Goal: Task Accomplishment & Management: Contribute content

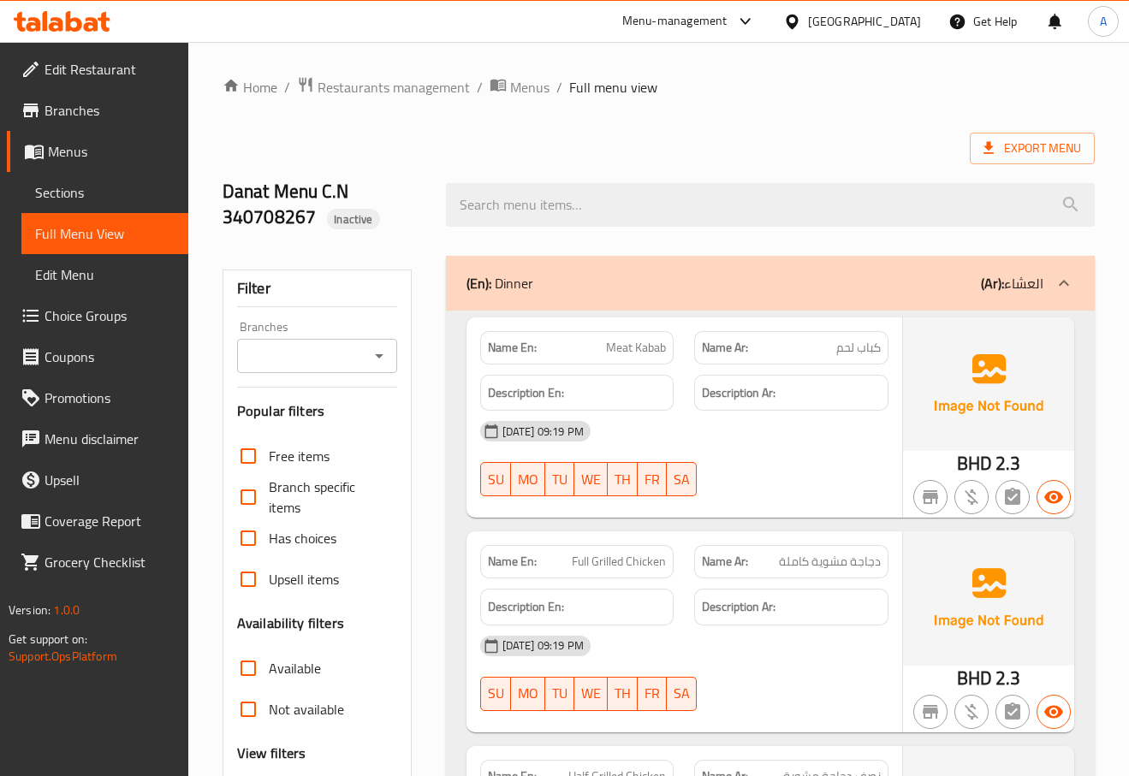
click at [40, 178] on link "Sections" at bounding box center [104, 192] width 167 height 41
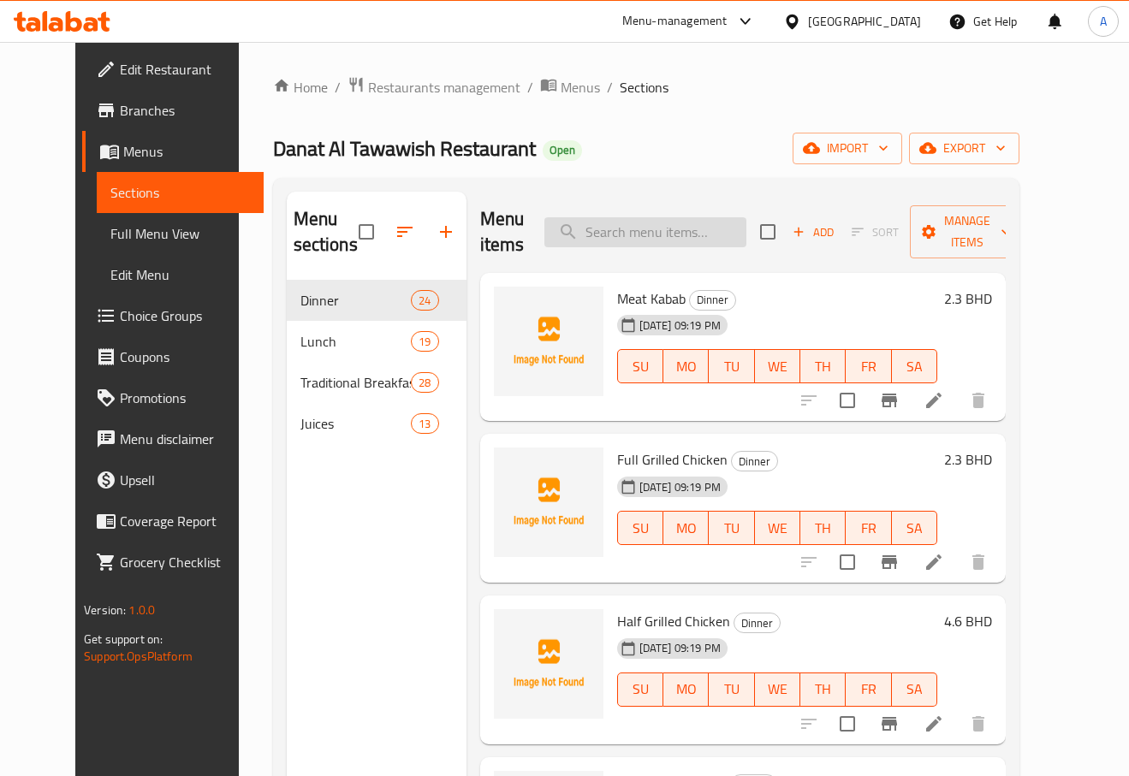
click at [671, 233] on input "search" at bounding box center [645, 232] width 202 height 30
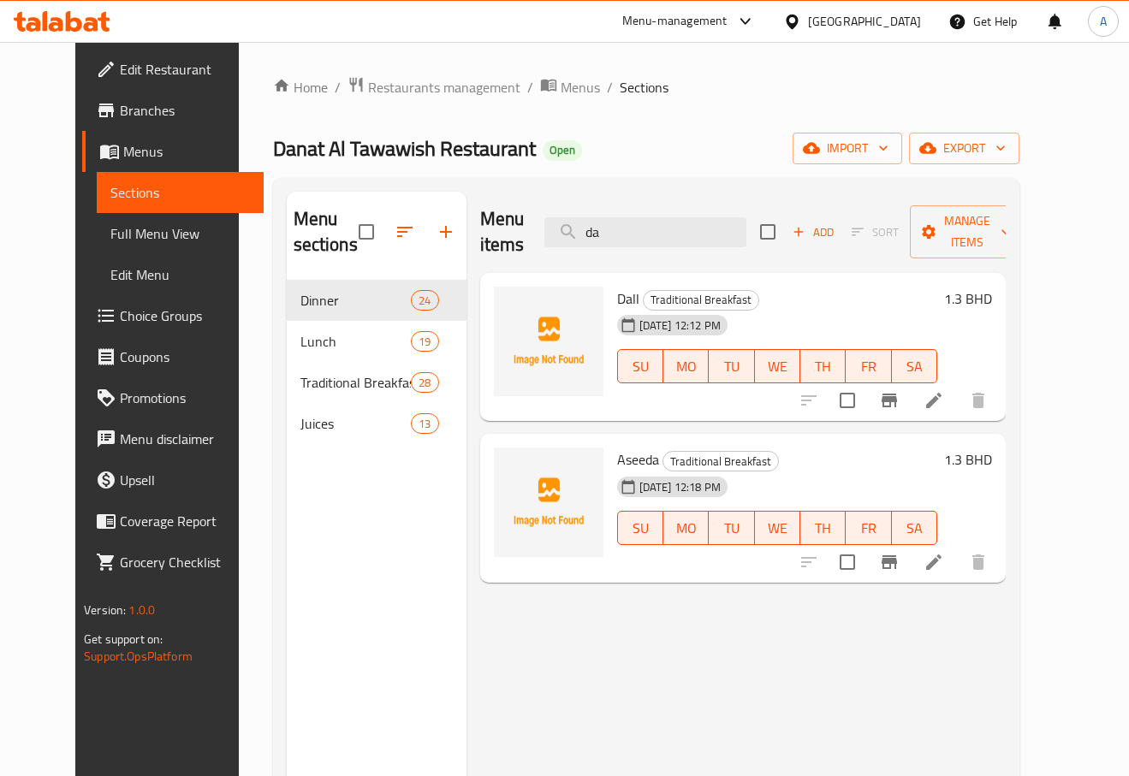
type input "da"
click at [944, 399] on icon at bounding box center [933, 400] width 21 height 21
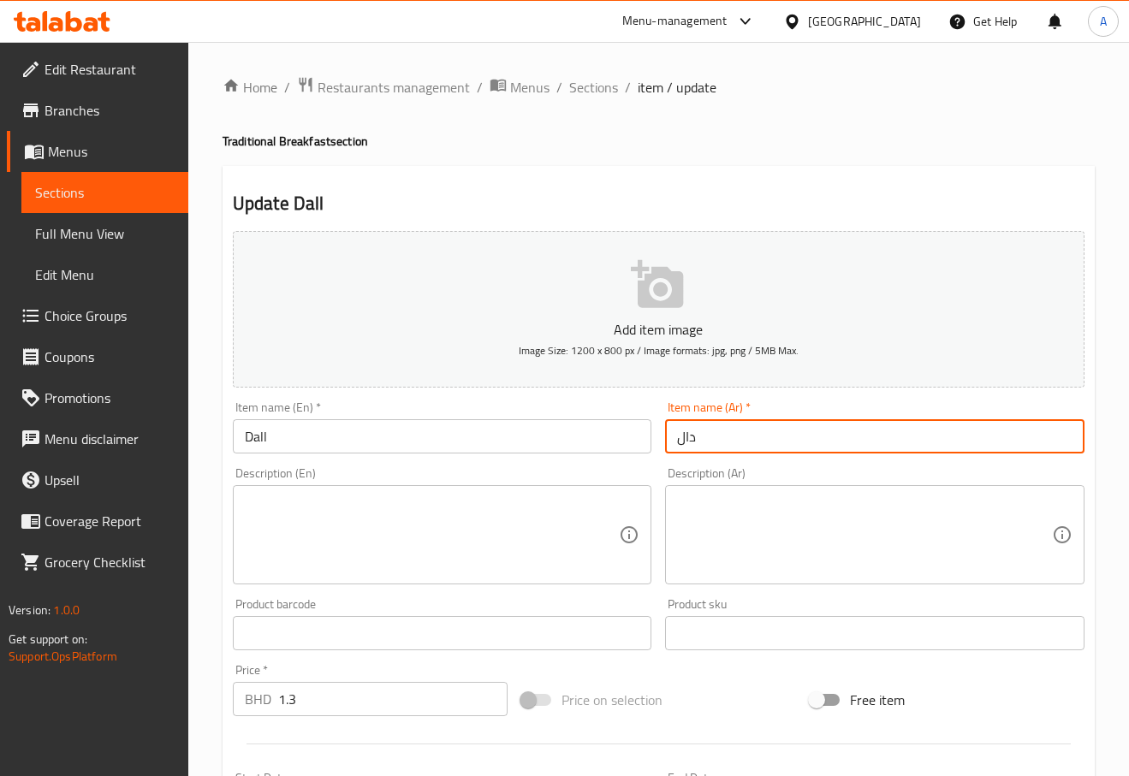
click at [844, 436] on input "دال" at bounding box center [874, 436] width 419 height 34
click at [997, 429] on input "دال" at bounding box center [874, 436] width 419 height 34
type input "دال عدس"
click at [402, 443] on input "Dall" at bounding box center [442, 436] width 419 height 34
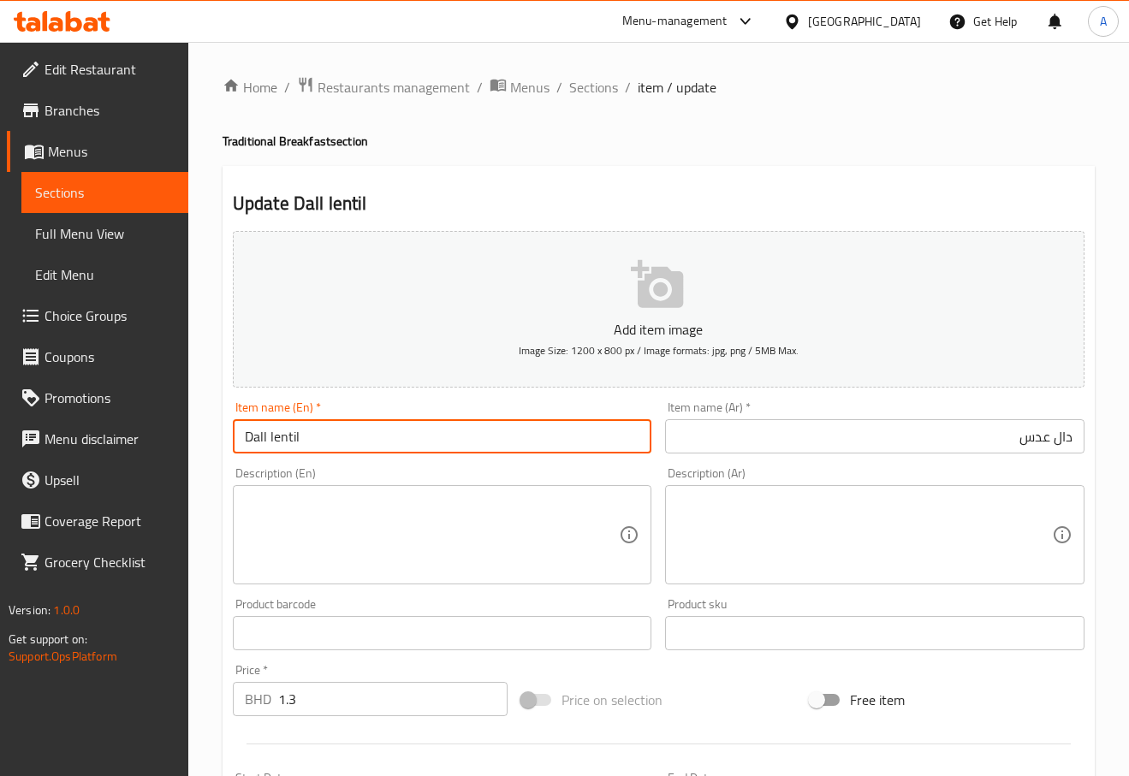
type input "Dall lentil"
click at [433, 482] on div "Description (En) Description (En)" at bounding box center [442, 525] width 419 height 117
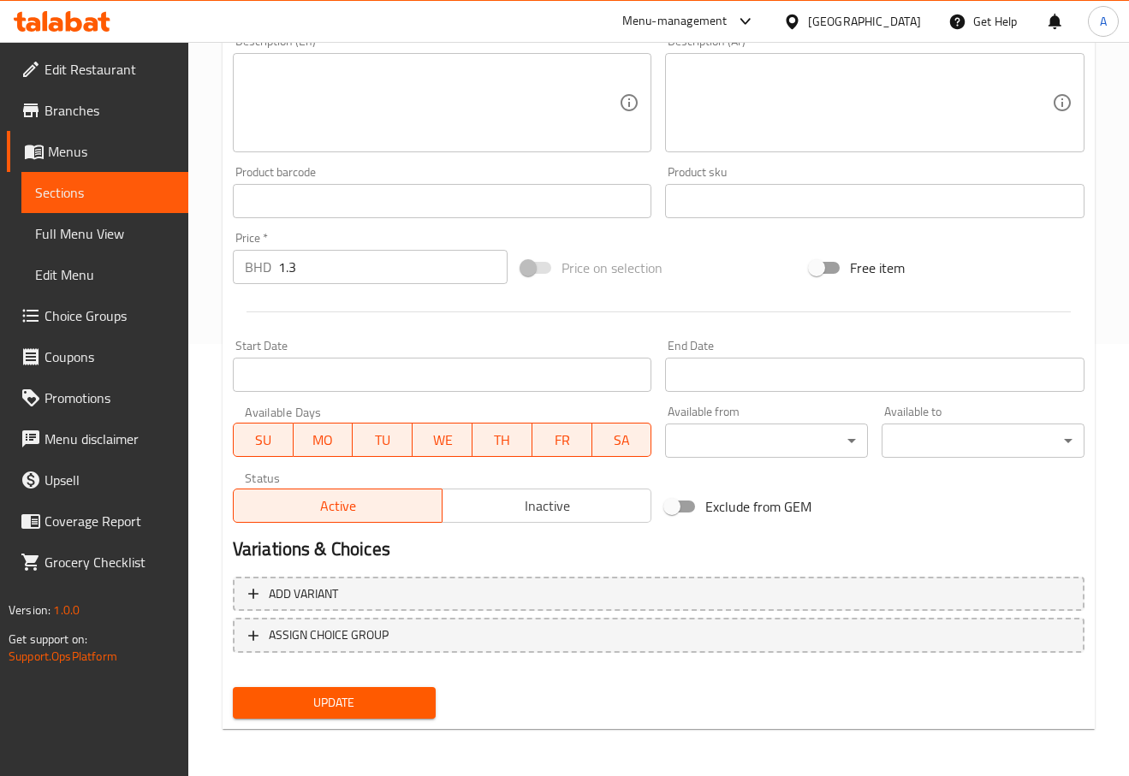
scroll to position [433, 0]
click at [385, 687] on button "Update" at bounding box center [334, 702] width 203 height 32
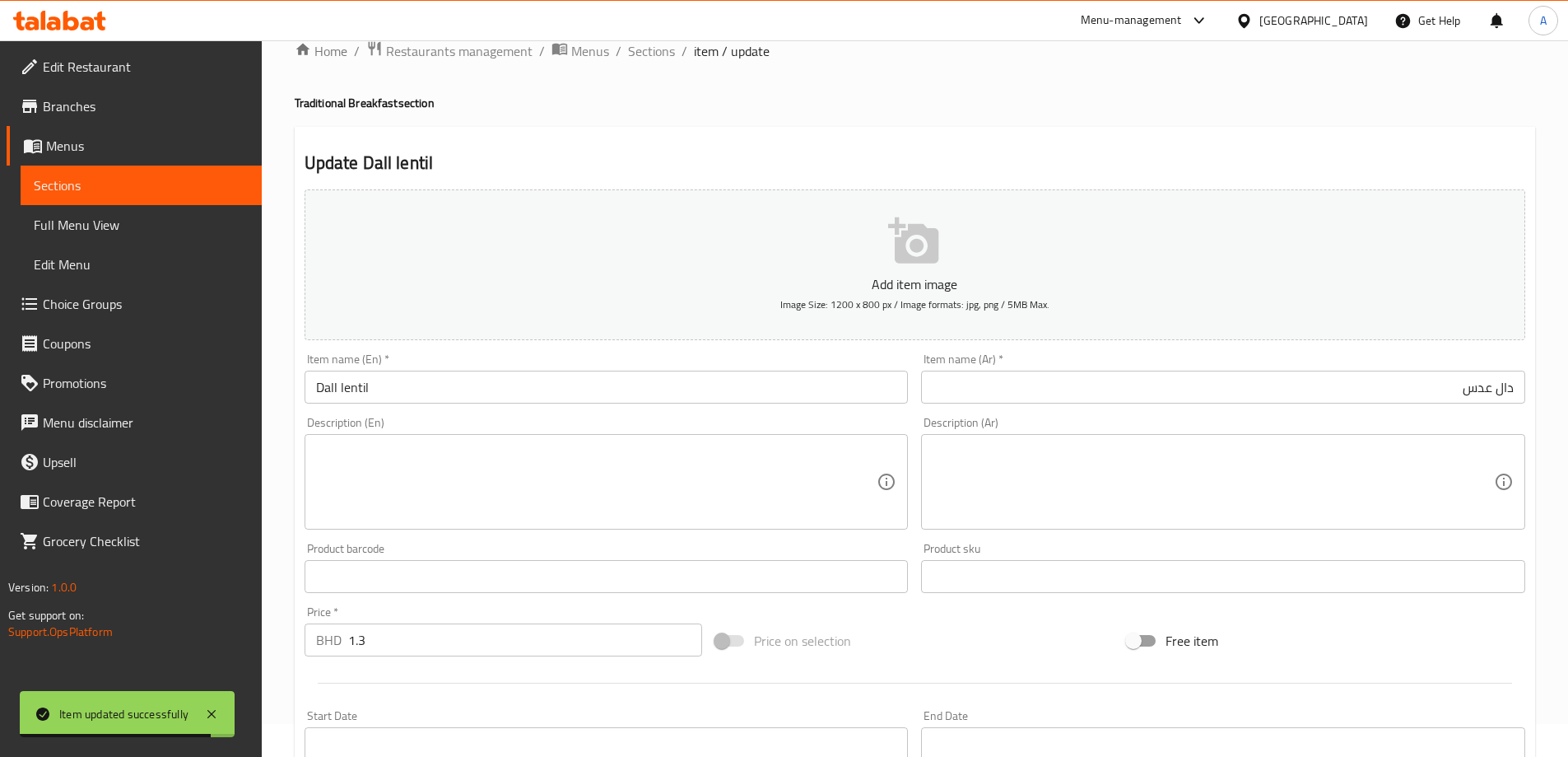
scroll to position [0, 0]
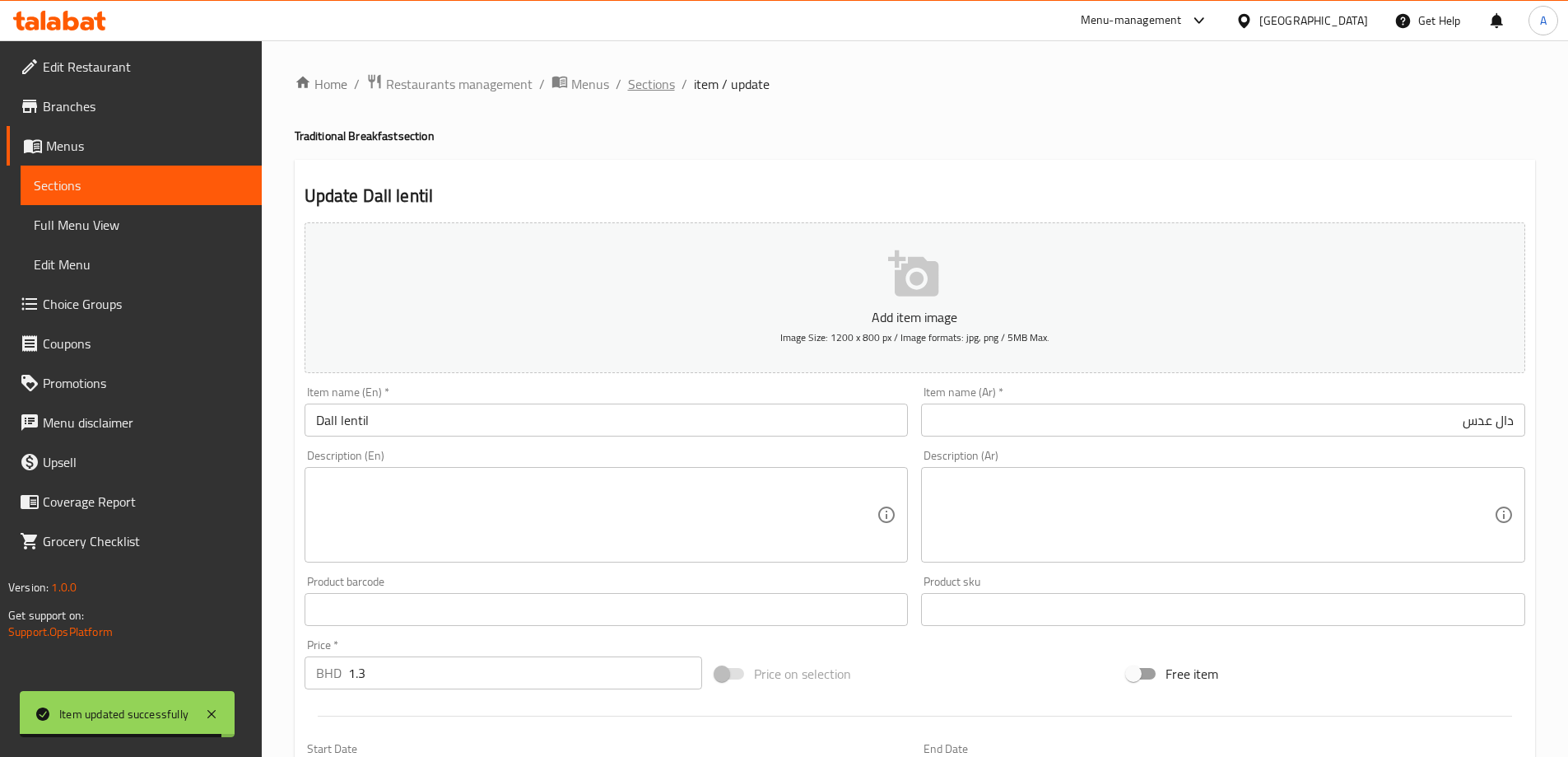
click at [667, 80] on span "Sections" at bounding box center [651, 84] width 47 height 20
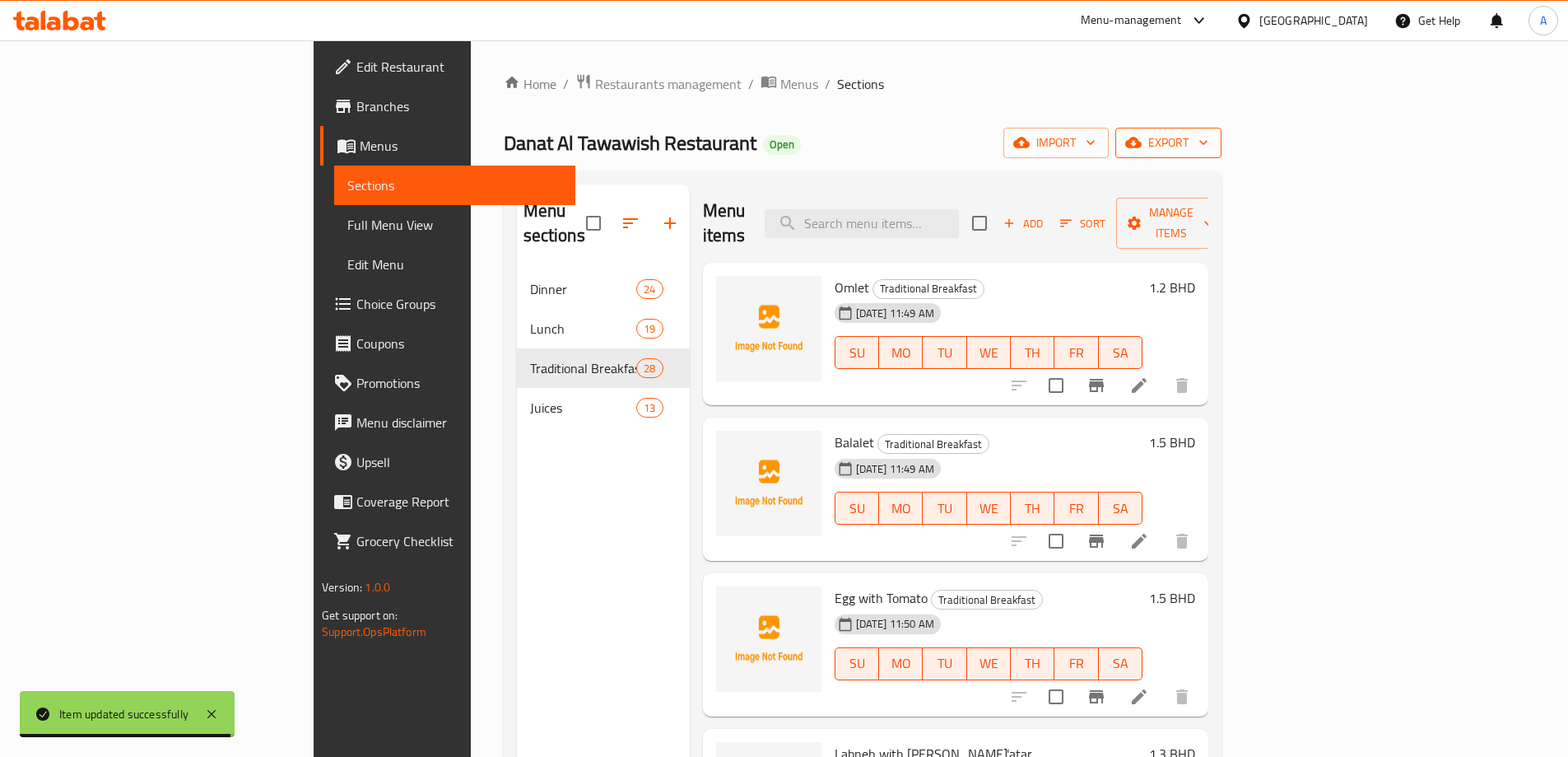
click at [1085, 153] on button "export" at bounding box center [1169, 143] width 106 height 31
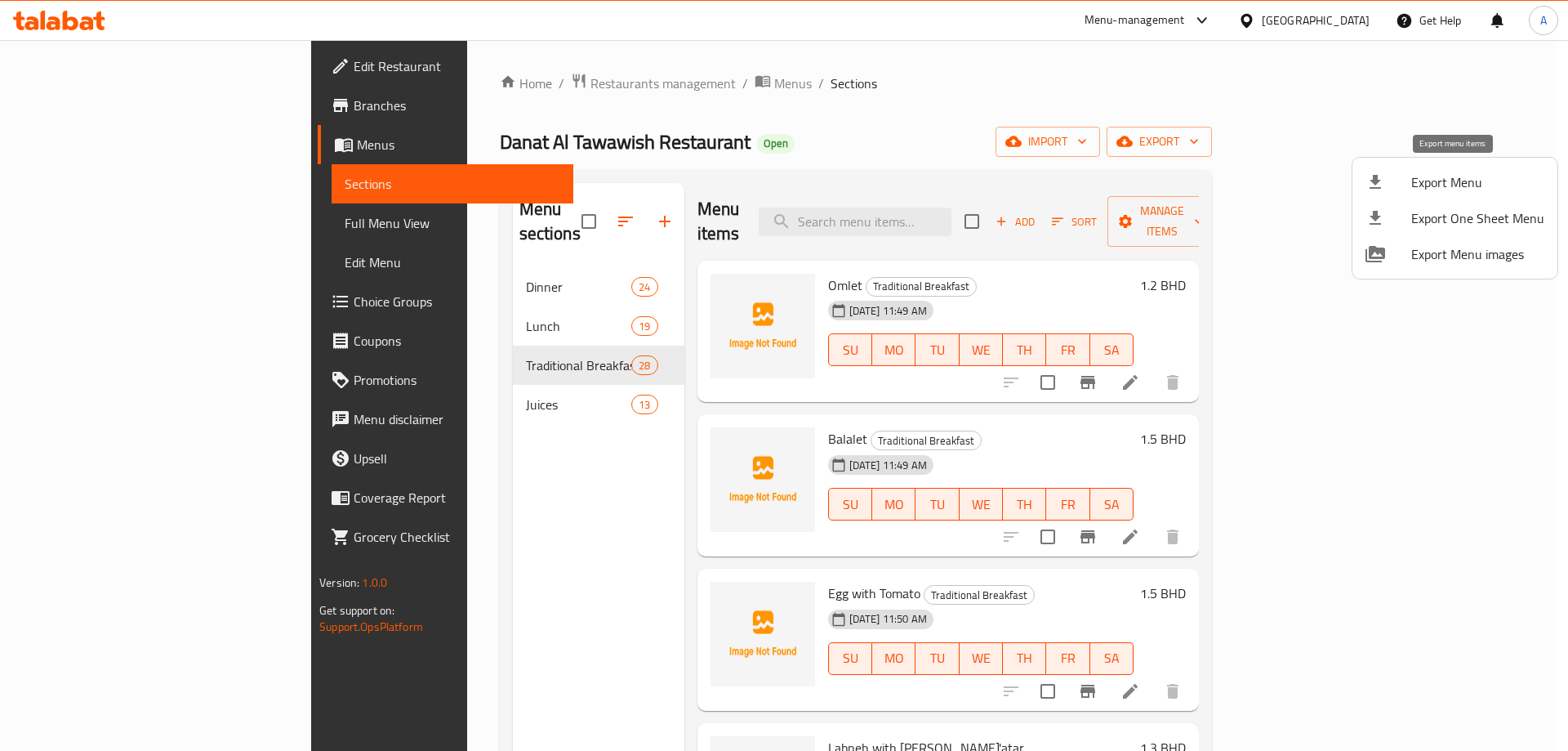
click at [1077, 181] on span "Export Menu" at bounding box center [1478, 182] width 134 height 20
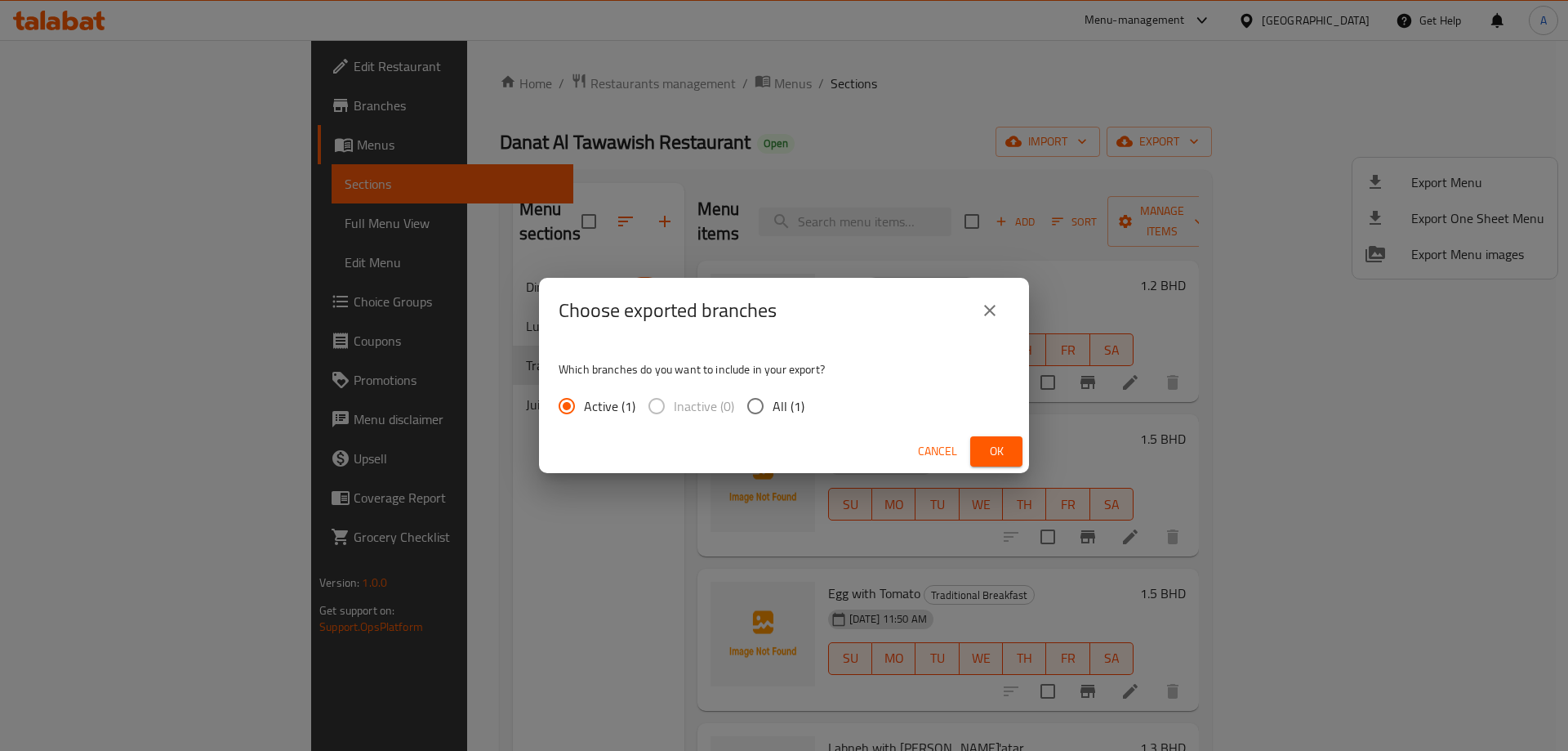
drag, startPoint x: 751, startPoint y: 410, endPoint x: 909, endPoint y: 425, distance: 158.7
click at [815, 417] on div "Active (1) Inactive (0) All (1)" at bounding box center [687, 406] width 259 height 34
click at [1003, 450] on span "Ok" at bounding box center [995, 450] width 26 height 20
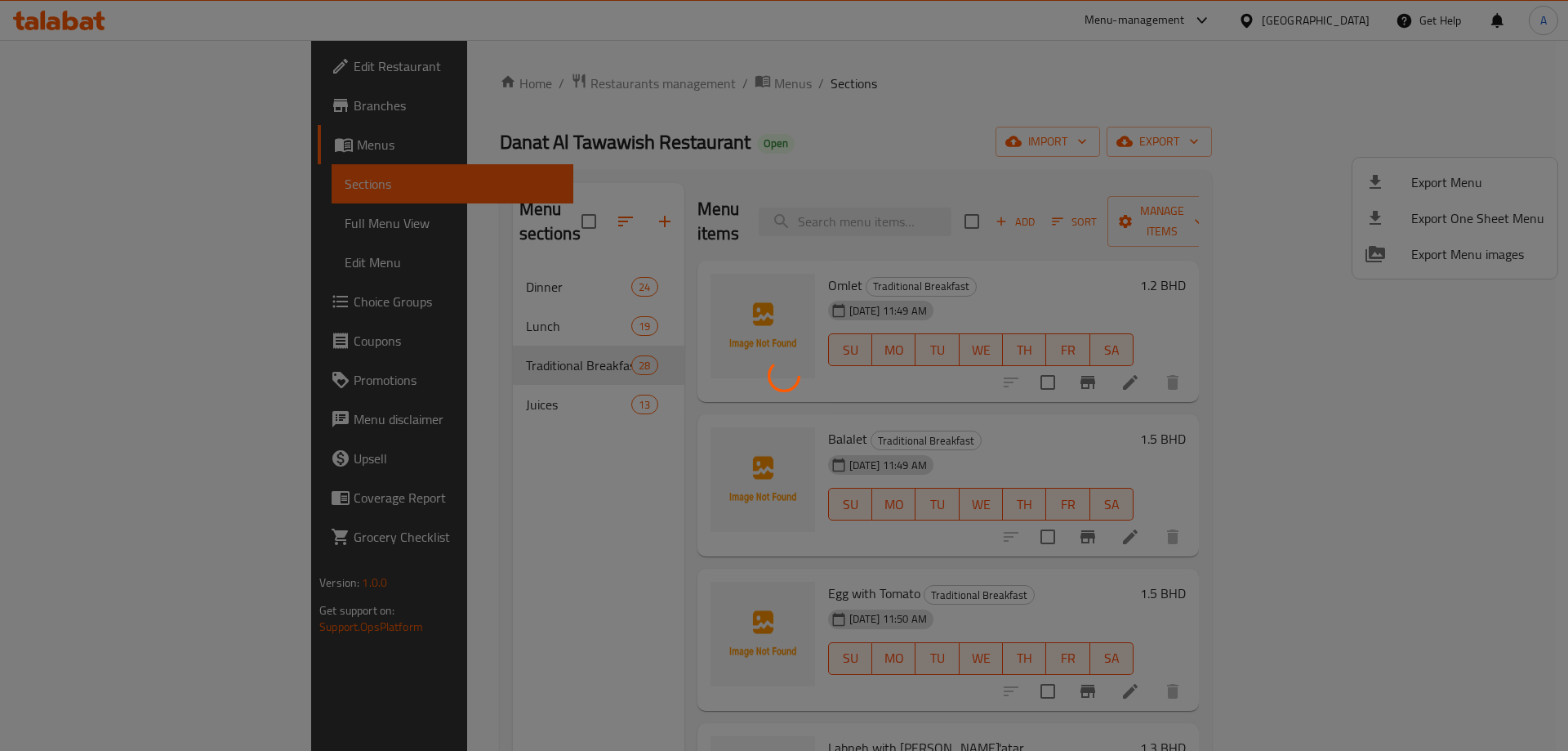
click at [1077, 126] on div at bounding box center [784, 375] width 1568 height 751
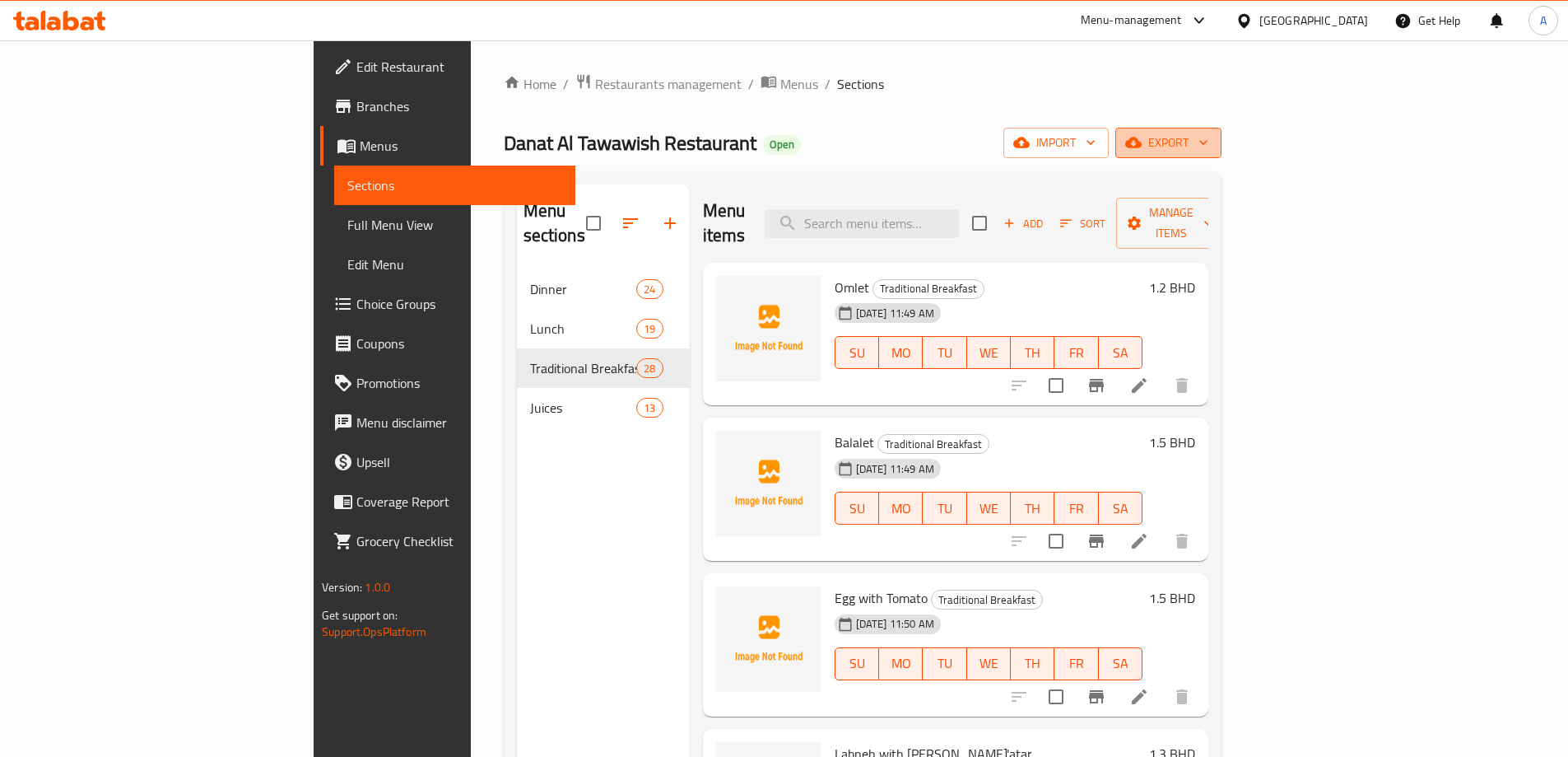
click at [1085, 139] on span "export" at bounding box center [1168, 142] width 80 height 20
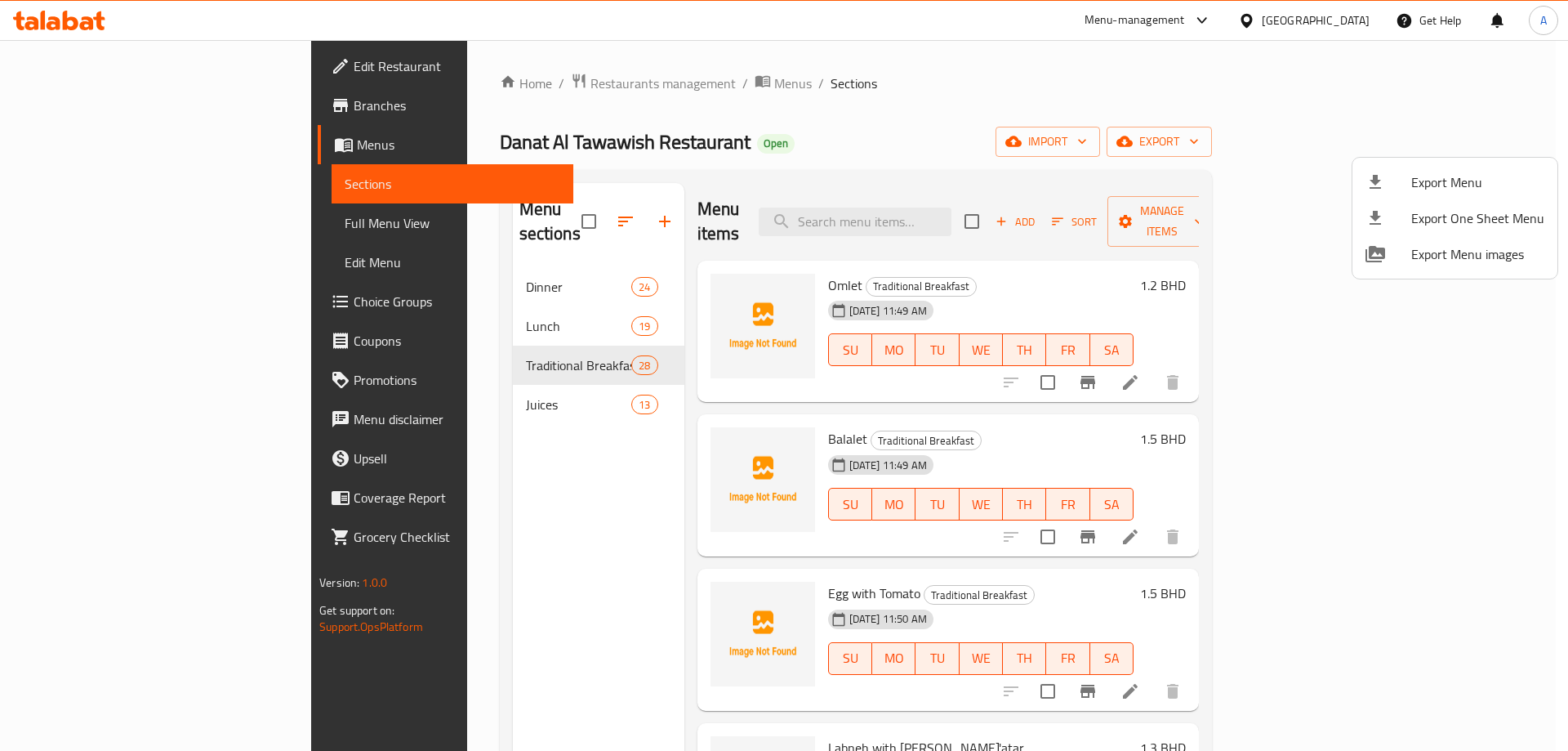
click at [1077, 181] on div at bounding box center [1389, 182] width 46 height 20
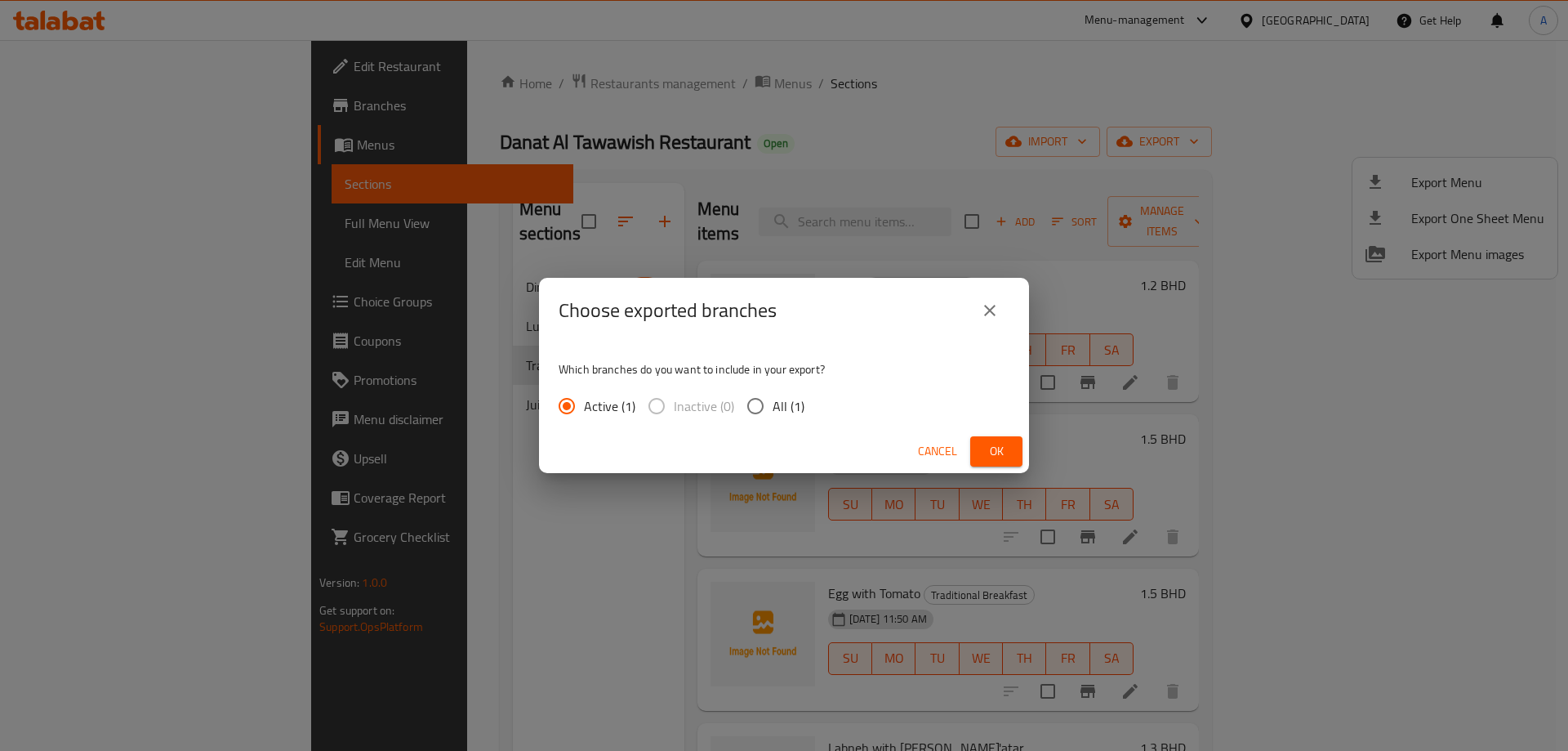
click at [759, 407] on input "All (1)" at bounding box center [756, 406] width 34 height 34
radio input "true"
click at [998, 451] on span "Ok" at bounding box center [995, 450] width 26 height 20
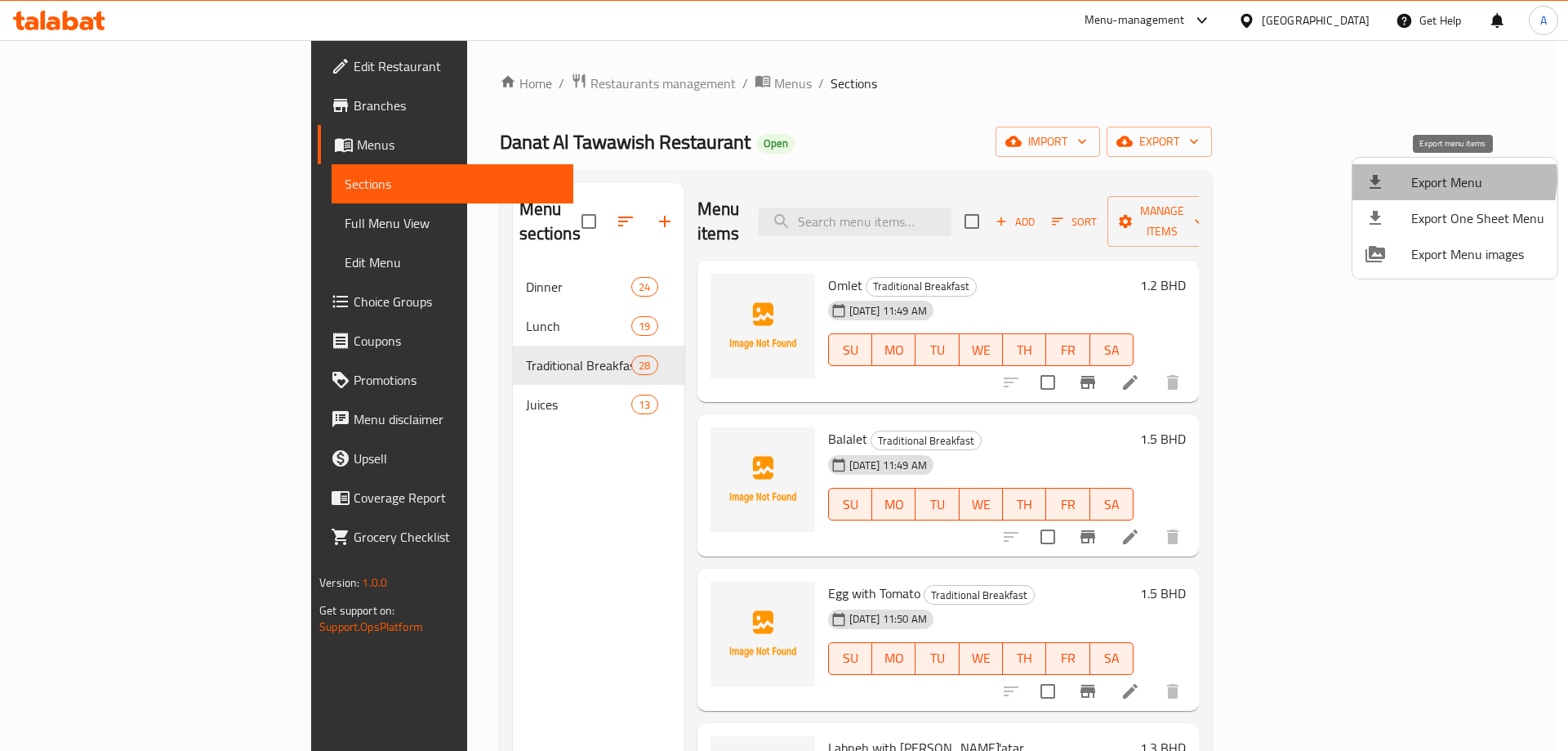
click at [1077, 178] on span "Export Menu" at bounding box center [1478, 182] width 134 height 20
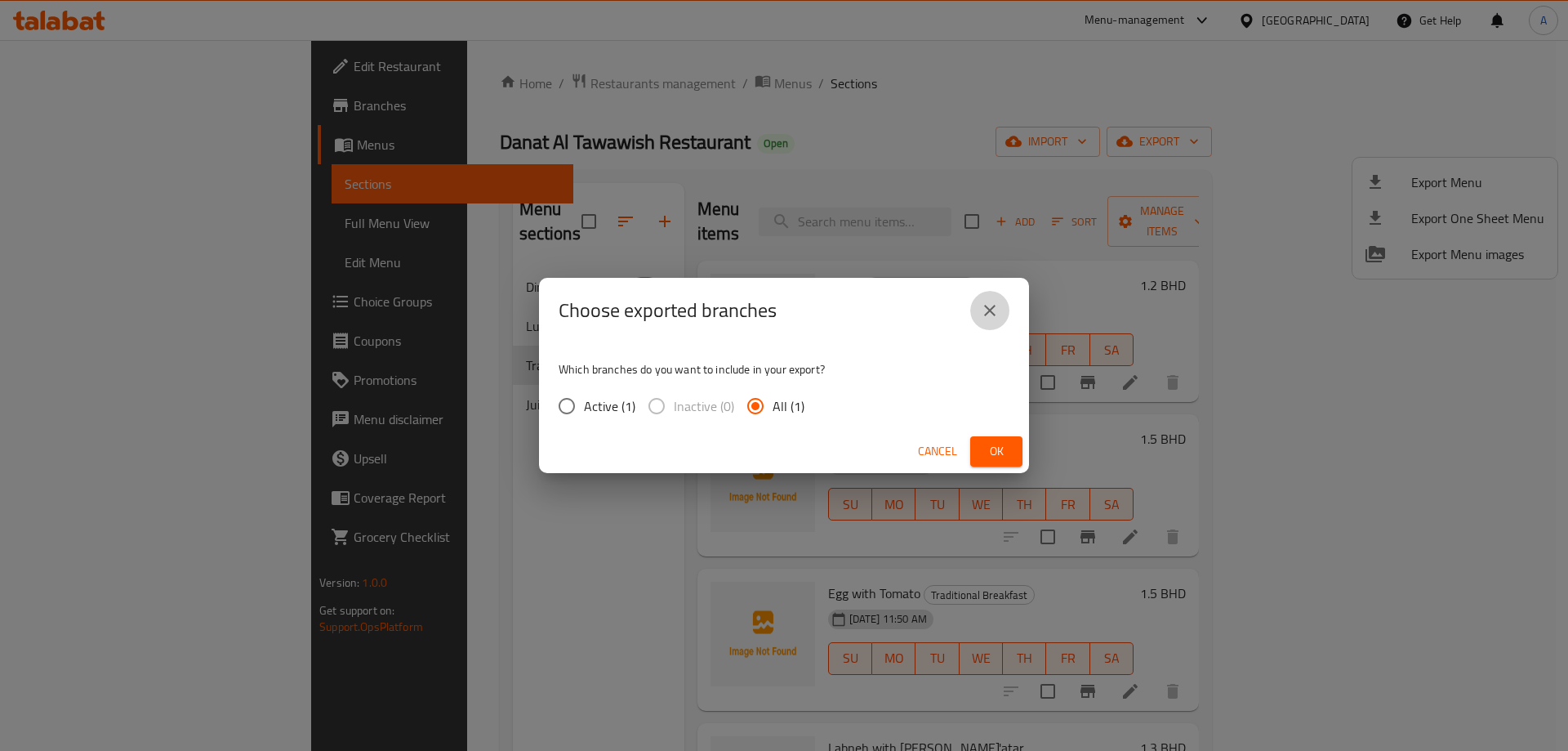
click at [1000, 308] on button "close" at bounding box center [990, 310] width 39 height 39
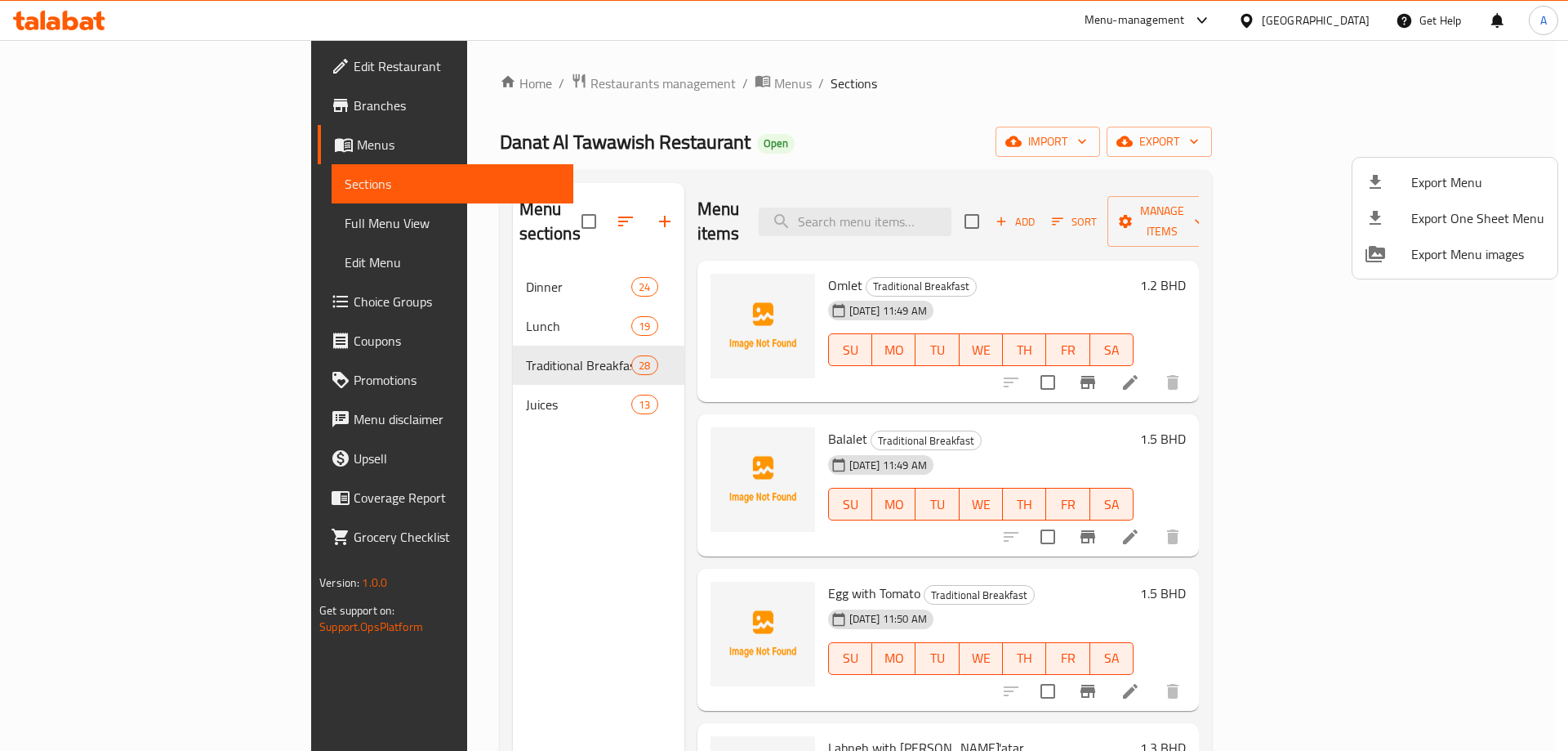
click at [383, 349] on div at bounding box center [784, 375] width 1568 height 751
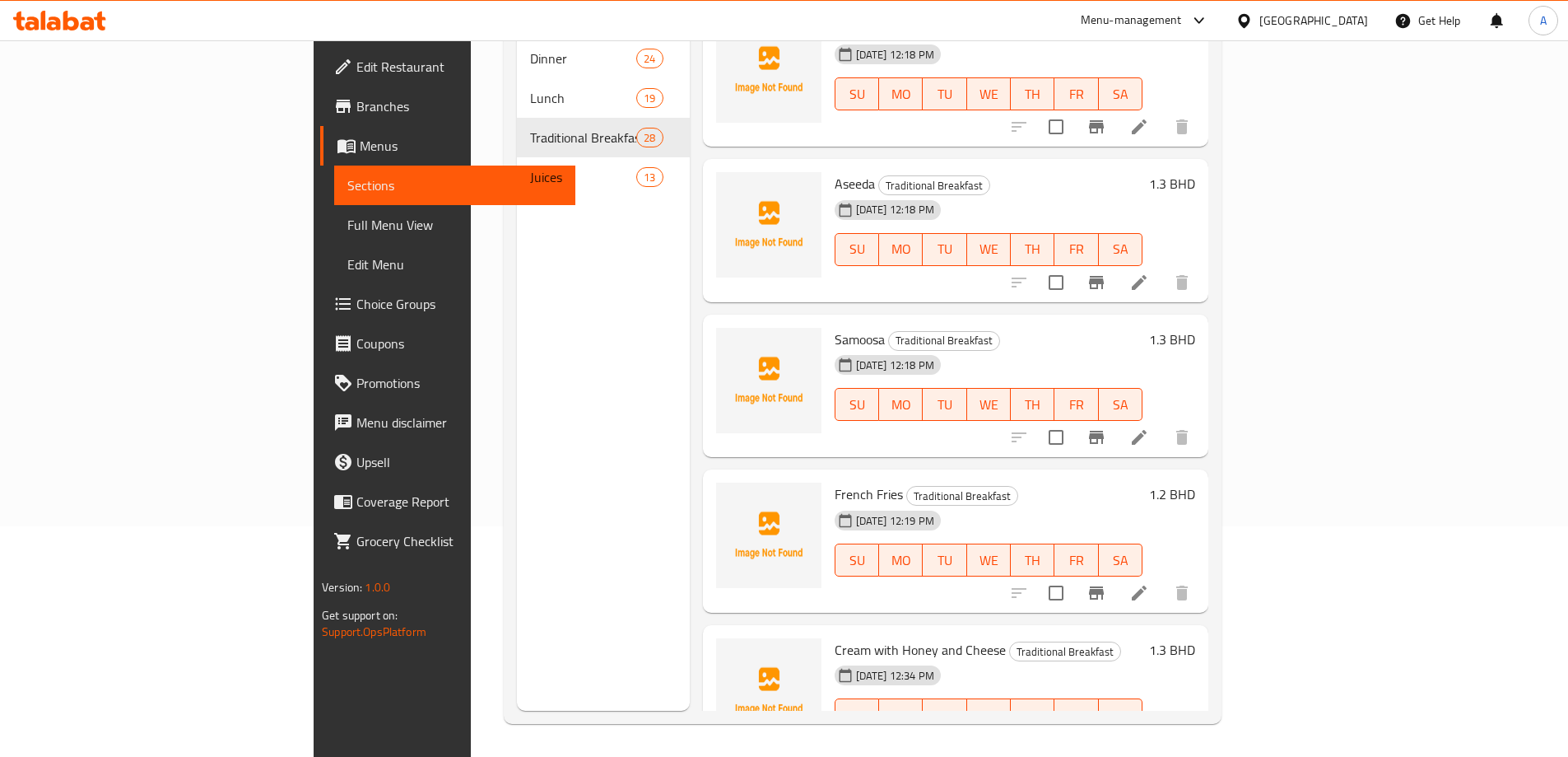
scroll to position [3631, 0]
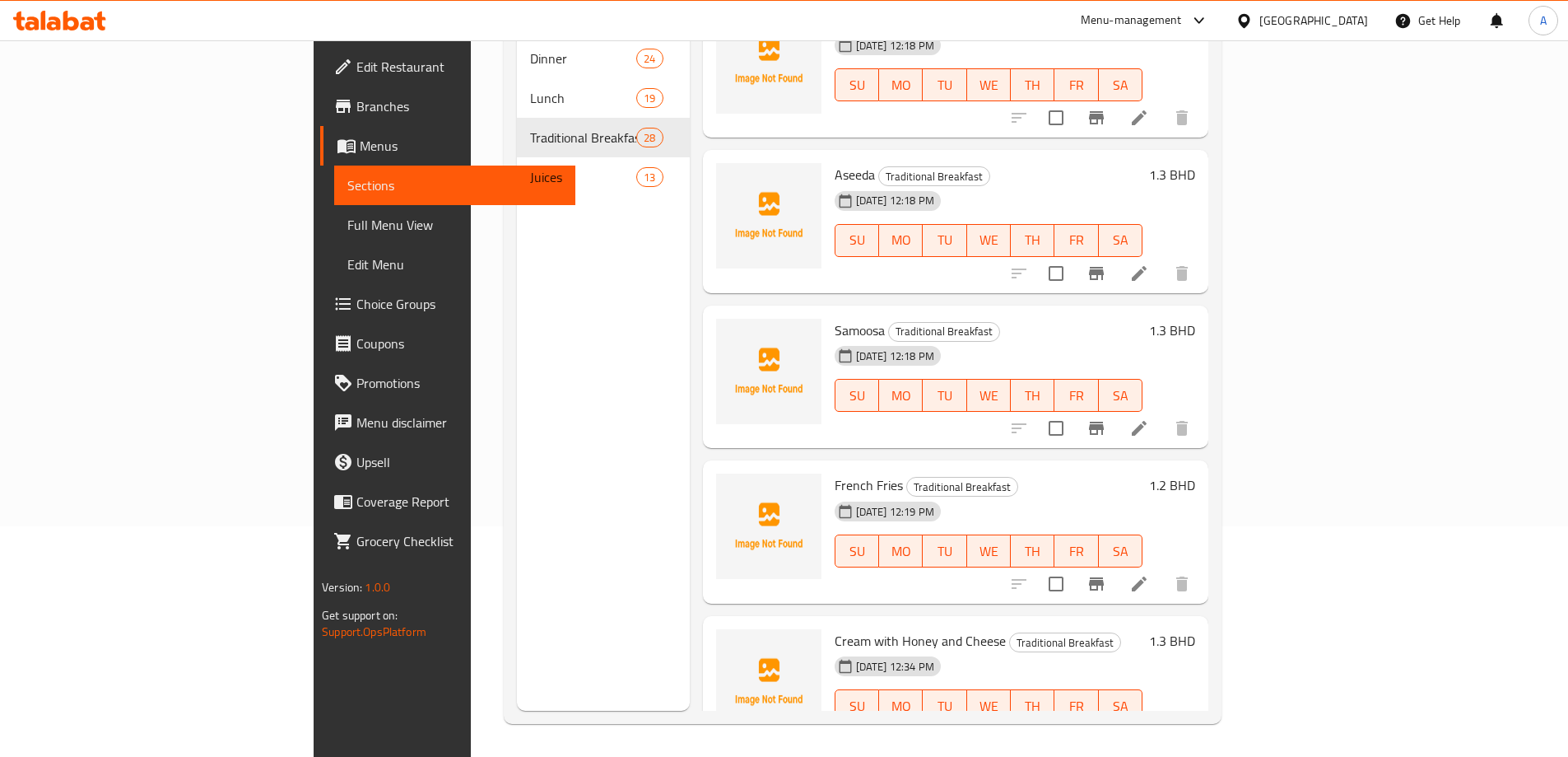
click at [835, 628] on span "Cream with Honey and Cheese" at bounding box center [921, 641] width 171 height 25
copy h6 "Cream with Honey and Cheese"
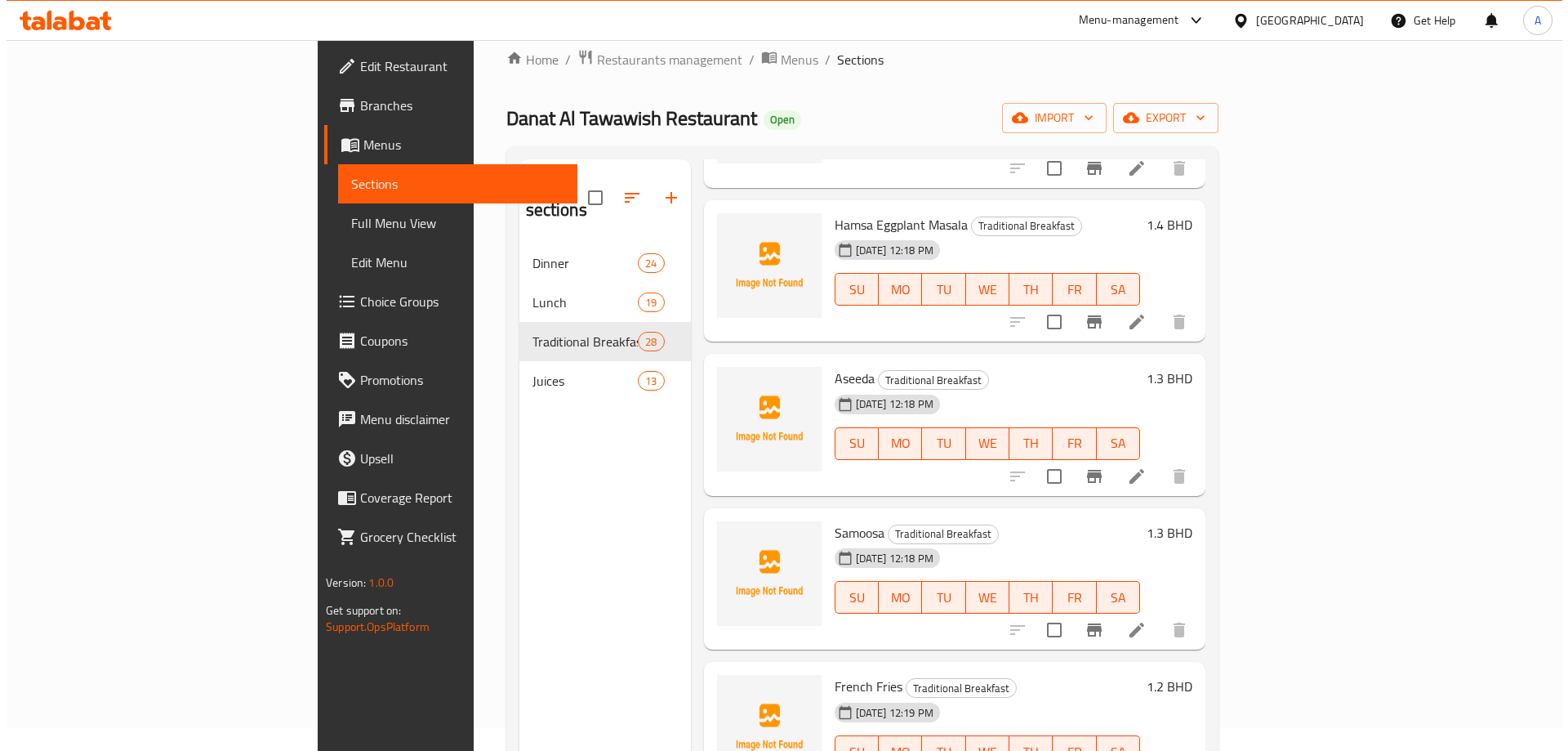
scroll to position [0, 0]
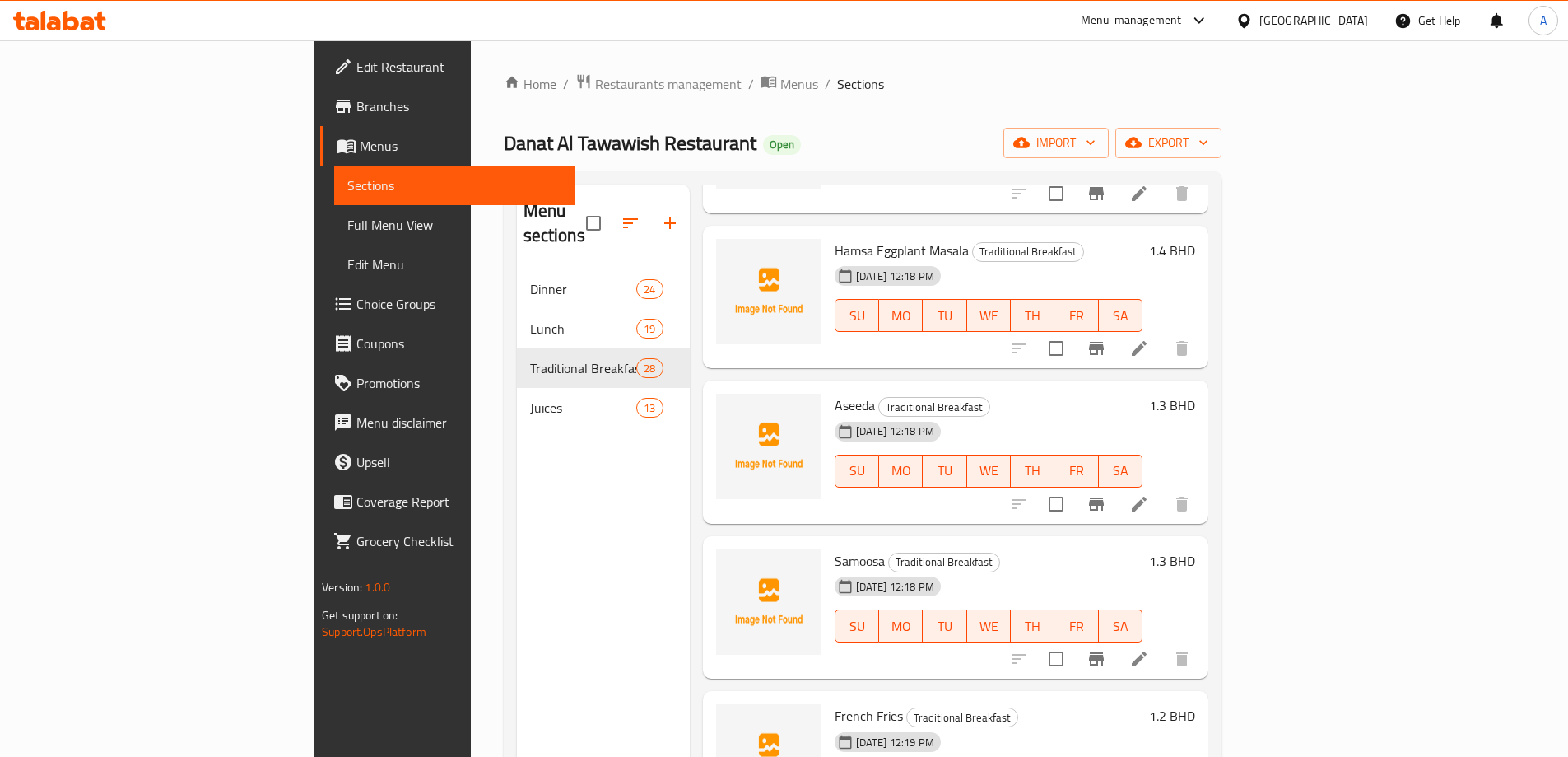
click at [320, 129] on link "Menus" at bounding box center [447, 145] width 255 height 39
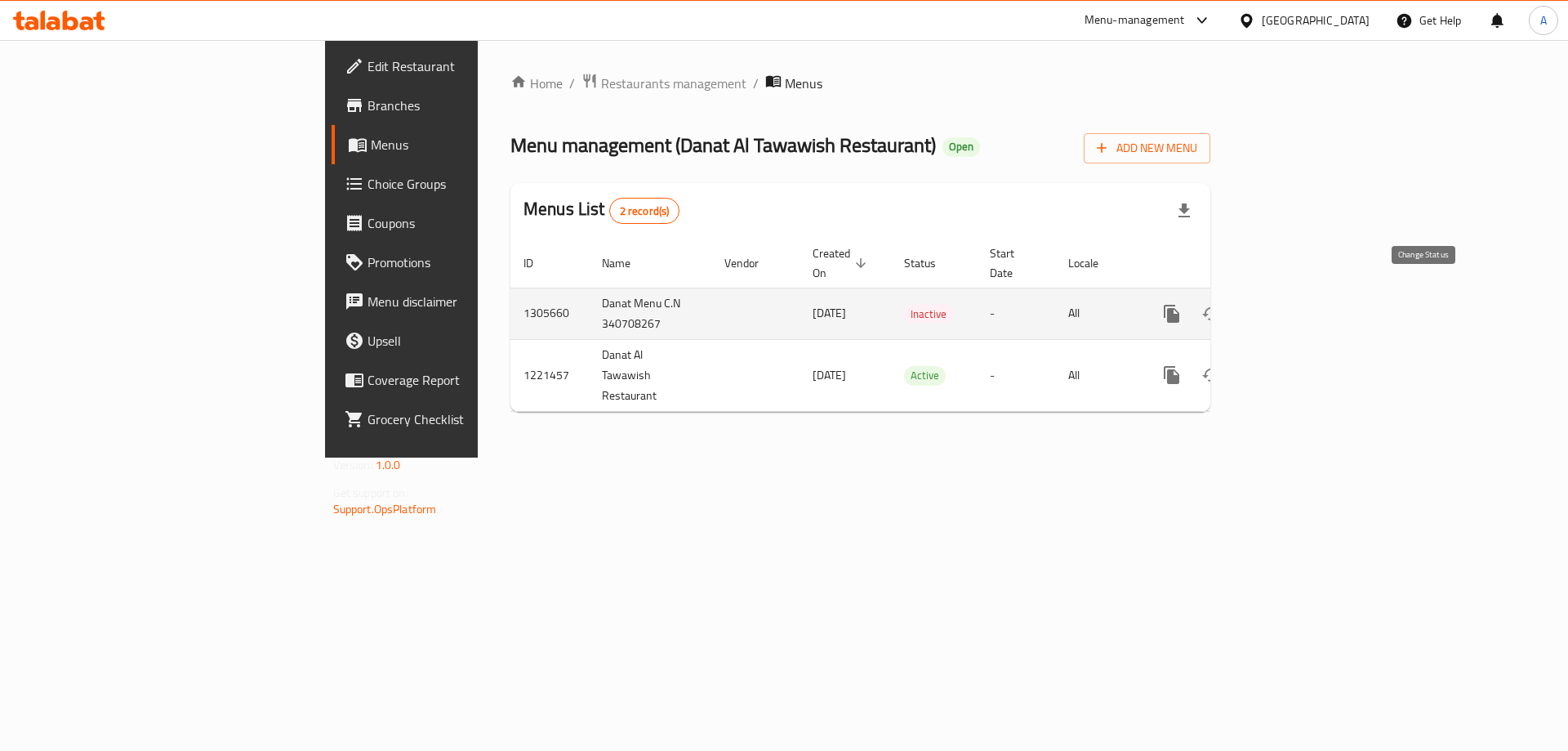
click at [1077, 294] on button "enhanced table" at bounding box center [1211, 313] width 39 height 39
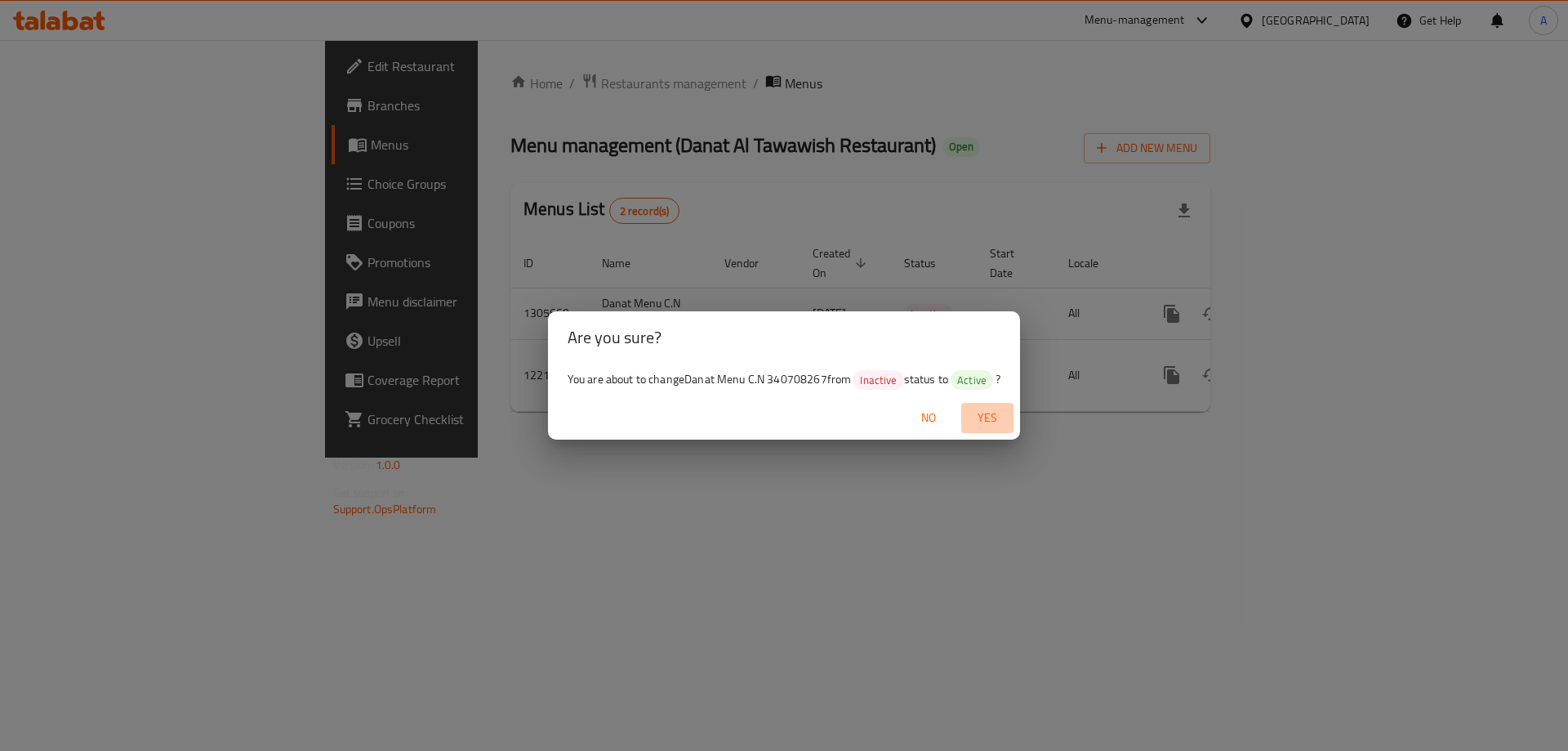
drag, startPoint x: 991, startPoint y: 412, endPoint x: 1127, endPoint y: 362, distance: 144.9
click at [993, 412] on span "Yes" at bounding box center [987, 417] width 39 height 20
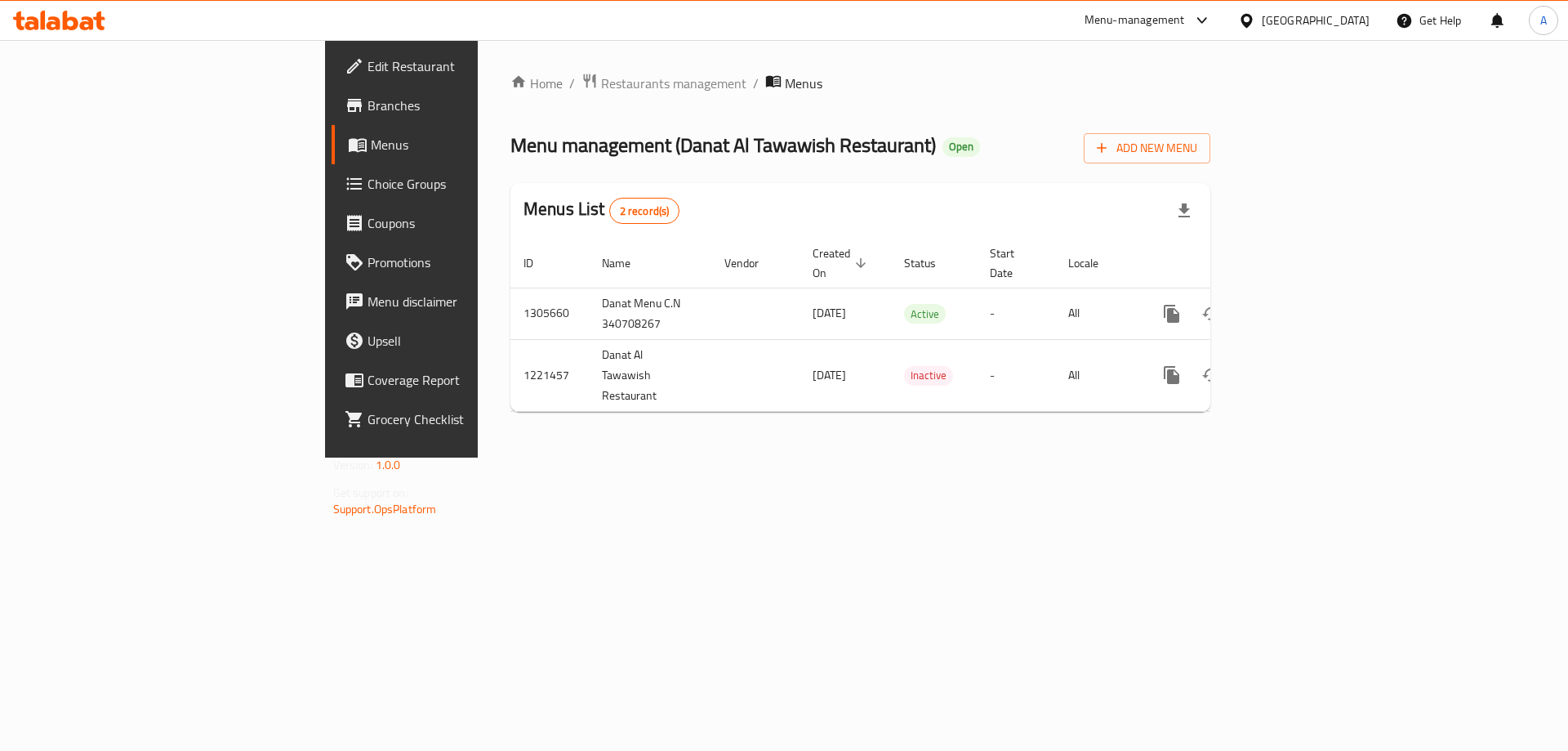
click at [1077, 21] on icon at bounding box center [1246, 20] width 11 height 14
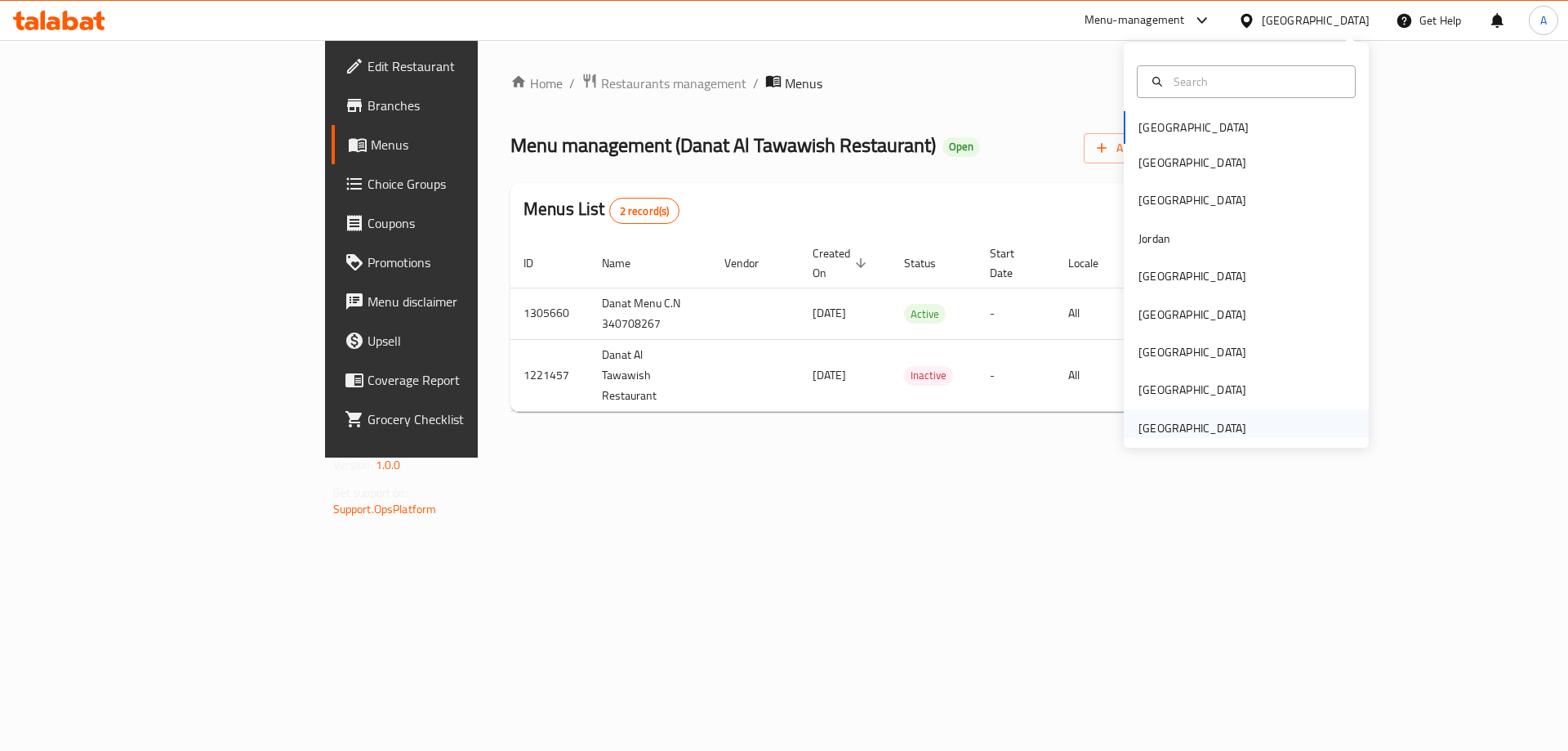
click at [1077, 430] on div "[GEOGRAPHIC_DATA]" at bounding box center [1192, 428] width 108 height 18
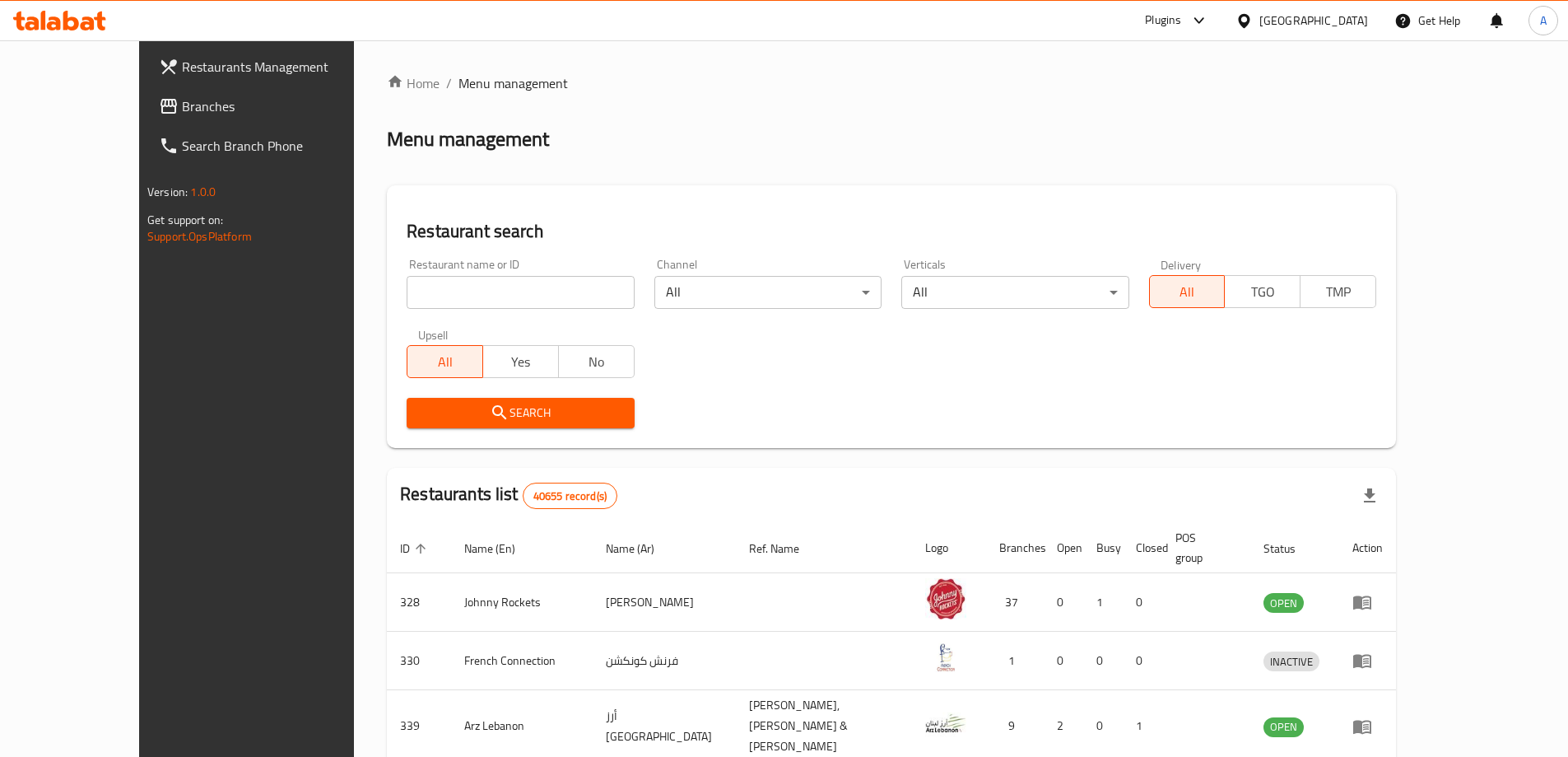
click at [112, 117] on div at bounding box center [784, 378] width 1568 height 757
click at [182, 112] on span "Branches" at bounding box center [285, 106] width 206 height 20
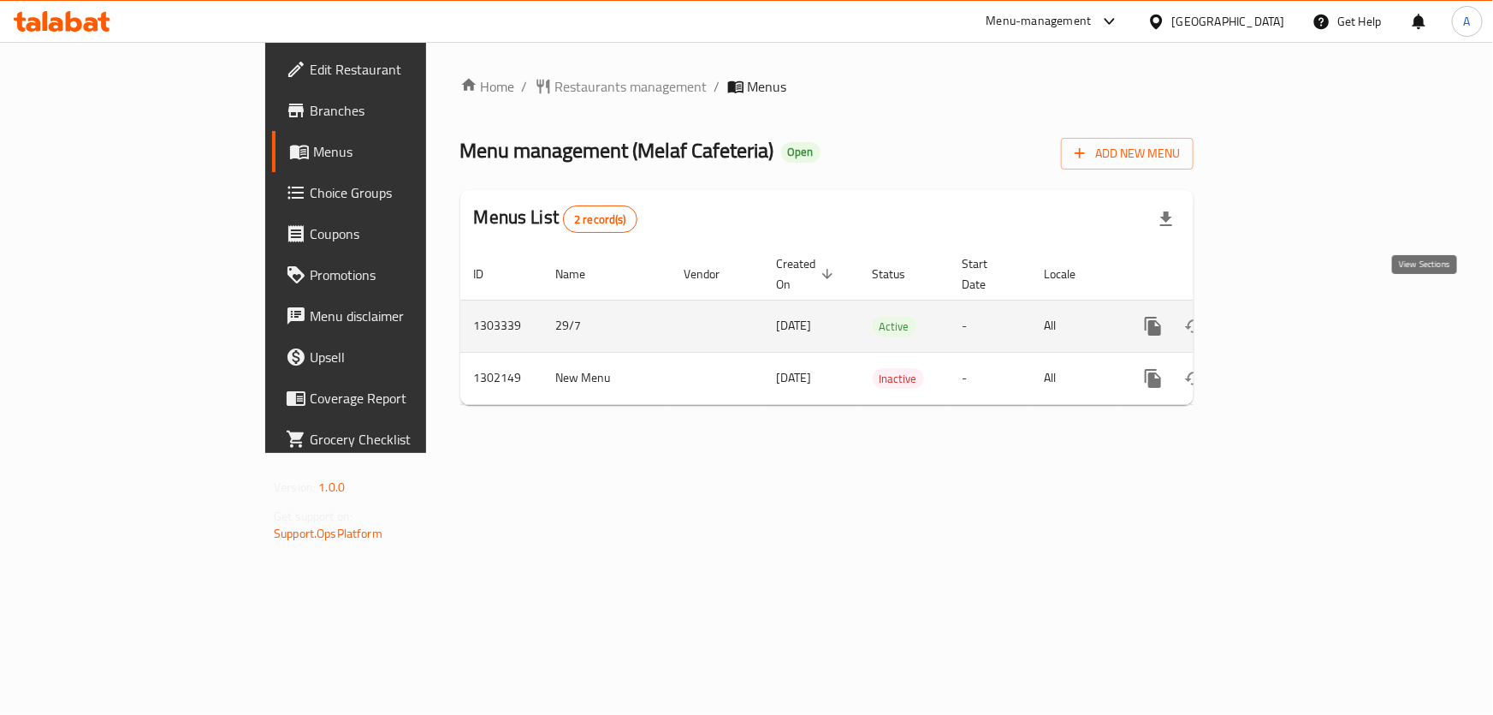
click at [1287, 316] on icon "enhanced table" at bounding box center [1277, 326] width 21 height 21
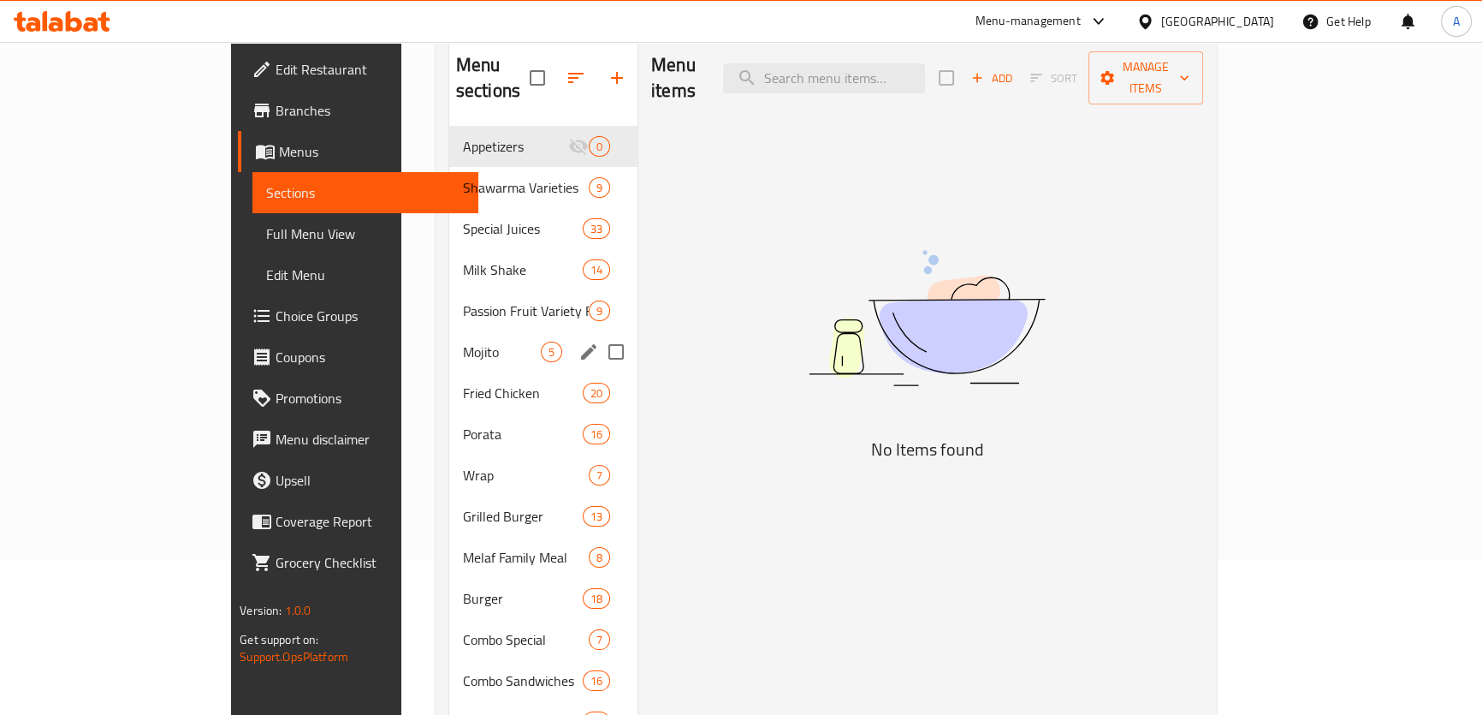
scroll to position [155, 0]
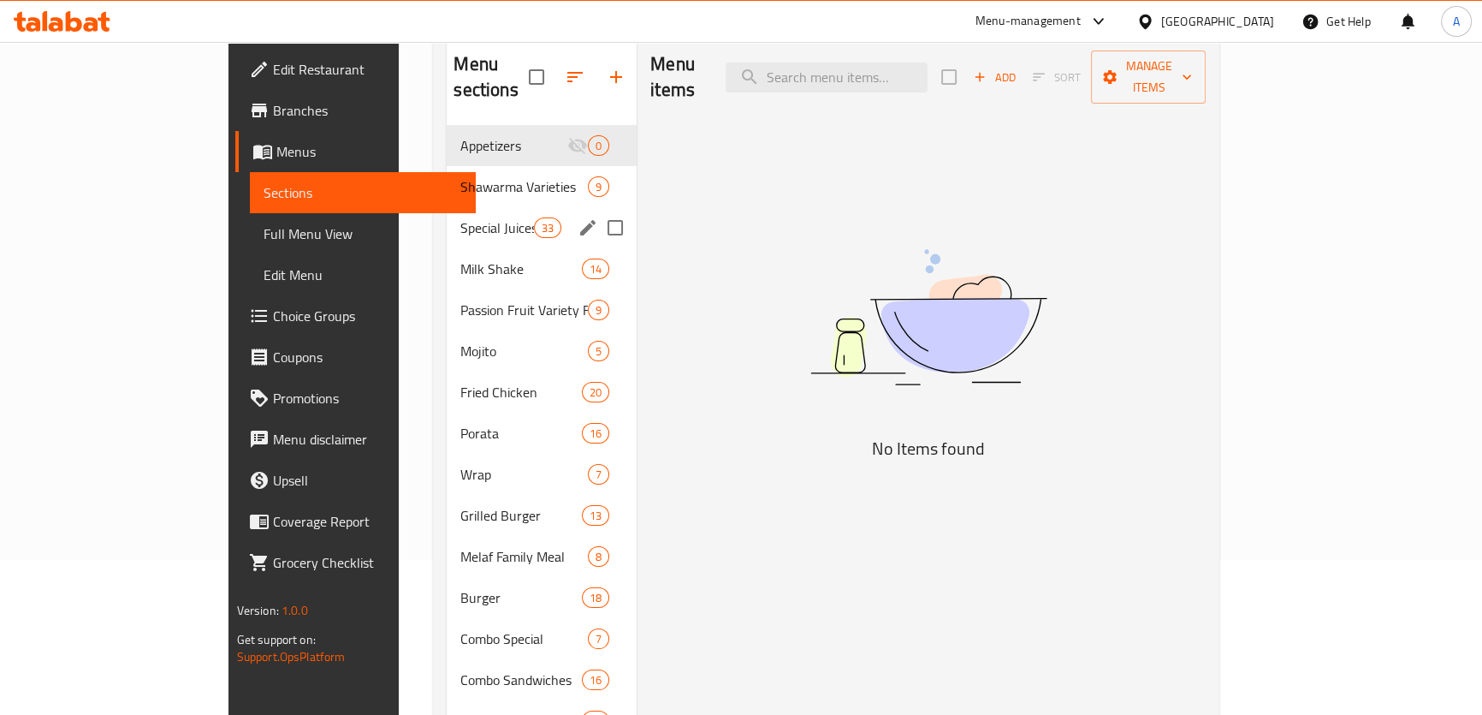
click at [447, 213] on div "Special Juices 33" at bounding box center [542, 227] width 190 height 41
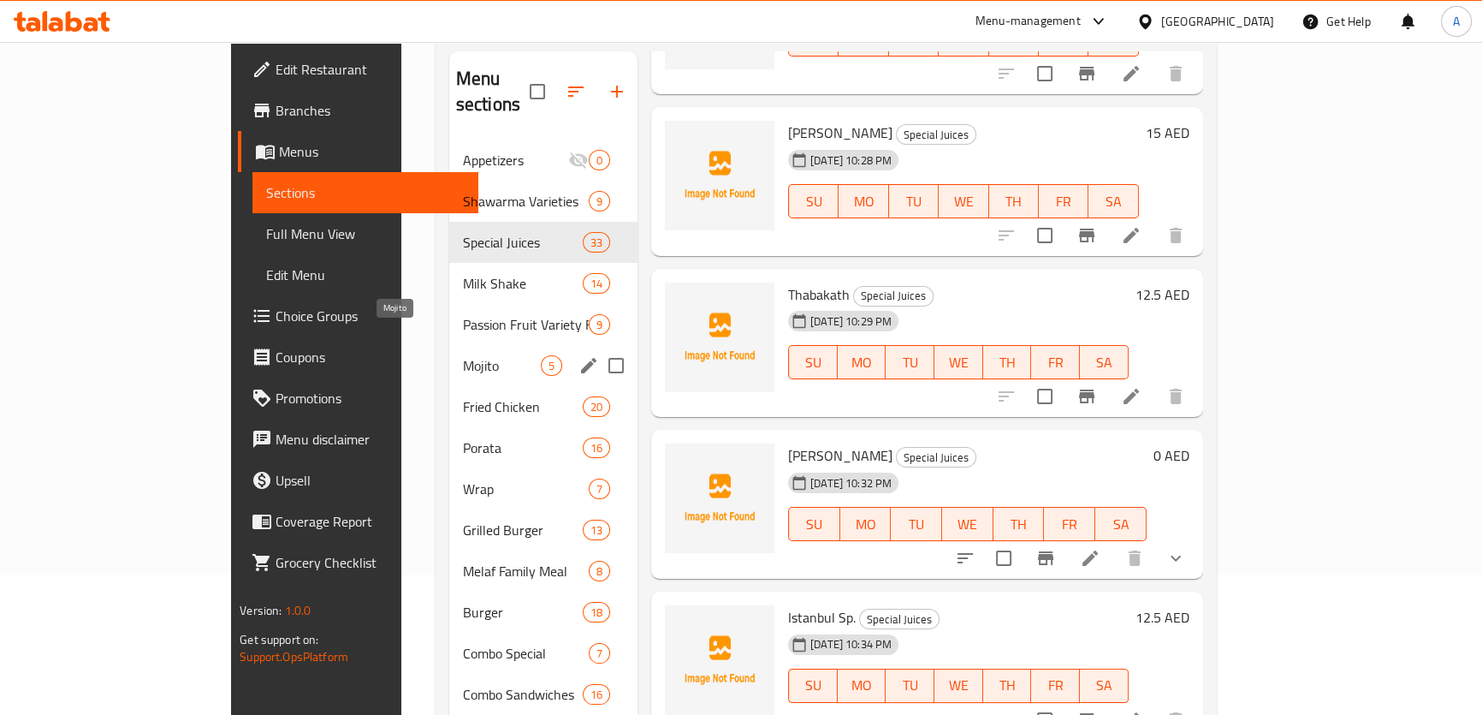
scroll to position [218, 0]
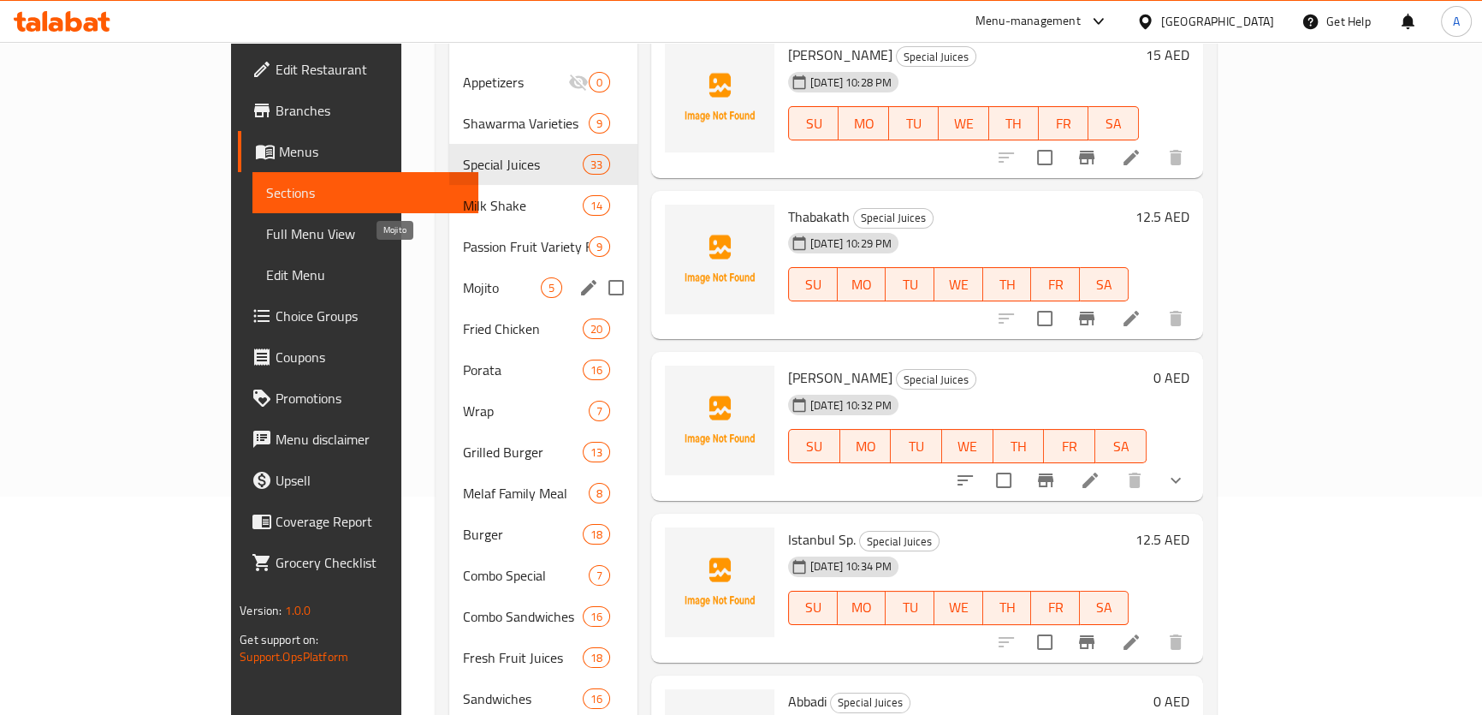
click at [463, 277] on span "Mojito" at bounding box center [502, 287] width 78 height 21
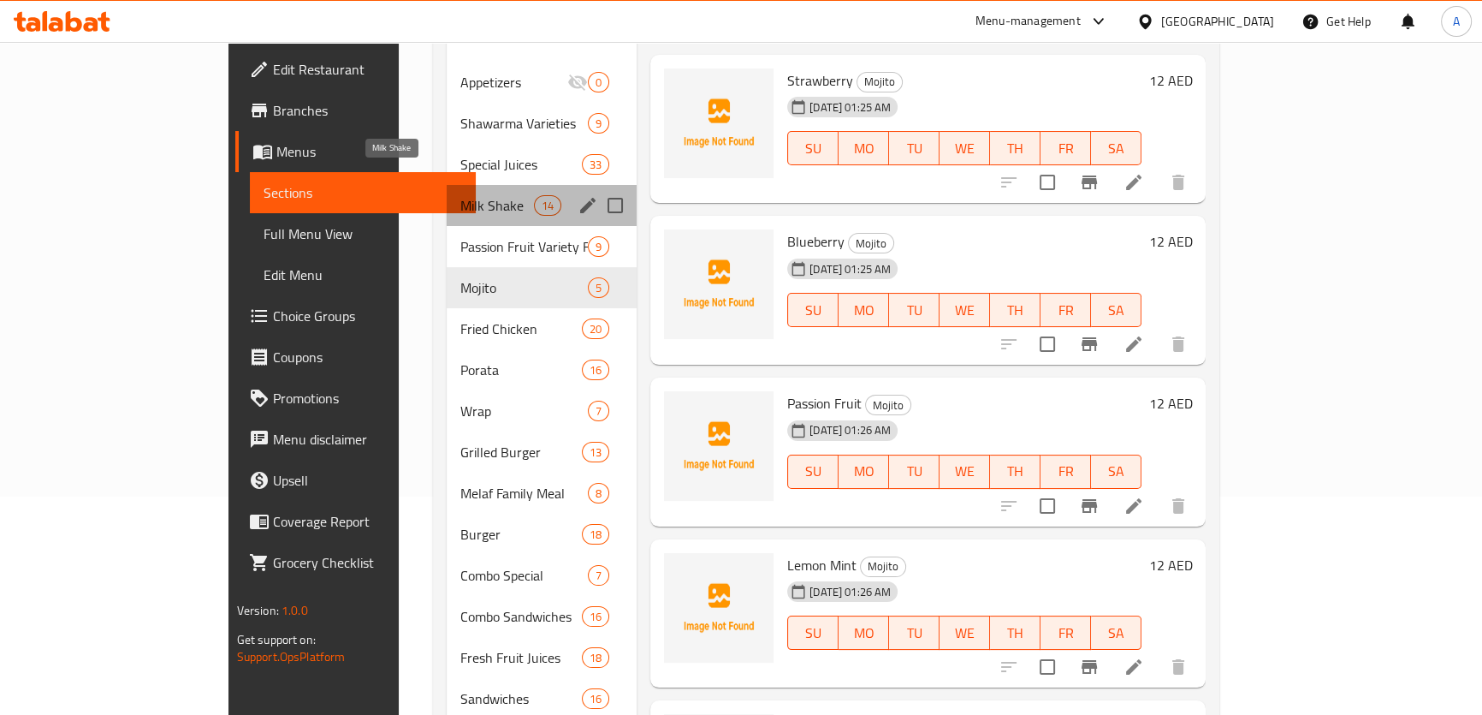
click at [460, 195] on span "Milk Shake" at bounding box center [496, 205] width 73 height 21
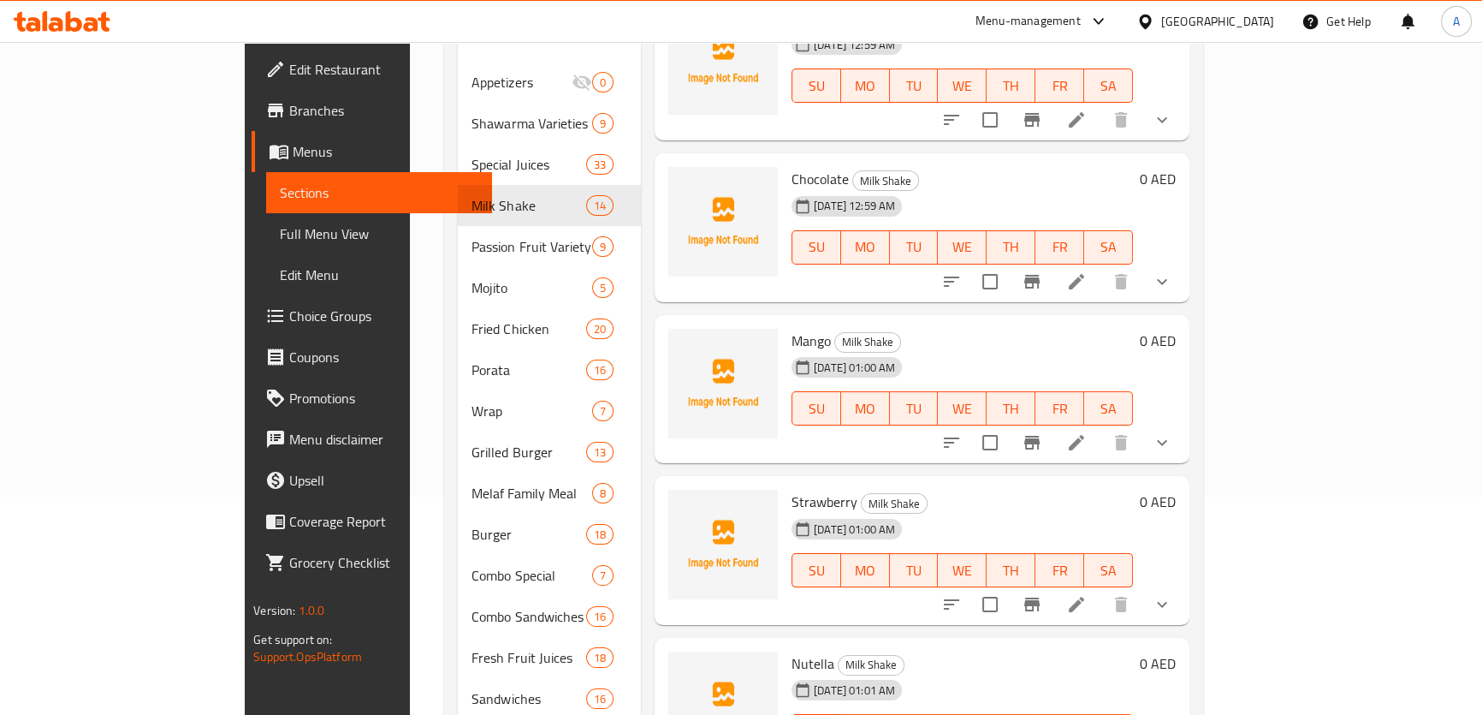
scroll to position [233, 0]
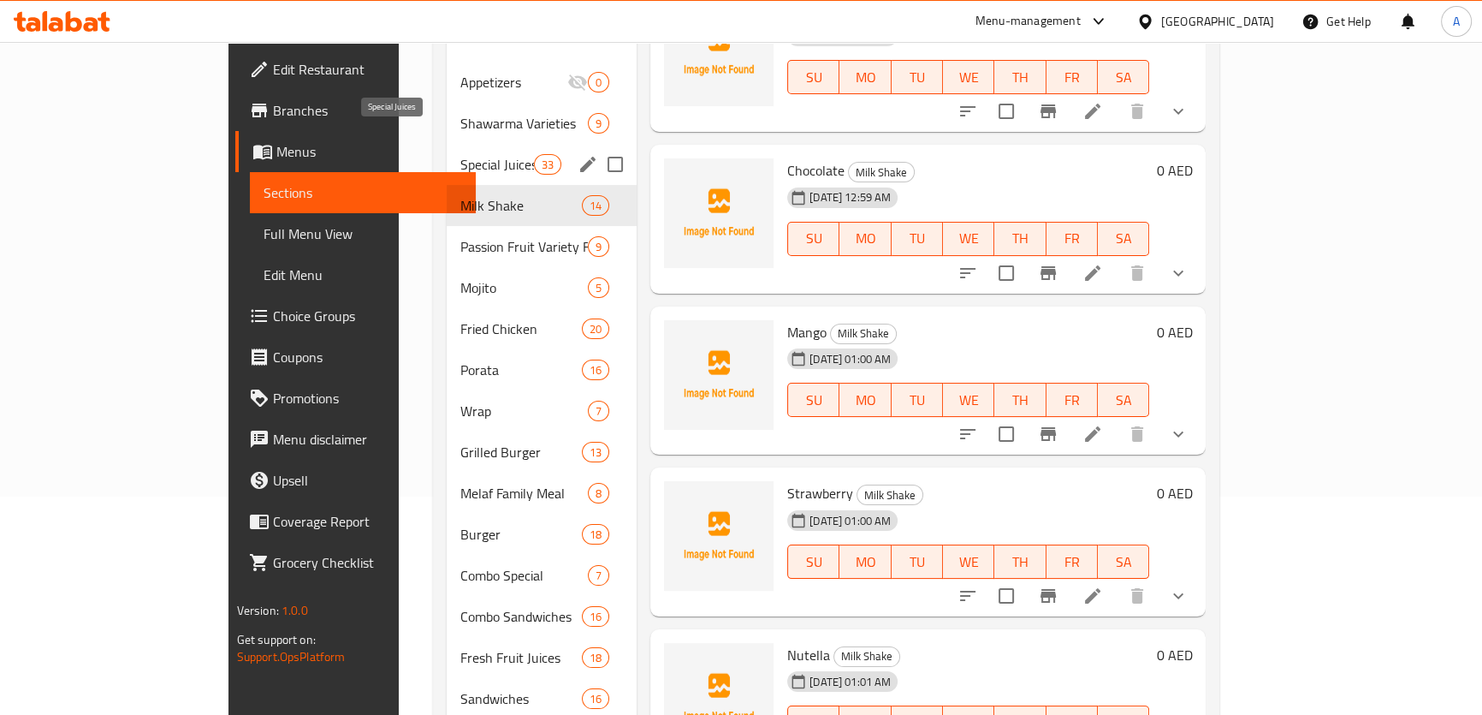
click at [460, 154] on span "Special Juices" at bounding box center [496, 164] width 73 height 21
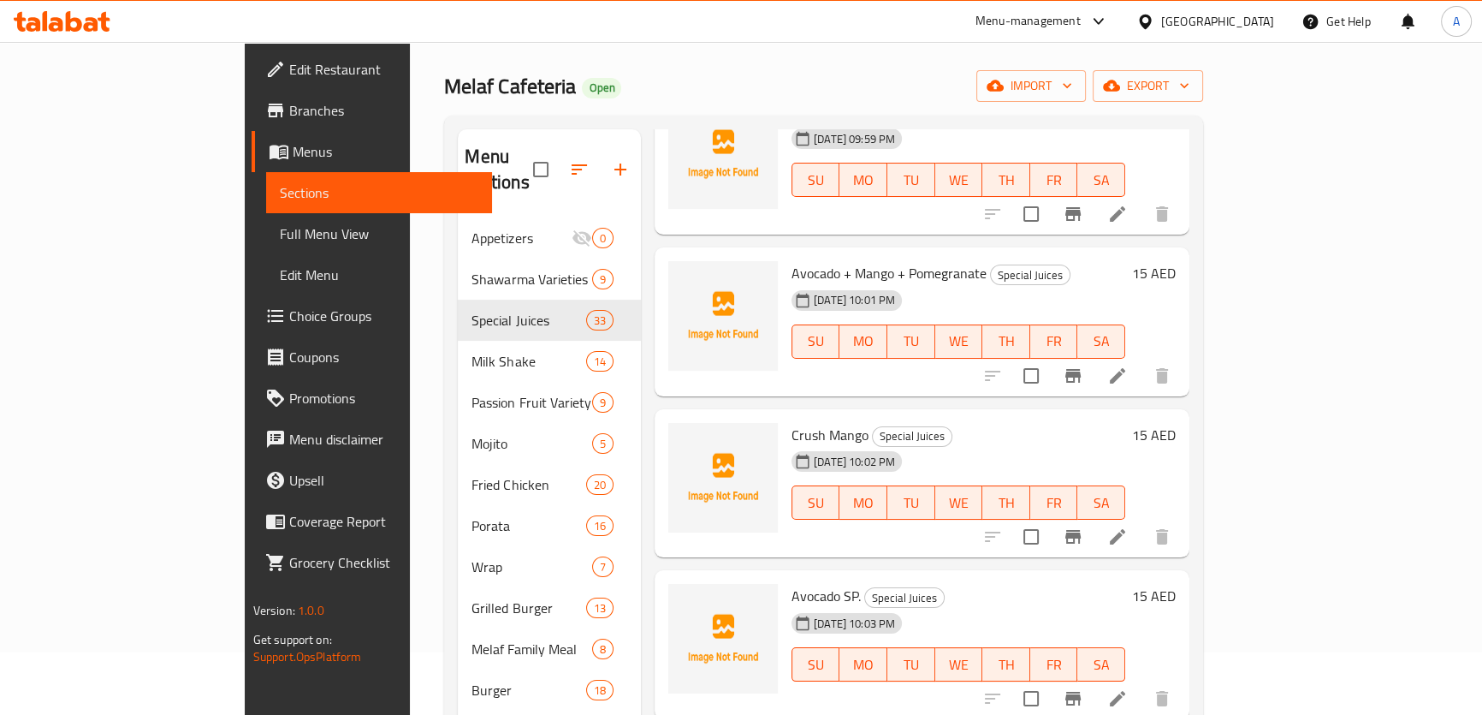
scroll to position [311, 0]
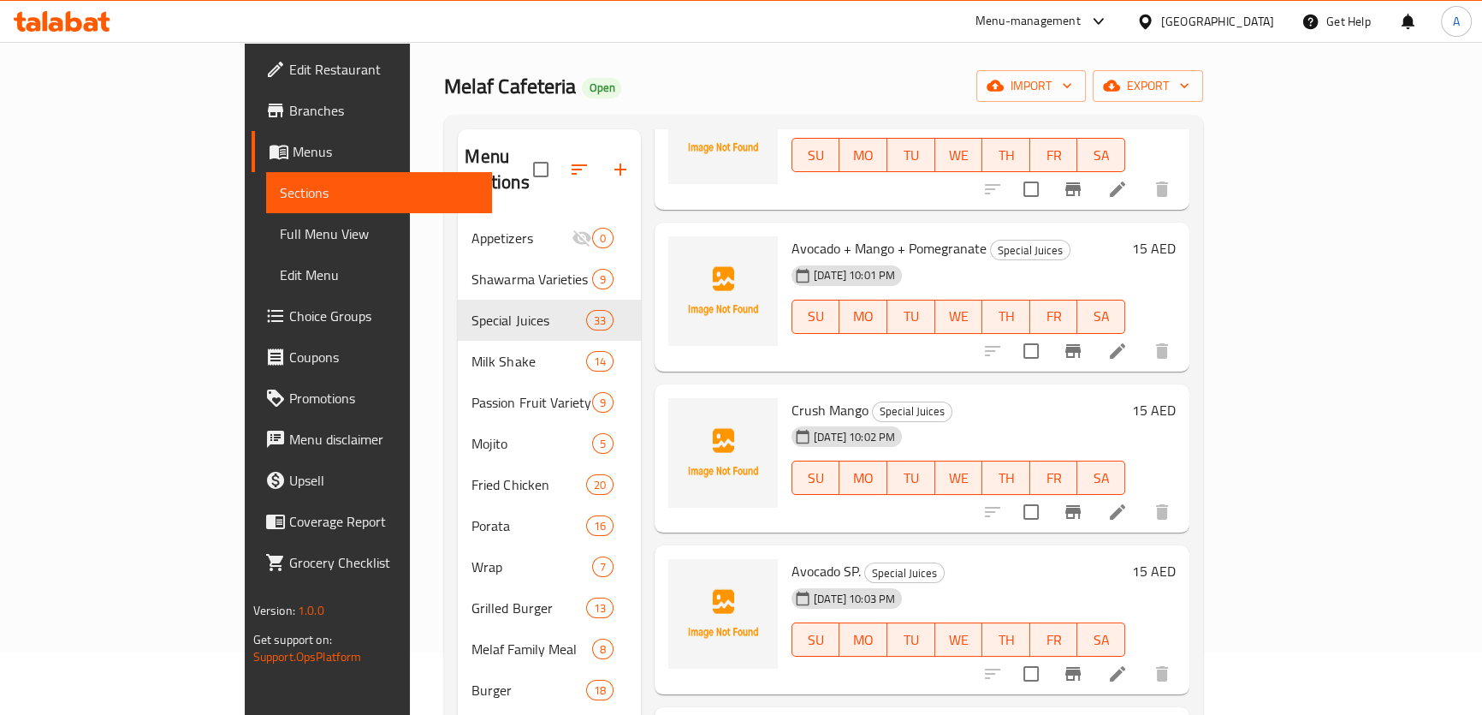
click at [804, 397] on span "Crush Mango" at bounding box center [830, 410] width 77 height 26
click at [795, 397] on span "Crush Mango" at bounding box center [830, 410] width 77 height 26
copy span "Mango"
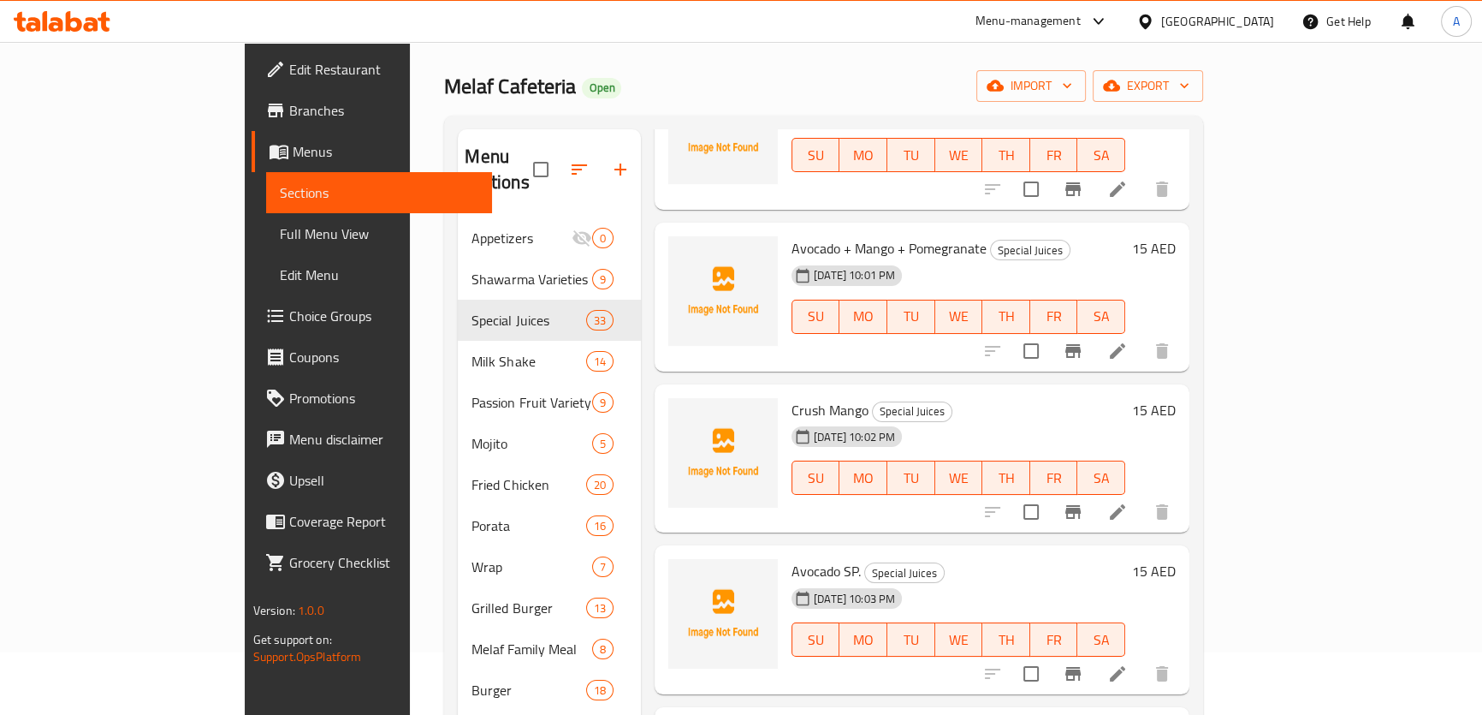
scroll to position [0, 0]
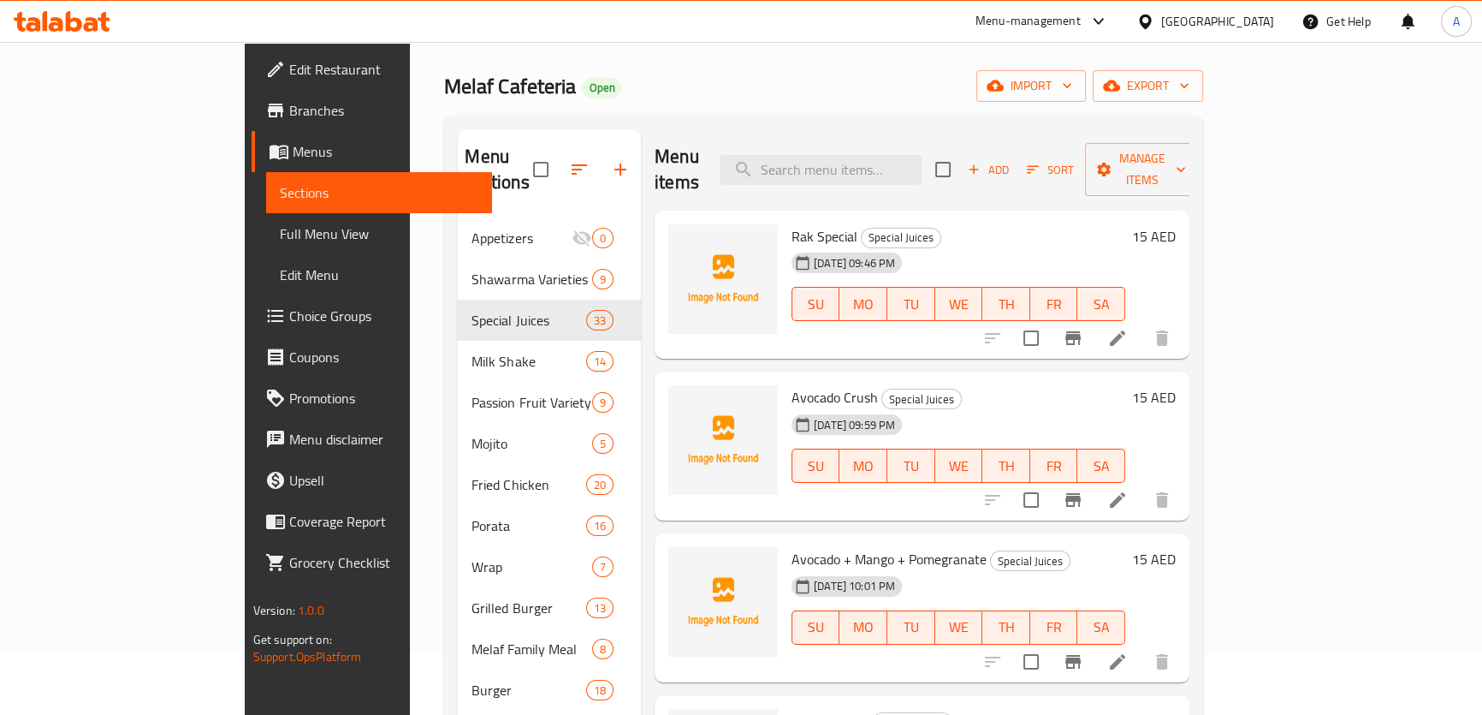
click at [914, 172] on div "Menu items Add Sort Manage items" at bounding box center [922, 169] width 535 height 81
paste input "Mango"
click at [915, 155] on input "Mango" at bounding box center [821, 170] width 202 height 30
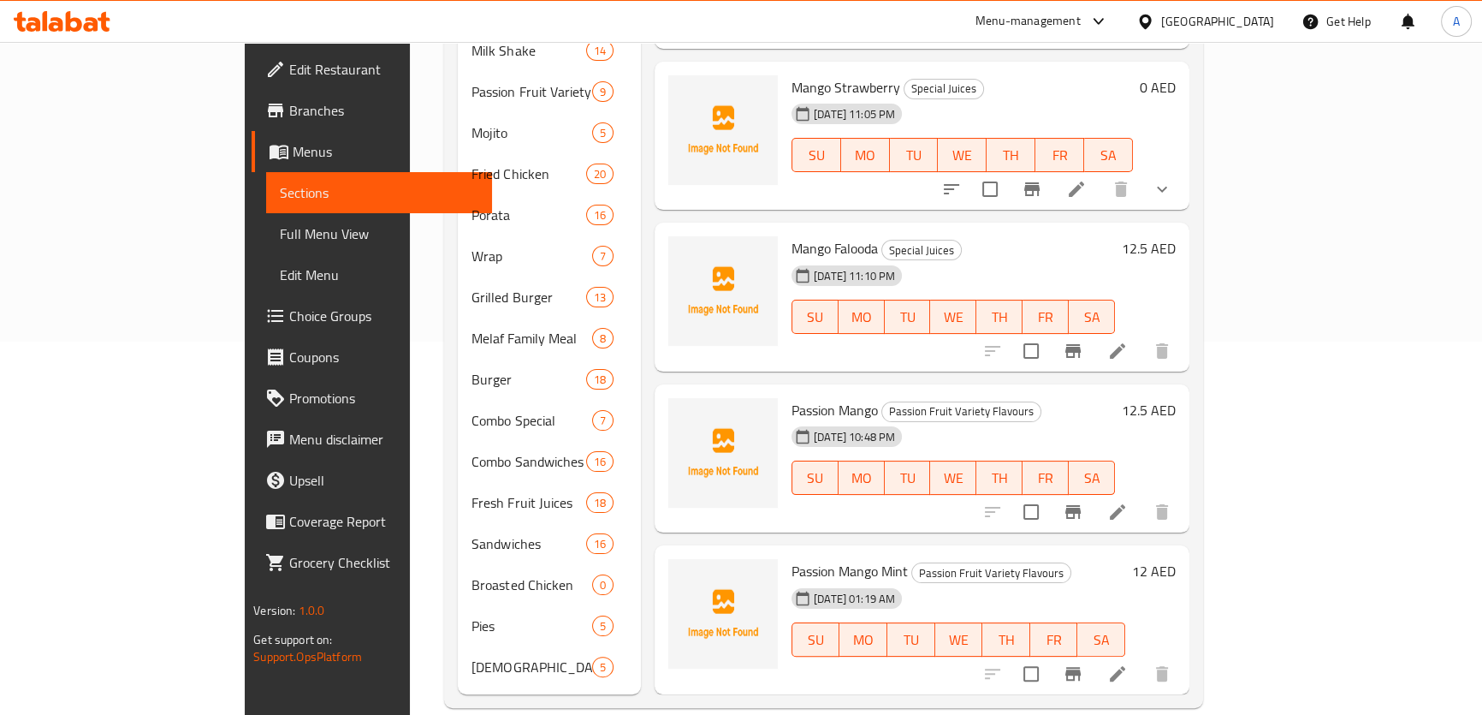
scroll to position [374, 0]
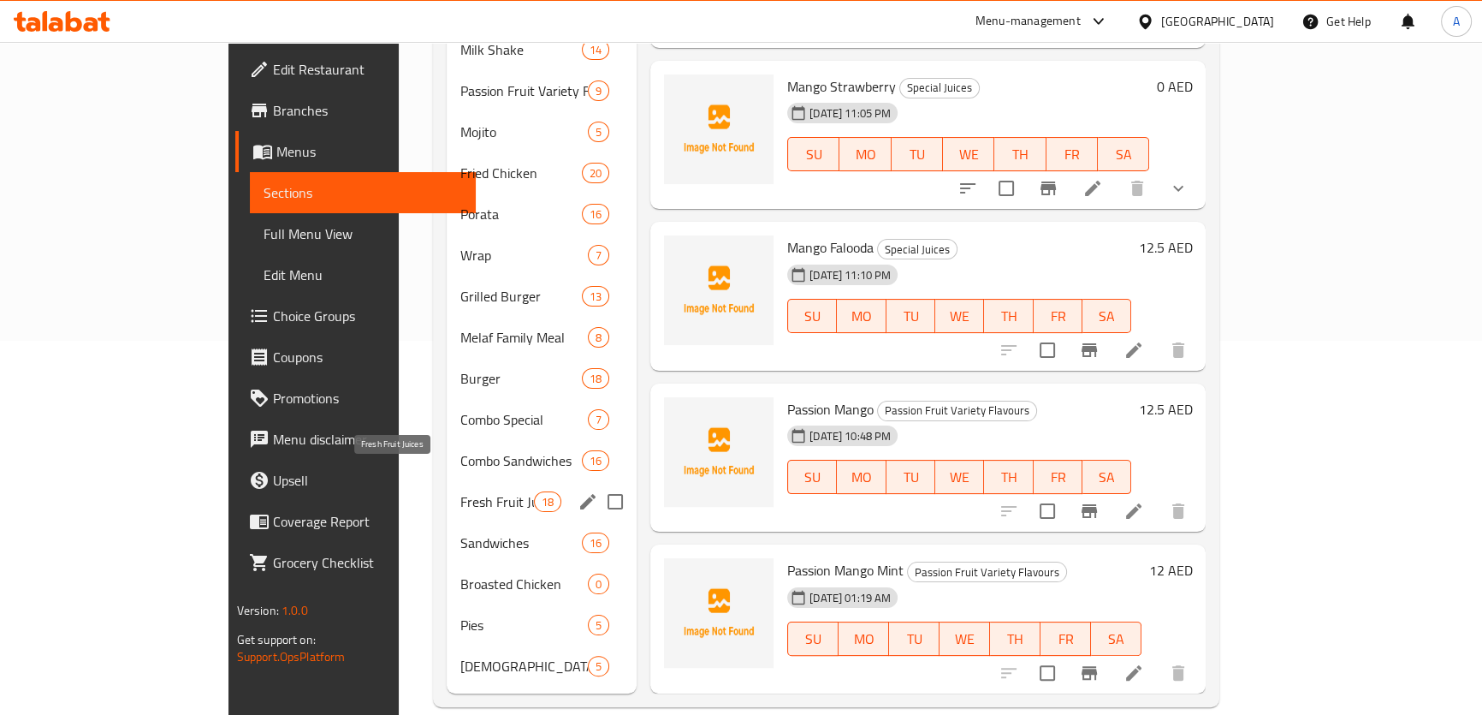
type input "Mango"
click at [460, 491] on span "Fresh Fruit Juices" at bounding box center [496, 501] width 73 height 21
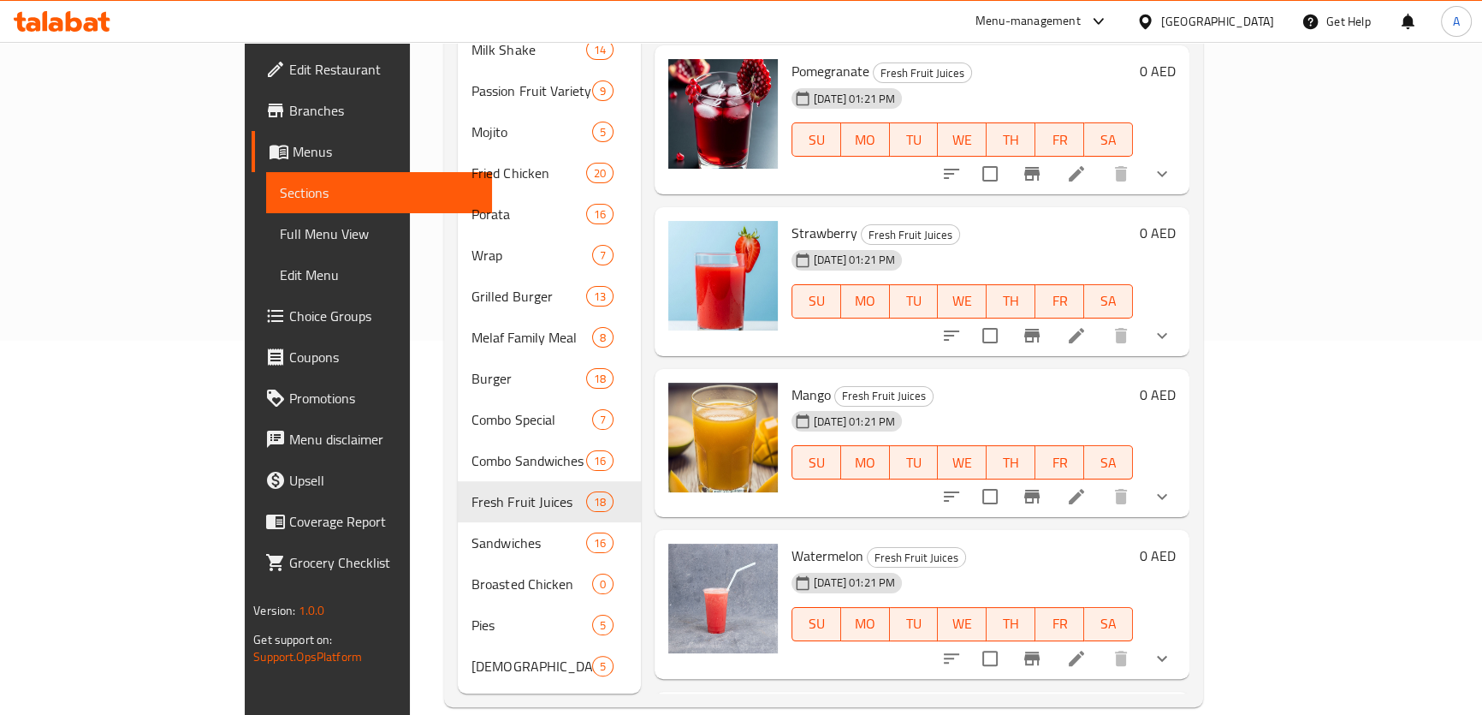
scroll to position [1634, 0]
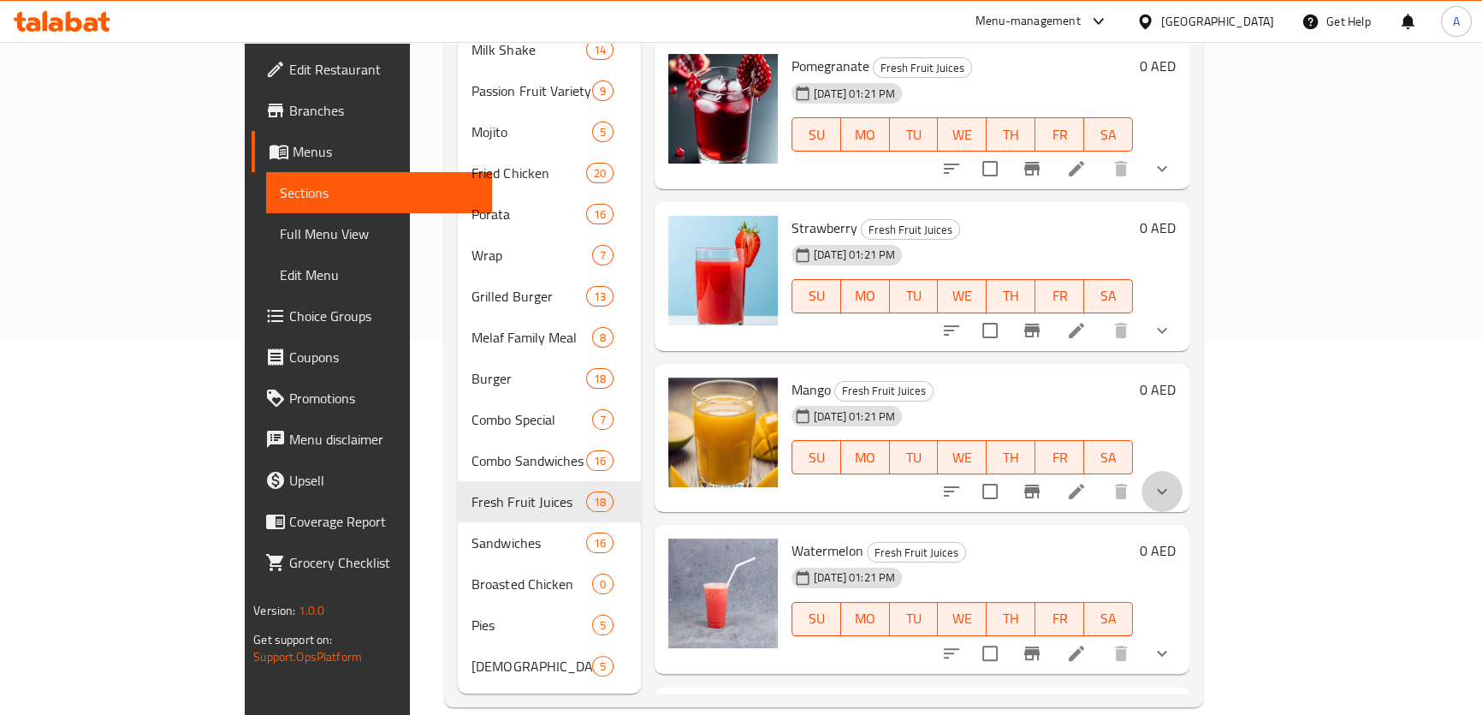
click at [1183, 471] on button "show more" at bounding box center [1162, 491] width 41 height 41
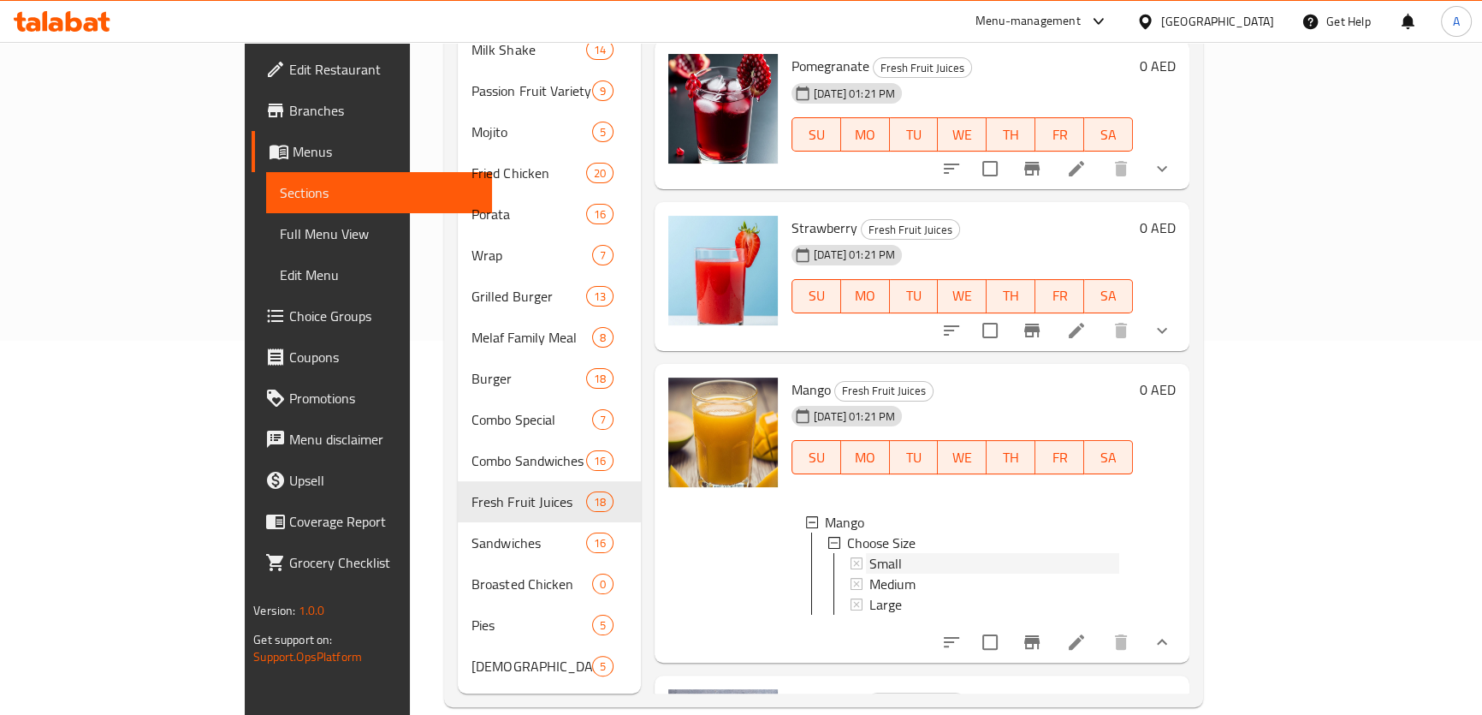
click at [893, 553] on div "Small" at bounding box center [995, 563] width 250 height 21
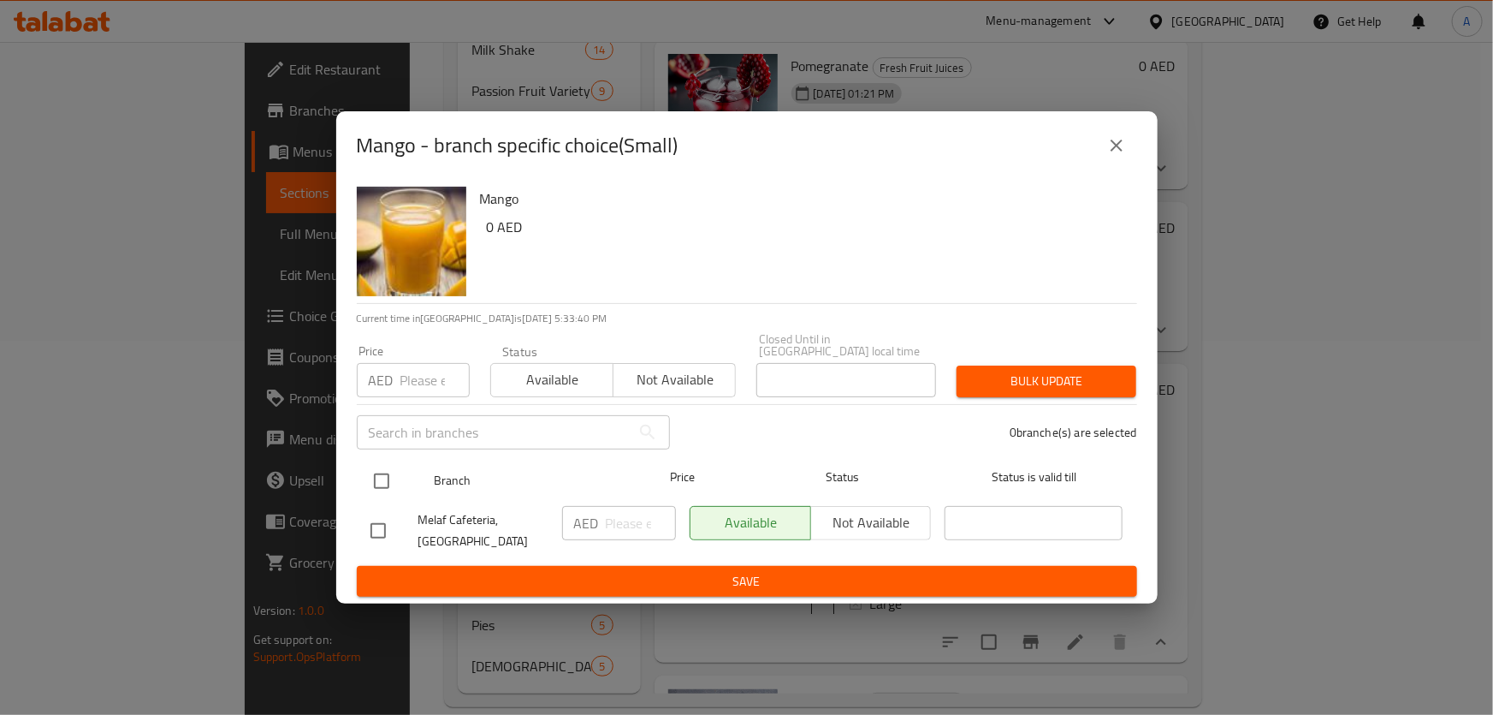
click at [384, 492] on input "checkbox" at bounding box center [382, 481] width 36 height 36
checkbox input "true"
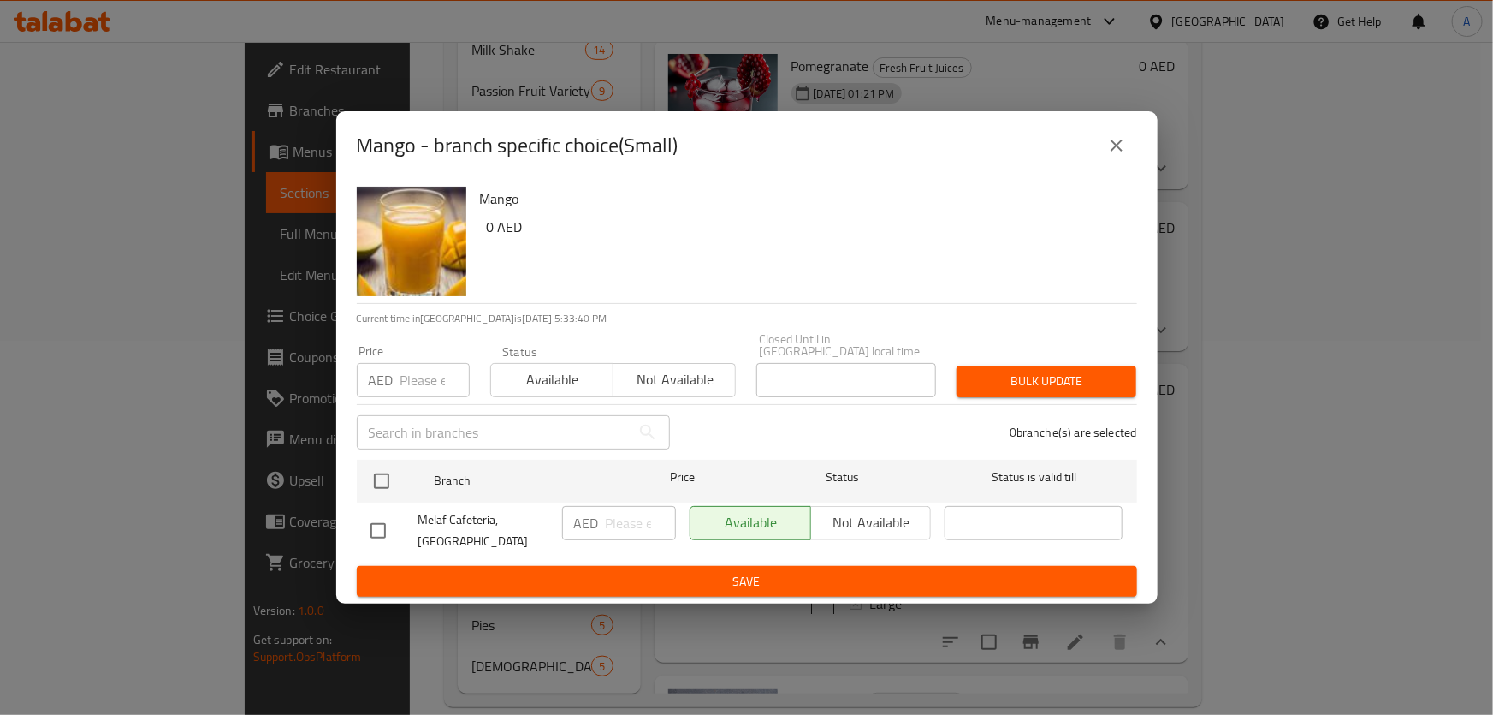
checkbox input "true"
click at [397, 379] on div "AED Price" at bounding box center [413, 380] width 113 height 34
drag, startPoint x: 397, startPoint y: 379, endPoint x: 401, endPoint y: 391, distance: 12.7
click at [401, 391] on input "number" at bounding box center [435, 380] width 69 height 34
paste input "6.50"
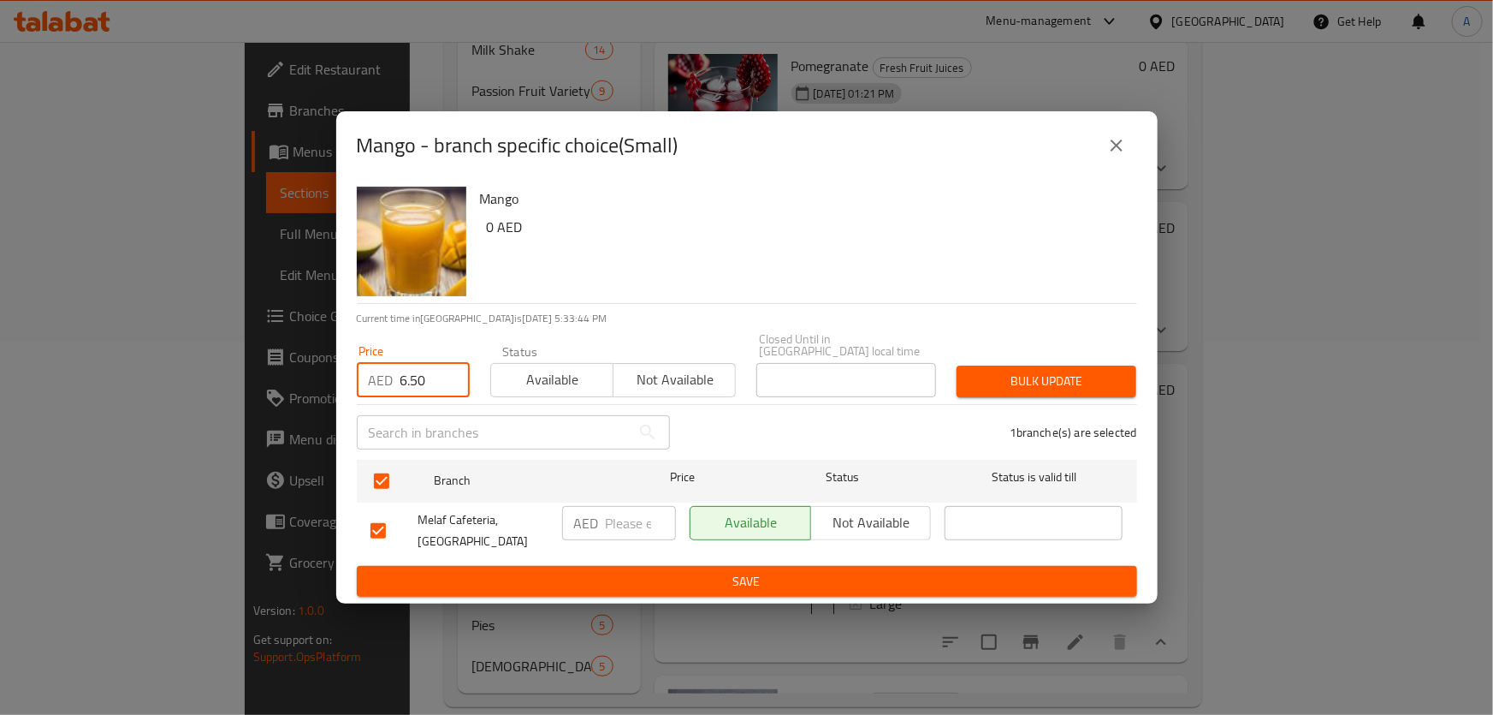
type input "6.50"
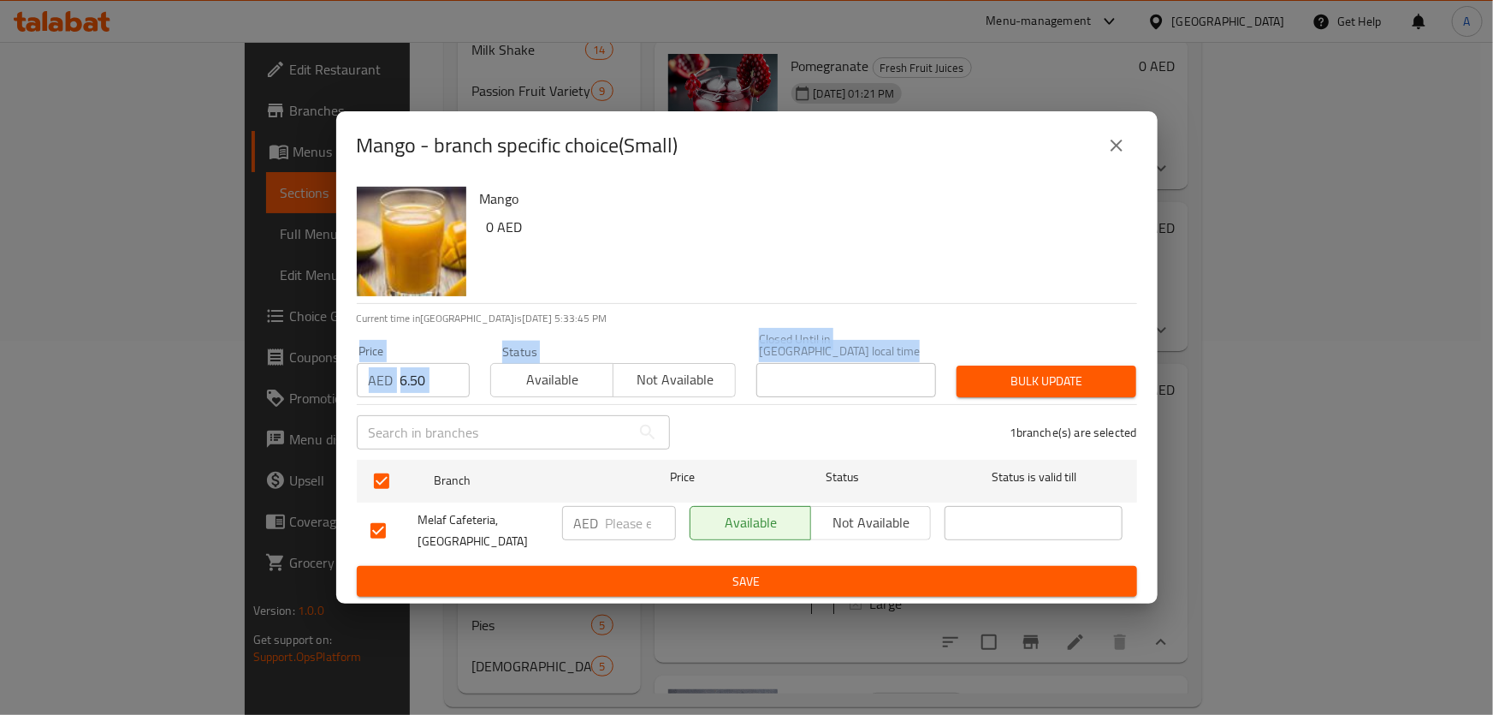
drag, startPoint x: 945, startPoint y: 365, endPoint x: 957, endPoint y: 370, distance: 12.7
click at [951, 368] on div "Price AED 6.50 Price Status Available Not available Closed Until in [GEOGRAPHIC…" at bounding box center [747, 365] width 801 height 85
click at [979, 378] on span "Bulk update" at bounding box center [1047, 381] width 152 height 21
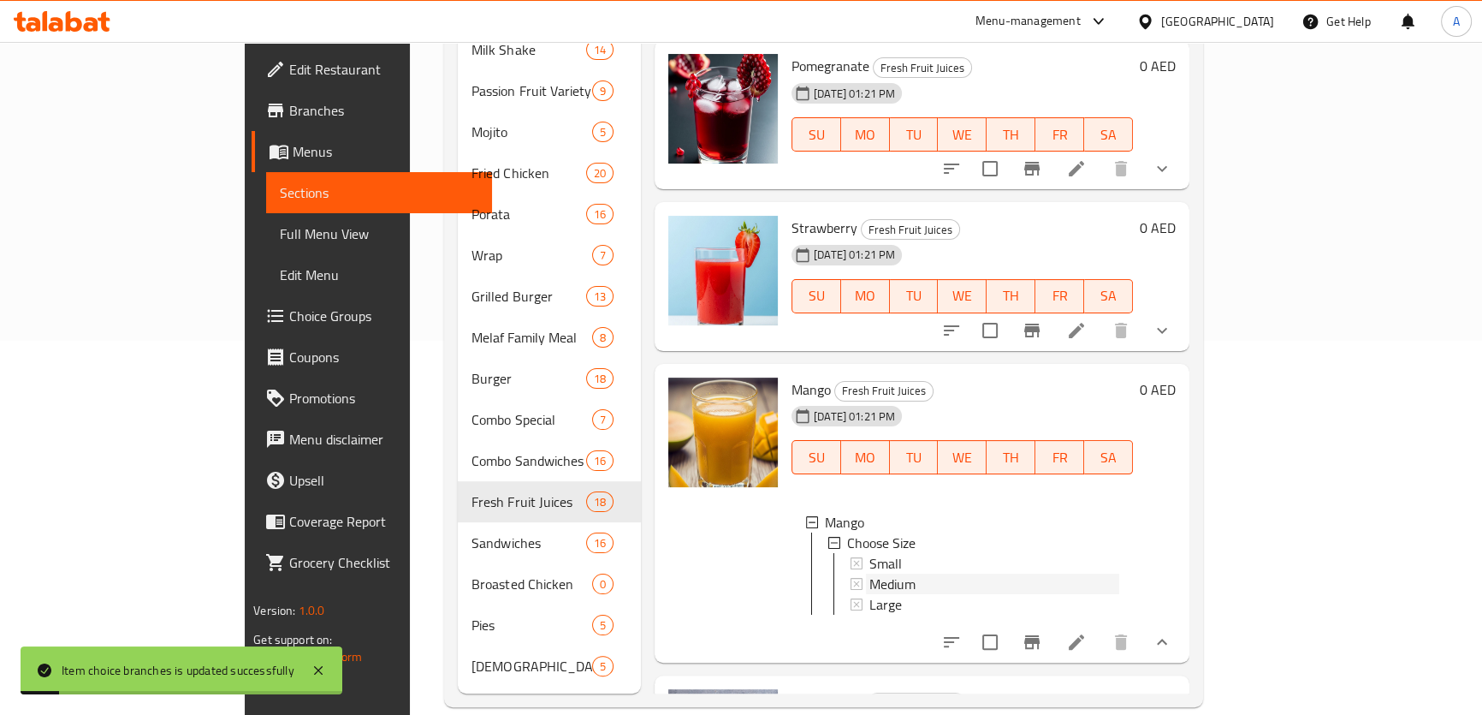
click at [870, 573] on div "Medium" at bounding box center [995, 583] width 250 height 21
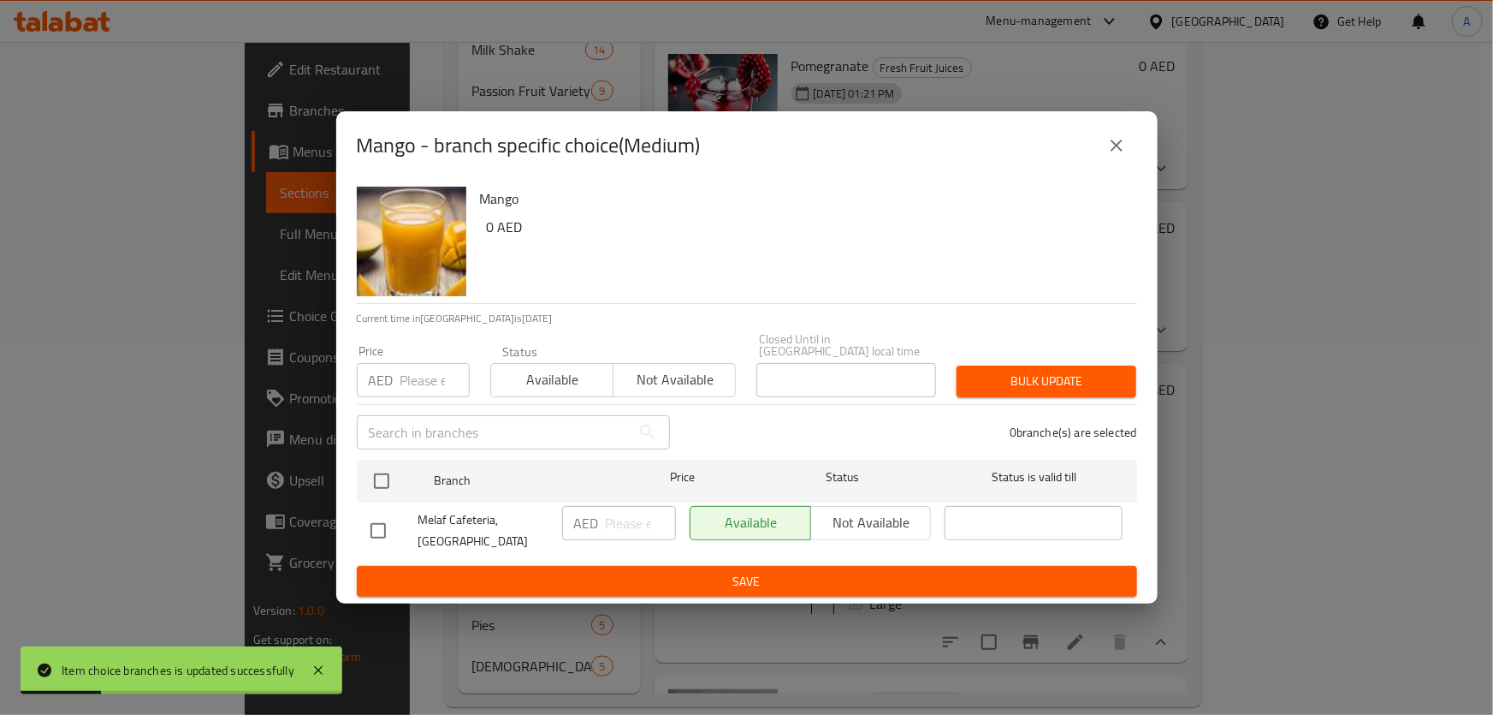
click at [353, 472] on div "Mango 0 AED Current time in [GEOGRAPHIC_DATA] is [DATE] Price AED Price Status …" at bounding box center [747, 392] width 822 height 424
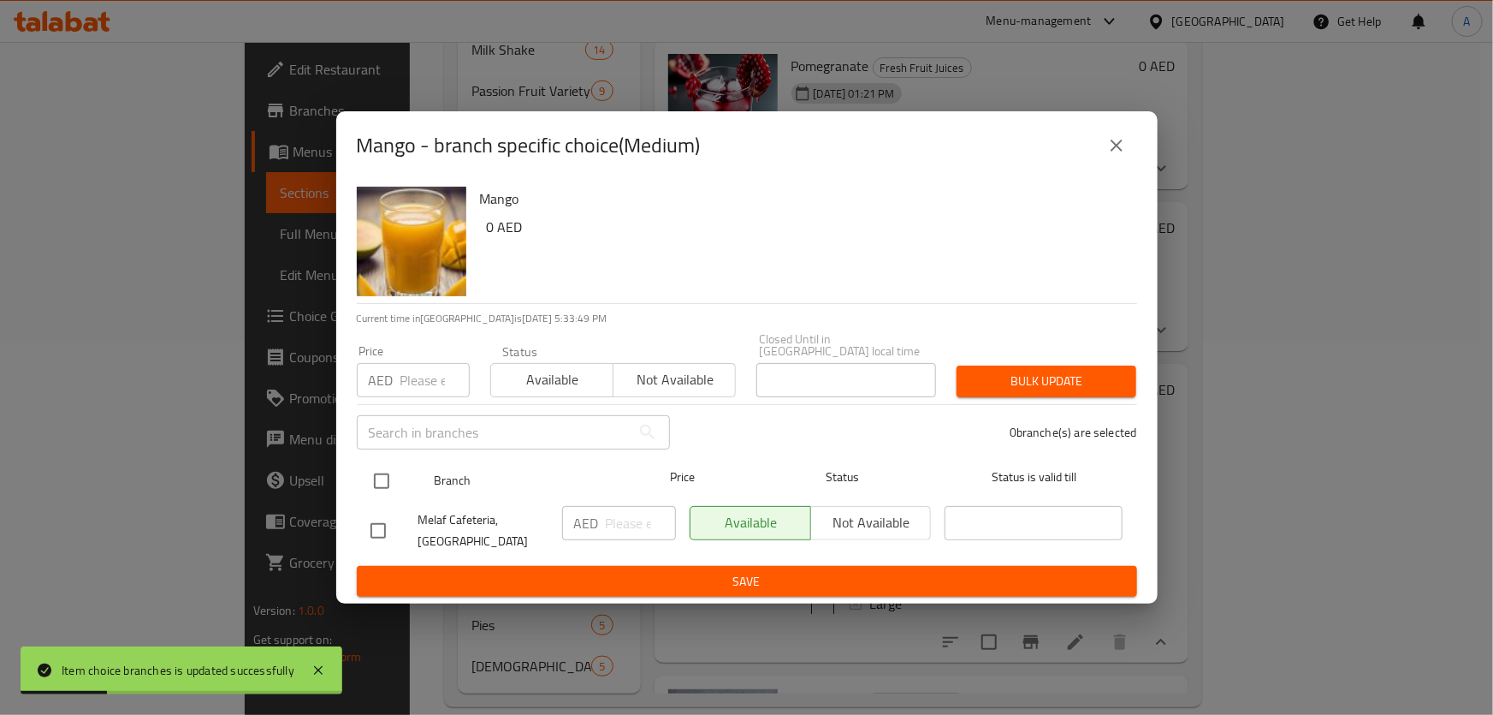
click at [377, 472] on input "checkbox" at bounding box center [382, 481] width 36 height 36
checkbox input "true"
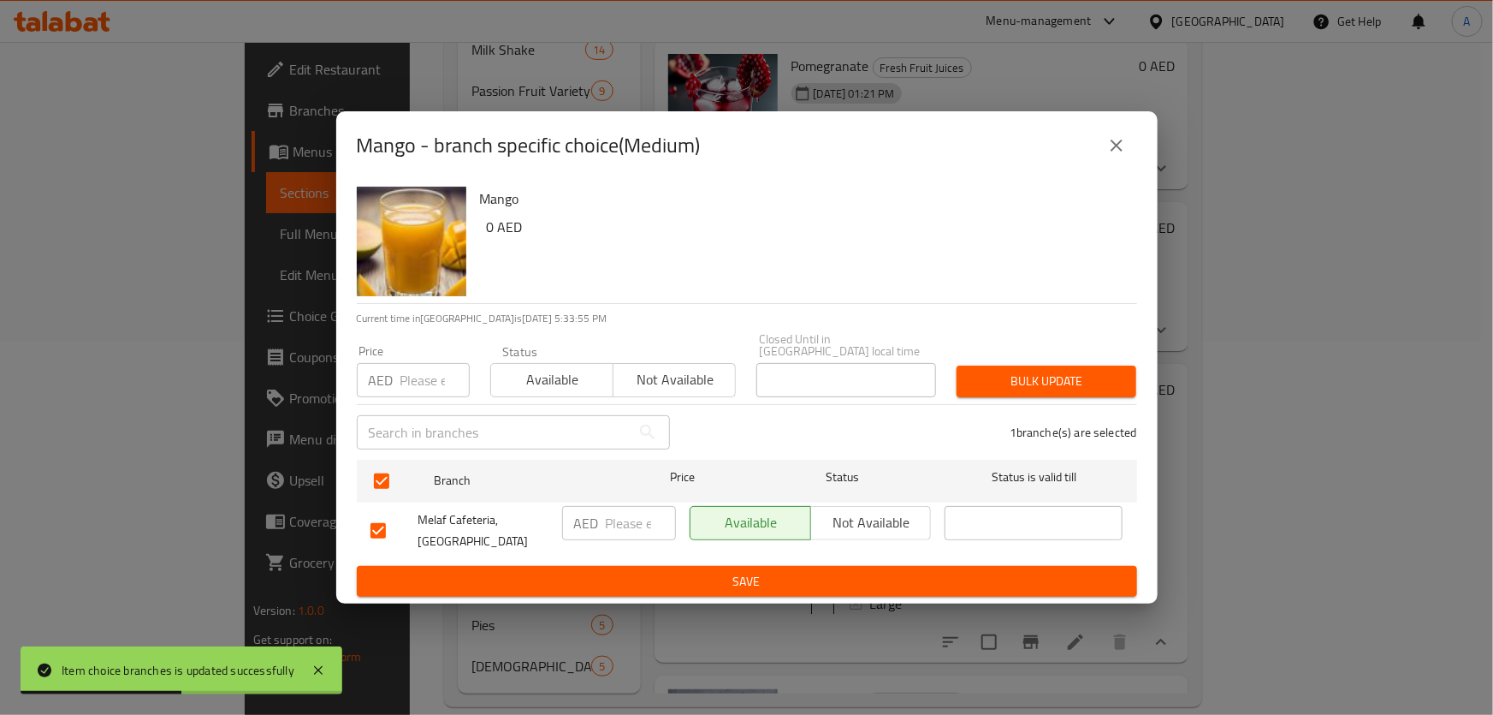
click at [436, 384] on input "number" at bounding box center [435, 380] width 69 height 34
paste input "8.50"
type input "8.50"
click at [1044, 367] on button "Bulk update" at bounding box center [1047, 381] width 180 height 32
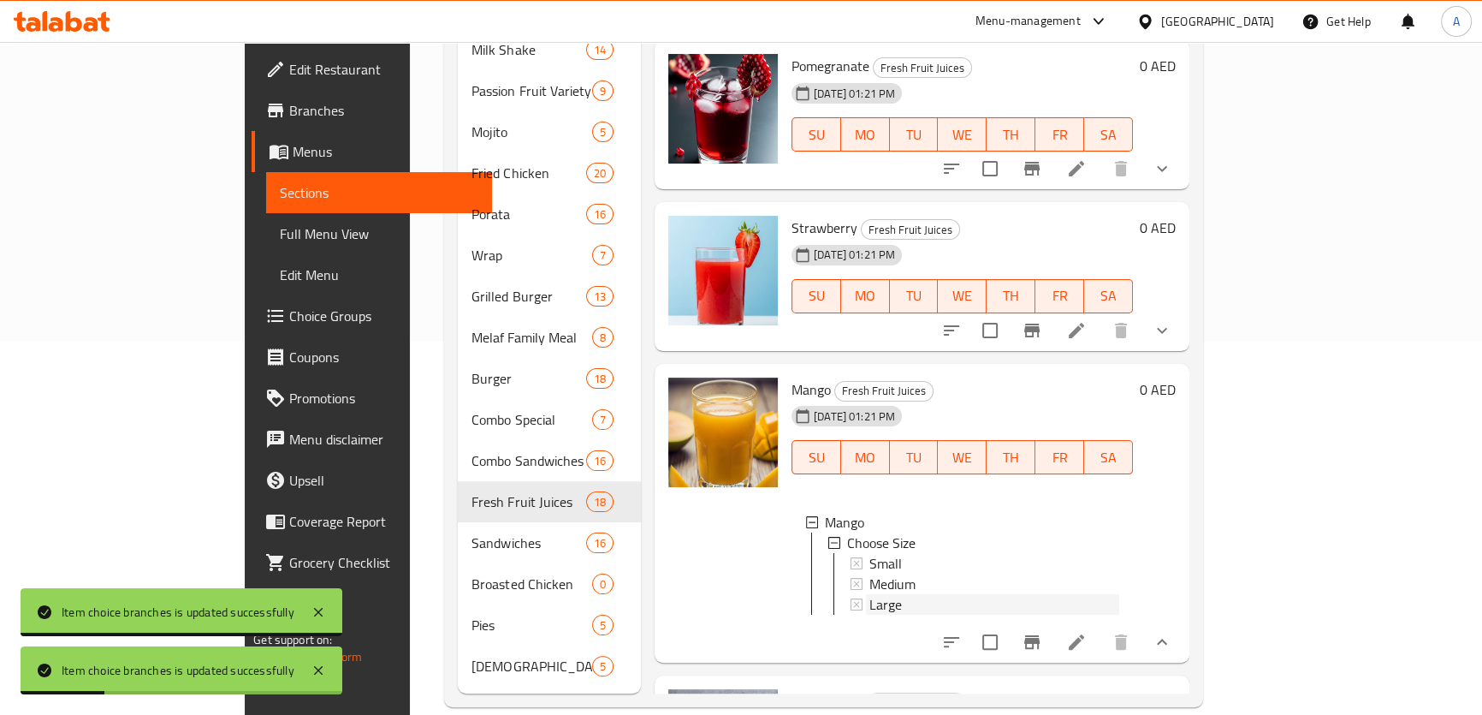
click at [870, 594] on div "Large" at bounding box center [995, 604] width 250 height 21
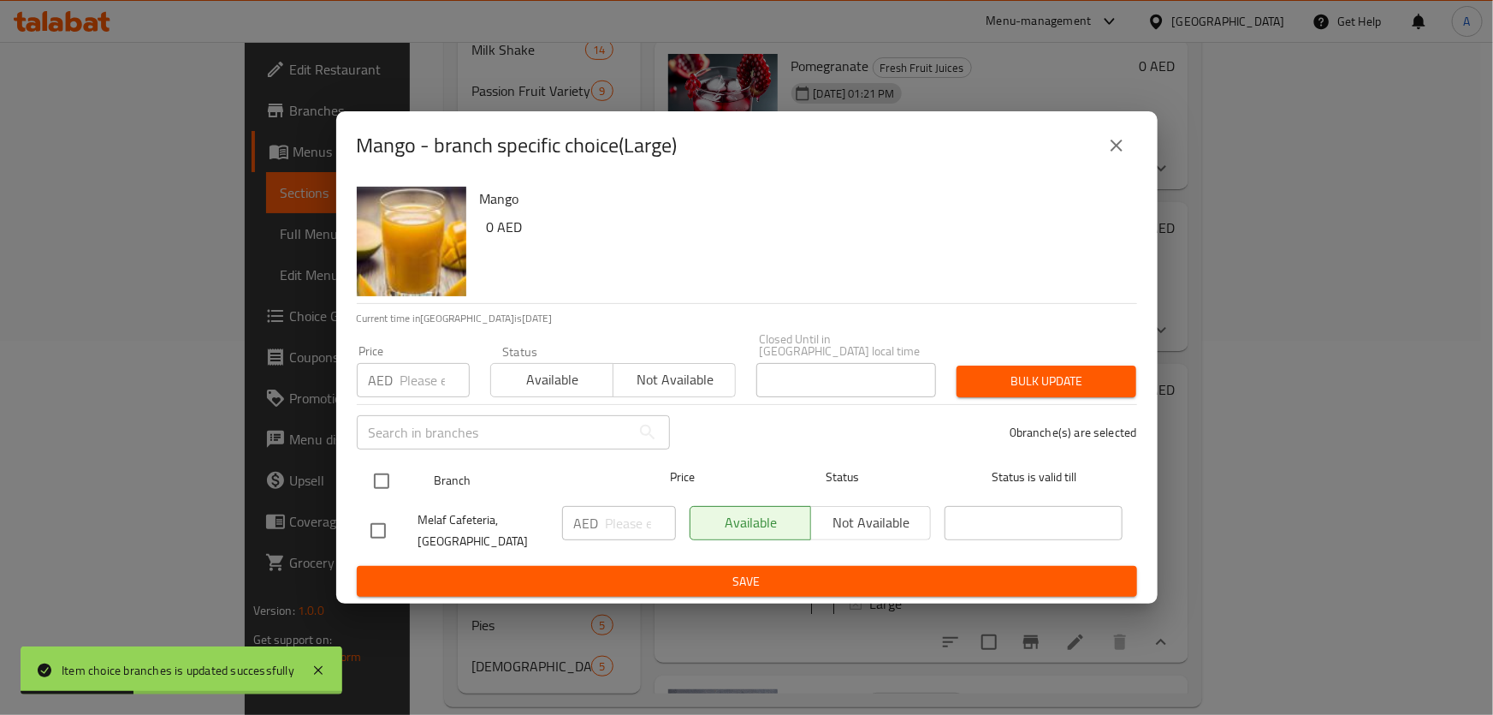
drag, startPoint x: 375, startPoint y: 479, endPoint x: 394, endPoint y: 395, distance: 86.8
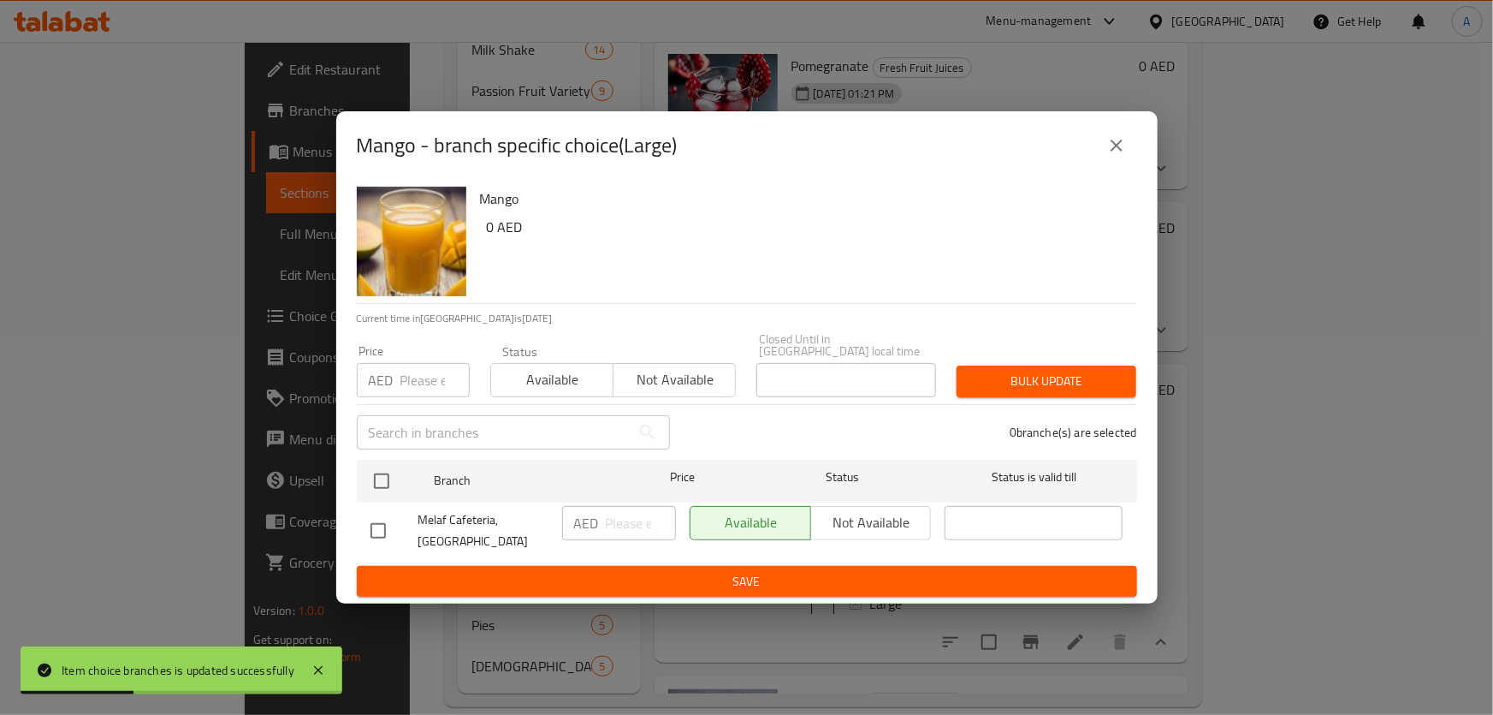
click at [376, 478] on input "checkbox" at bounding box center [382, 481] width 36 height 36
checkbox input "true"
click at [408, 377] on input "number" at bounding box center [435, 380] width 69 height 34
paste input "10.50"
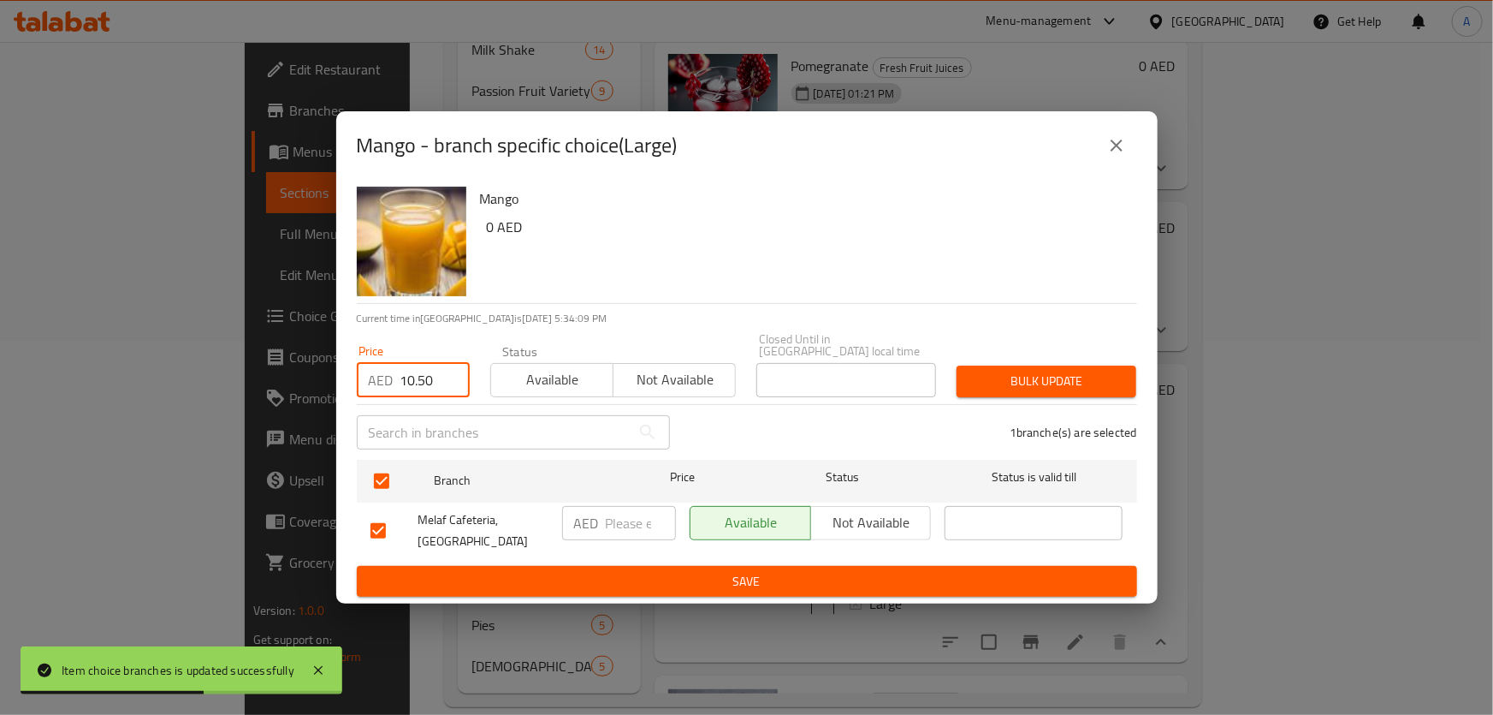
type input "10.50"
click at [1046, 371] on span "Bulk update" at bounding box center [1047, 381] width 152 height 21
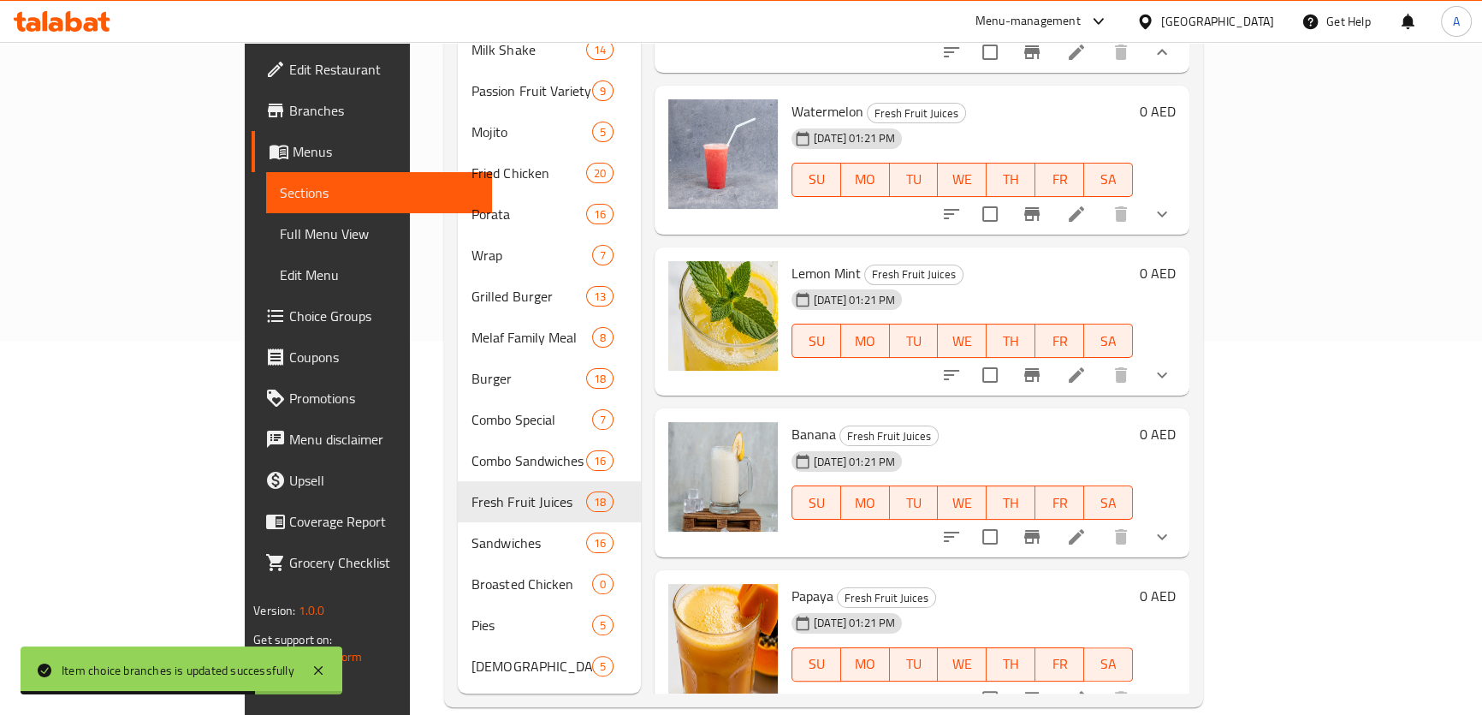
scroll to position [2259, 0]
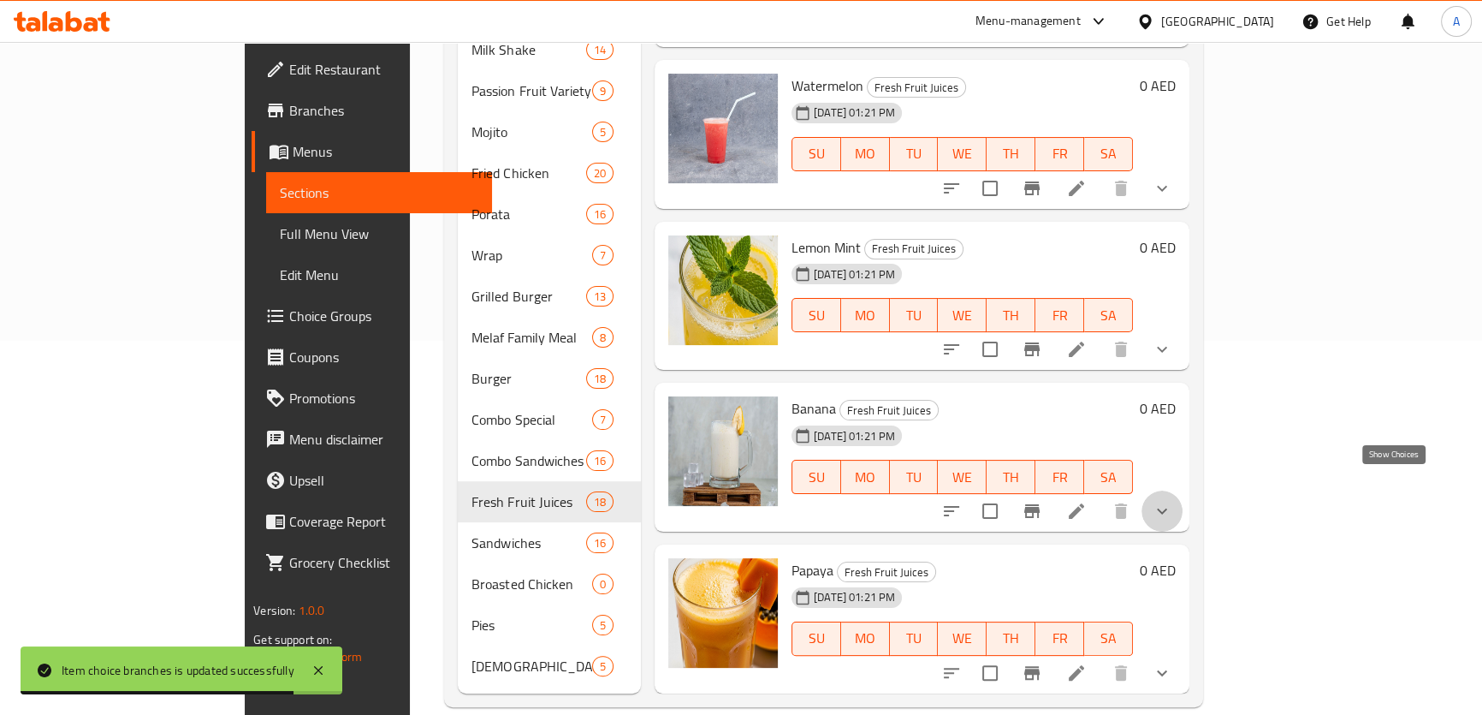
click at [1172, 501] on icon "show more" at bounding box center [1162, 511] width 21 height 21
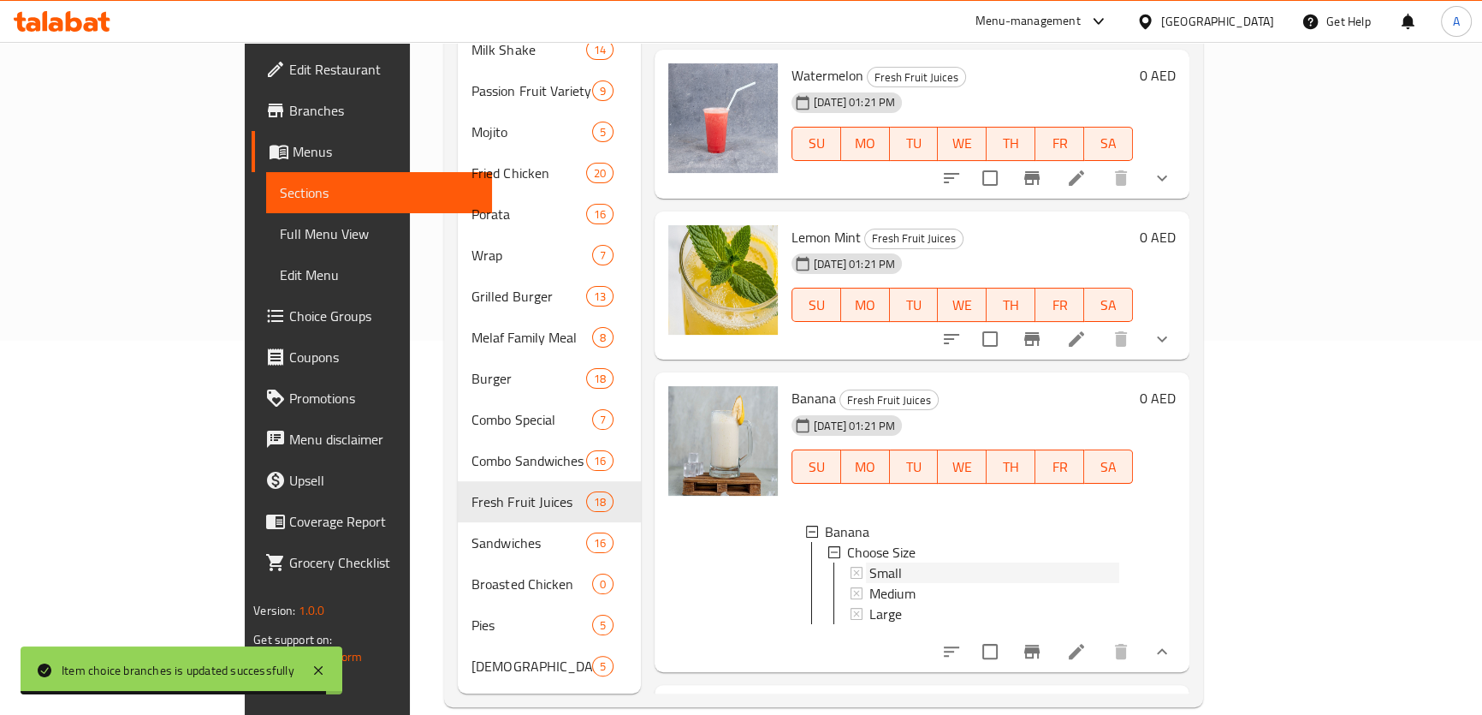
click at [886, 562] on div "Small" at bounding box center [995, 572] width 250 height 21
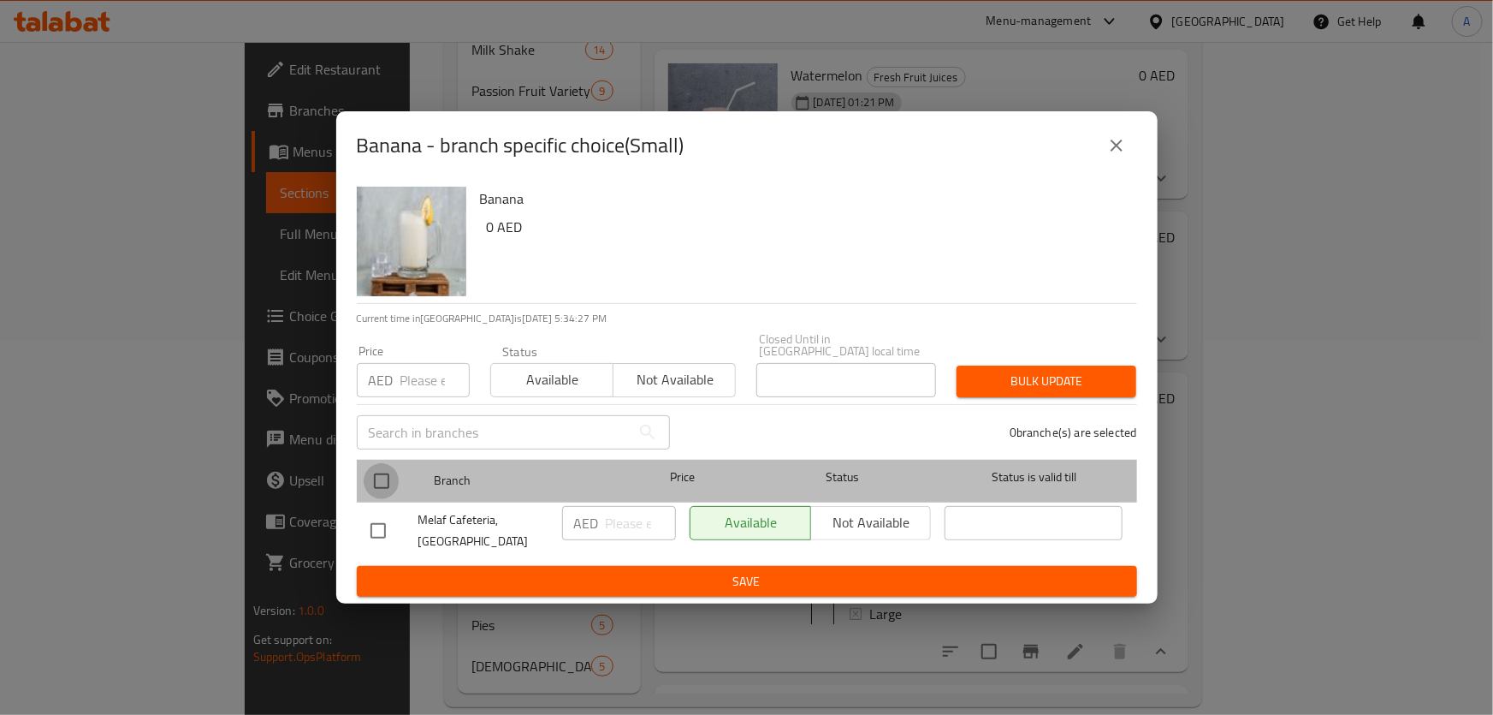
click at [396, 479] on input "checkbox" at bounding box center [382, 481] width 36 height 36
checkbox input "true"
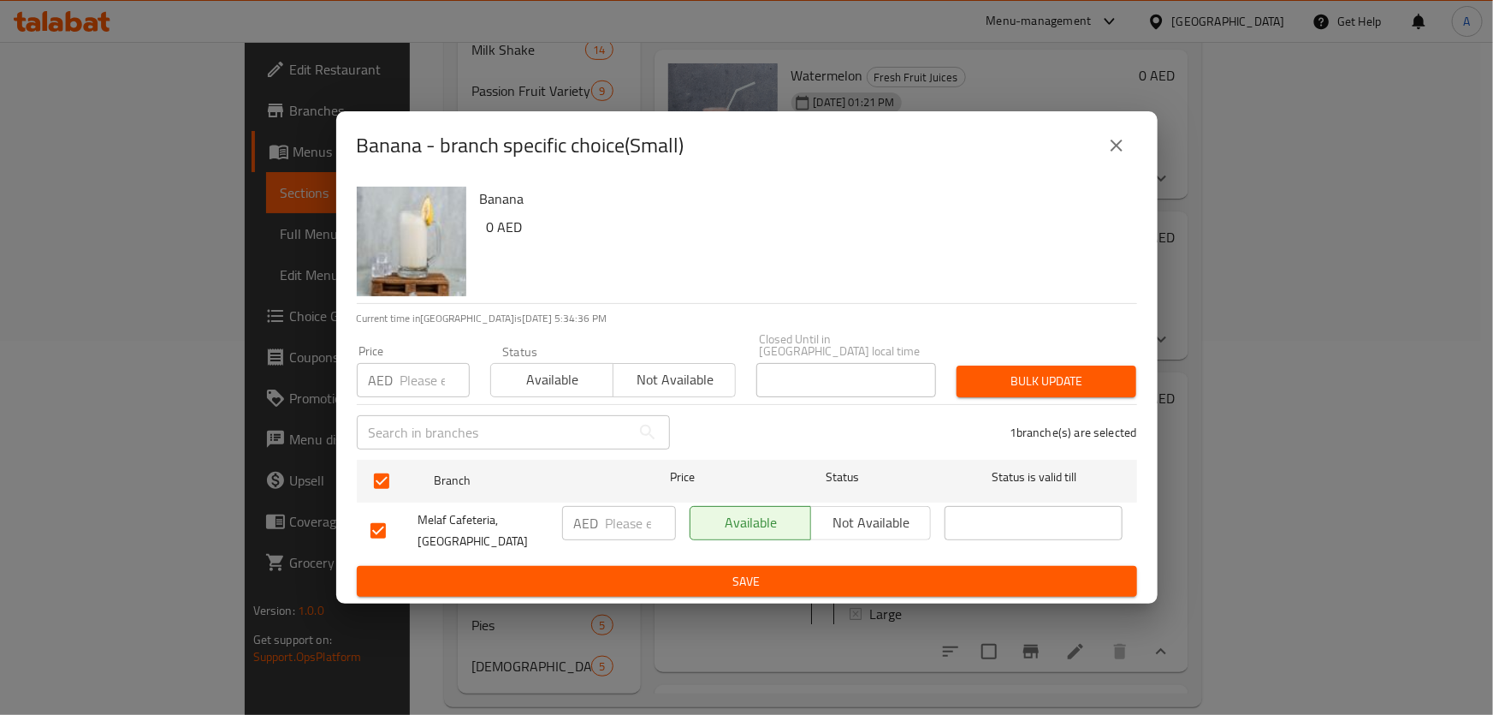
click at [414, 381] on input "number" at bounding box center [435, 380] width 69 height 34
paste input "5.00"
type input "5.00"
click at [1082, 362] on div "Bulk update" at bounding box center [1047, 381] width 200 height 52
click at [1079, 376] on span "Bulk update" at bounding box center [1047, 381] width 152 height 21
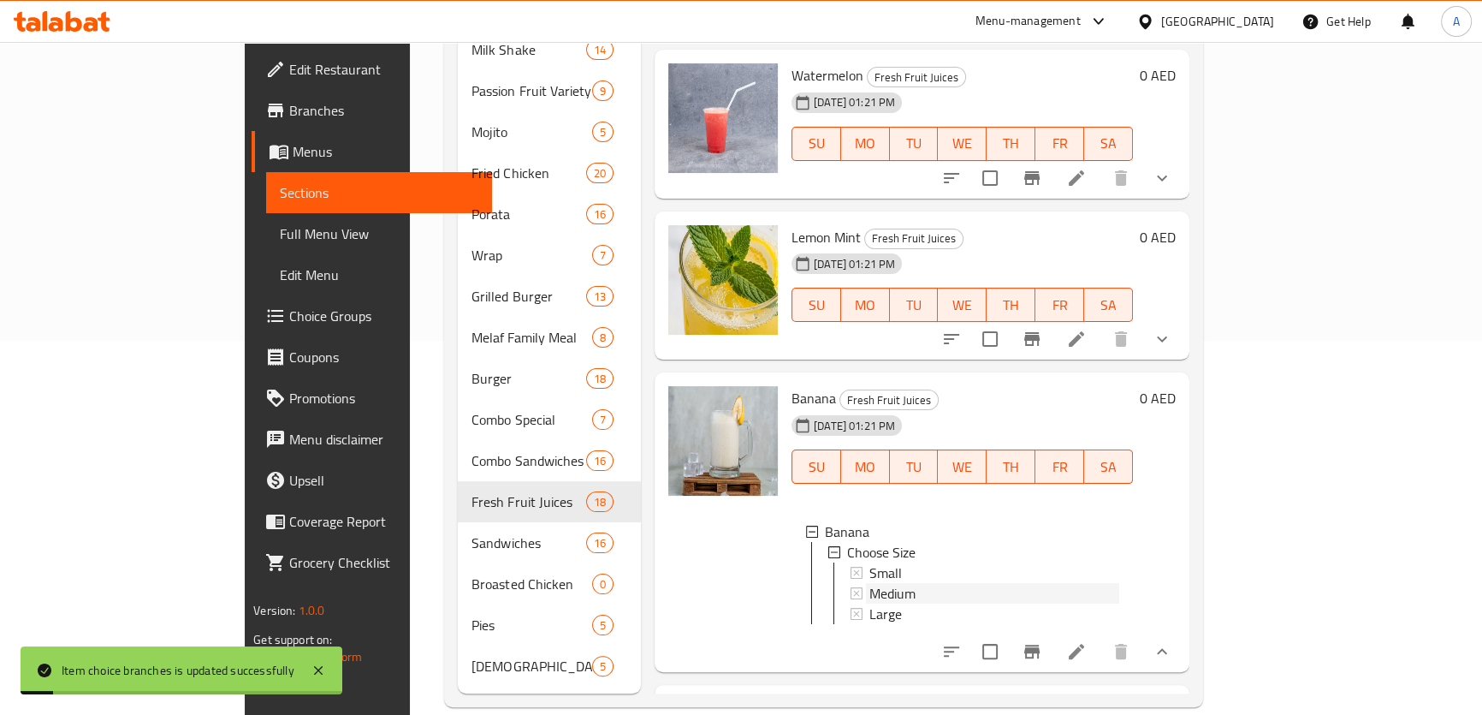
click at [870, 583] on span "Medium" at bounding box center [893, 593] width 46 height 21
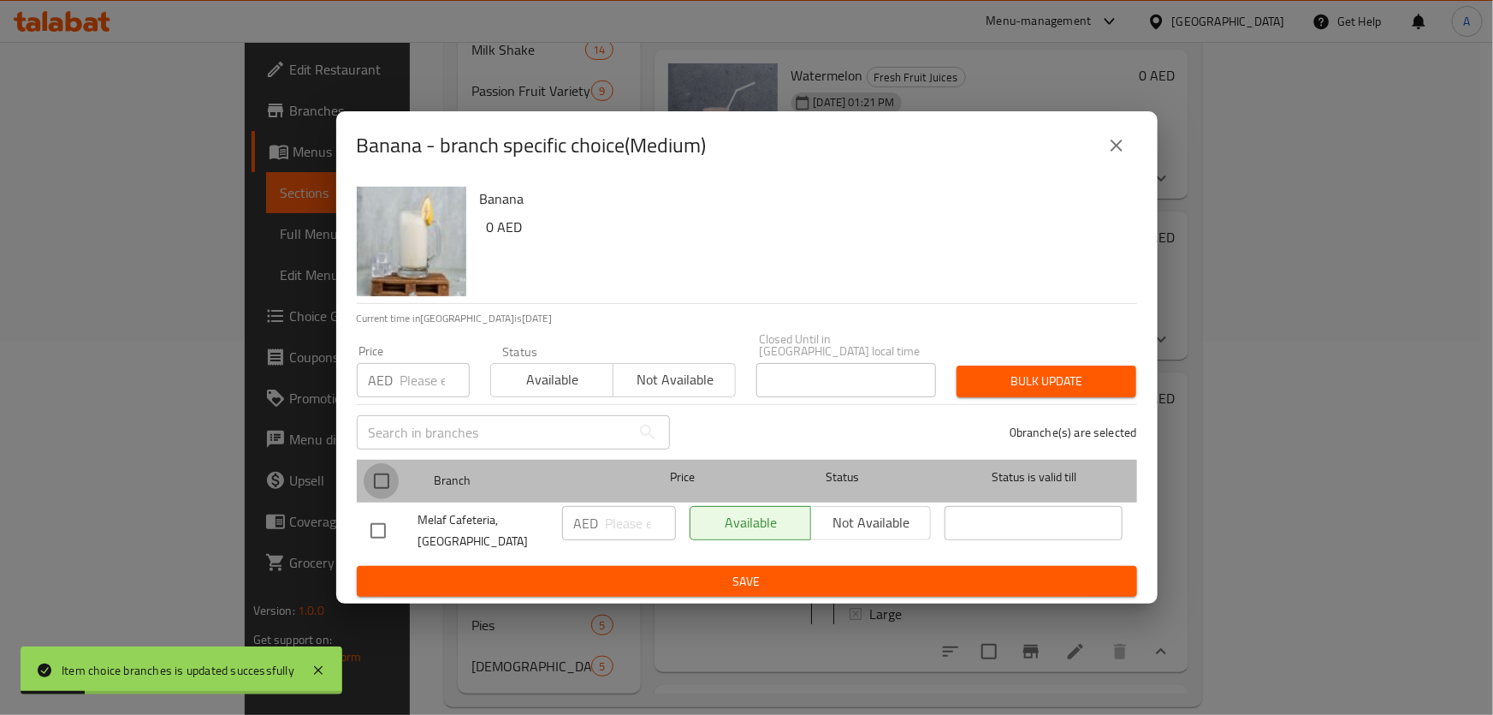
click at [391, 479] on input "checkbox" at bounding box center [382, 481] width 36 height 36
checkbox input "true"
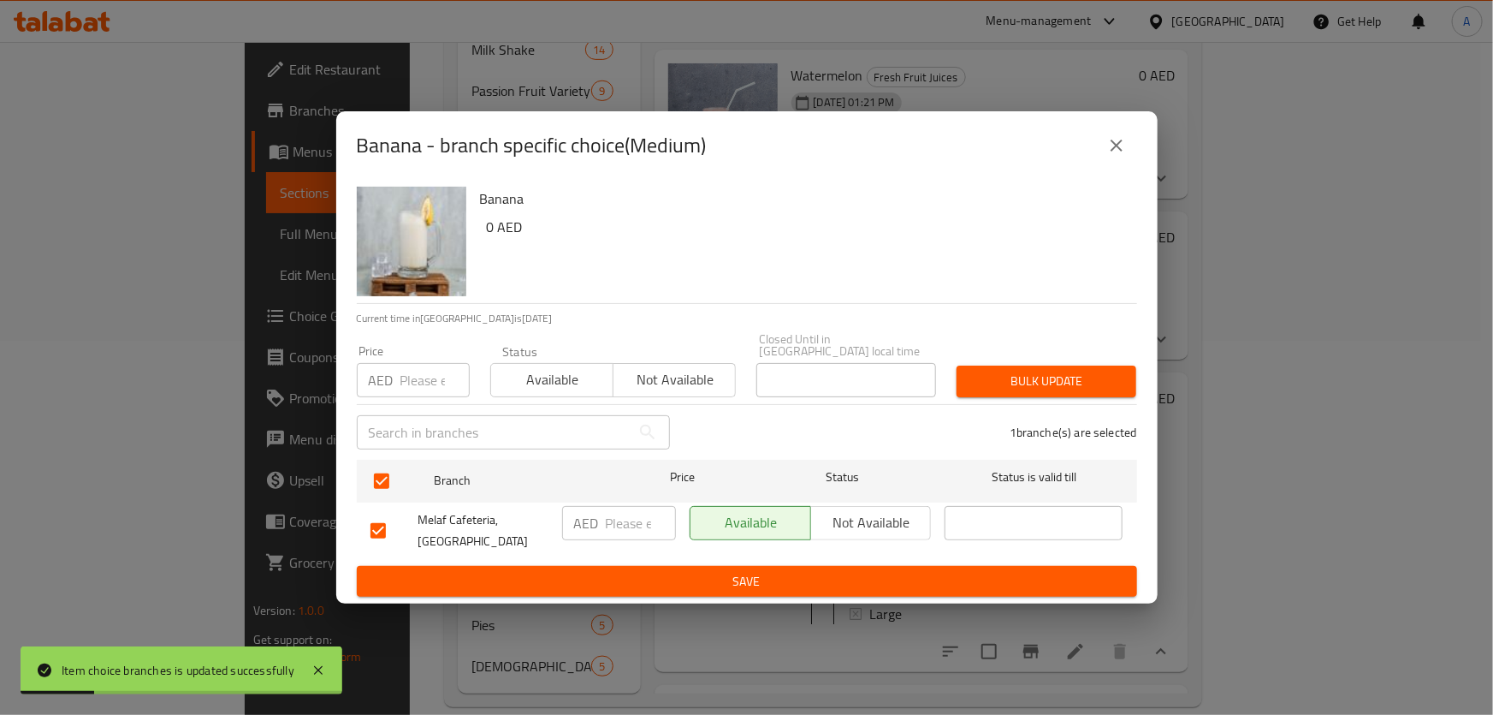
click at [425, 367] on input "number" at bounding box center [435, 380] width 69 height 34
type input "8"
click at [1018, 374] on span "Bulk update" at bounding box center [1047, 381] width 152 height 21
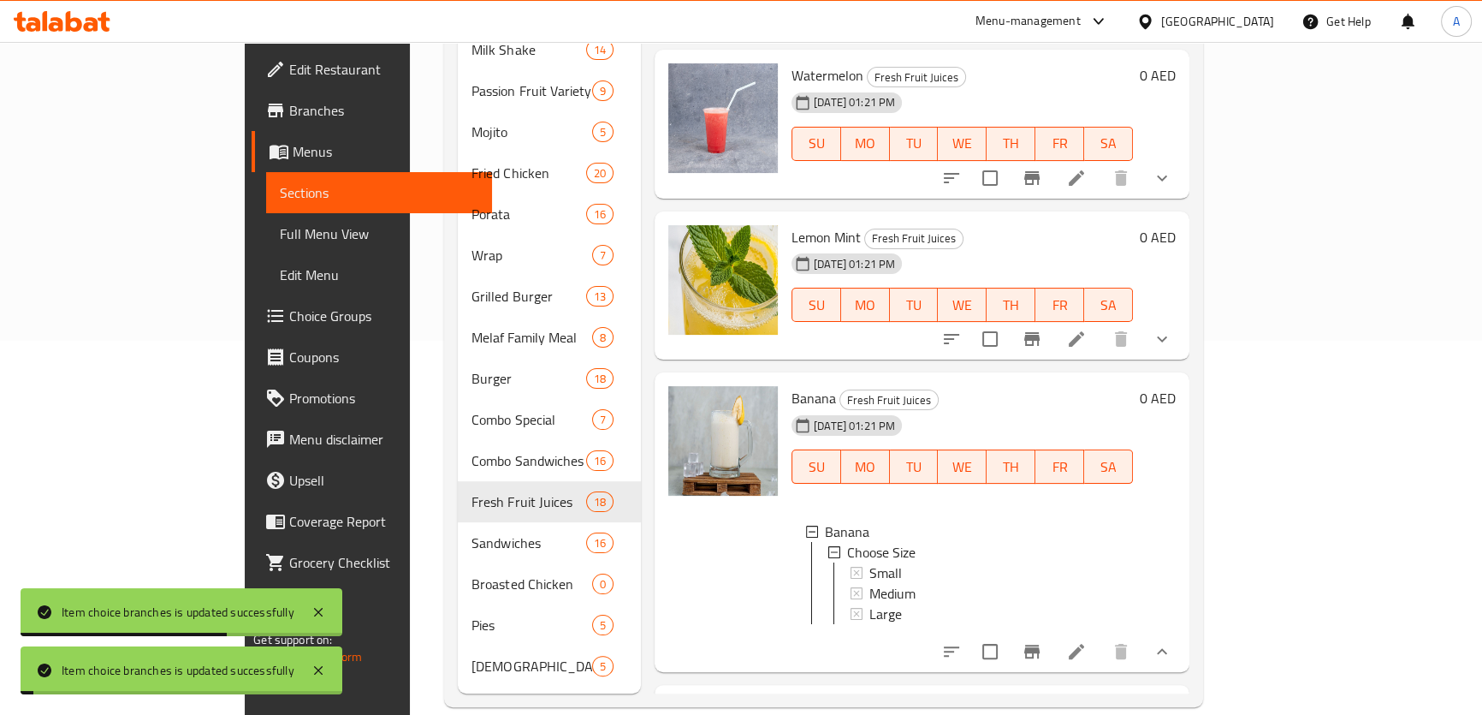
click at [870, 586] on span "Medium" at bounding box center [893, 593] width 46 height 21
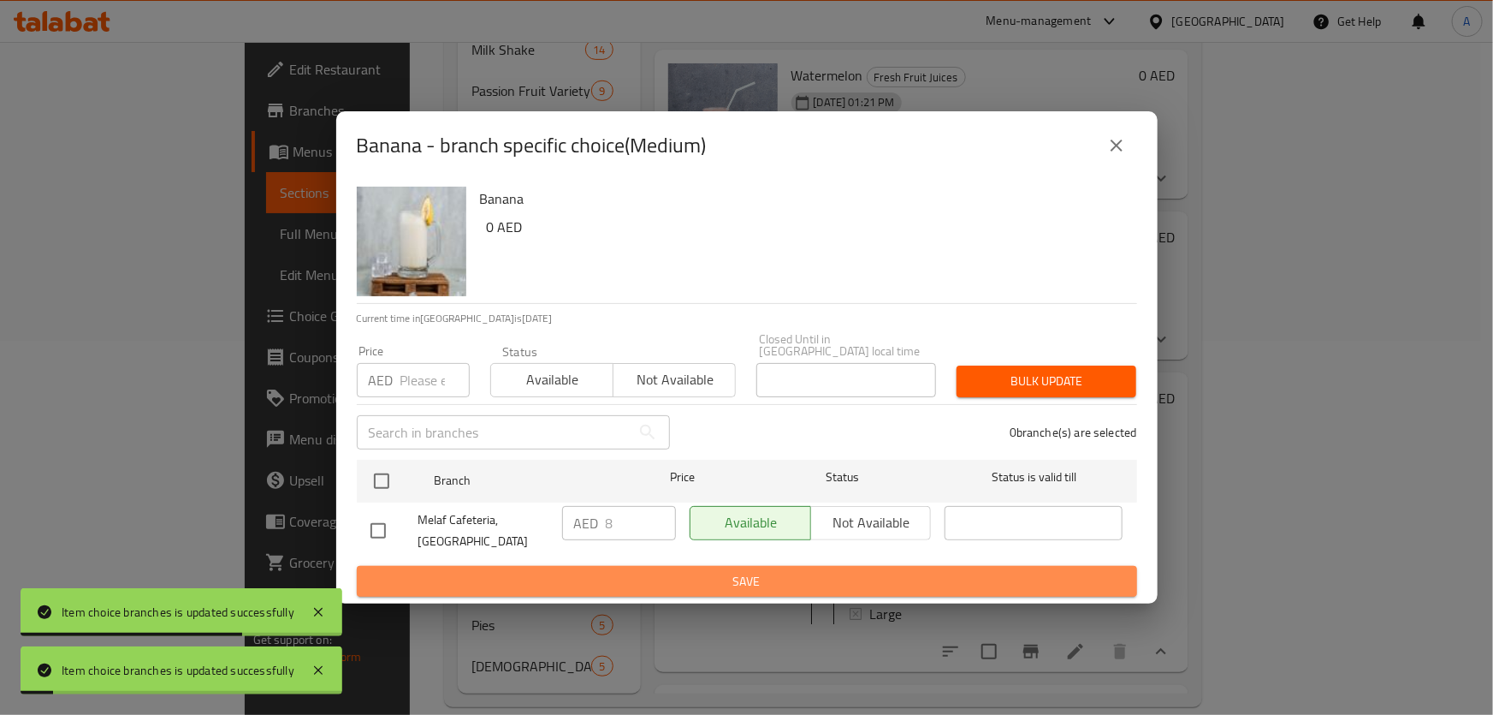
click at [851, 593] on button "Save" at bounding box center [747, 582] width 781 height 32
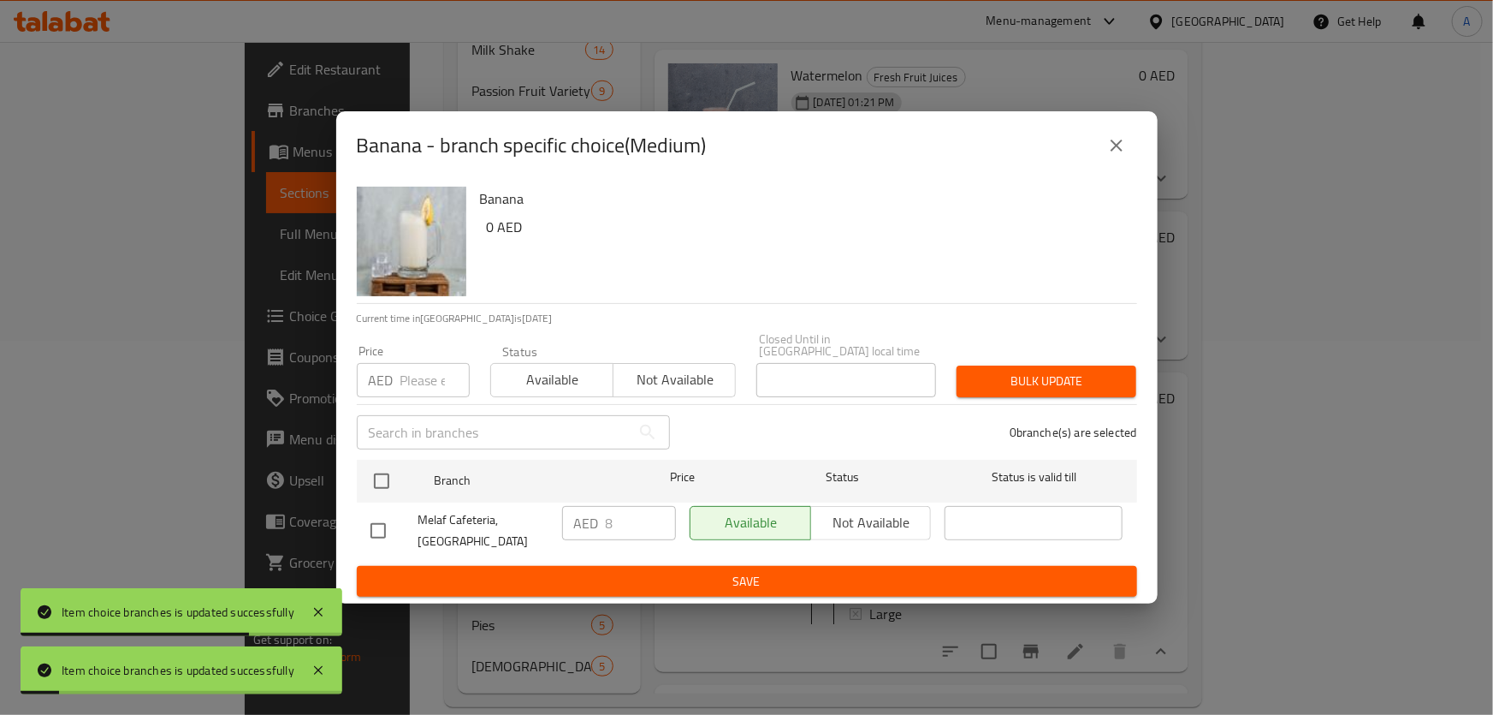
click at [929, 612] on div "Banana - branch specific choice(Medium) Banana 0 AED Current time in [GEOGRAPHI…" at bounding box center [746, 357] width 1493 height 715
click at [864, 615] on div "Banana - branch specific choice(Medium) Banana 0 AED Current time in [GEOGRAPHI…" at bounding box center [746, 357] width 1493 height 715
click at [1117, 169] on div "Banana - branch specific choice(Medium)" at bounding box center [747, 145] width 822 height 68
click at [1115, 150] on icon "close" at bounding box center [1117, 145] width 21 height 21
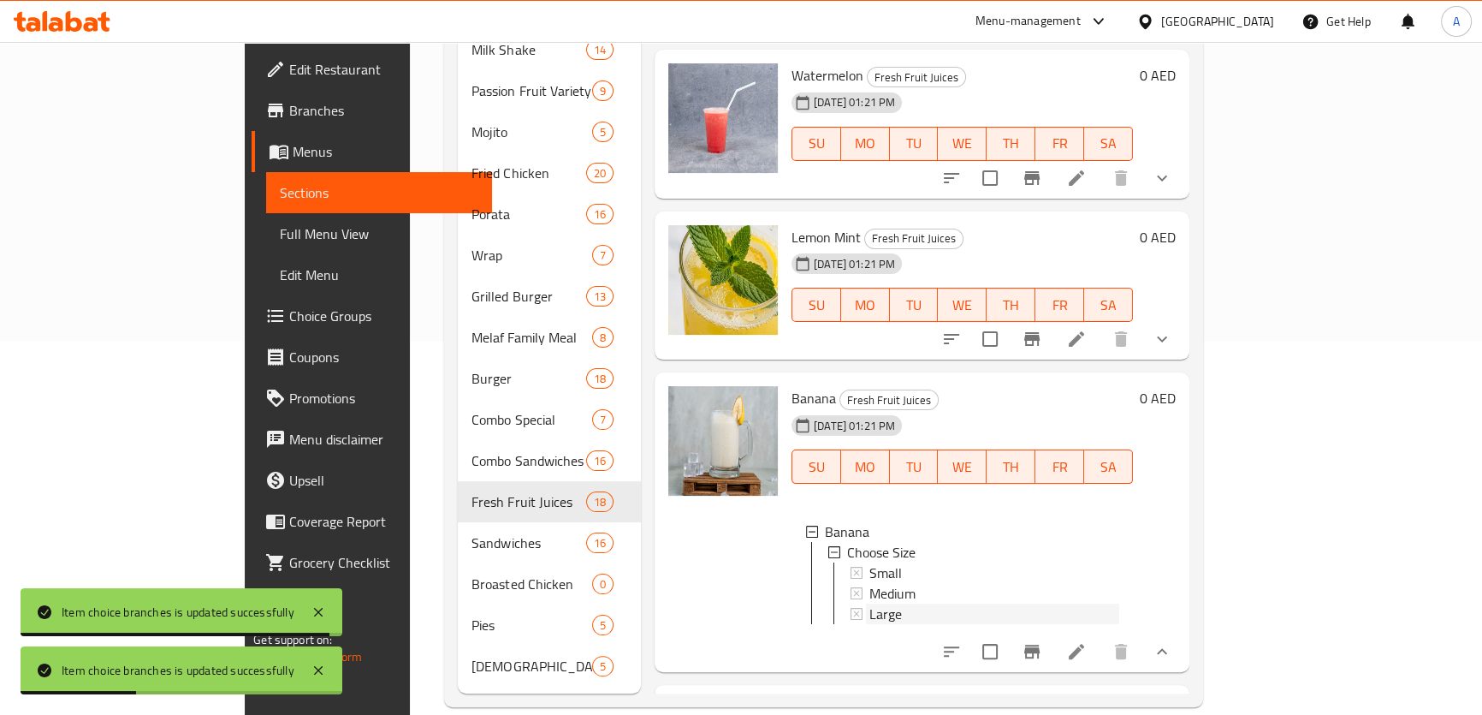
click at [870, 603] on span "Large" at bounding box center [886, 613] width 33 height 21
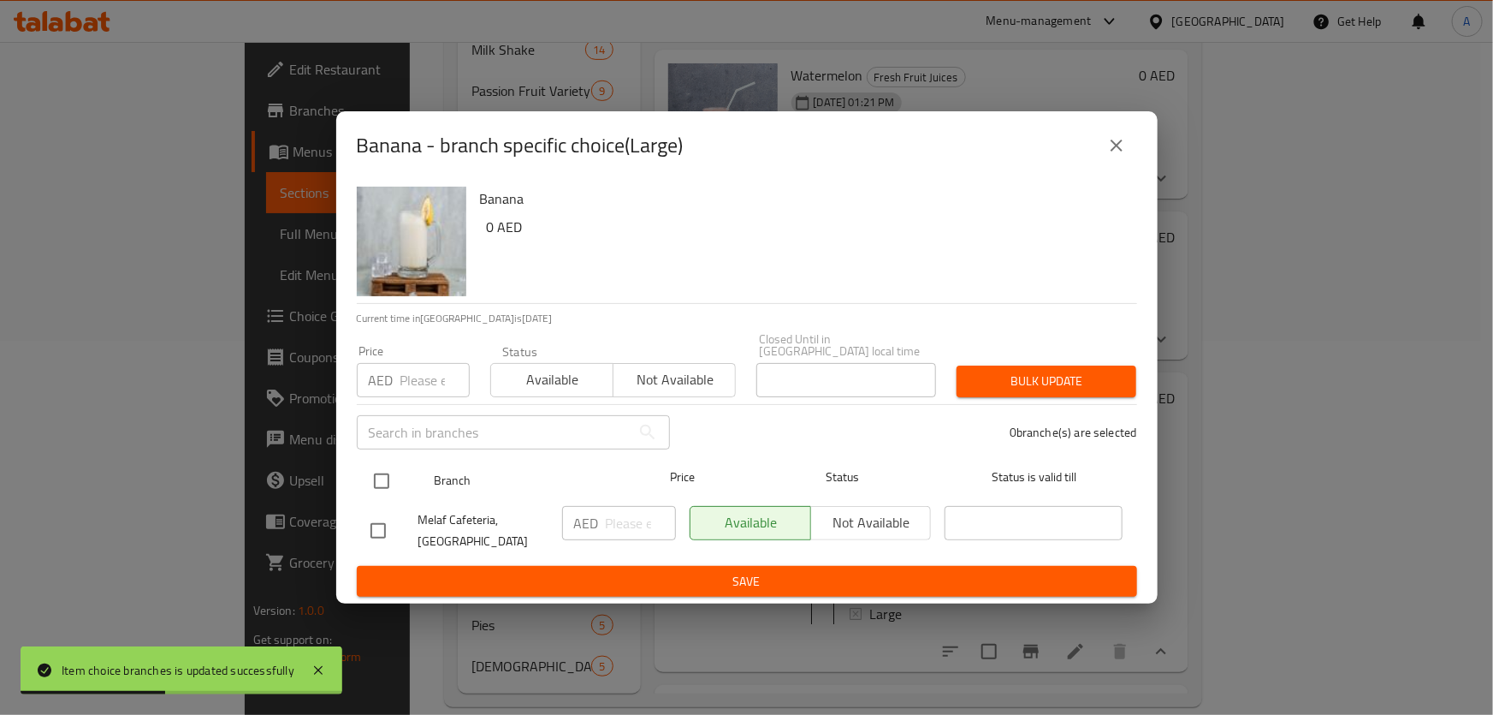
click at [387, 479] on input "checkbox" at bounding box center [382, 481] width 36 height 36
checkbox input "true"
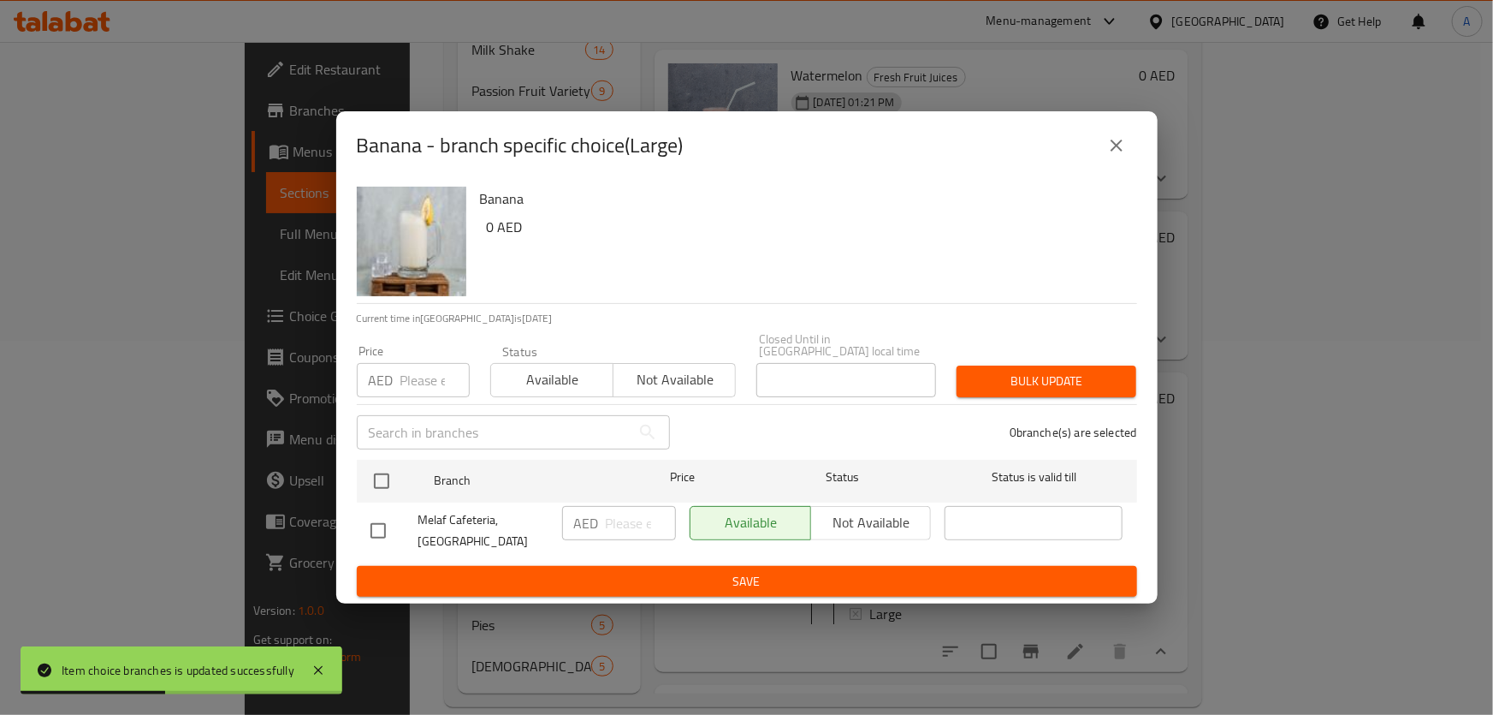
checkbox input "true"
click at [430, 395] on input "number" at bounding box center [435, 380] width 69 height 34
type input "10"
click at [1048, 367] on button "Bulk update" at bounding box center [1047, 381] width 180 height 32
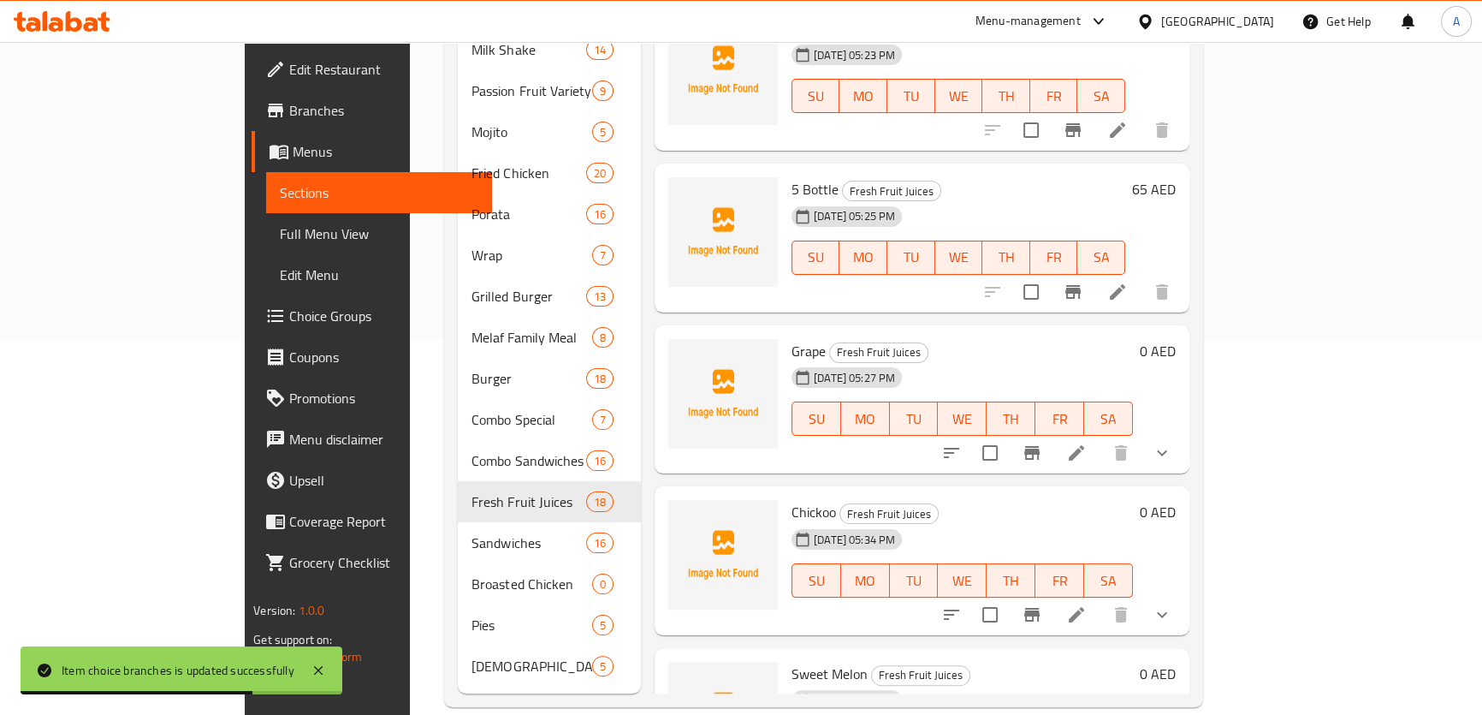
scroll to position [0, 0]
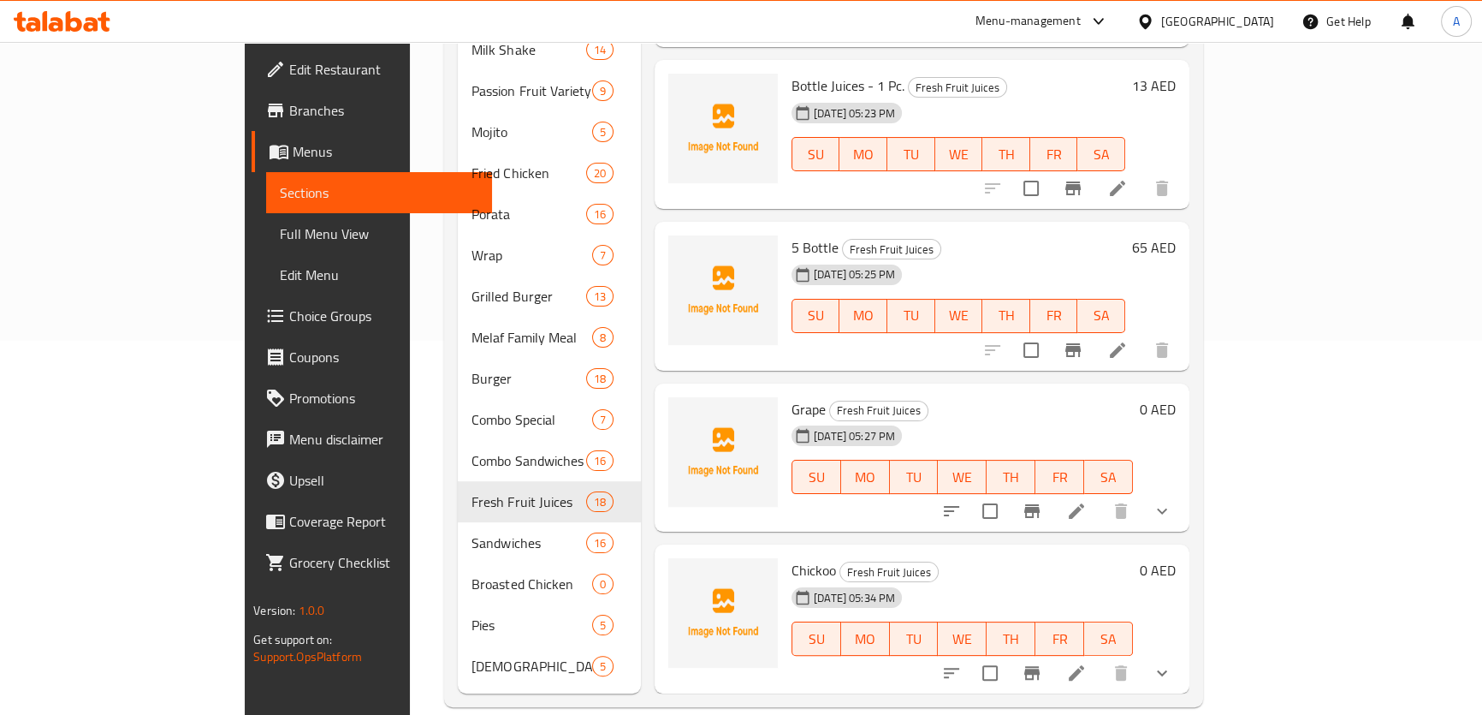
click at [1012, 235] on h6 "5 Bottle Fresh Fruit Juices" at bounding box center [959, 247] width 334 height 24
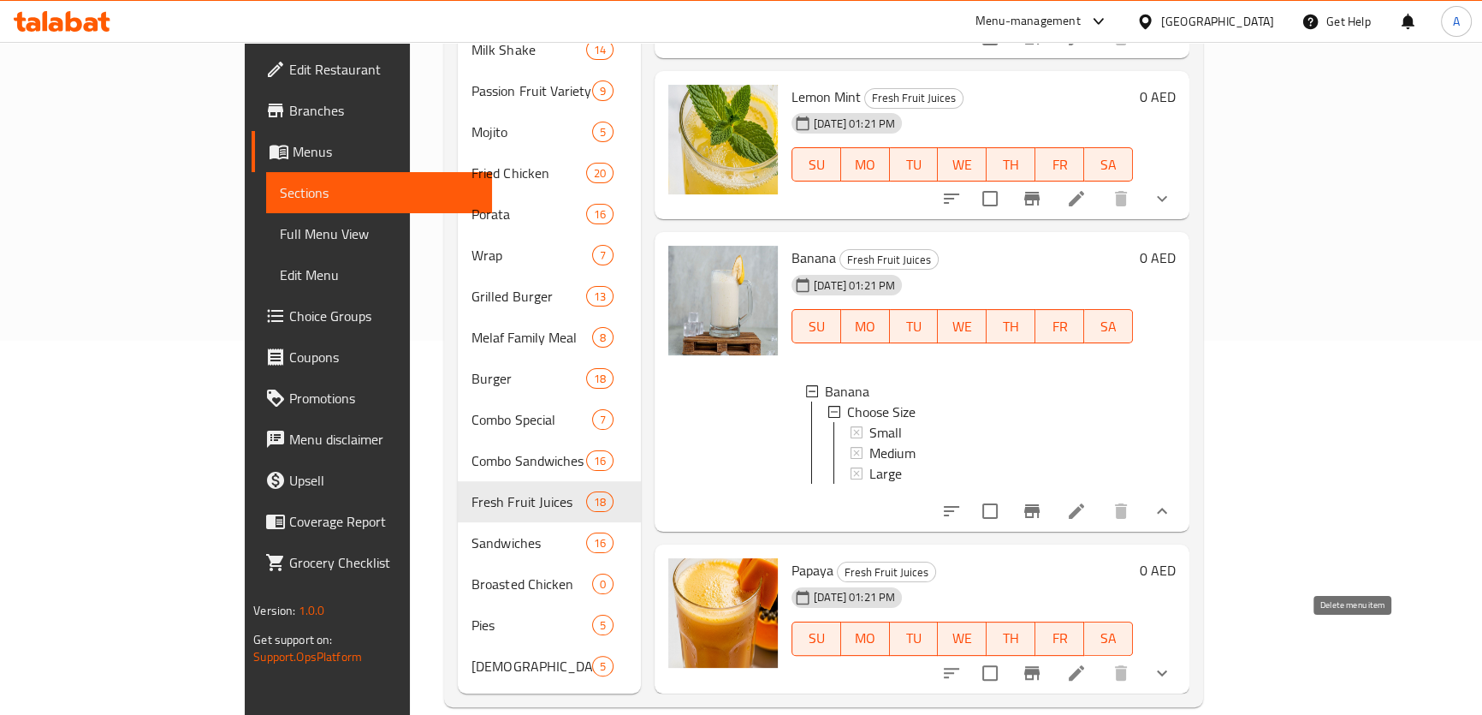
click at [1172, 662] on icon "show more" at bounding box center [1162, 672] width 21 height 21
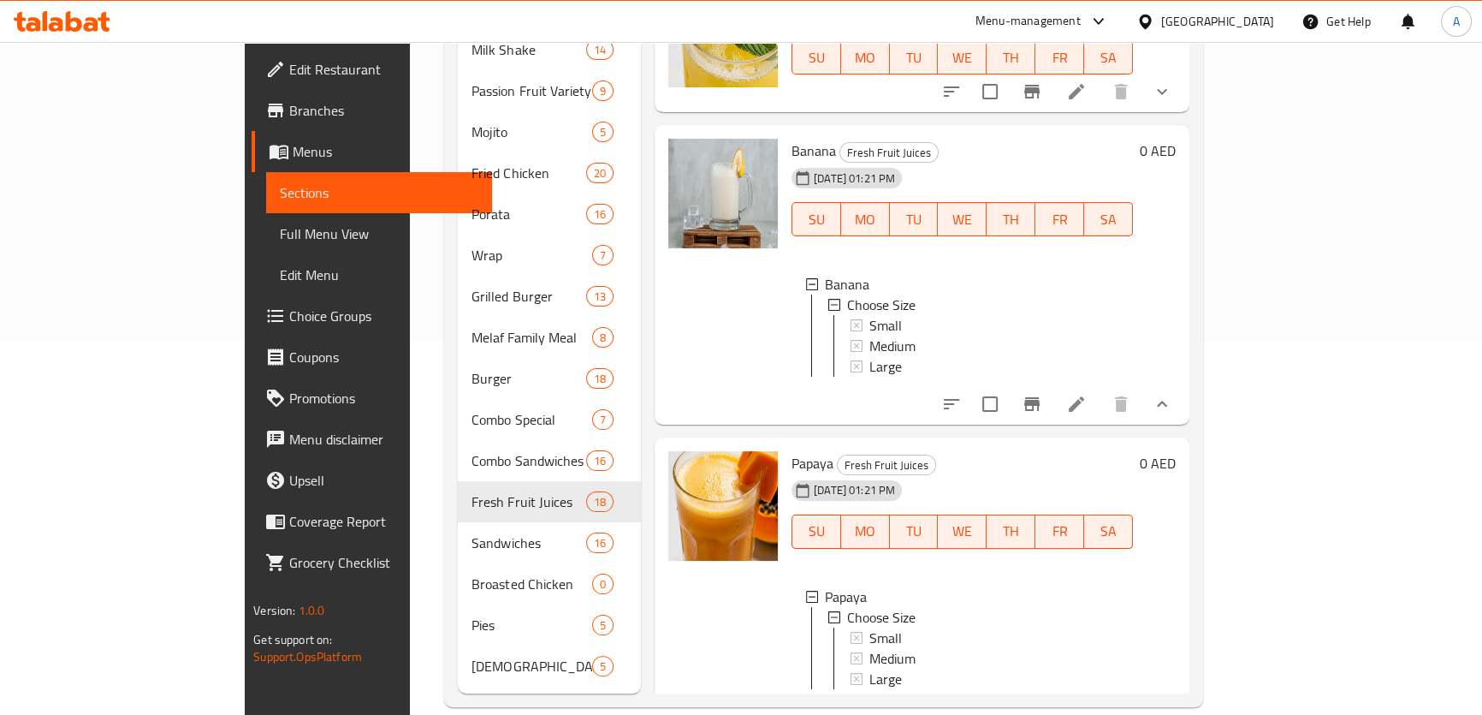
scroll to position [2584, 0]
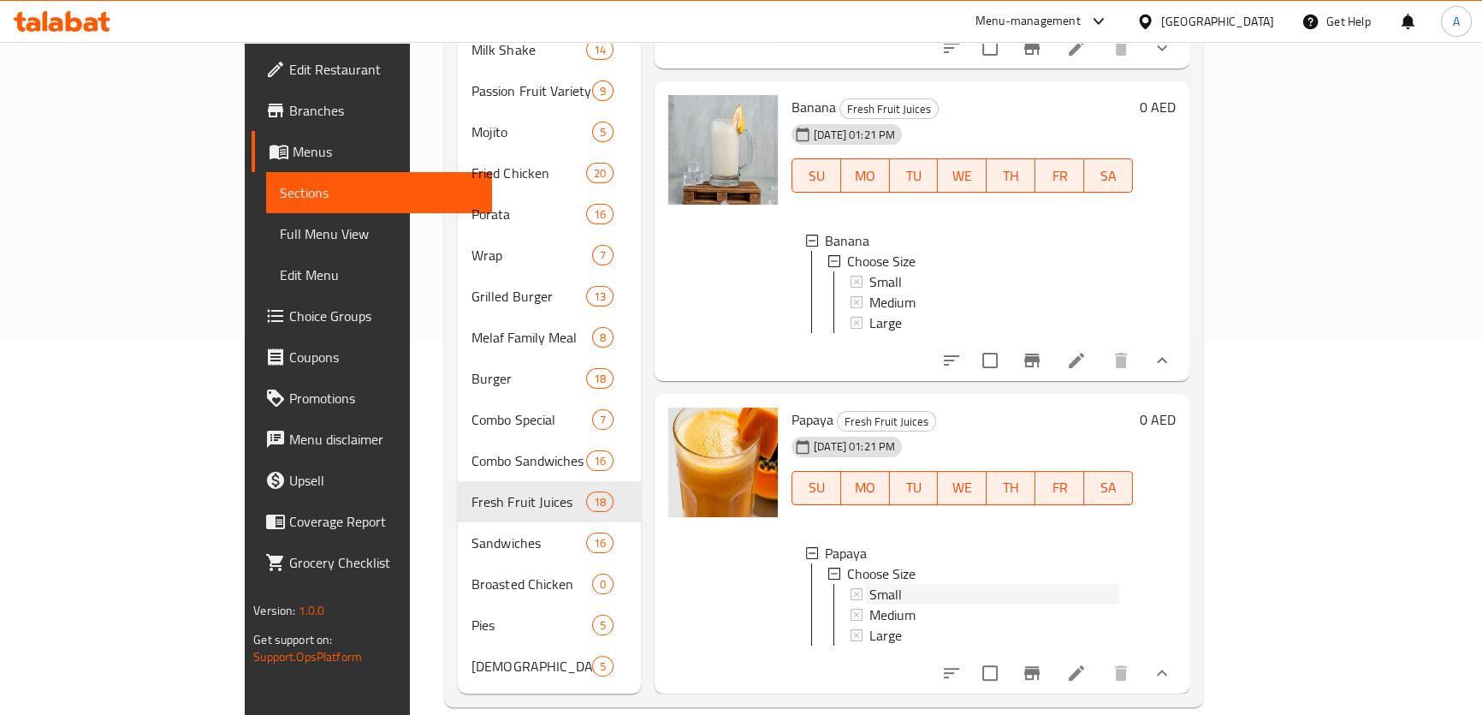
click at [870, 584] on span "Small" at bounding box center [886, 594] width 33 height 21
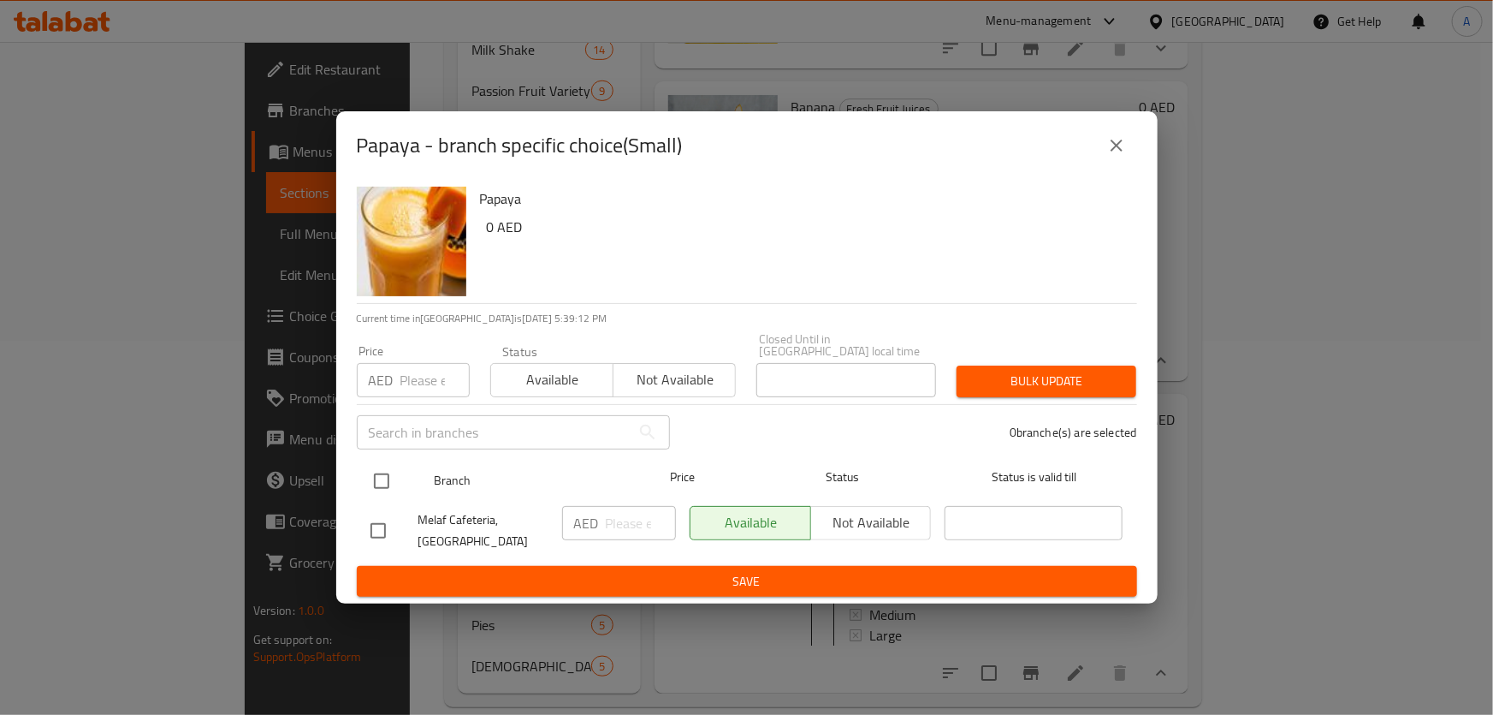
click at [387, 471] on input "checkbox" at bounding box center [382, 481] width 36 height 36
checkbox input "true"
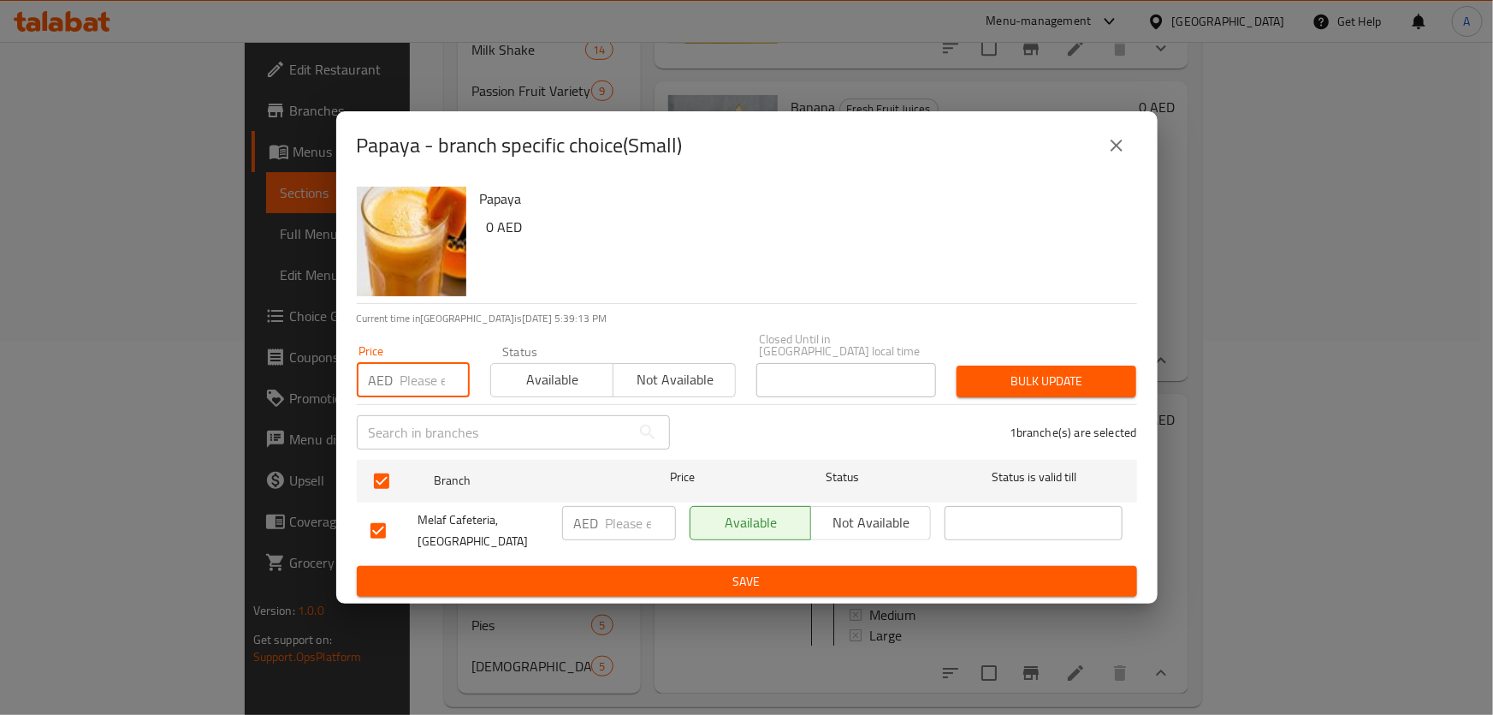
click at [408, 393] on input "number" at bounding box center [435, 380] width 69 height 34
paste input "6.50"
type input "6.50"
click at [950, 384] on div "Bulk update" at bounding box center [1047, 381] width 200 height 52
click at [978, 379] on span "Bulk update" at bounding box center [1047, 381] width 152 height 21
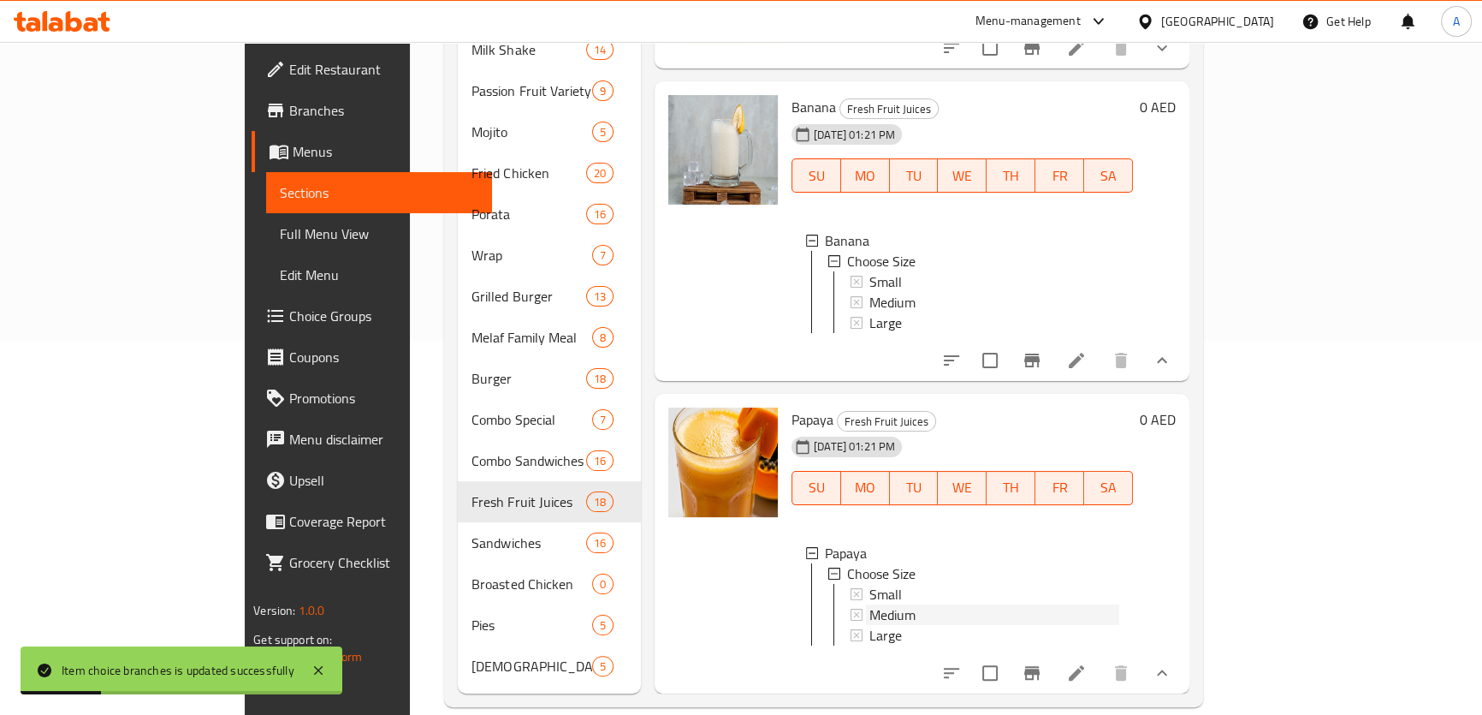
click at [870, 604] on span "Medium" at bounding box center [893, 614] width 46 height 21
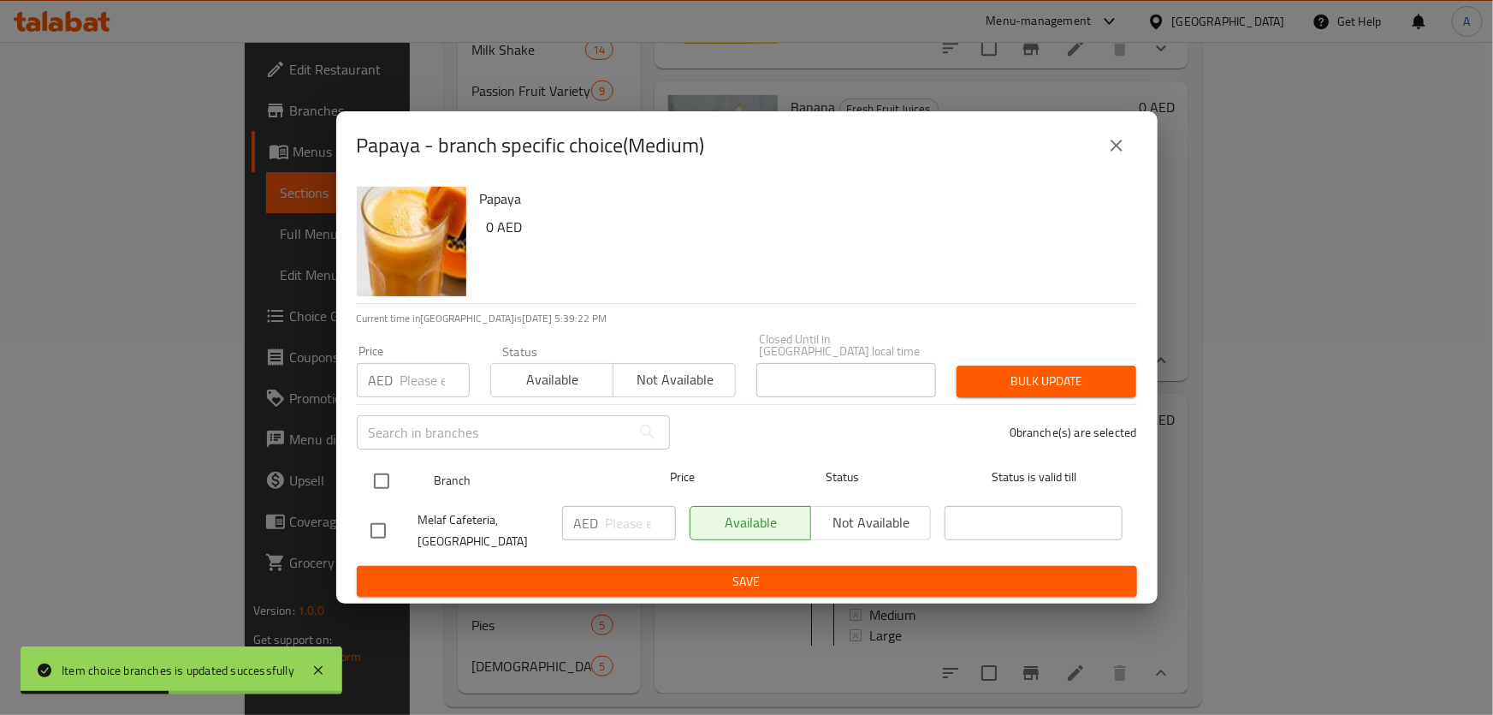
click at [393, 496] on input "checkbox" at bounding box center [382, 481] width 36 height 36
checkbox input "true"
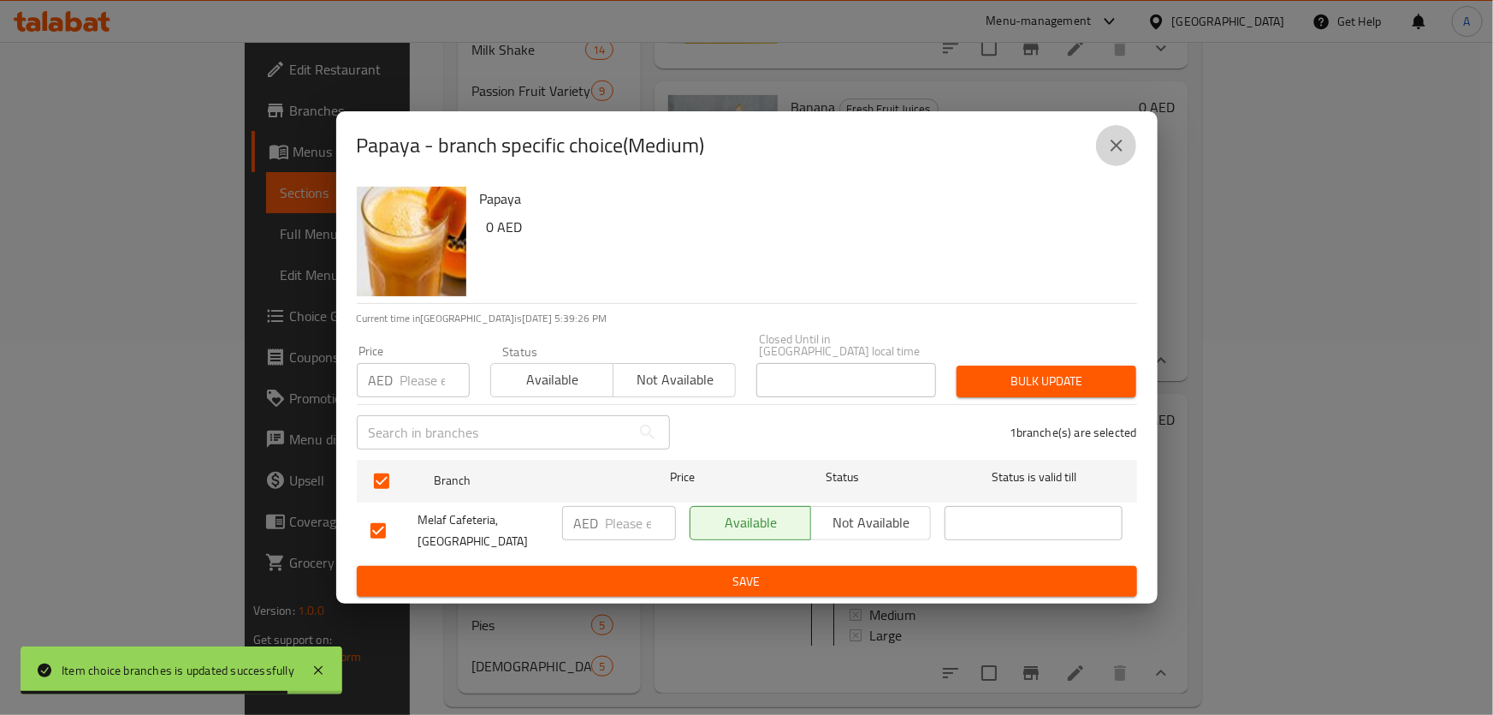
click at [1110, 134] on button "close" at bounding box center [1116, 145] width 41 height 41
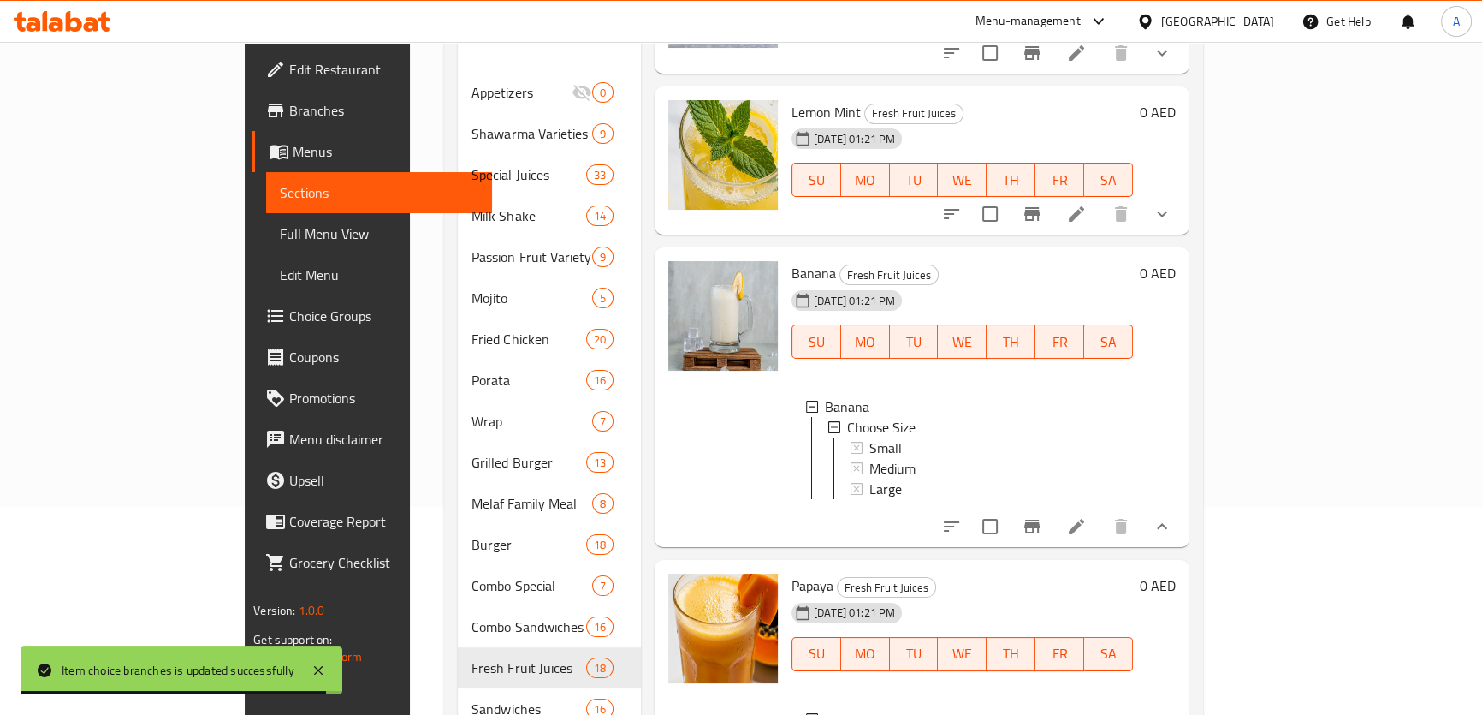
scroll to position [374, 0]
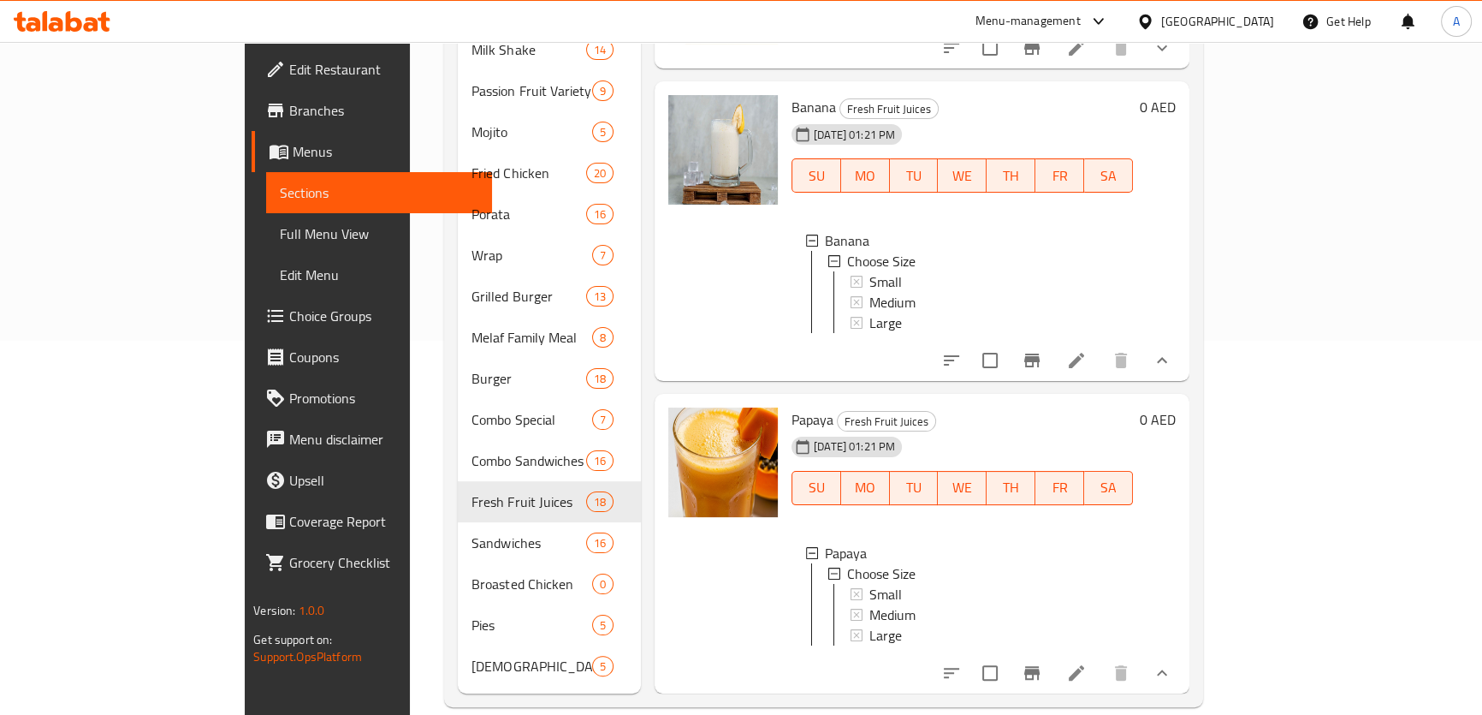
click at [870, 604] on span "Medium" at bounding box center [893, 614] width 46 height 21
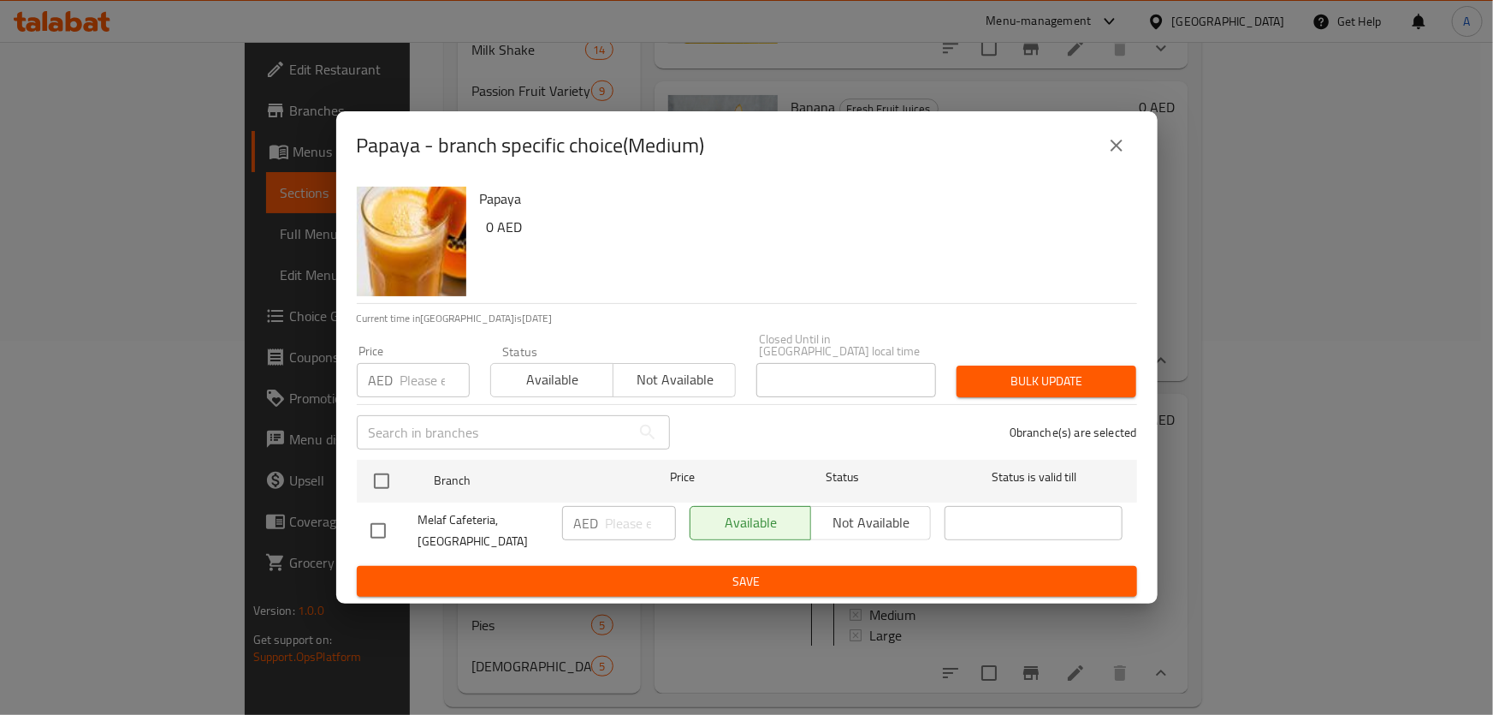
click at [383, 477] on input "checkbox" at bounding box center [382, 481] width 36 height 36
checkbox input "true"
click at [407, 385] on input "number" at bounding box center [435, 380] width 69 height 34
paste input "8.50"
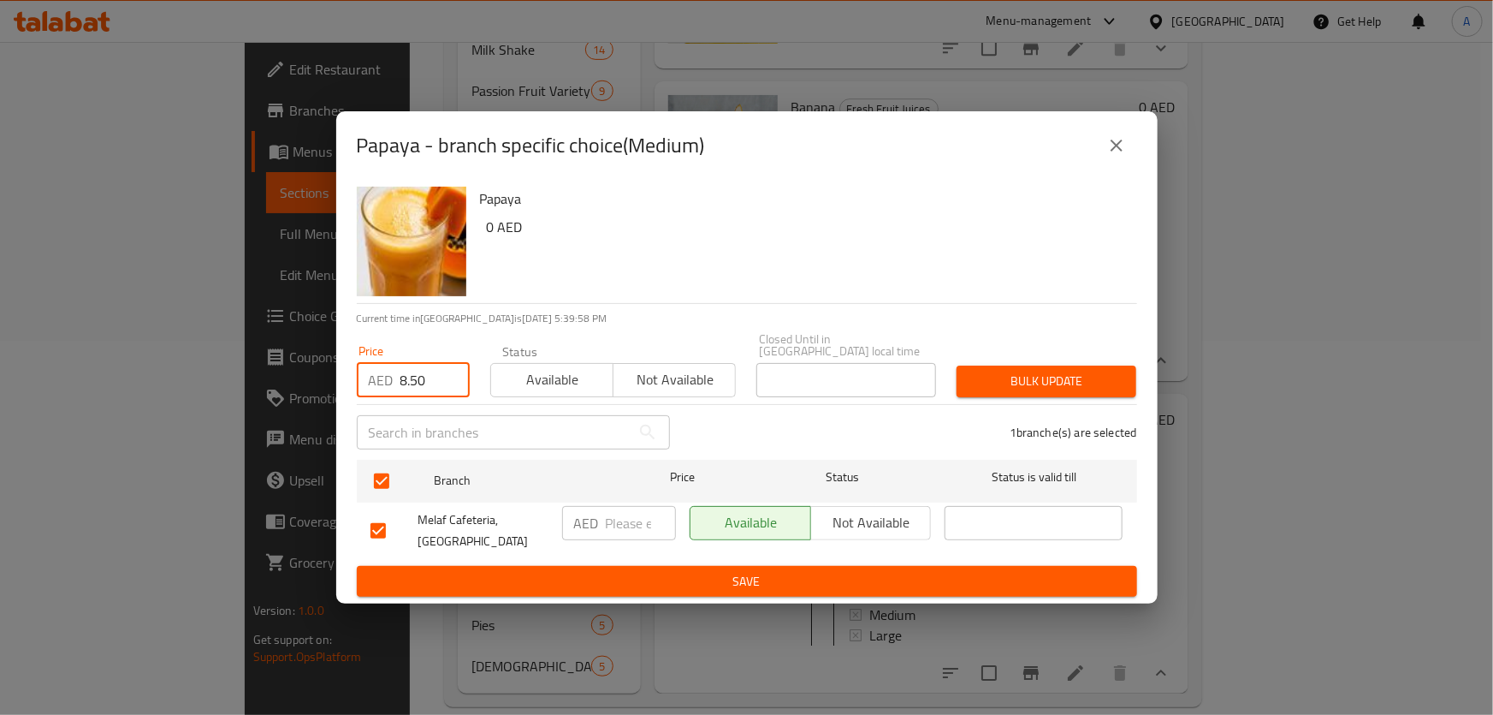
type input "8.50"
click at [1126, 380] on button "Bulk update" at bounding box center [1047, 381] width 180 height 32
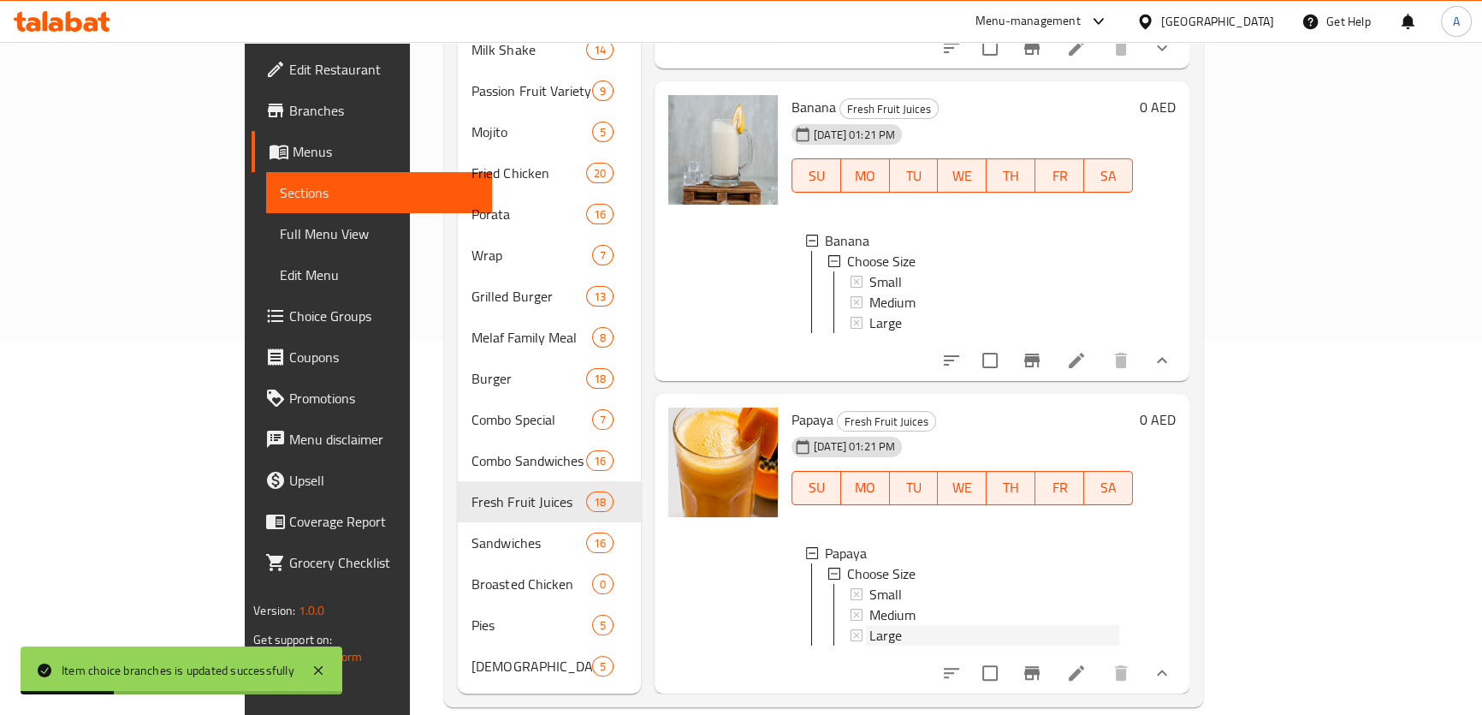
click at [870, 625] on div "Large" at bounding box center [995, 635] width 250 height 21
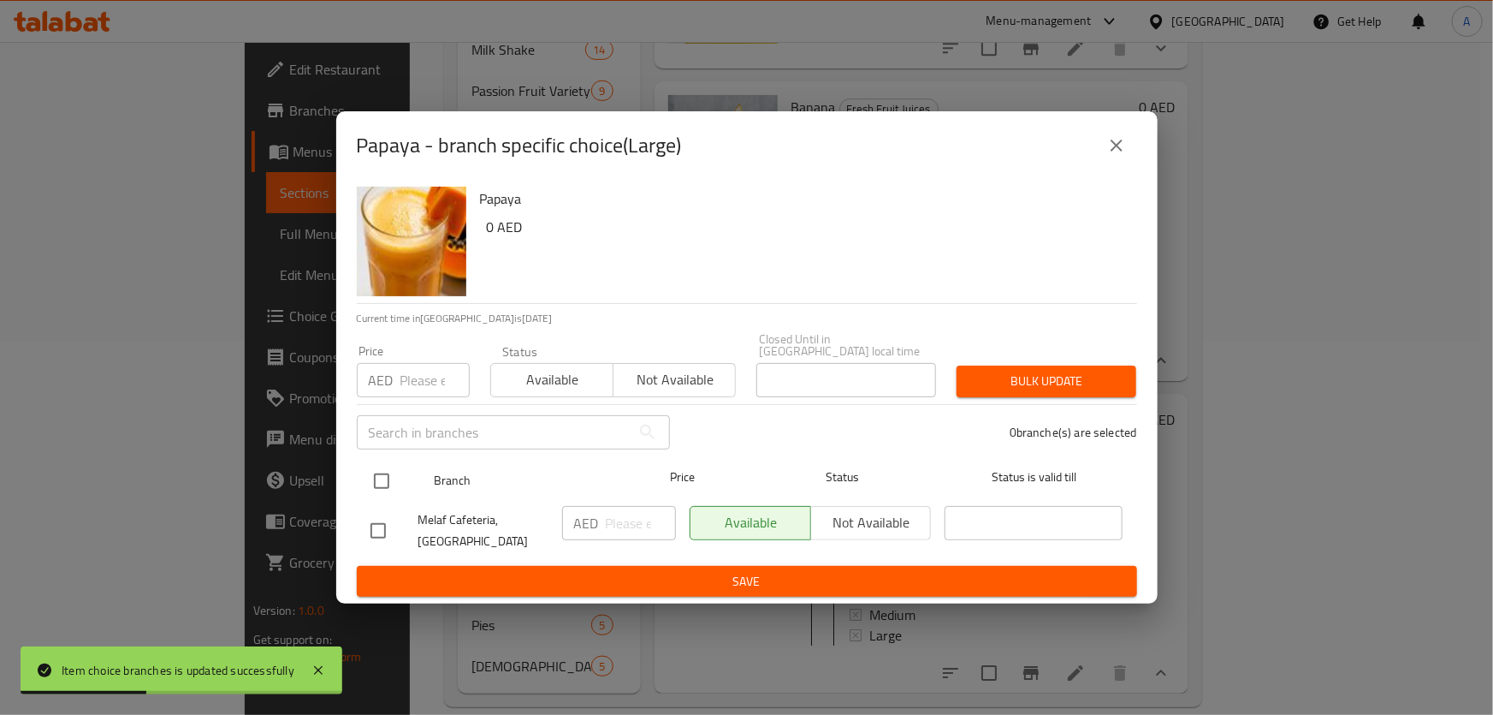
click at [371, 474] on input "checkbox" at bounding box center [382, 481] width 36 height 36
checkbox input "true"
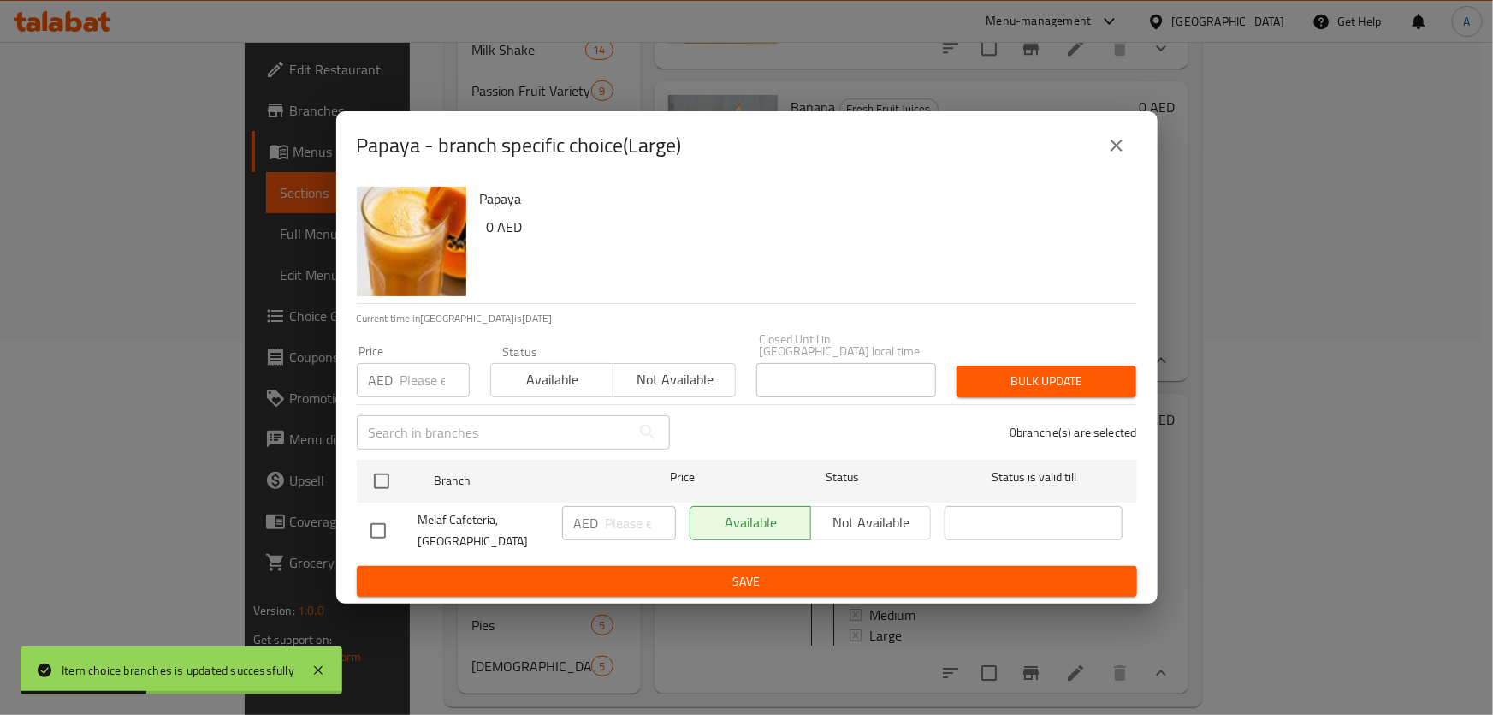
checkbox input "true"
click at [407, 357] on div "Price AED Price" at bounding box center [413, 371] width 113 height 52
click at [410, 374] on input "number" at bounding box center [435, 380] width 69 height 34
paste input "10.50"
type input "10.50"
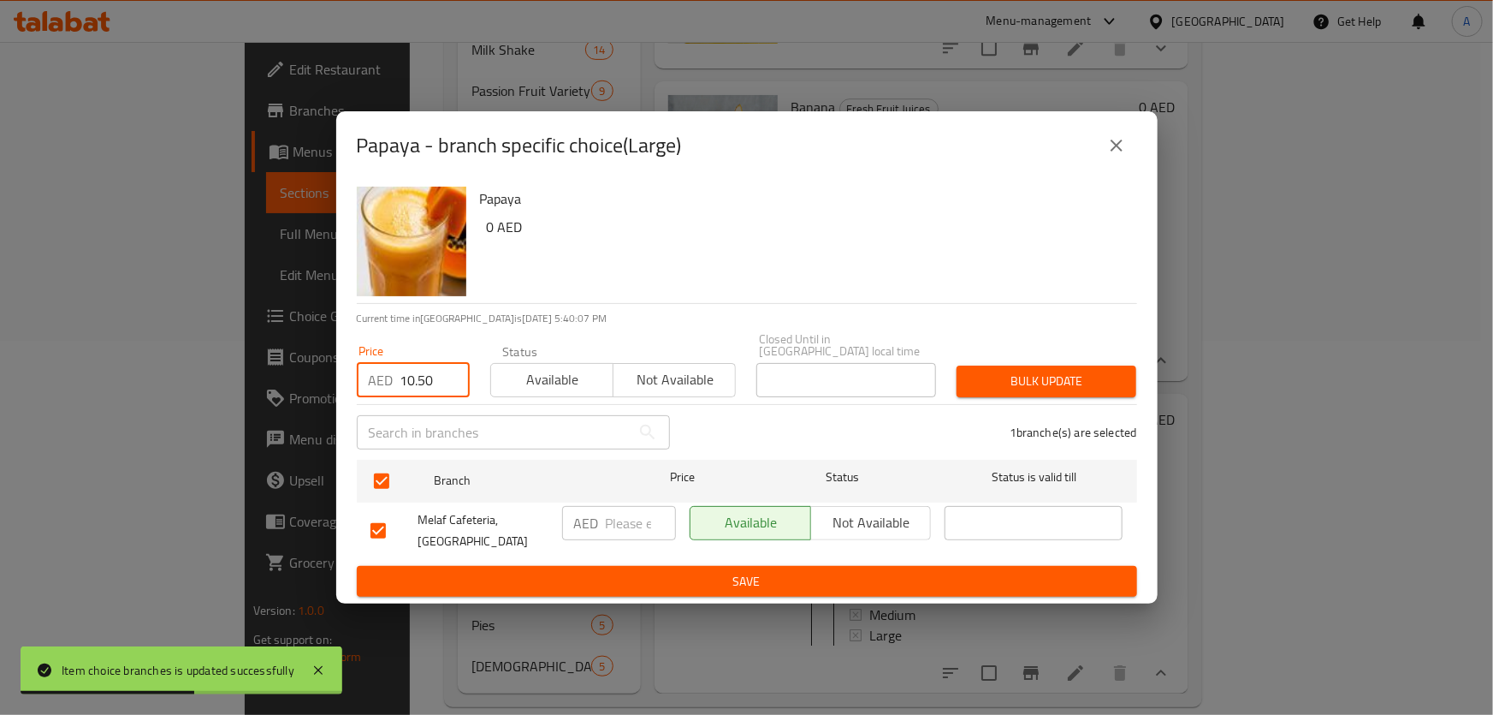
click at [1019, 391] on span "Bulk update" at bounding box center [1047, 381] width 152 height 21
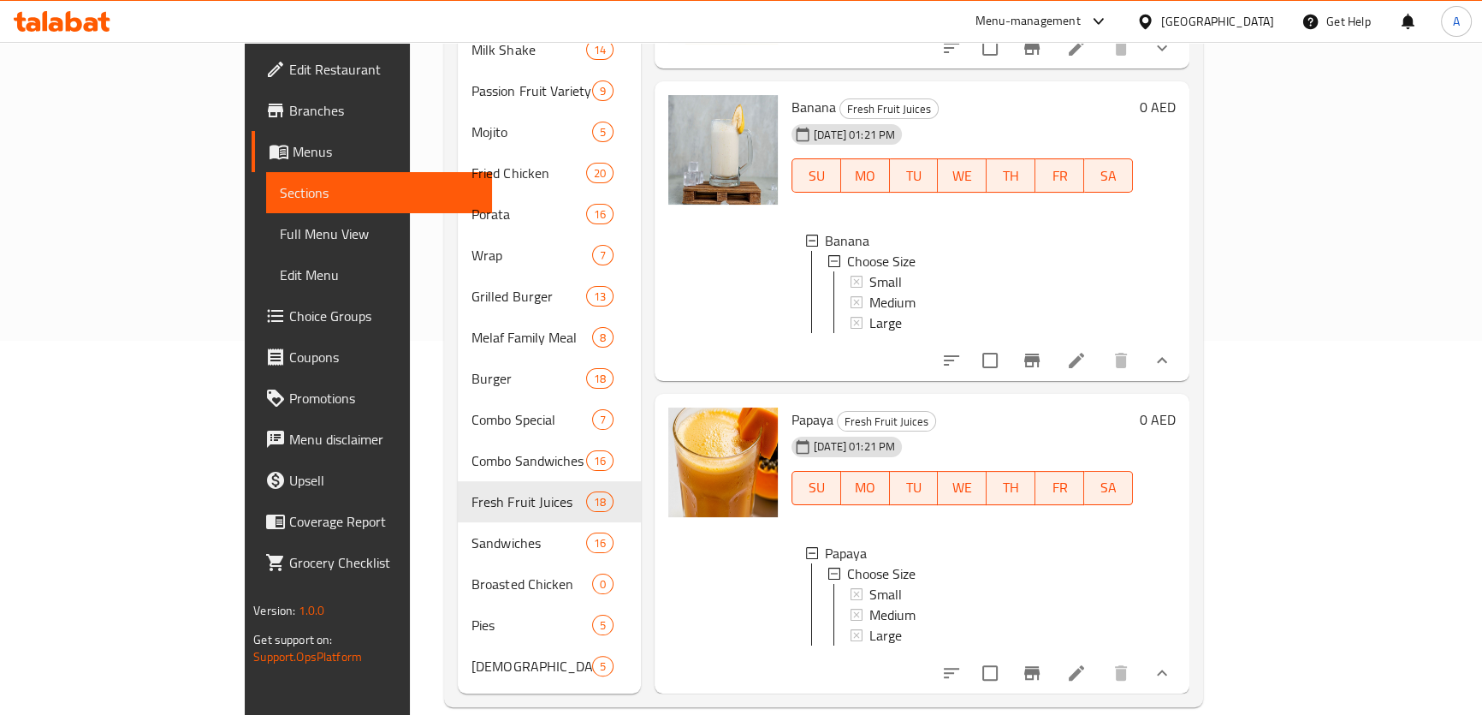
scroll to position [300, 0]
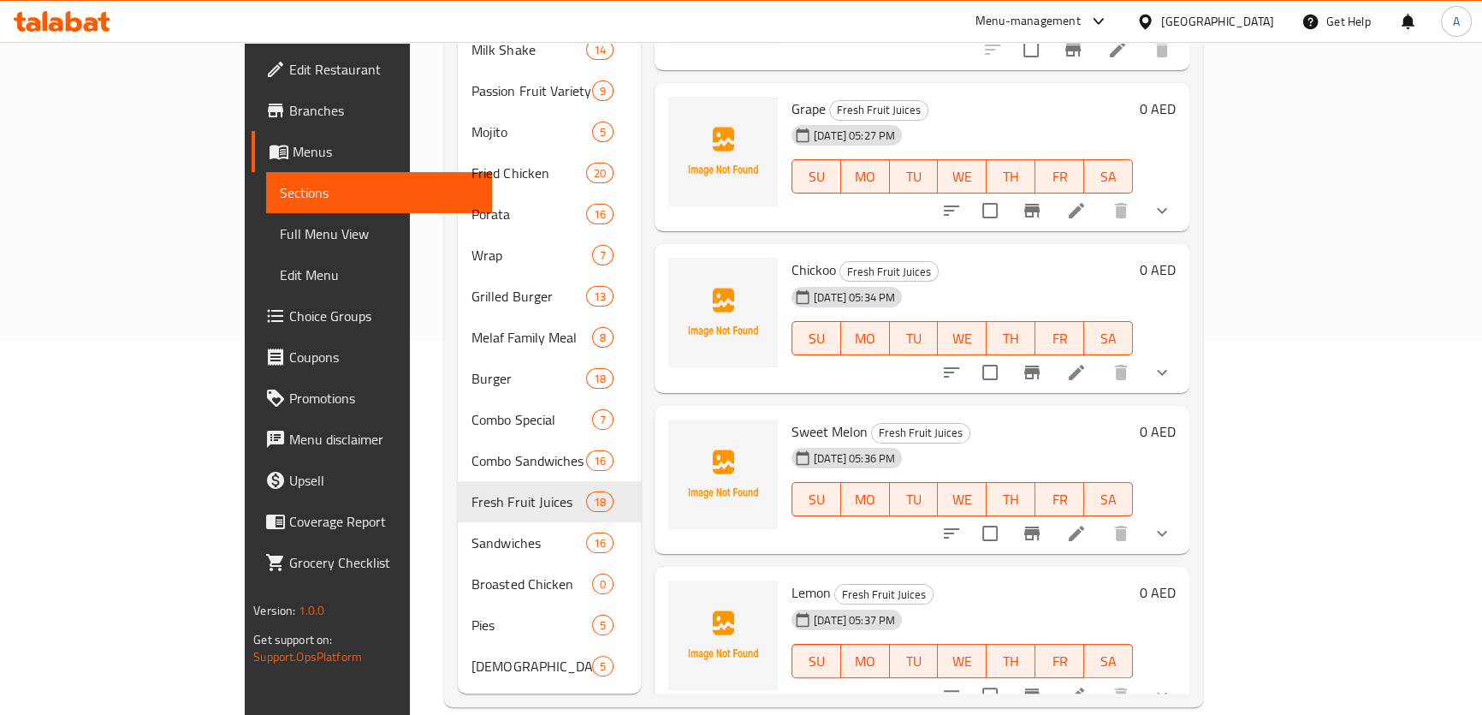
click at [1183, 352] on button "show more" at bounding box center [1162, 372] width 41 height 41
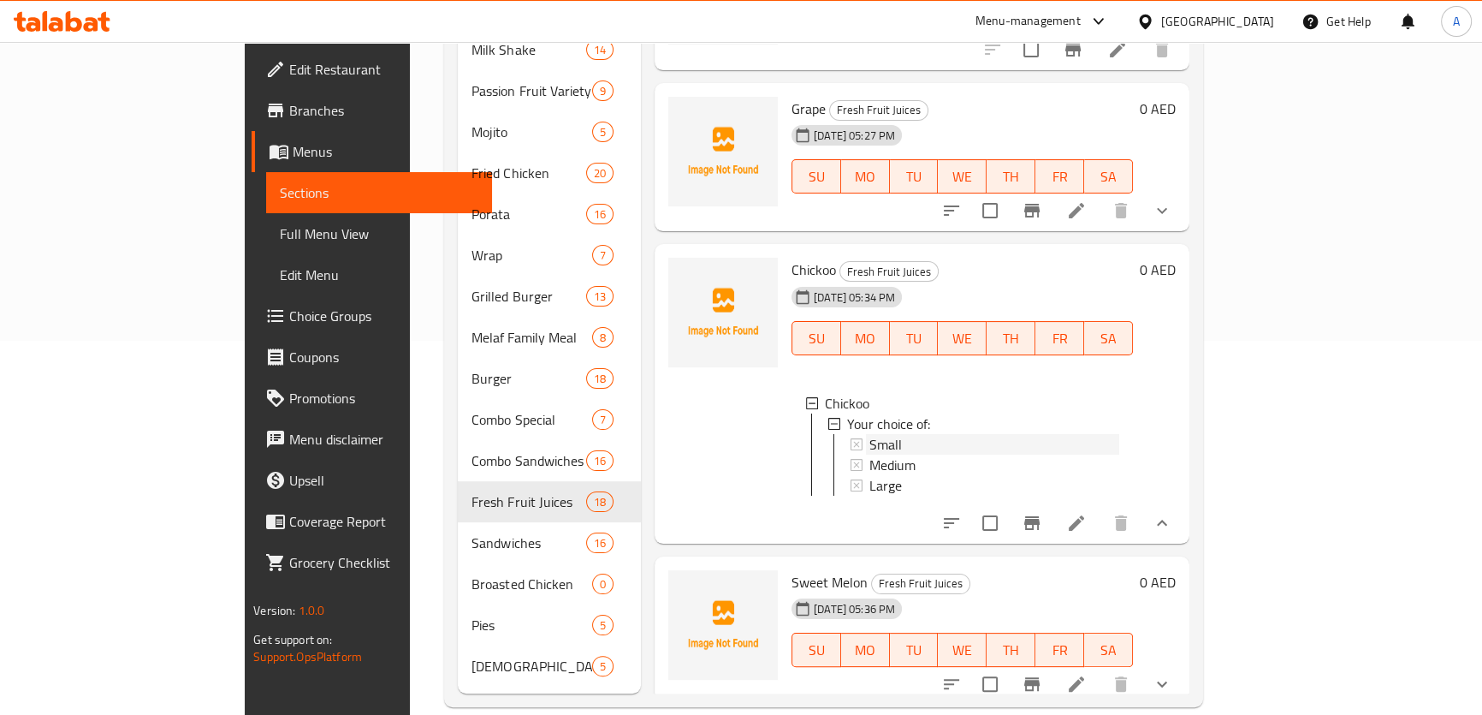
click at [870, 434] on div "Small" at bounding box center [995, 444] width 250 height 21
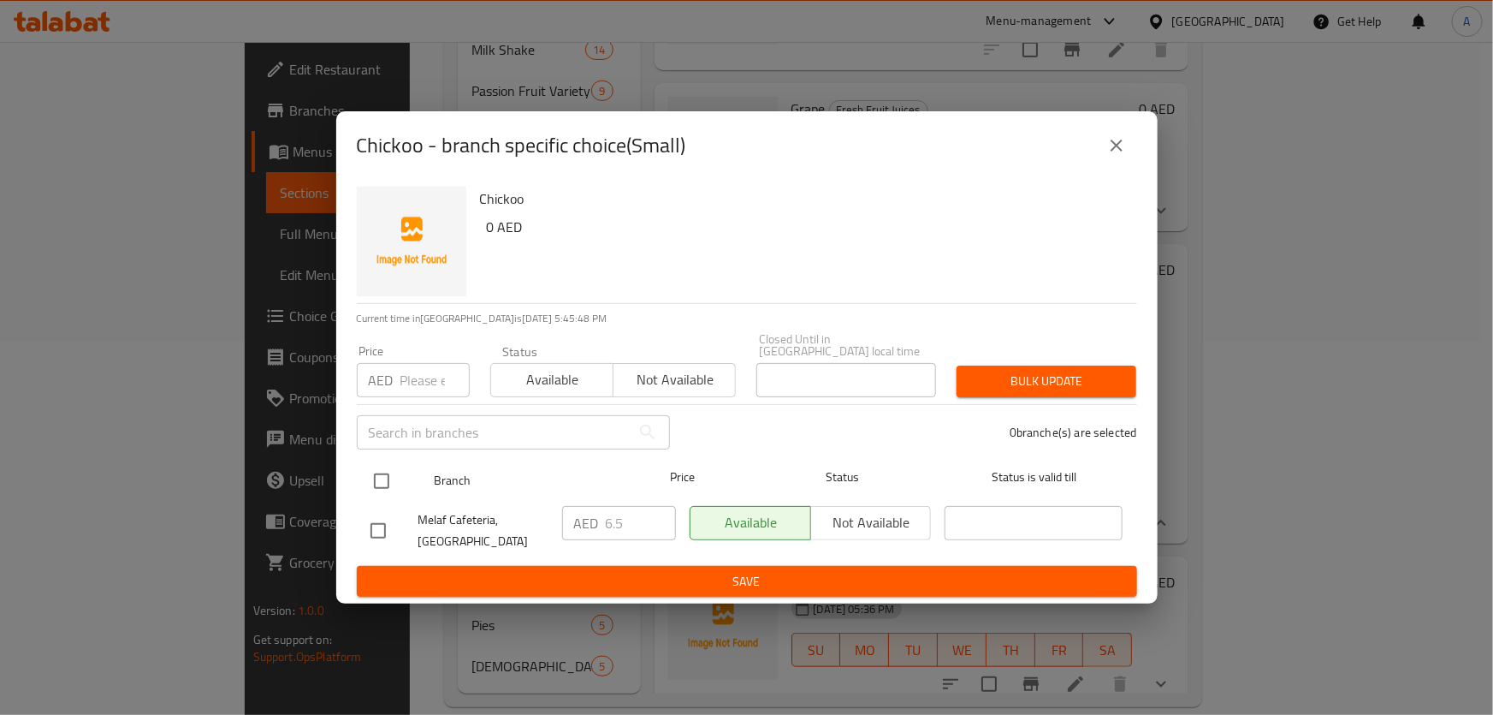
click at [381, 477] on input "checkbox" at bounding box center [382, 481] width 36 height 36
checkbox input "true"
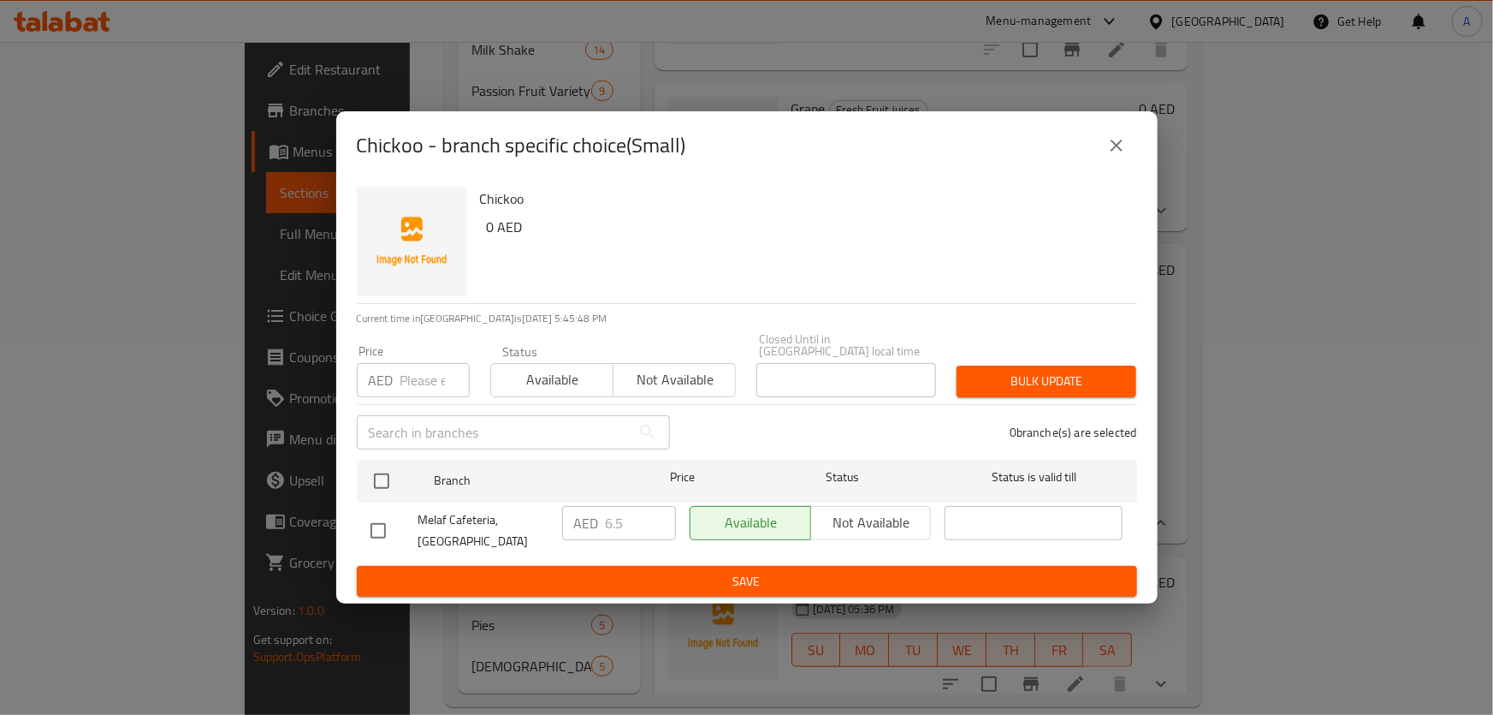
checkbox input "true"
drag, startPoint x: 426, startPoint y: 375, endPoint x: 532, endPoint y: 374, distance: 106.1
click at [427, 375] on input "number" at bounding box center [435, 380] width 69 height 34
paste input "6.50"
type input "6.50"
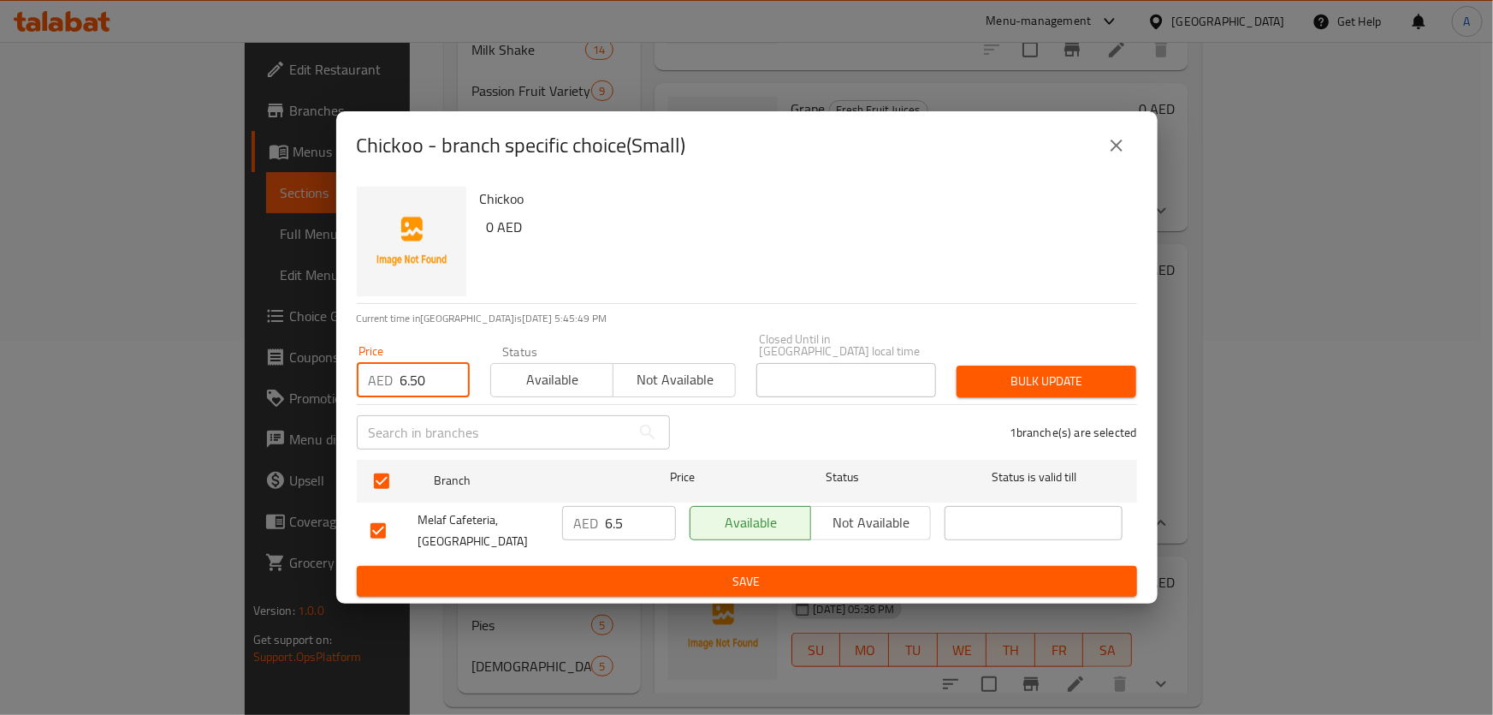
drag, startPoint x: 943, startPoint y: 354, endPoint x: 991, endPoint y: 373, distance: 51.5
click at [948, 359] on div "Price AED 6.50 Price Status Available Not available Closed Until in [GEOGRAPHIC…" at bounding box center [747, 365] width 801 height 85
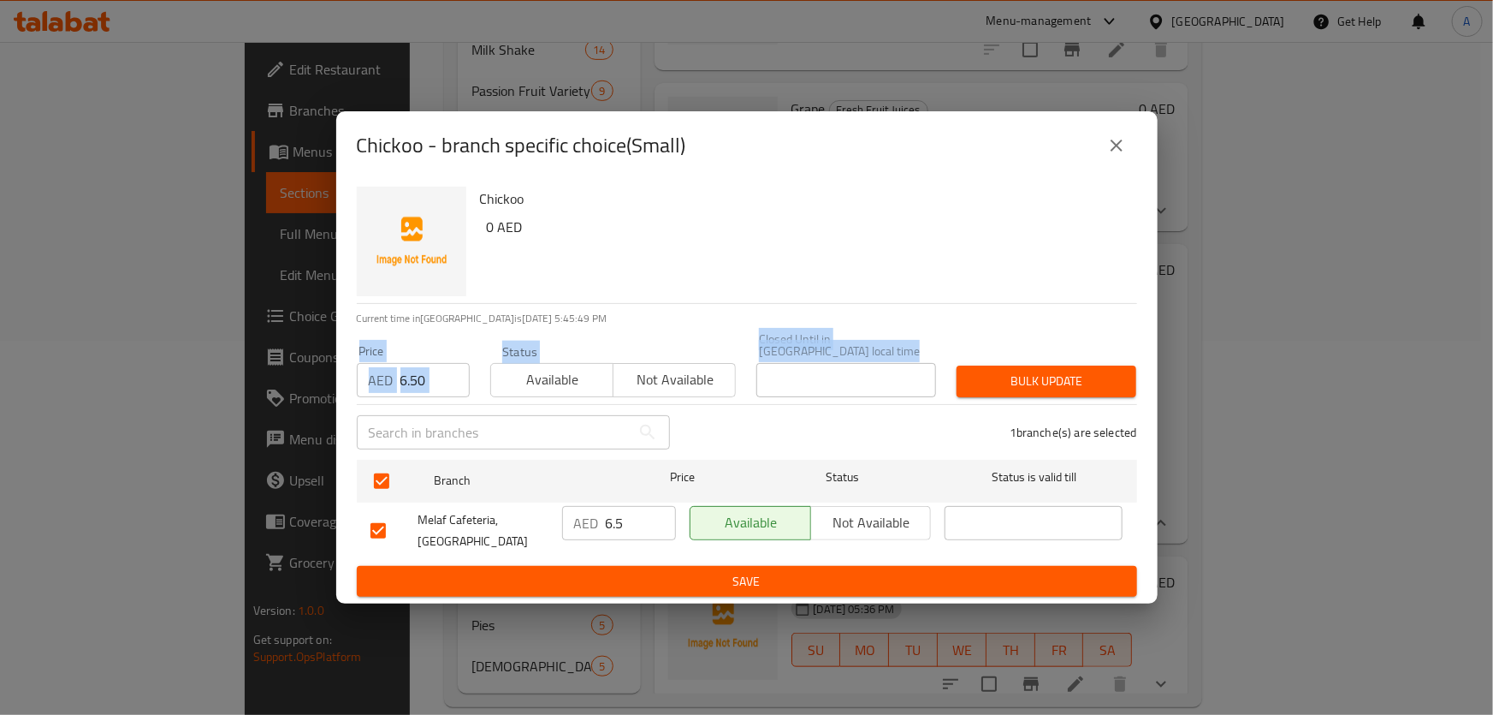
drag, startPoint x: 991, startPoint y: 373, endPoint x: 1000, endPoint y: 381, distance: 12.2
click at [992, 373] on span "Bulk update" at bounding box center [1047, 381] width 152 height 21
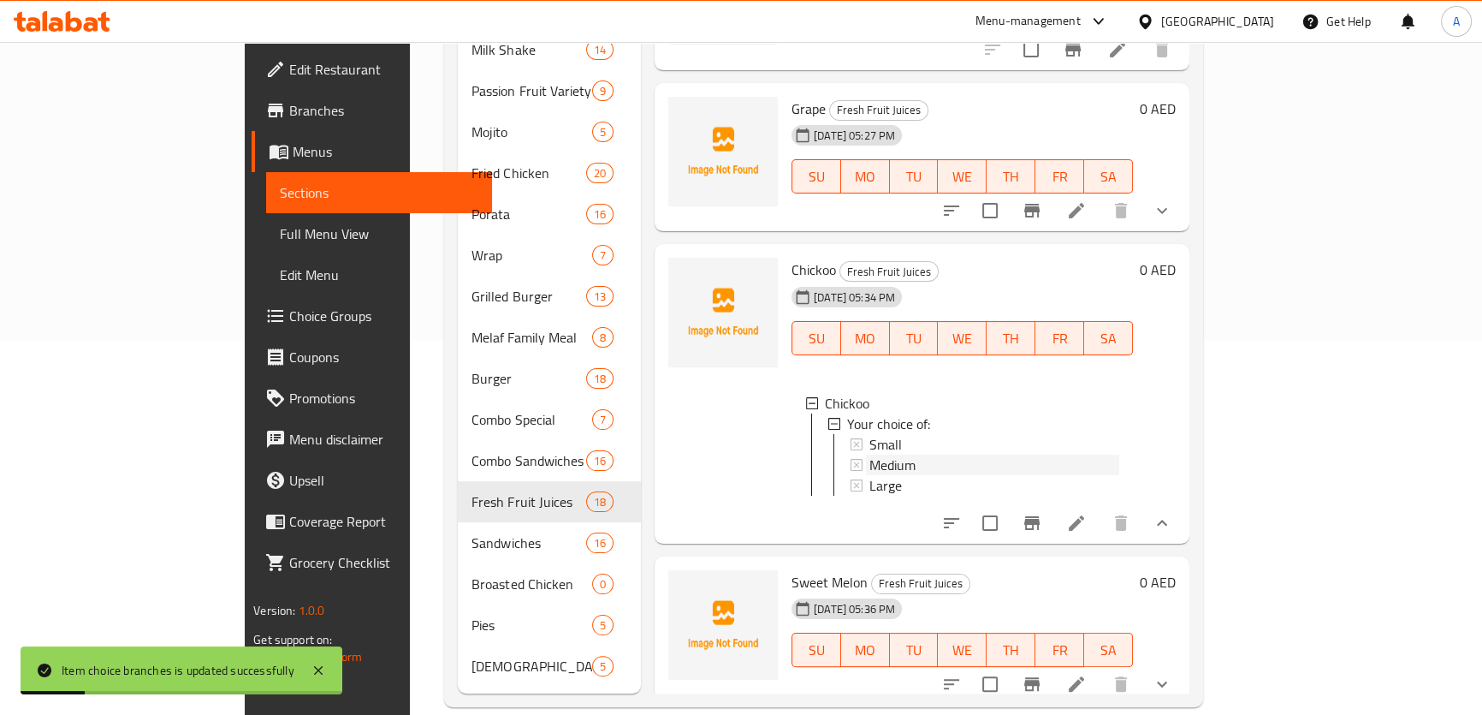
click at [870, 454] on div "Medium" at bounding box center [995, 464] width 250 height 21
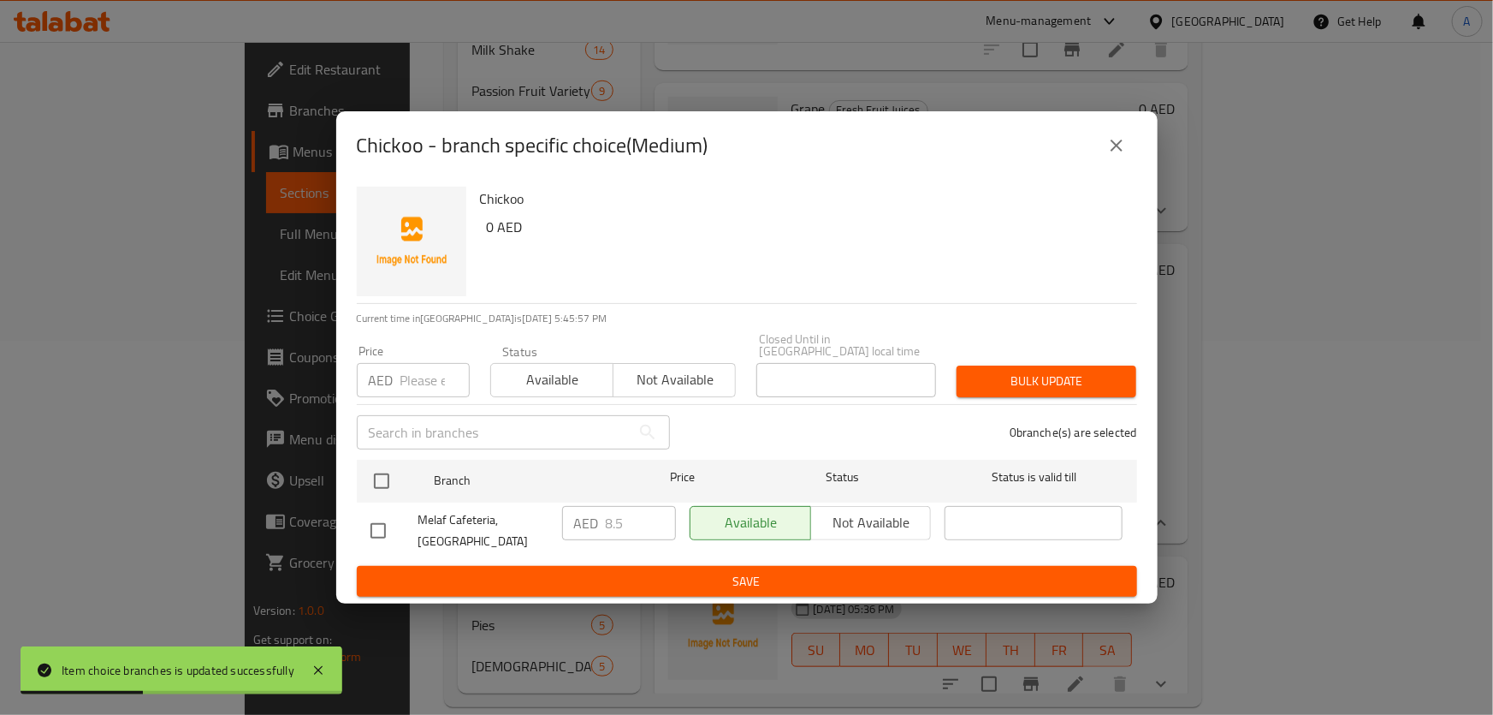
click at [1096, 146] on button "close" at bounding box center [1116, 145] width 41 height 41
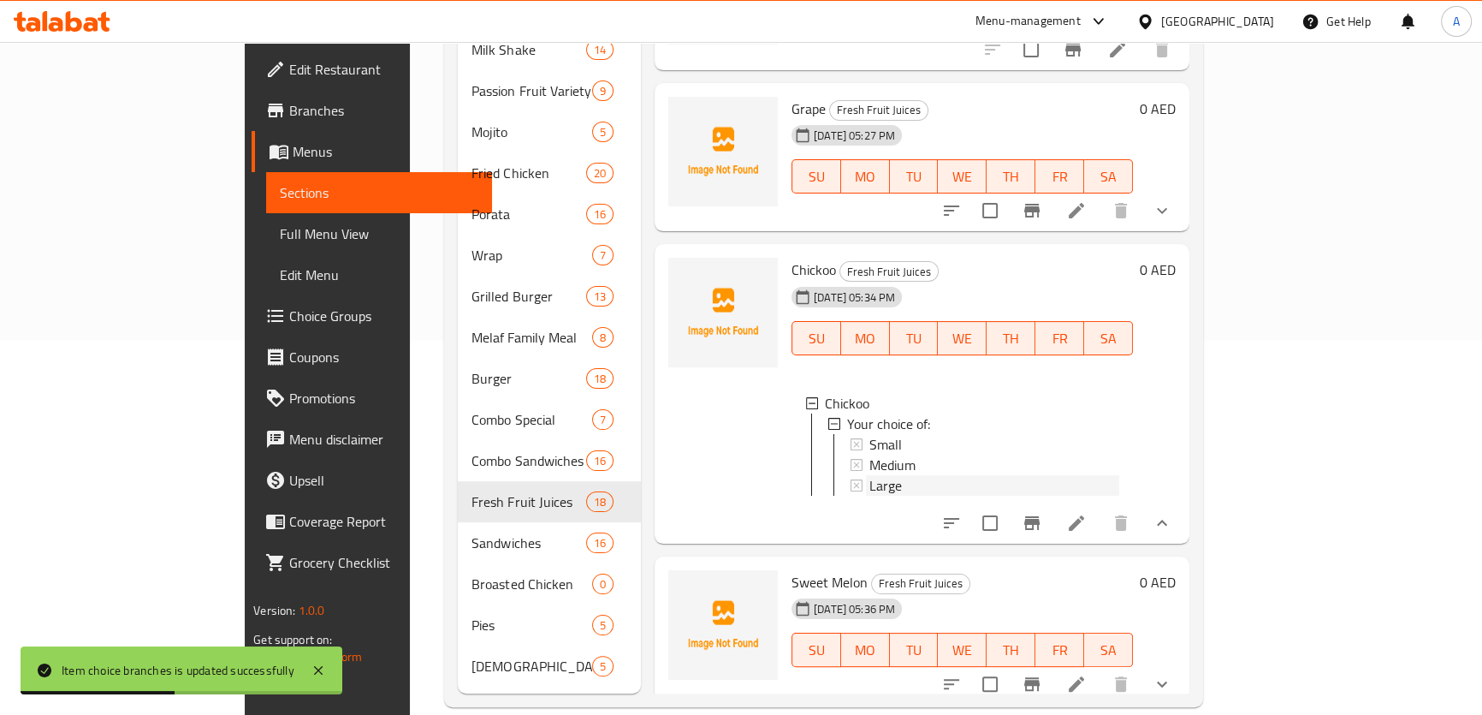
click at [880, 475] on div "Large" at bounding box center [995, 485] width 250 height 21
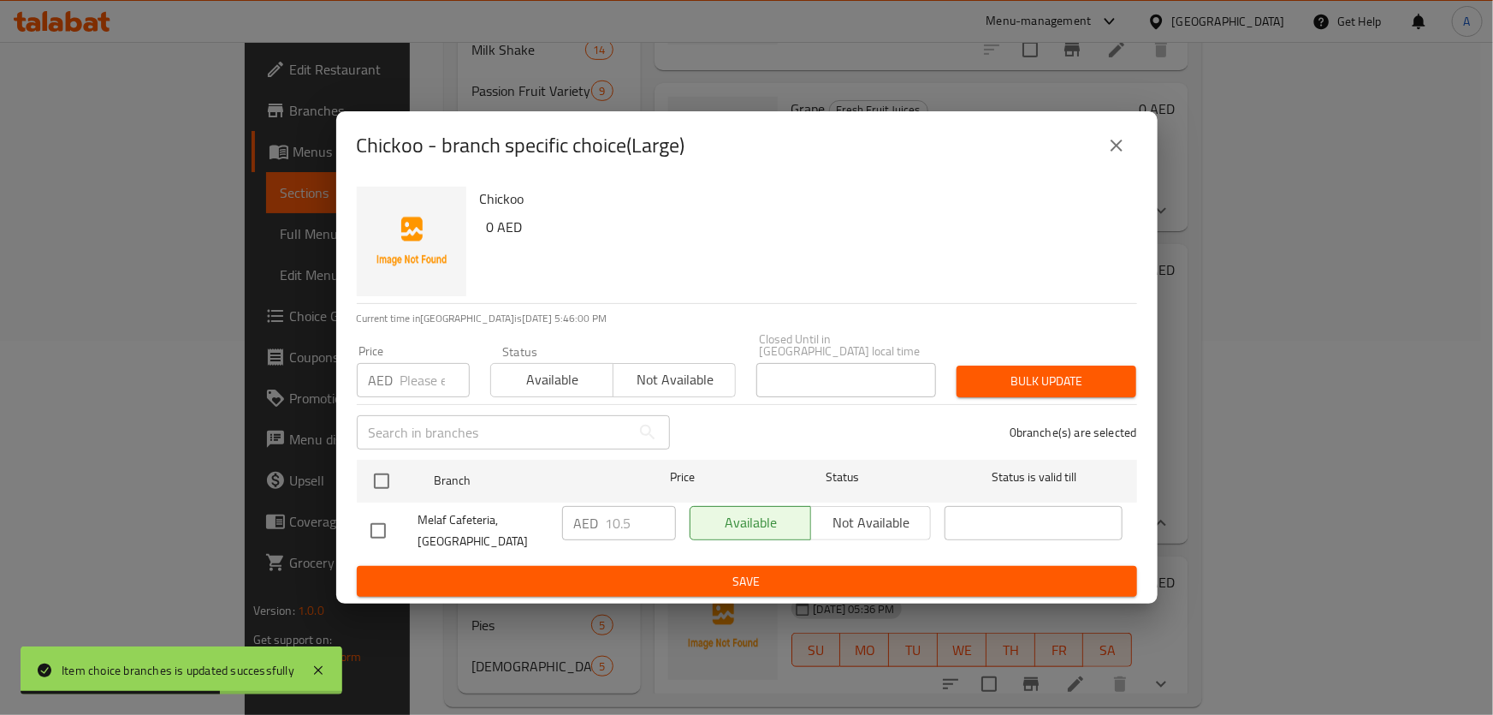
drag, startPoint x: 1113, startPoint y: 129, endPoint x: 1050, endPoint y: 125, distance: 62.6
click at [1113, 136] on button "close" at bounding box center [1116, 145] width 41 height 41
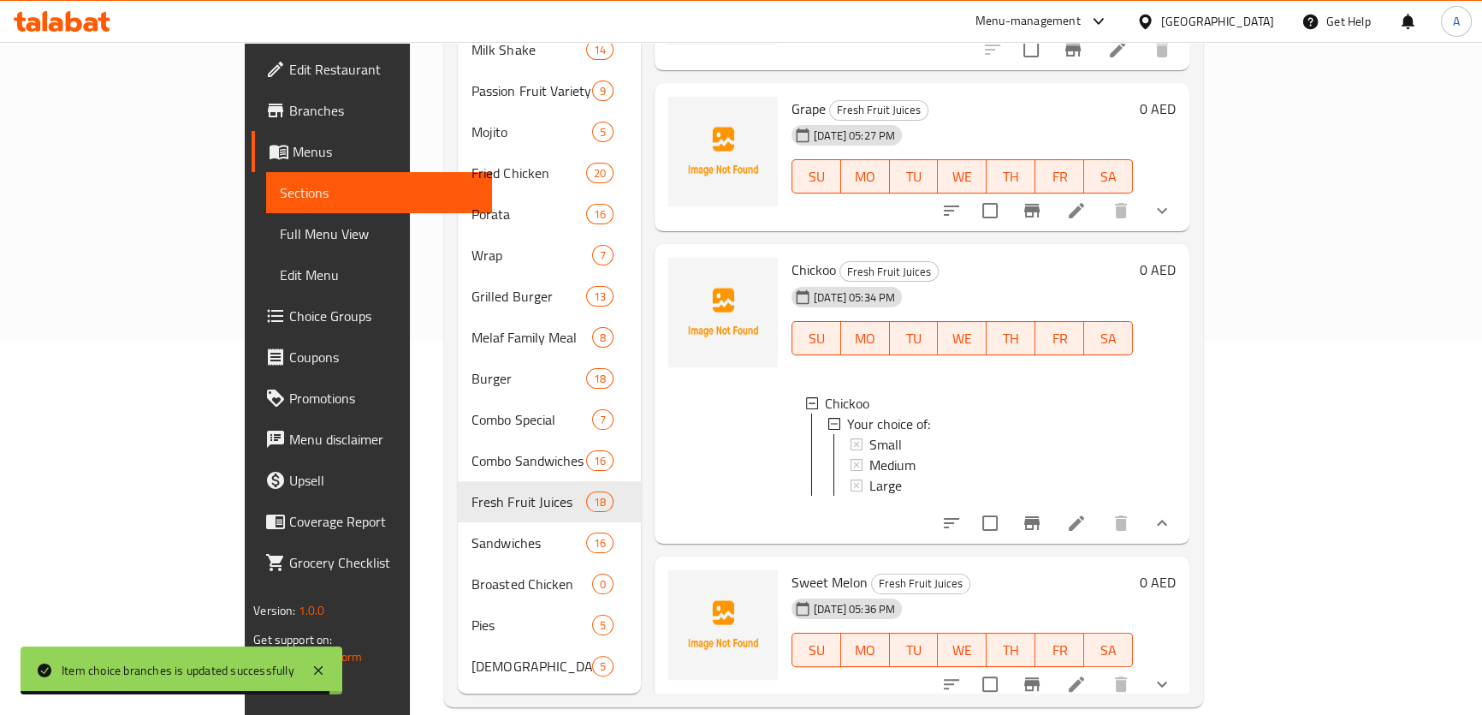
scroll to position [2239, 0]
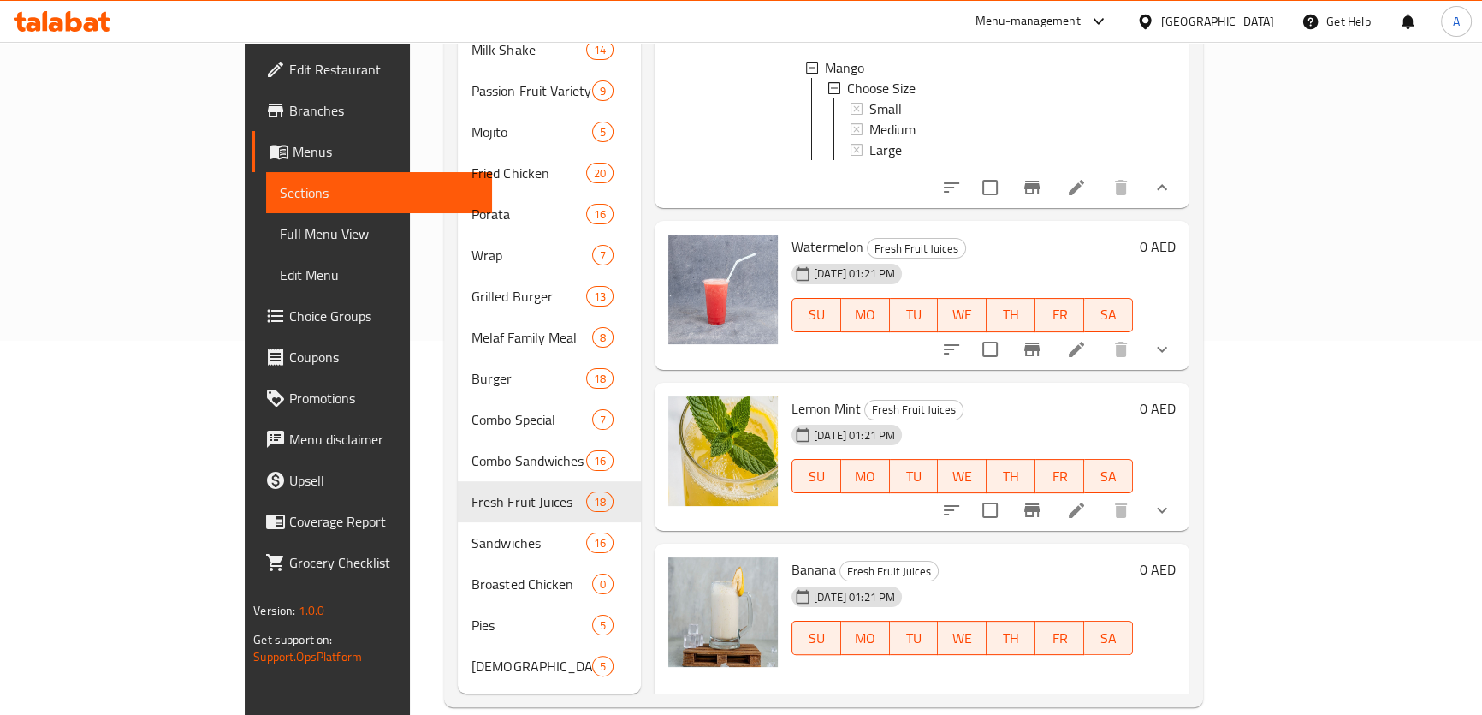
click at [1172, 341] on icon "show more" at bounding box center [1162, 349] width 21 height 21
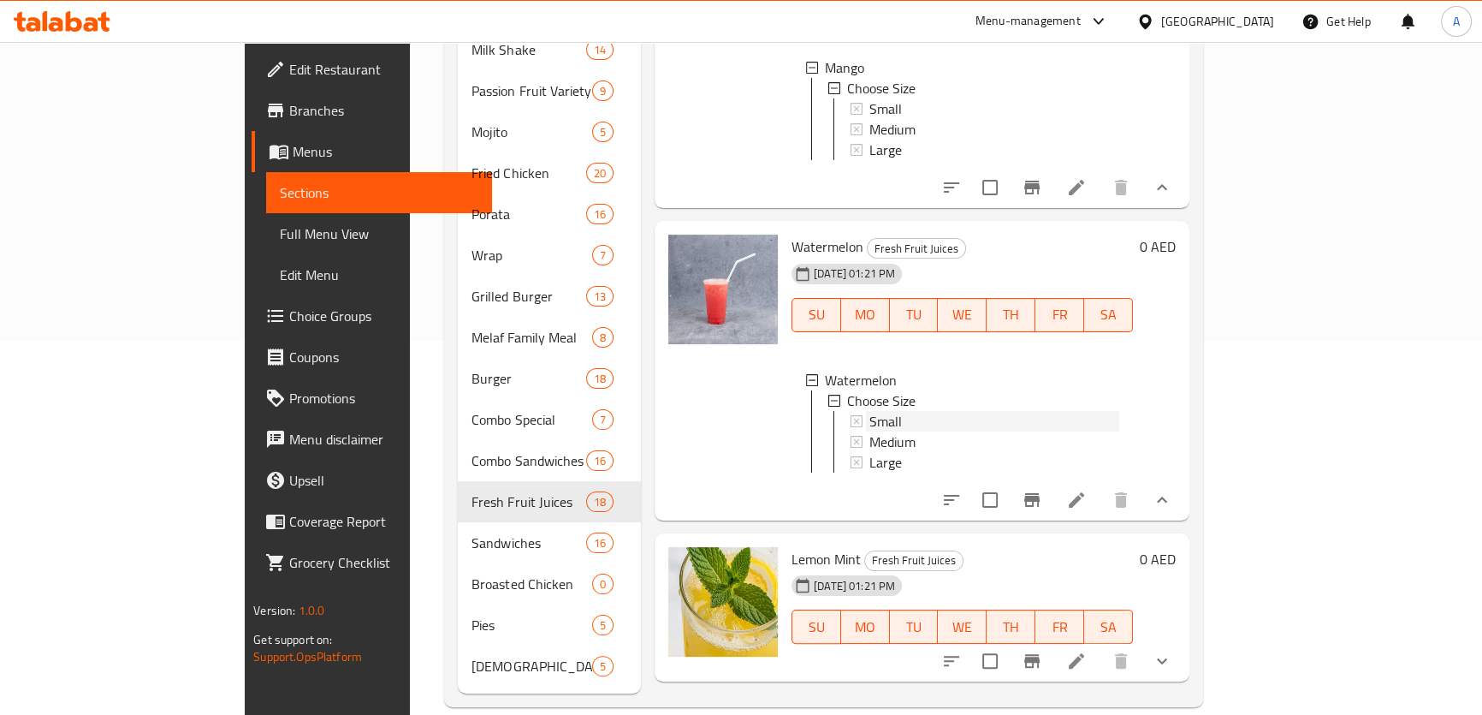
click at [876, 411] on div "Small" at bounding box center [995, 421] width 250 height 21
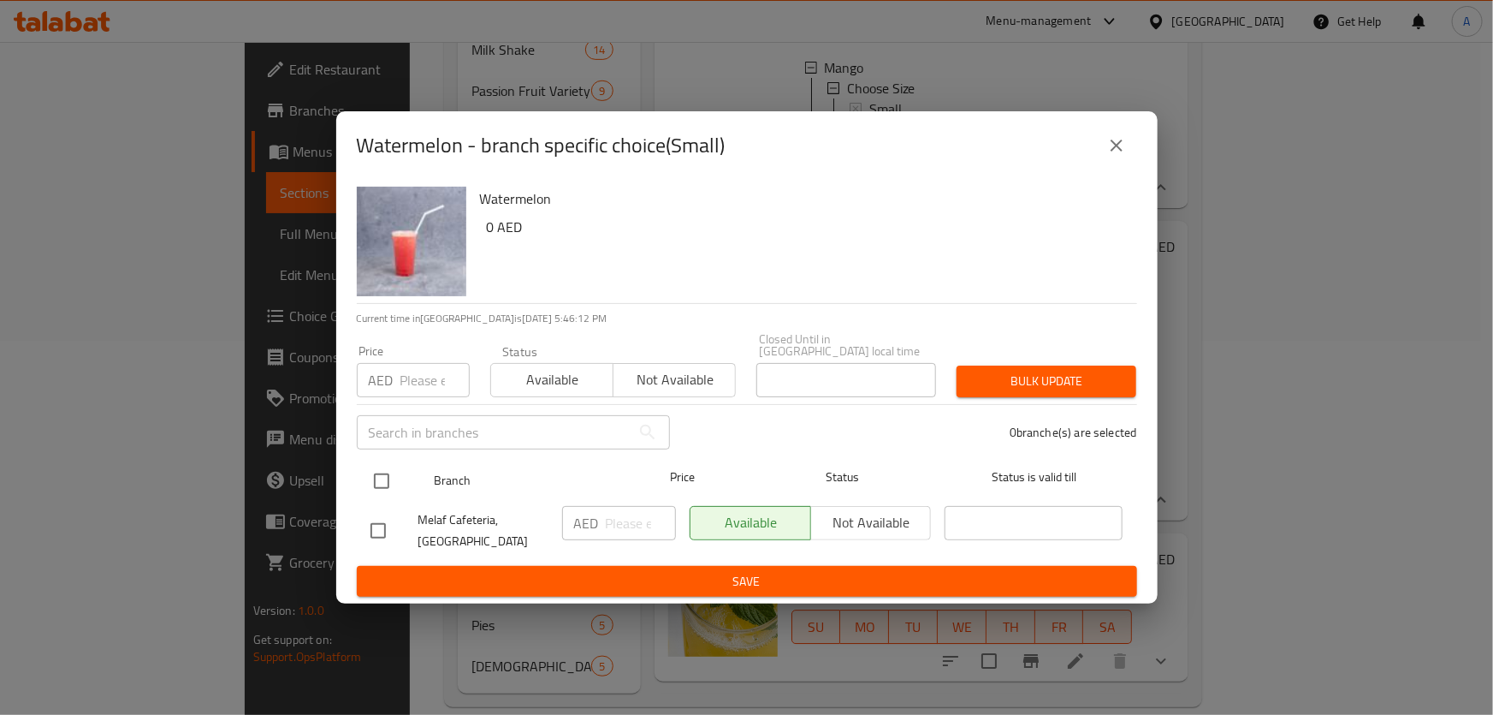
click at [383, 476] on input "checkbox" at bounding box center [382, 481] width 36 height 36
checkbox input "true"
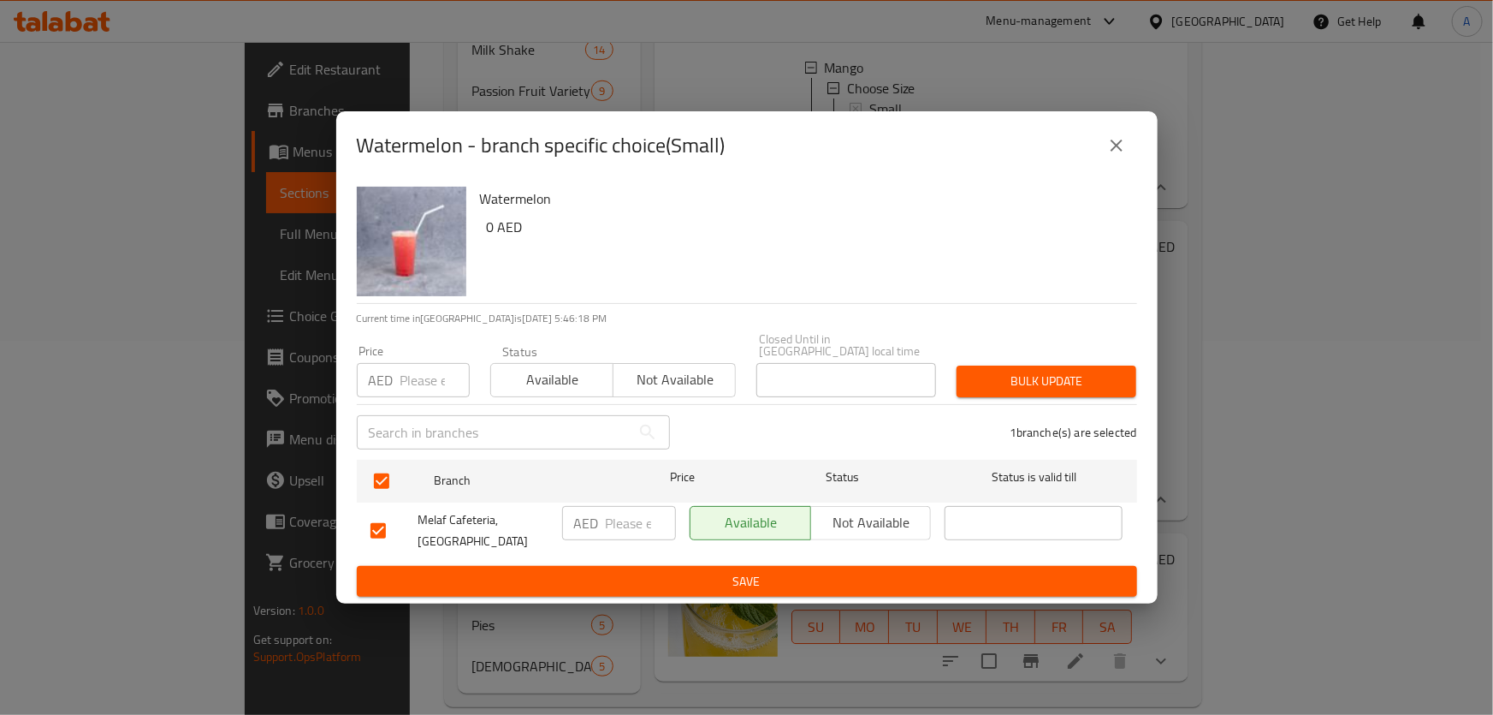
click at [427, 394] on input "number" at bounding box center [435, 380] width 69 height 34
paste input "6.00"
type input "6.00"
click at [1131, 405] on div "1 branche(s) are selected" at bounding box center [913, 432] width 467 height 62
click at [1119, 390] on span "Bulk update" at bounding box center [1047, 381] width 152 height 21
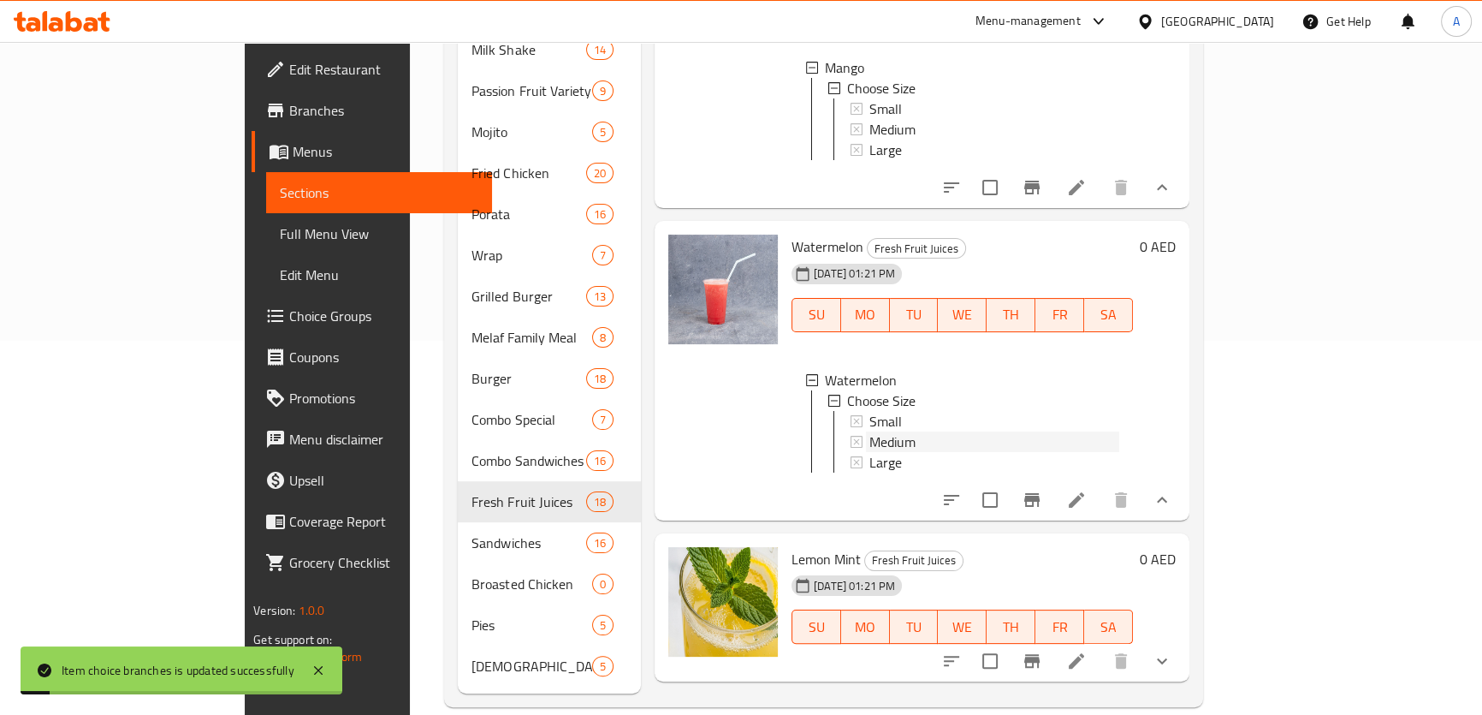
click at [870, 436] on span "Medium" at bounding box center [893, 441] width 46 height 21
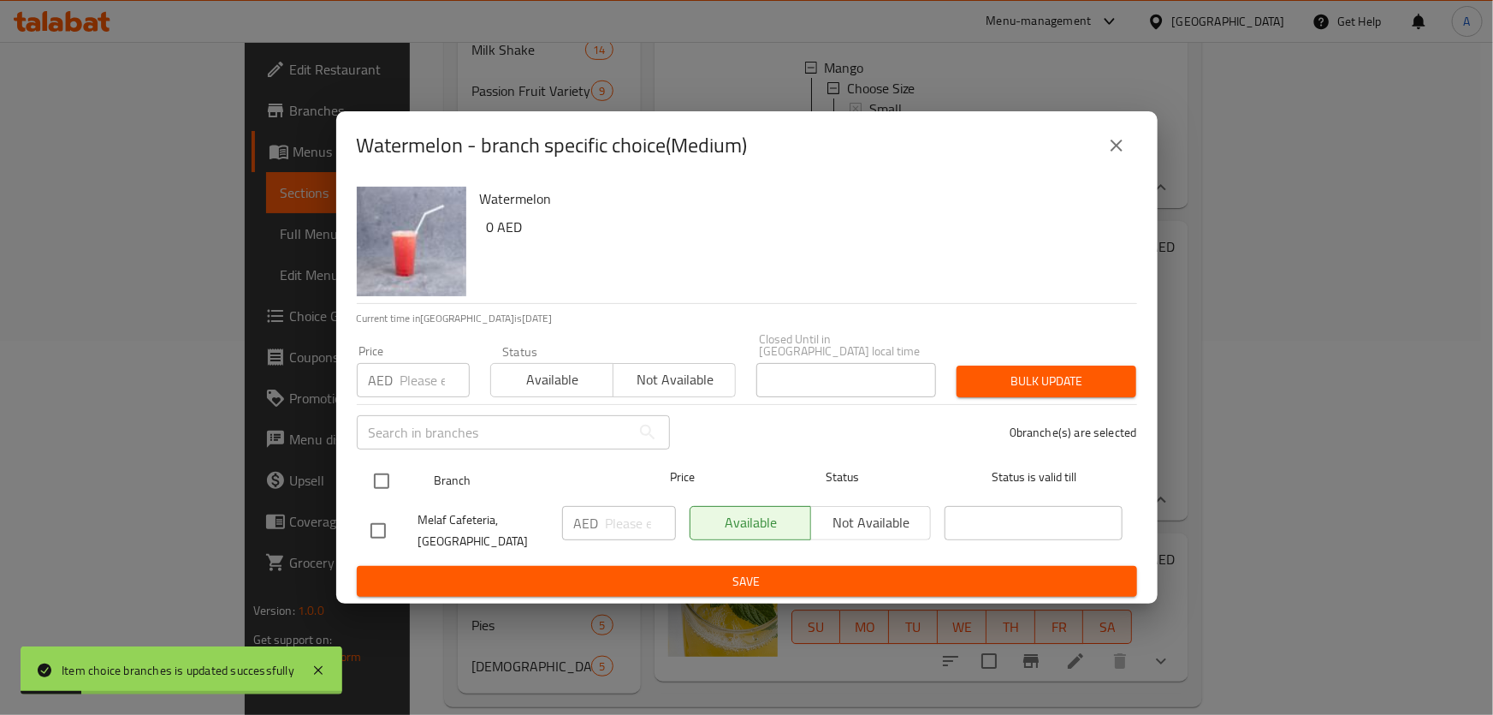
click at [392, 476] on input "checkbox" at bounding box center [382, 481] width 36 height 36
checkbox input "true"
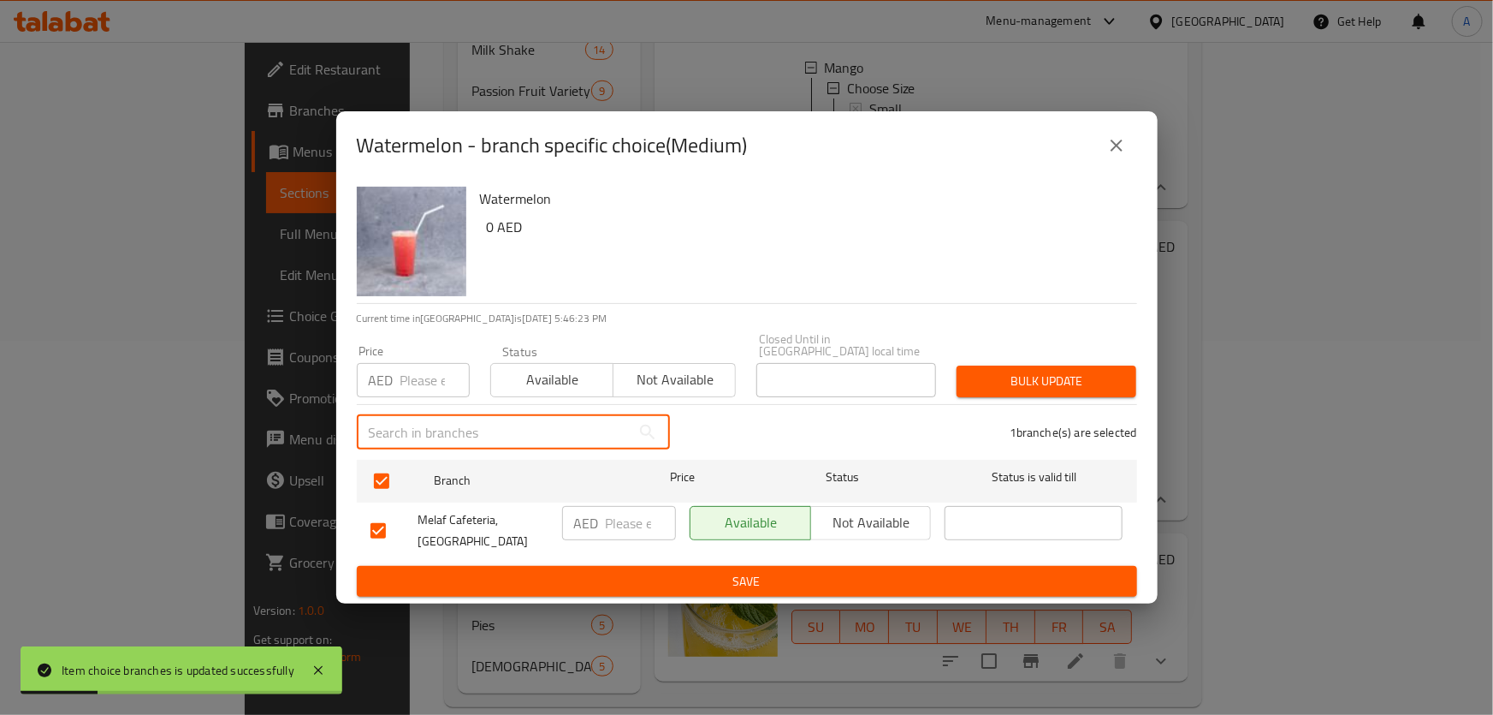
click at [420, 423] on input "text" at bounding box center [494, 432] width 274 height 34
click at [418, 389] on input "number" at bounding box center [435, 380] width 69 height 34
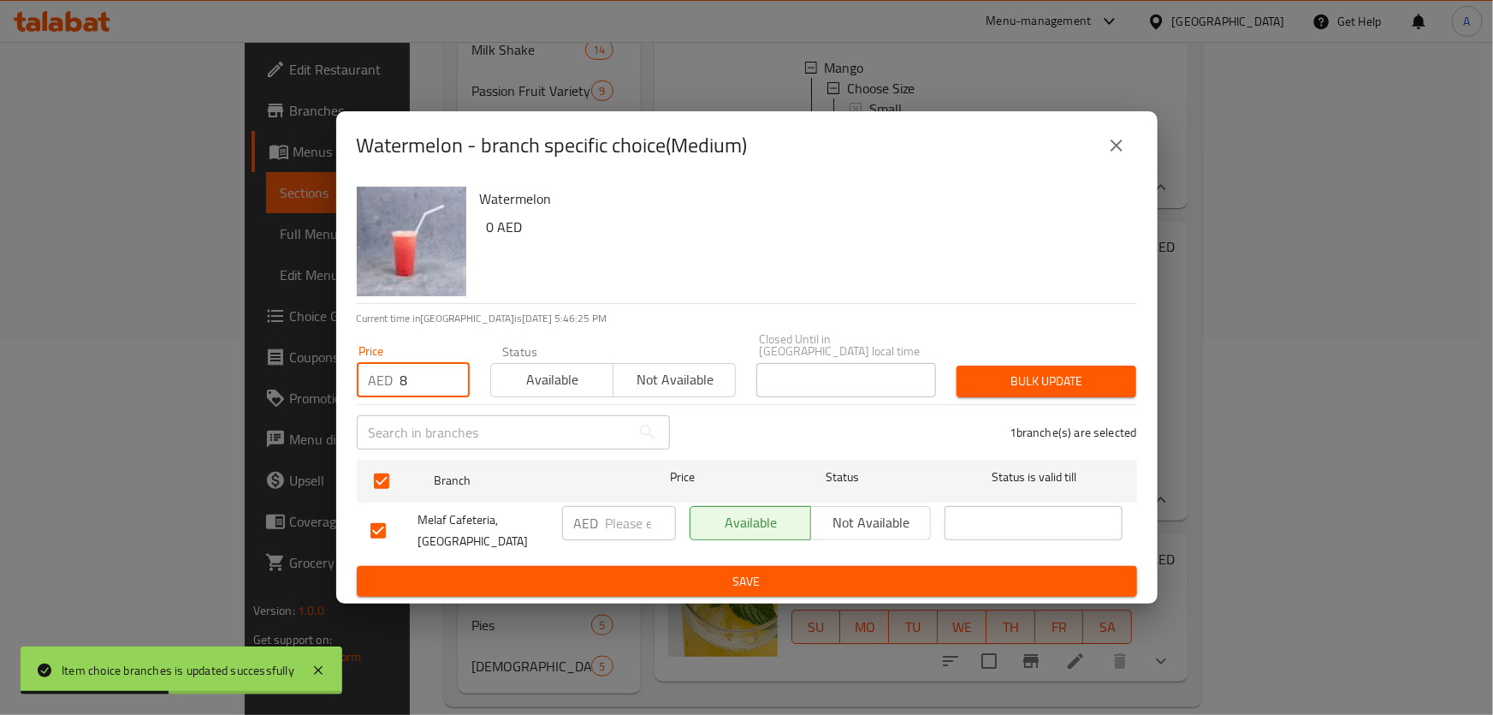
type input "8"
click at [1083, 407] on div "1 branche(s) are selected" at bounding box center [913, 432] width 467 height 62
click at [1080, 383] on span "Bulk update" at bounding box center [1047, 381] width 152 height 21
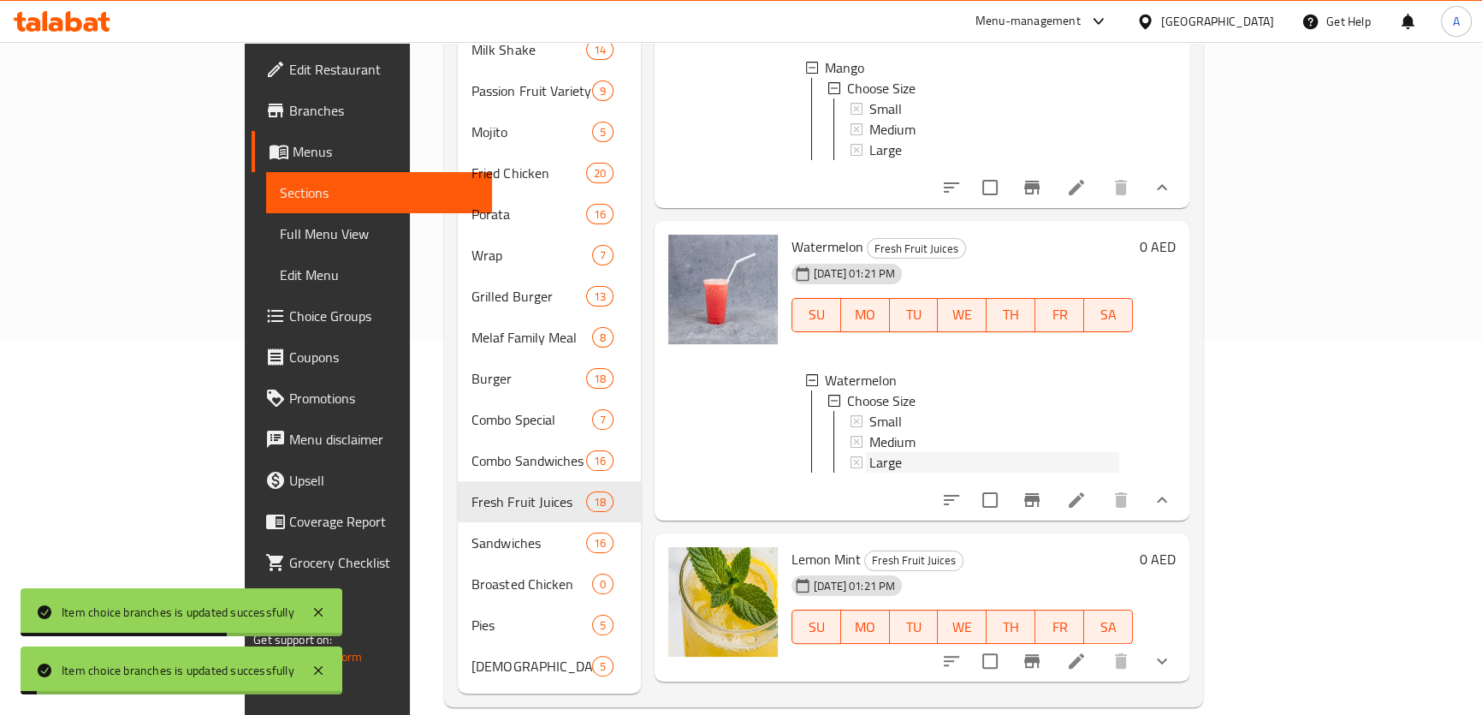
click at [870, 456] on span "Large" at bounding box center [886, 462] width 33 height 21
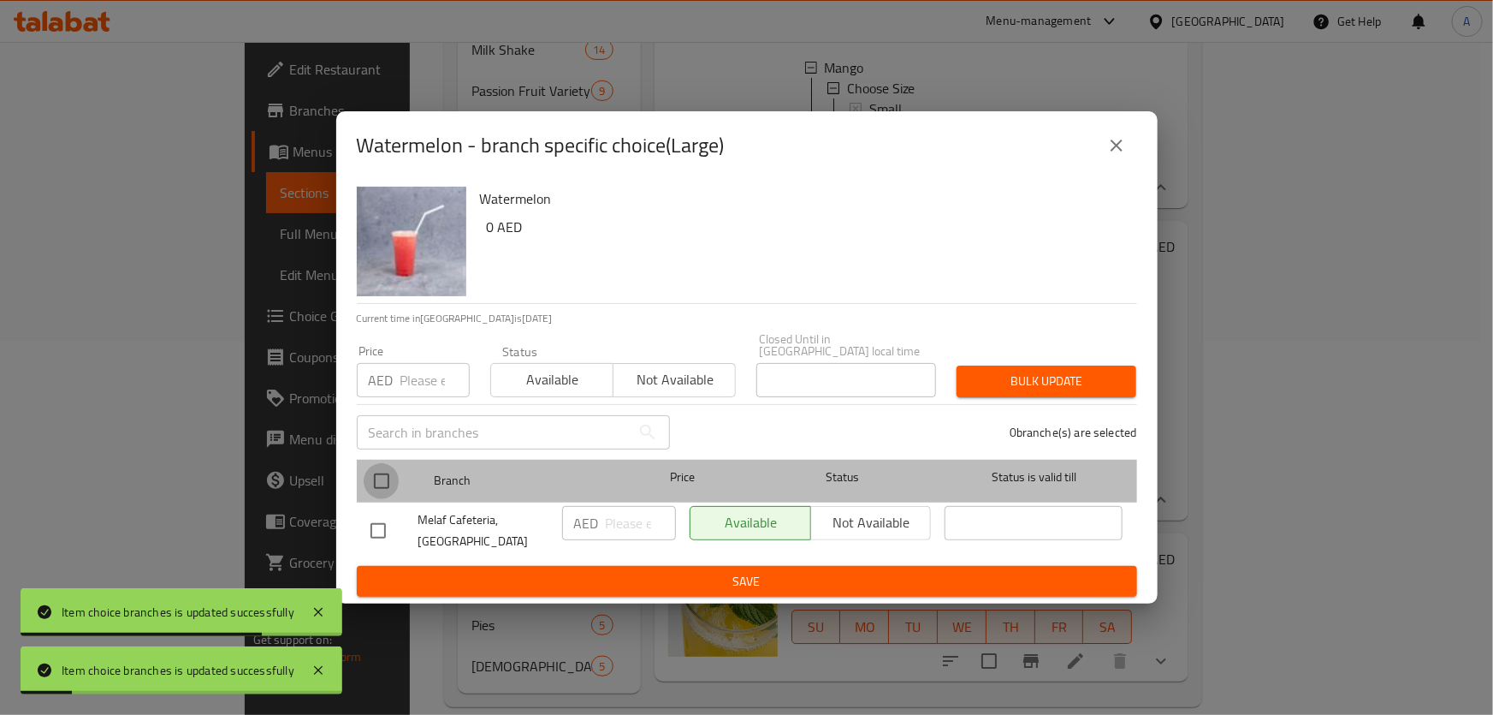
click at [385, 488] on input "checkbox" at bounding box center [382, 481] width 36 height 36
checkbox input "true"
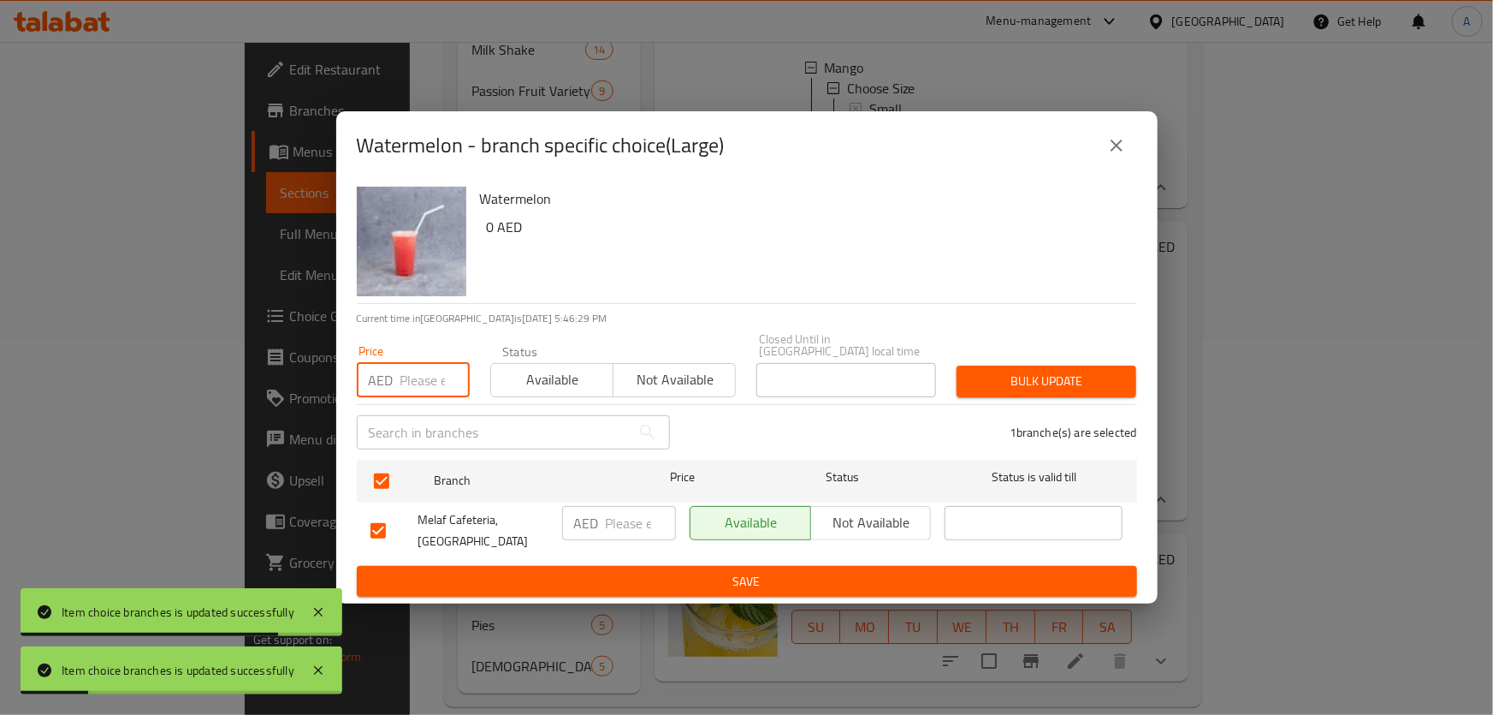
click at [402, 385] on input "number" at bounding box center [435, 380] width 69 height 34
type input "10"
click at [987, 384] on span "Bulk update" at bounding box center [1047, 381] width 152 height 21
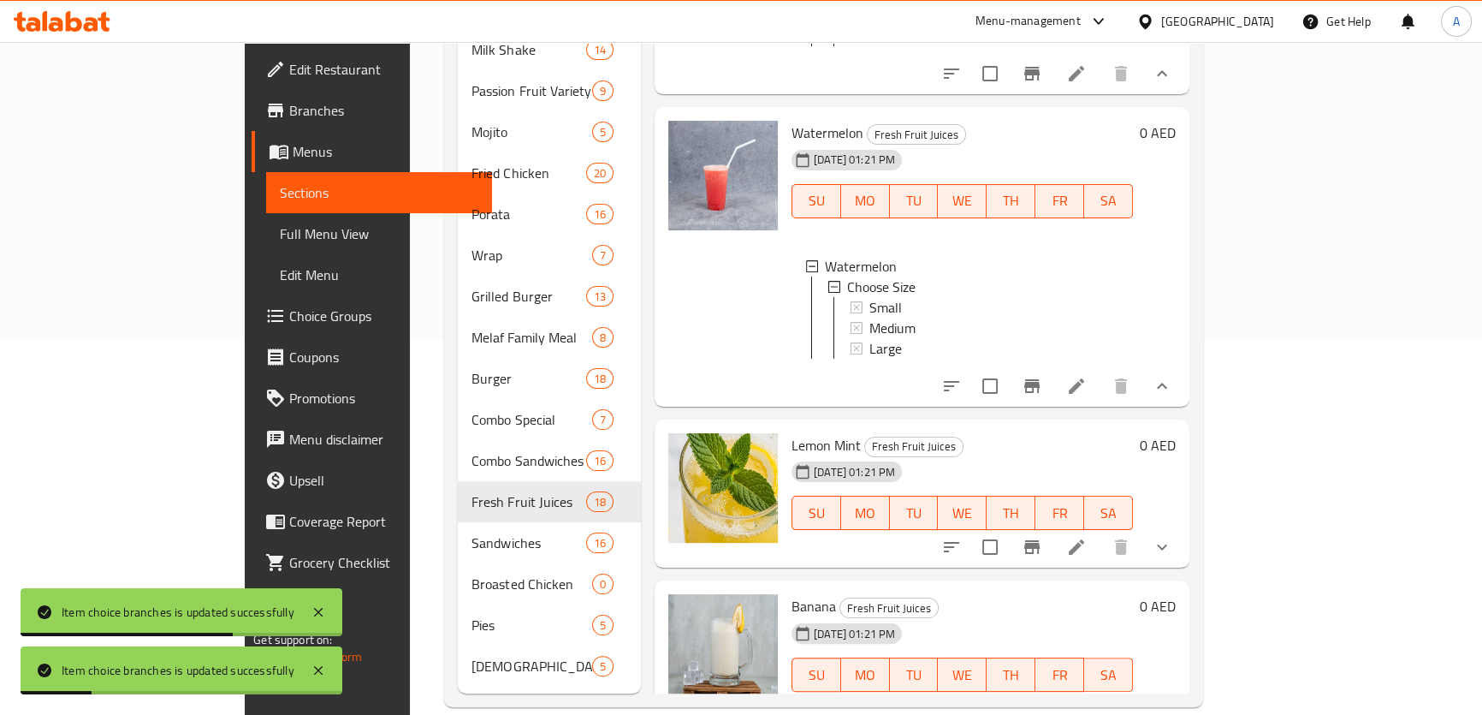
scroll to position [2473, 0]
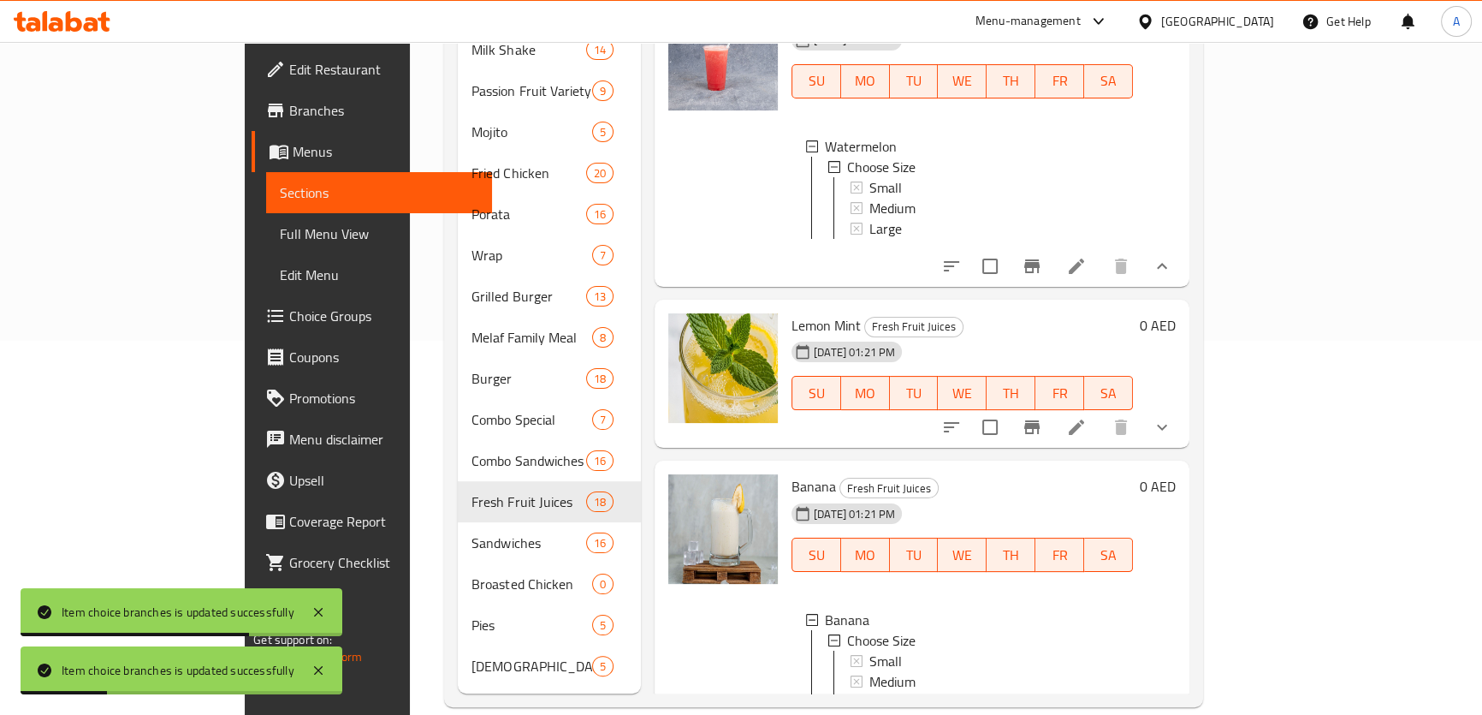
click at [1172, 436] on icon "show more" at bounding box center [1162, 427] width 21 height 21
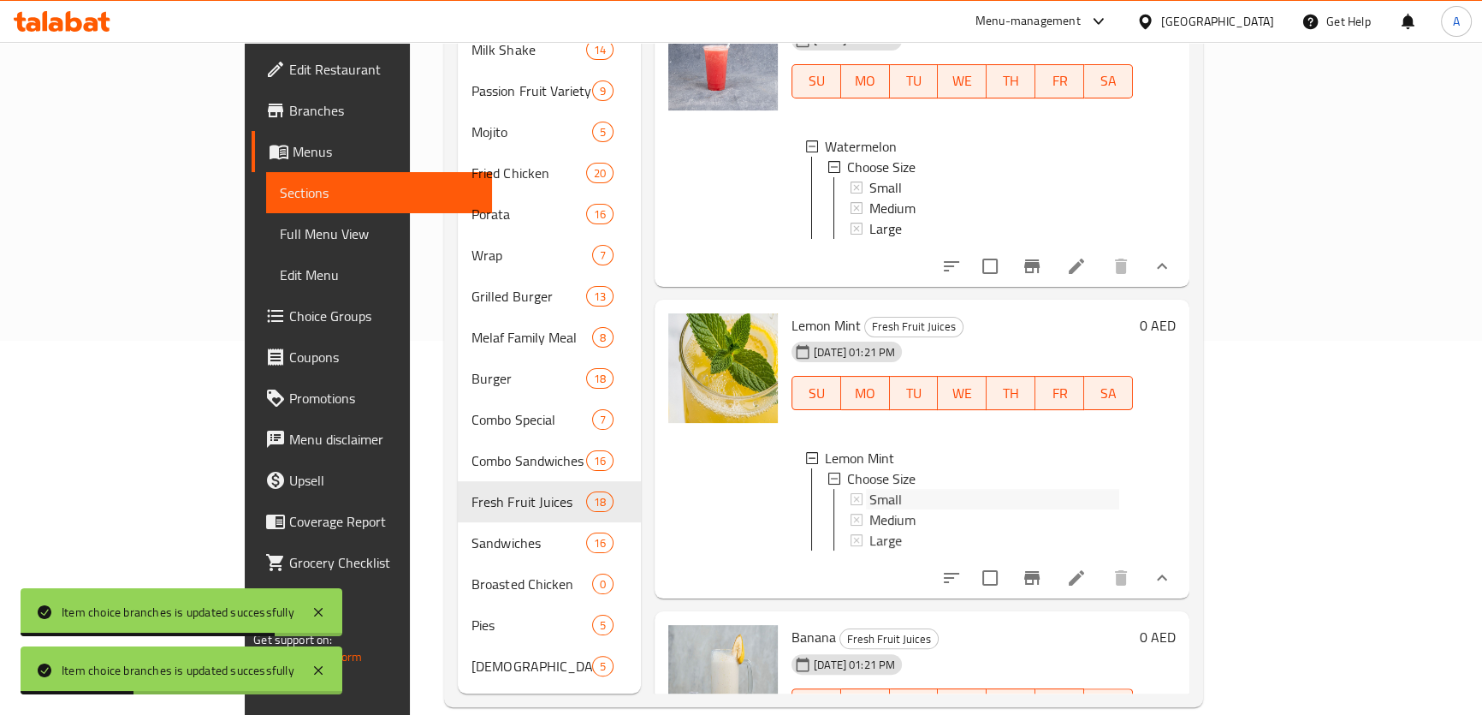
click at [870, 509] on span "Small" at bounding box center [886, 499] width 33 height 21
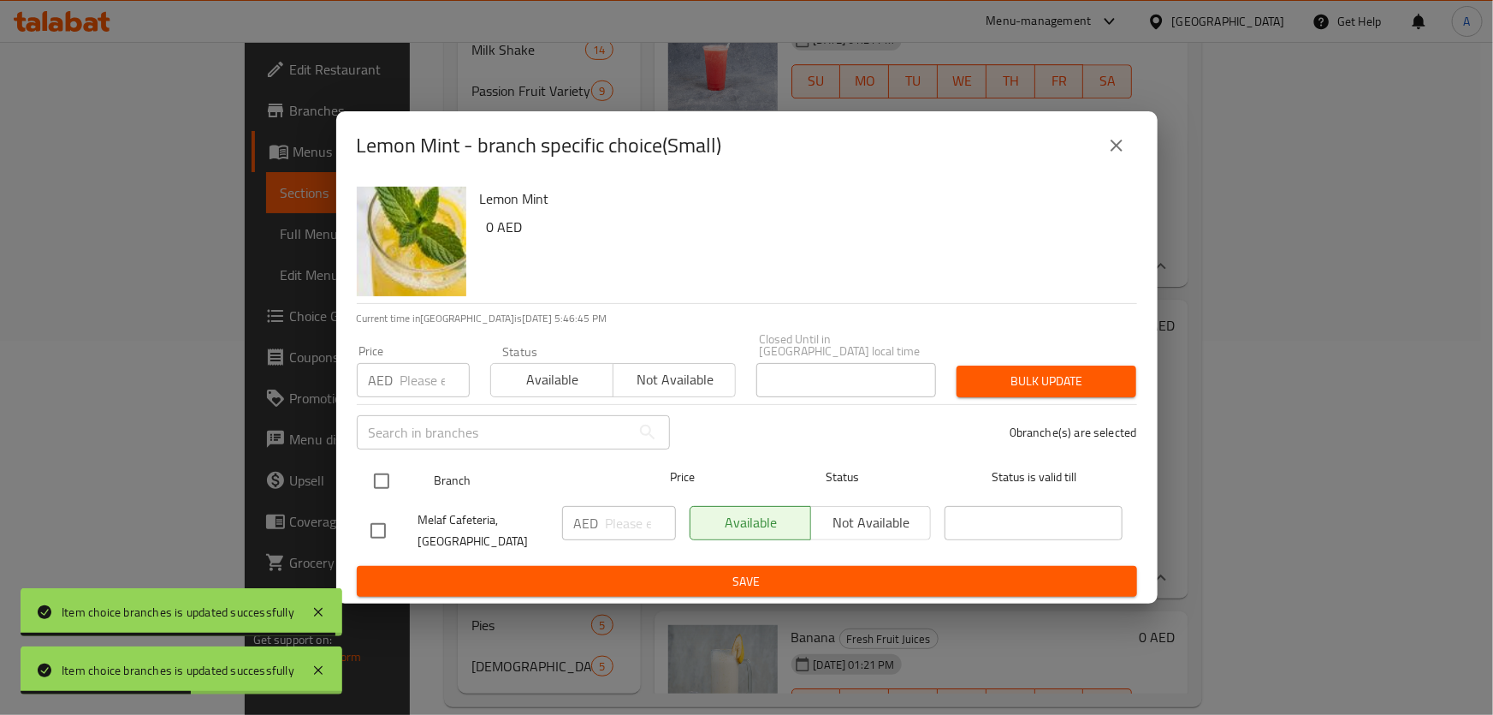
drag, startPoint x: 383, startPoint y: 449, endPoint x: 383, endPoint y: 464, distance: 14.5
click at [383, 458] on div "Lemon Mint 0 AED Current time in [GEOGRAPHIC_DATA] is [DATE] 5:46:45 PM Price A…" at bounding box center [747, 392] width 822 height 424
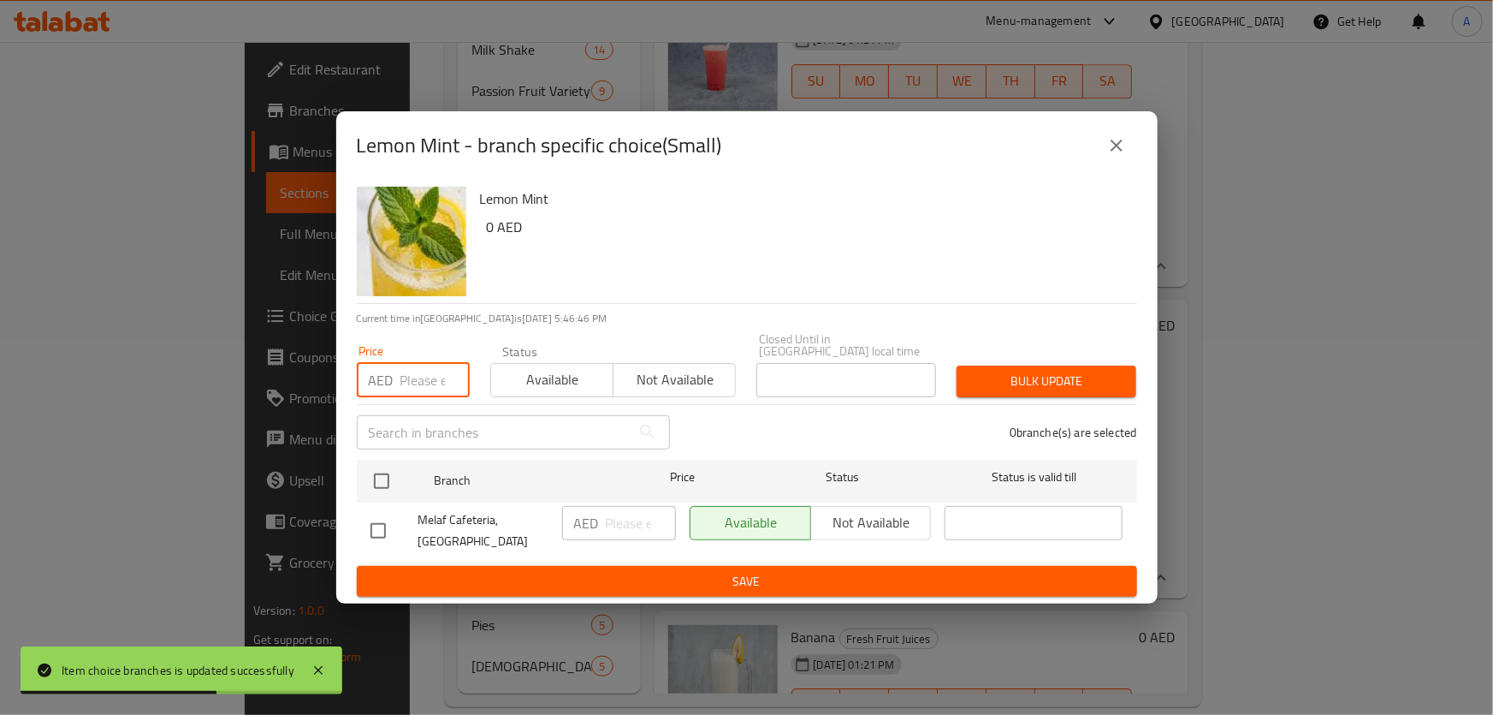
click at [431, 389] on input "number" at bounding box center [435, 380] width 69 height 34
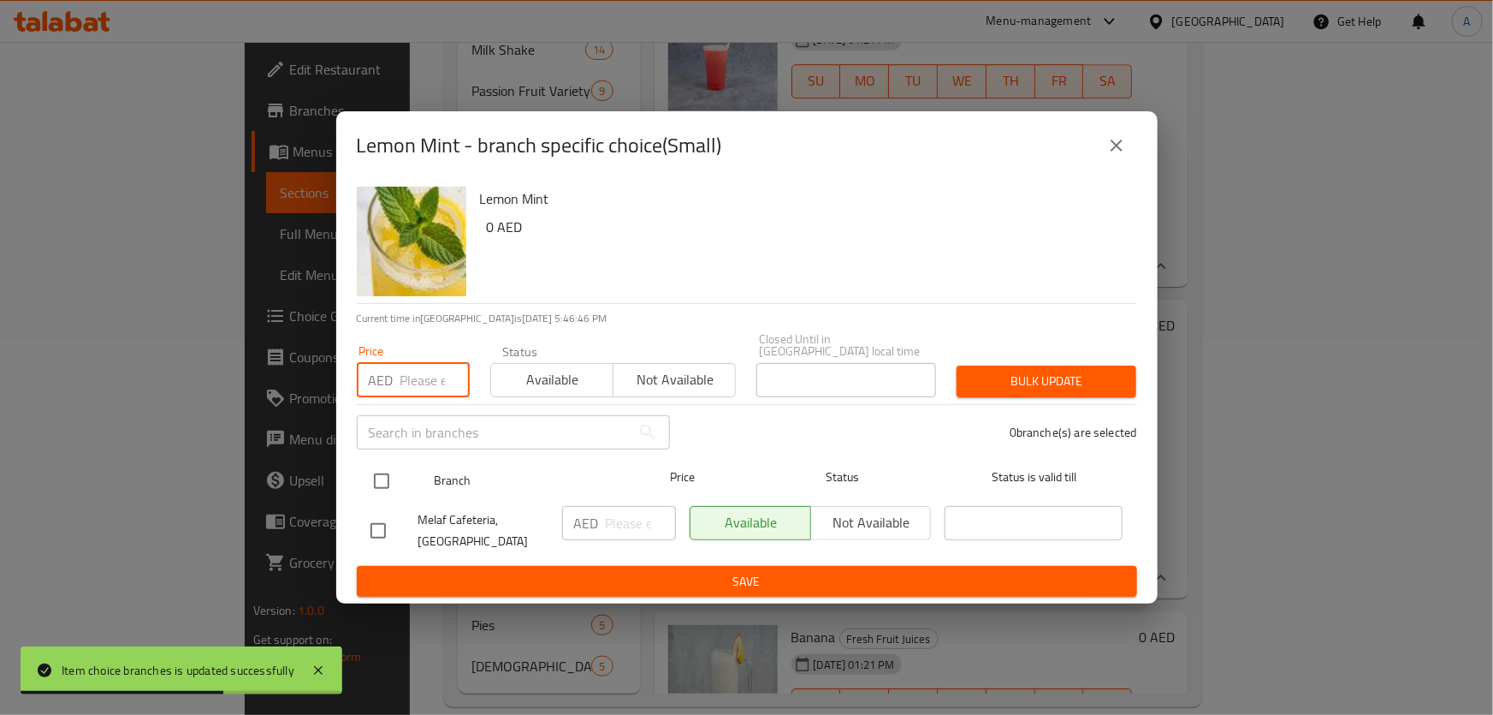
paste input "6.00"
type input "6.00"
click at [374, 488] on input "checkbox" at bounding box center [382, 481] width 36 height 36
checkbox input "true"
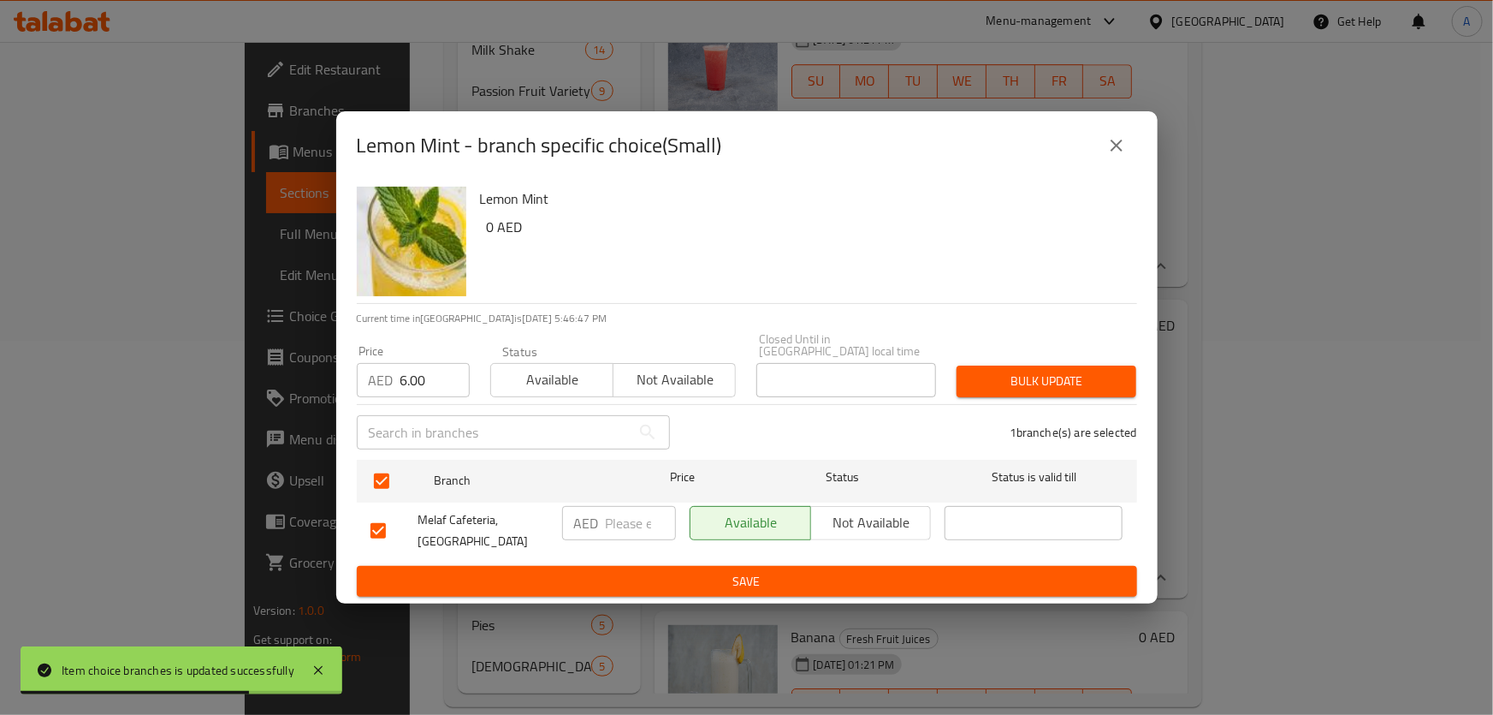
click at [1043, 387] on span "Bulk update" at bounding box center [1047, 381] width 152 height 21
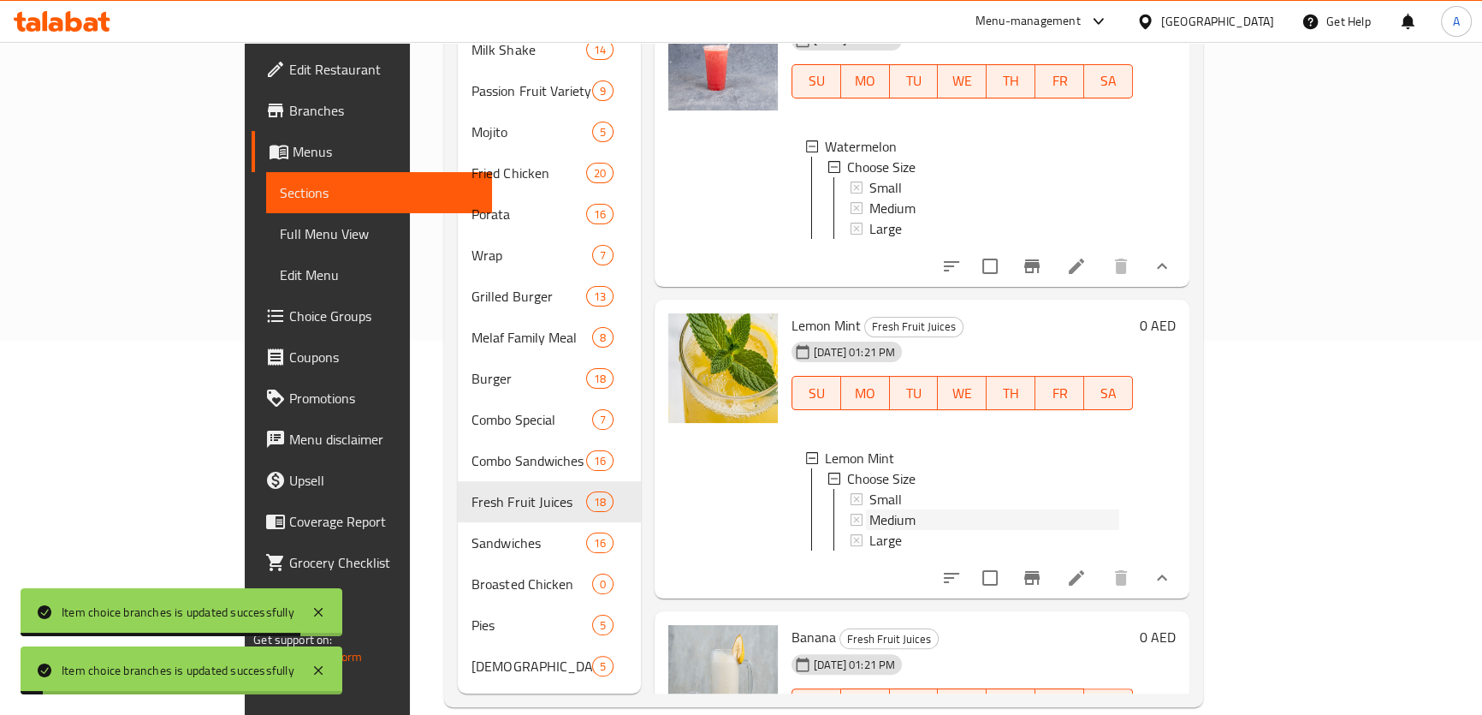
click at [870, 522] on span "Medium" at bounding box center [893, 519] width 46 height 21
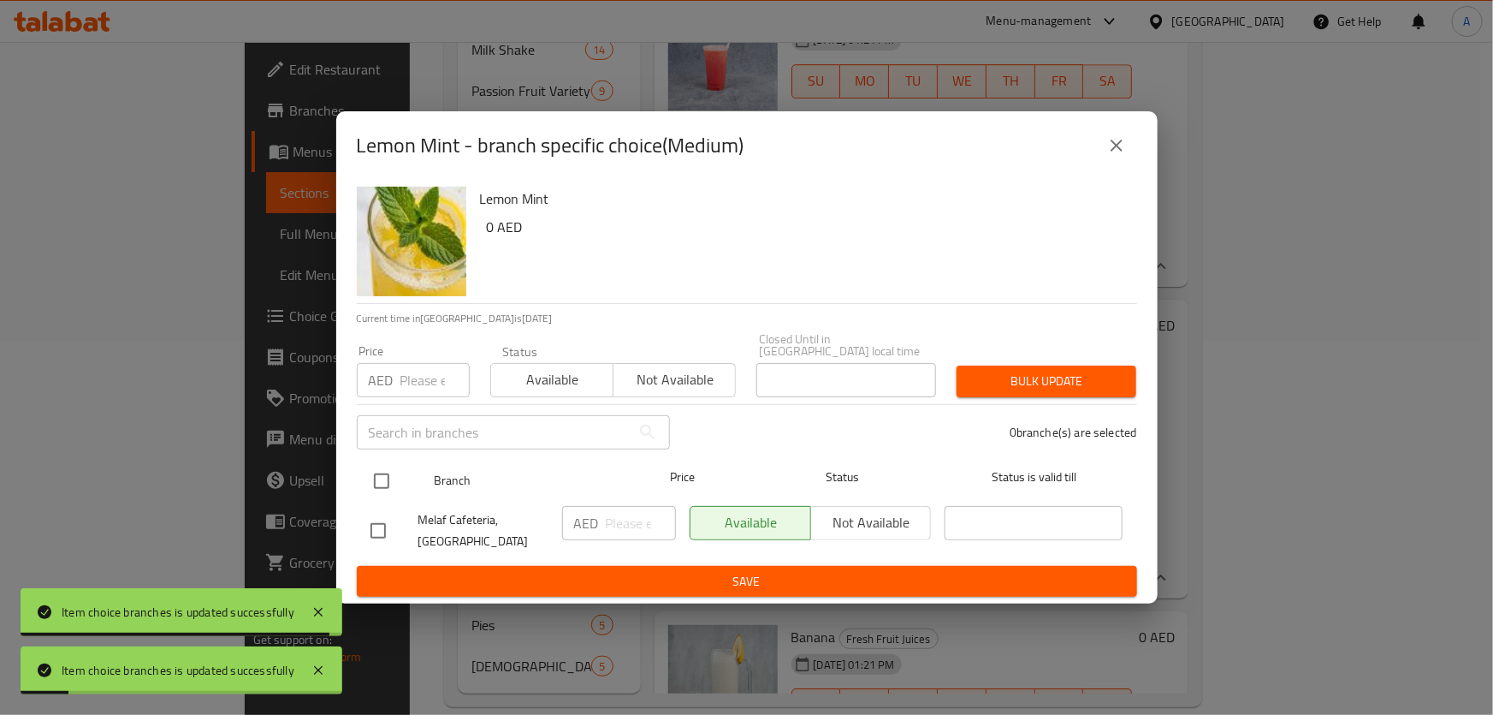
drag, startPoint x: 377, startPoint y: 501, endPoint x: 384, endPoint y: 470, distance: 31.6
click at [380, 496] on ul "Branch Price Status Status is valid till Melaf Cafeteria, [GEOGRAPHIC_DATA] Are…" at bounding box center [747, 509] width 781 height 113
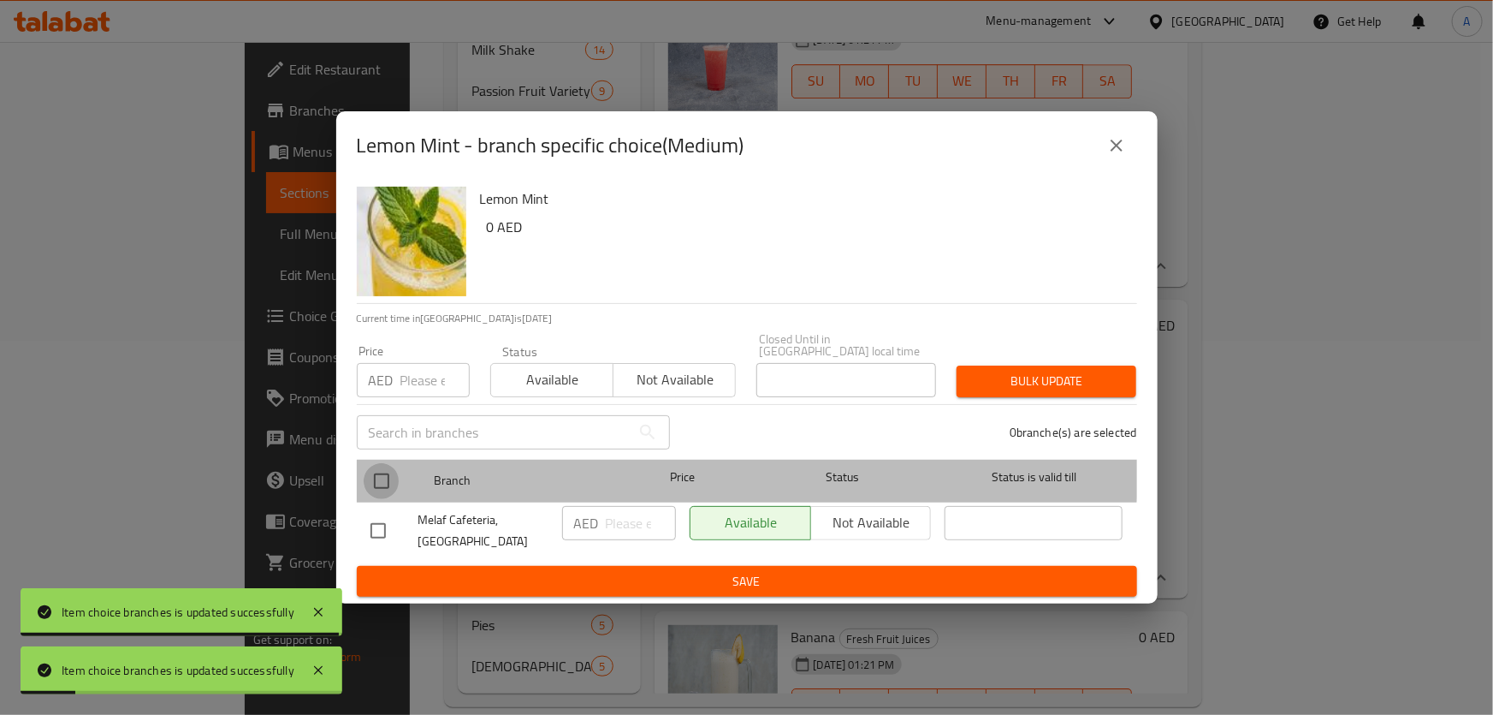
click at [384, 468] on input "checkbox" at bounding box center [382, 481] width 36 height 36
checkbox input "true"
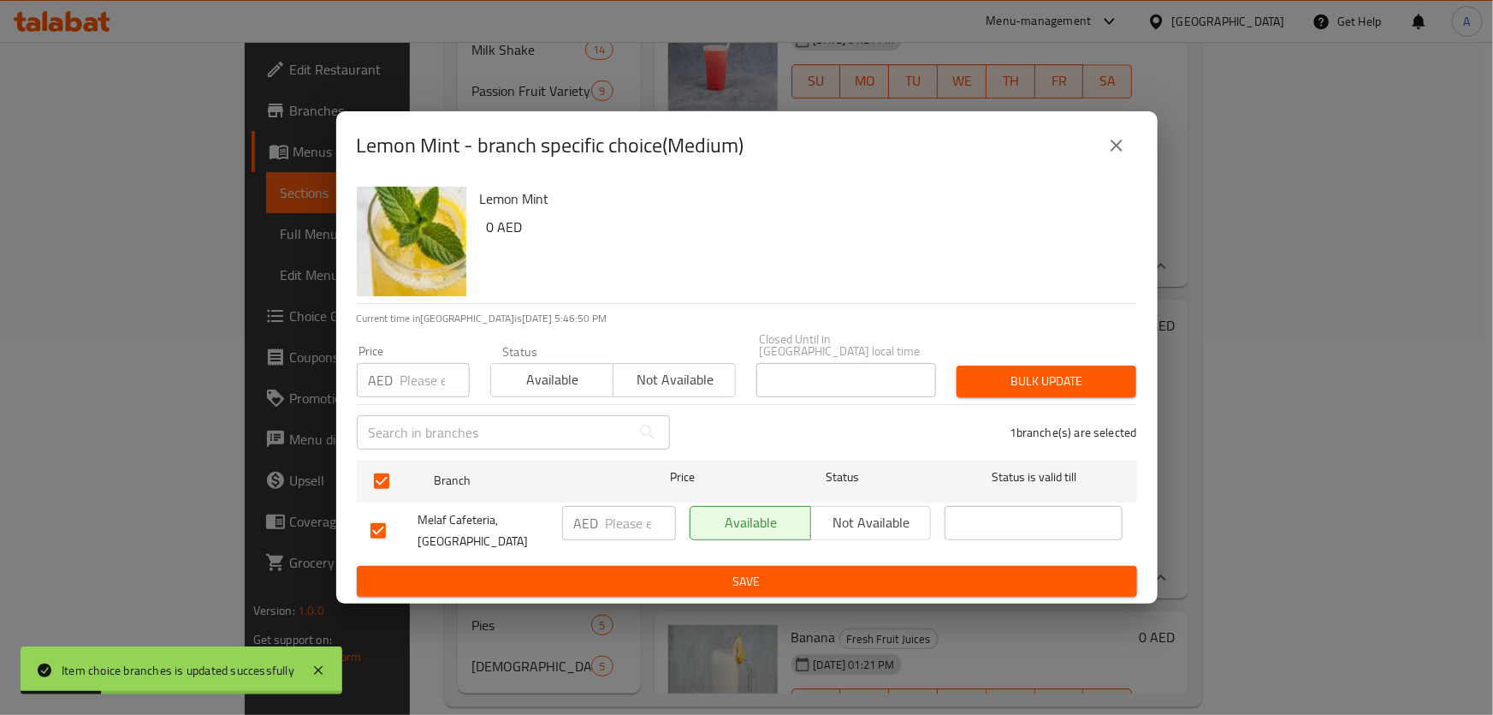
click at [438, 371] on input "number" at bounding box center [435, 380] width 69 height 34
type input "8"
drag, startPoint x: 1012, startPoint y: 382, endPoint x: 944, endPoint y: 607, distance: 235.3
click at [1012, 383] on span "Bulk update" at bounding box center [1047, 381] width 152 height 21
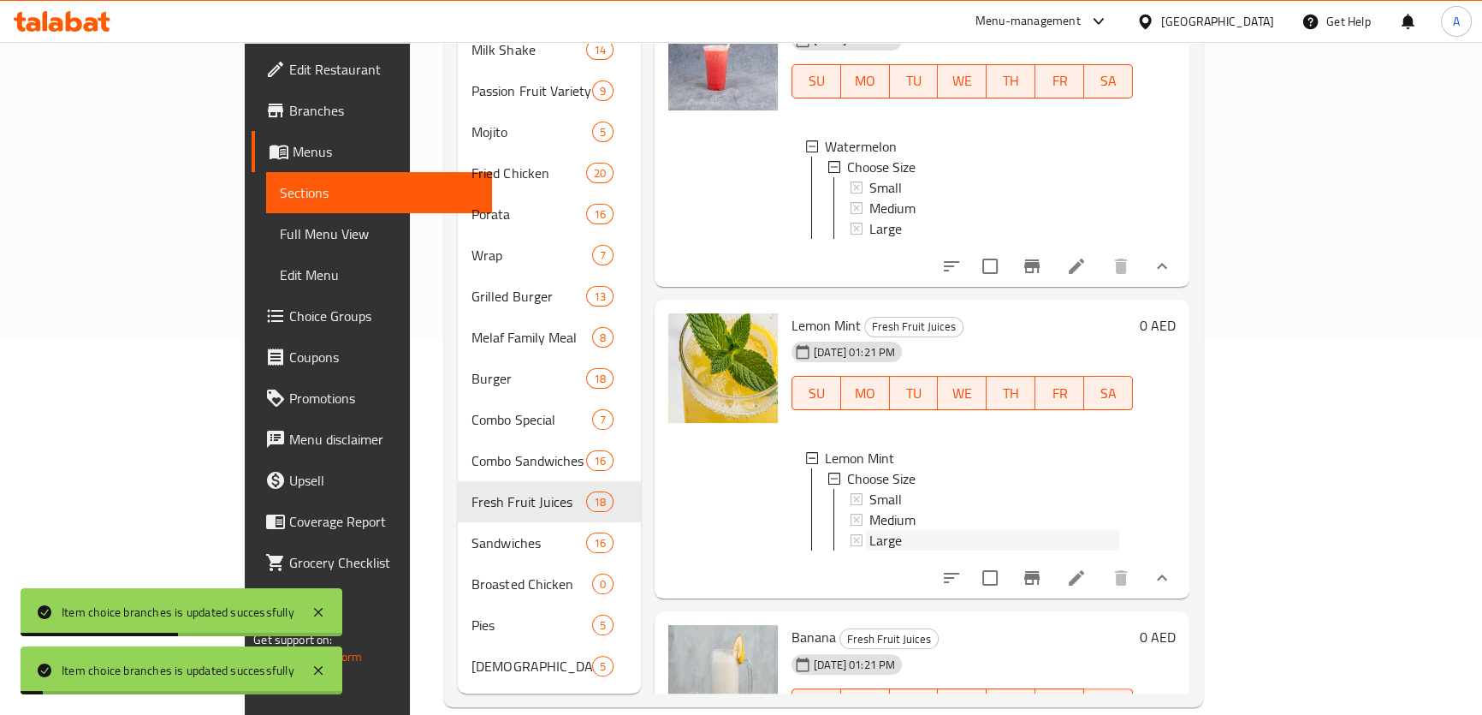
click at [870, 544] on div "Large" at bounding box center [995, 540] width 250 height 21
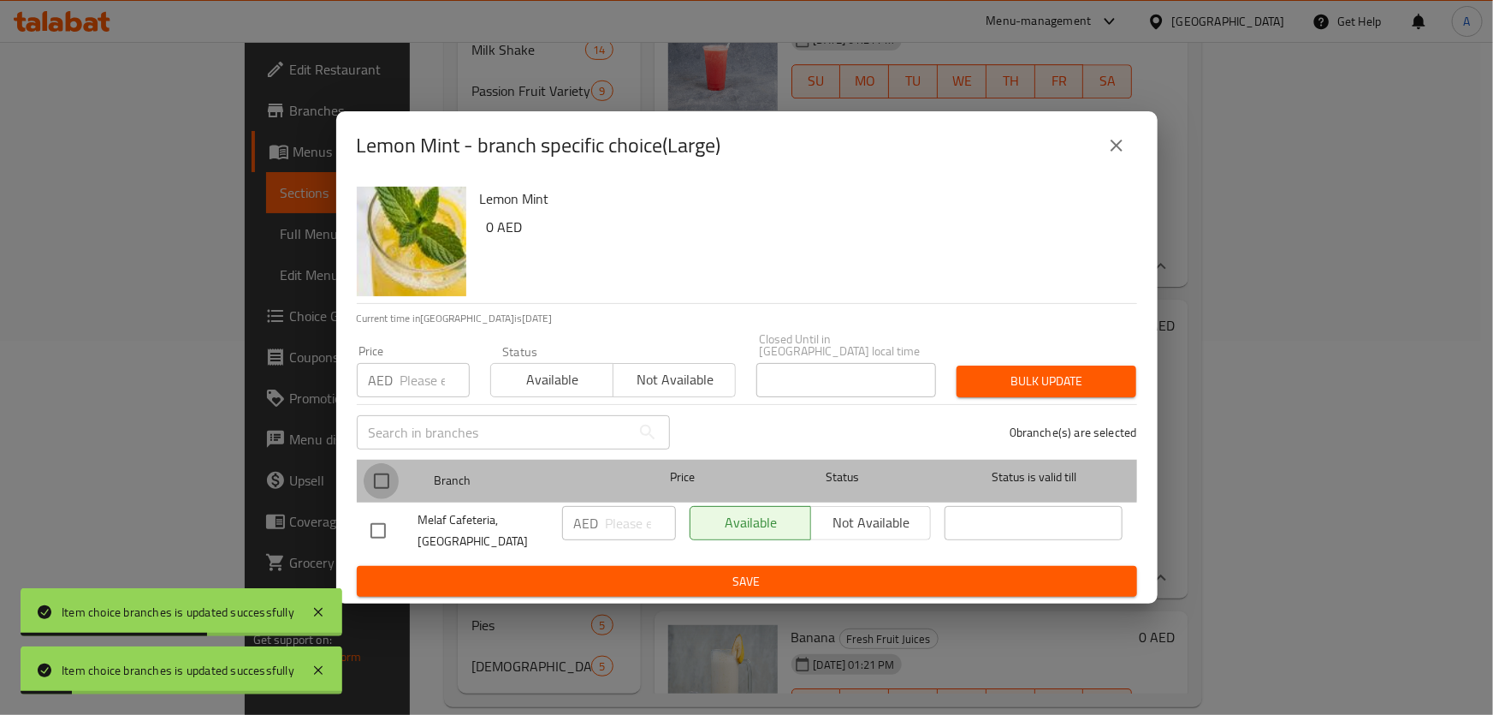
click at [393, 470] on input "checkbox" at bounding box center [382, 481] width 36 height 36
checkbox input "true"
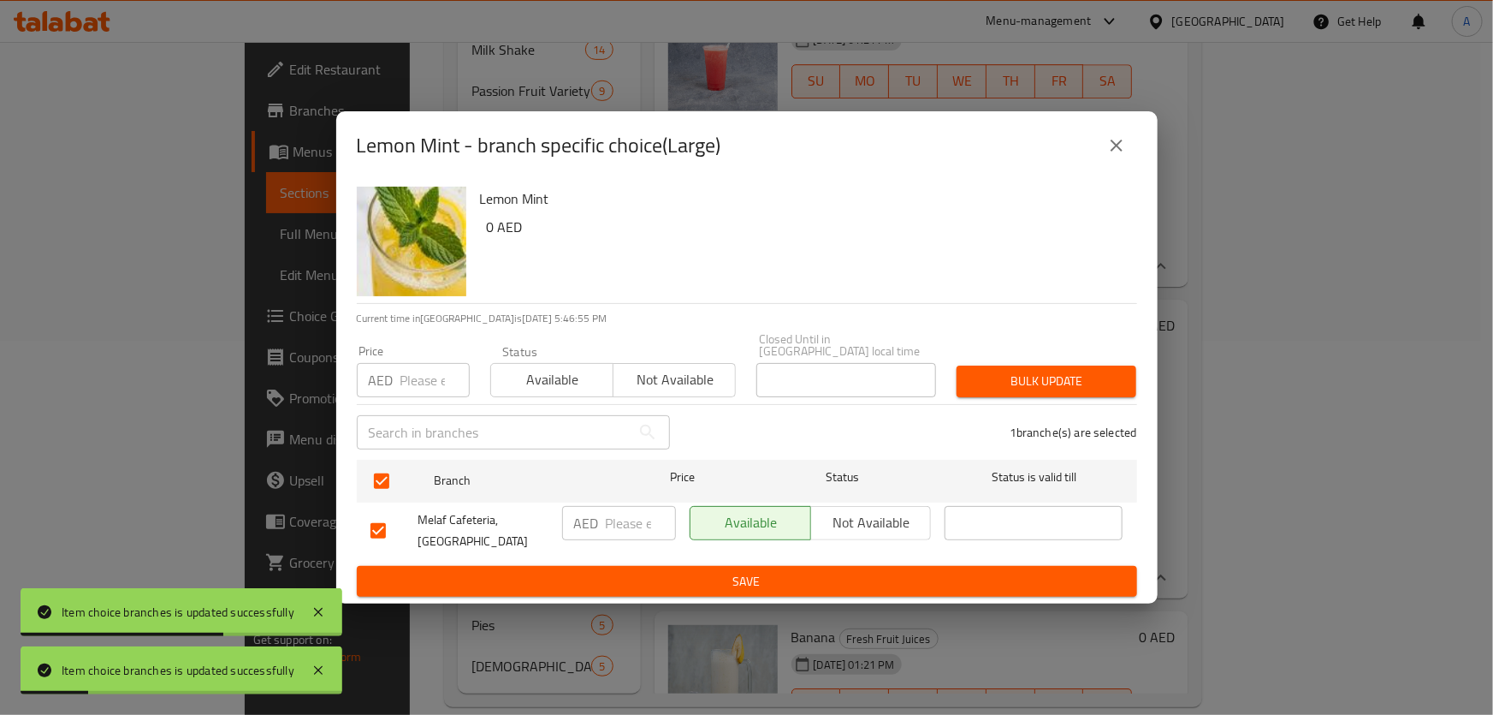
click at [428, 392] on input "number" at bounding box center [435, 380] width 69 height 34
type input "4"
type input "10"
click at [1078, 383] on span "Bulk update" at bounding box center [1047, 381] width 152 height 21
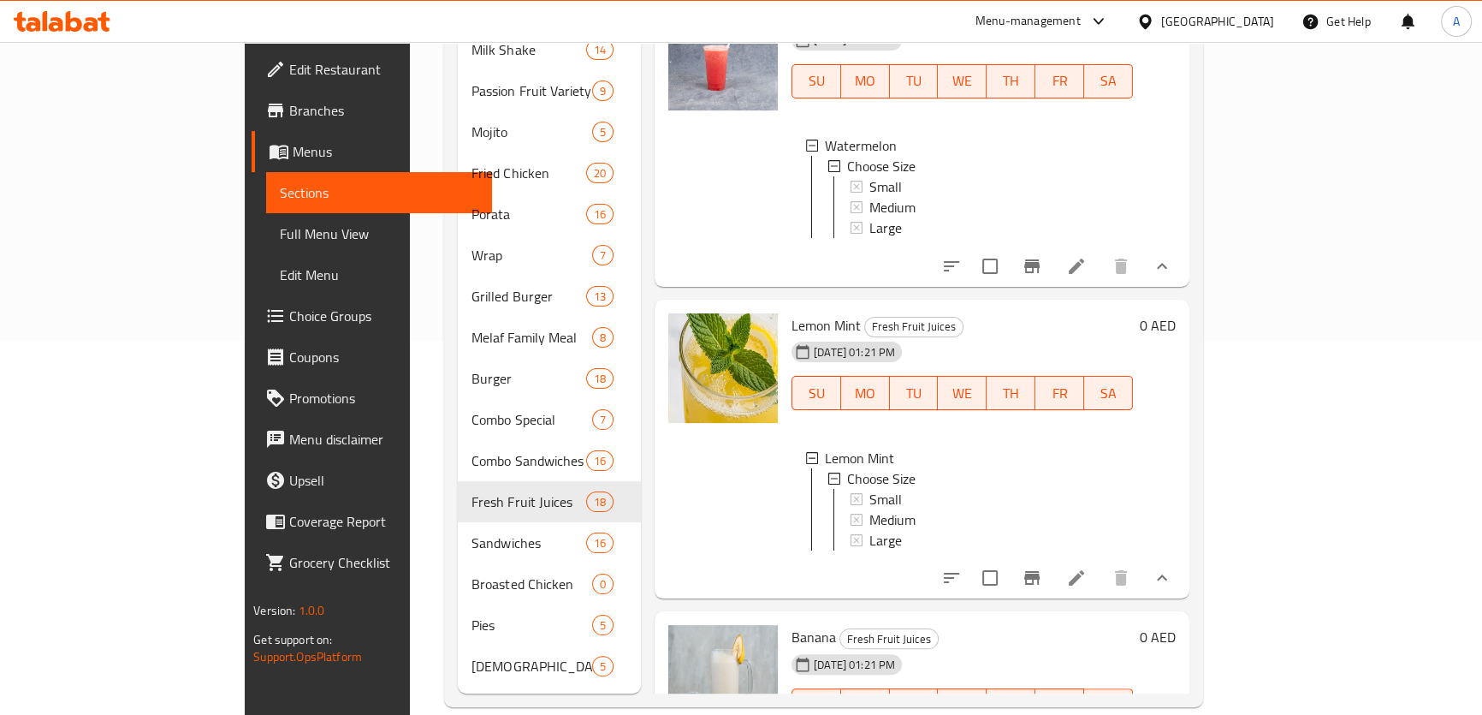
scroll to position [625, 0]
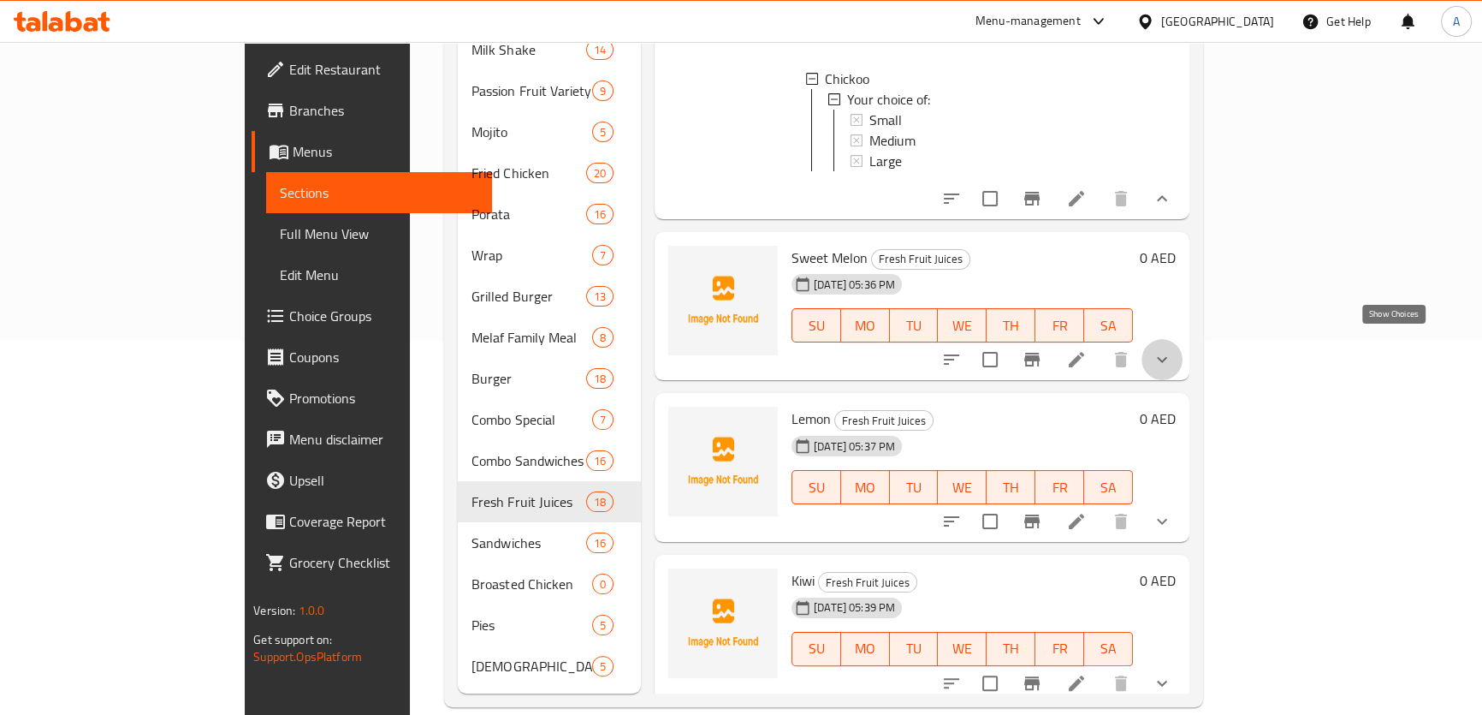
click at [1167, 357] on icon "show more" at bounding box center [1162, 360] width 10 height 6
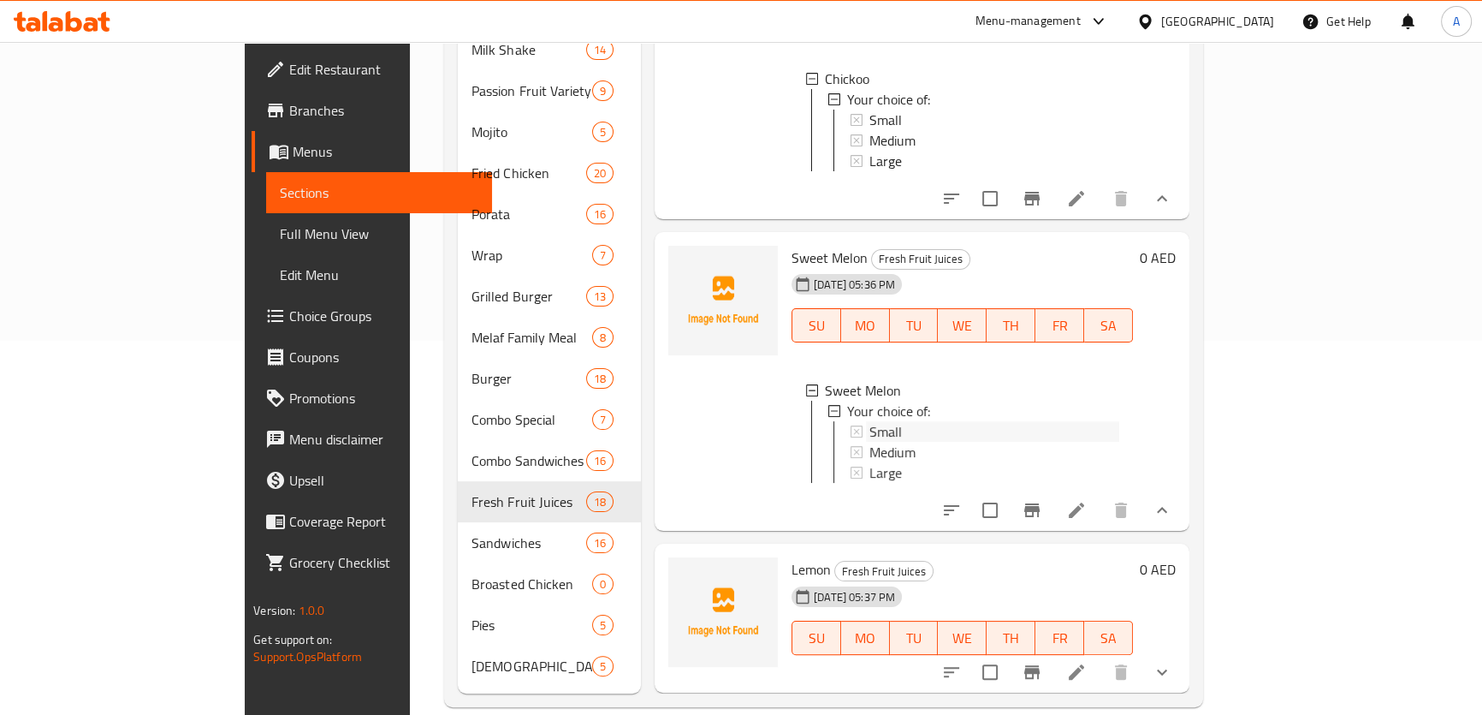
click at [870, 421] on div "Small" at bounding box center [995, 431] width 250 height 21
click at [901, 442] on div "Medium" at bounding box center [995, 452] width 250 height 21
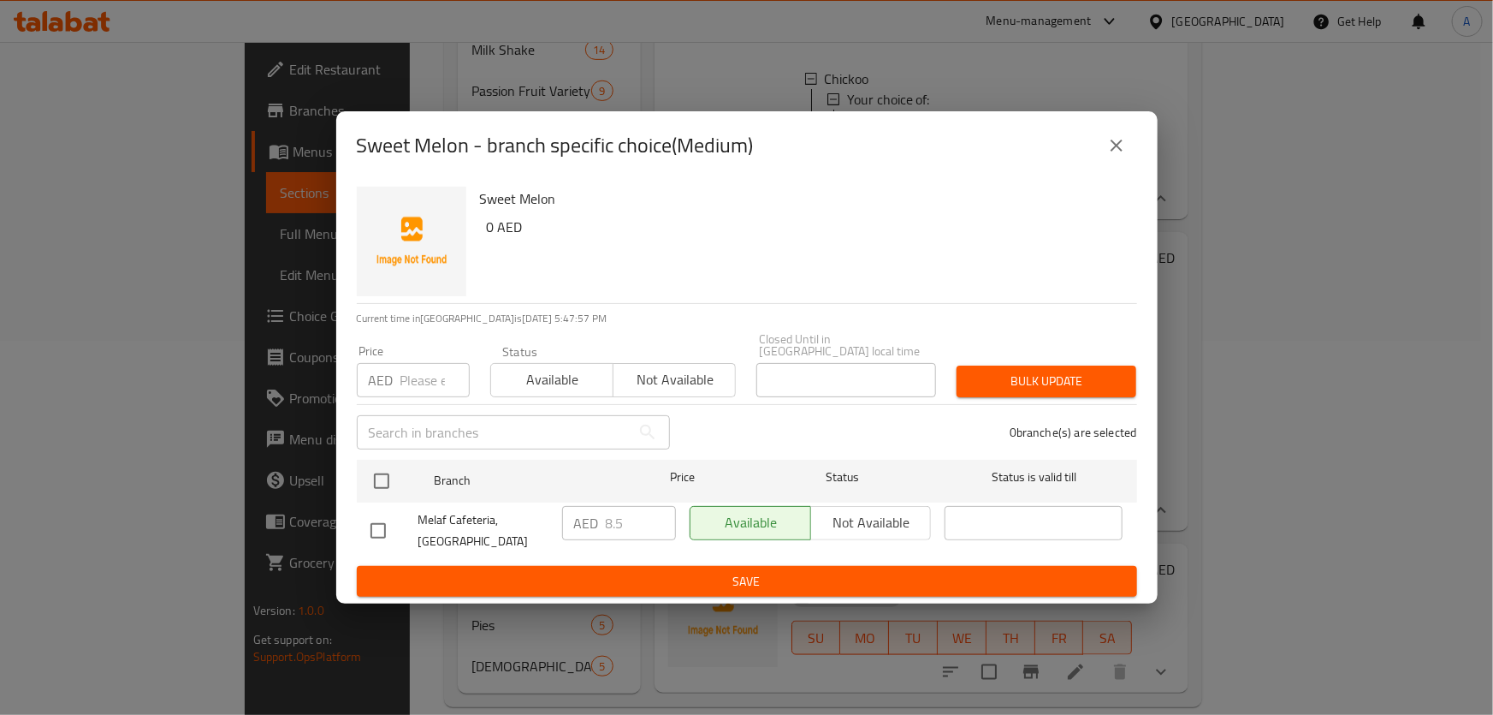
click at [1114, 133] on button "close" at bounding box center [1116, 145] width 41 height 41
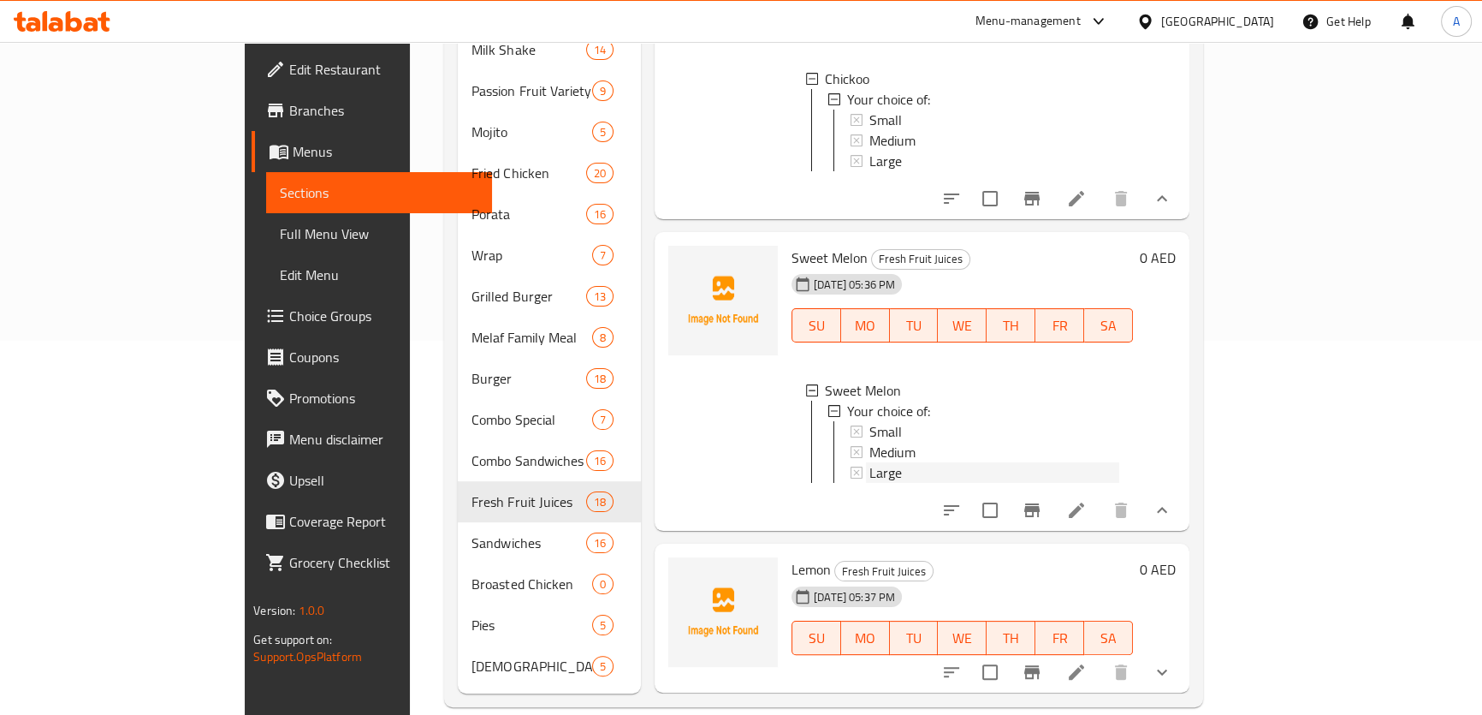
click at [870, 462] on div "Large" at bounding box center [995, 472] width 250 height 21
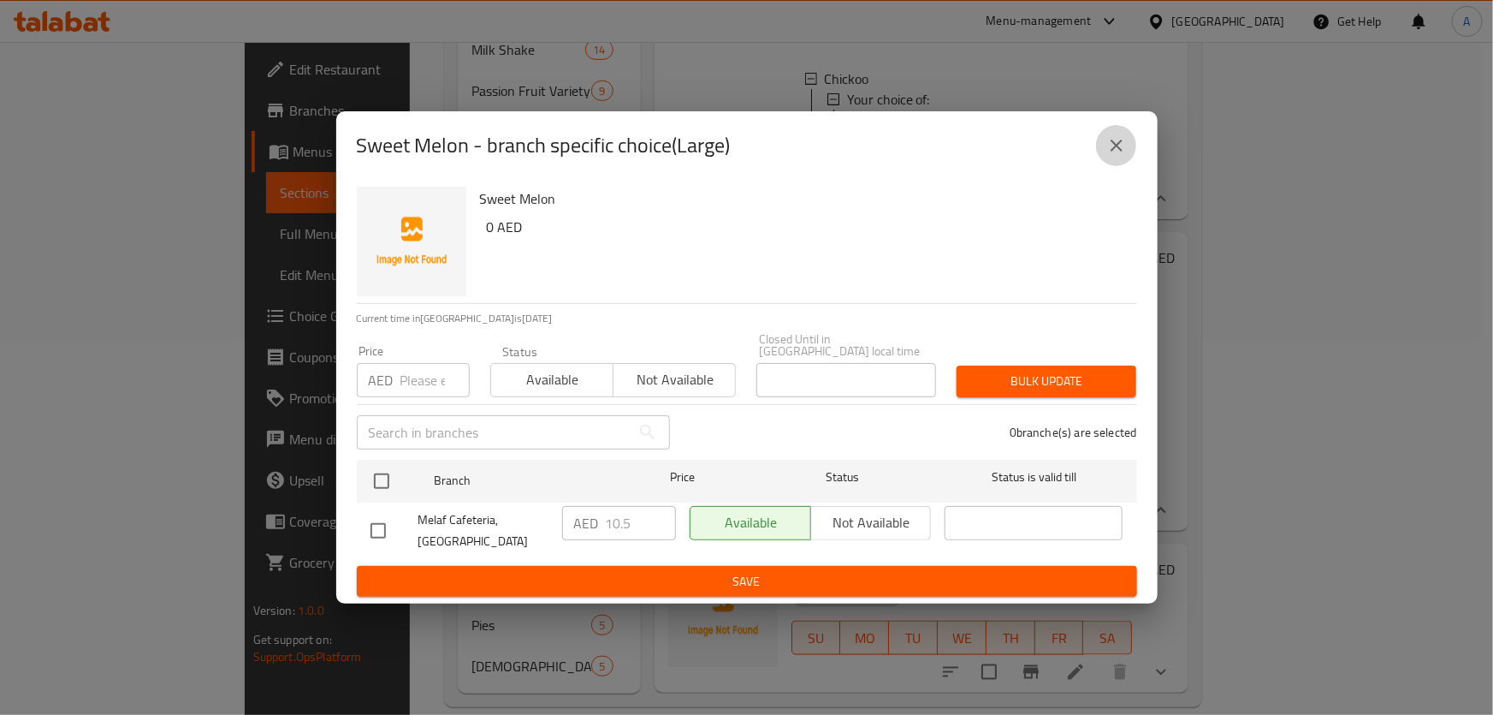
click at [1117, 163] on button "close" at bounding box center [1116, 145] width 41 height 41
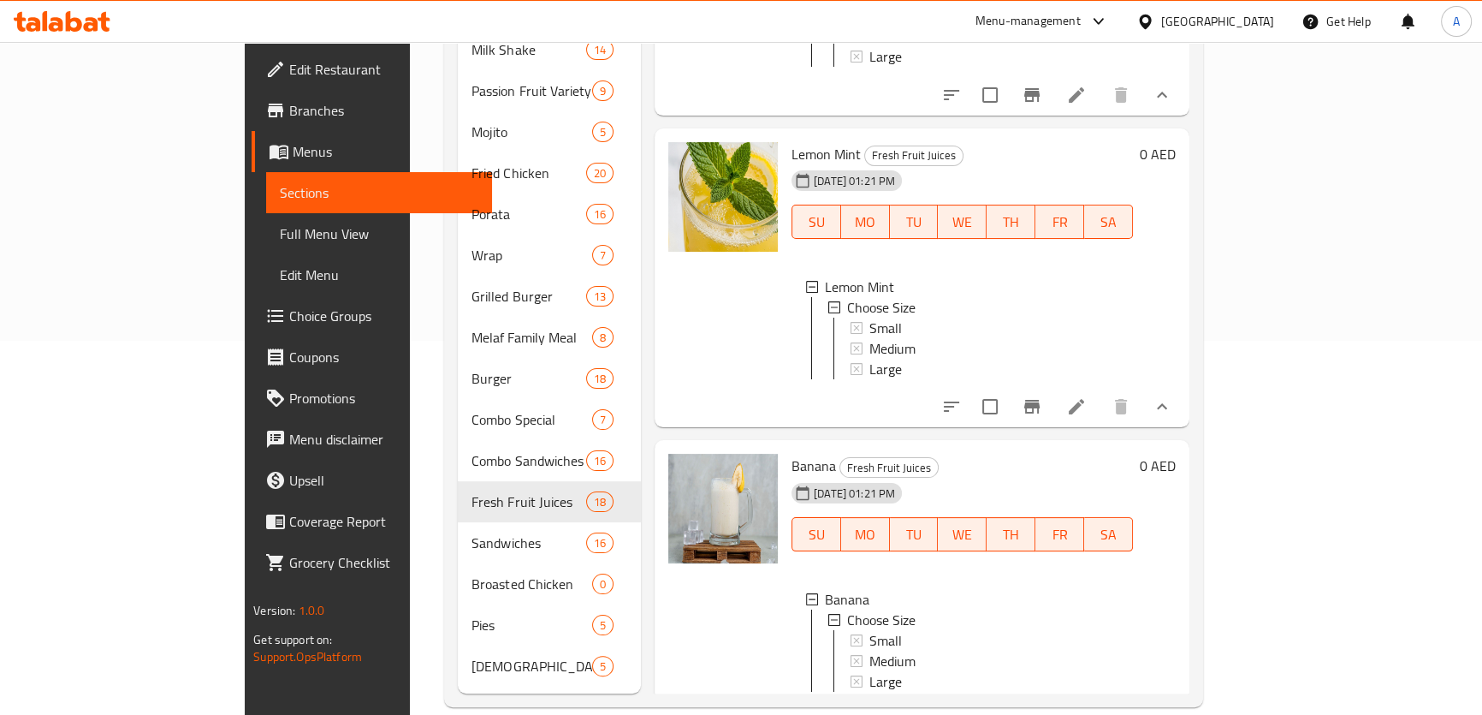
scroll to position [2803, 0]
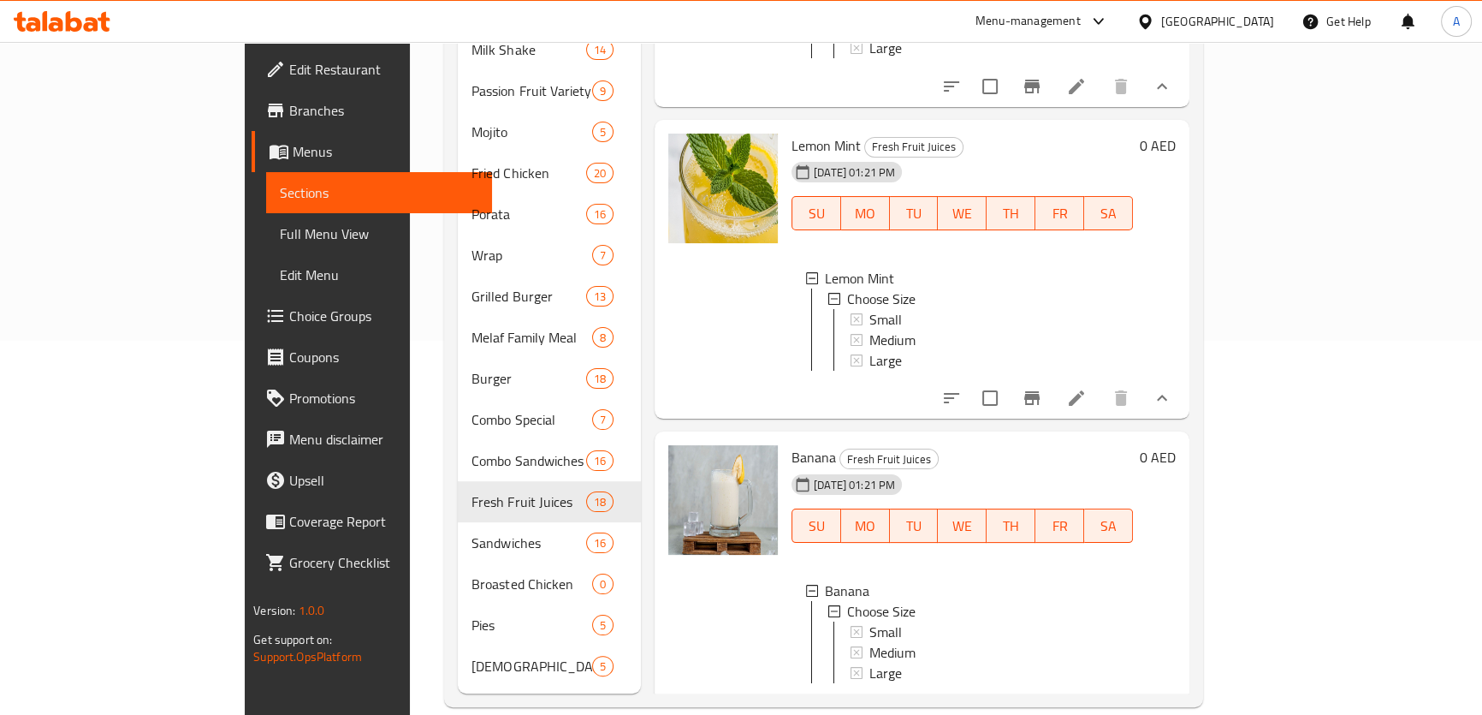
click at [792, 158] on span "Lemon Mint" at bounding box center [826, 146] width 69 height 26
copy span "Lemon"
click at [1138, 191] on div "[DATE] 01:21 PM SU MO TU WE TH FR SA" at bounding box center [962, 201] width 355 height 92
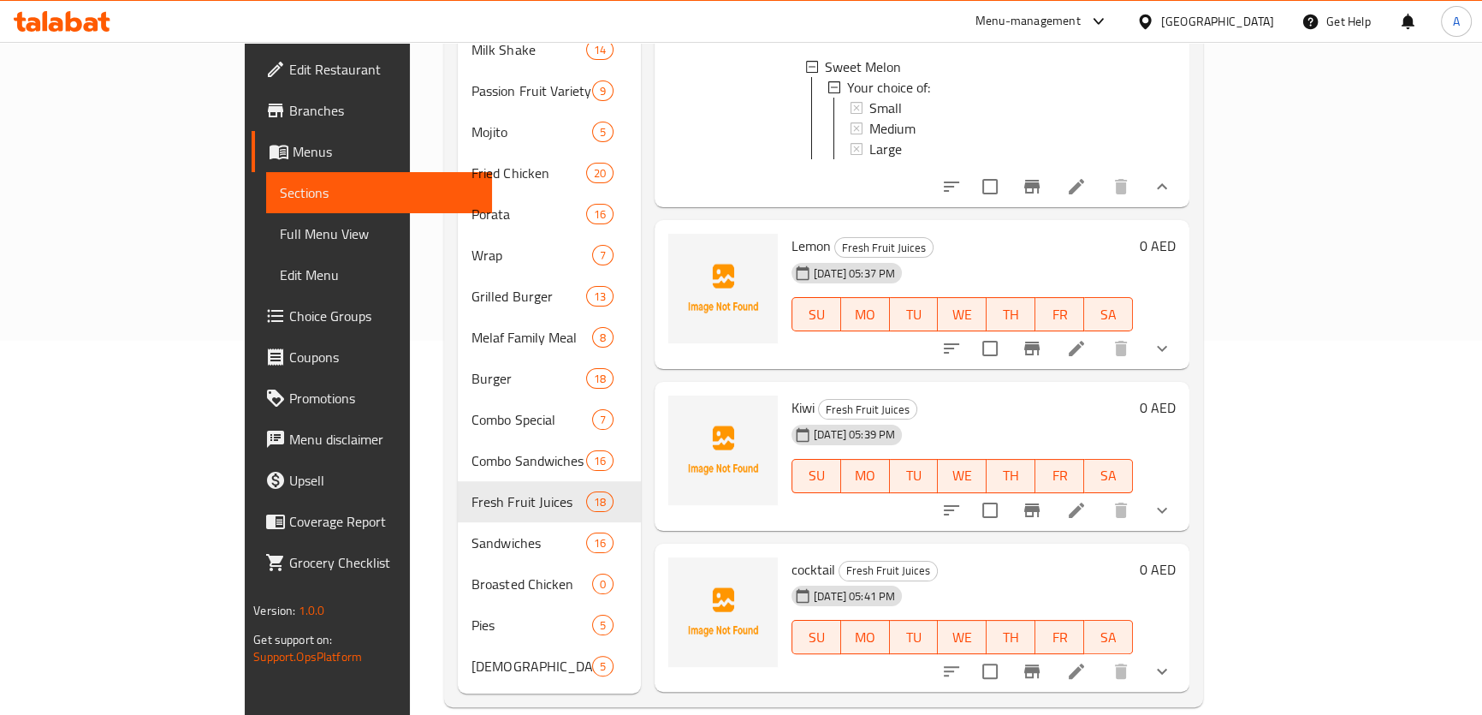
click at [1172, 339] on icon "show more" at bounding box center [1162, 348] width 21 height 21
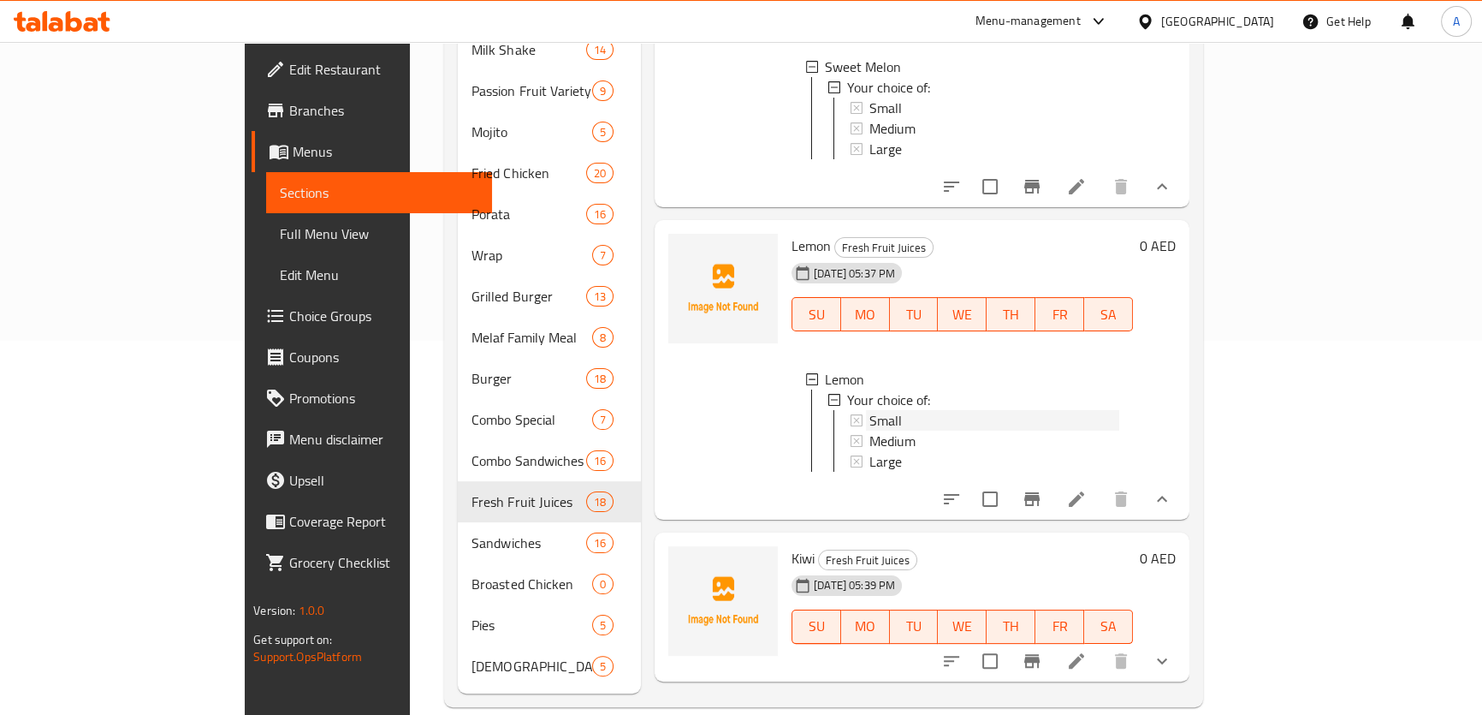
click at [870, 421] on span "Small" at bounding box center [886, 420] width 33 height 21
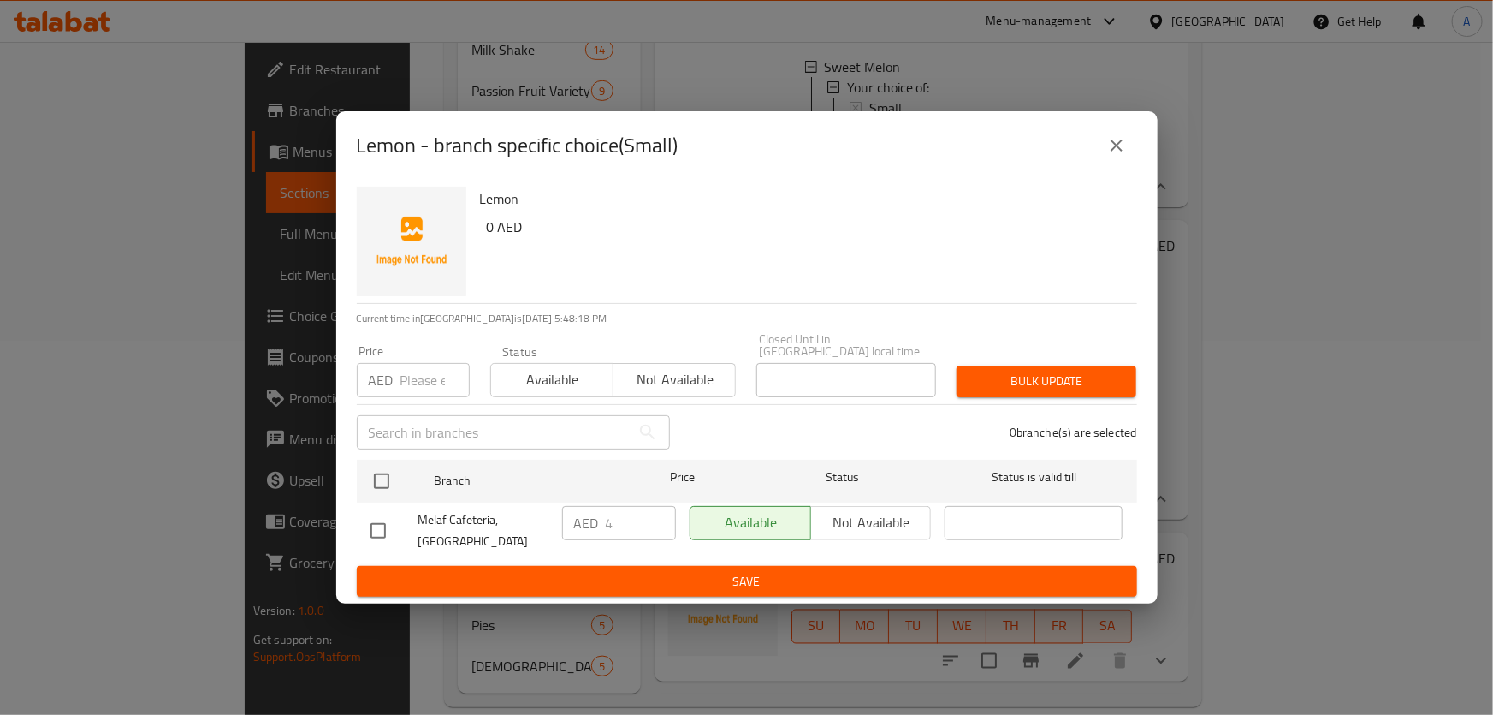
click at [1091, 146] on div "Lemon - branch specific choice(Small)" at bounding box center [747, 145] width 781 height 41
click at [1126, 143] on icon "close" at bounding box center [1117, 145] width 21 height 21
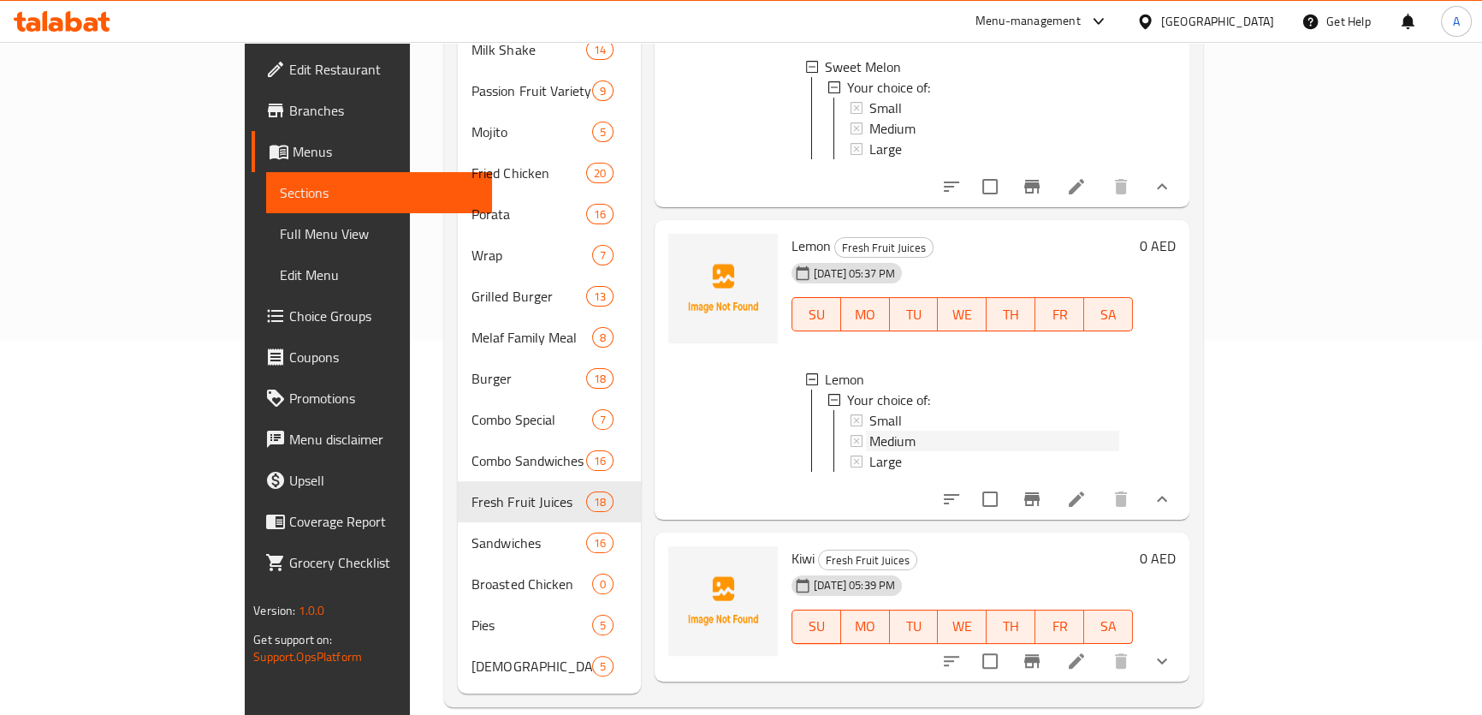
click at [875, 431] on div "Medium" at bounding box center [995, 440] width 250 height 21
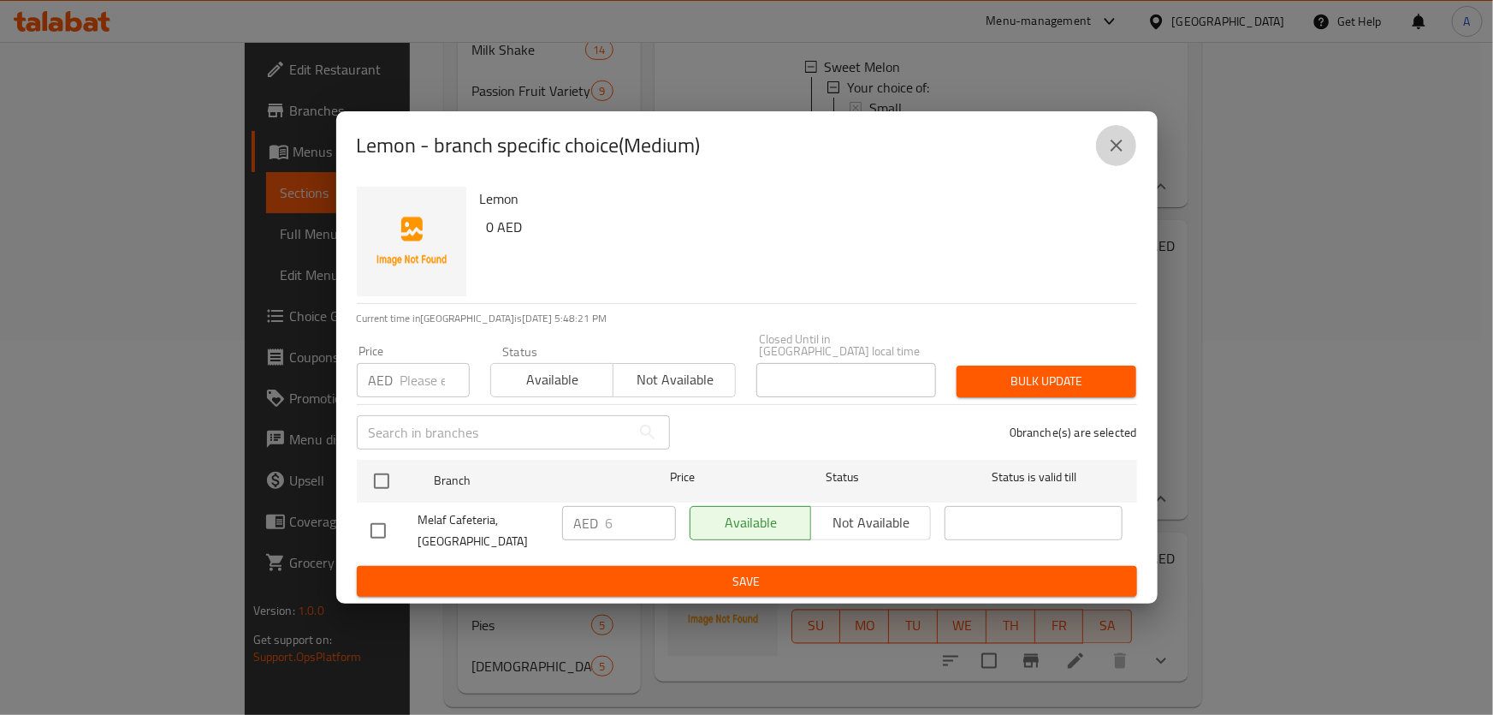
click at [1131, 142] on button "close" at bounding box center [1116, 145] width 41 height 41
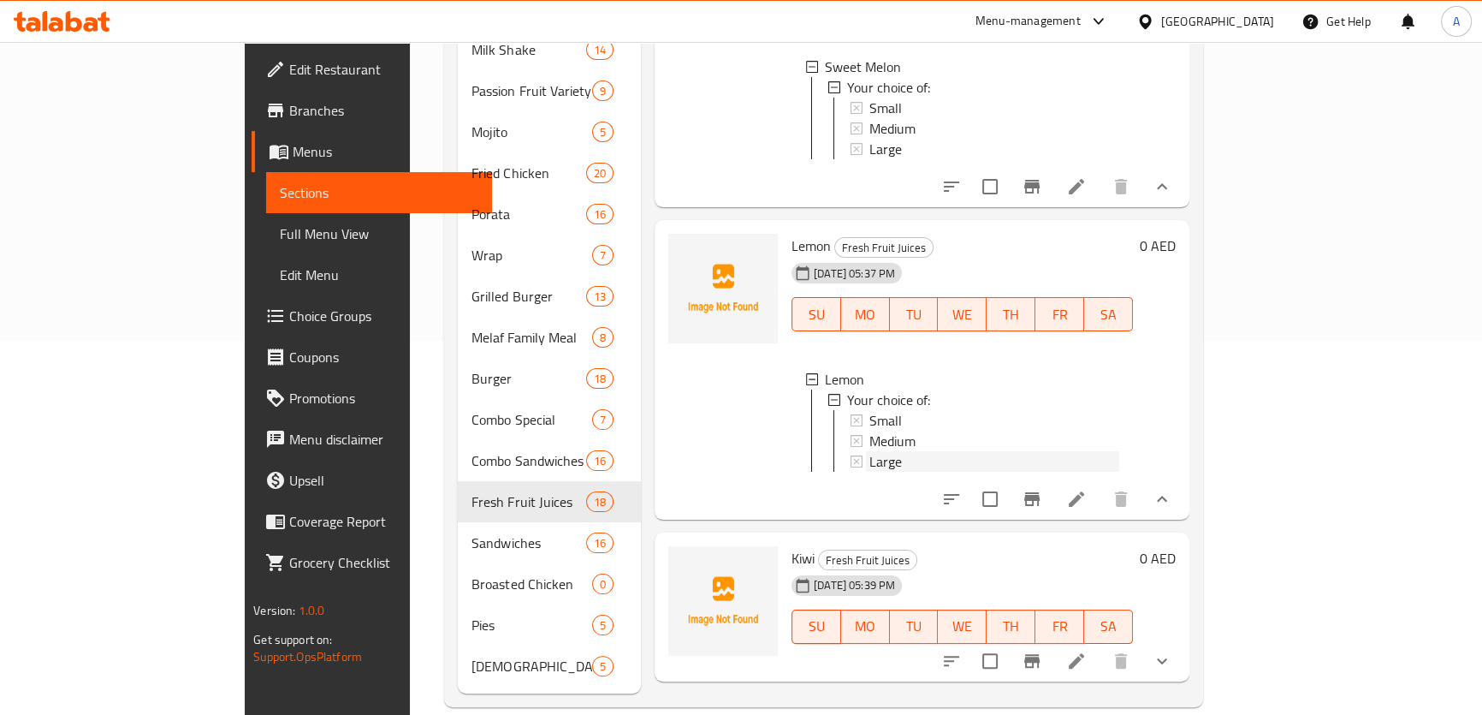
click at [870, 462] on div "Large" at bounding box center [995, 461] width 250 height 21
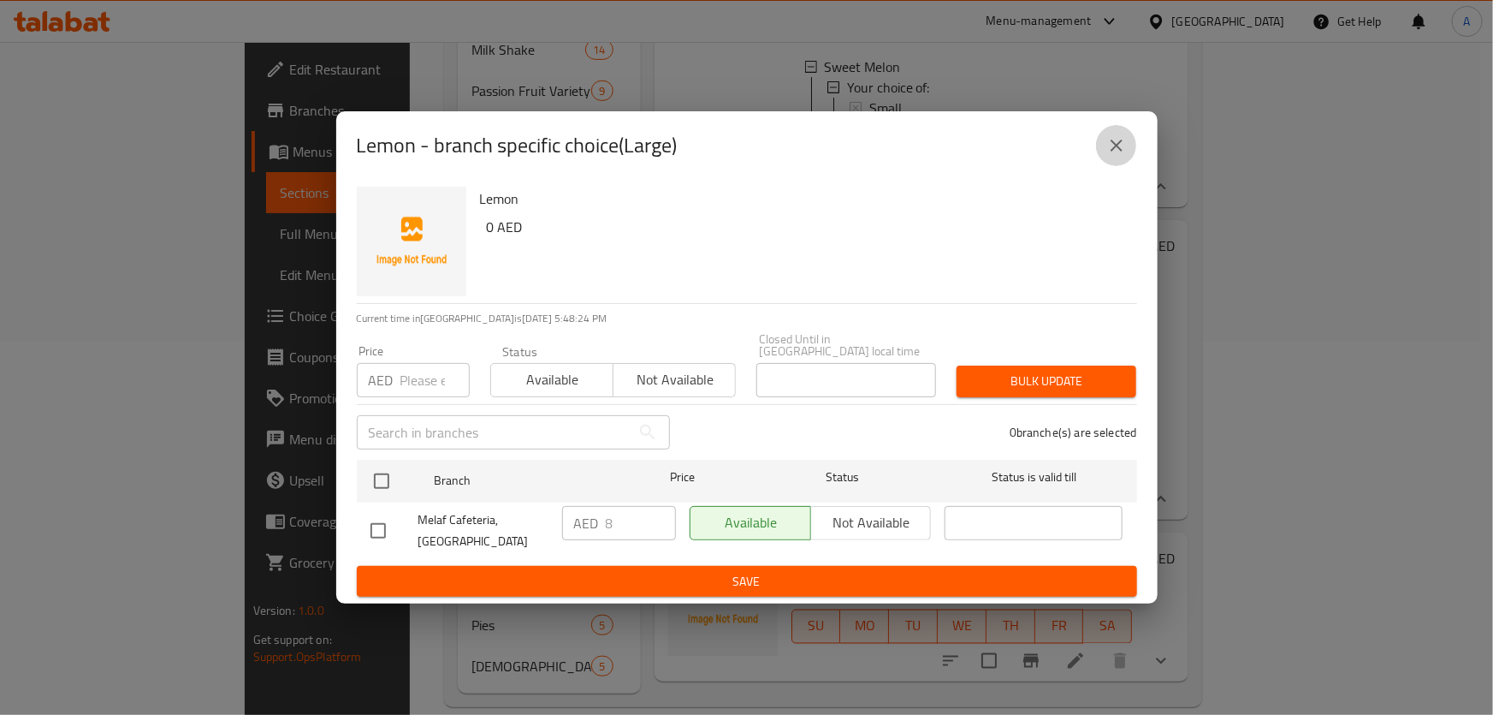
click at [1118, 151] on icon "close" at bounding box center [1117, 145] width 21 height 21
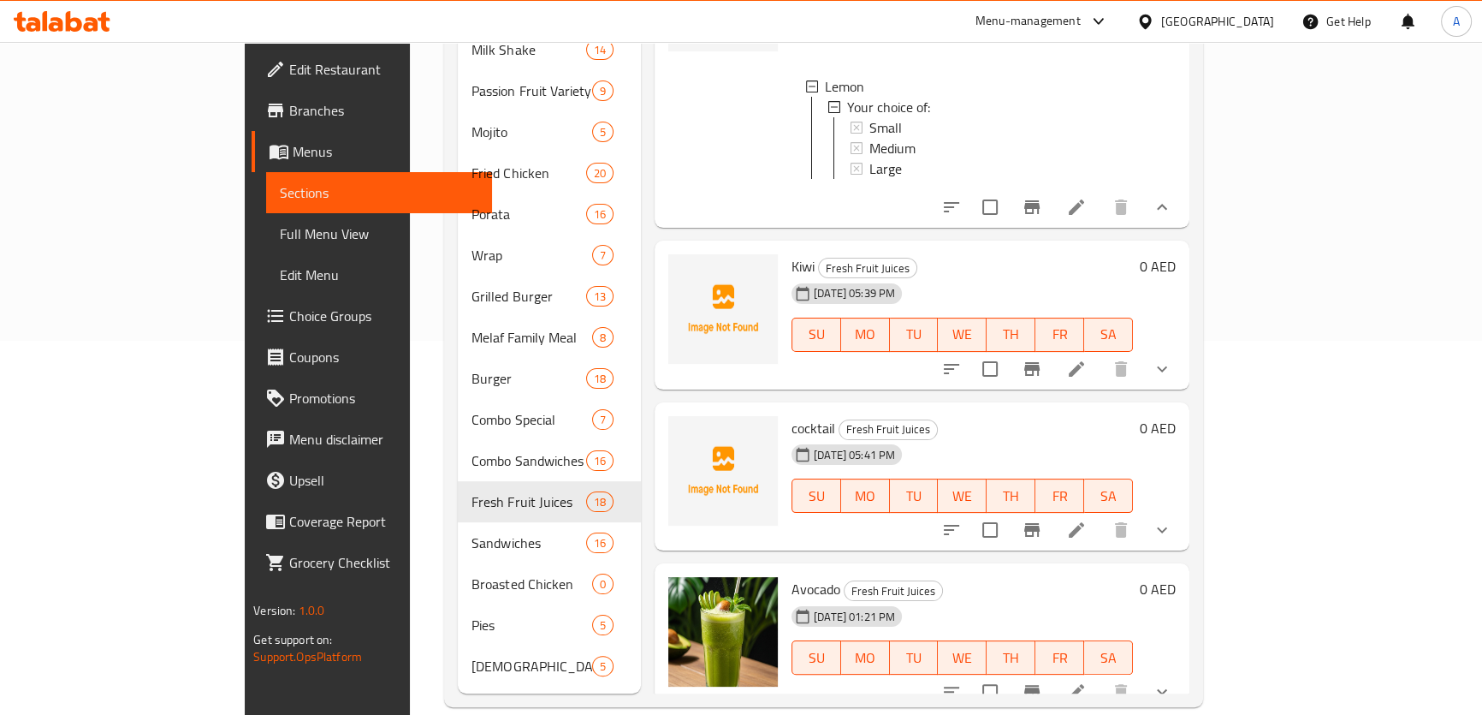
scroll to position [1259, 0]
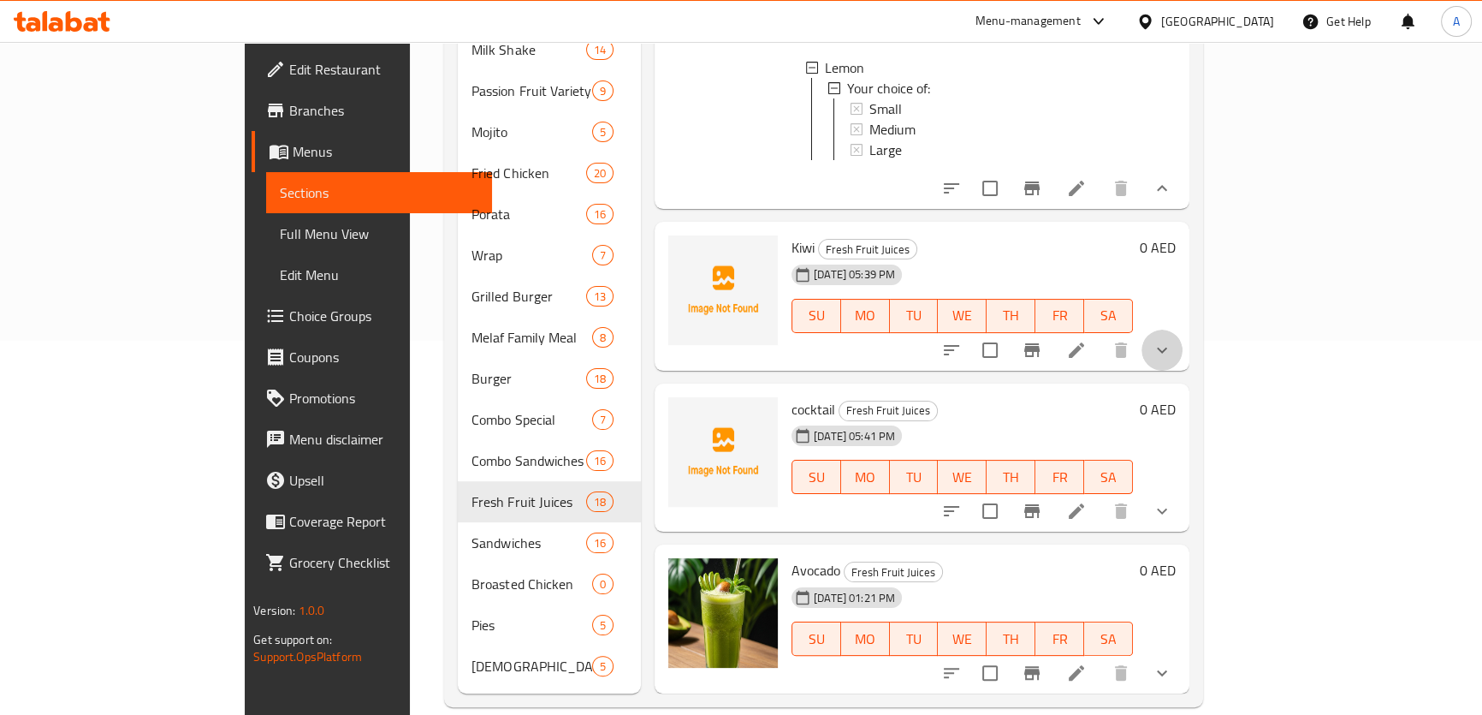
click at [1183, 341] on button "show more" at bounding box center [1162, 349] width 41 height 41
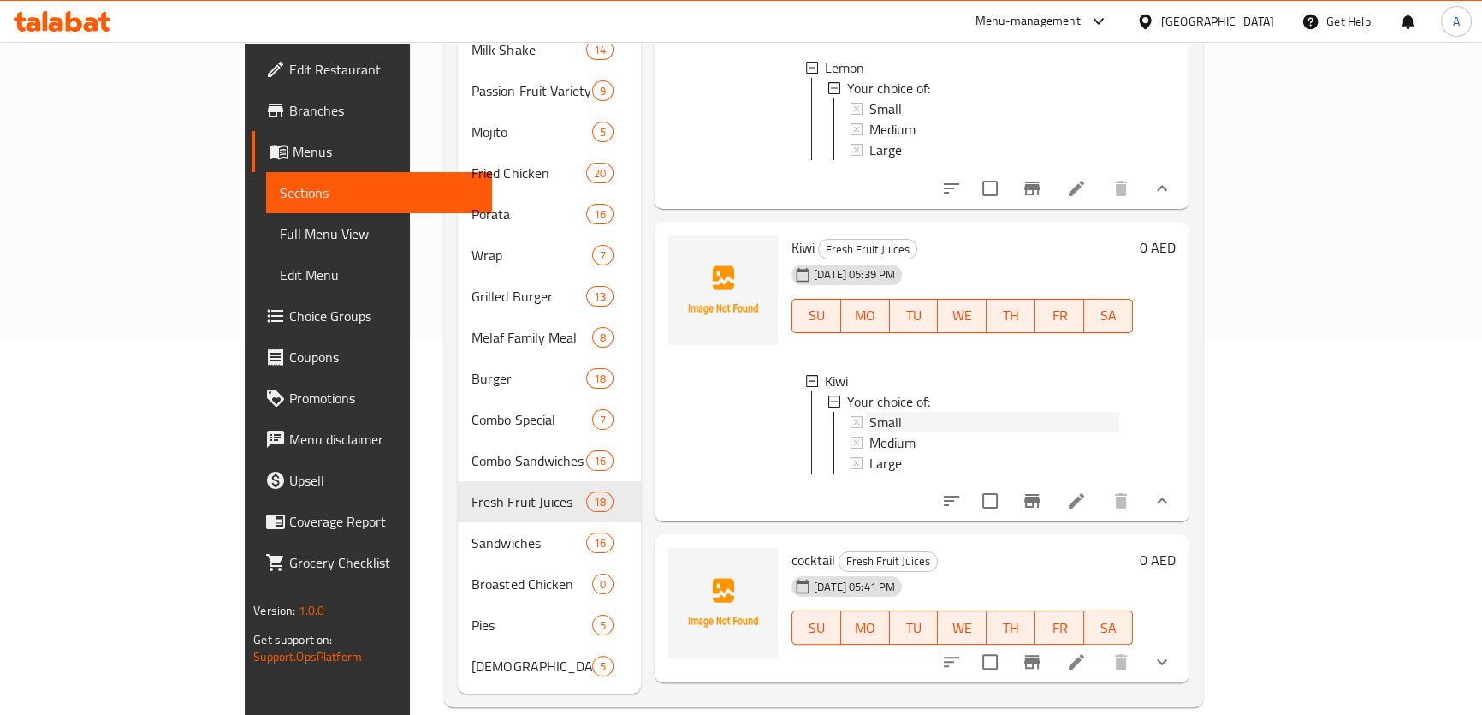
click at [870, 424] on span "Small" at bounding box center [886, 422] width 33 height 21
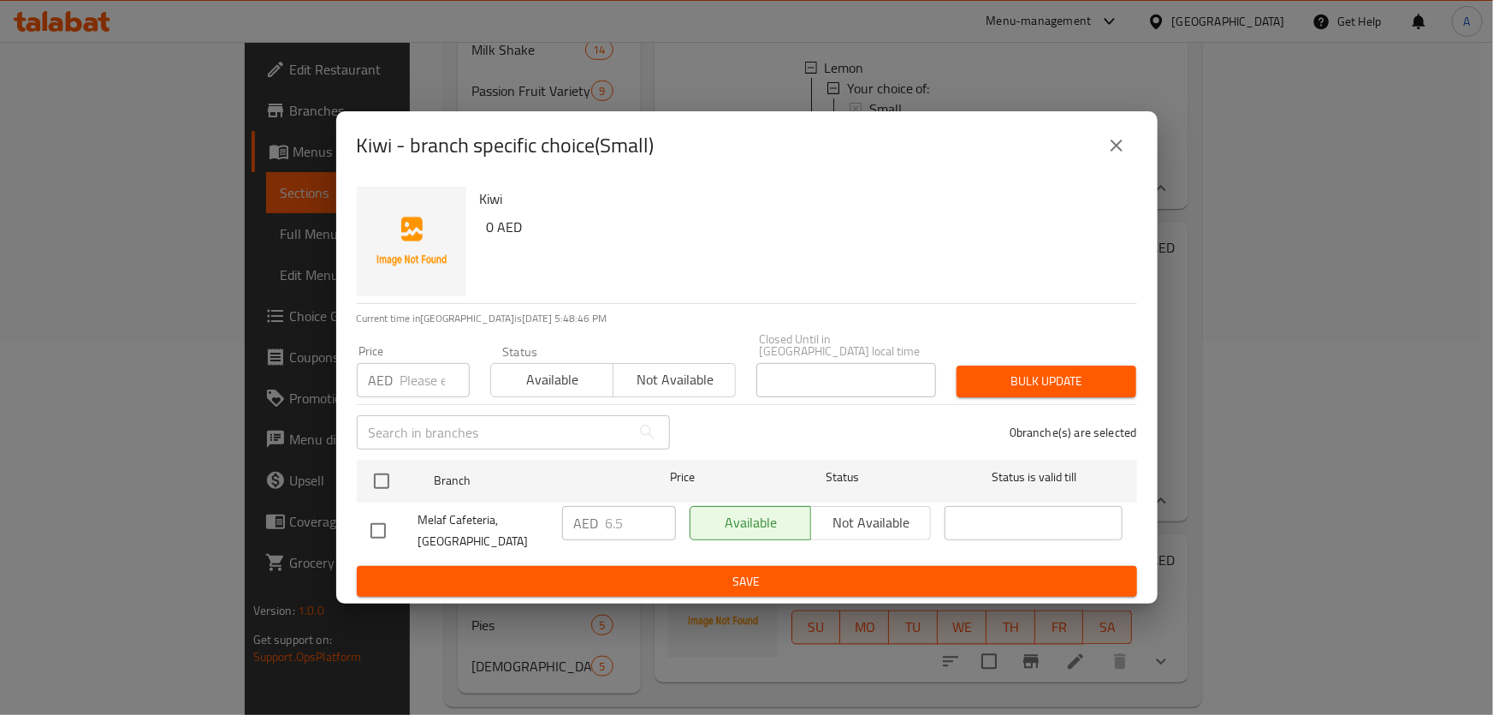
click at [1126, 167] on div "Kiwi - branch specific choice(Small)" at bounding box center [747, 145] width 822 height 68
click at [1125, 149] on icon "close" at bounding box center [1117, 145] width 21 height 21
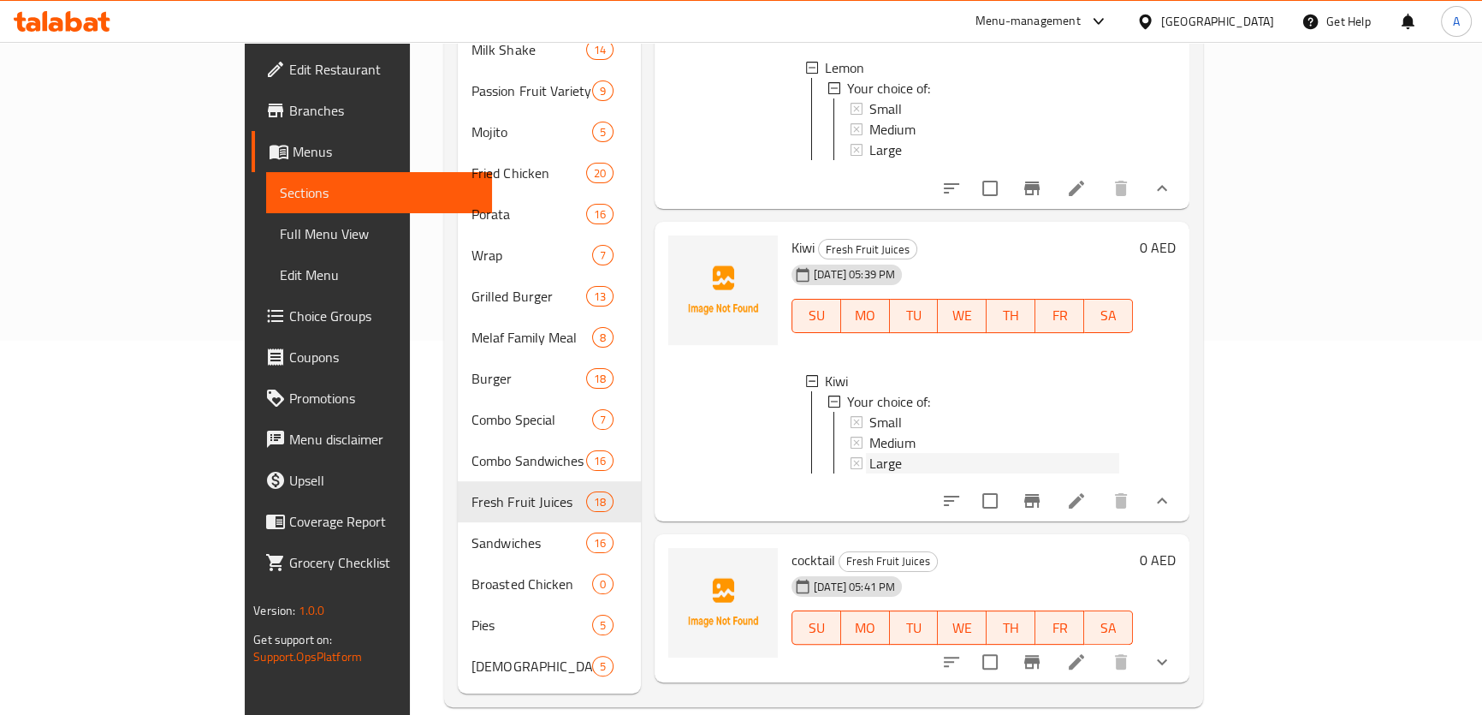
click at [870, 462] on div "Large" at bounding box center [995, 463] width 250 height 21
click at [870, 448] on span "Medium" at bounding box center [893, 442] width 46 height 21
click at [870, 471] on span "Large" at bounding box center [886, 463] width 33 height 21
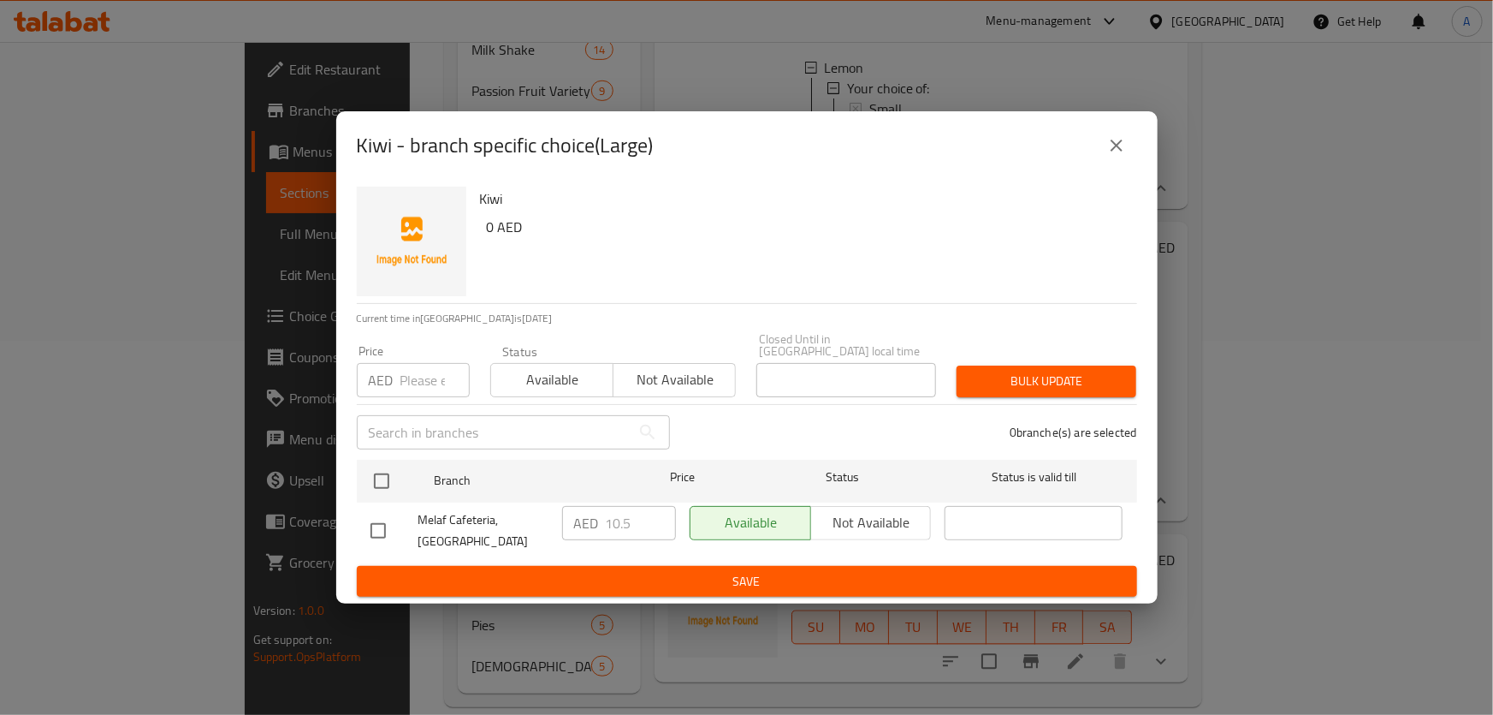
click at [1149, 460] on div "Kiwi 0 AED Current time in [GEOGRAPHIC_DATA] is [DATE] Price AED Price Status A…" at bounding box center [747, 392] width 822 height 424
click at [1113, 137] on icon "close" at bounding box center [1117, 145] width 21 height 21
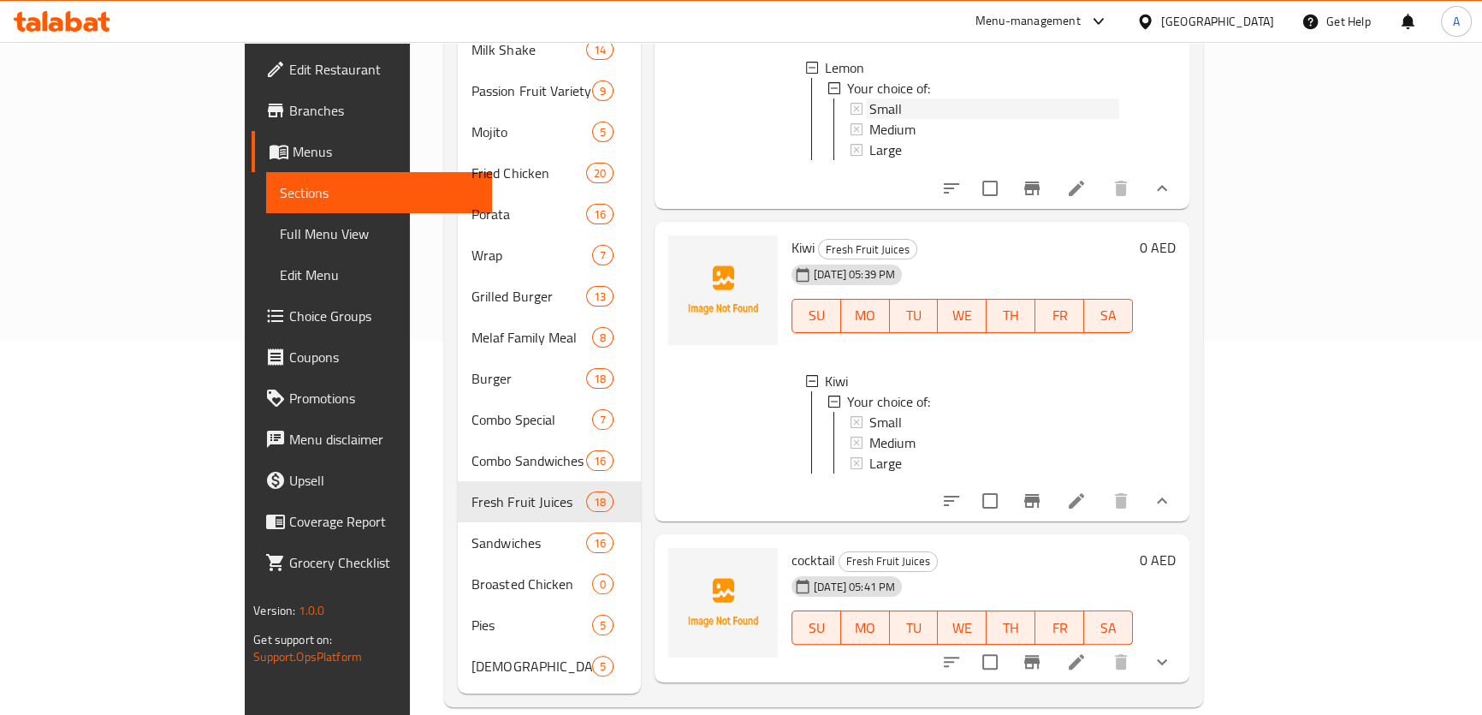
click at [1092, 110] on div "Small" at bounding box center [995, 108] width 250 height 21
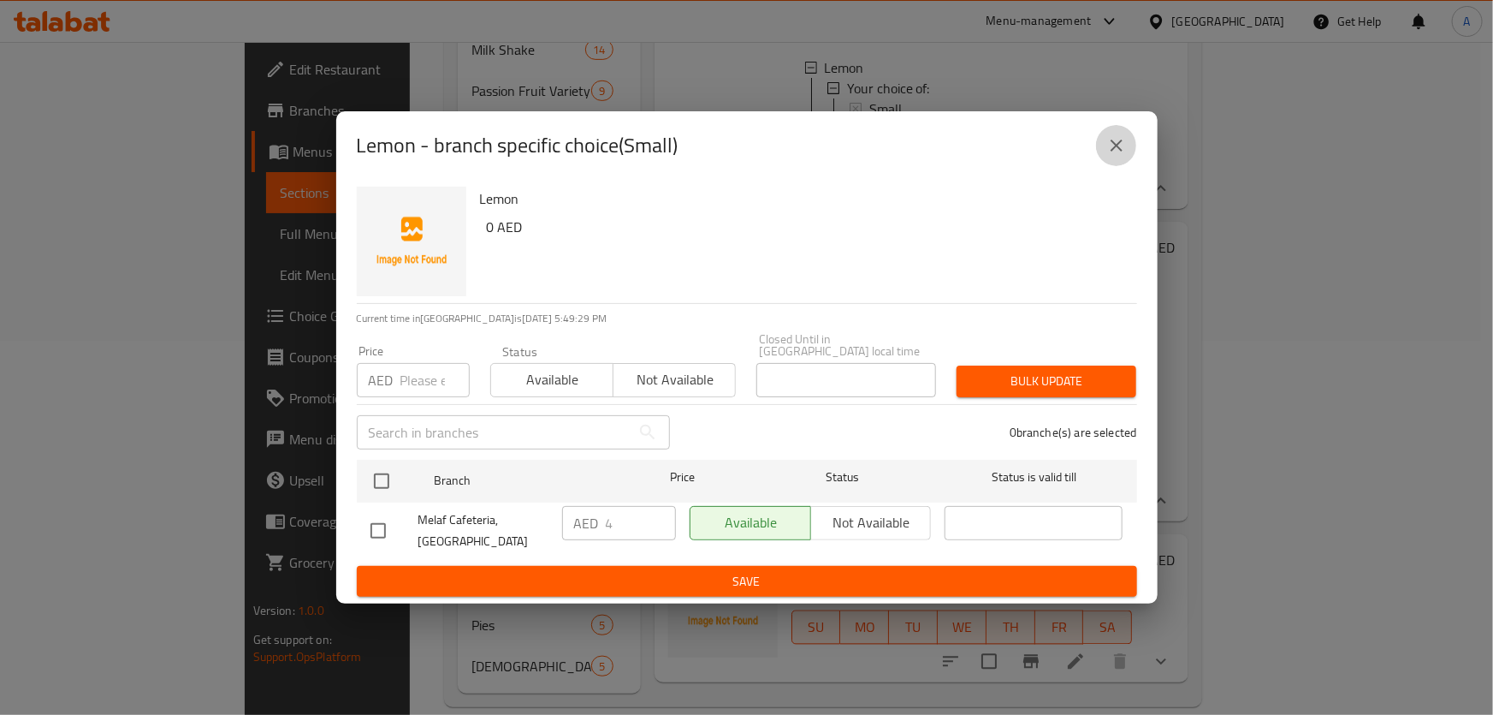
click at [1108, 151] on icon "close" at bounding box center [1117, 145] width 21 height 21
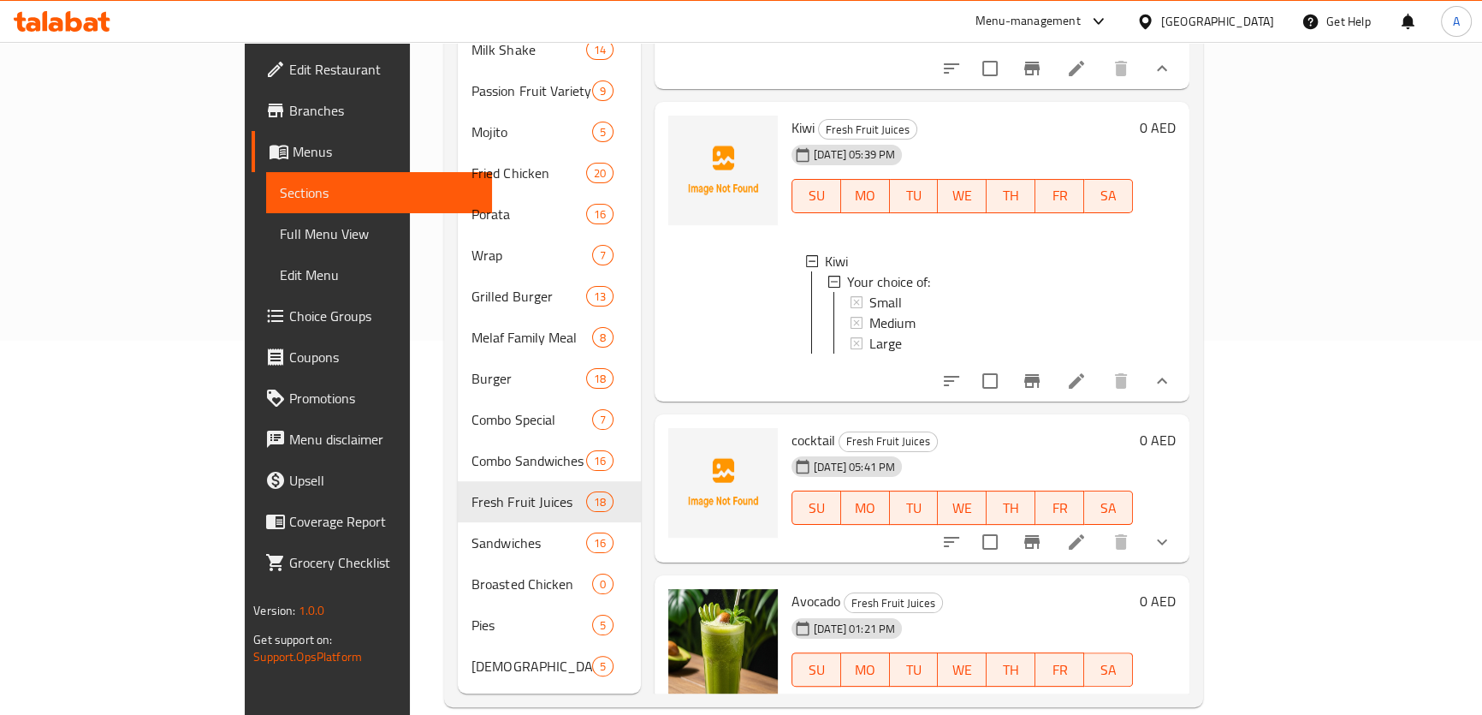
scroll to position [1415, 0]
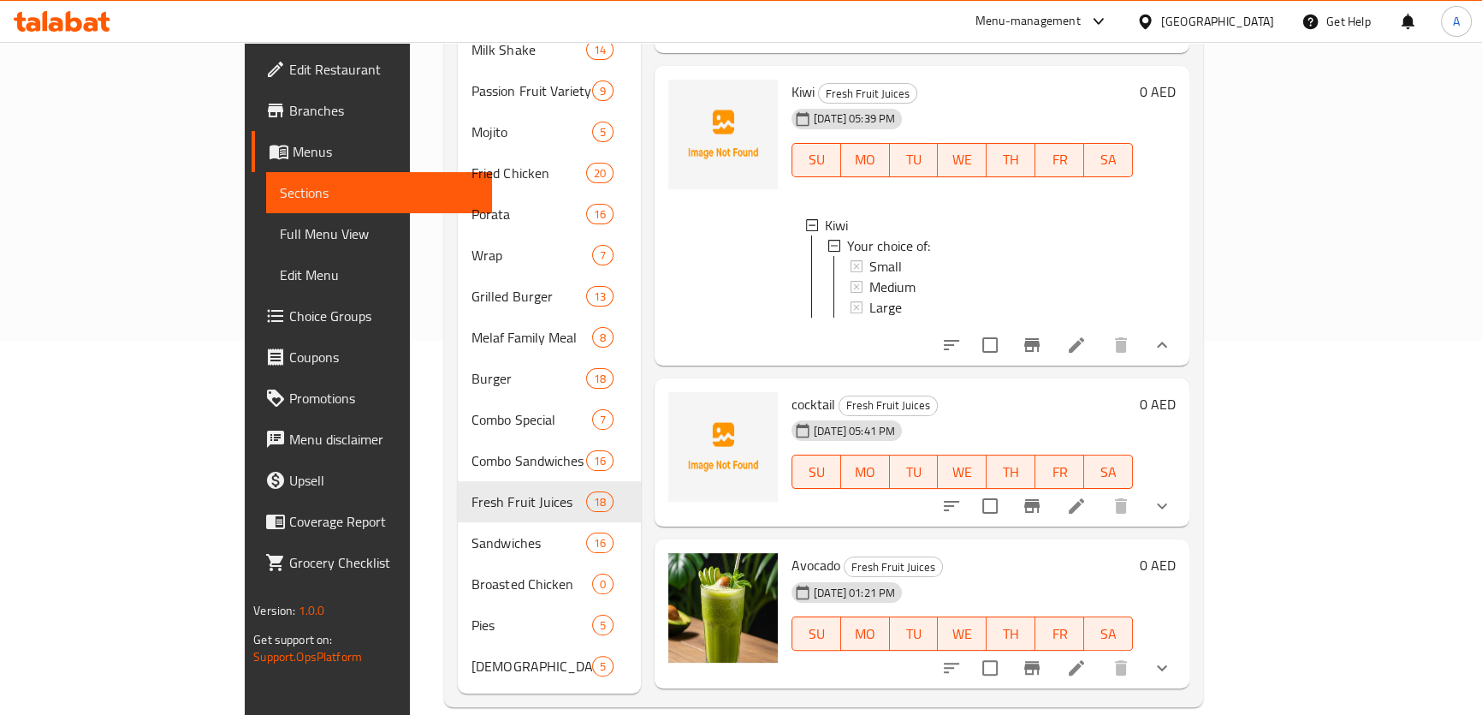
click at [1172, 516] on icon "show more" at bounding box center [1162, 506] width 21 height 21
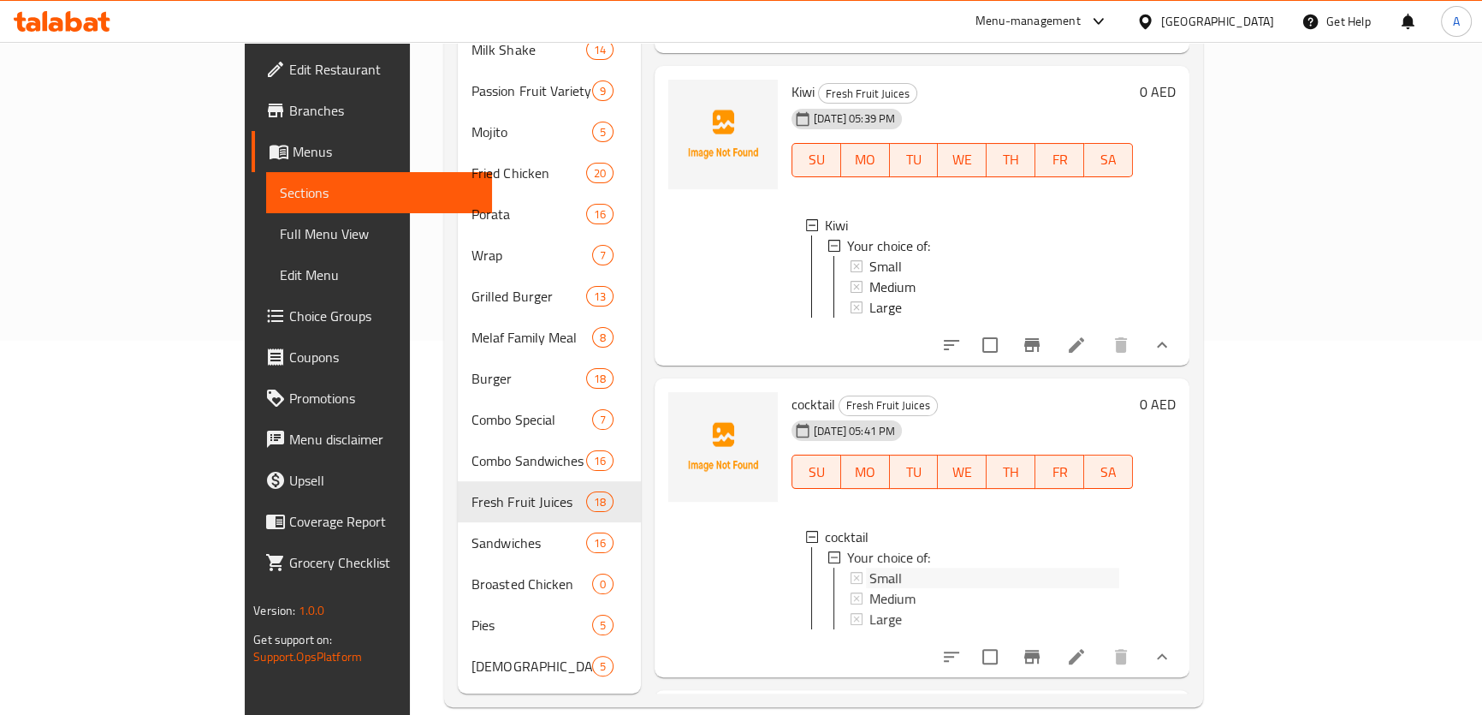
click at [875, 588] on div "Small" at bounding box center [995, 577] width 250 height 21
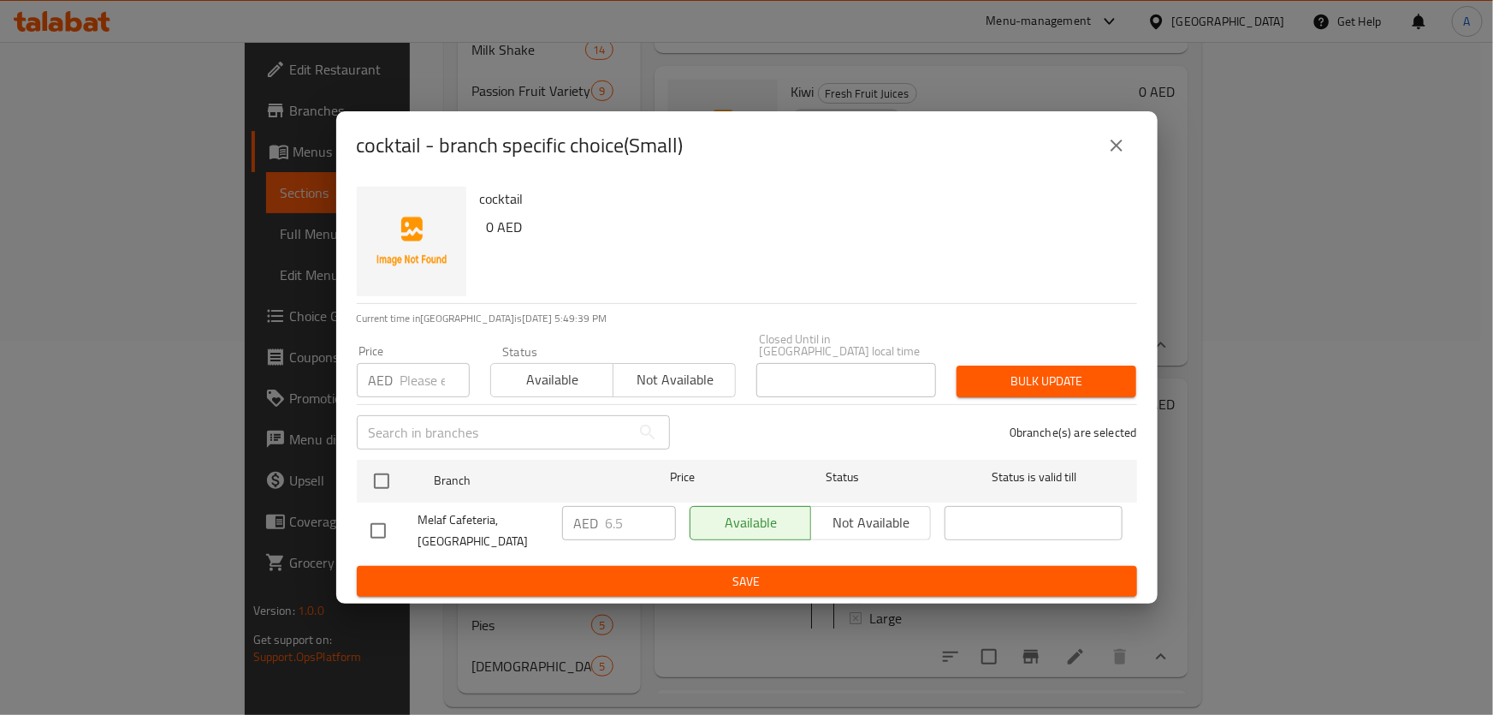
click at [1093, 145] on div "cocktail - branch specific choice(Small)" at bounding box center [747, 145] width 781 height 41
click at [1106, 143] on button "close" at bounding box center [1116, 145] width 41 height 41
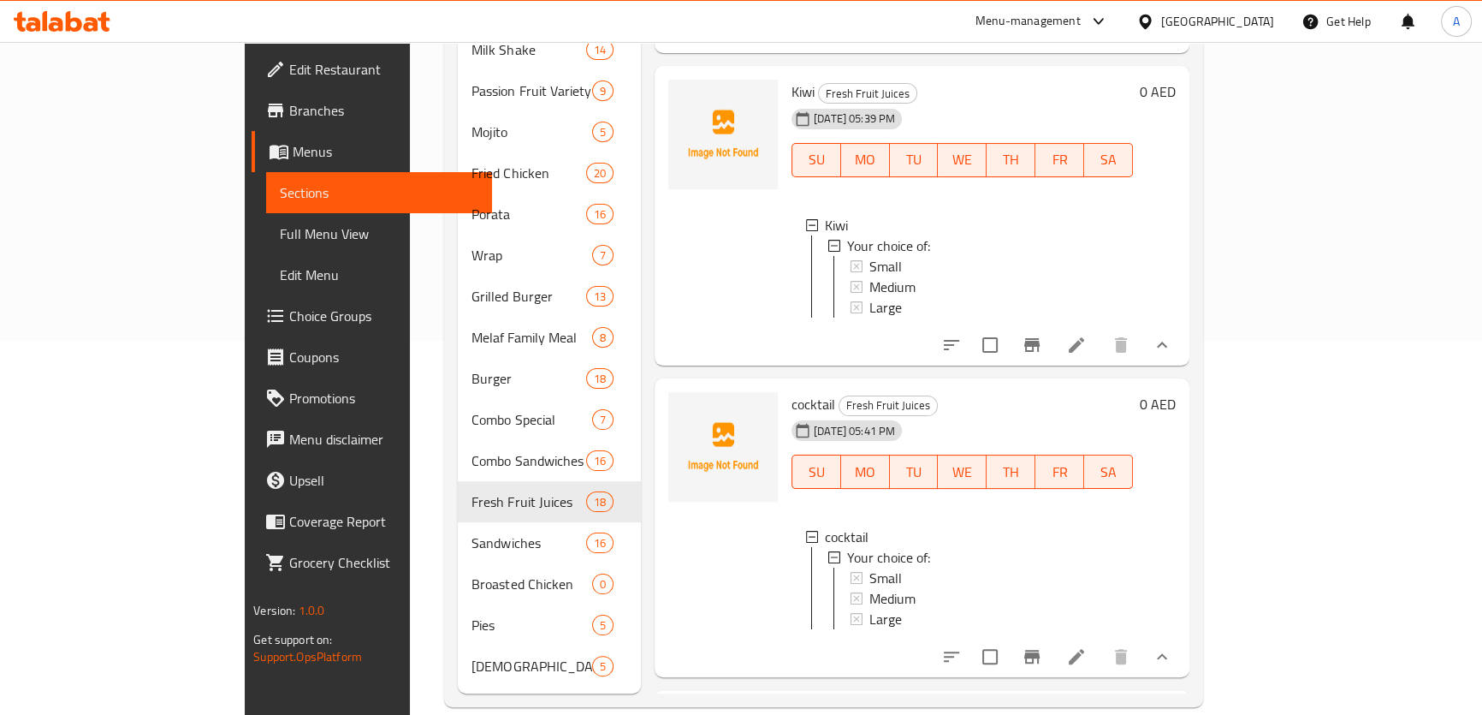
scroll to position [2, 0]
click at [870, 607] on span "Medium" at bounding box center [893, 596] width 46 height 21
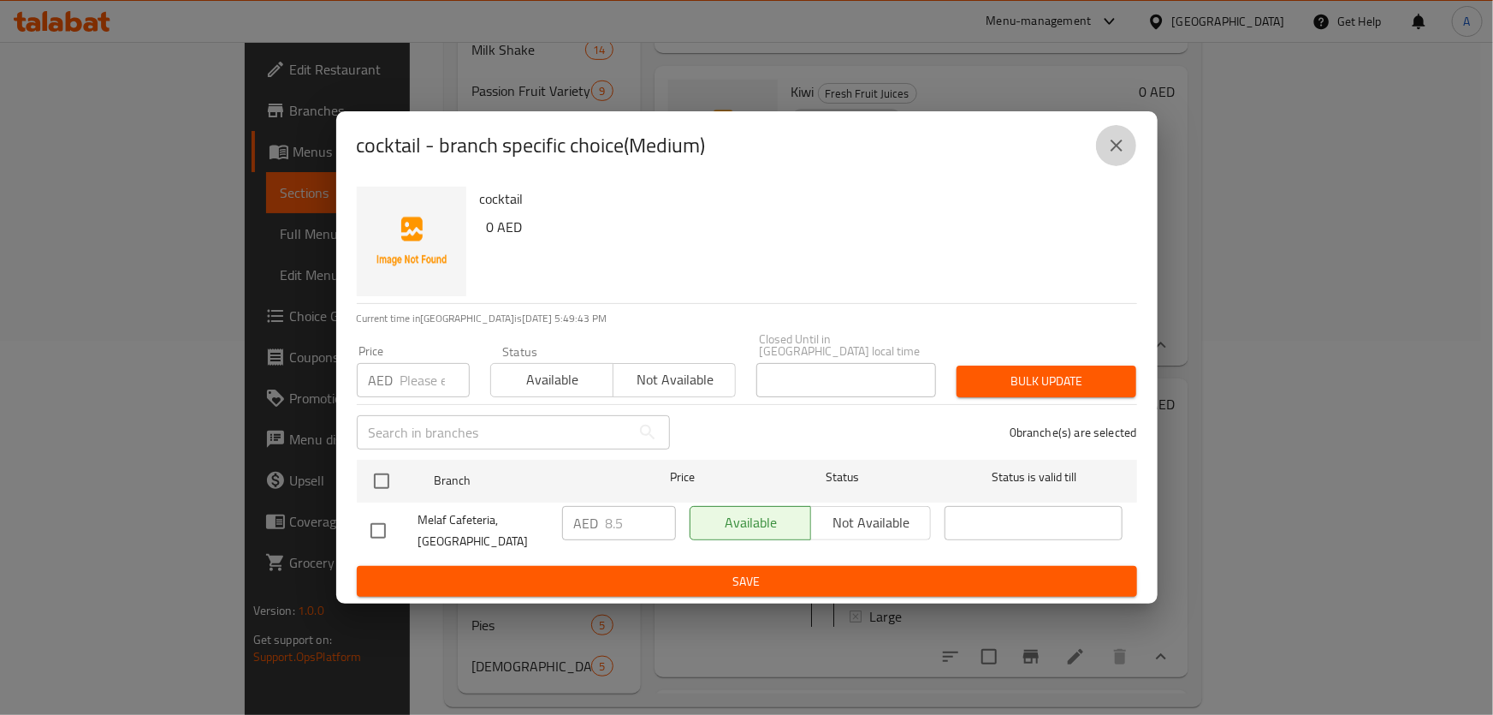
click at [1129, 140] on button "close" at bounding box center [1116, 145] width 41 height 41
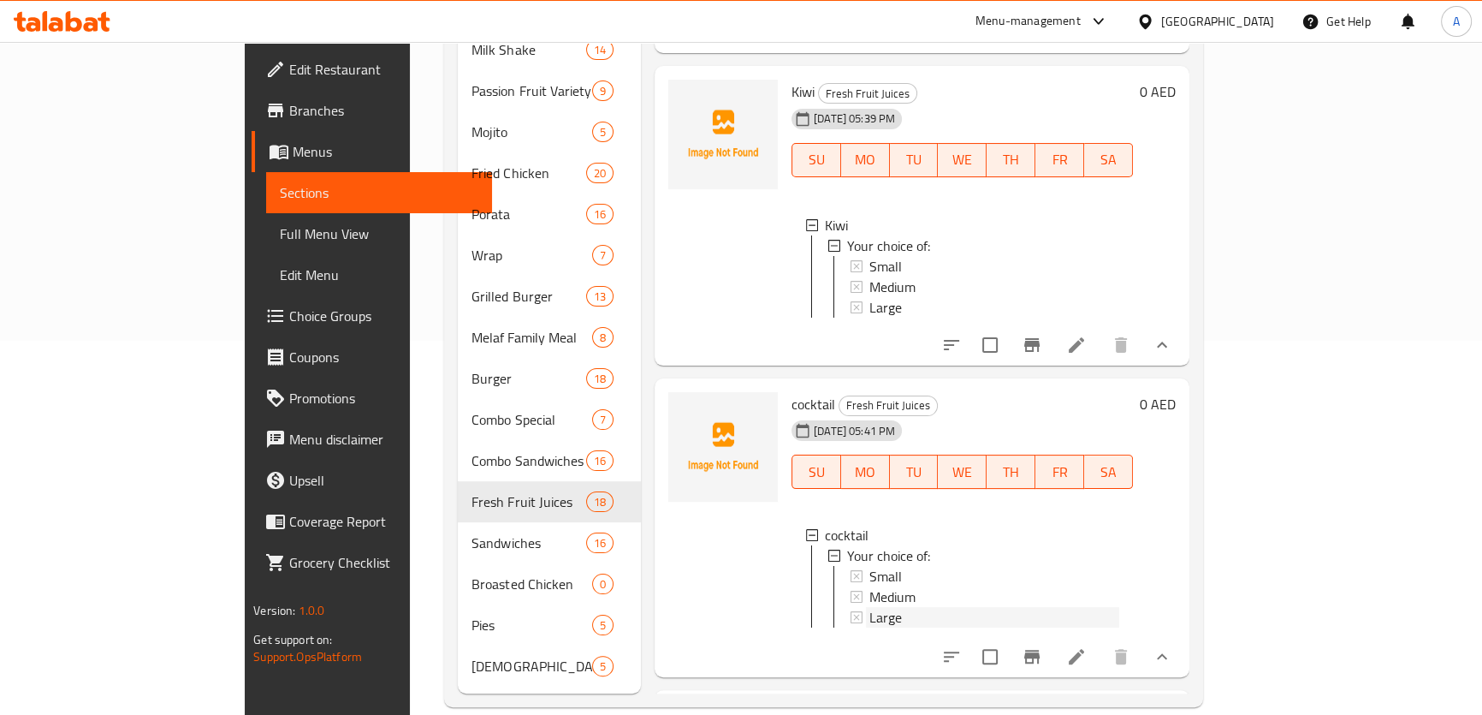
click at [875, 627] on div "Large" at bounding box center [995, 617] width 250 height 21
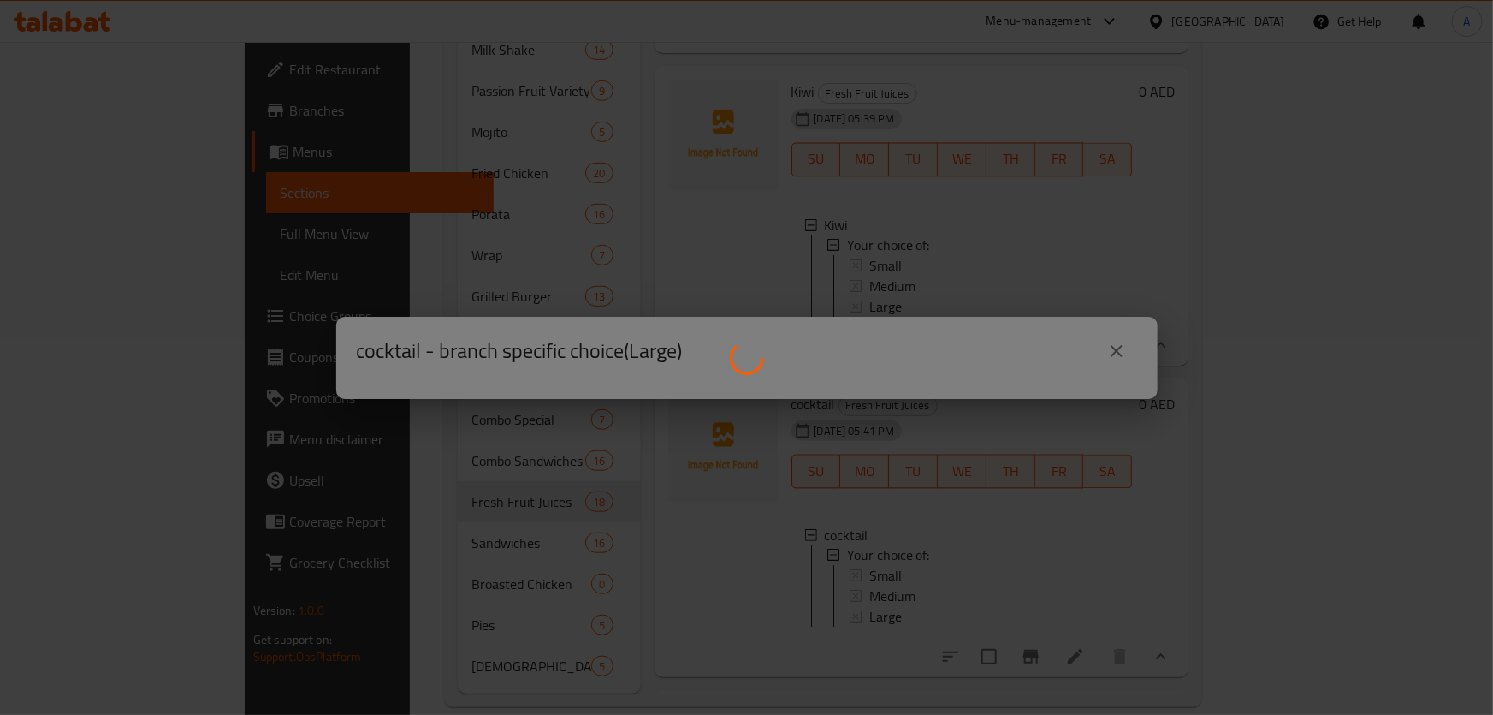
click at [874, 633] on div at bounding box center [746, 357] width 1493 height 715
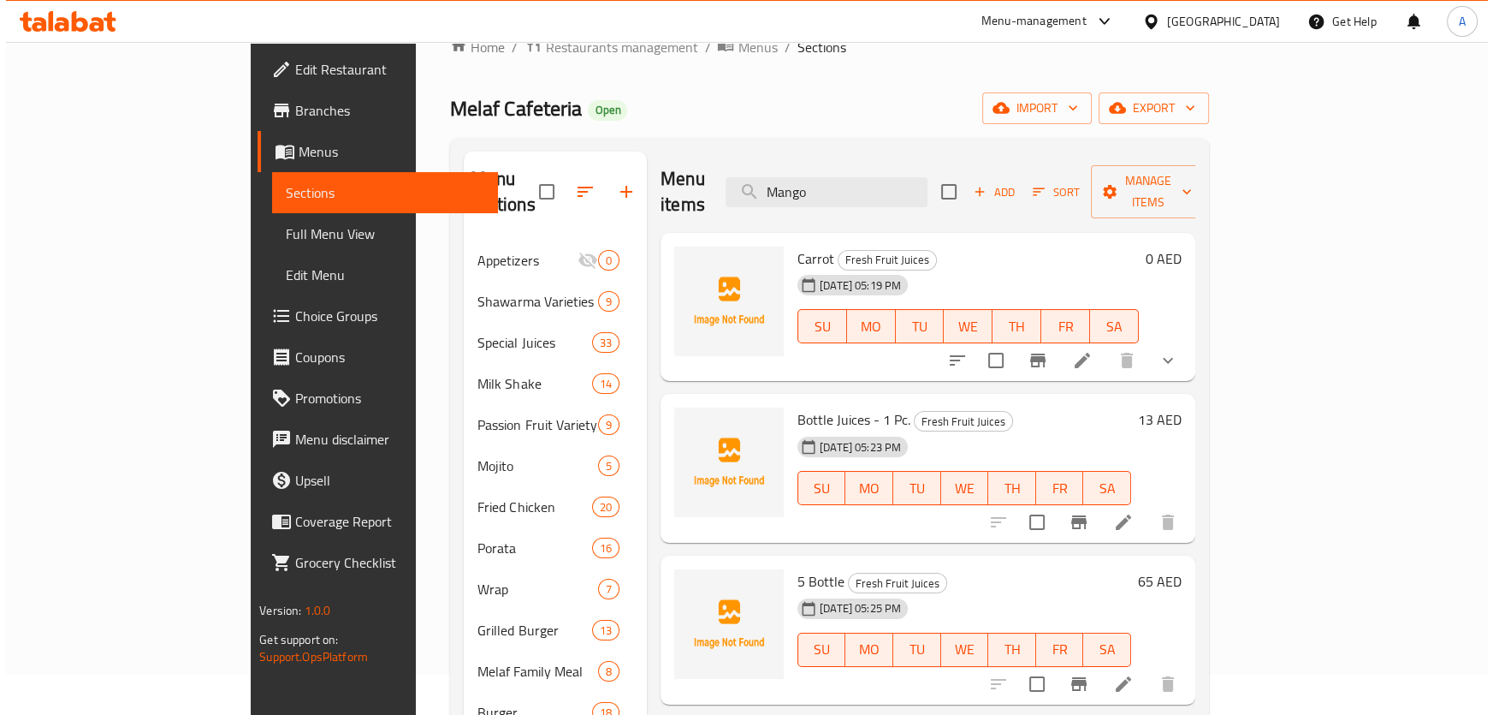
scroll to position [0, 0]
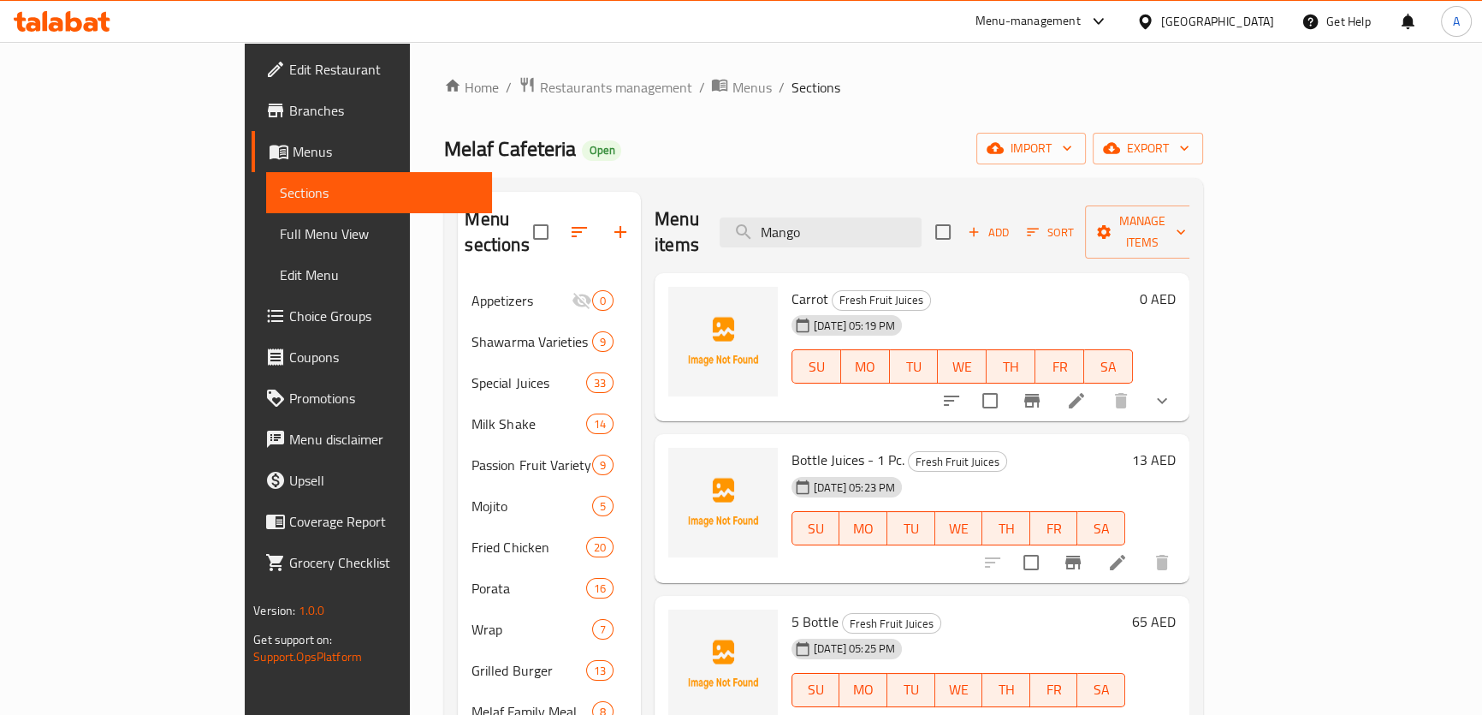
click at [1078, 231] on button "Sort" at bounding box center [1051, 232] width 56 height 27
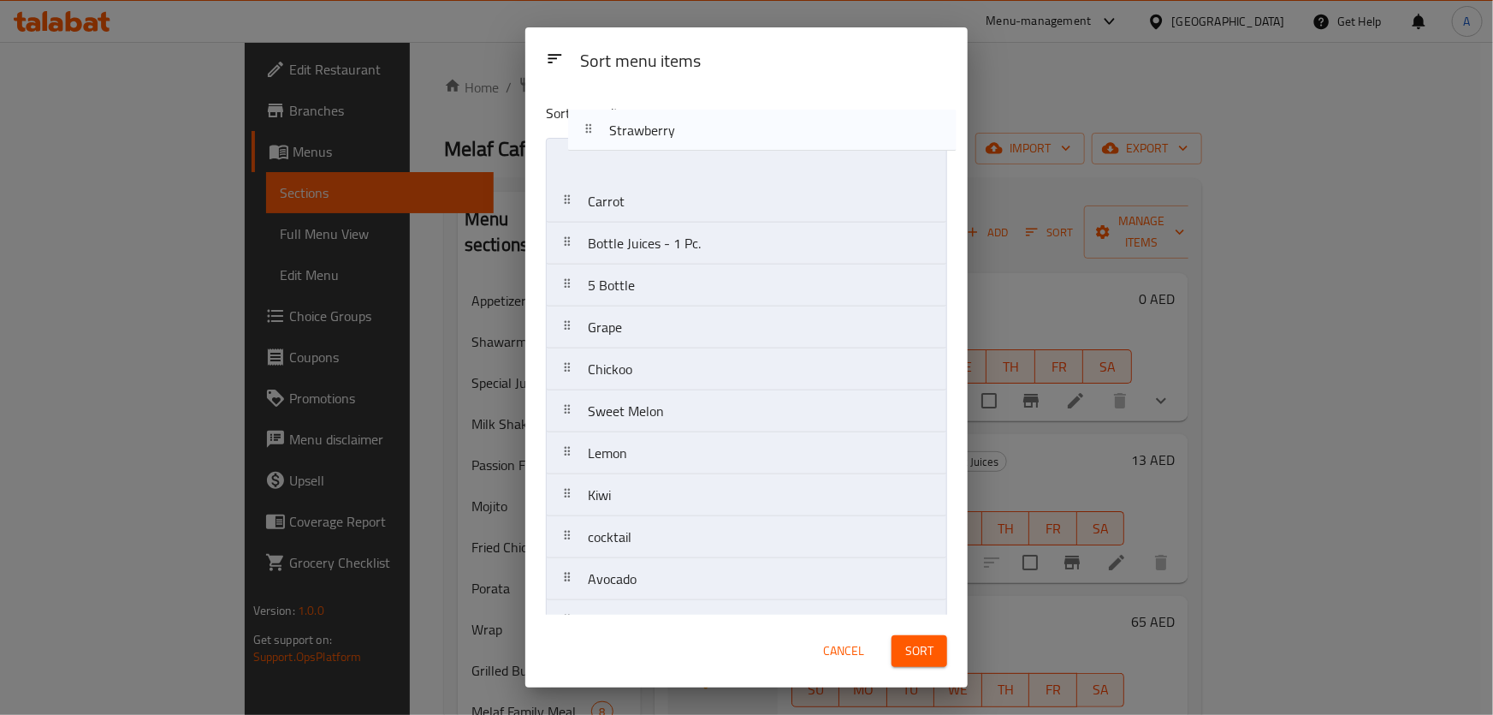
drag, startPoint x: 653, startPoint y: 382, endPoint x: 678, endPoint y: 119, distance: 263.9
click at [678, 119] on div "Sort menu items Carrot Bottle Juices - 1 Pc. 5 Bottle Grape Chickoo Sweet Melon…" at bounding box center [746, 351] width 442 height 525
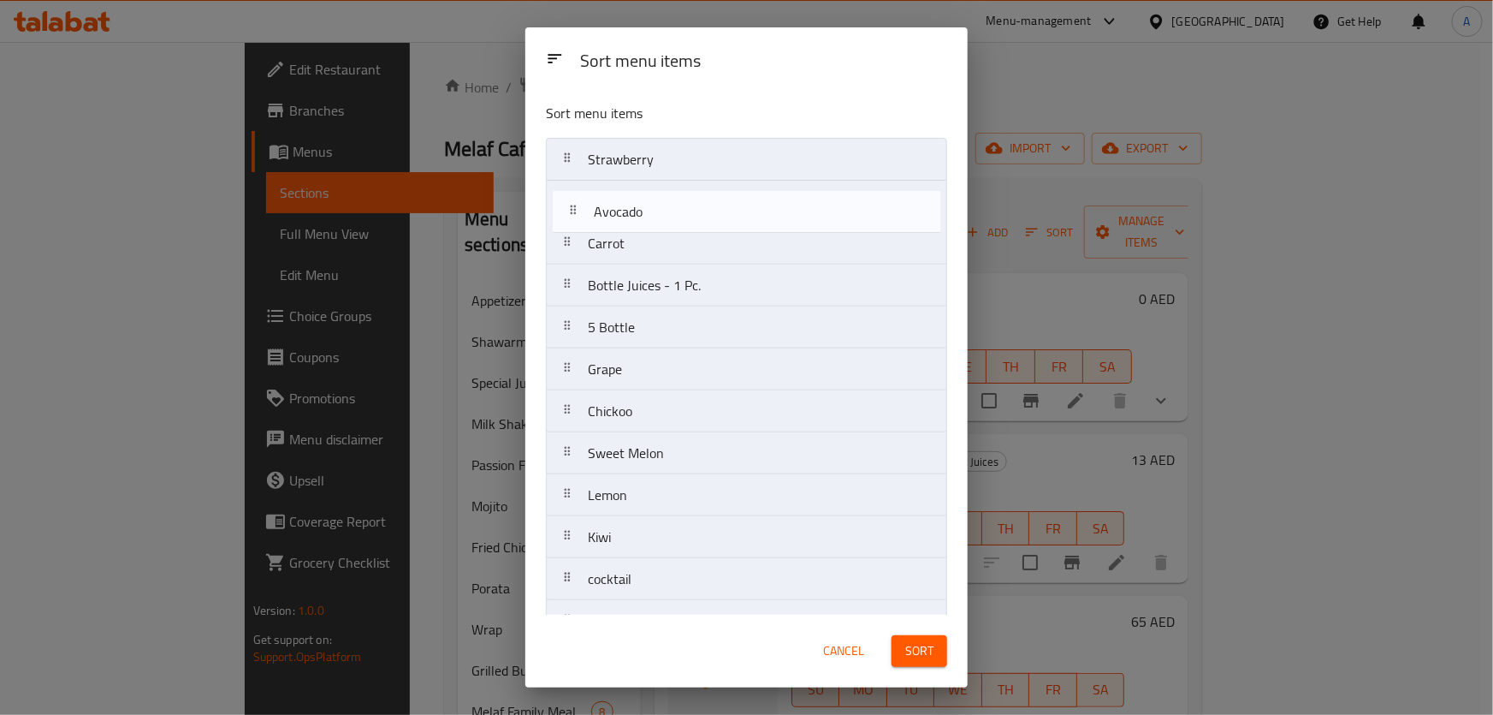
drag, startPoint x: 676, startPoint y: 578, endPoint x: 682, endPoint y: 206, distance: 371.5
click at [682, 206] on nav "Strawberry Carrot Bottle Juices - 1 Pc. 5 Bottle Grape Chickoo Sweet Melon Lemo…" at bounding box center [746, 516] width 401 height 757
drag, startPoint x: 637, startPoint y: 257, endPoint x: 644, endPoint y: 243, distance: 15.3
click at [644, 243] on nav "Strawberry Avocado Carrot Bottle Juices - 1 Pc. 5 Bottle Grape Chickoo Sweet Me…" at bounding box center [746, 516] width 401 height 757
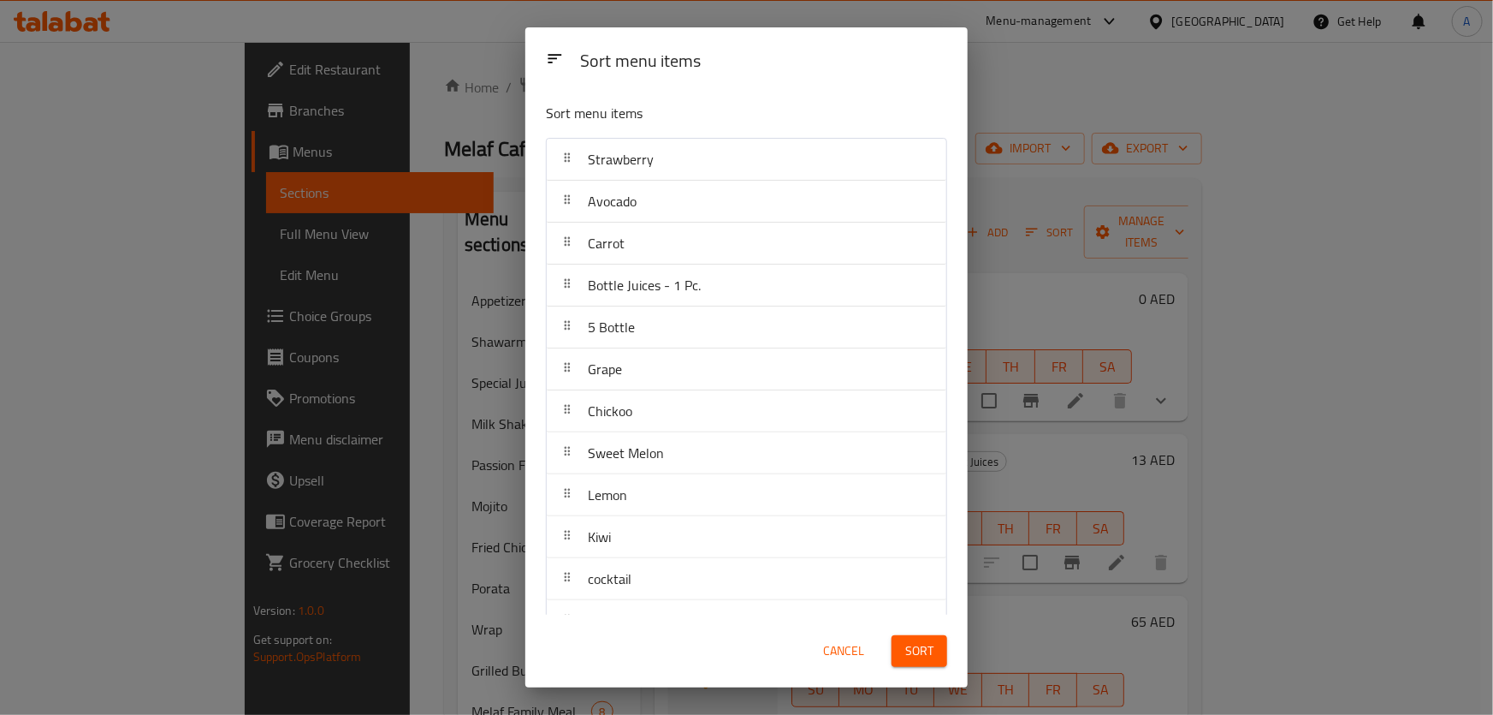
scroll to position [283, 0]
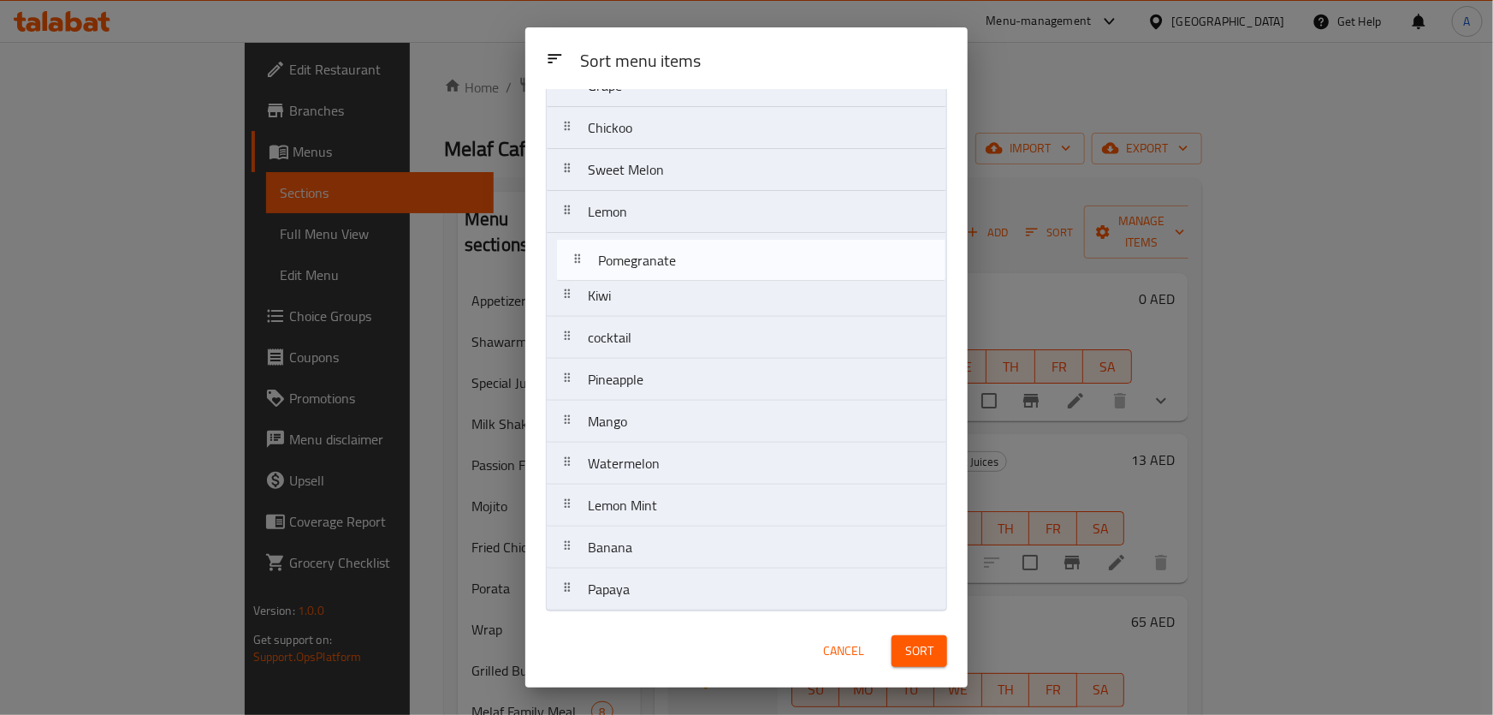
drag, startPoint x: 670, startPoint y: 390, endPoint x: 680, endPoint y: 267, distance: 123.7
click at [680, 267] on nav "Strawberry Avocado Carrot Bottle Juices - 1 Pc. 5 Bottle Grape Chickoo Sweet Me…" at bounding box center [746, 233] width 401 height 757
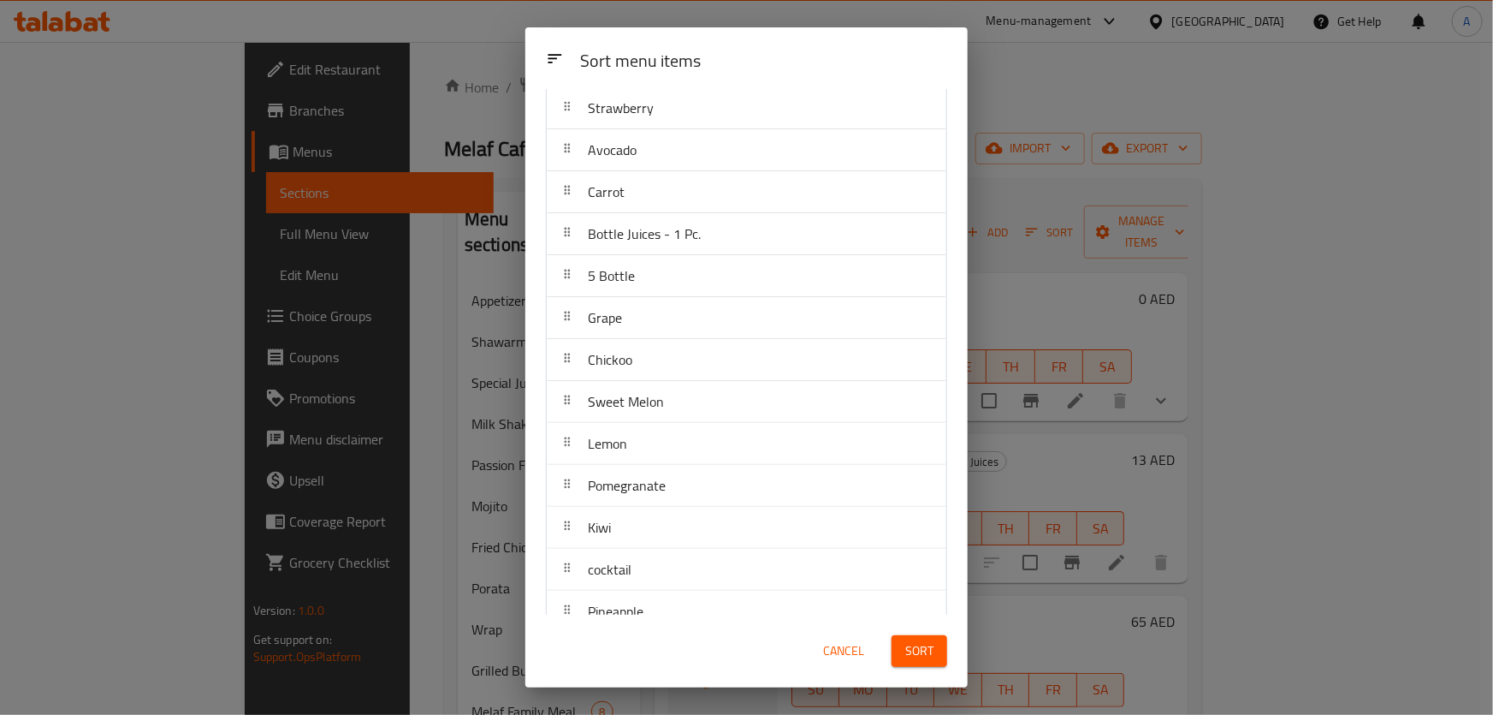
scroll to position [50, 0]
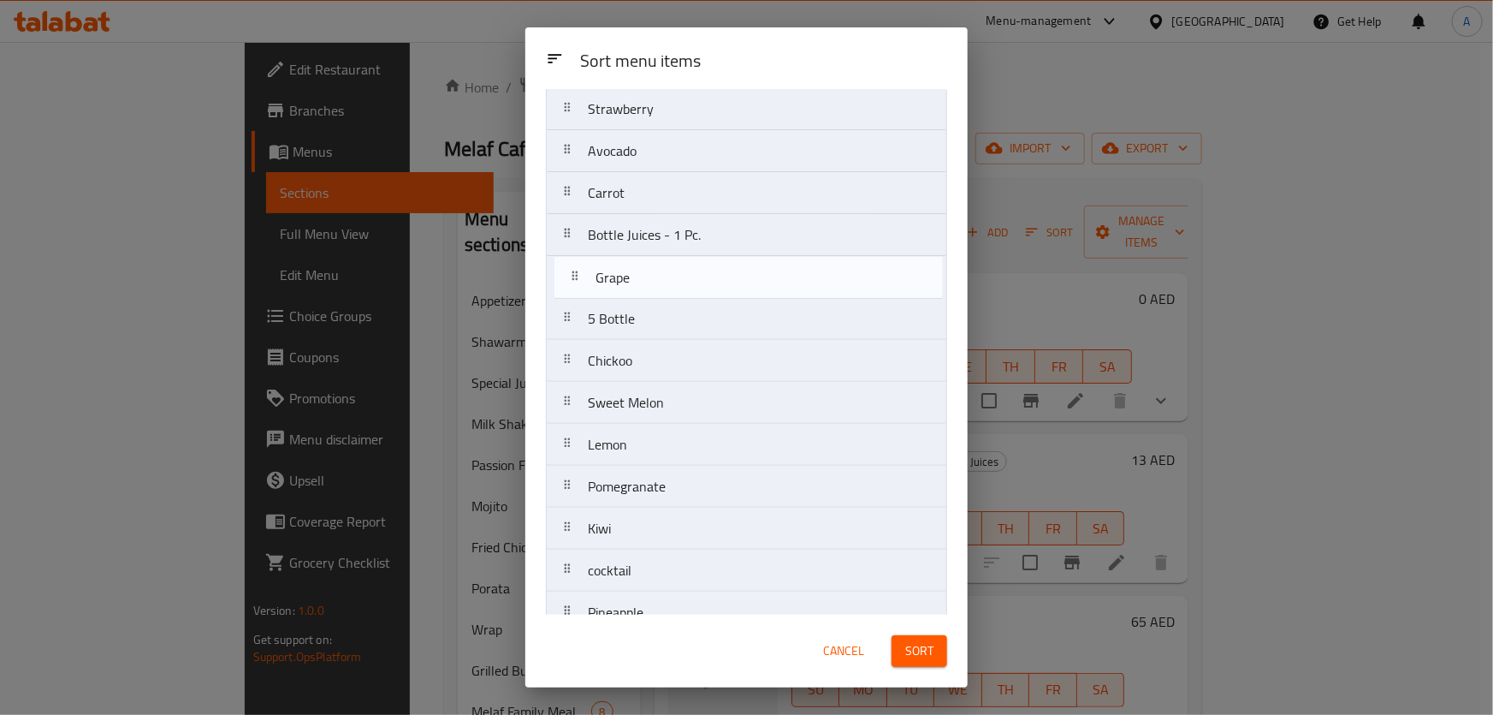
drag, startPoint x: 662, startPoint y: 312, endPoint x: 668, endPoint y: 265, distance: 47.6
click at [668, 265] on nav "Strawberry Avocado Carrot Bottle Juices - 1 Pc. 5 Bottle Grape Chickoo Sweet Me…" at bounding box center [746, 465] width 401 height 757
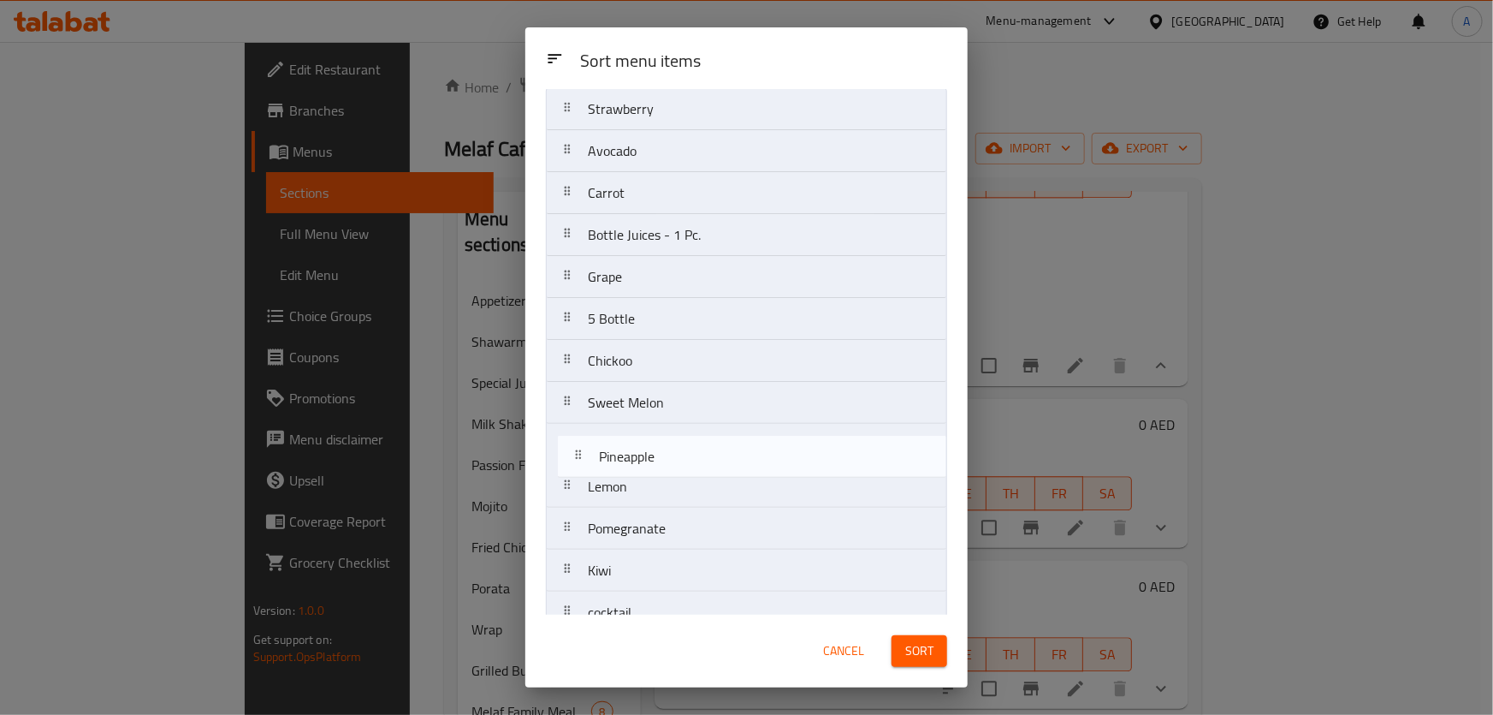
scroll to position [52, 0]
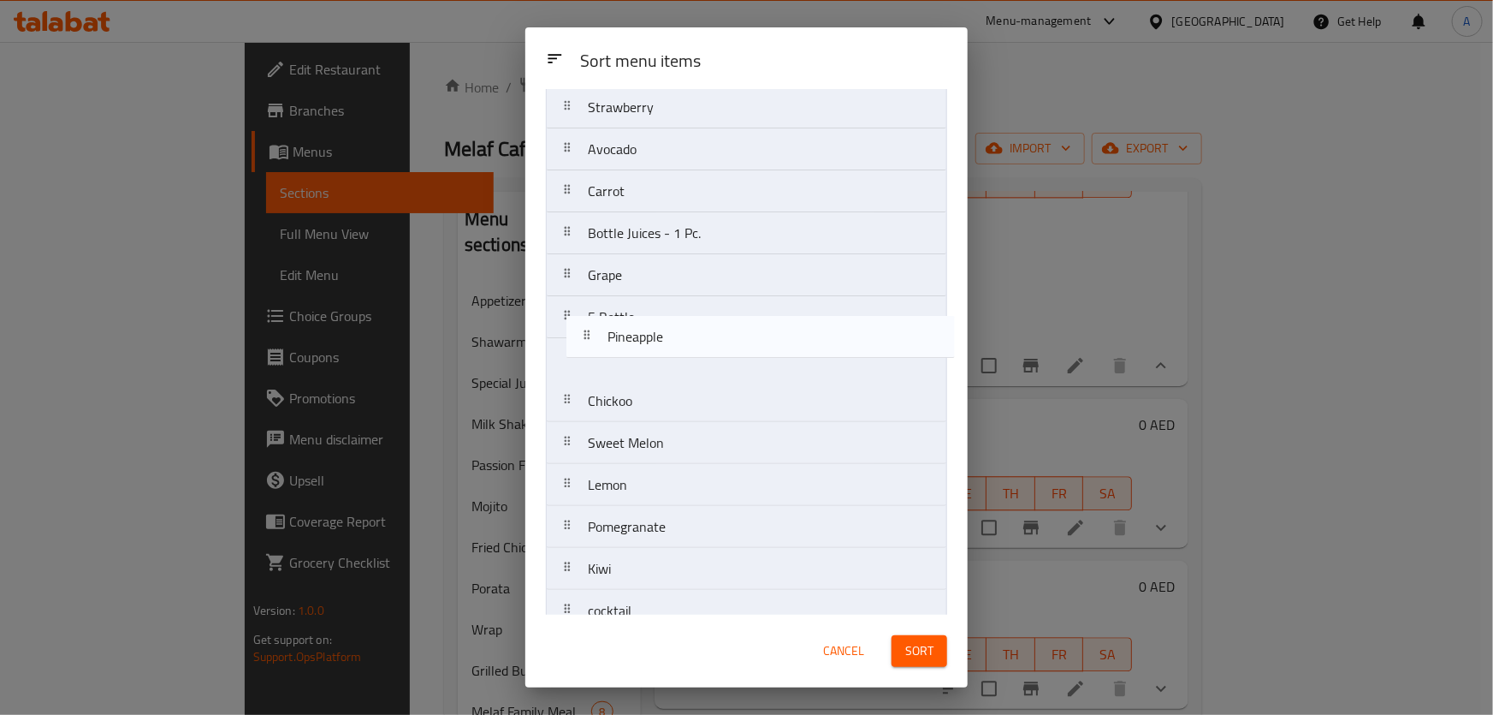
drag, startPoint x: 657, startPoint y: 603, endPoint x: 680, endPoint y: 318, distance: 285.9
click at [680, 318] on nav "Strawberry Avocado Carrot Bottle Juices - 1 Pc. Grape 5 Bottle Chickoo Sweet Me…" at bounding box center [746, 464] width 401 height 757
drag, startPoint x: 658, startPoint y: 358, endPoint x: 662, endPoint y: 323, distance: 35.3
click at [662, 323] on nav "Strawberry Avocado Carrot Bottle Juices - 1 Pc. Grape 5 Bottle Pineapple Chicko…" at bounding box center [746, 464] width 401 height 757
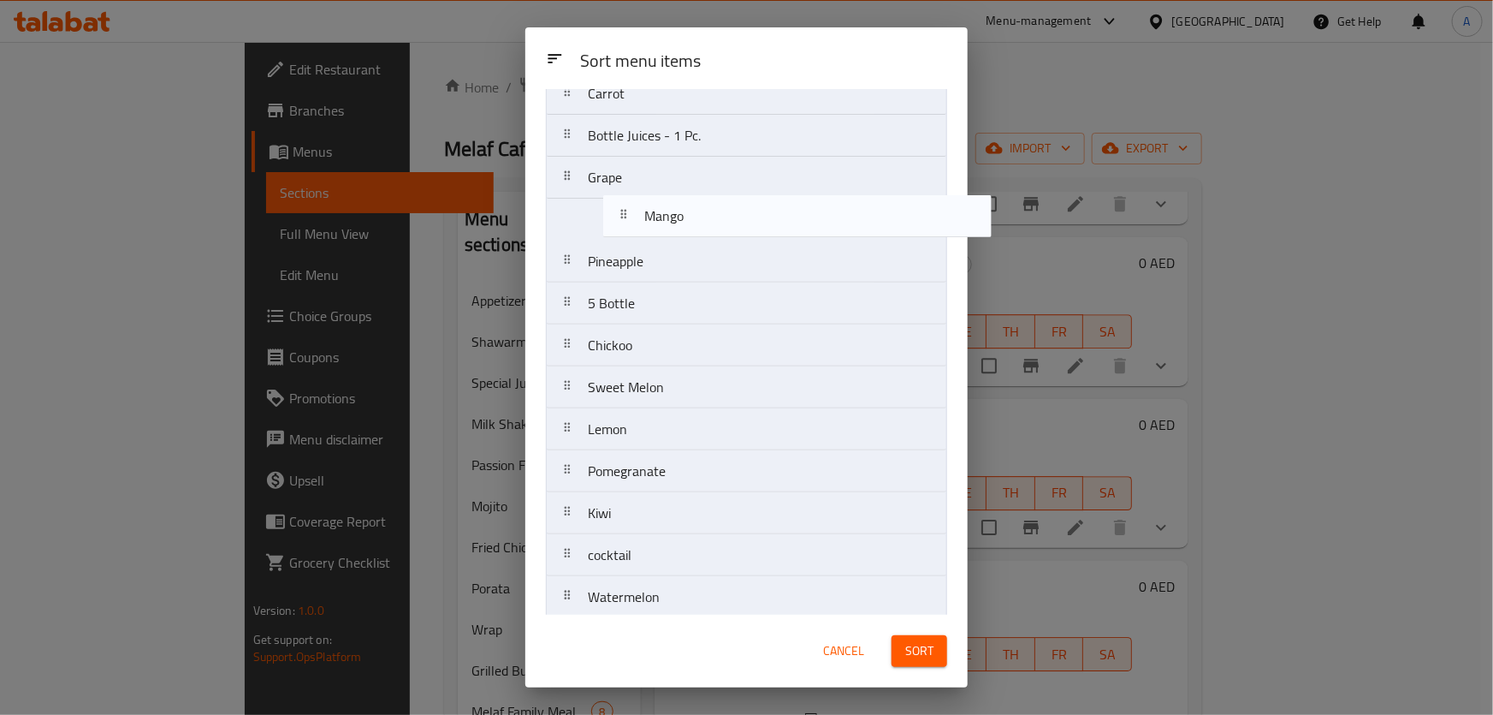
scroll to position [145, 0]
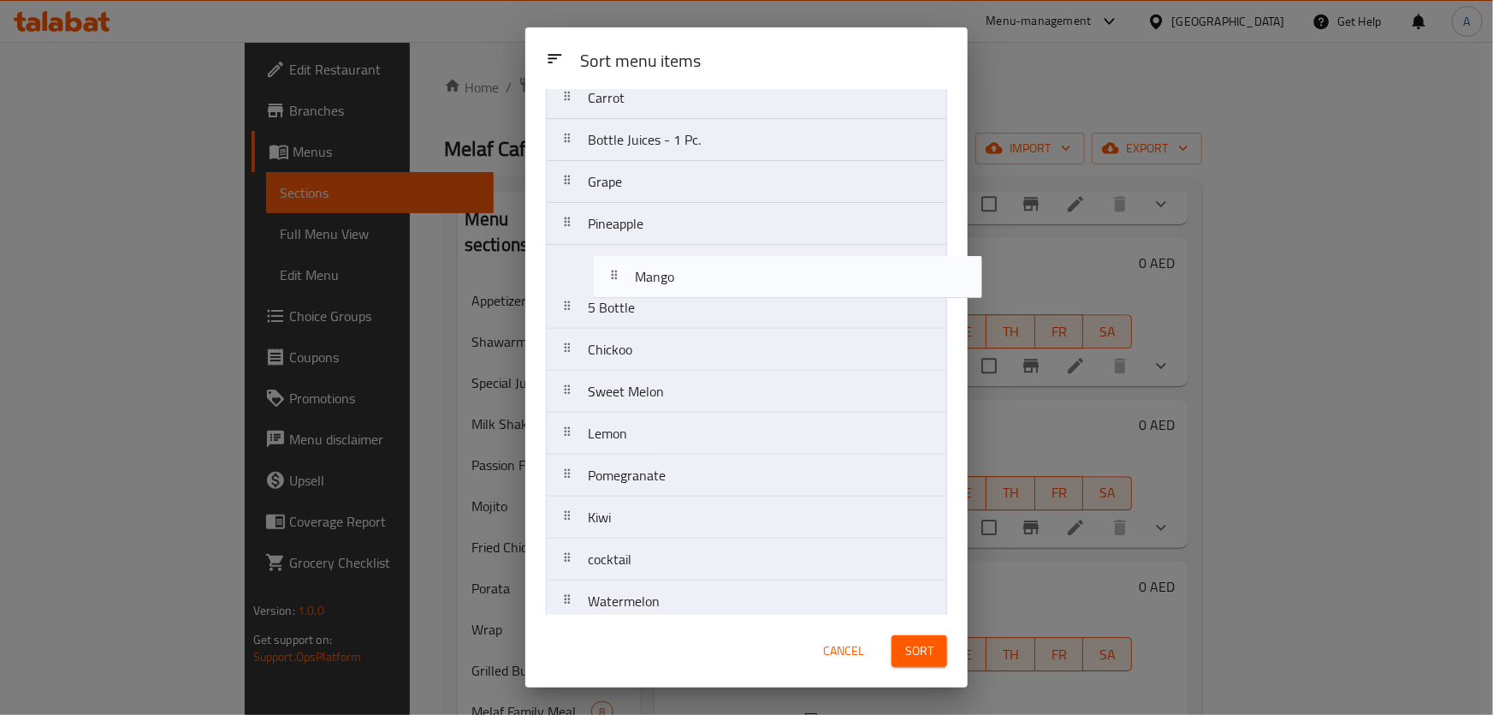
drag, startPoint x: 632, startPoint y: 428, endPoint x: 679, endPoint y: 278, distance: 157.0
click at [679, 278] on nav "Strawberry Avocado Carrot Bottle Juices - 1 Pc. Grape Pineapple 5 Bottle Chicko…" at bounding box center [746, 370] width 401 height 757
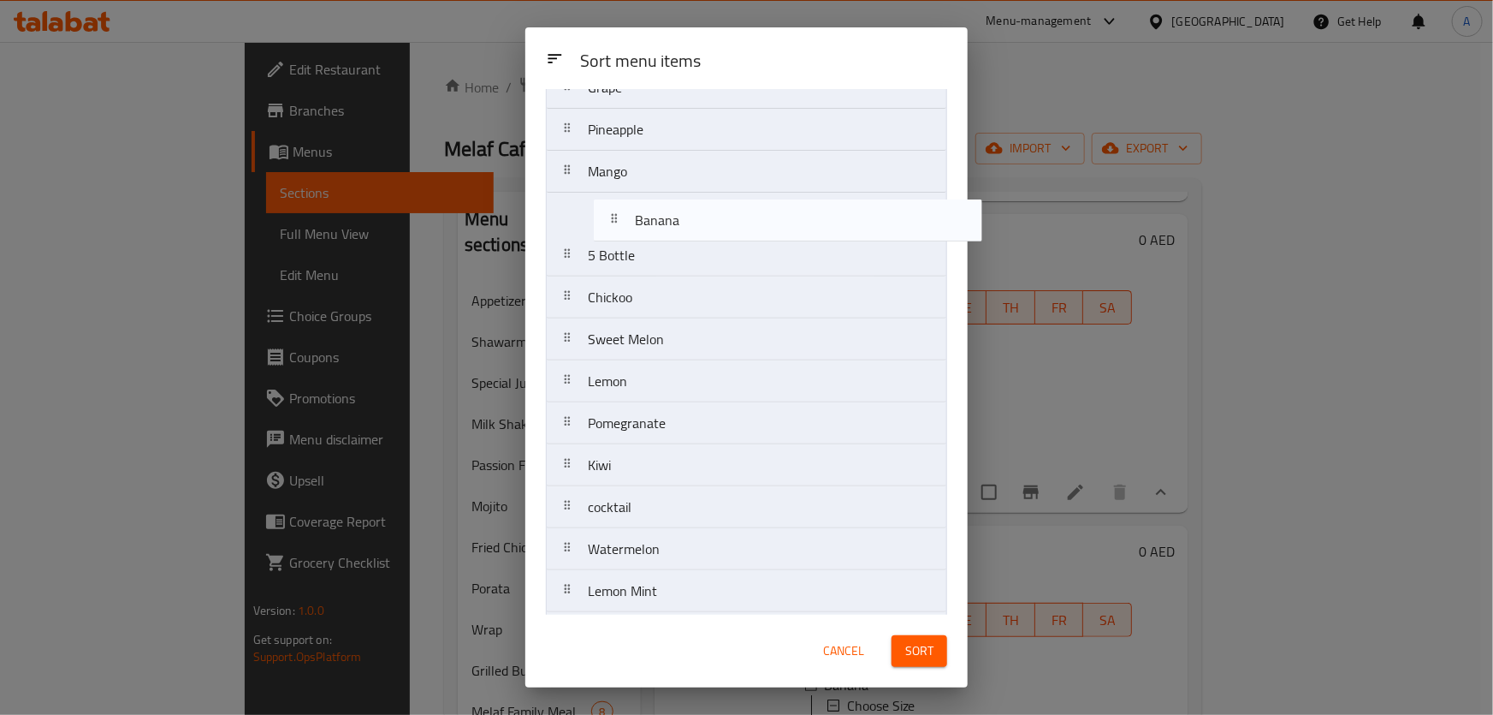
scroll to position [240, 0]
drag, startPoint x: 619, startPoint y: 546, endPoint x: 670, endPoint y: 216, distance: 334.3
click at [670, 216] on nav "Strawberry Avocado Carrot Bottle Juices - 1 Pc. Grape Pineapple Mango 5 Bottle …" at bounding box center [746, 276] width 401 height 757
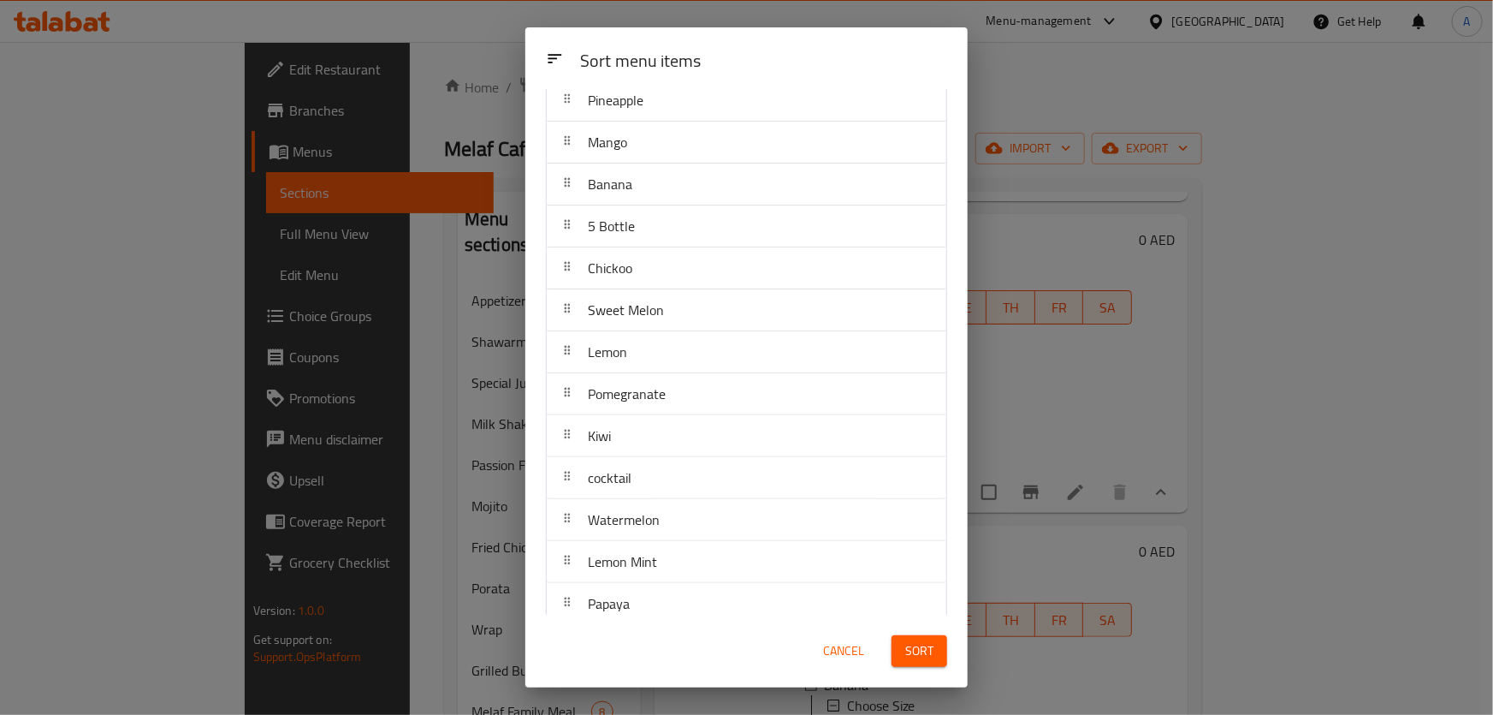
scroll to position [283, 0]
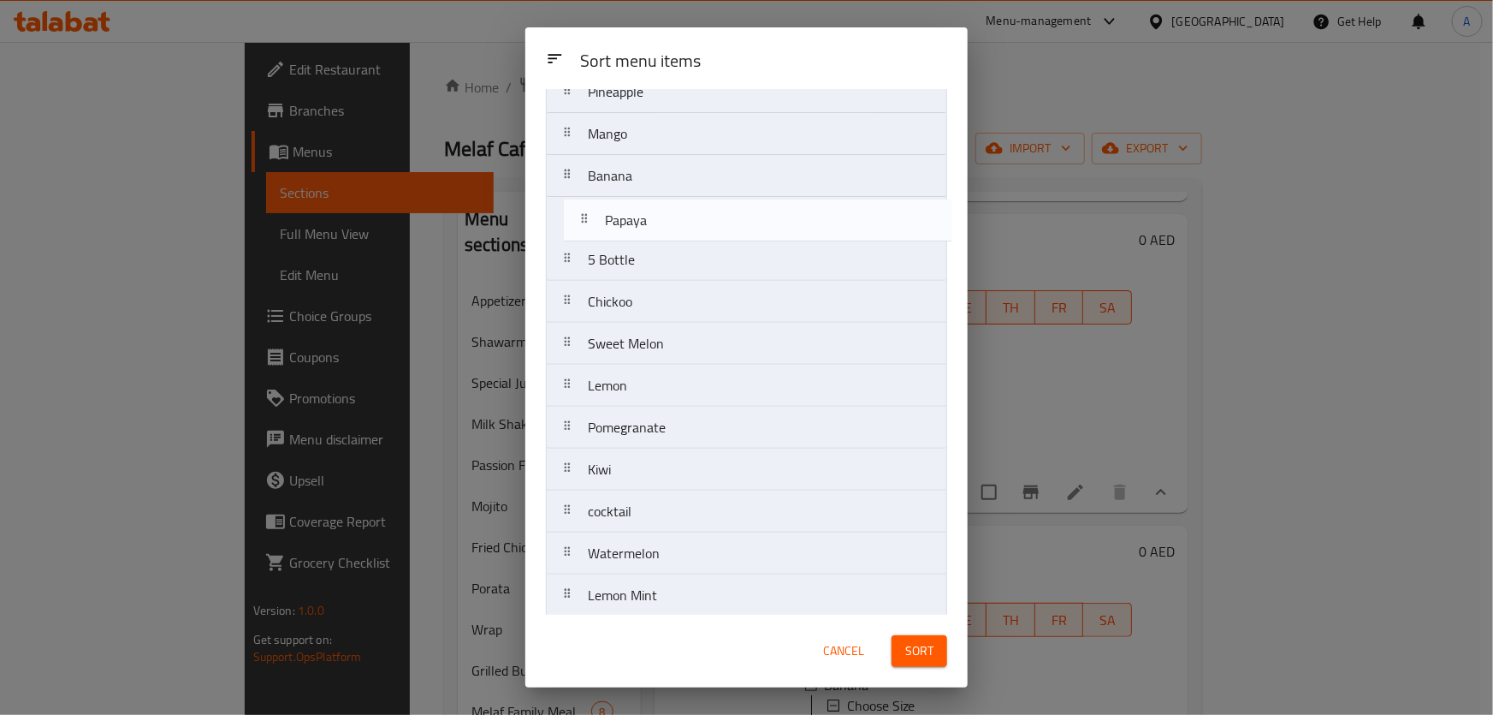
drag, startPoint x: 604, startPoint y: 572, endPoint x: 625, endPoint y: 199, distance: 373.7
click at [625, 199] on nav "Strawberry Avocado Carrot Bottle Juices - 1 Pc. Grape Pineapple Mango Banana 5 …" at bounding box center [746, 238] width 401 height 757
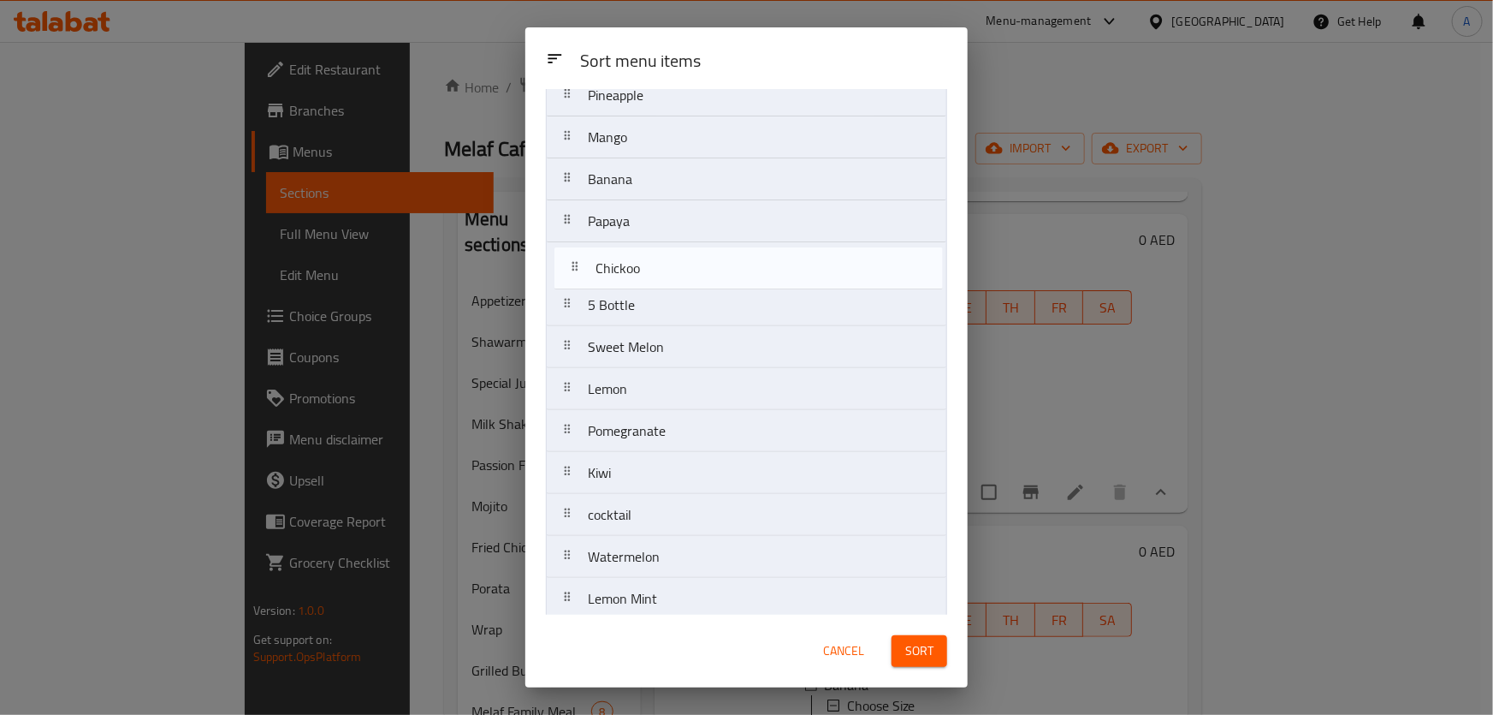
drag, startPoint x: 674, startPoint y: 310, endPoint x: 685, endPoint y: 261, distance: 50.0
click at [685, 261] on nav "Strawberry Avocado Carrot Bottle Juices - 1 Pc. Grape Pineapple Mango Banana Pa…" at bounding box center [746, 242] width 401 height 757
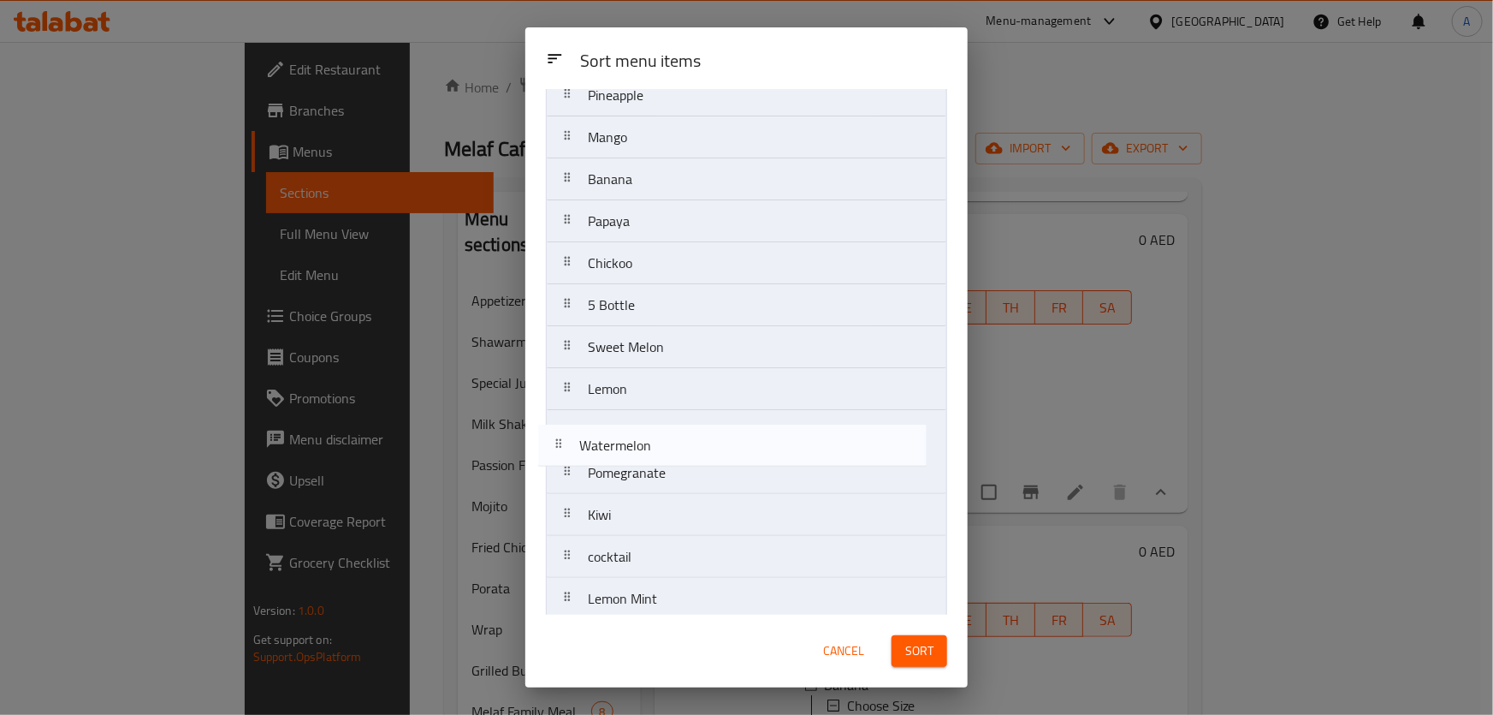
scroll to position [275, 0]
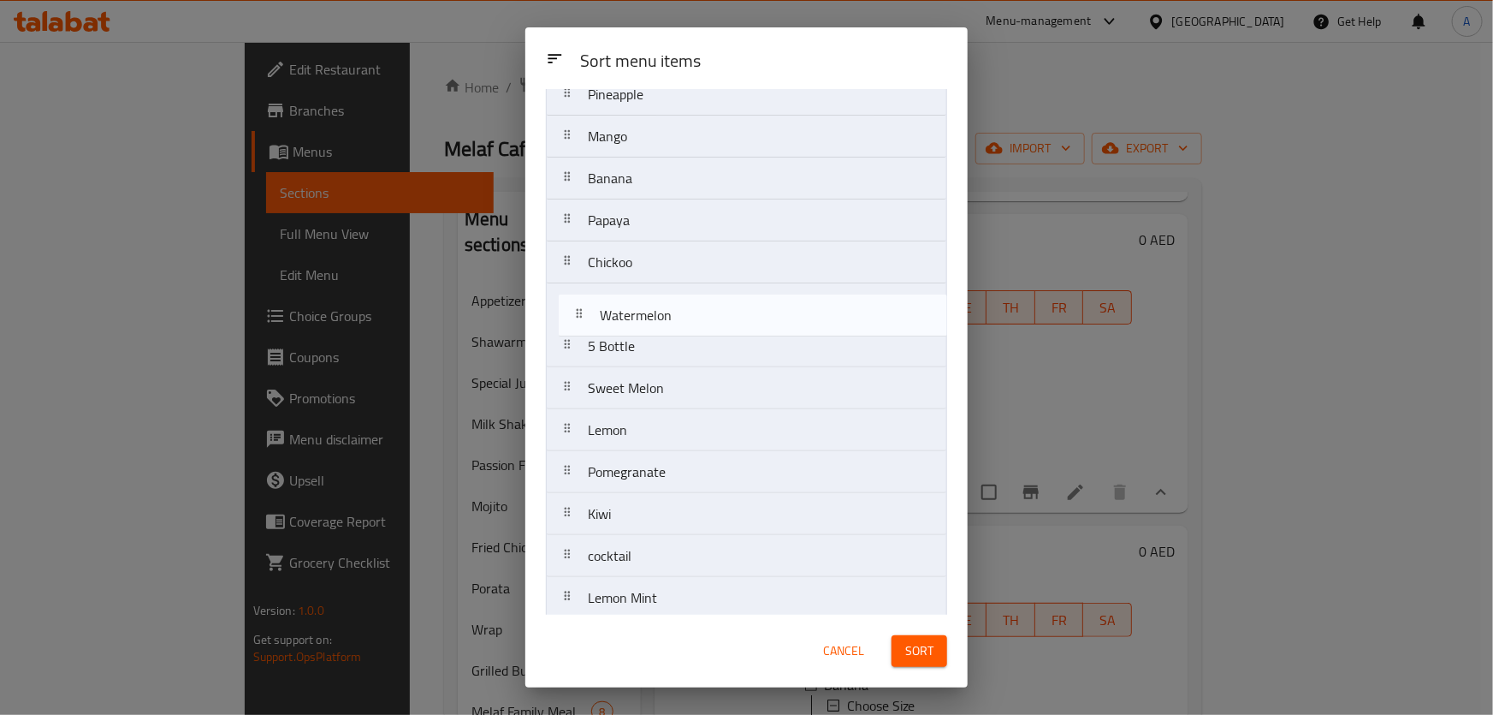
drag, startPoint x: 676, startPoint y: 543, endPoint x: 688, endPoint y: 292, distance: 251.9
click at [688, 292] on nav "Strawberry Avocado Carrot Bottle Juices - 1 Pc. Grape Pineapple Mango Banana Pa…" at bounding box center [746, 241] width 401 height 757
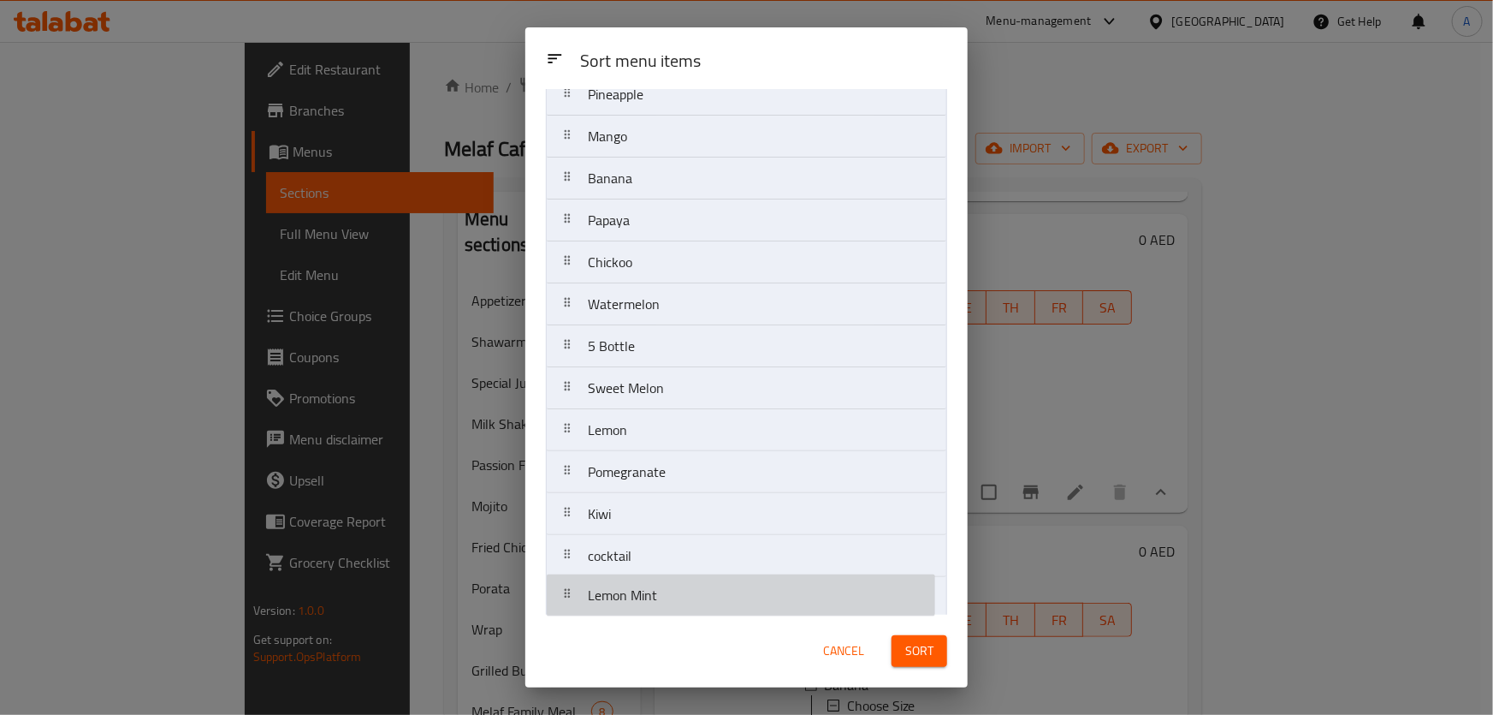
scroll to position [276, 0]
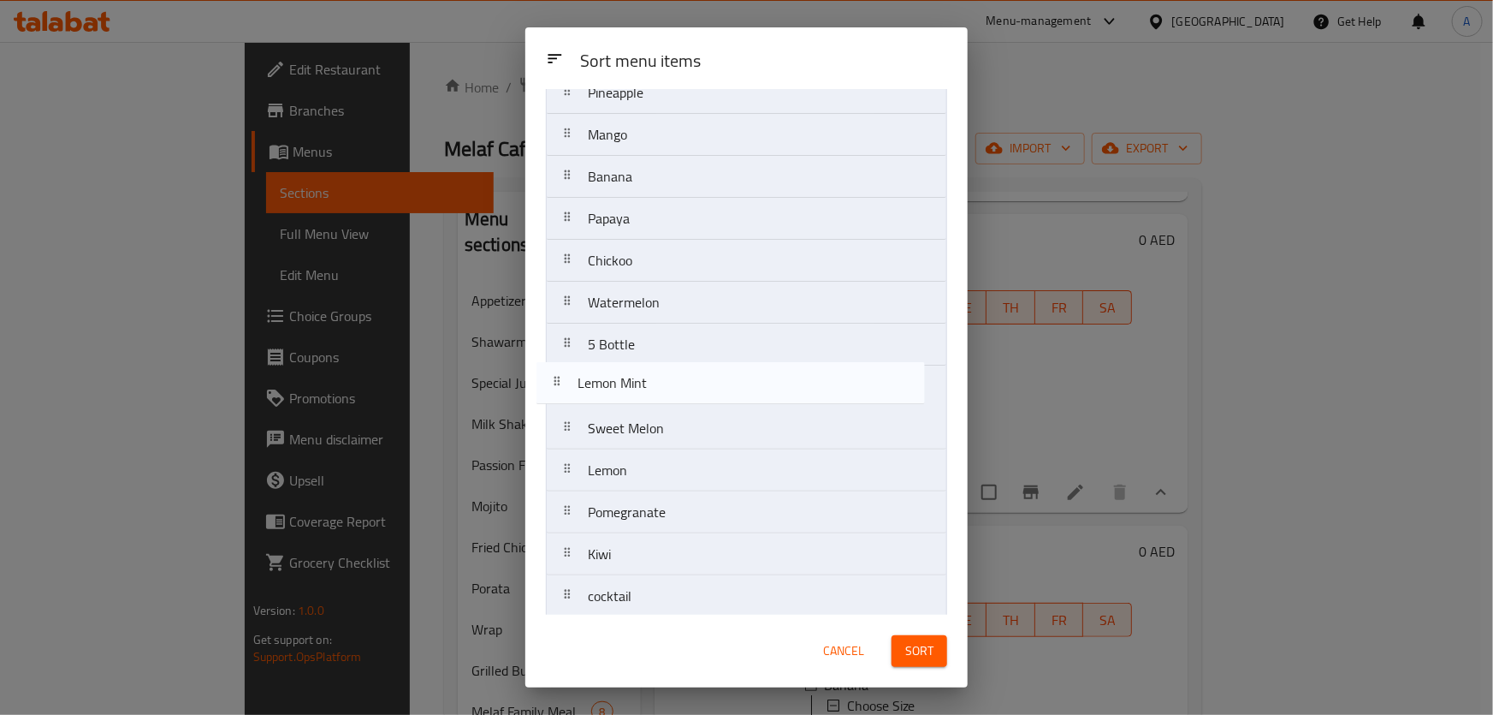
drag, startPoint x: 636, startPoint y: 578, endPoint x: 625, endPoint y: 373, distance: 204.8
click at [626, 365] on nav "Strawberry Avocado Carrot Bottle Juices - 1 Pc. Grape Pineapple Mango Banana Pa…" at bounding box center [746, 239] width 401 height 757
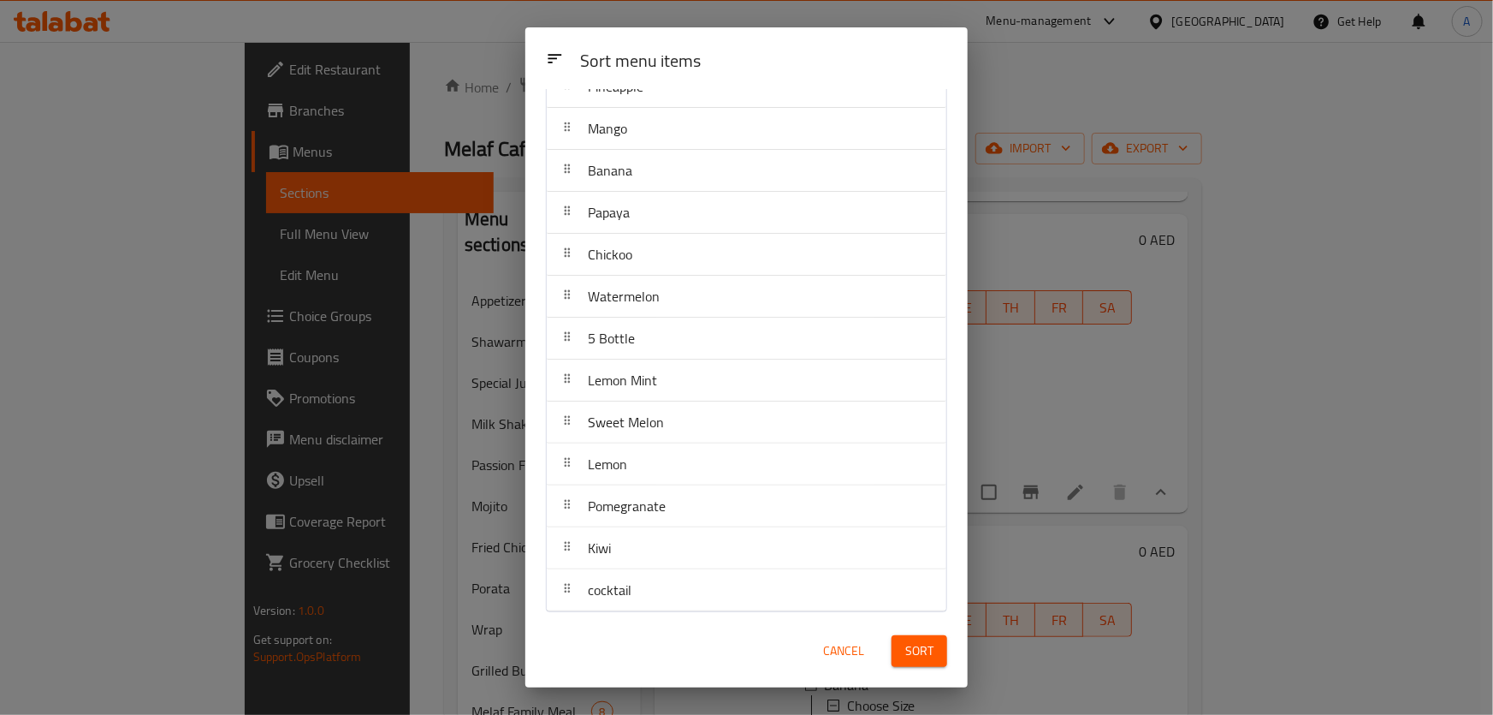
scroll to position [283, 0]
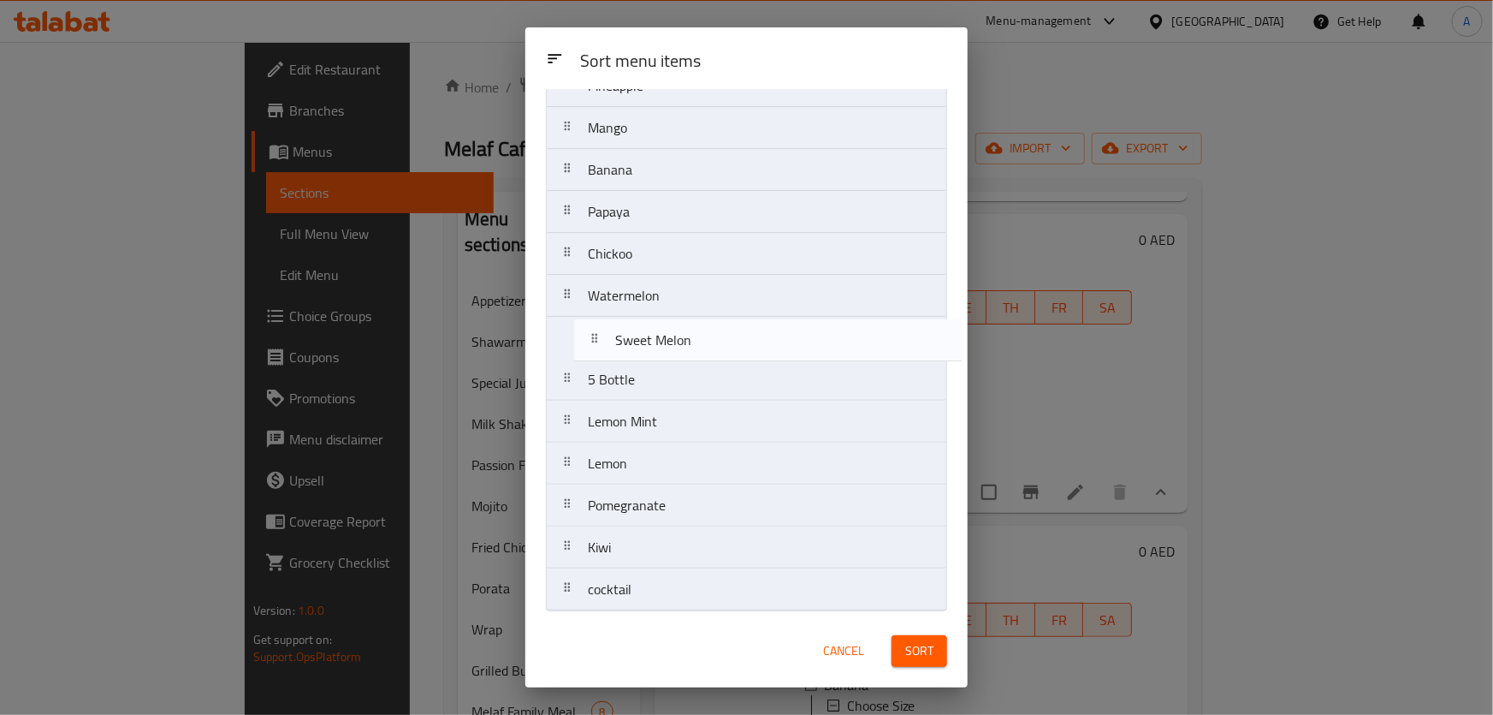
drag, startPoint x: 678, startPoint y: 430, endPoint x: 712, endPoint y: 338, distance: 98.6
click at [712, 338] on nav "Strawberry Avocado Carrot Bottle Juices - 1 Pc. Grape Pineapple Mango Banana Pa…" at bounding box center [746, 233] width 401 height 757
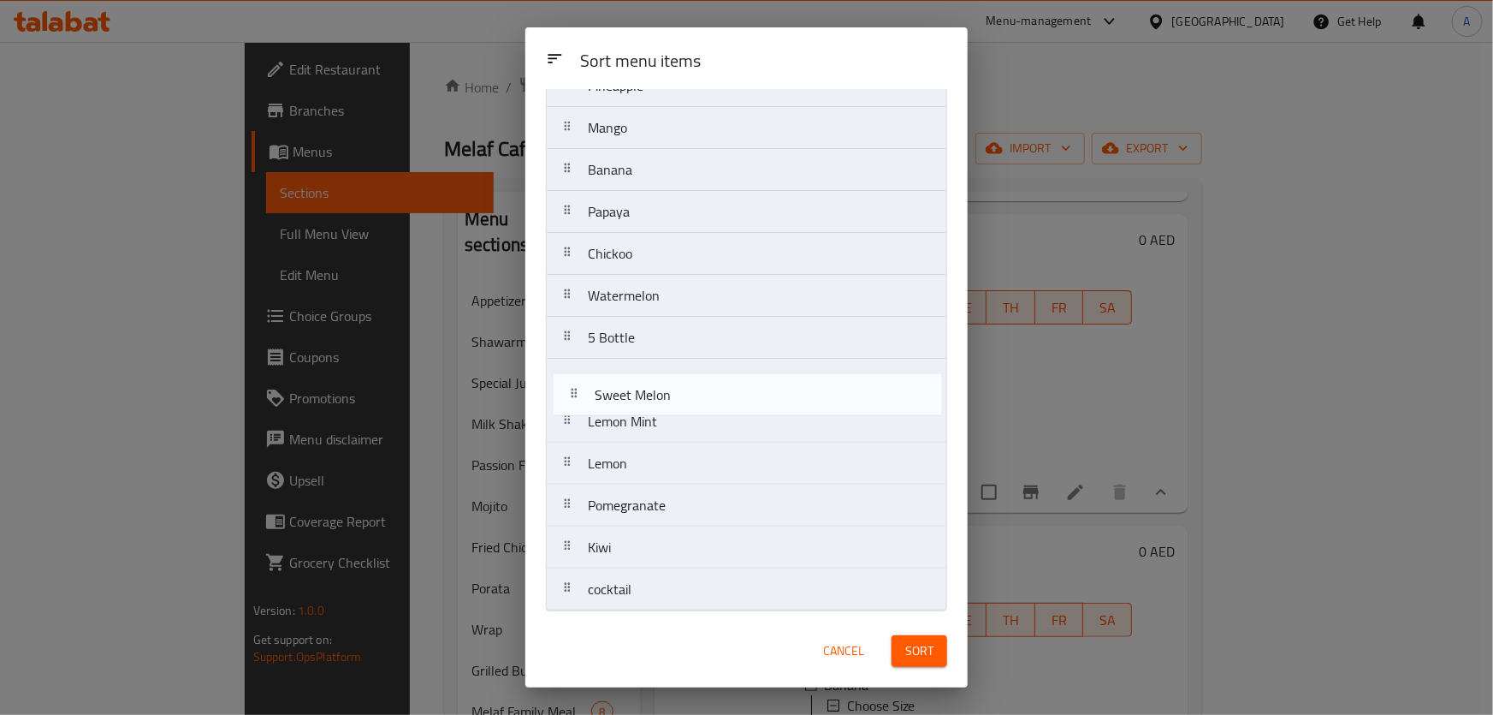
drag, startPoint x: 646, startPoint y: 337, endPoint x: 655, endPoint y: 401, distance: 64.8
click at [655, 401] on nav "Strawberry Avocado Carrot Bottle Juices - 1 Pc. Grape Pineapple Mango Banana Pa…" at bounding box center [746, 233] width 401 height 757
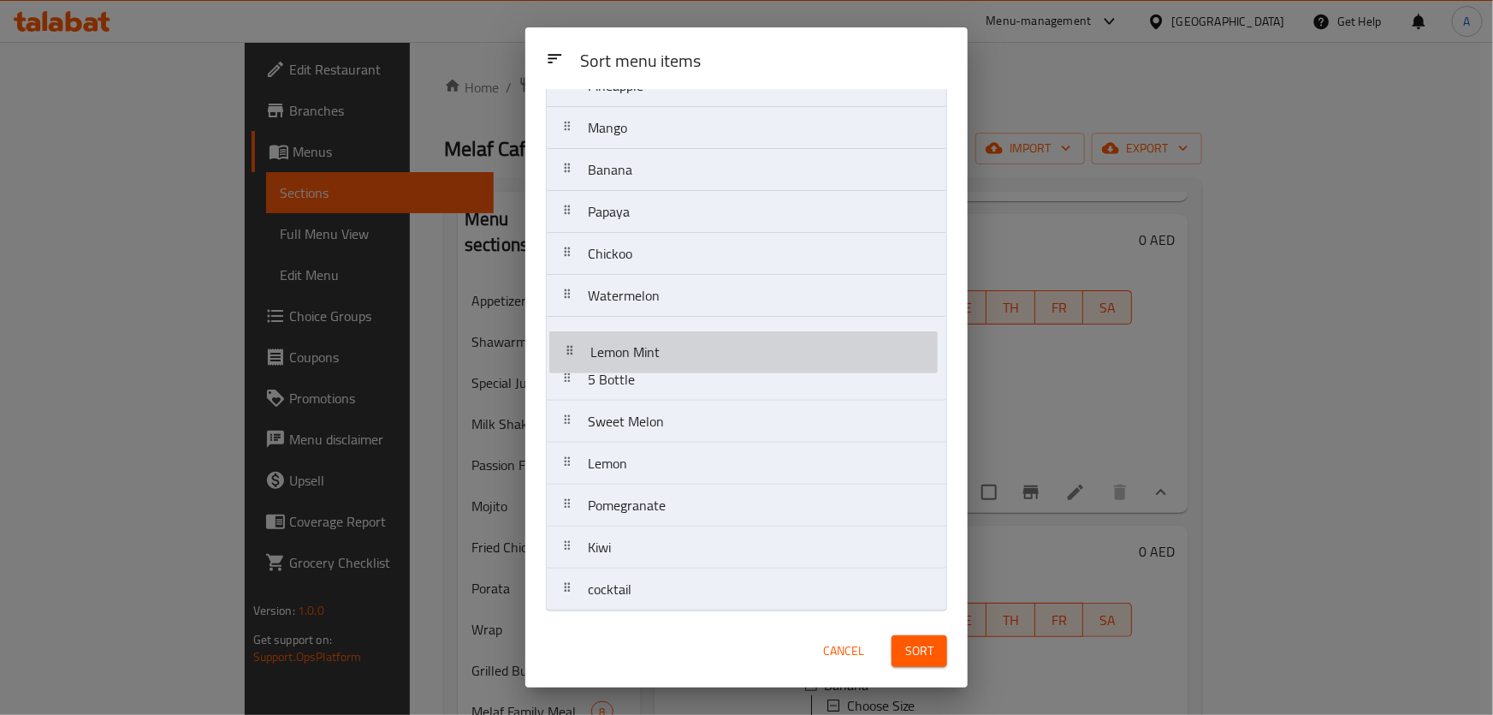
drag, startPoint x: 646, startPoint y: 424, endPoint x: 650, endPoint y: 347, distance: 77.1
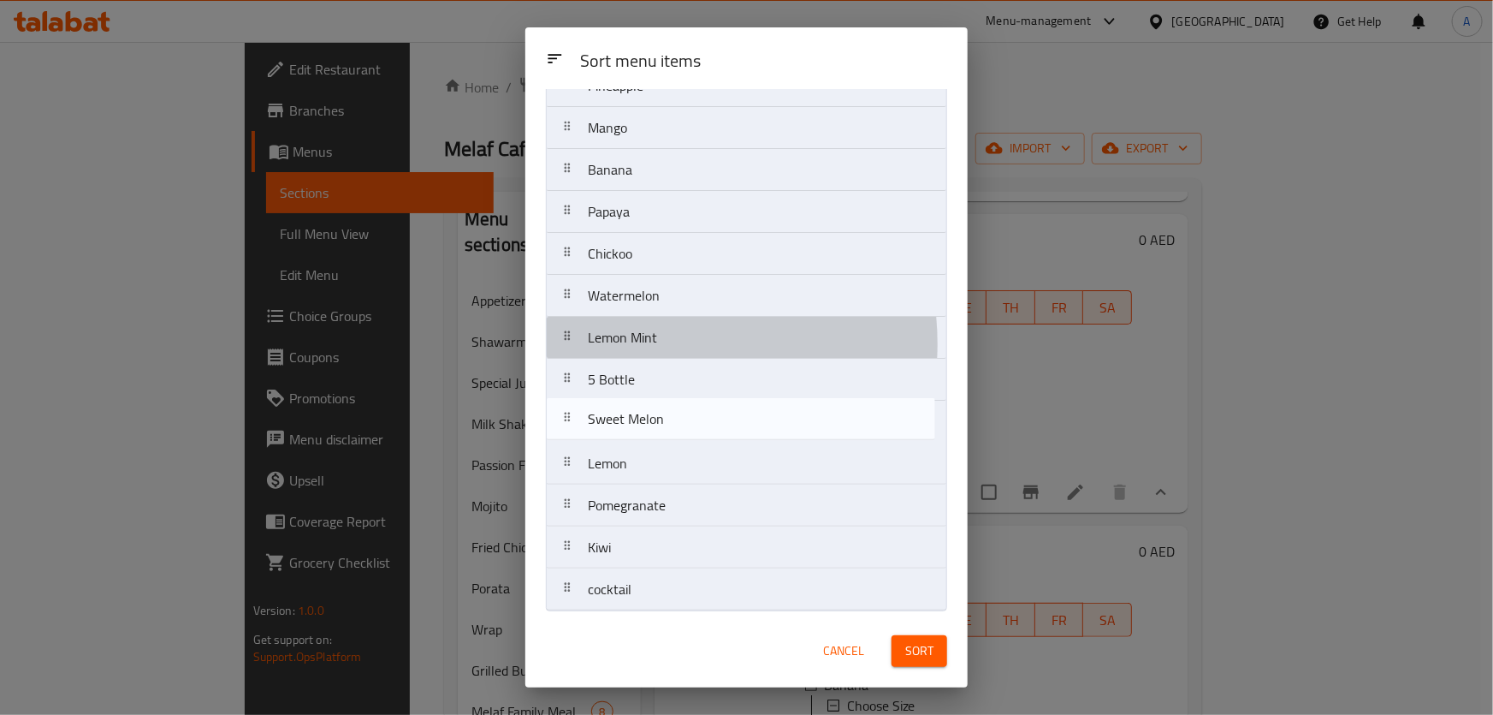
drag, startPoint x: 633, startPoint y: 427, endPoint x: 636, endPoint y: 373, distance: 54.0
drag, startPoint x: 638, startPoint y: 472, endPoint x: 637, endPoint y: 411, distance: 60.8
click at [637, 411] on nav "Strawberry Avocado Carrot Bottle Juices - 1 Pc. Grape Pineapple Mango Banana Pa…" at bounding box center [746, 233] width 401 height 757
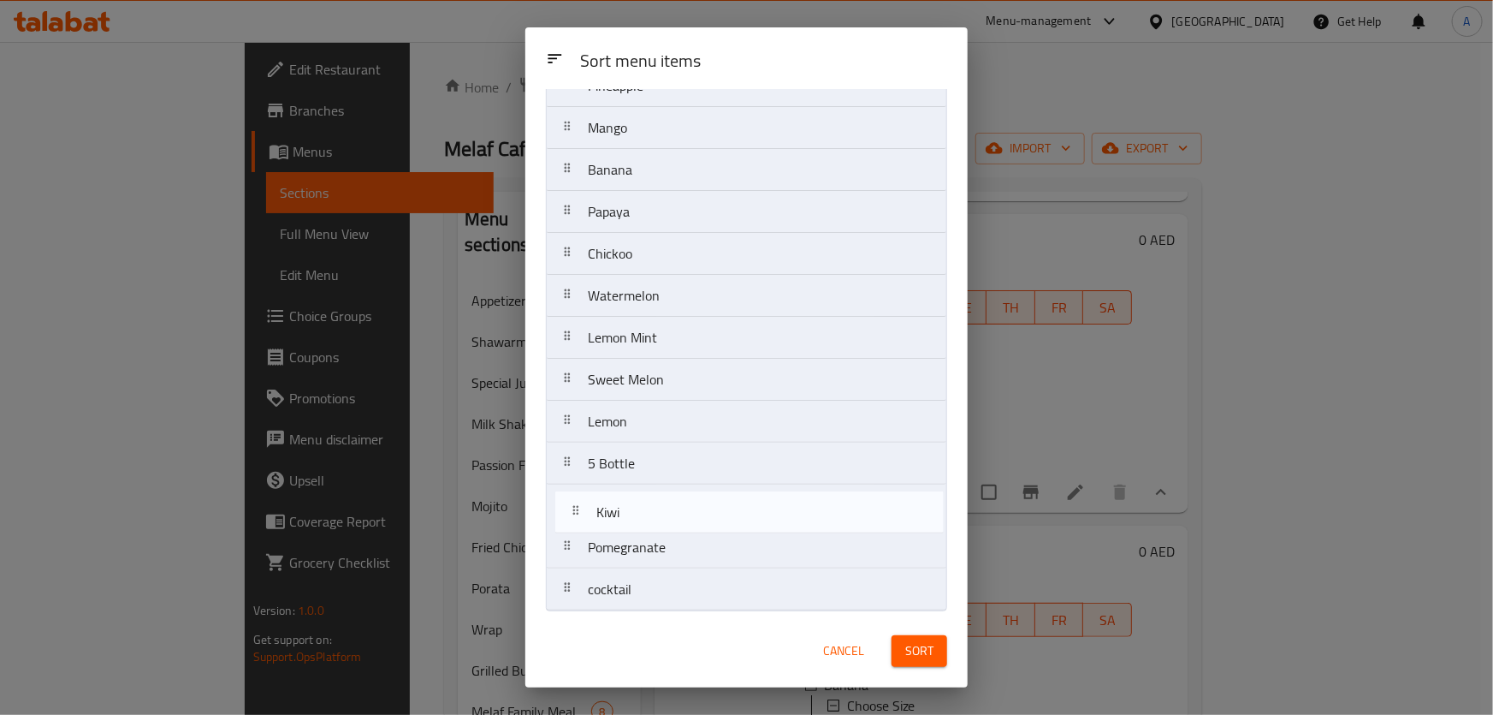
drag, startPoint x: 611, startPoint y: 543, endPoint x: 625, endPoint y: 487, distance: 58.1
click at [625, 487] on nav "Strawberry Avocado Carrot Bottle Juices - 1 Pc. Grape Pineapple Mango Banana Pa…" at bounding box center [746, 233] width 401 height 757
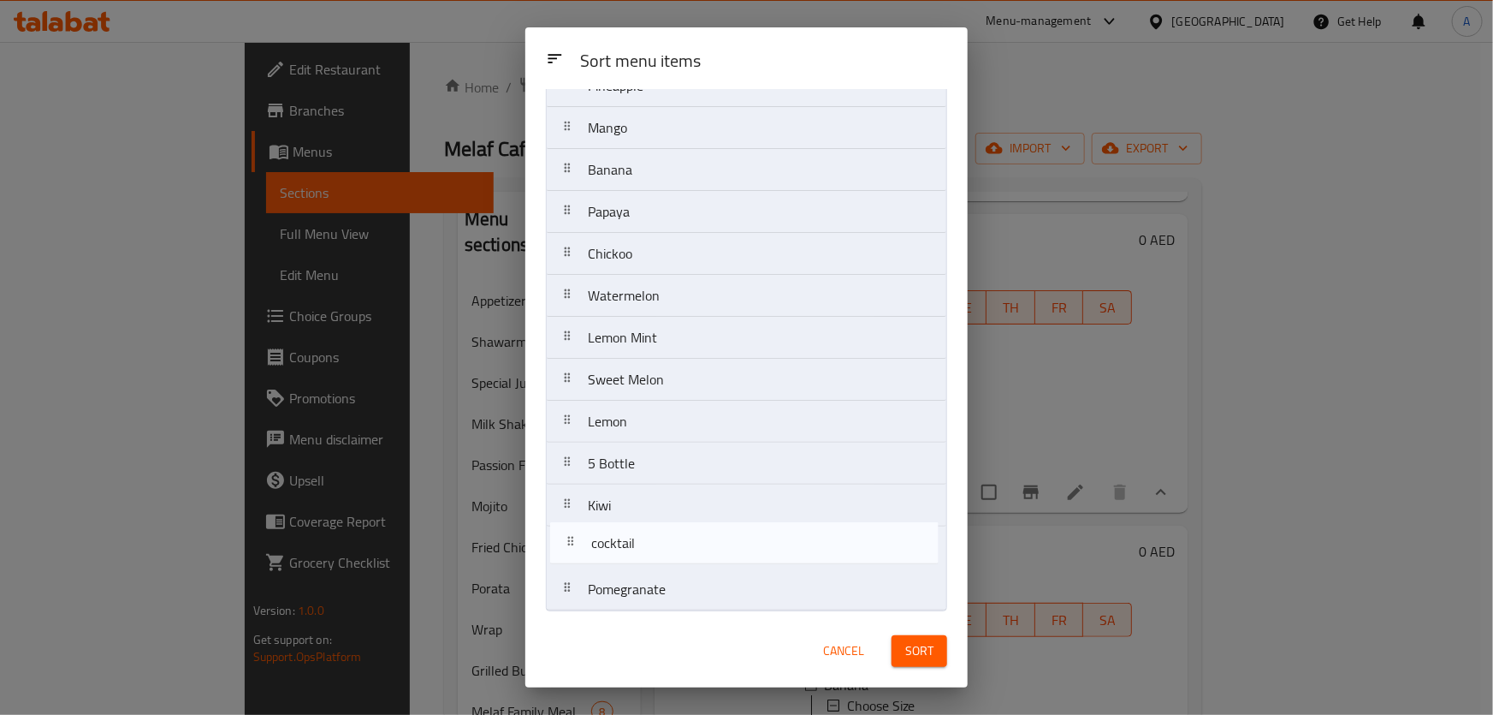
drag, startPoint x: 636, startPoint y: 582, endPoint x: 640, endPoint y: 530, distance: 52.4
click at [640, 530] on nav "Strawberry Avocado Carrot Bottle Juices - 1 Pc. Grape Pineapple Mango Banana Pa…" at bounding box center [746, 233] width 401 height 757
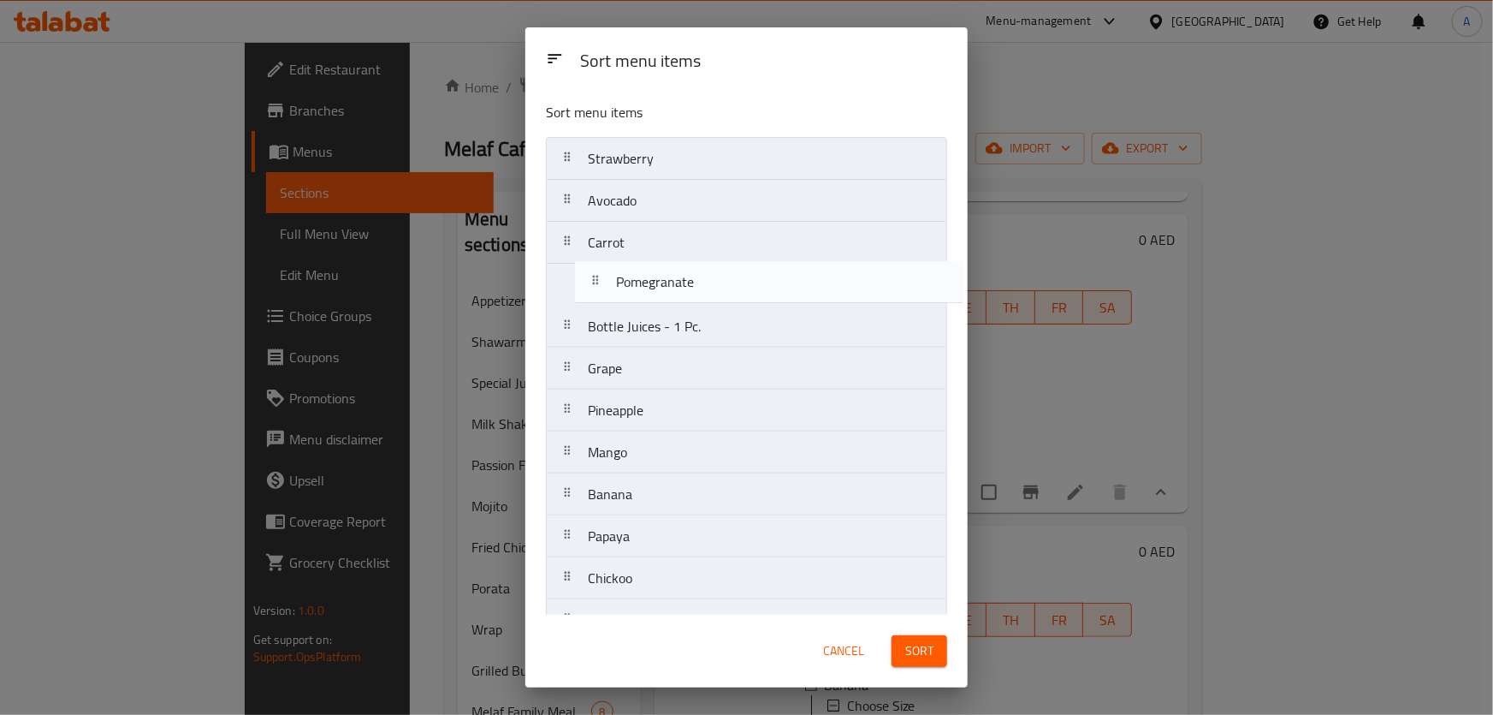
scroll to position [0, 0]
drag, startPoint x: 625, startPoint y: 583, endPoint x: 634, endPoint y: 302, distance: 280.9
click at [639, 281] on nav "Strawberry Avocado Carrot Bottle Juices - 1 Pc. Grape Pineapple Mango Banana Pa…" at bounding box center [746, 516] width 401 height 757
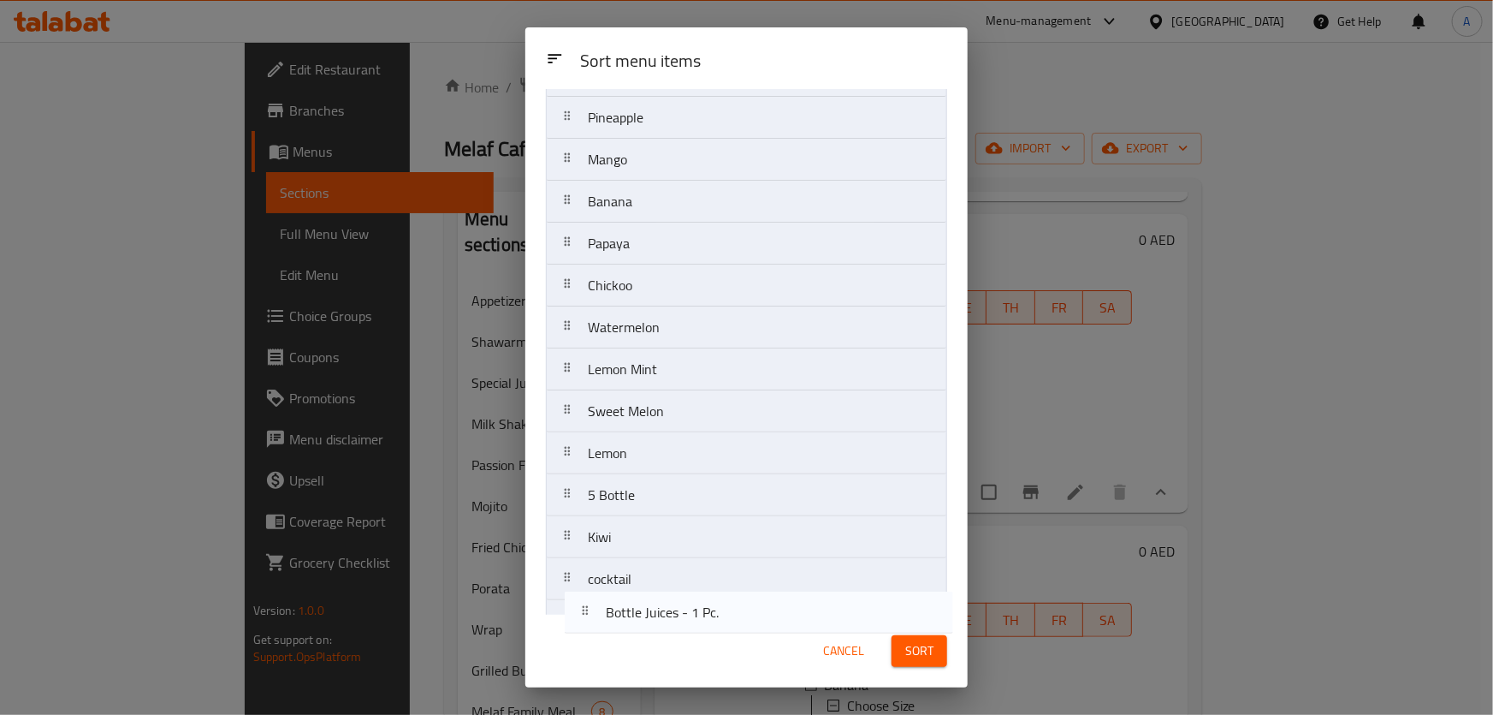
scroll to position [283, 0]
click at [659, 611] on div "Sort menu items Strawberry Avocado Carrot Pomegranate Bottle Juices - 1 Pc. Gra…" at bounding box center [746, 351] width 442 height 525
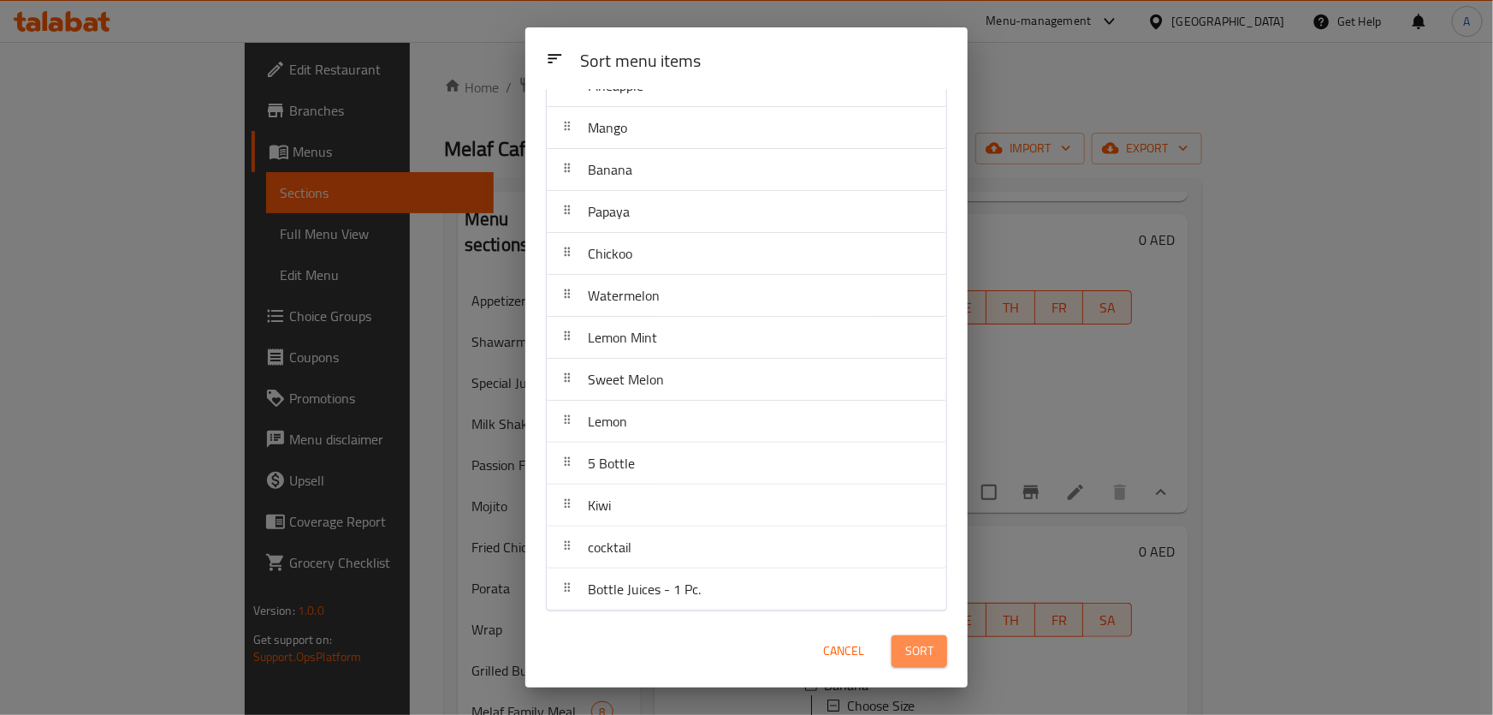
click at [905, 651] on button "Sort" at bounding box center [920, 651] width 56 height 32
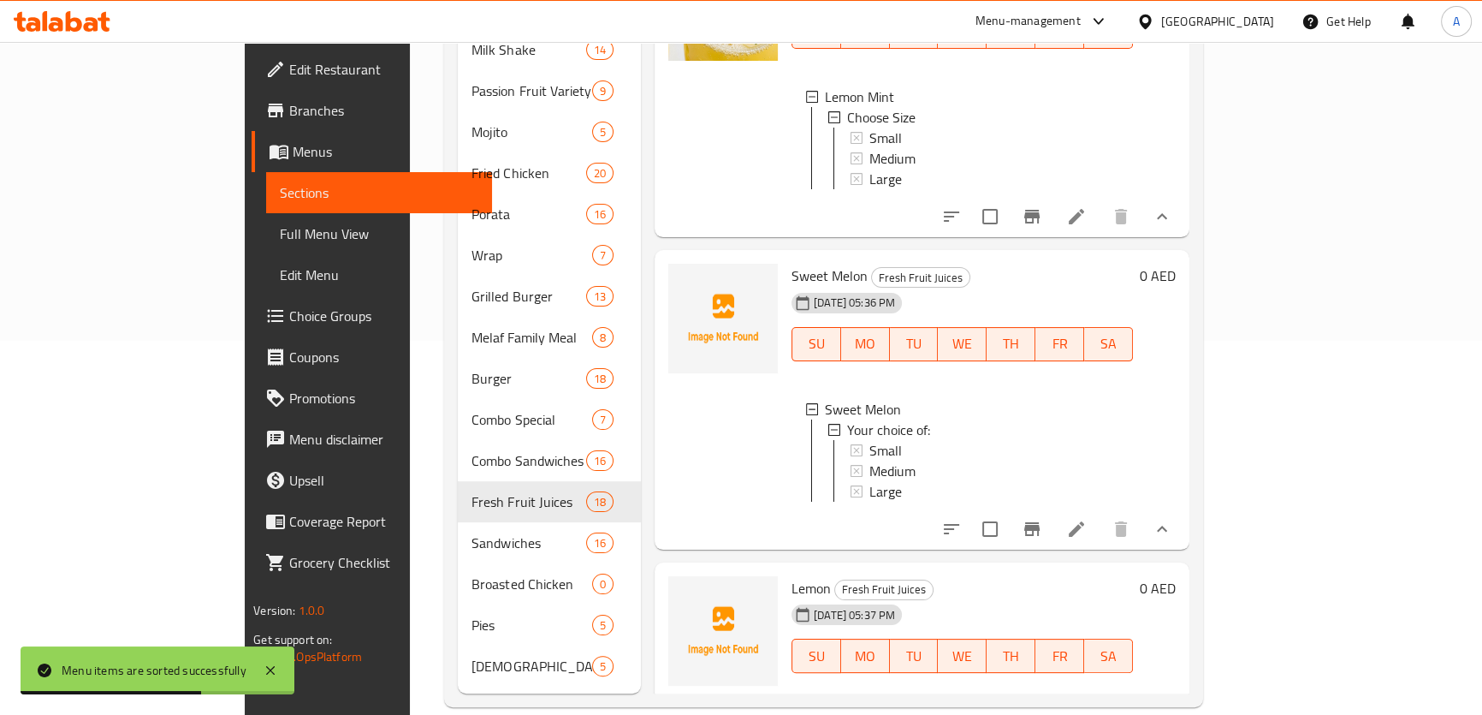
scroll to position [3719, 0]
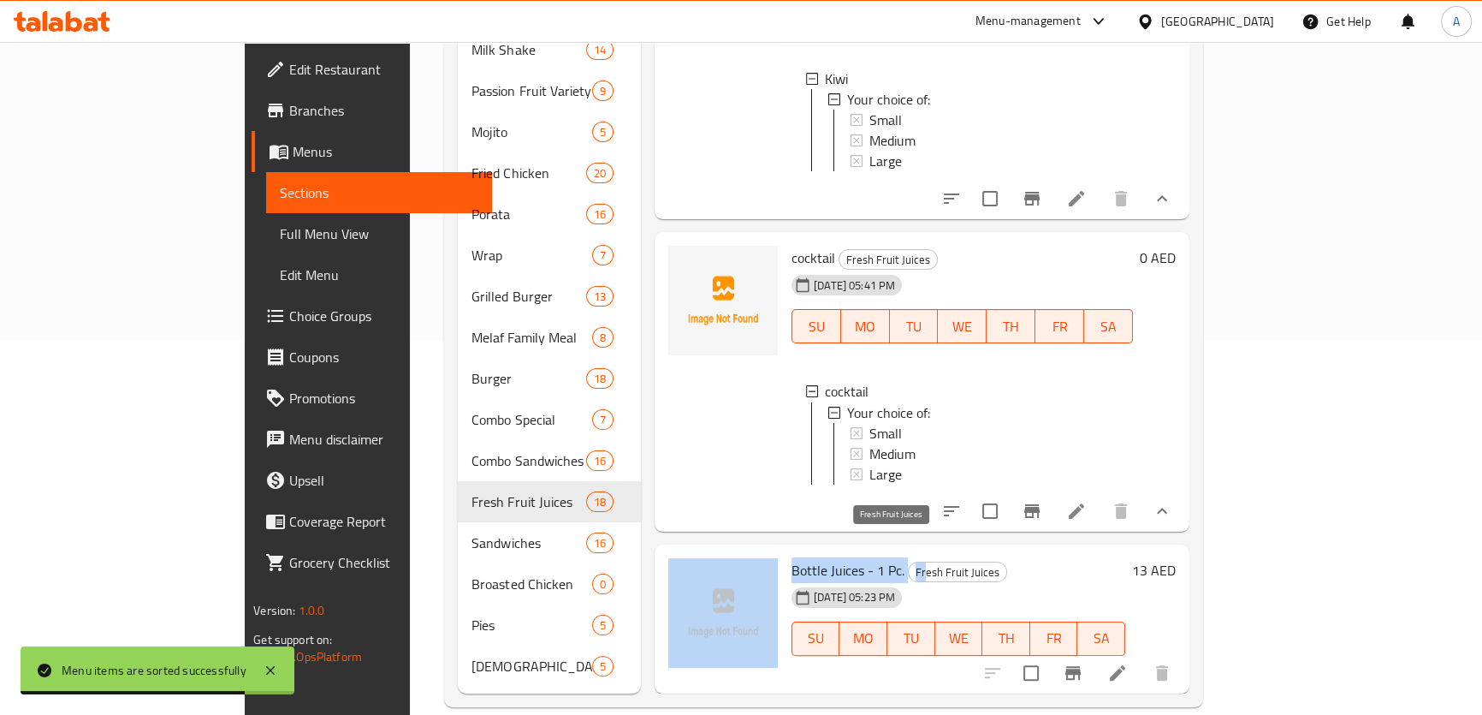
drag, startPoint x: 721, startPoint y: 551, endPoint x: 859, endPoint y: 548, distance: 138.7
click at [859, 551] on div "Bottle Juices - 1 Pc. Fresh Fruit Juices [DATE] 05:23 PM SU MO TU WE TH FR SA 1…" at bounding box center [922, 618] width 521 height 135
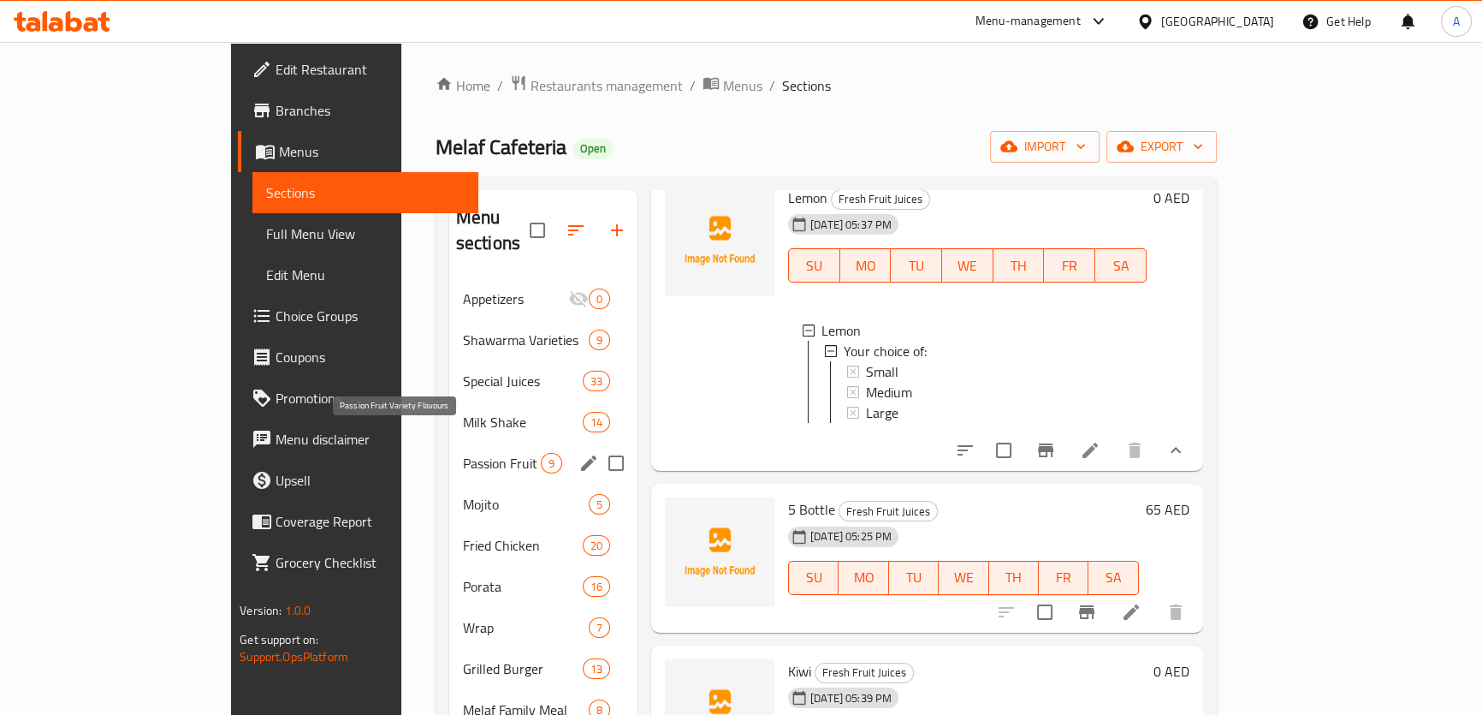
scroll to position [0, 0]
click at [463, 331] on span "Shawarma Varieties" at bounding box center [502, 341] width 78 height 21
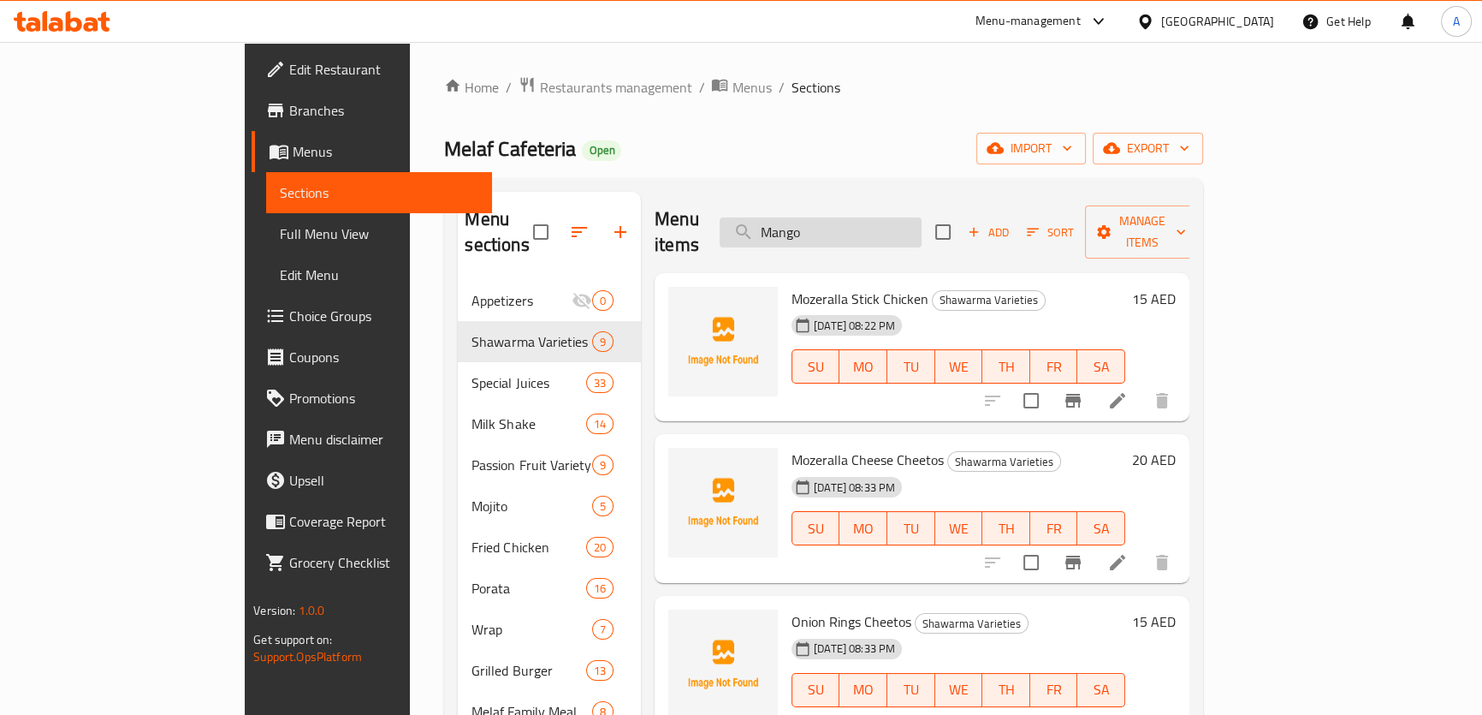
click at [893, 217] on input "Mango" at bounding box center [821, 232] width 202 height 30
click at [894, 217] on input "Mango" at bounding box center [821, 232] width 202 height 30
paste input "MELAF SLUper Delicious"
click at [894, 217] on input "MangoMELAF SLUper Delicious" at bounding box center [821, 232] width 202 height 30
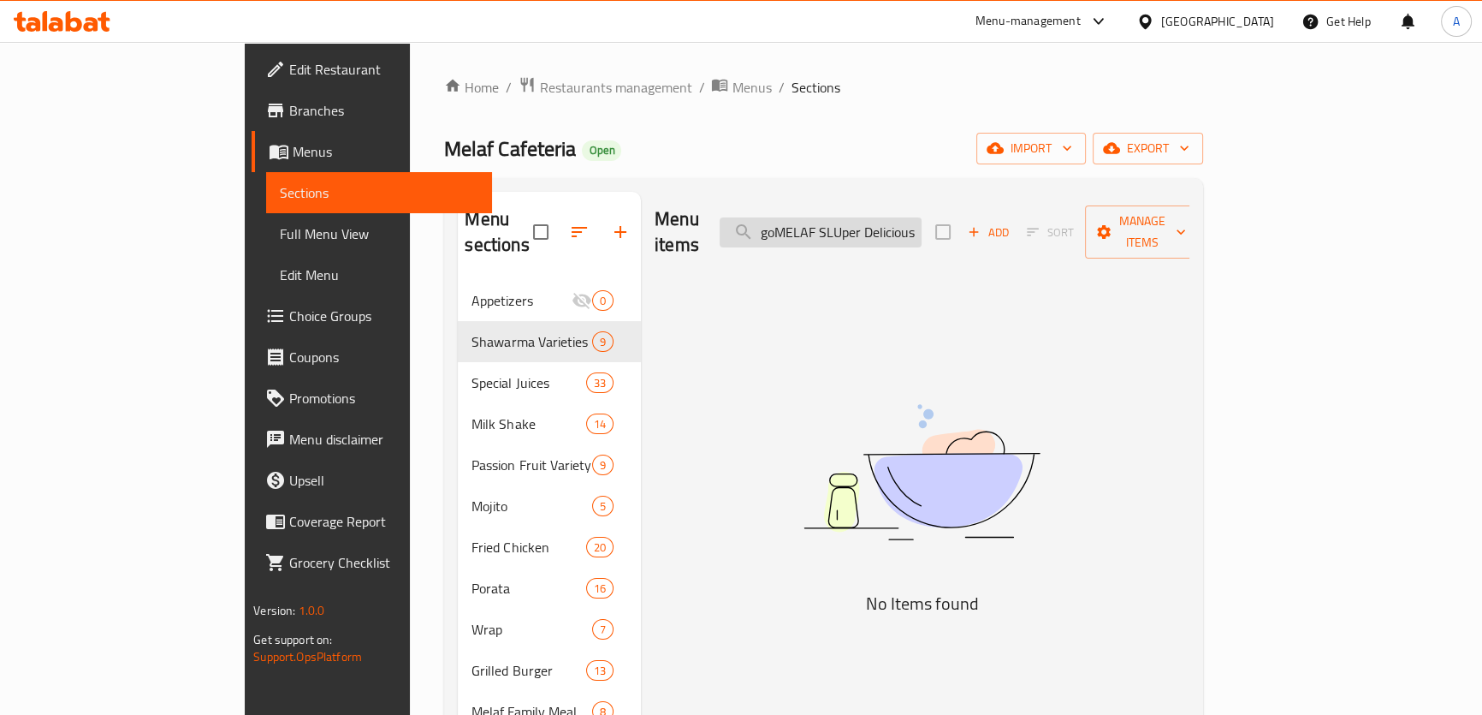
paste input "search"
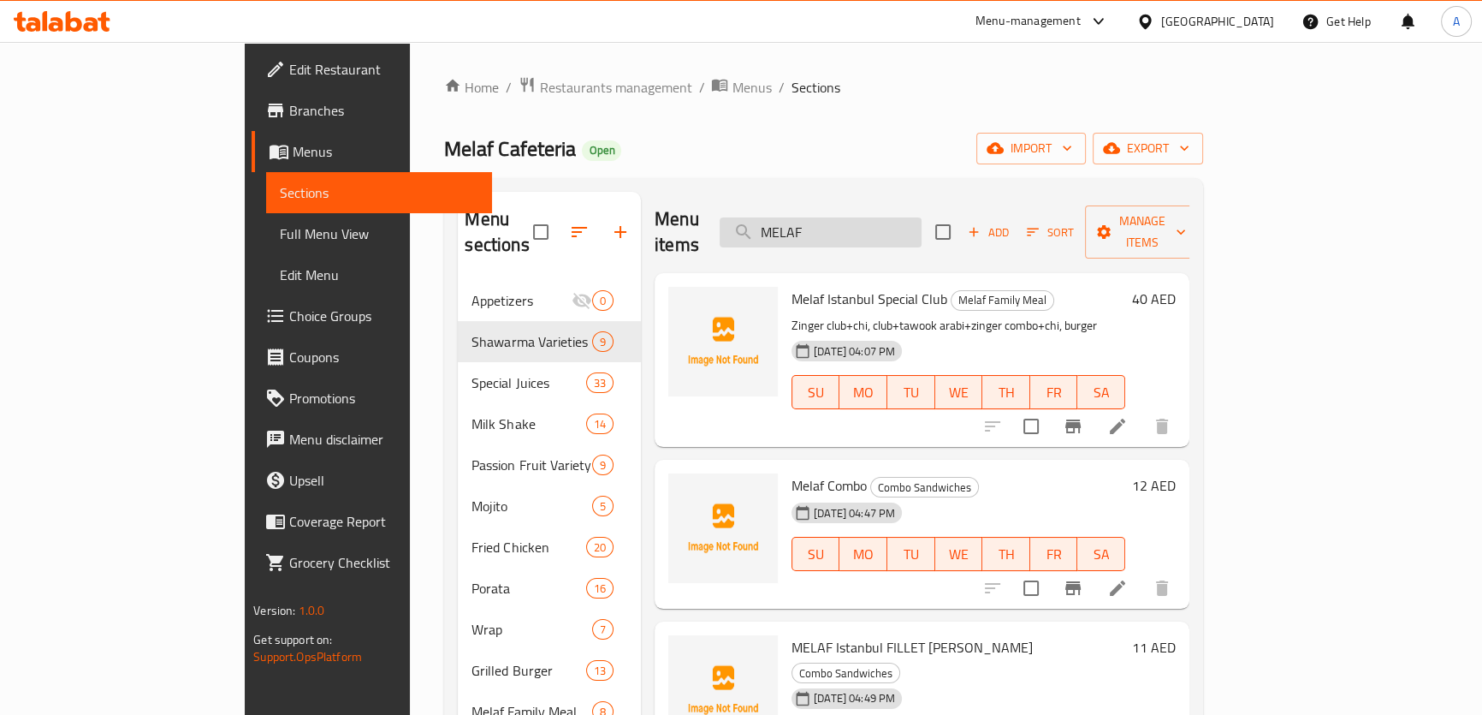
click at [844, 224] on input "MELAF" at bounding box center [821, 232] width 202 height 30
type input "MELAF"
drag, startPoint x: 772, startPoint y: 290, endPoint x: 831, endPoint y: 286, distance: 59.2
click at [831, 286] on div "Melaf Istanbul Special Club Melaf Family Meal Zinger club+chi, club+tawook arab…" at bounding box center [958, 360] width 347 height 160
click at [882, 217] on input "MELAF" at bounding box center [821, 232] width 202 height 30
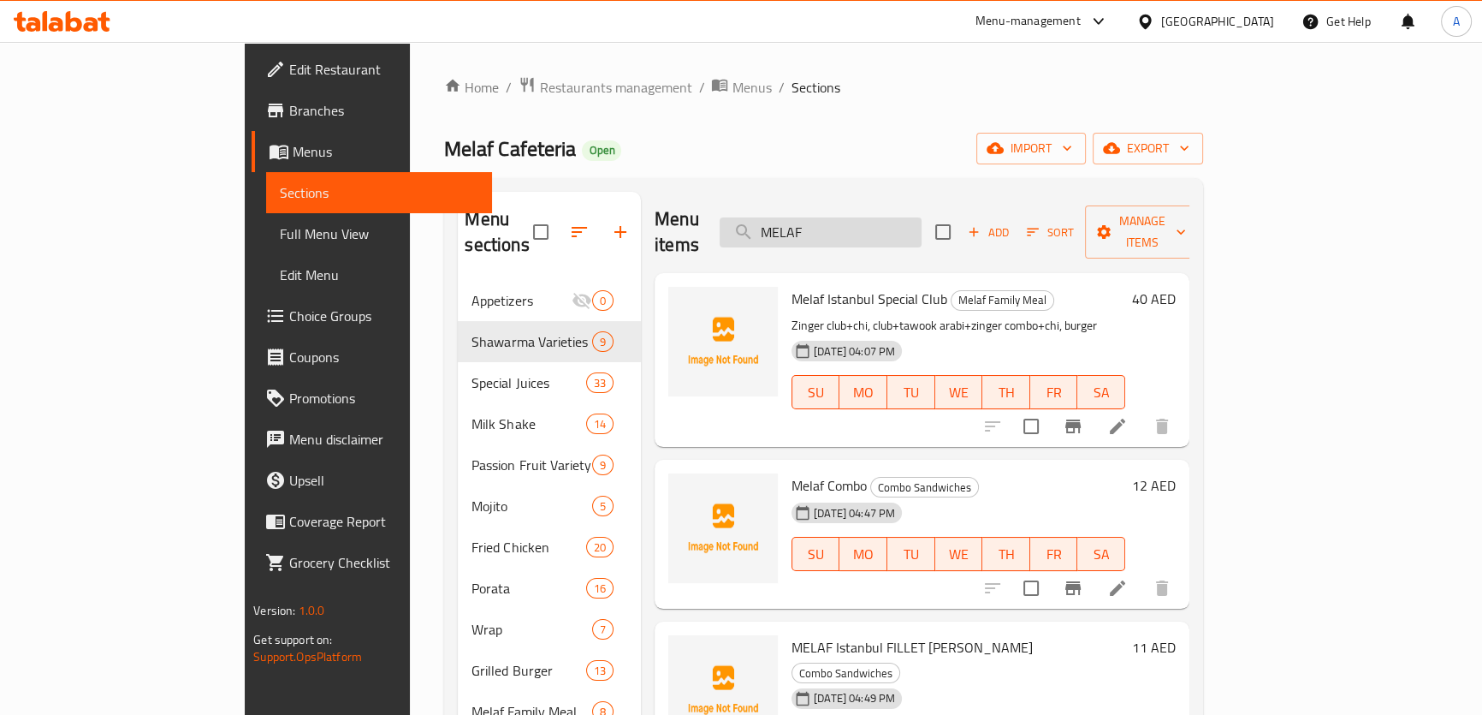
click at [882, 217] on input "MELAF" at bounding box center [821, 232] width 202 height 30
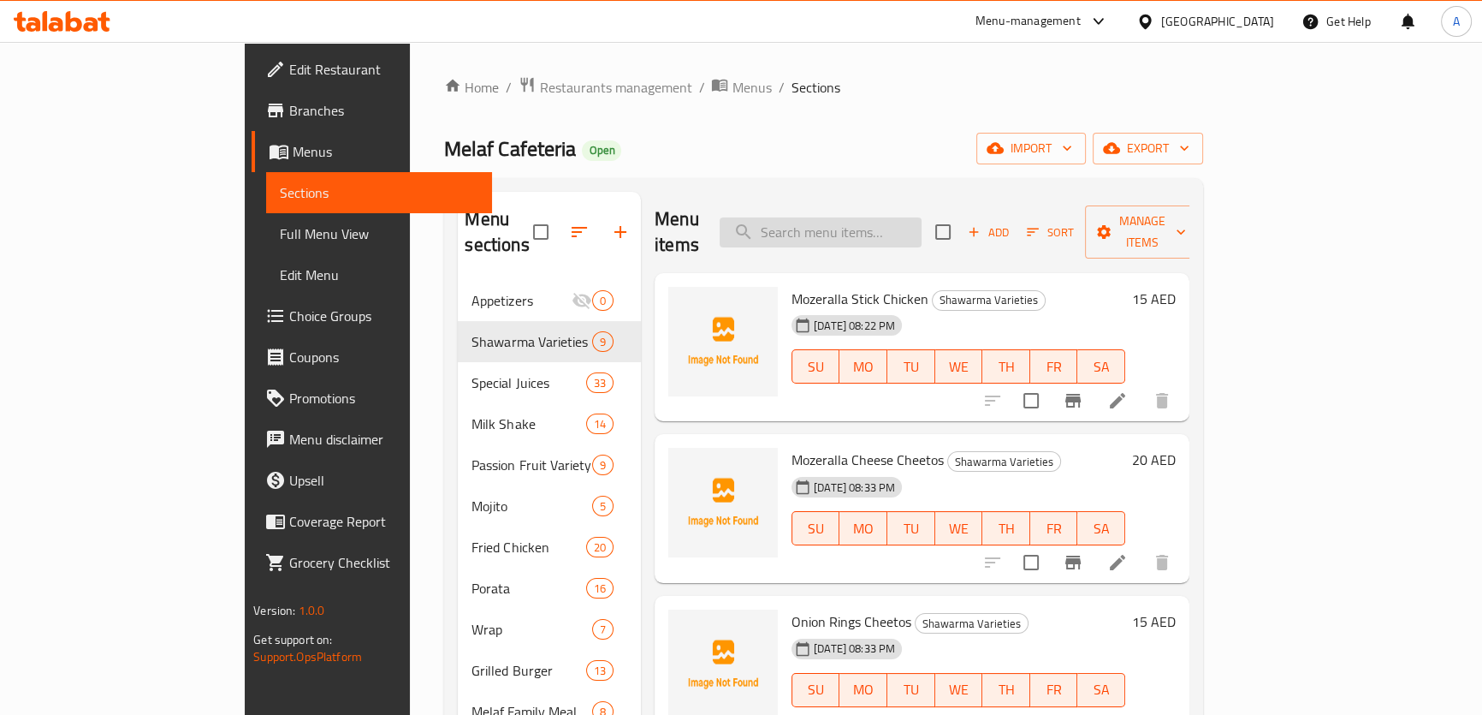
click at [922, 217] on input "search" at bounding box center [821, 232] width 202 height 30
paste input "Shawarma Meal"
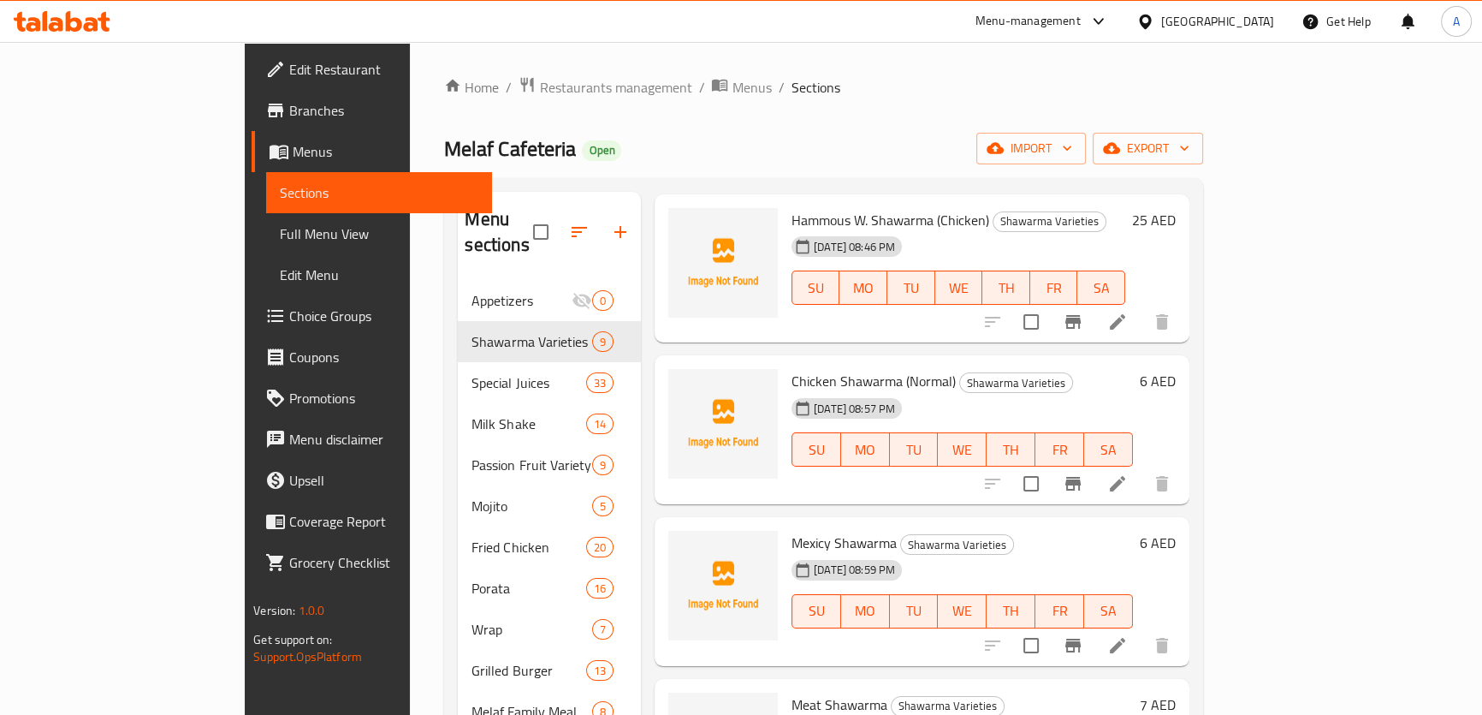
scroll to position [233, 0]
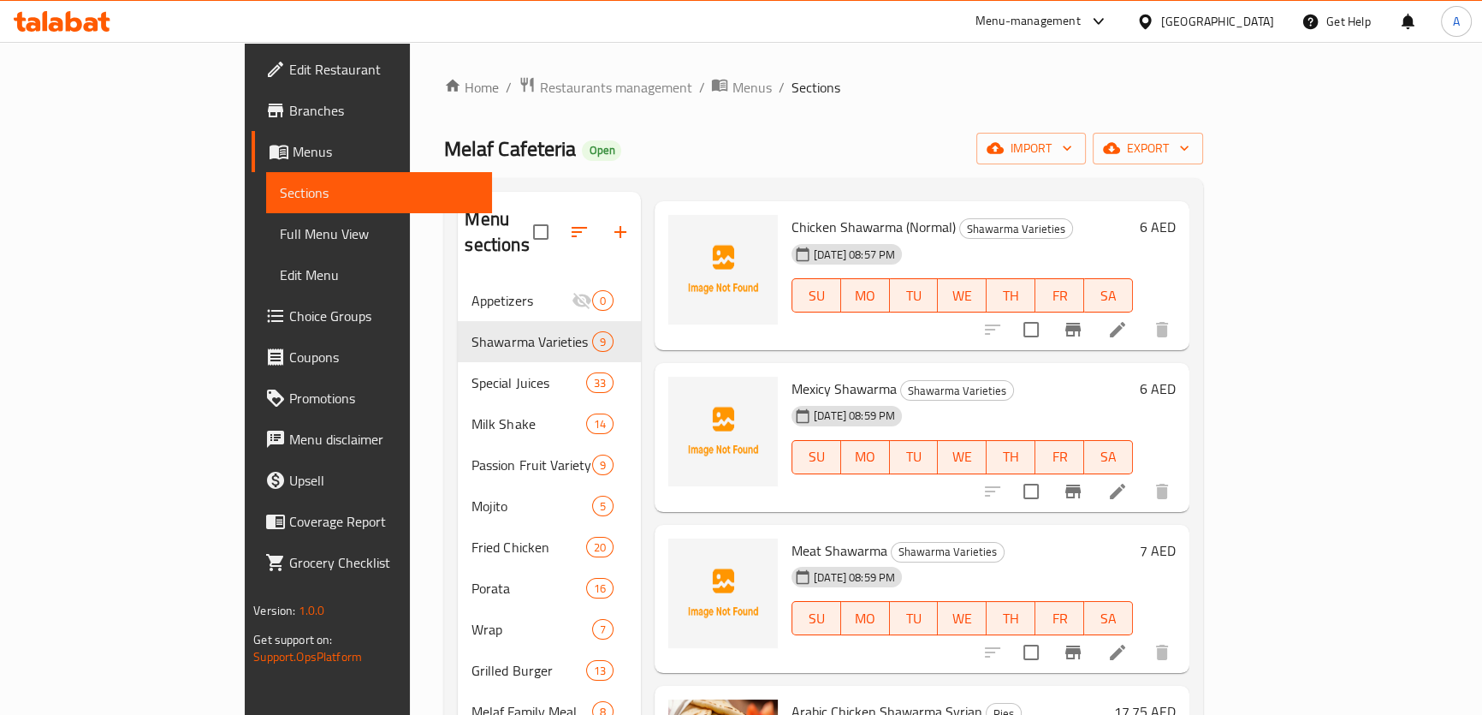
type input "Shawarma"
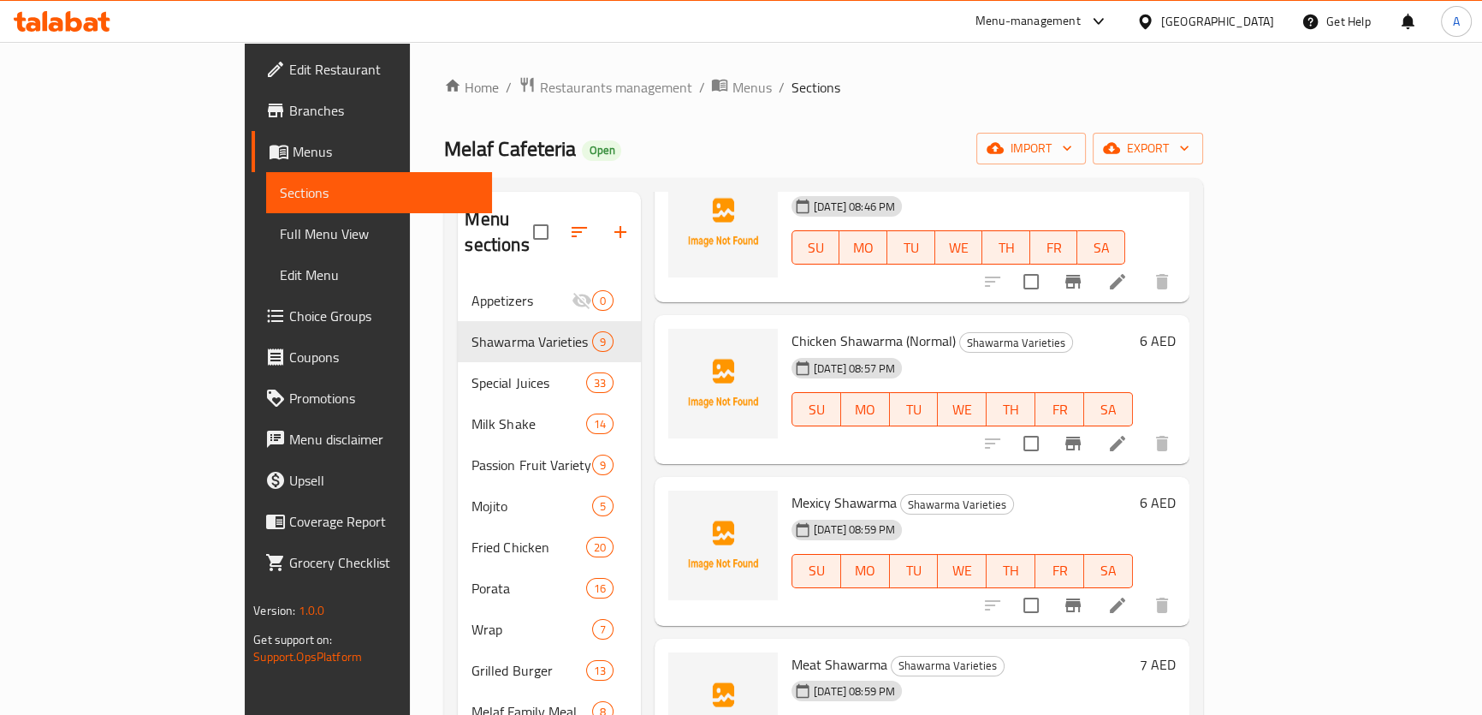
scroll to position [0, 0]
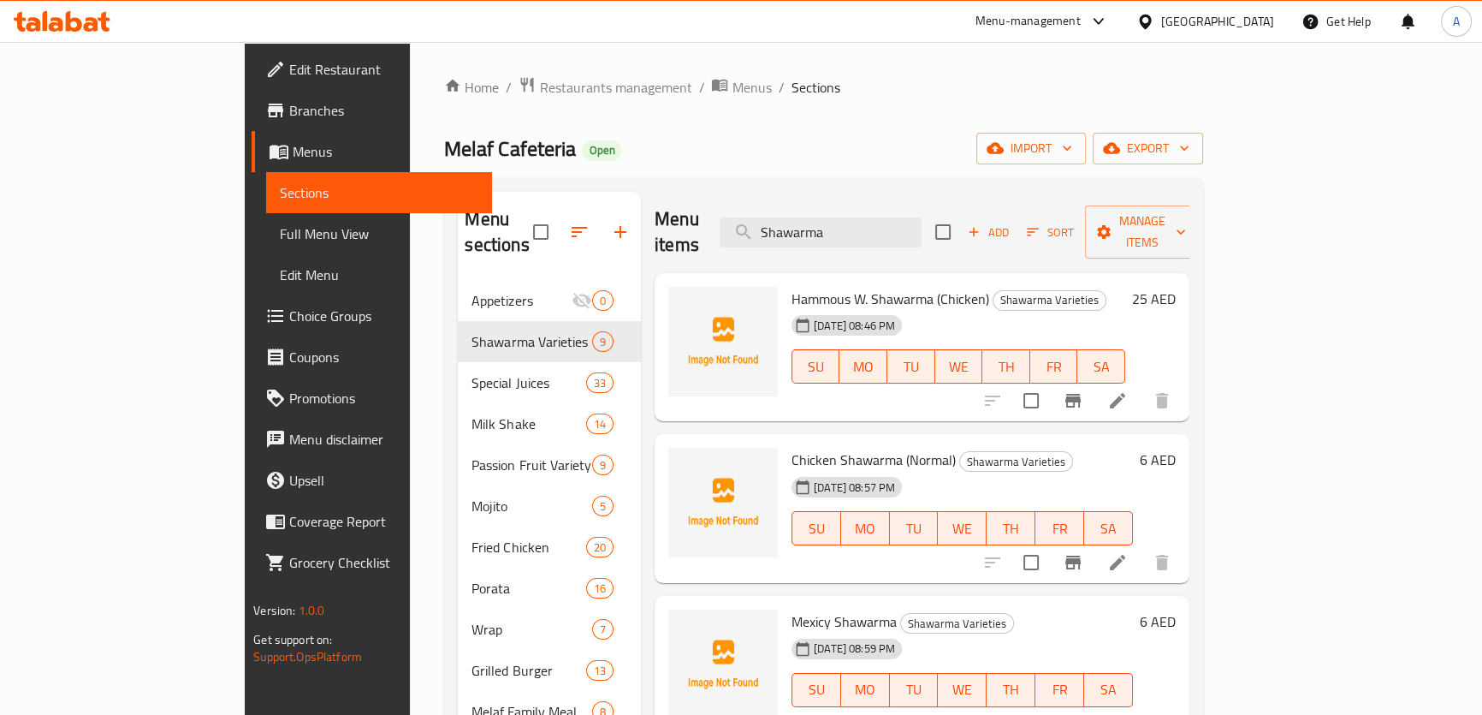
click at [941, 163] on div "Melaf Cafeteria Open import export" at bounding box center [823, 149] width 758 height 32
click at [922, 222] on input "Shawarma" at bounding box center [821, 232] width 202 height 30
paste input "Shawarma Cheetos Roll"
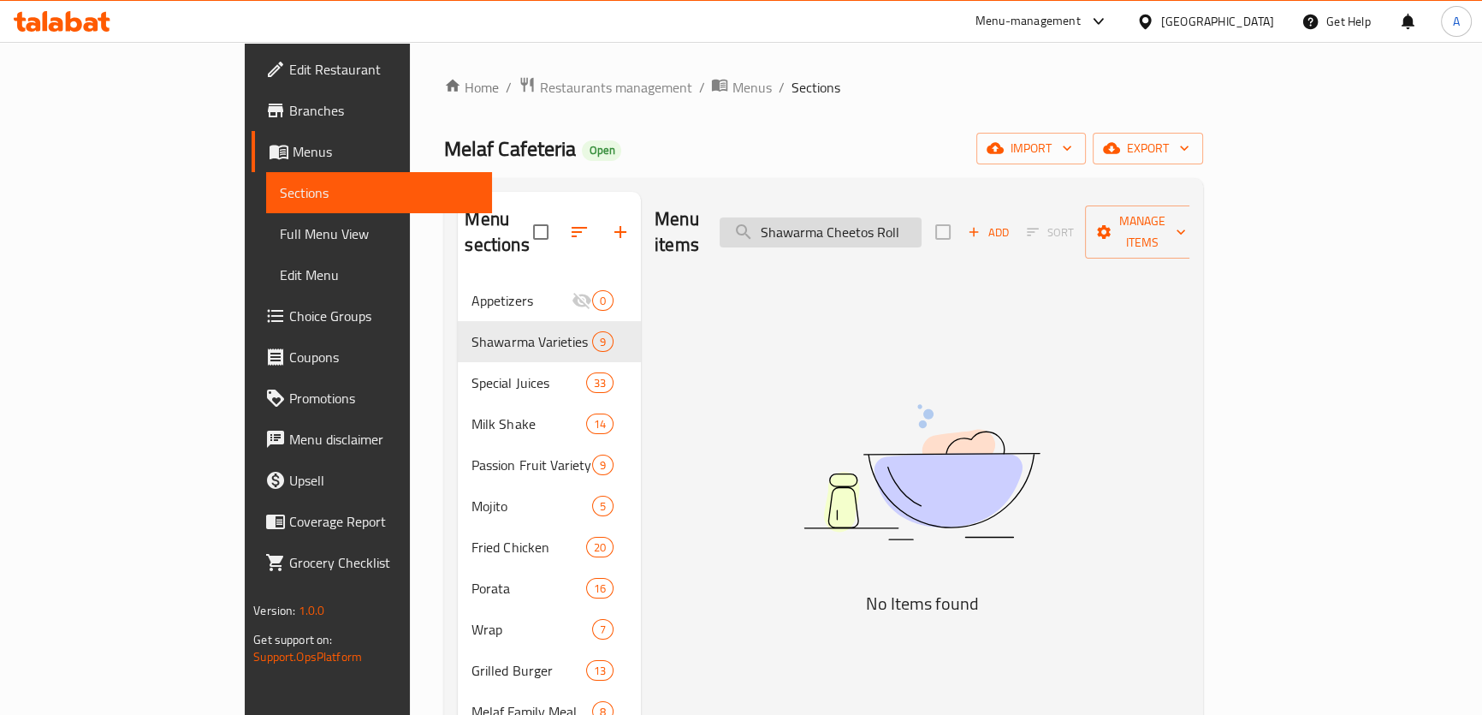
click at [907, 220] on input "Shawarma Cheetos Roll" at bounding box center [821, 232] width 202 height 30
click at [916, 232] on input "Cheetos Roll" at bounding box center [821, 232] width 202 height 30
click at [916, 231] on input "Cheetos Roll" at bounding box center [821, 232] width 202 height 30
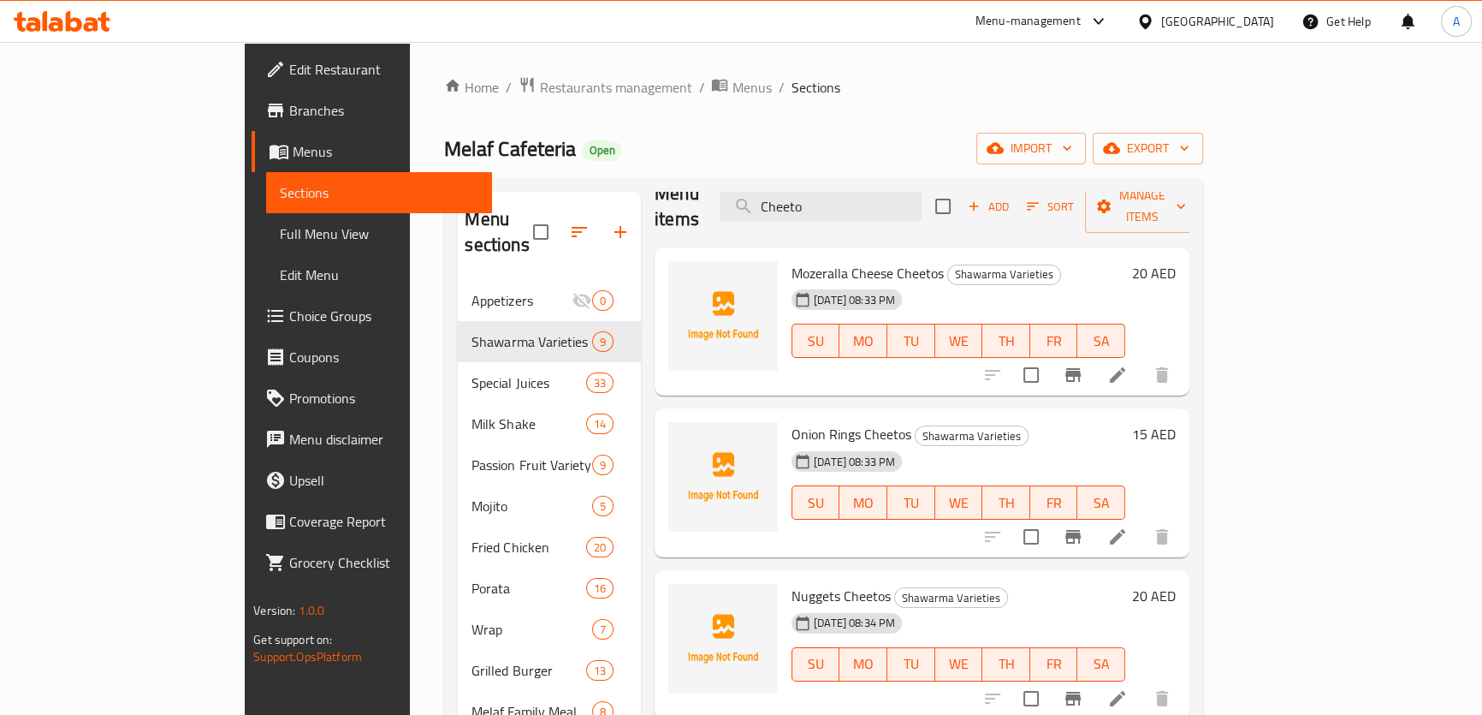
scroll to position [15, 0]
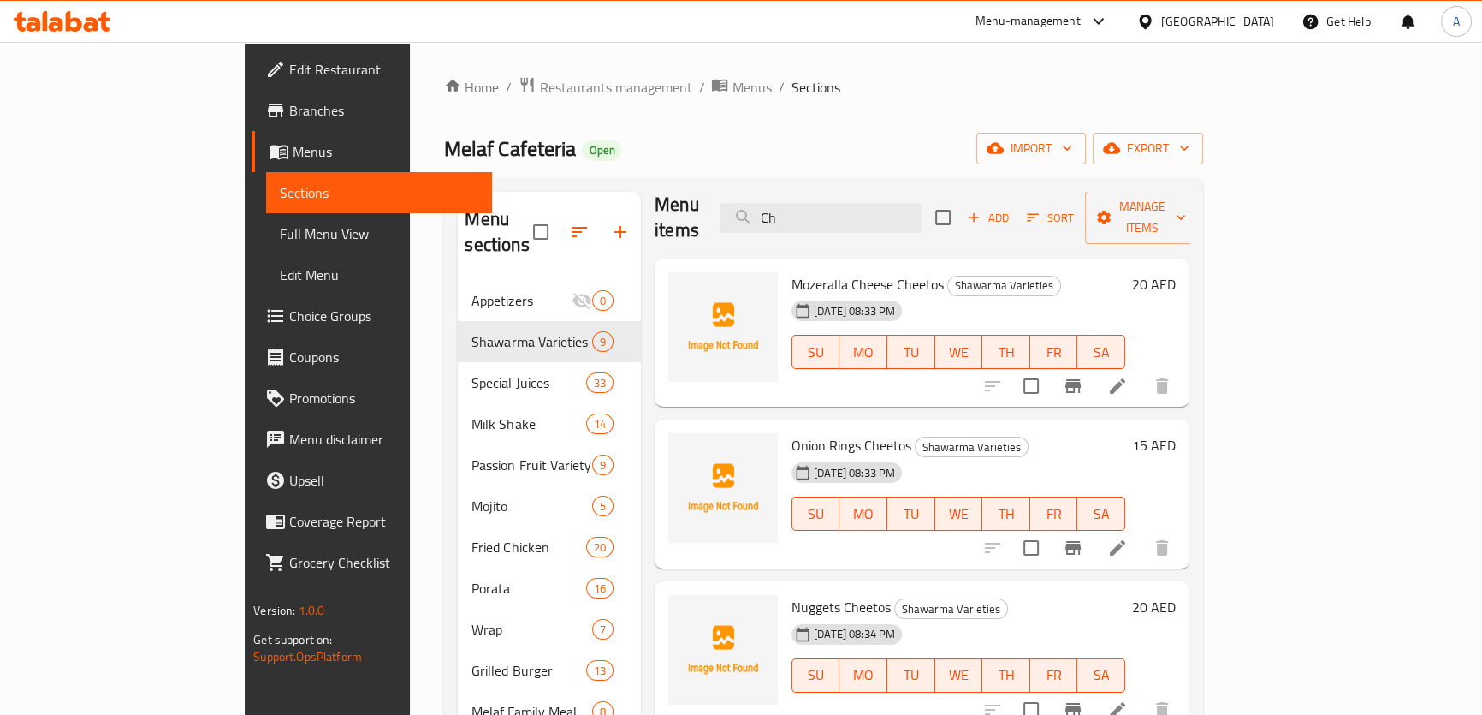
type input "C"
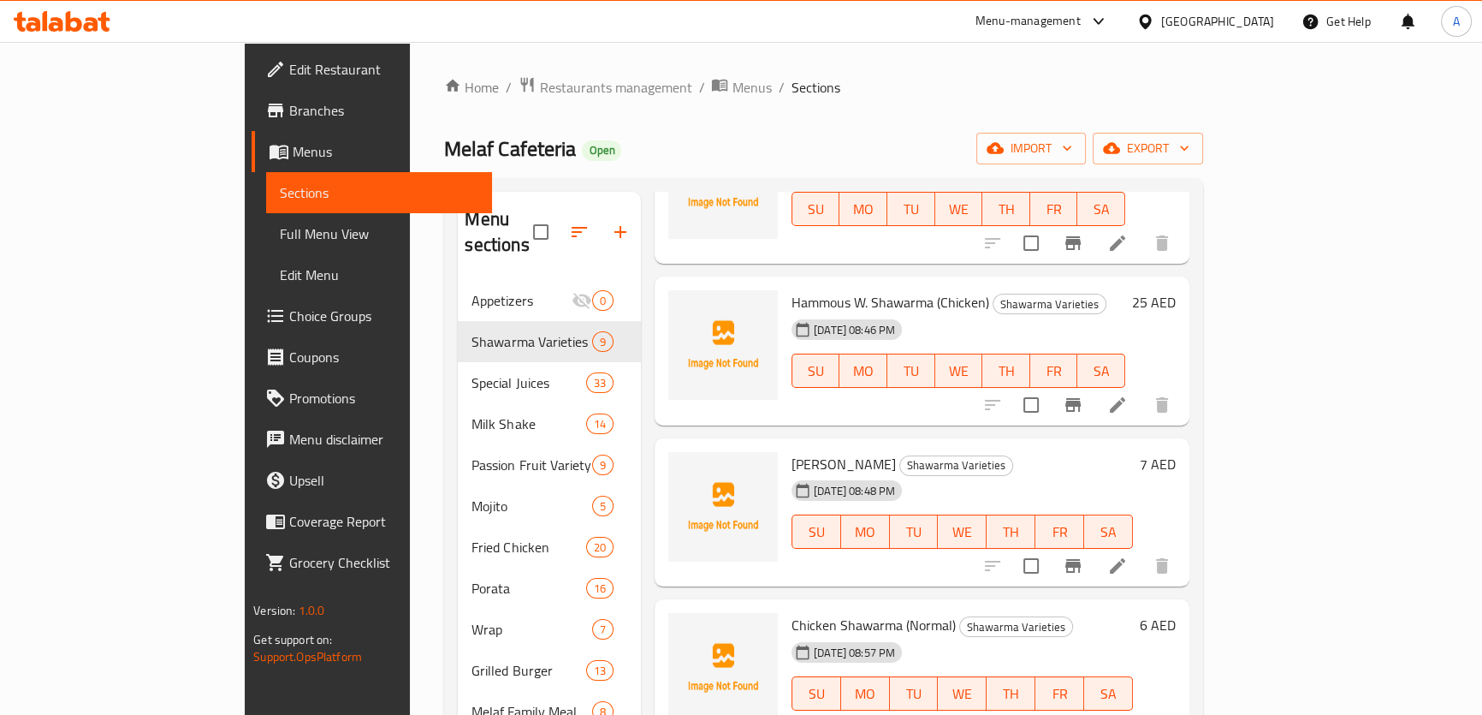
scroll to position [644, 0]
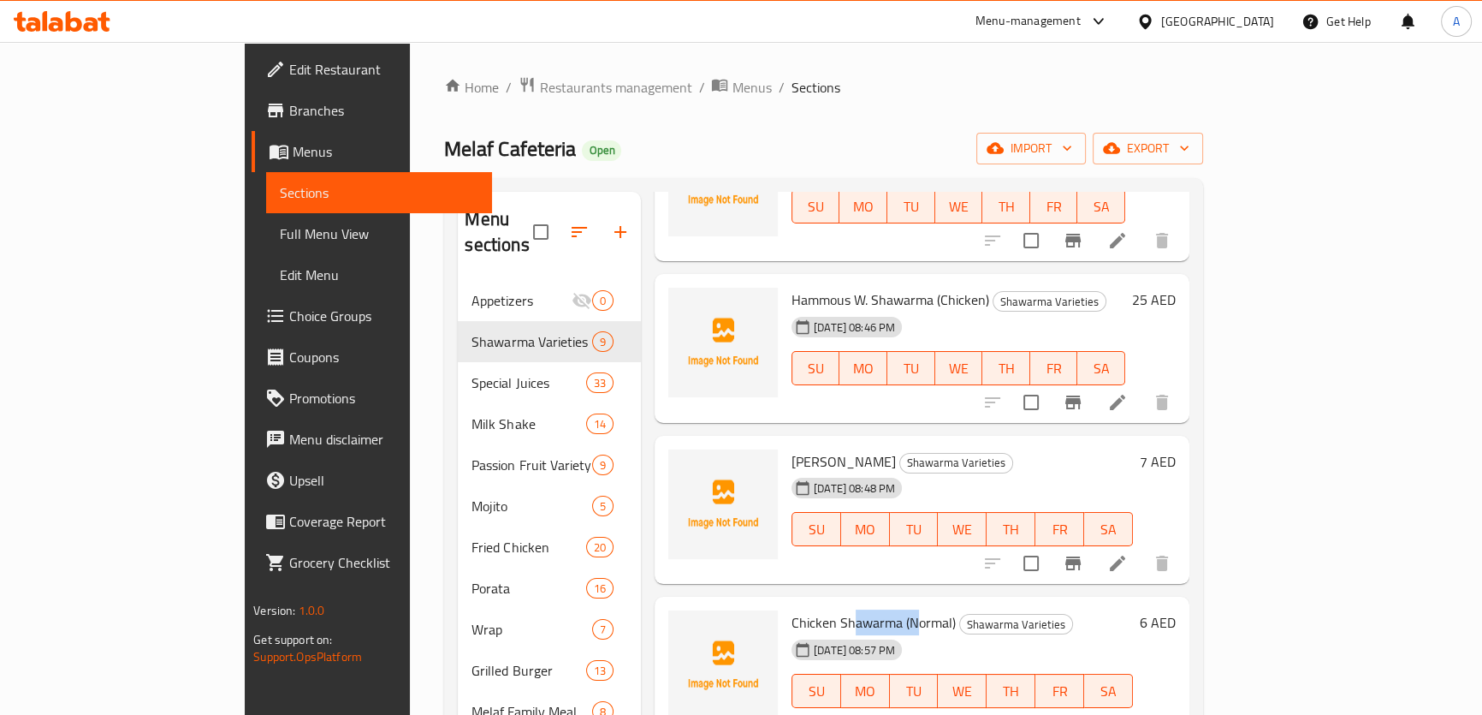
drag, startPoint x: 792, startPoint y: 591, endPoint x: 854, endPoint y: 595, distance: 62.6
click at [854, 609] on span "Chicken Shawarma (Normal)" at bounding box center [874, 622] width 164 height 26
click at [855, 609] on span "Chicken Shawarma (Normal)" at bounding box center [874, 622] width 164 height 26
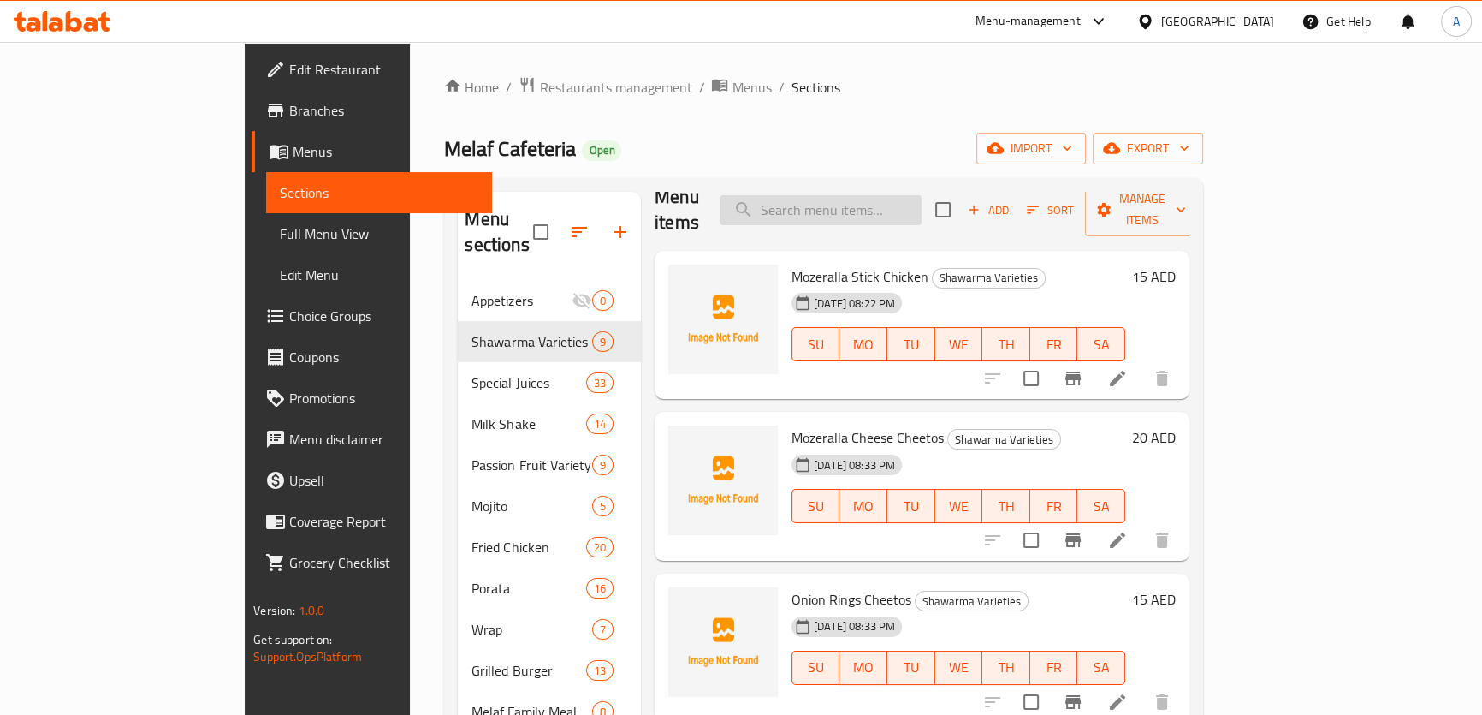
click at [864, 201] on input "search" at bounding box center [821, 210] width 202 height 30
paste input "Shawarma Cheetos Arabic"
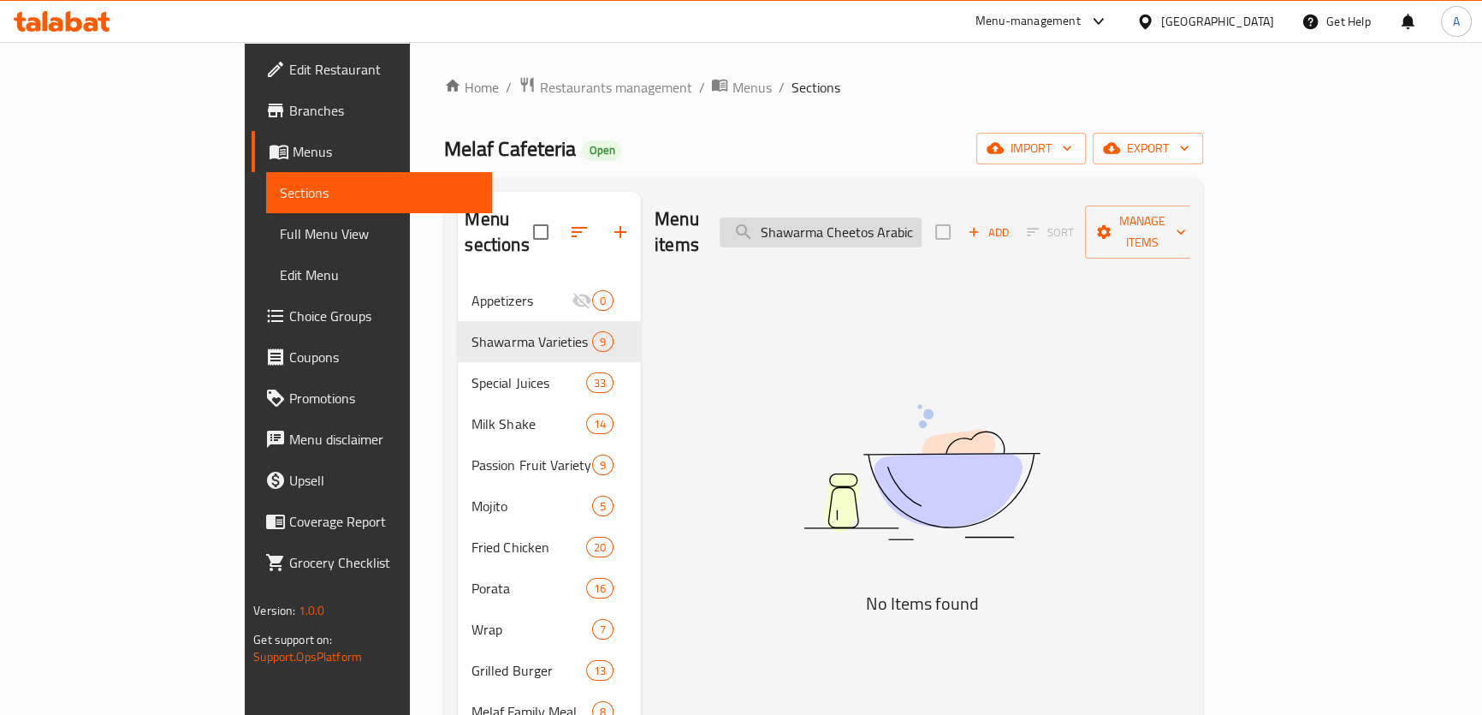
scroll to position [0, 0]
click at [854, 226] on input "Shawarma Cheetos Arabic" at bounding box center [821, 232] width 202 height 30
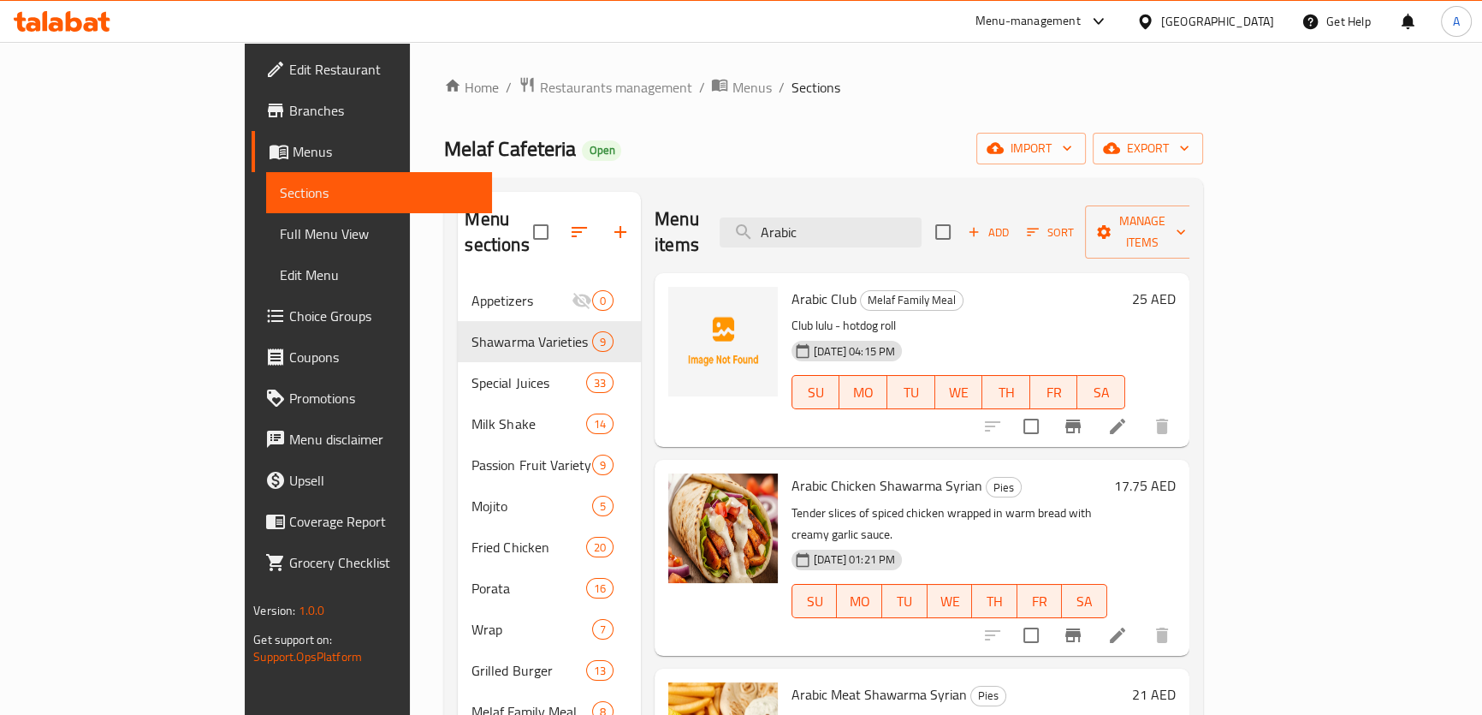
type input "Arabic"
click at [916, 238] on div "Menu items Arabic Add Sort Manage items" at bounding box center [922, 232] width 535 height 81
click at [922, 230] on input "Arabic" at bounding box center [821, 232] width 202 height 30
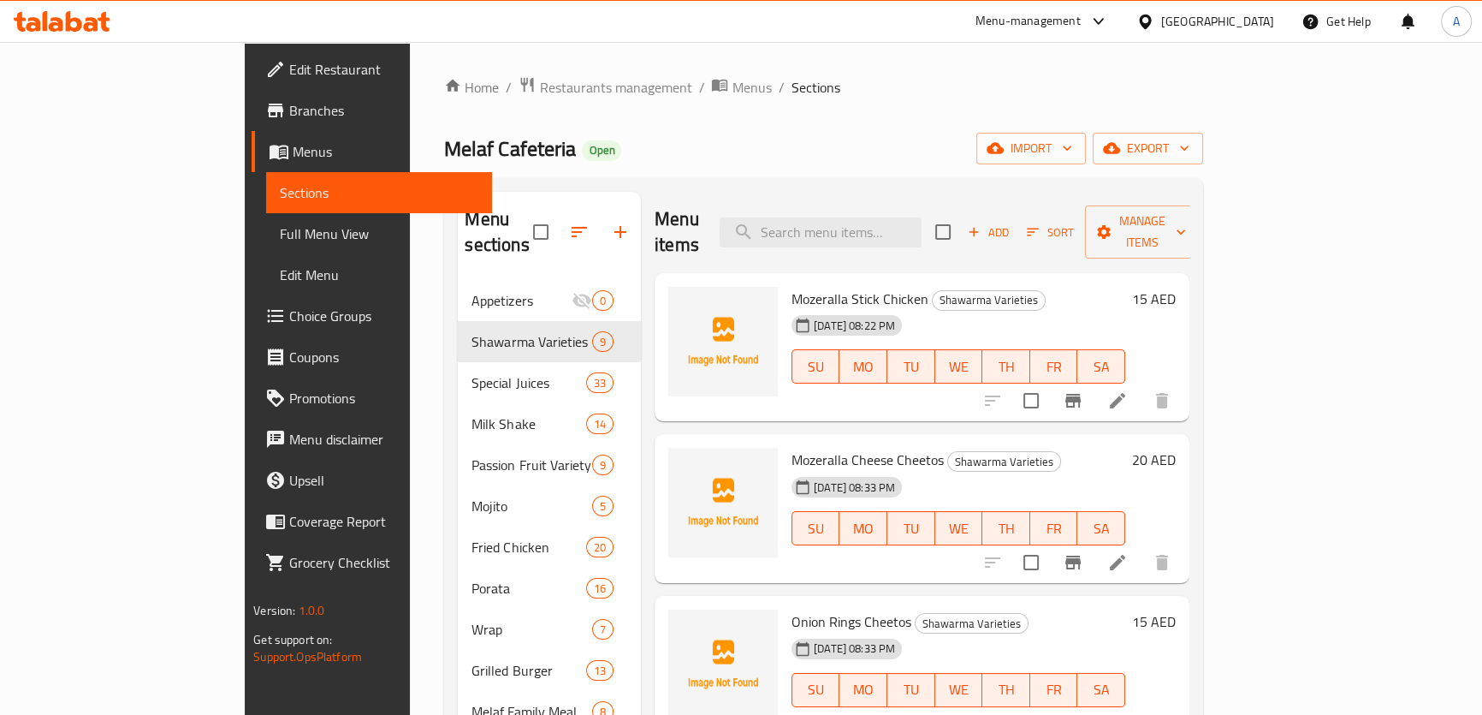
click at [1012, 223] on span "Add" at bounding box center [988, 233] width 46 height 20
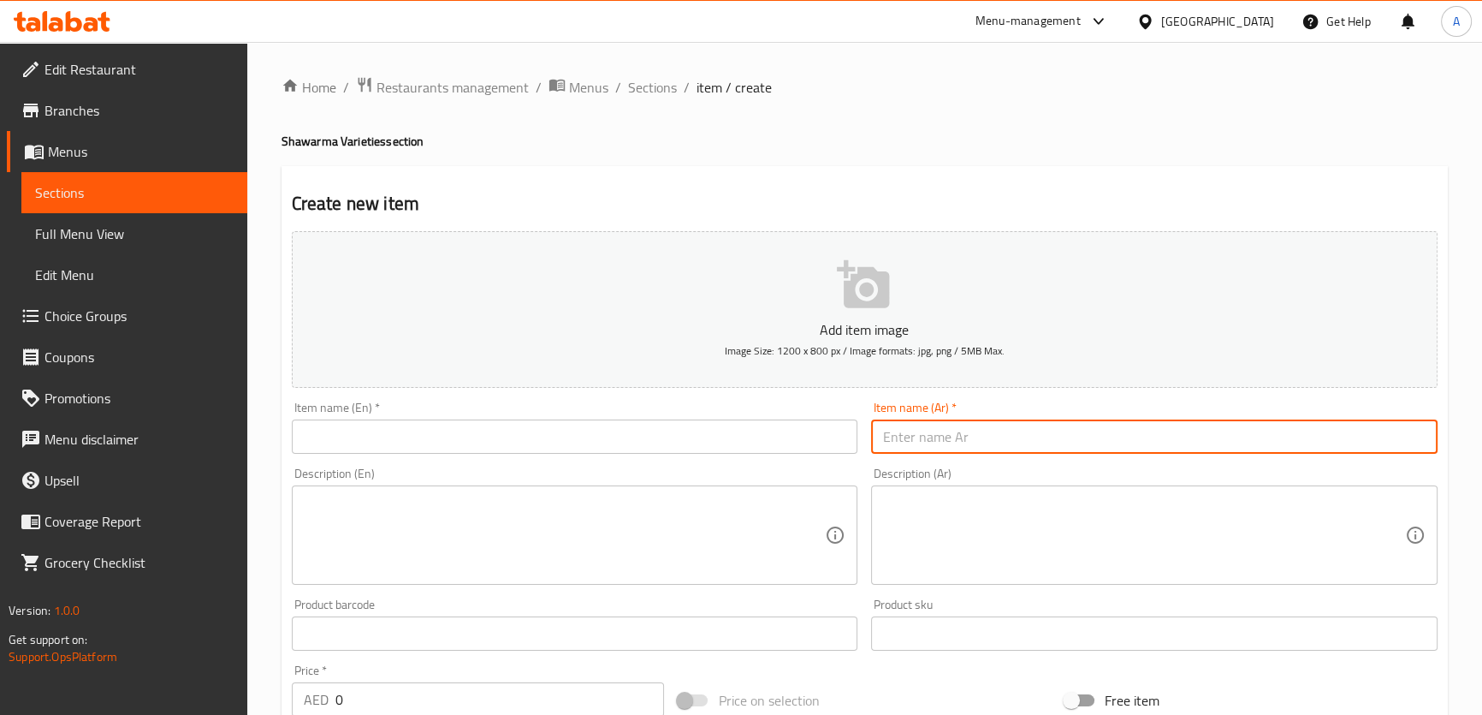
click at [1076, 435] on input "text" at bounding box center [1154, 436] width 567 height 34
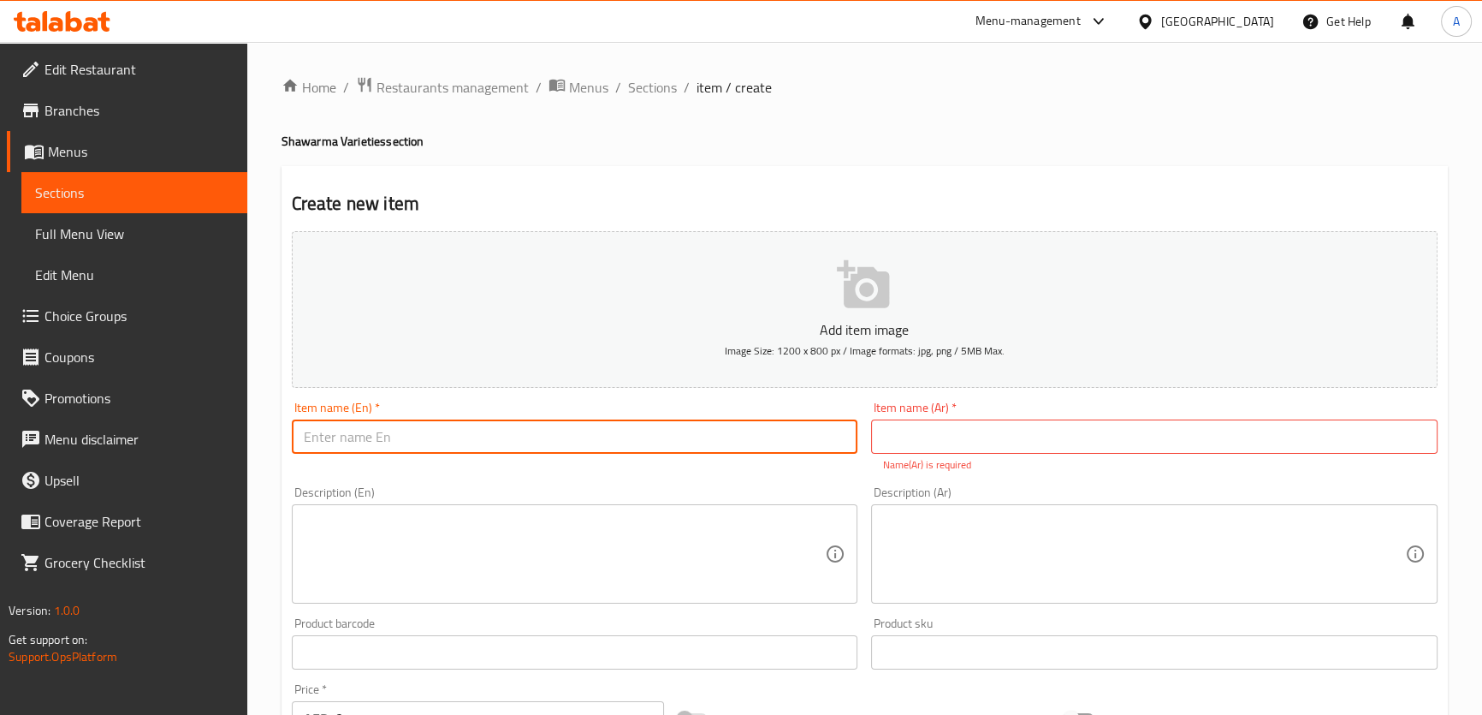
drag, startPoint x: 710, startPoint y: 444, endPoint x: 787, endPoint y: 439, distance: 77.2
click at [710, 444] on input "text" at bounding box center [575, 436] width 567 height 34
paste input "DHS DHS. Shawarma Meal"
click at [855, 444] on input "DHS DHS. Shawarma Meal" at bounding box center [575, 436] width 567 height 34
drag, startPoint x: 360, startPoint y: 436, endPoint x: 0, endPoint y: 386, distance: 363.8
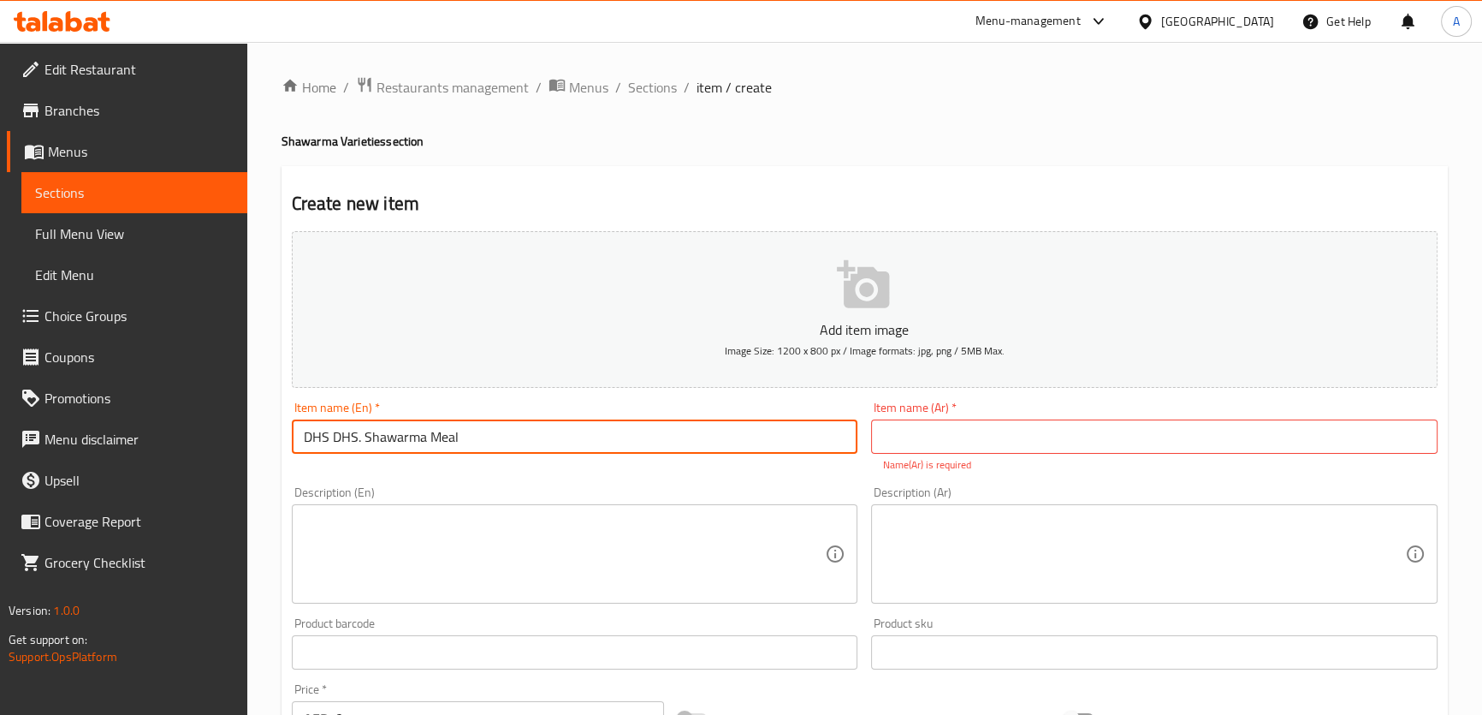
click at [0, 409] on div "Edit Restaurant Branches Menus Sections Full Menu View Edit Menu Choice Groups …" at bounding box center [741, 635] width 1482 height 1186
type input "Shawarma Meal"
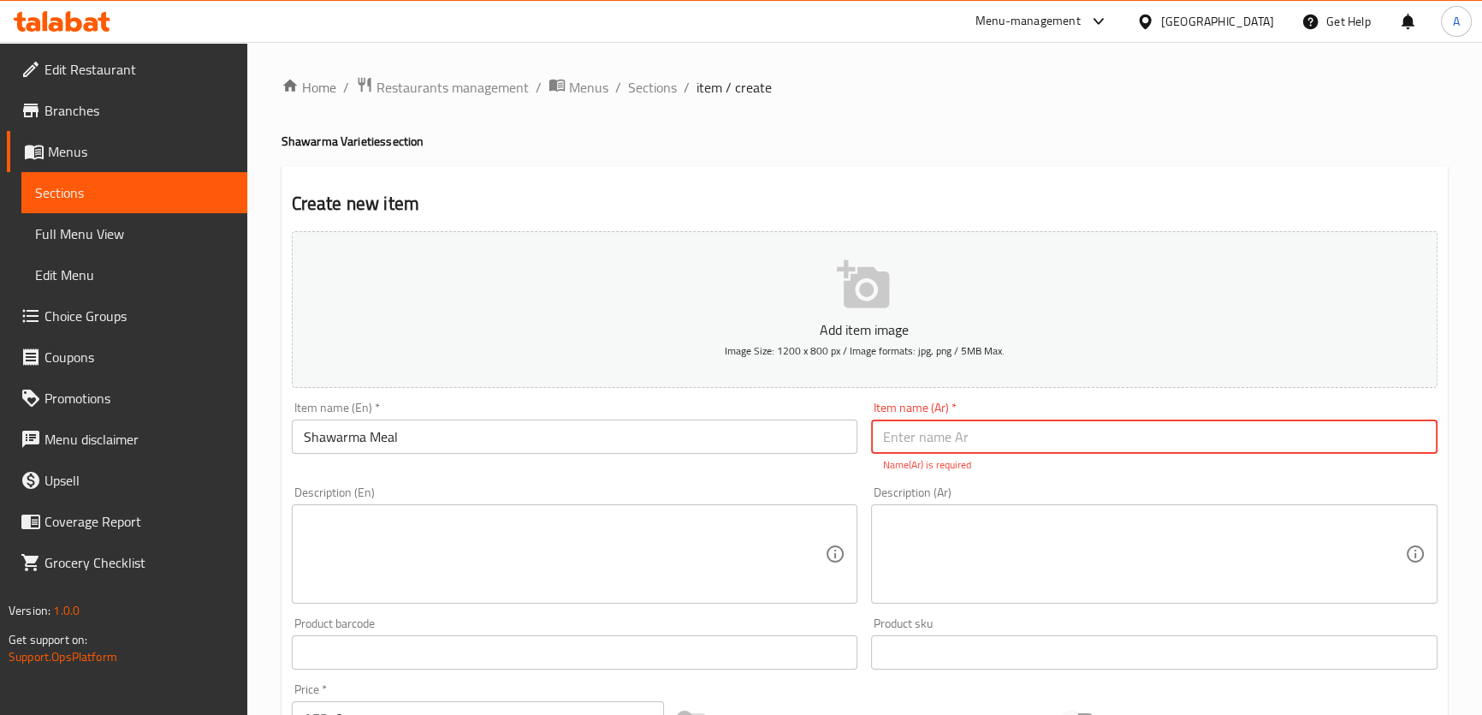
click at [1039, 438] on input "text" at bounding box center [1154, 436] width 567 height 34
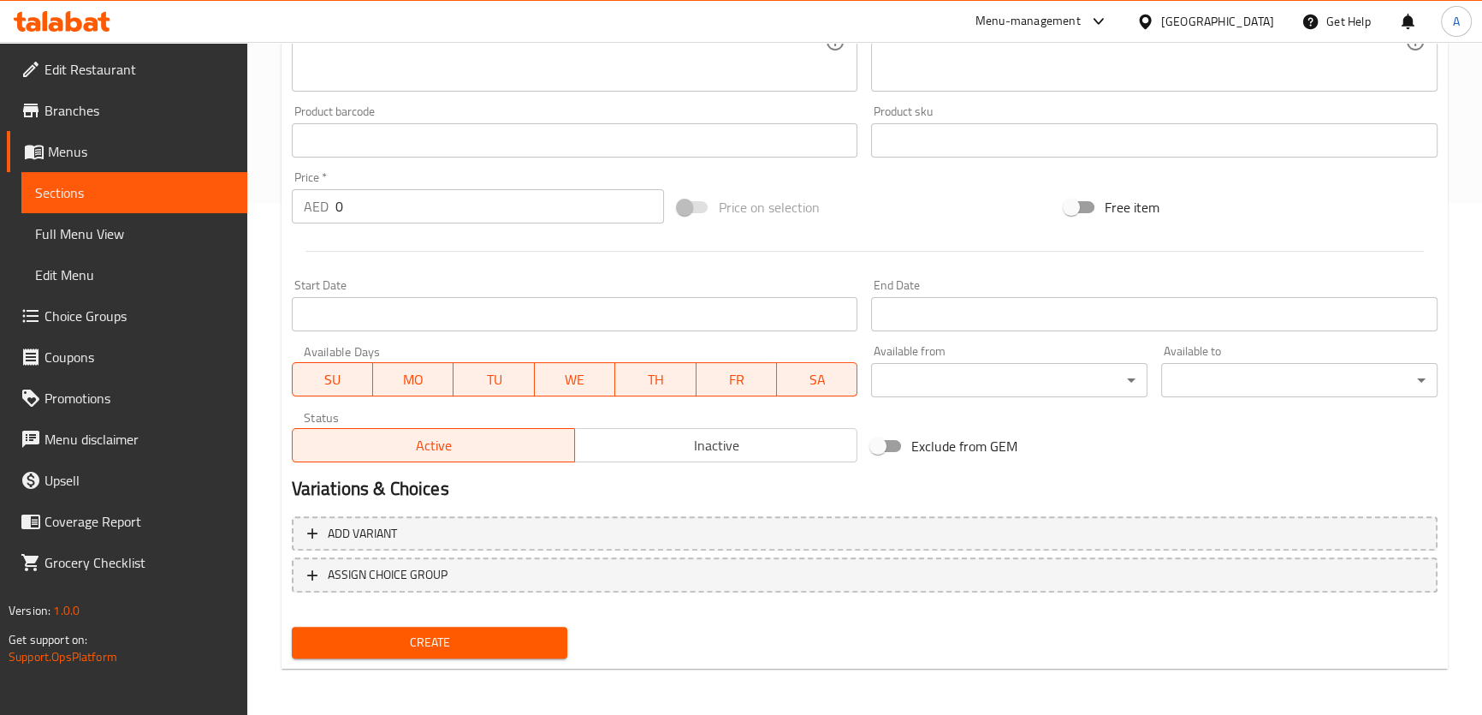
type input "وجبه شاورما"
drag, startPoint x: 429, startPoint y: 184, endPoint x: 257, endPoint y: 192, distance: 172.2
click at [255, 189] on div "Home / Restaurants management / Menus / Sections / item / create Shawarma Varie…" at bounding box center [864, 132] width 1235 height 1167
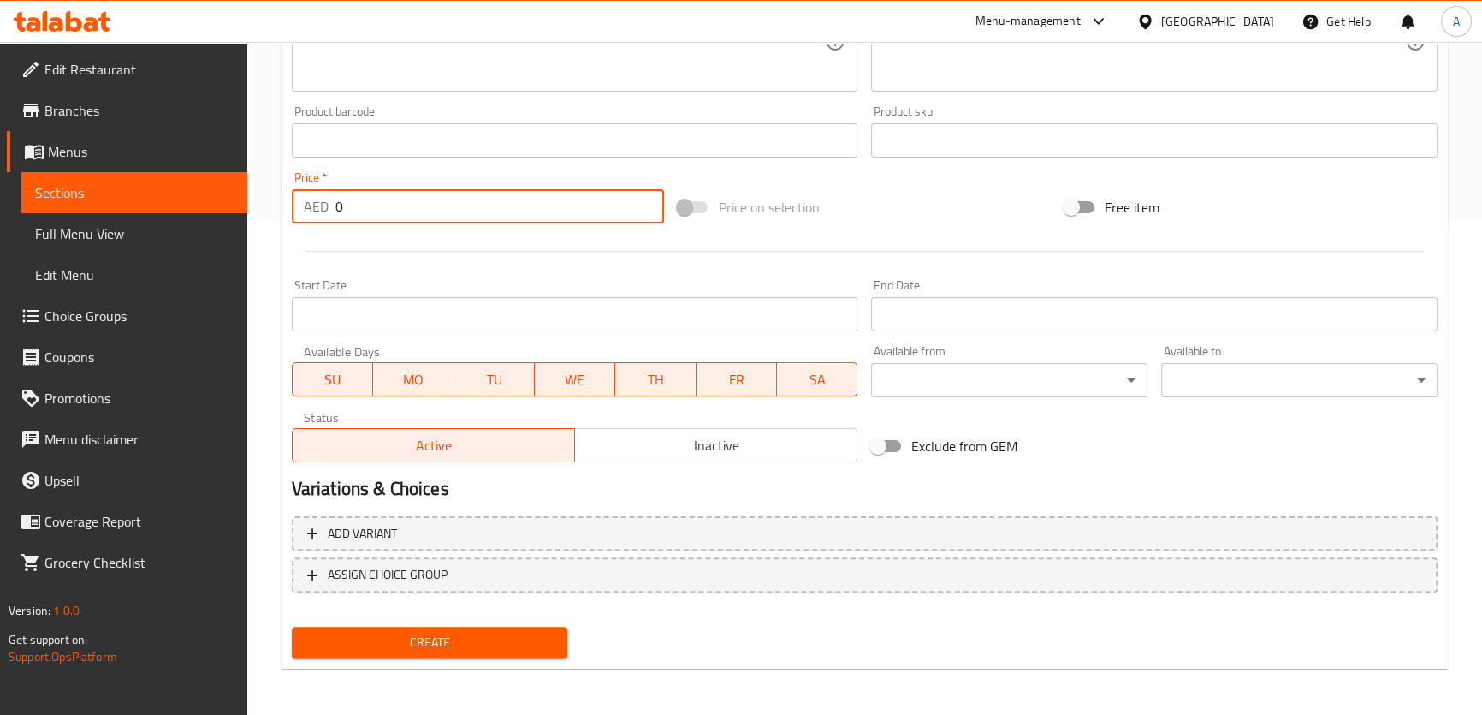
drag, startPoint x: 409, startPoint y: 205, endPoint x: 266, endPoint y: 218, distance: 143.6
click at [266, 217] on div "Home / Restaurants management / Menus / Sections / item / create Shawarma Varie…" at bounding box center [864, 132] width 1235 height 1167
type input "50"
click at [292, 626] on button "Create" at bounding box center [430, 642] width 276 height 32
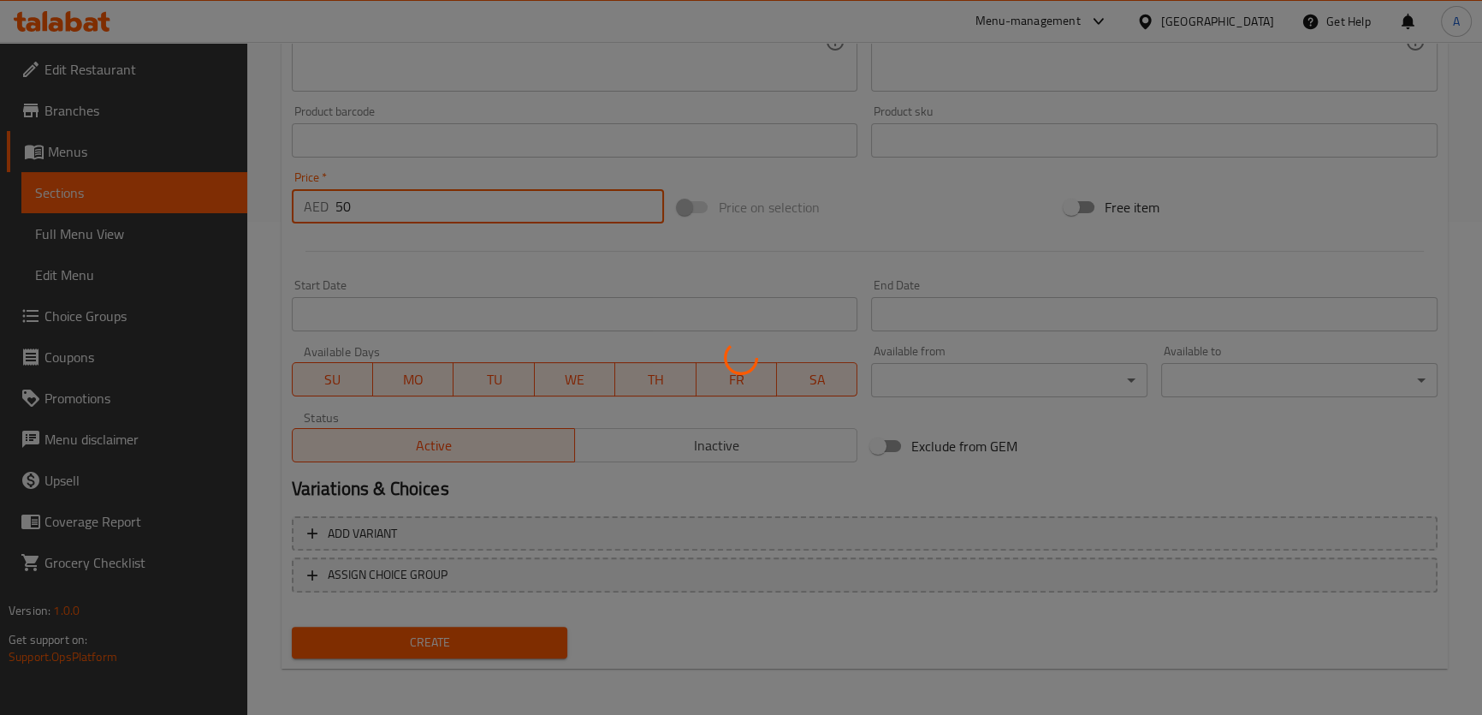
type input "0"
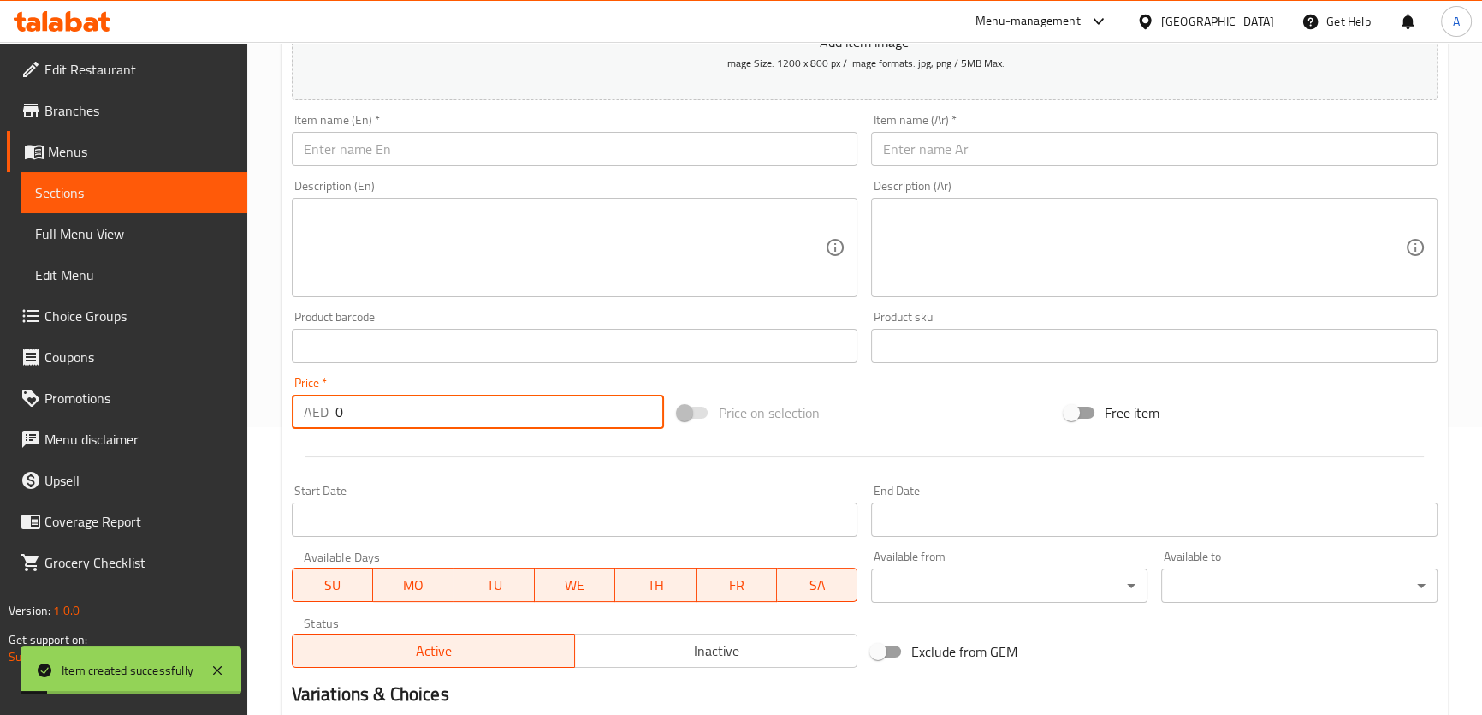
scroll to position [181, 0]
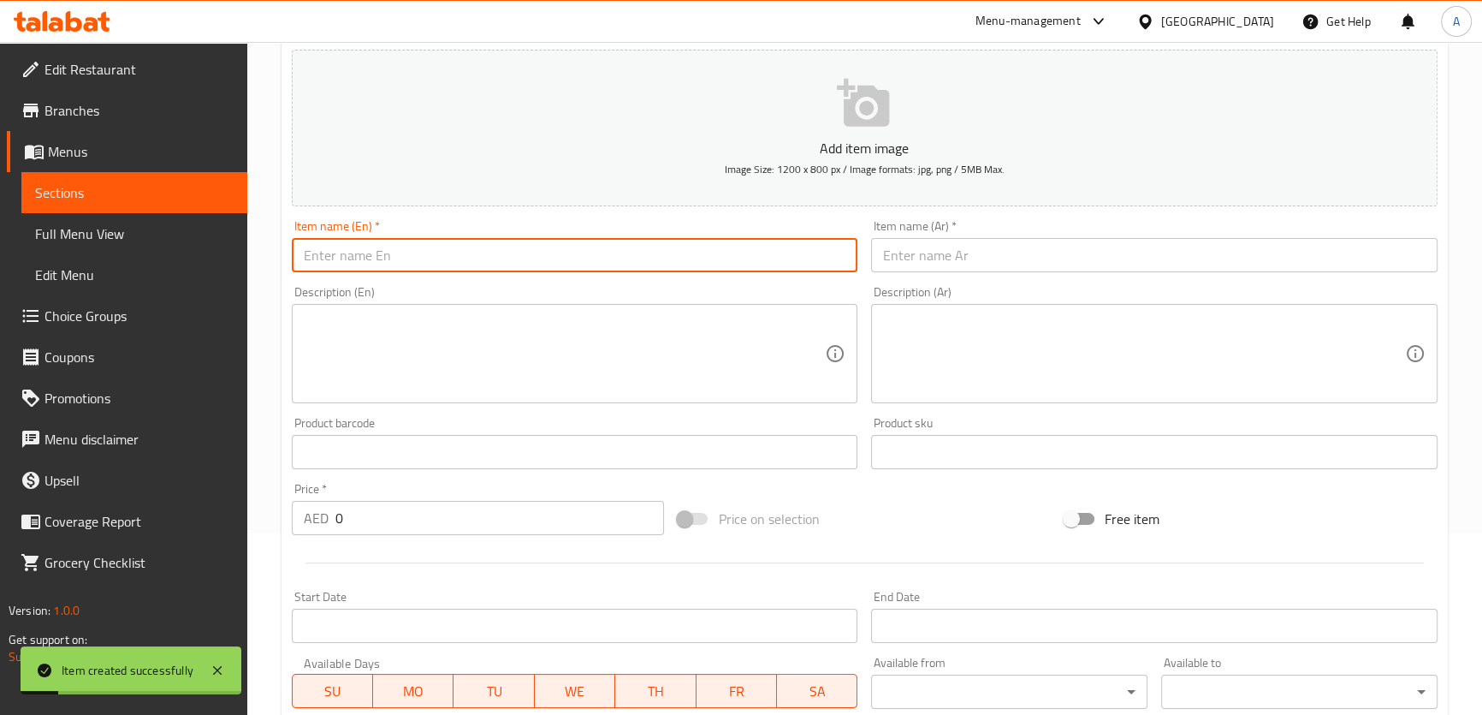
click at [741, 251] on input "text" at bounding box center [575, 255] width 567 height 34
paste input "Shawarma Cheetos Roll"
type input "Shawarma Cheetos Roll"
drag, startPoint x: 967, startPoint y: 282, endPoint x: 978, endPoint y: 252, distance: 31.2
click at [969, 279] on div "Description (Ar) Description (Ar)" at bounding box center [1154, 344] width 580 height 131
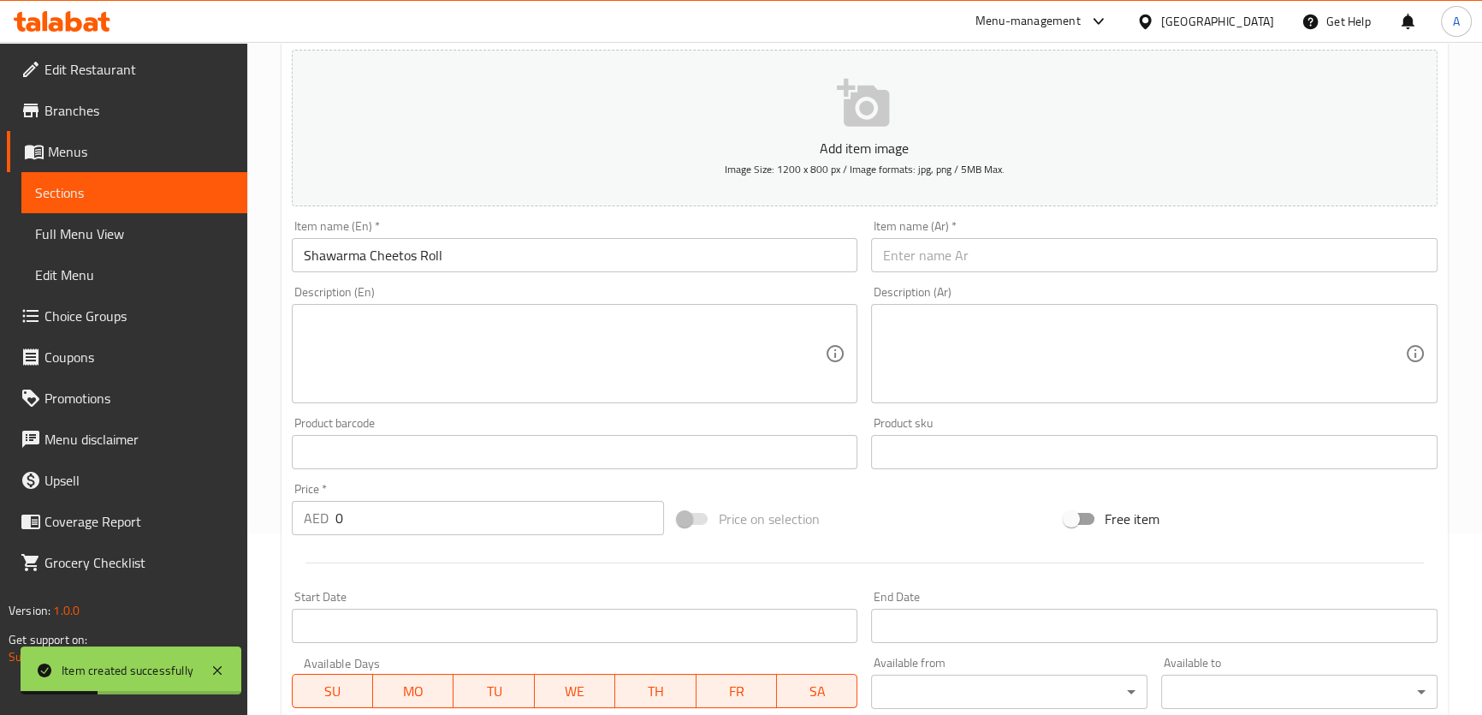
click at [978, 241] on input "text" at bounding box center [1154, 255] width 567 height 34
paste input "رول شاورما شيتوس"
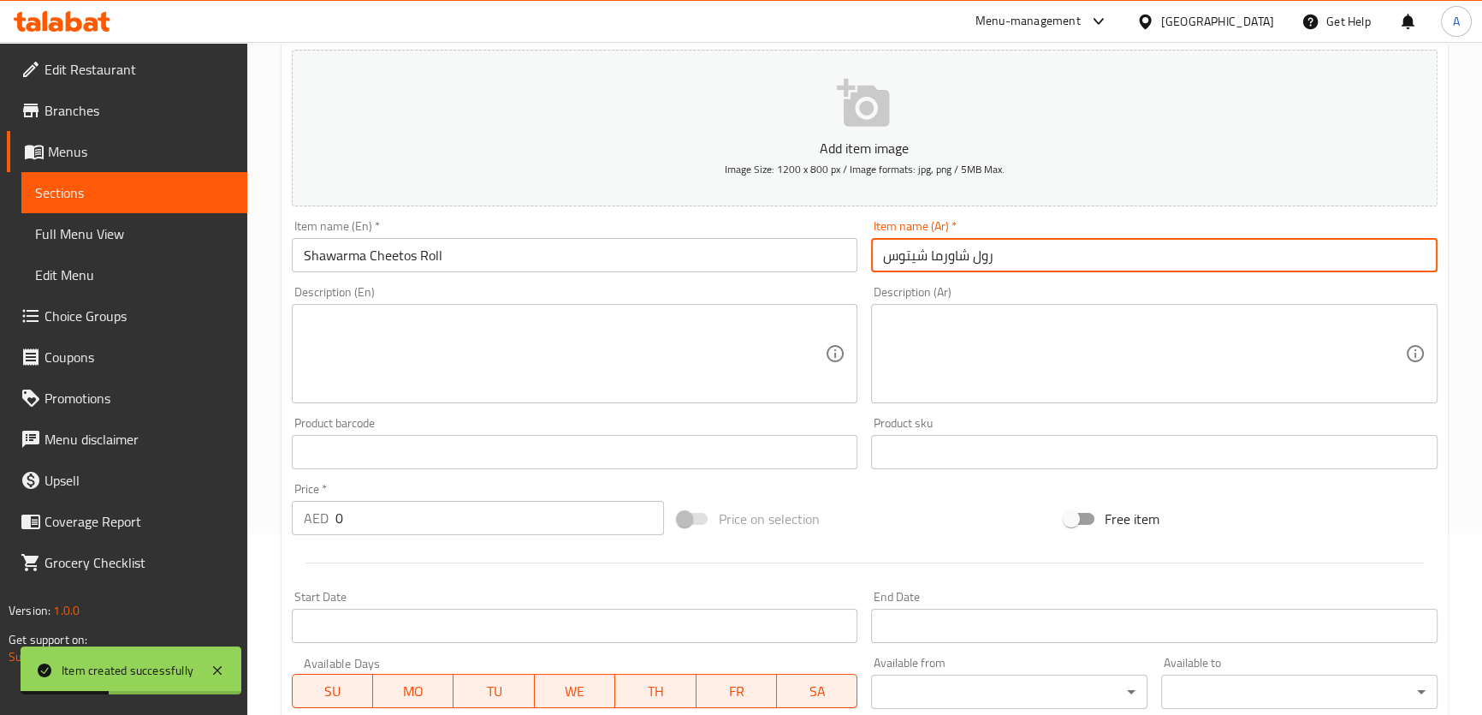
type input "رول شاورما شيتوس"
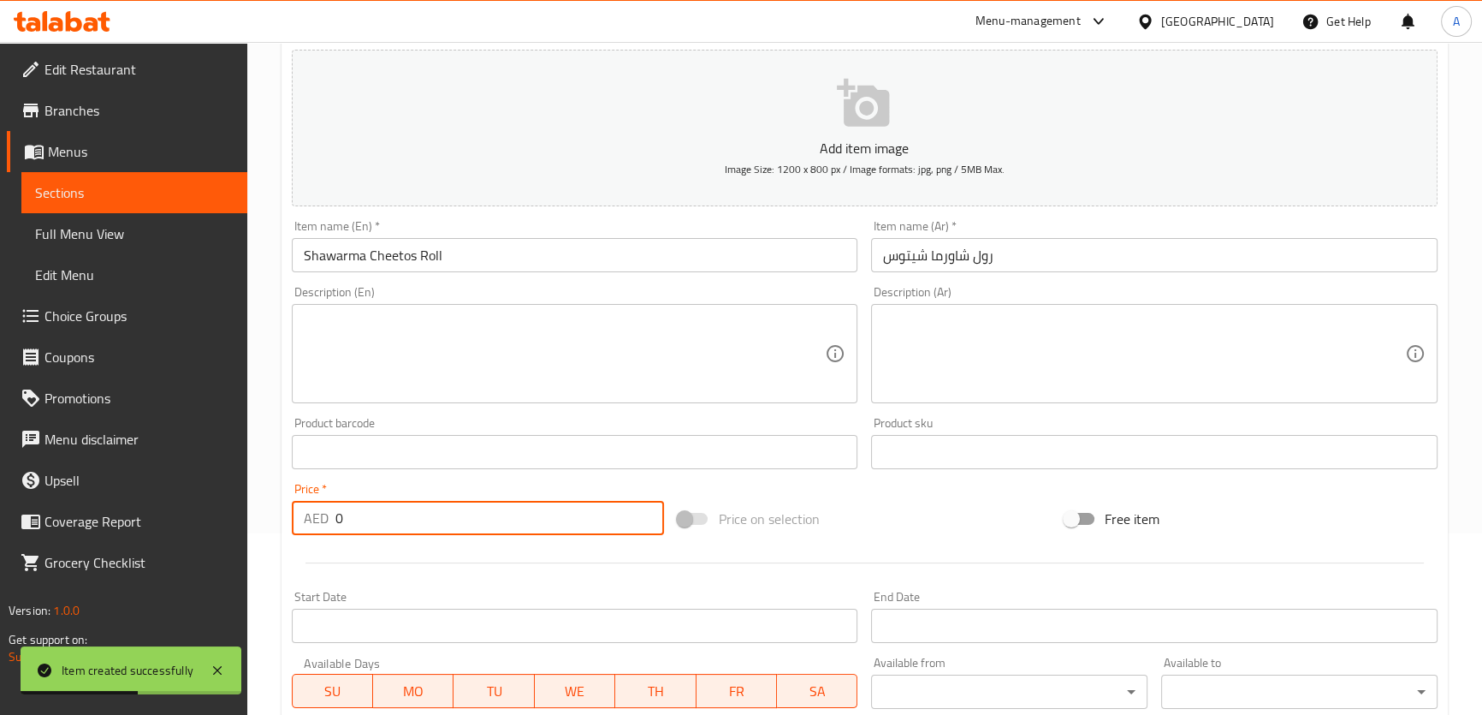
drag, startPoint x: 417, startPoint y: 514, endPoint x: 270, endPoint y: 525, distance: 147.6
click at [270, 525] on div "Home / Restaurants management / Menus / Sections / item / create Shawarma Varie…" at bounding box center [864, 443] width 1235 height 1167
paste input "9"
type input "9"
click at [371, 555] on div at bounding box center [865, 563] width 1160 height 42
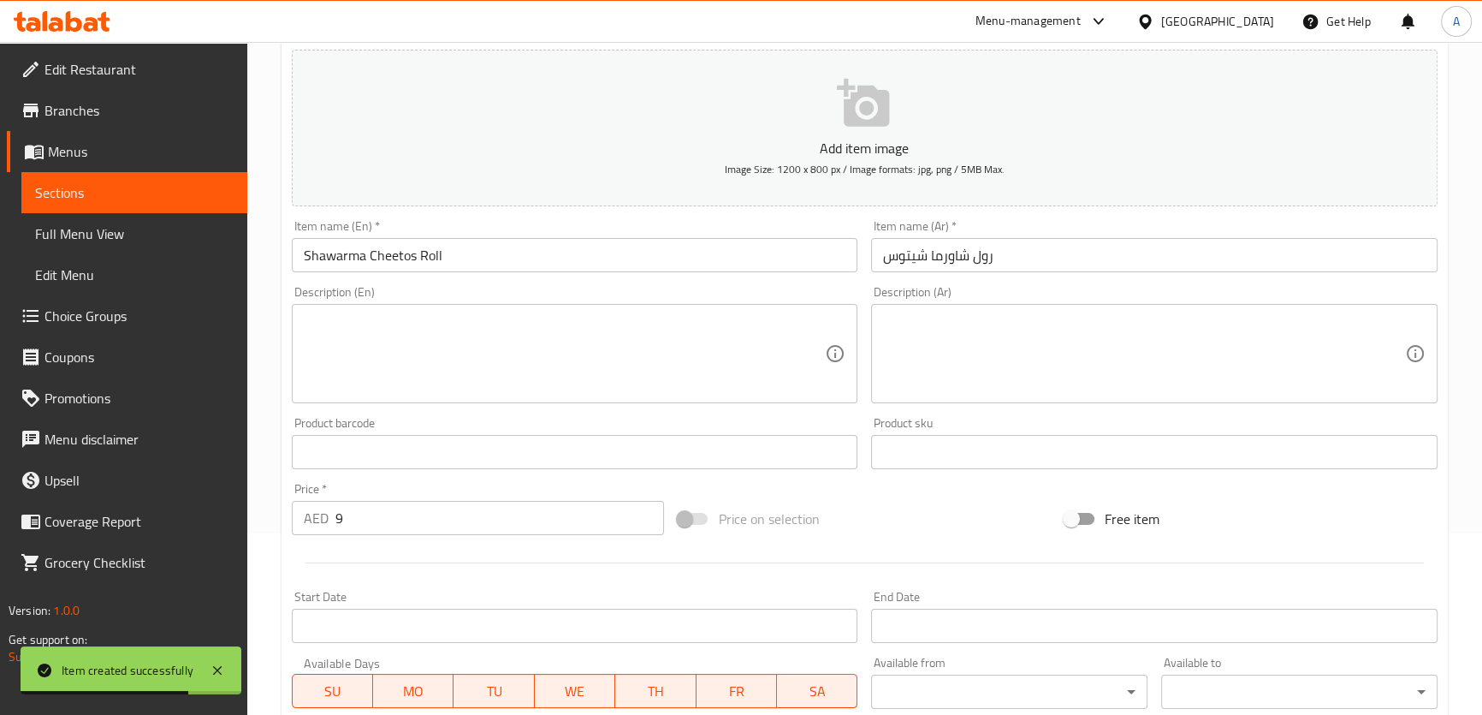
click at [558, 477] on div "Price   * AED 9 Price *" at bounding box center [478, 509] width 387 height 66
click at [552, 445] on input "text" at bounding box center [575, 452] width 567 height 34
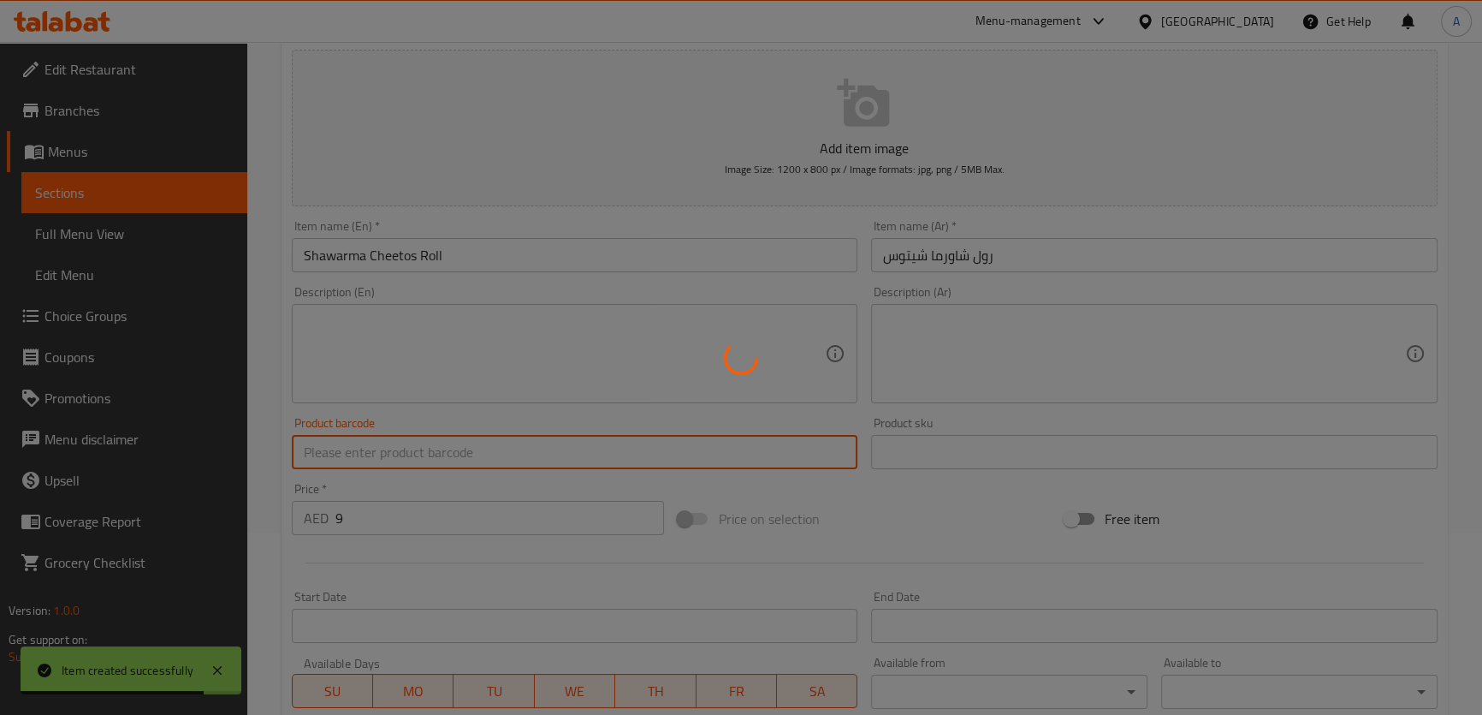
type input "0"
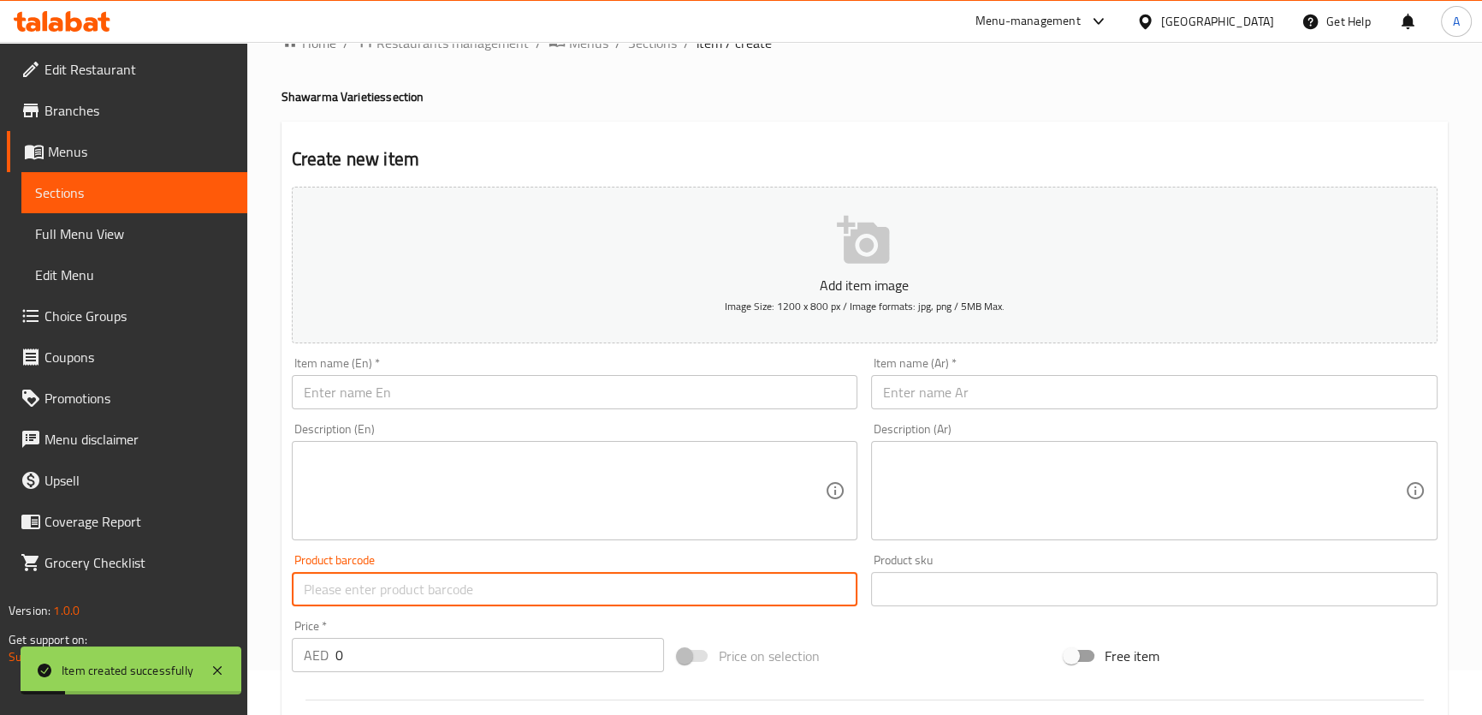
scroll to position [0, 0]
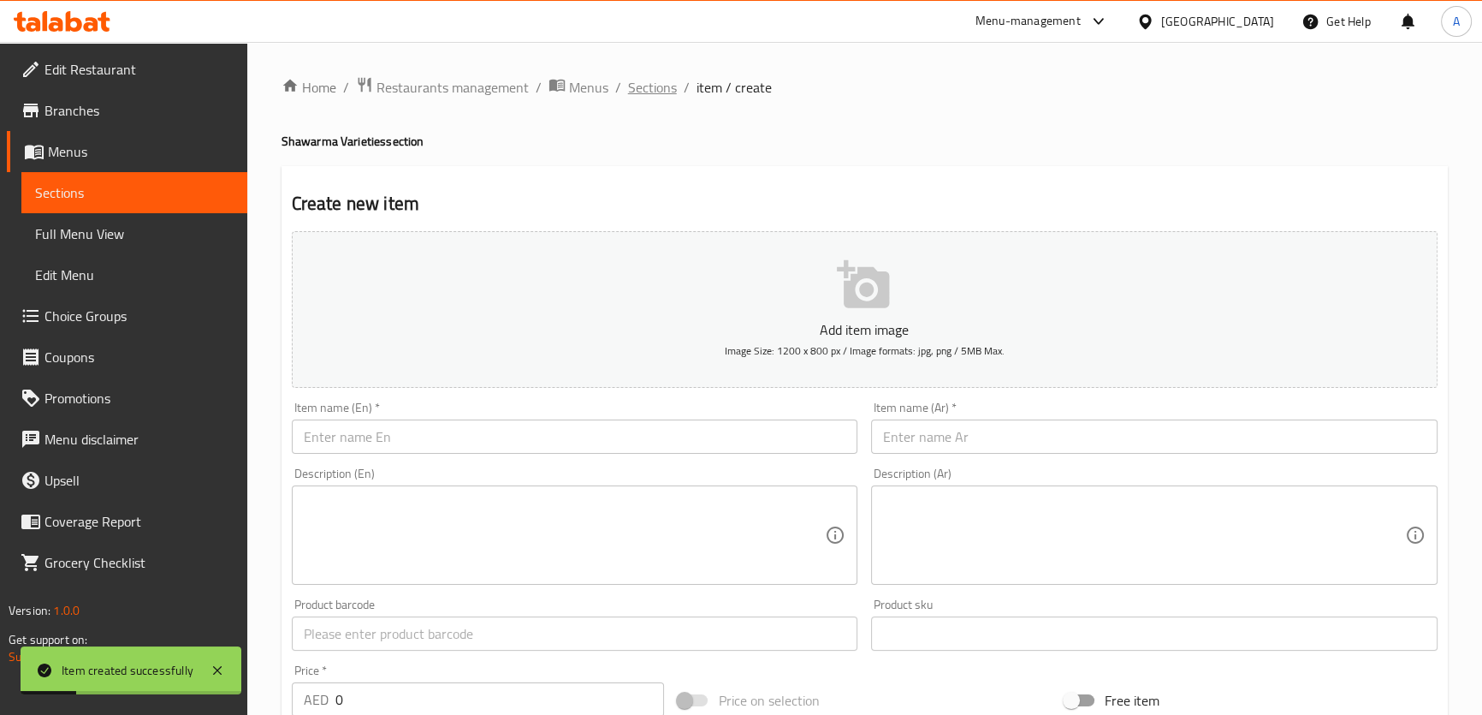
drag, startPoint x: 679, startPoint y: 61, endPoint x: 669, endPoint y: 77, distance: 18.8
click at [673, 73] on div "Home / Restaurants management / Menus / Sections / item / create Shawarma Varie…" at bounding box center [864, 625] width 1235 height 1167
click at [669, 77] on span "Sections" at bounding box center [652, 87] width 49 height 21
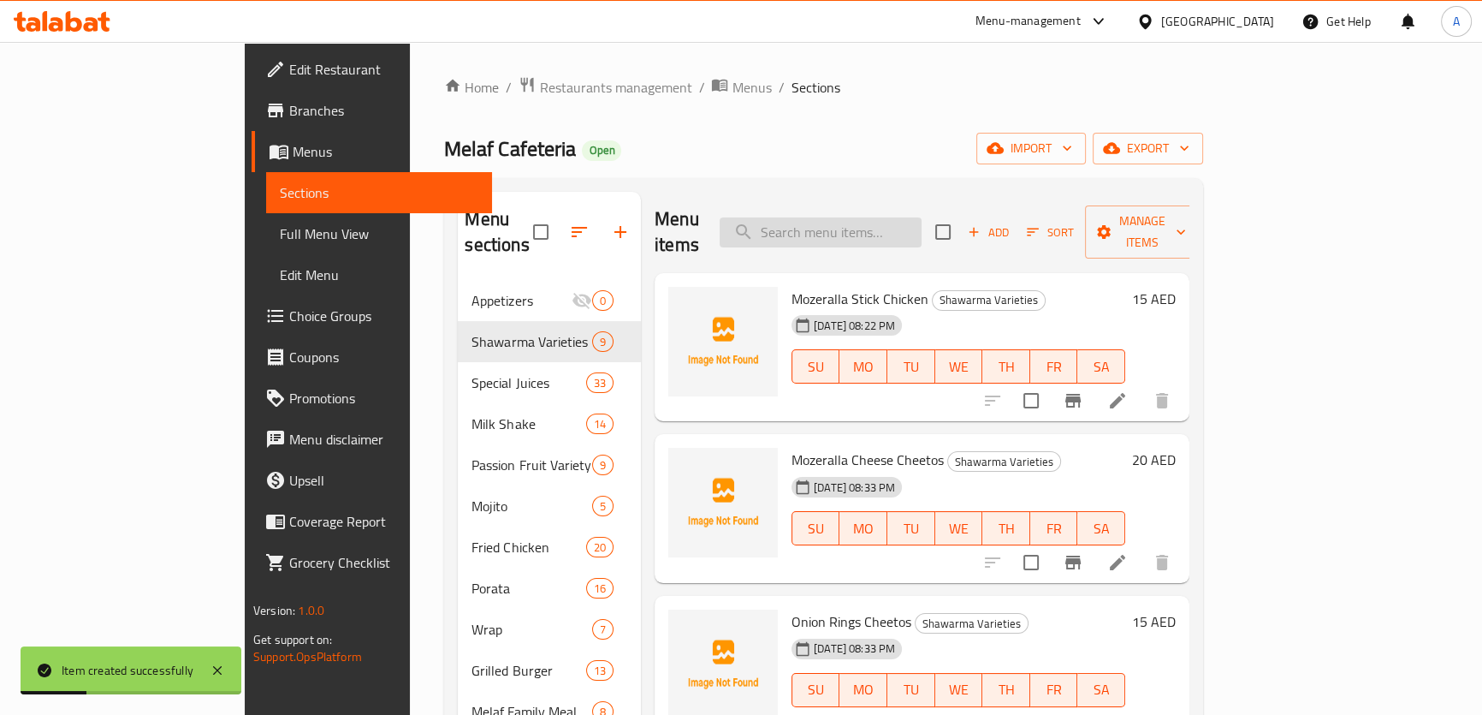
click at [899, 217] on input "search" at bounding box center [821, 232] width 202 height 30
paste input "Shawarma Plate"
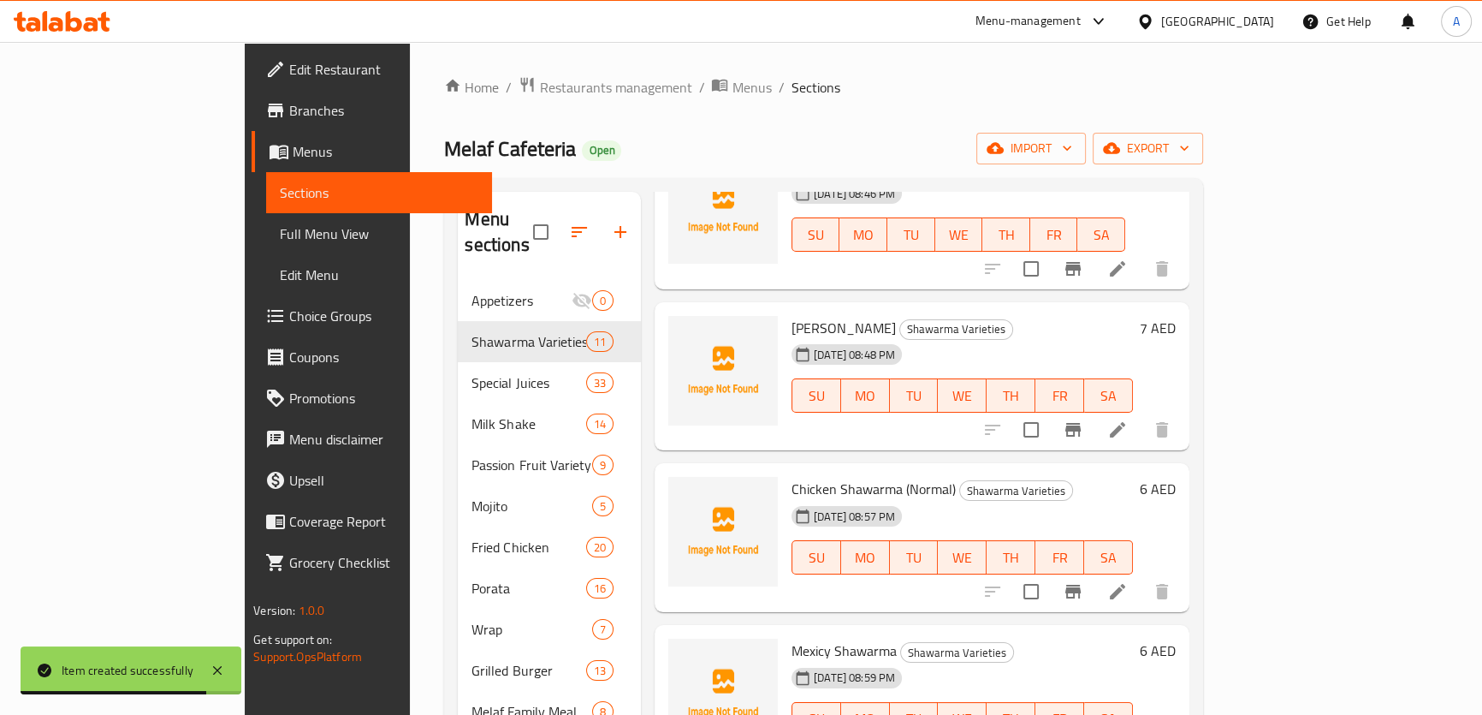
type input "Shawarma Plate"
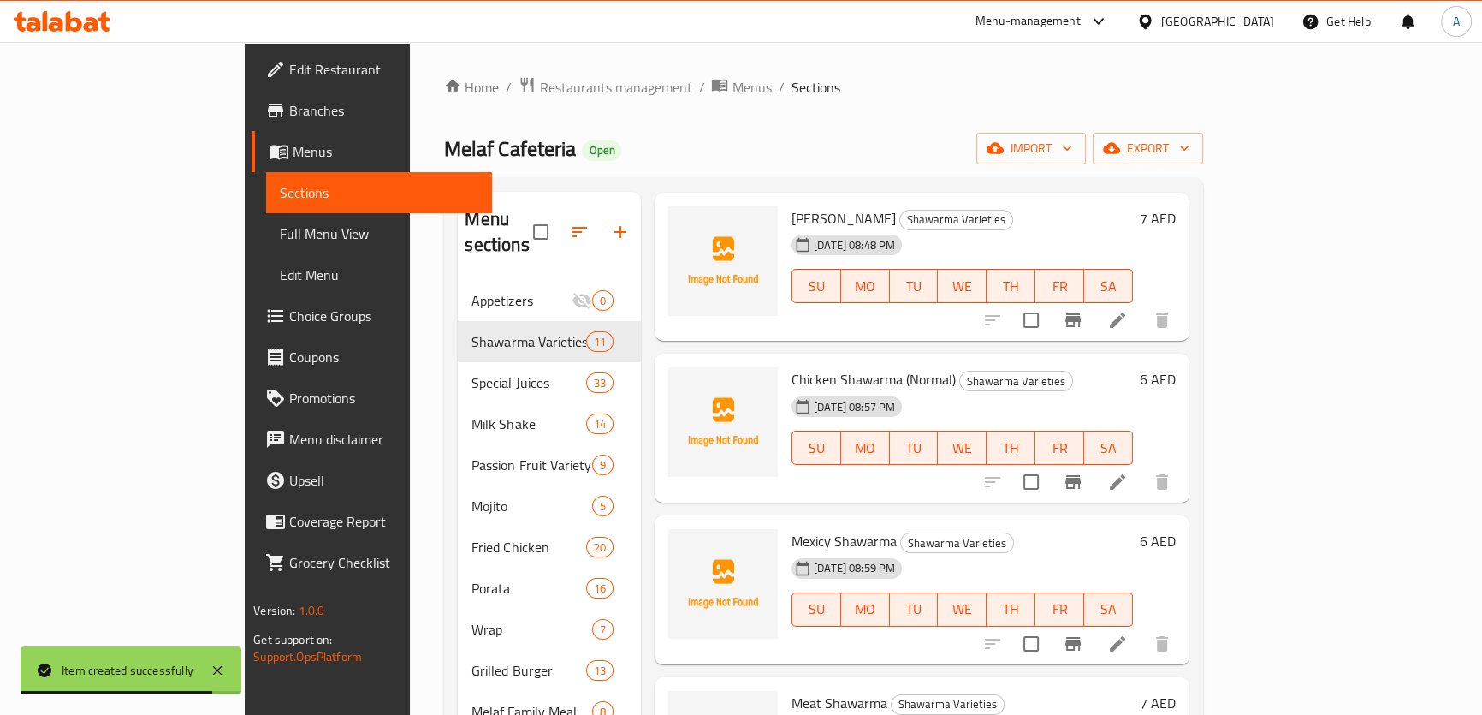
drag, startPoint x: 931, startPoint y: 476, endPoint x: 1036, endPoint y: 531, distance: 118.3
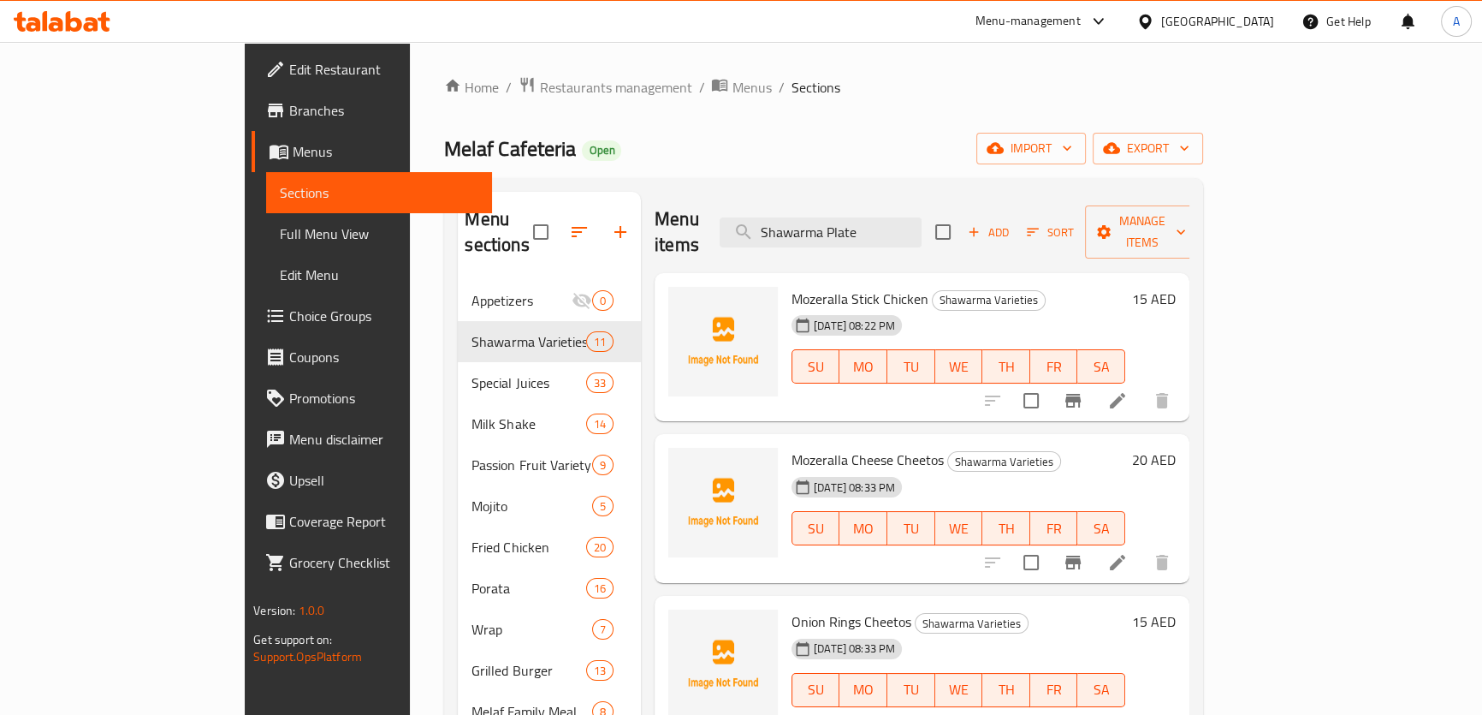
click at [1085, 219] on span "Sort" at bounding box center [1050, 232] width 69 height 27
click at [1012, 223] on span "Add" at bounding box center [988, 233] width 46 height 20
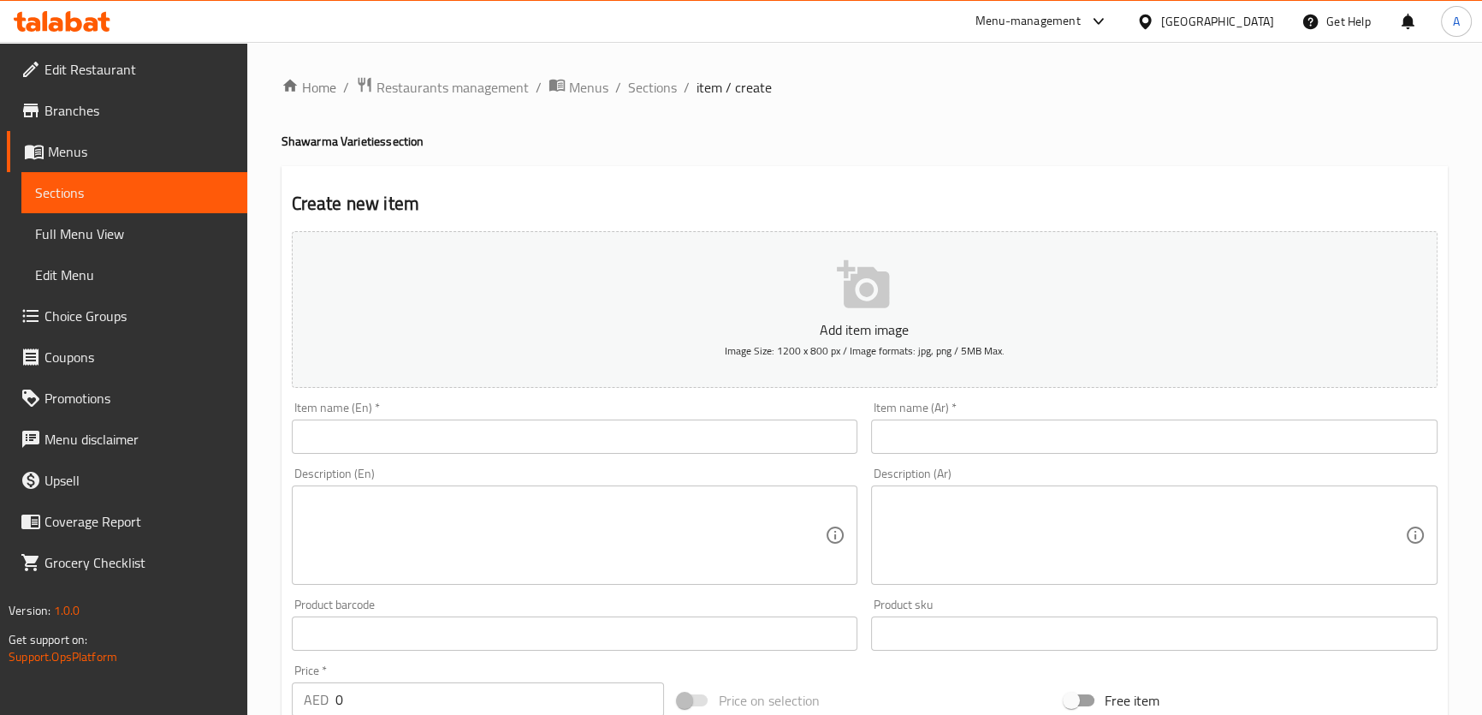
click at [816, 425] on input "text" at bounding box center [575, 436] width 567 height 34
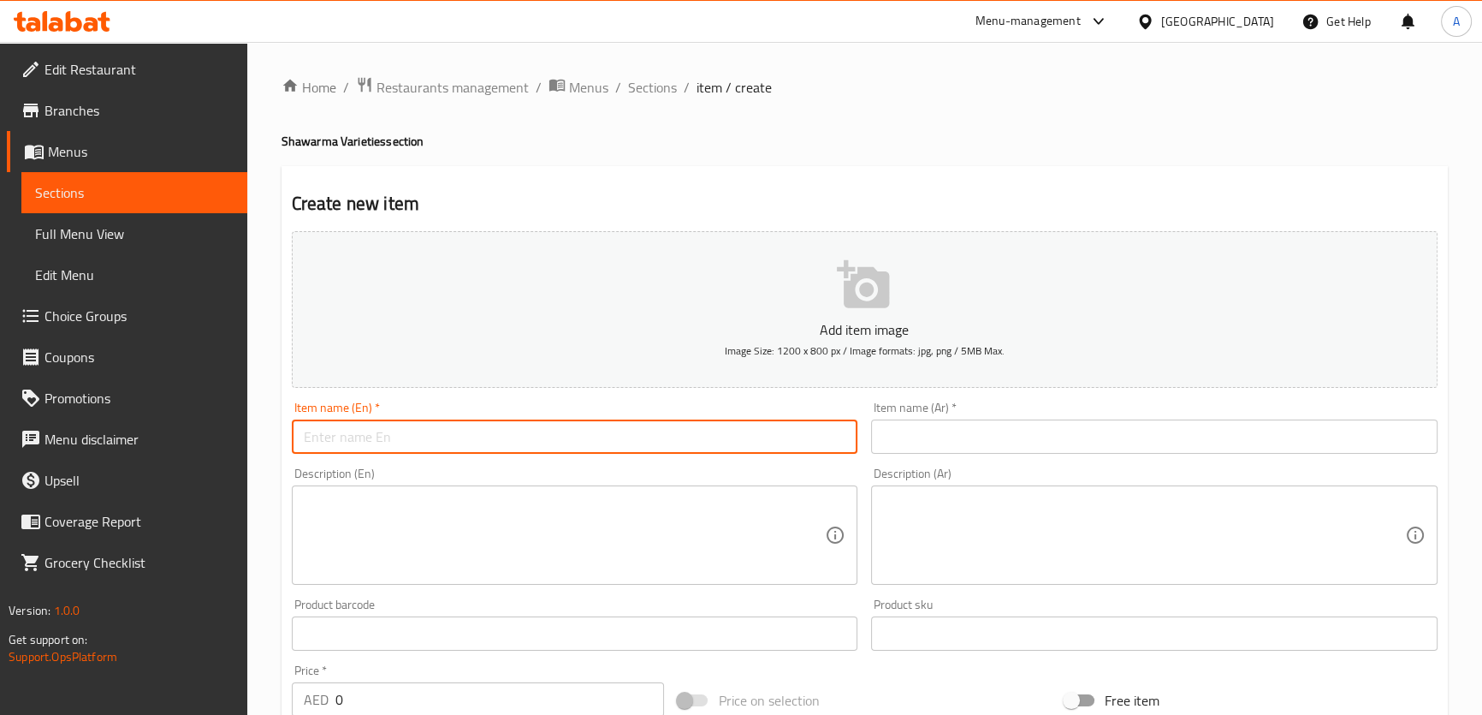
paste input "Shawarma Plate"
type input "Shawarma Plate"
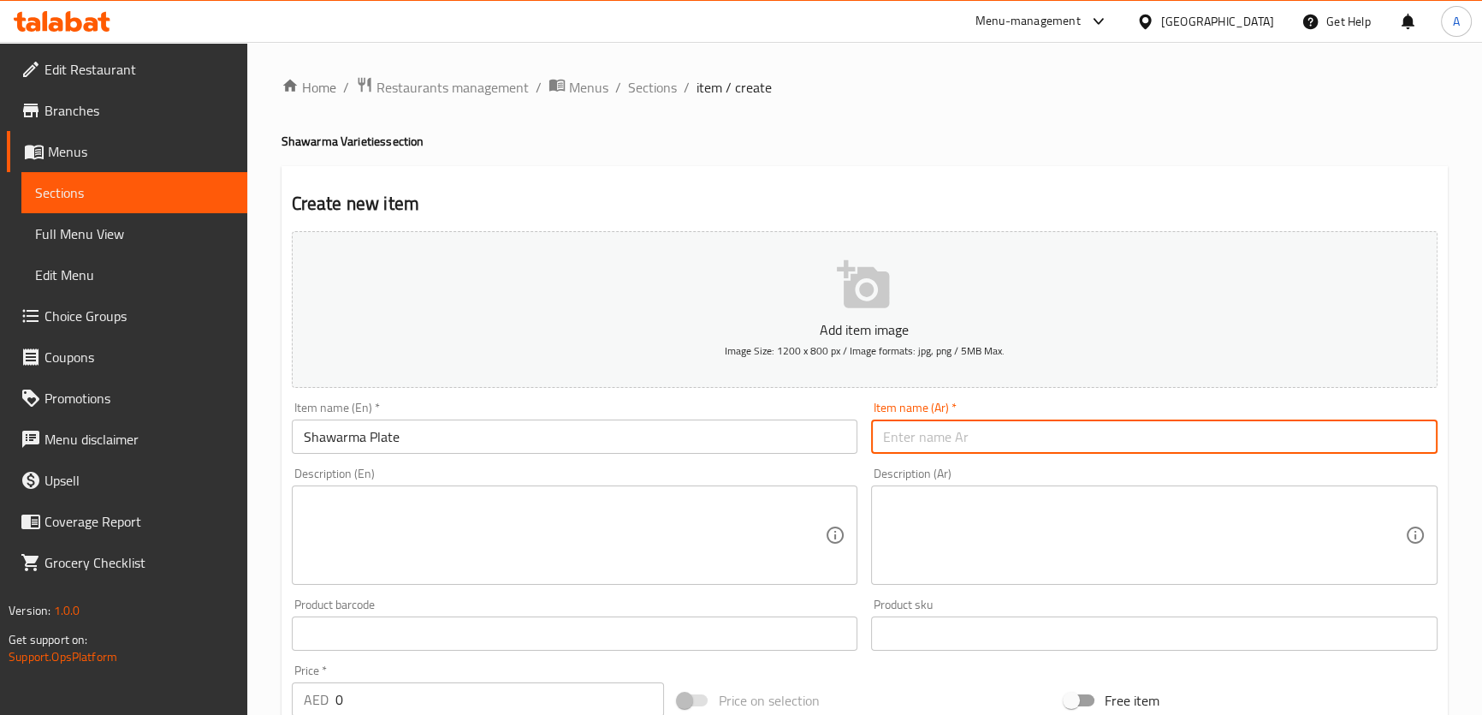
drag, startPoint x: 872, startPoint y: 439, endPoint x: 989, endPoint y: 454, distance: 118.1
click at [872, 439] on input "text" at bounding box center [1154, 436] width 567 height 34
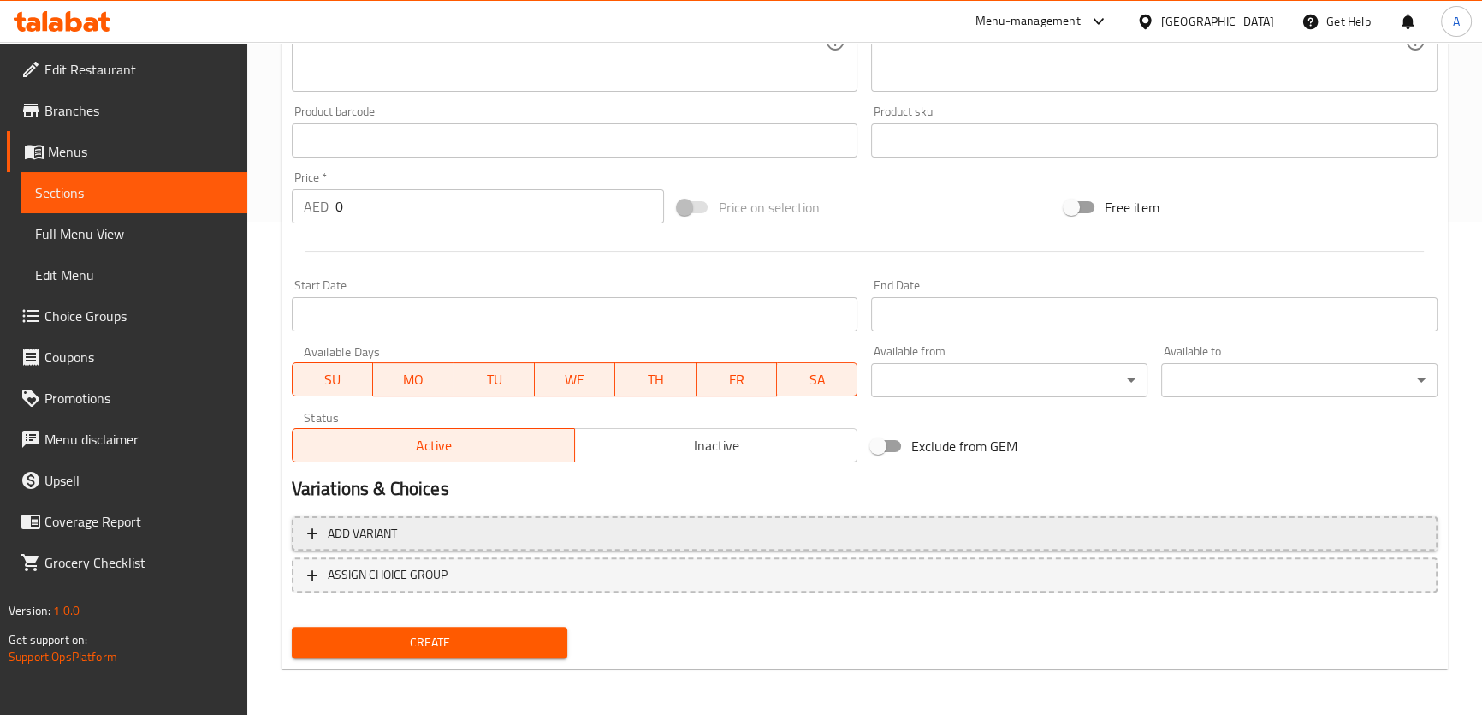
type input "صحن شاورما"
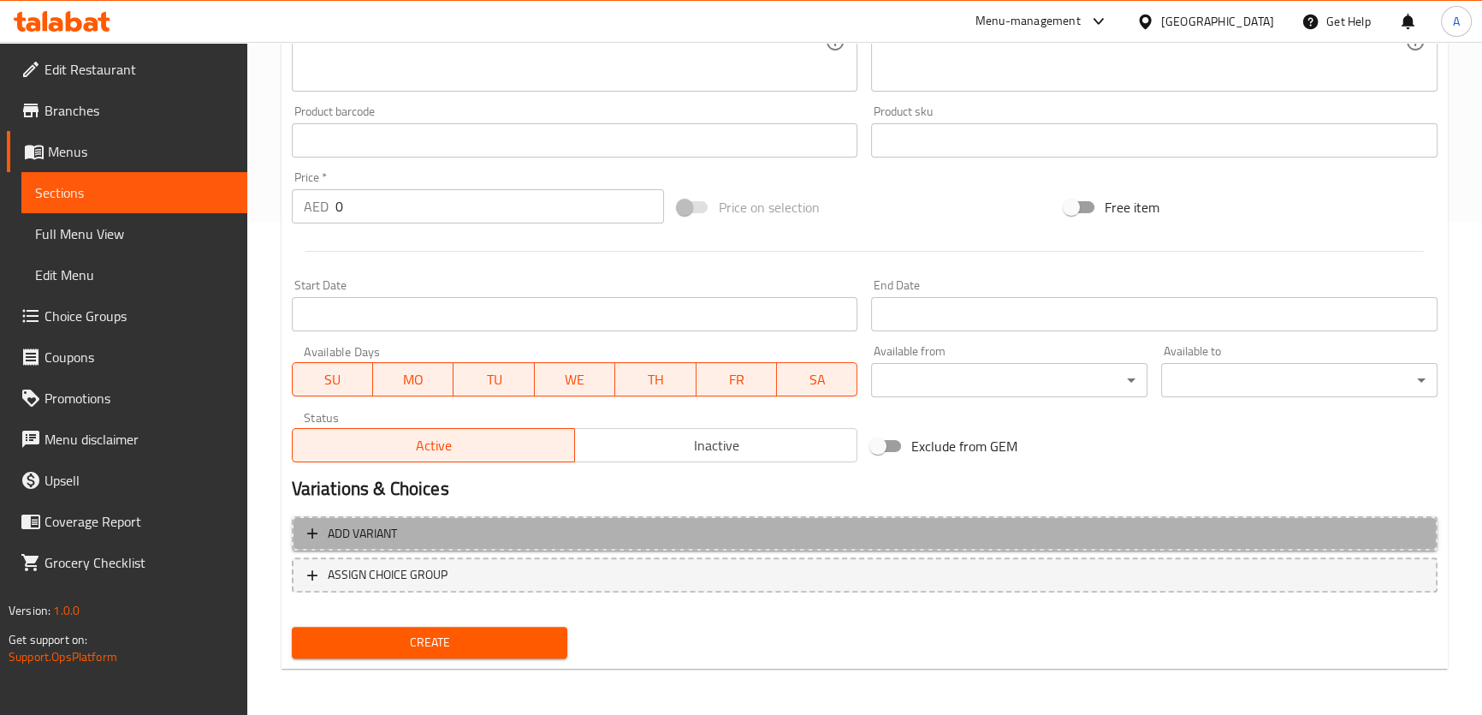
click at [787, 536] on span "Add variant" at bounding box center [864, 533] width 1115 height 21
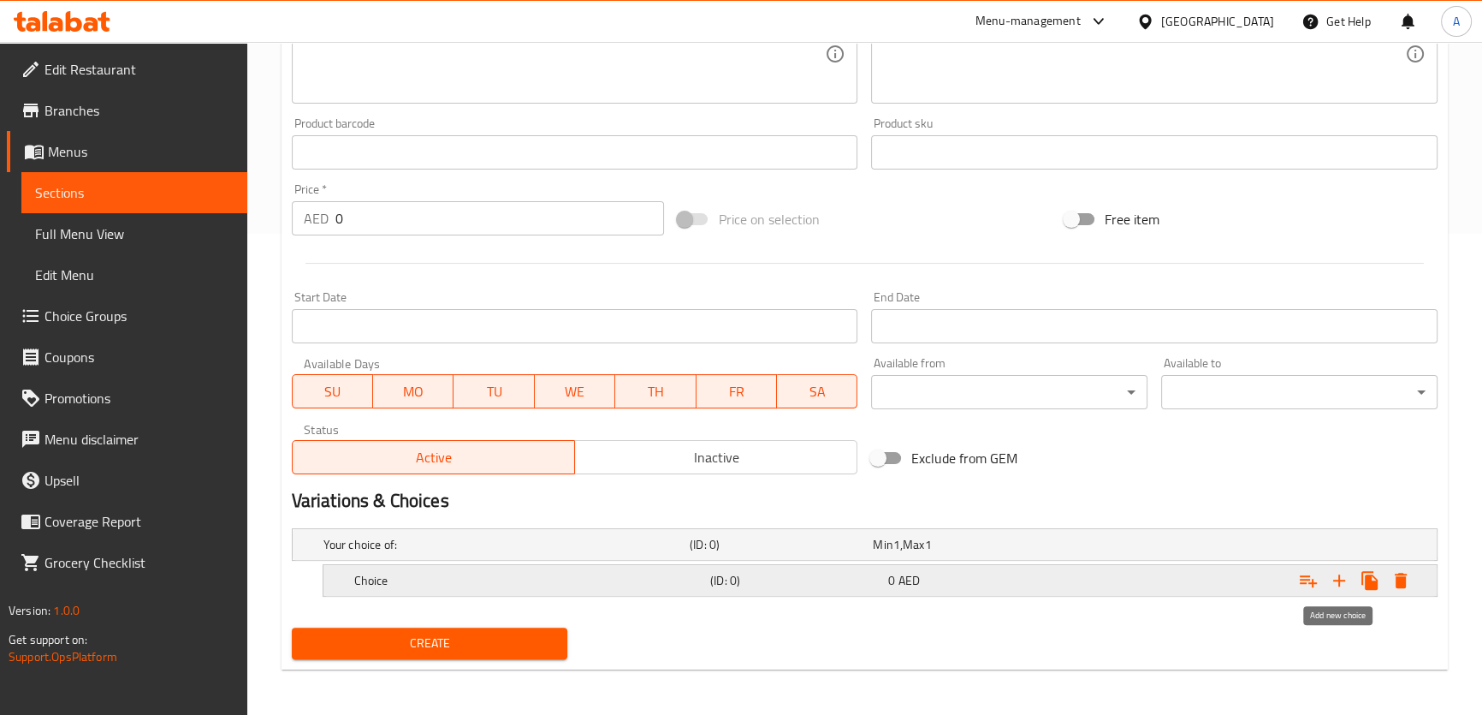
click at [1348, 582] on icon "Expand" at bounding box center [1339, 580] width 21 height 21
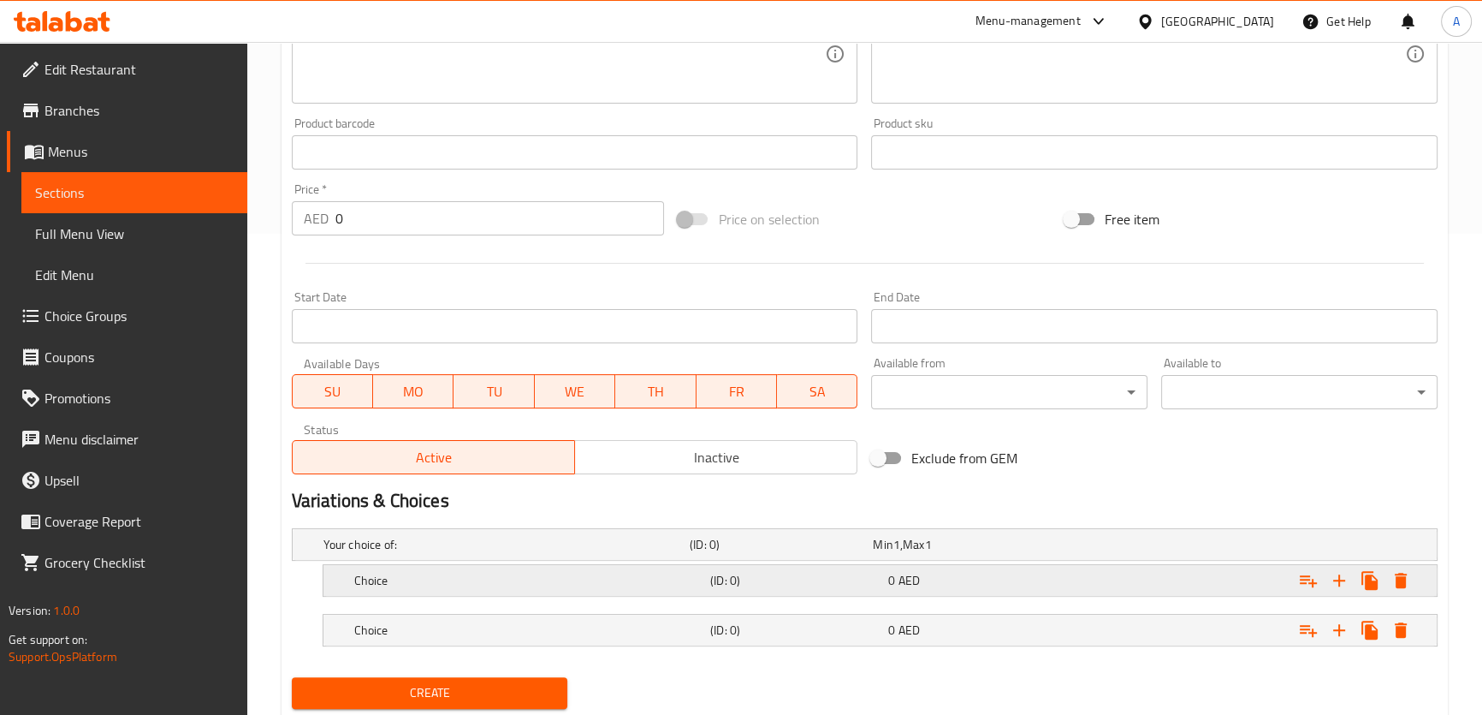
click at [803, 553] on h5 "(ID: 0)" at bounding box center [778, 544] width 176 height 17
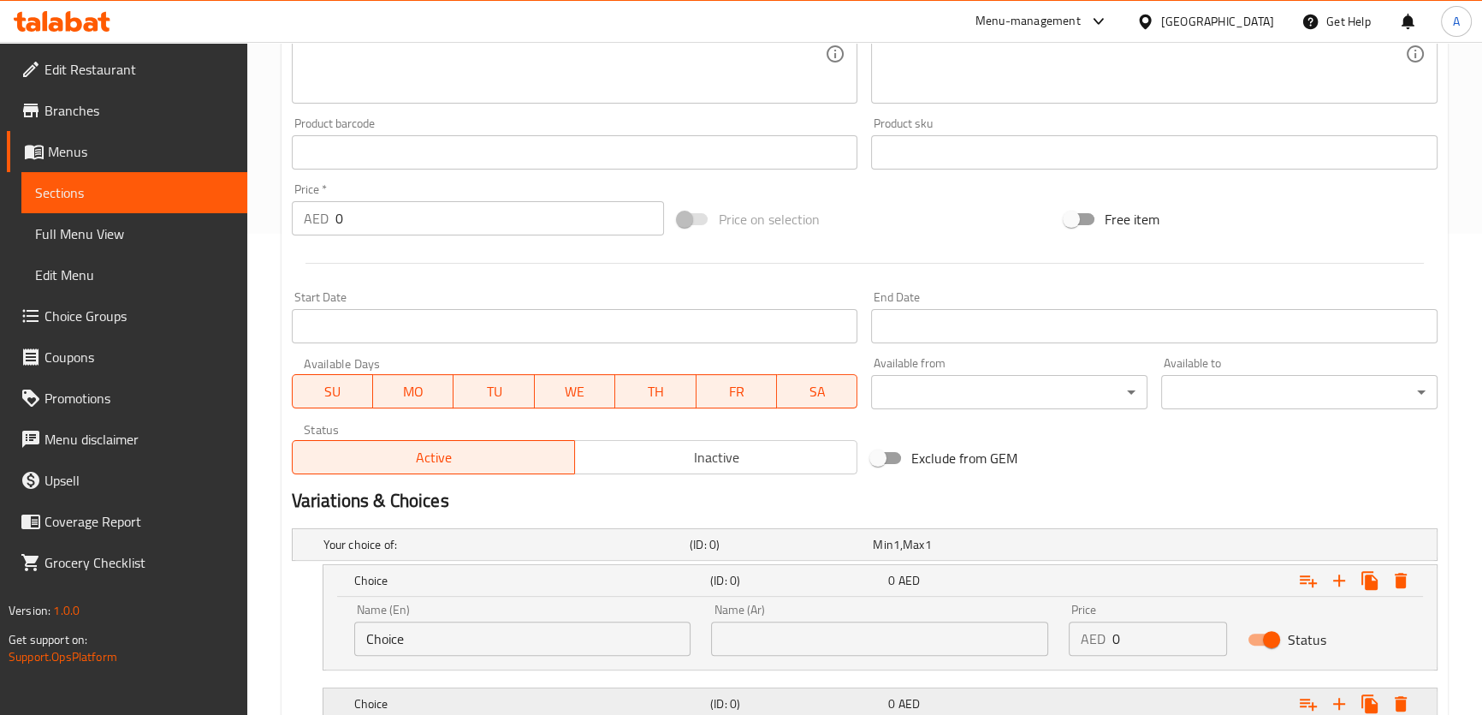
drag, startPoint x: 761, startPoint y: 668, endPoint x: 761, endPoint y: 694, distance: 25.7
click at [761, 673] on div "Your choice of: (ID: 0) Min 1 , Max 1 Name (En) Your choice of: Name (En) Name …" at bounding box center [865, 632] width 1160 height 223
drag, startPoint x: 761, startPoint y: 694, endPoint x: 598, endPoint y: 637, distance: 172.4
click at [760, 553] on h5 "(ID: 0)" at bounding box center [778, 544] width 176 height 17
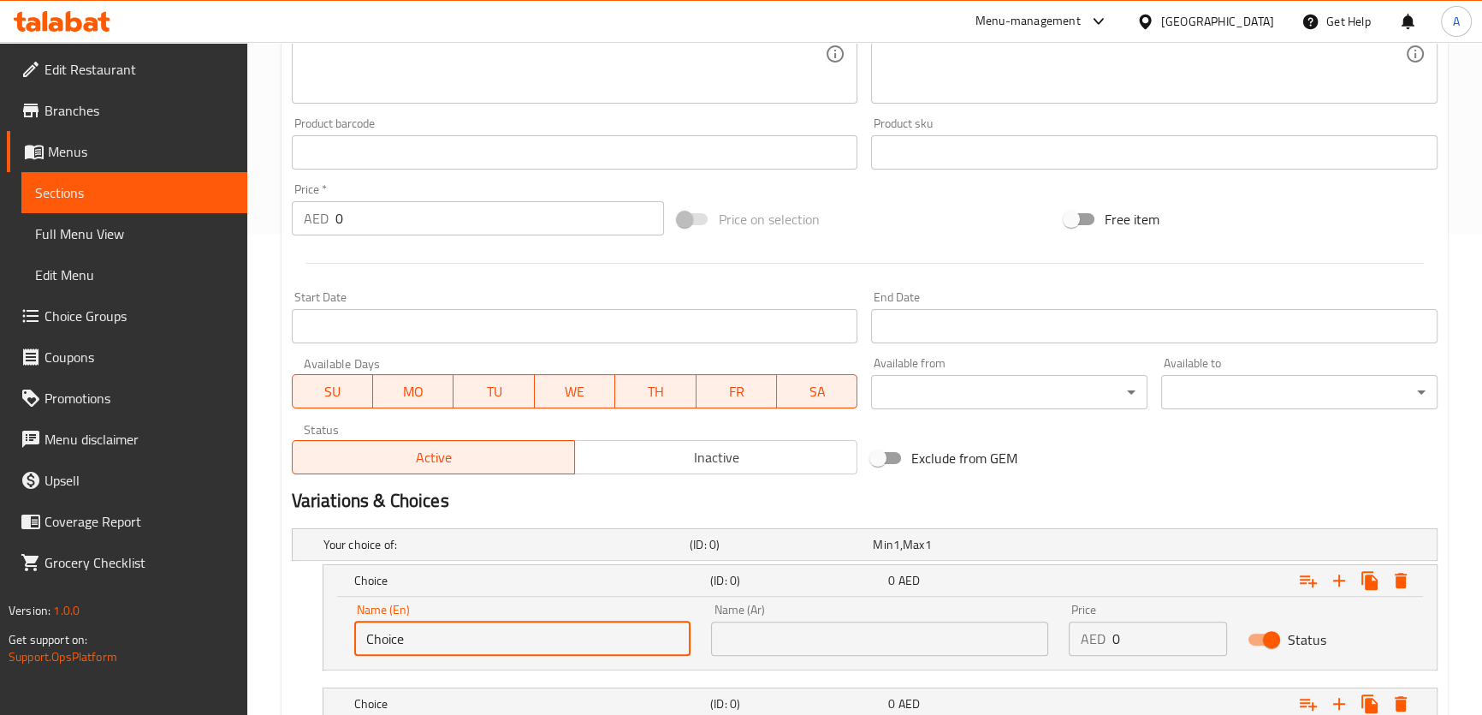
click at [589, 636] on input "Choice" at bounding box center [522, 638] width 337 height 34
type input "C"
type input "ة"
type input ","
type input "MKEAT"
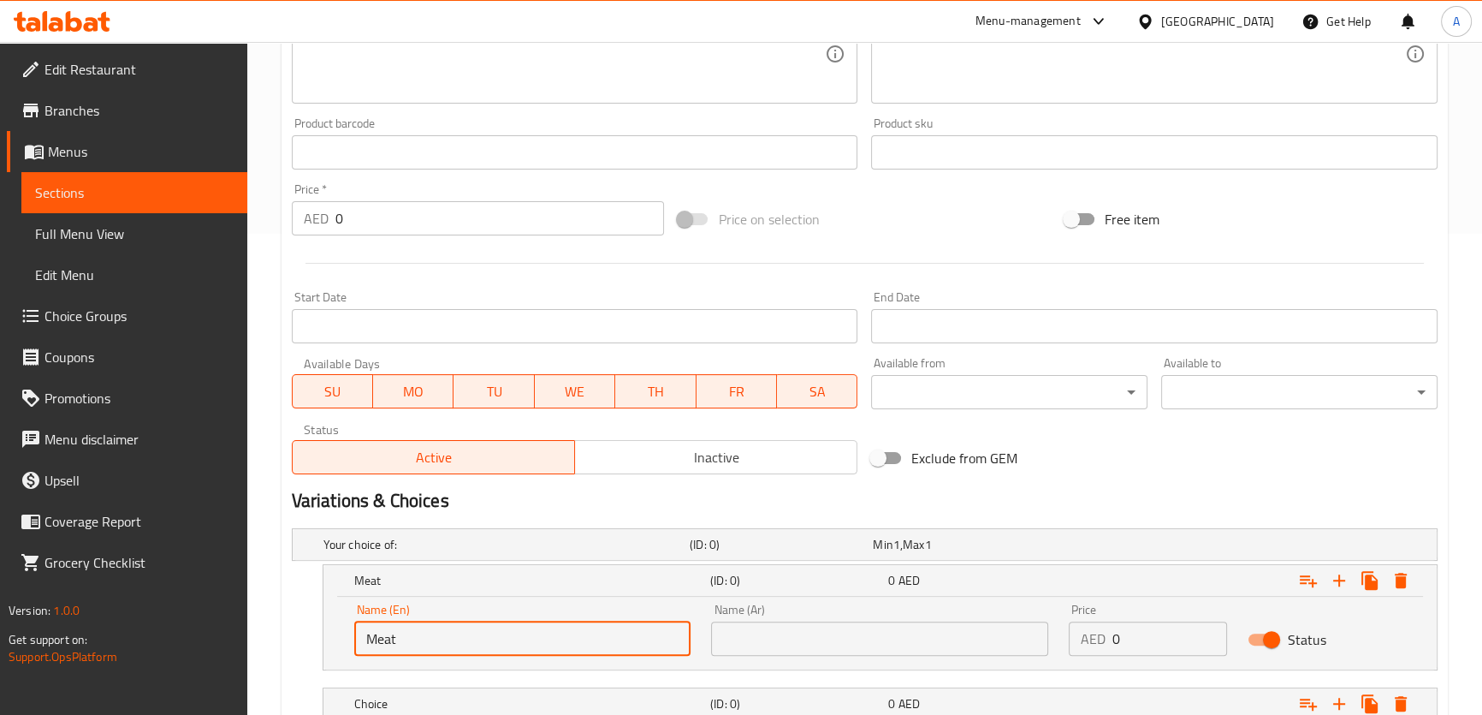
type input "Meat"
click at [887, 654] on div "Name (Ar) Name (Ar)" at bounding box center [880, 629] width 358 height 73
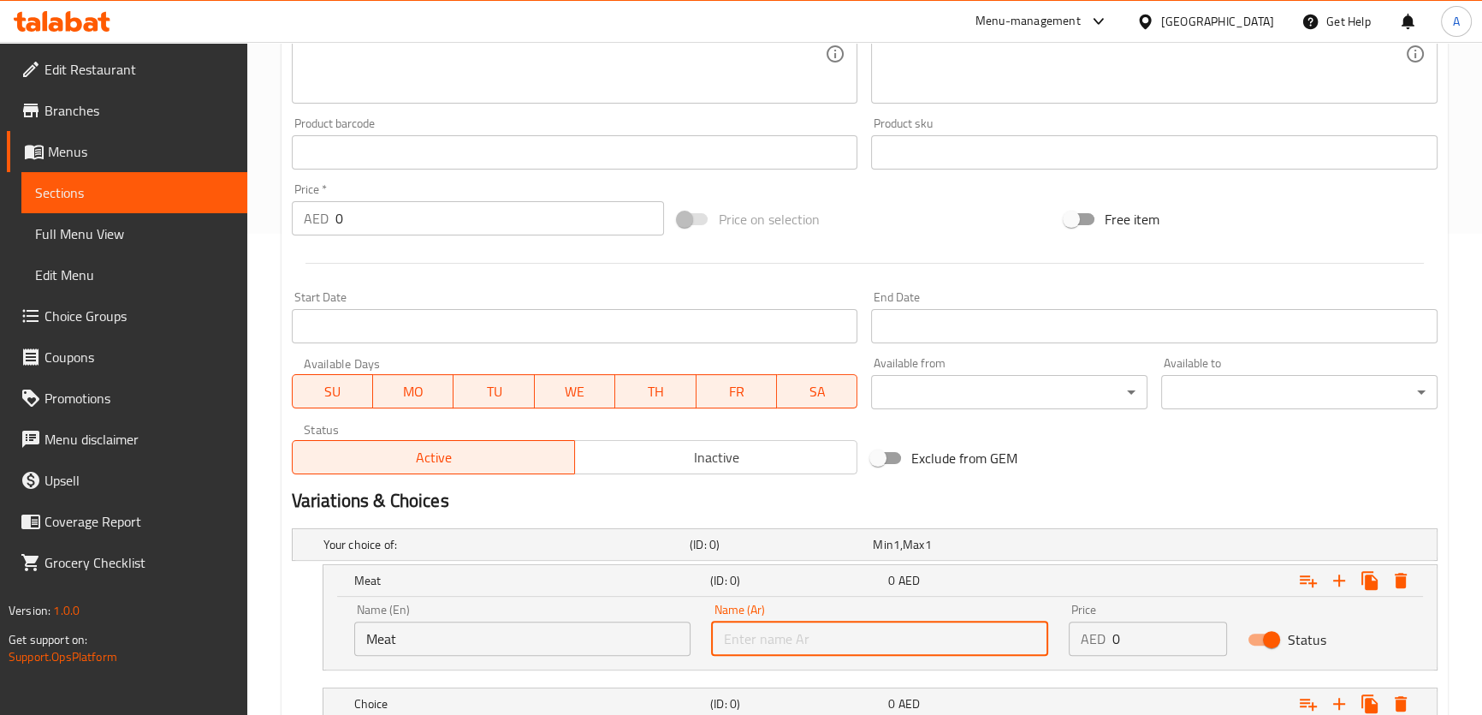
click at [888, 644] on input "text" at bounding box center [879, 638] width 337 height 34
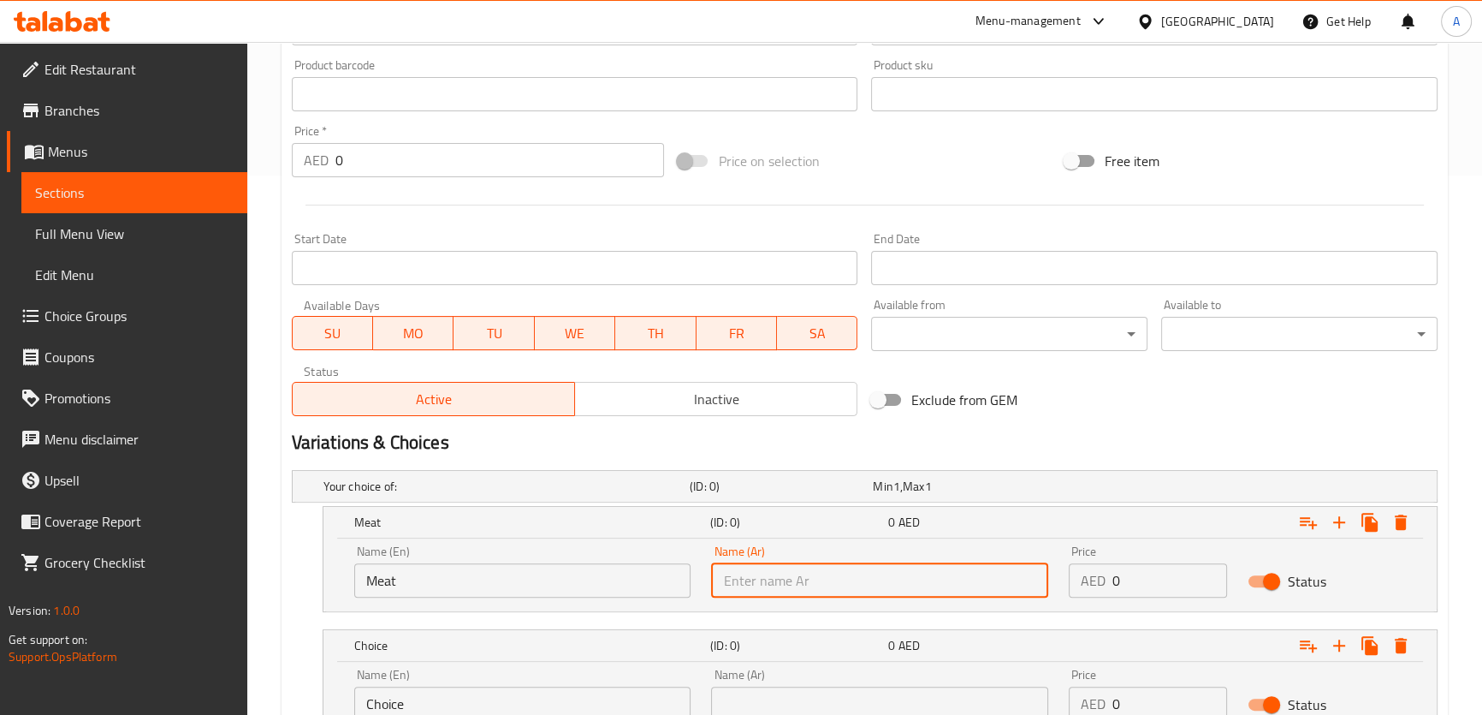
scroll to position [637, 0]
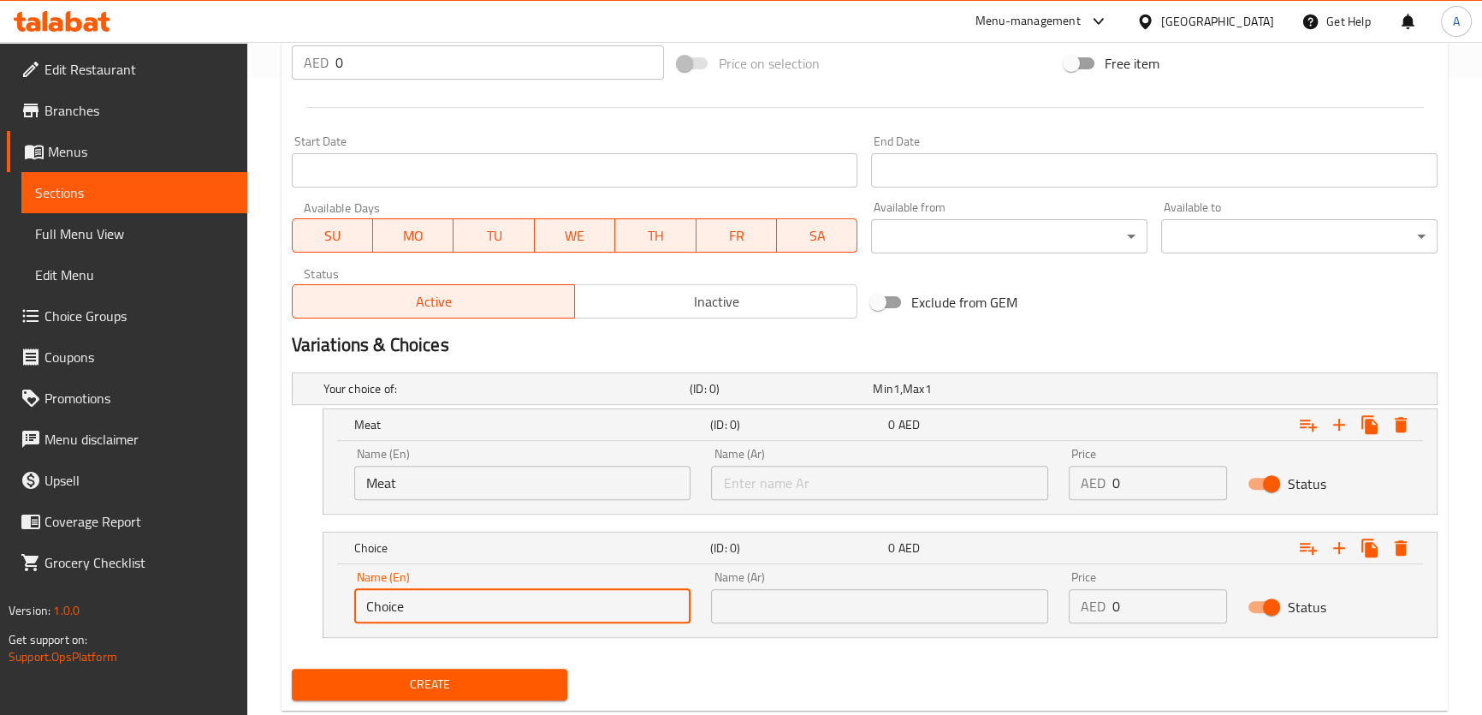
click at [591, 597] on input "Choice" at bounding box center [522, 606] width 337 height 34
click at [555, 601] on input "Choice" at bounding box center [522, 606] width 337 height 34
type input "Chicken"
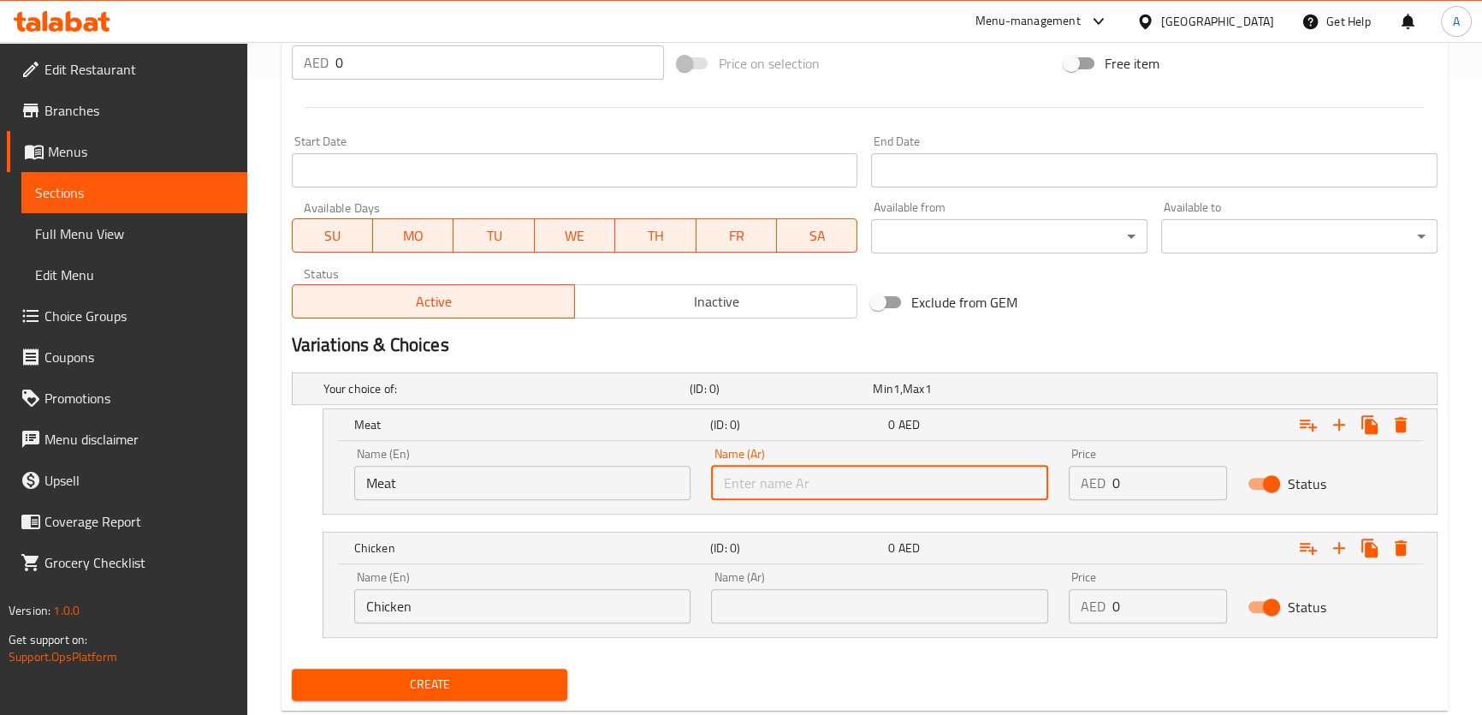
click at [754, 482] on input "text" at bounding box center [879, 483] width 337 height 34
type input "لحم"
click at [941, 596] on input "text" at bounding box center [879, 606] width 337 height 34
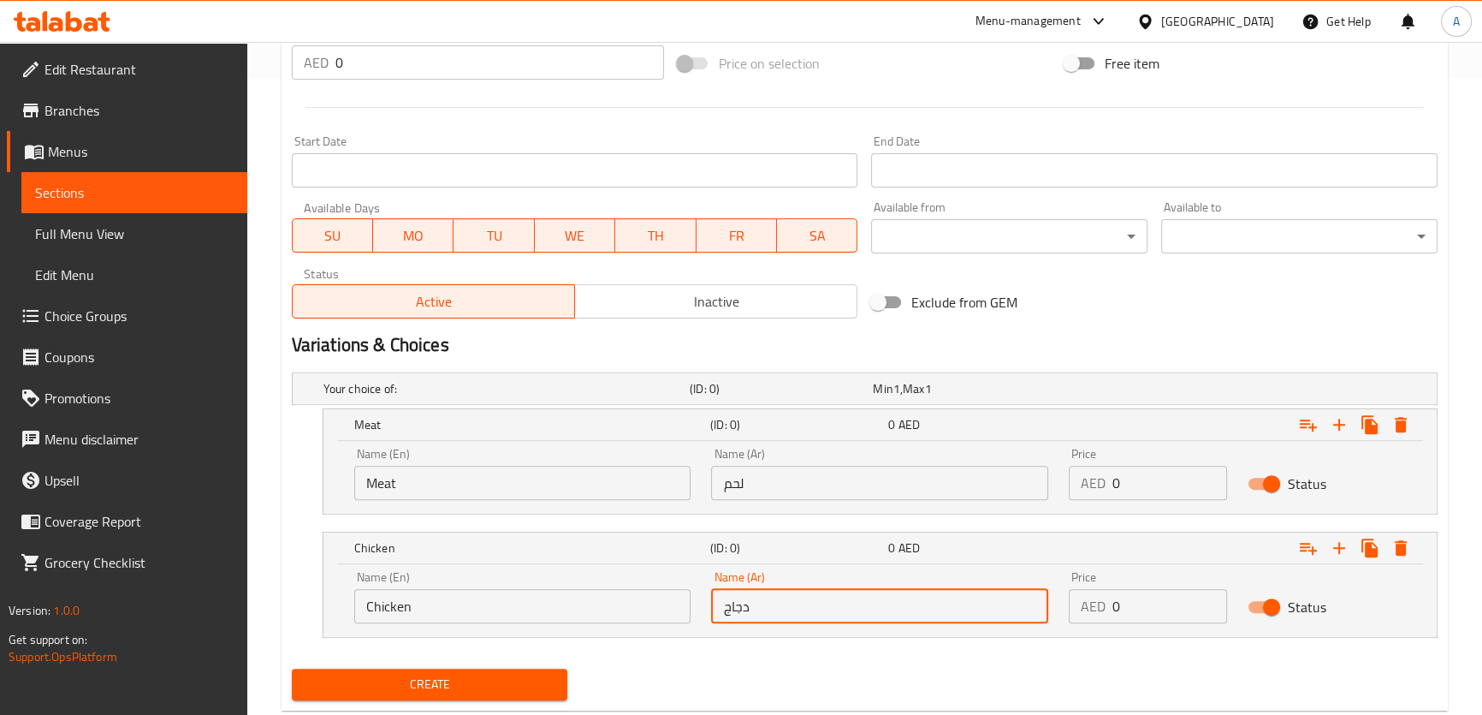
type input "دجاج"
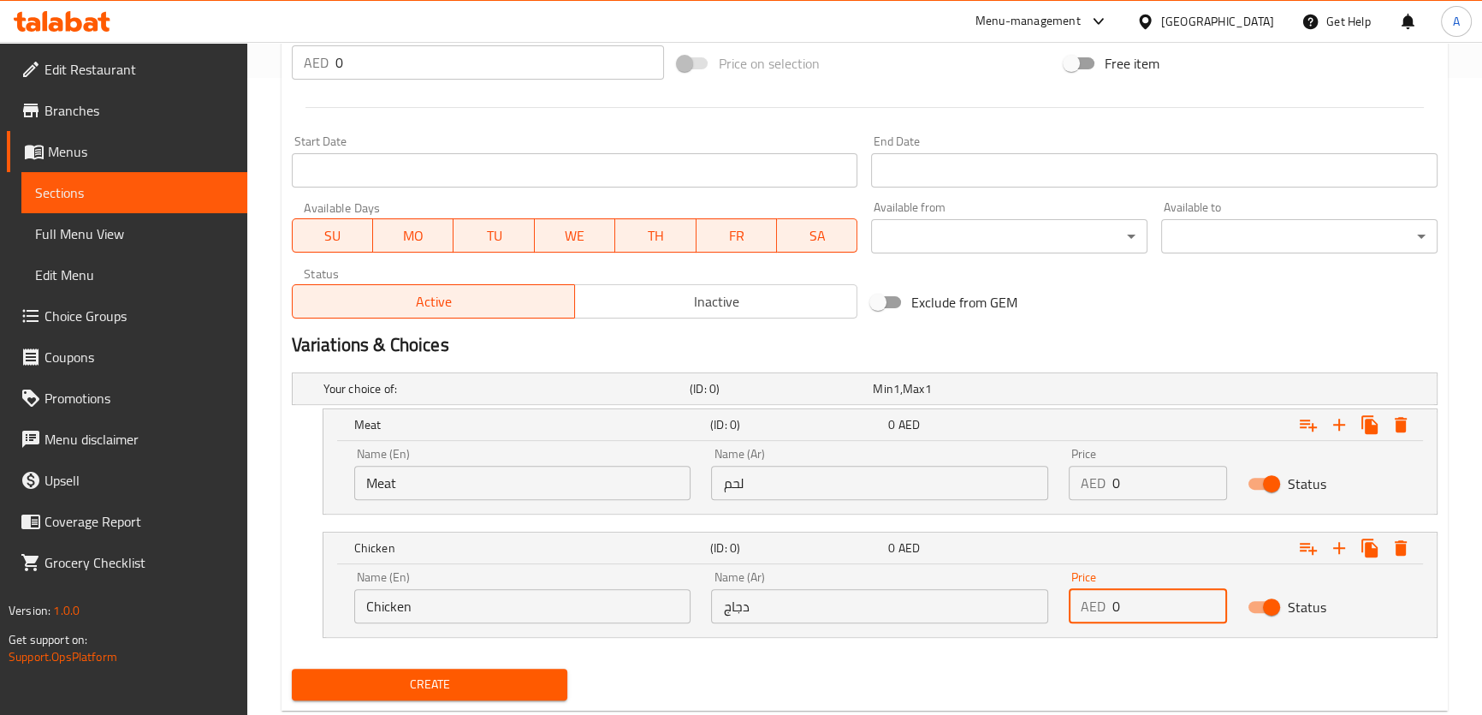
click at [1162, 605] on input "0" at bounding box center [1170, 606] width 115 height 34
paste input "18"
type input "18"
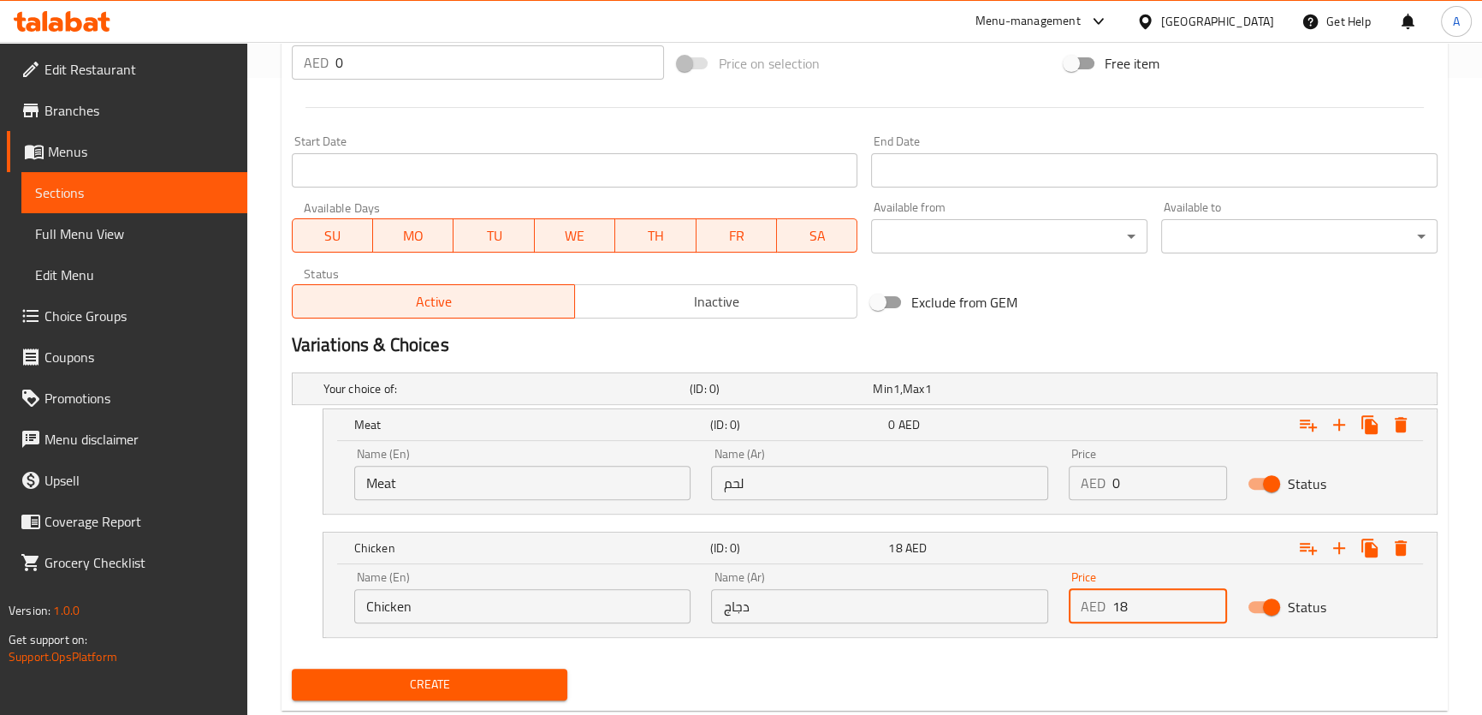
click at [1159, 495] on input "0" at bounding box center [1170, 483] width 115 height 34
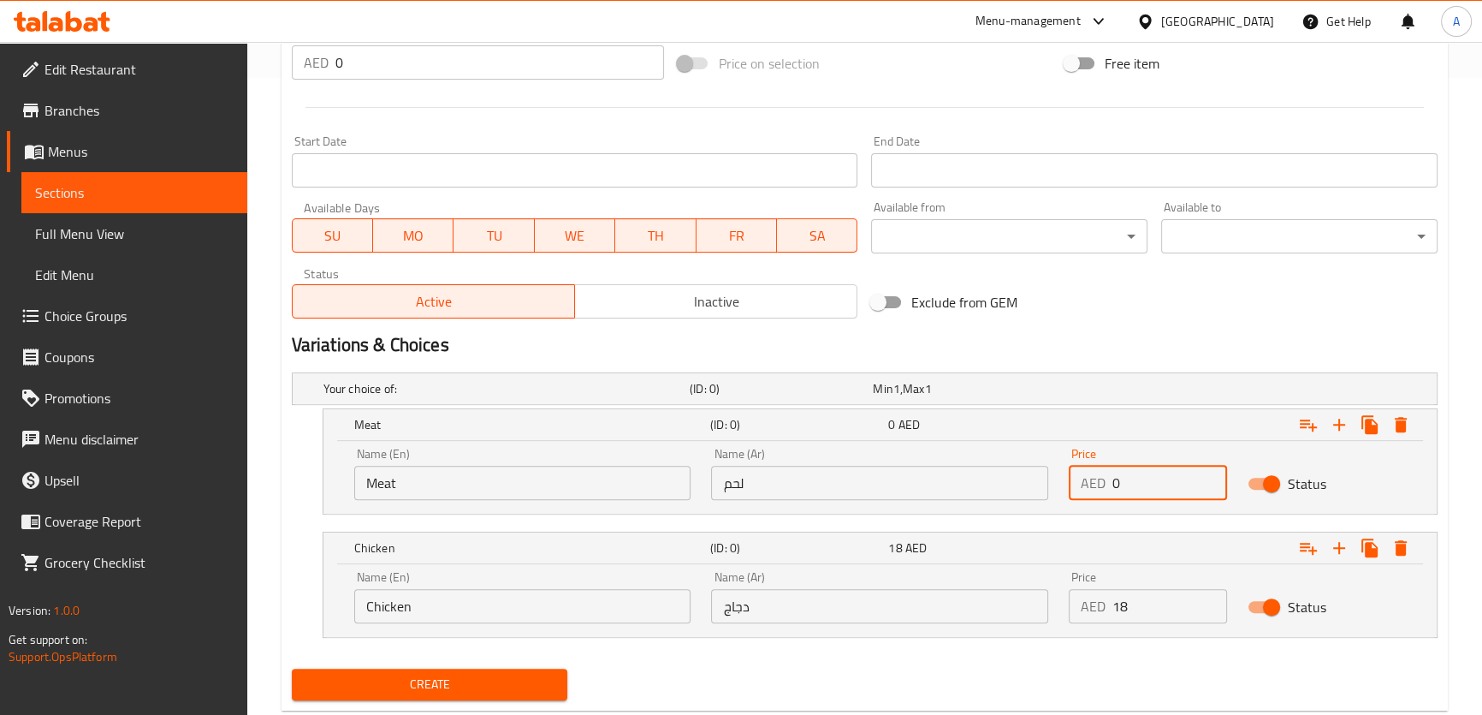
click at [1159, 495] on input "0" at bounding box center [1170, 483] width 115 height 34
type input "23"
click at [292, 668] on button "Create" at bounding box center [430, 684] width 276 height 32
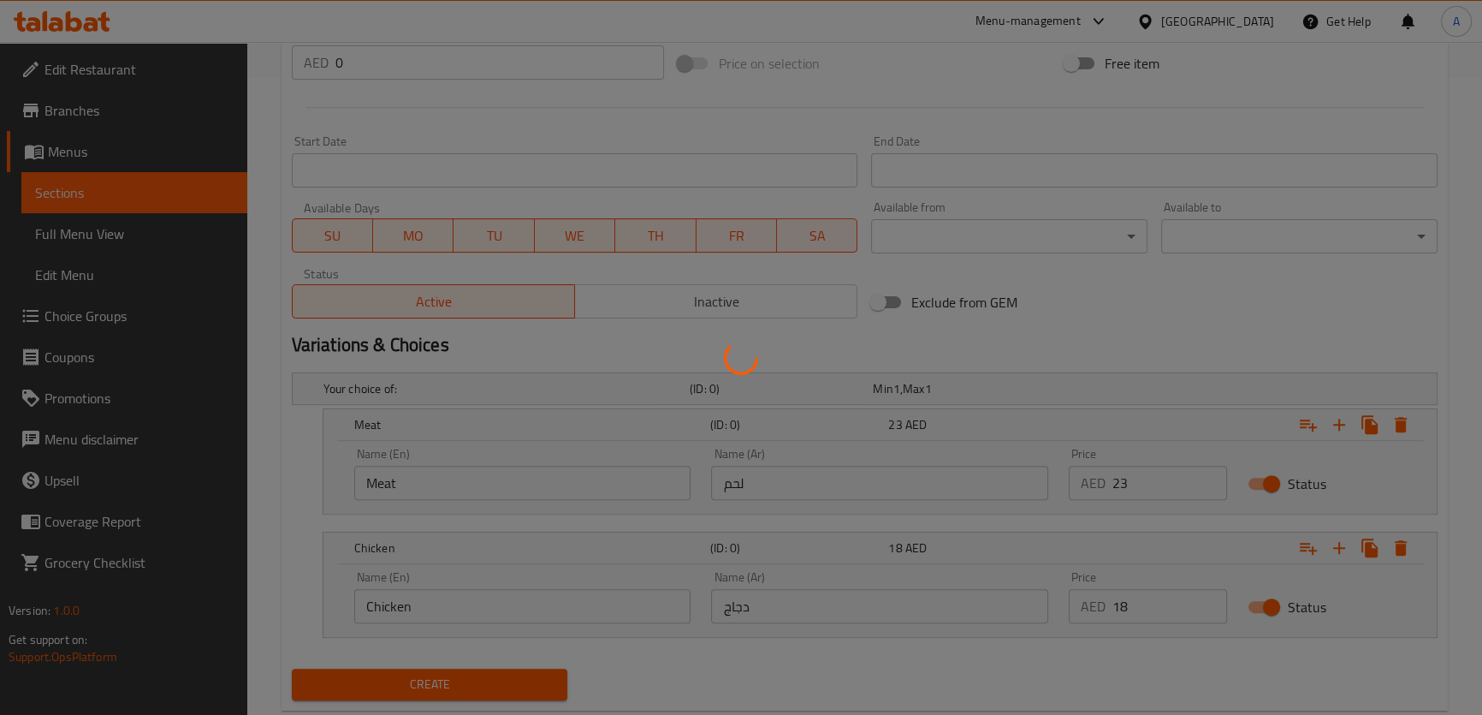
click at [1144, 306] on div at bounding box center [741, 357] width 1482 height 715
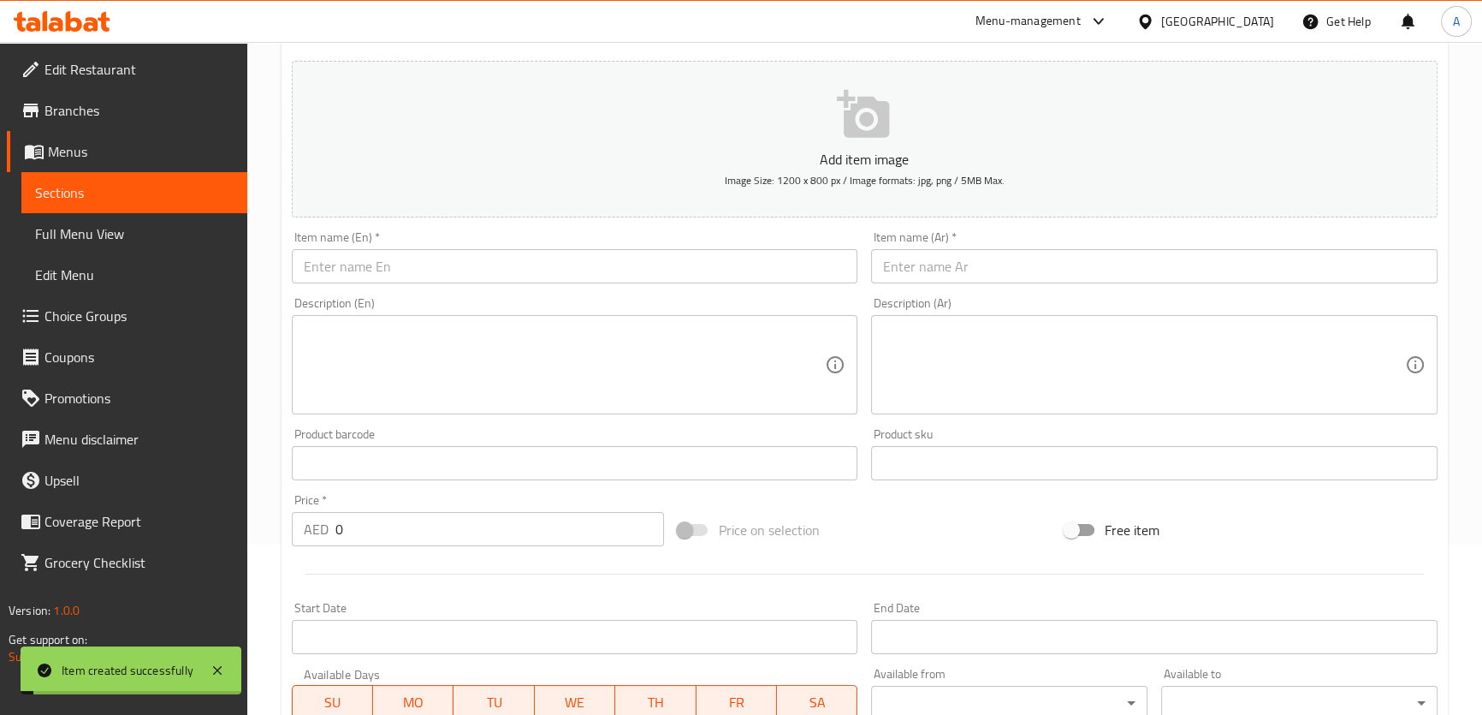
scroll to position [0, 0]
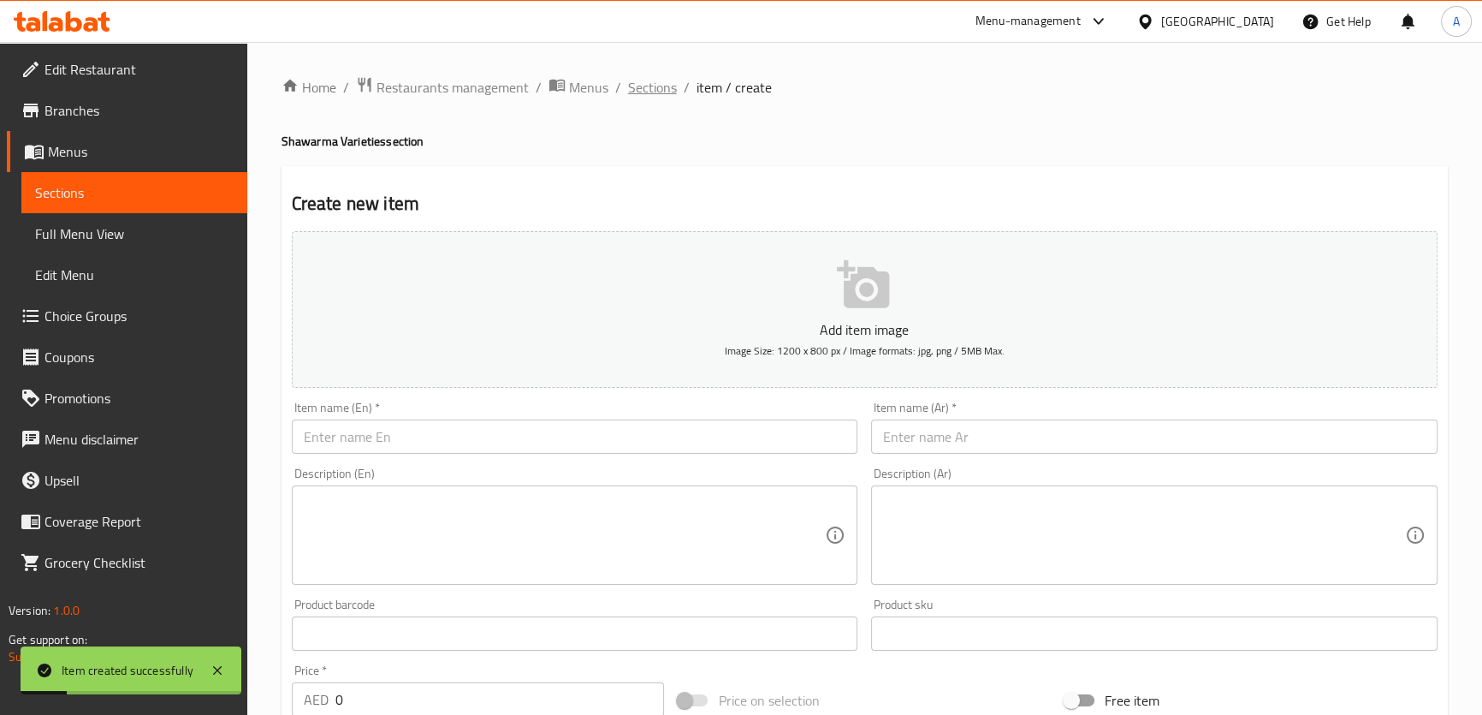
click at [671, 77] on span "Sections" at bounding box center [652, 87] width 49 height 21
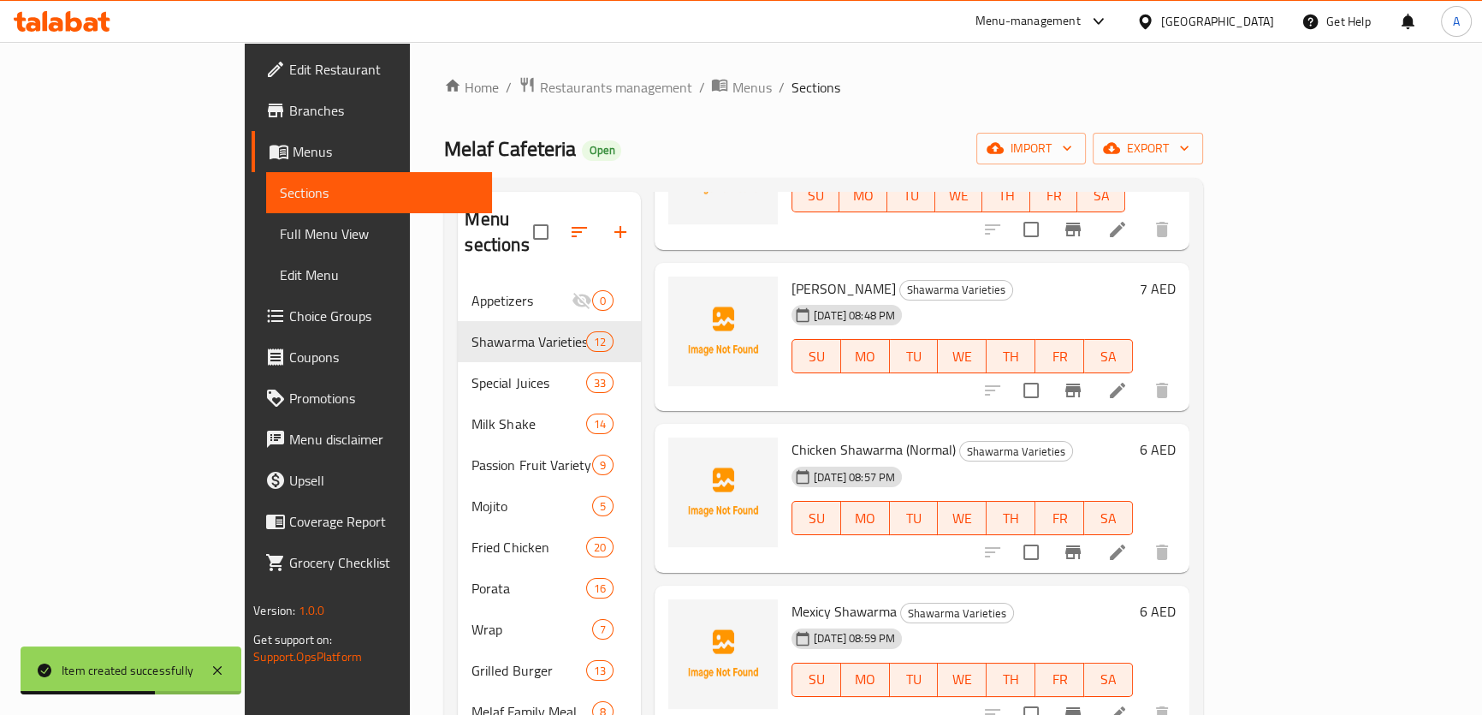
scroll to position [856, 0]
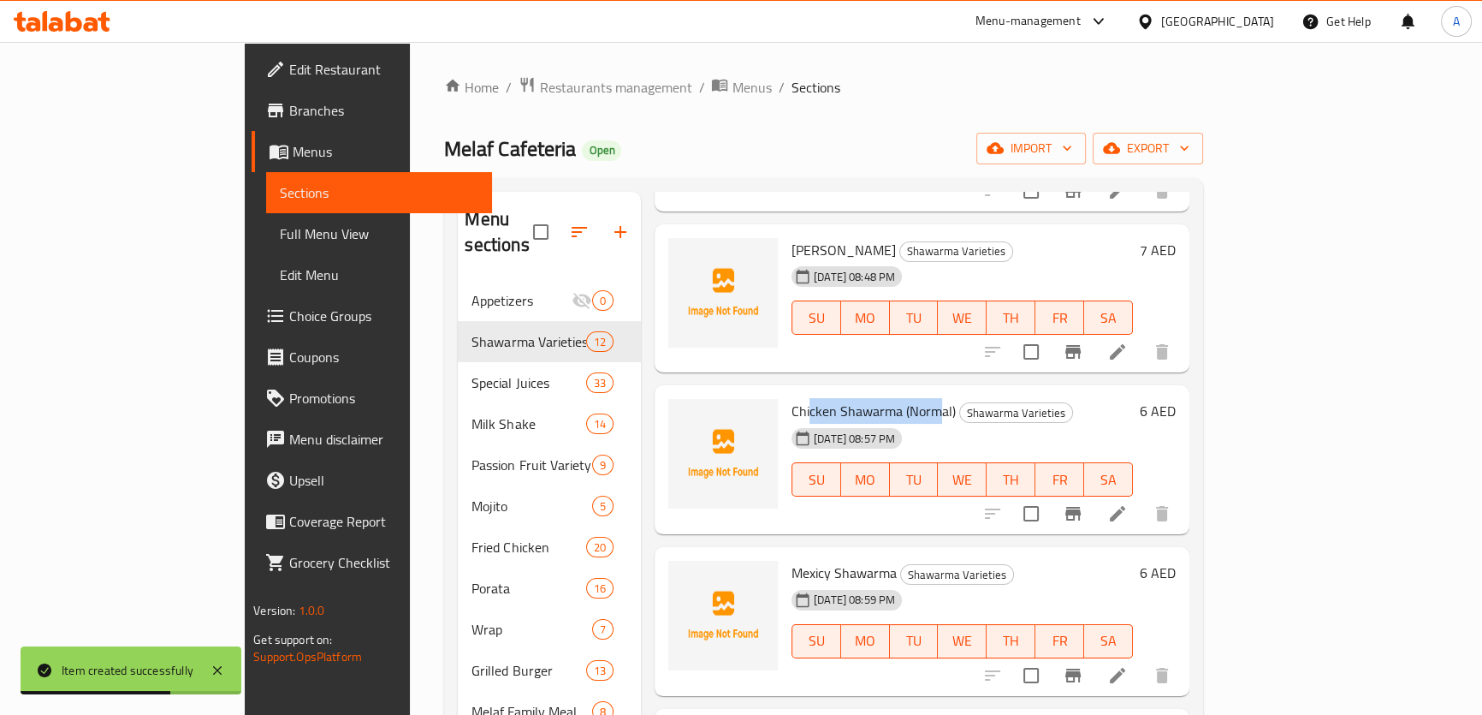
drag, startPoint x: 749, startPoint y: 384, endPoint x: 907, endPoint y: 385, distance: 158.3
click at [907, 399] on h6 "Chicken Shawarma (Normal) Shawarma Varieties" at bounding box center [962, 411] width 341 height 24
click at [818, 398] on span "Chicken Shawarma (Normal)" at bounding box center [874, 411] width 164 height 26
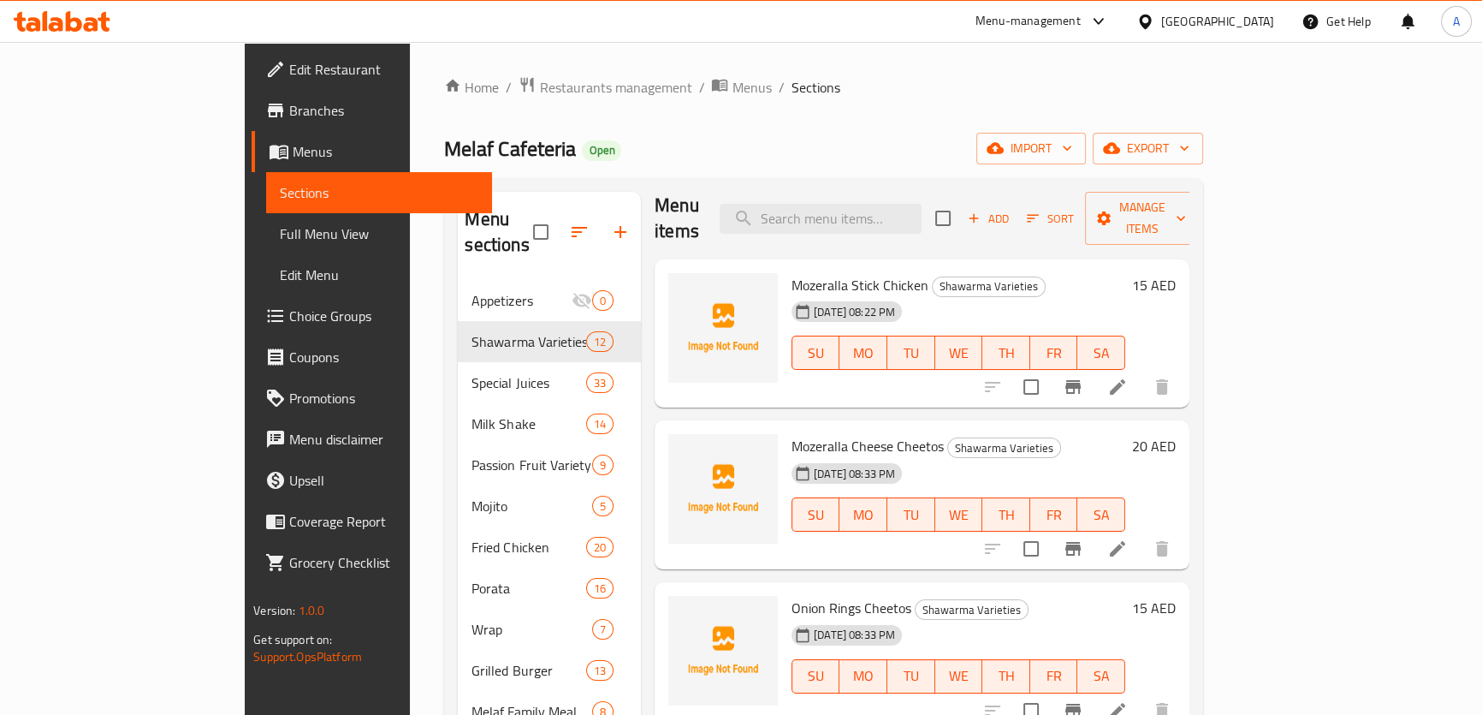
scroll to position [0, 0]
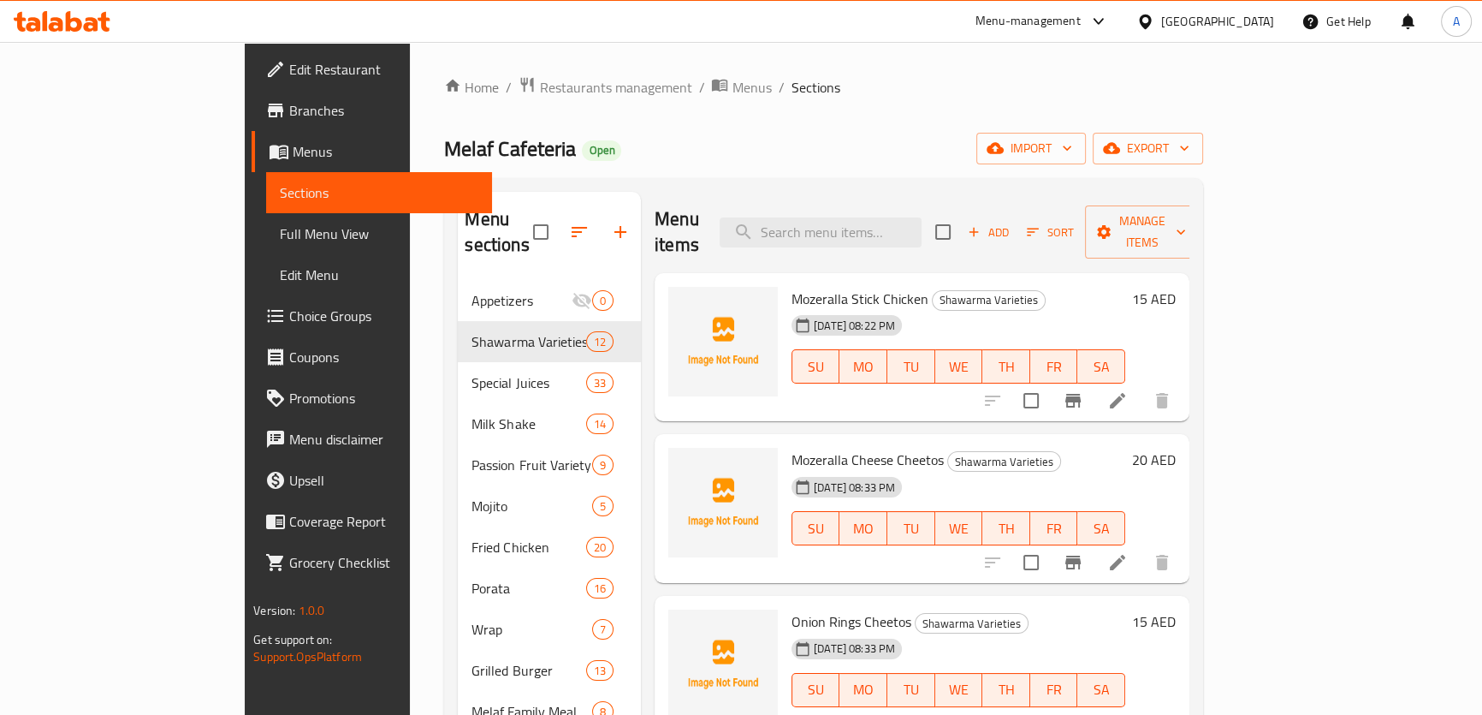
click at [1016, 221] on button "Add" at bounding box center [988, 232] width 55 height 27
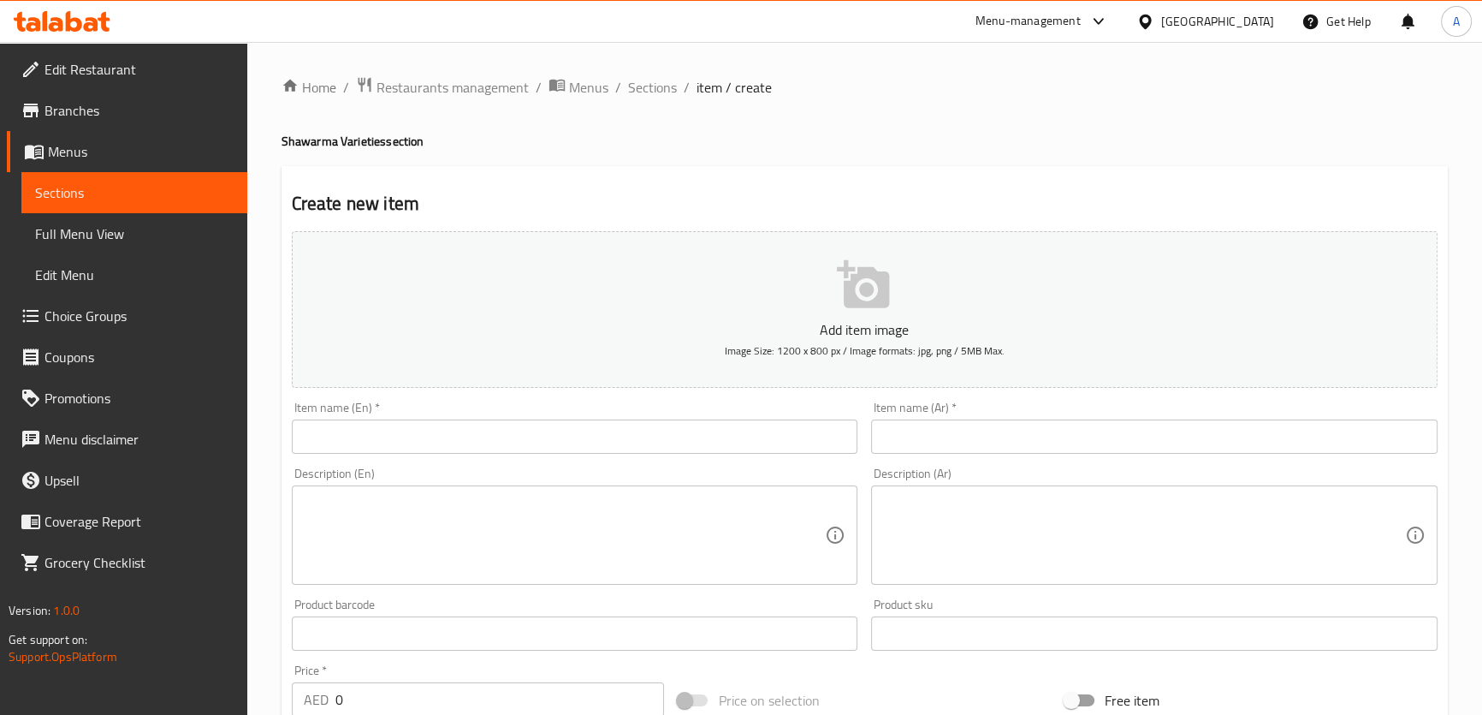
paste input "Shawarma Cheetos Arabic 18 Shawarma Mozeralla Arabic 18 جي دي شاورما"
click at [653, 443] on input "text" at bounding box center [575, 436] width 567 height 34
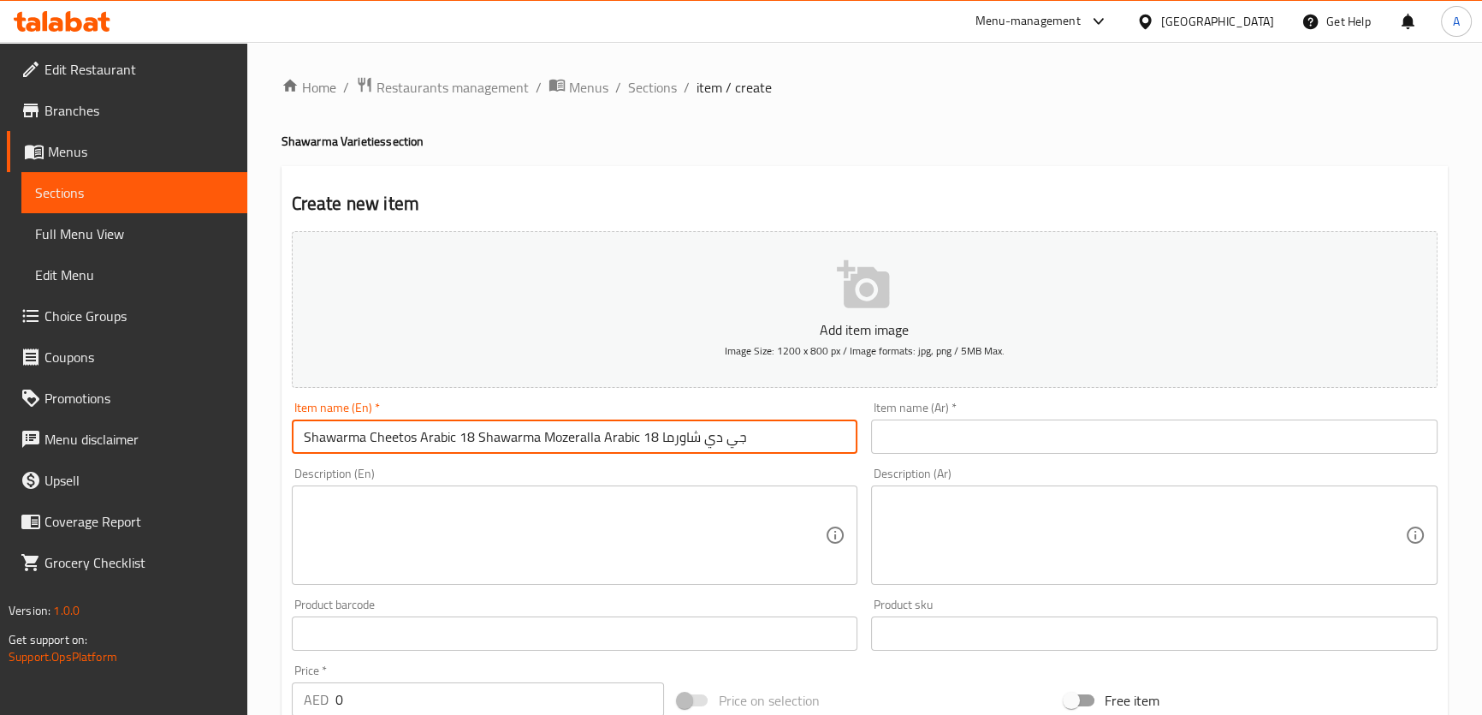
drag, startPoint x: 458, startPoint y: 437, endPoint x: 775, endPoint y: 432, distance: 317.6
click at [775, 432] on input "Shawarma Cheetos Arabic 18 Shawarma Mozeralla Arabic 18 جي دي شاورما" at bounding box center [575, 436] width 567 height 34
type input "Shawarma Cheetos Arabic"
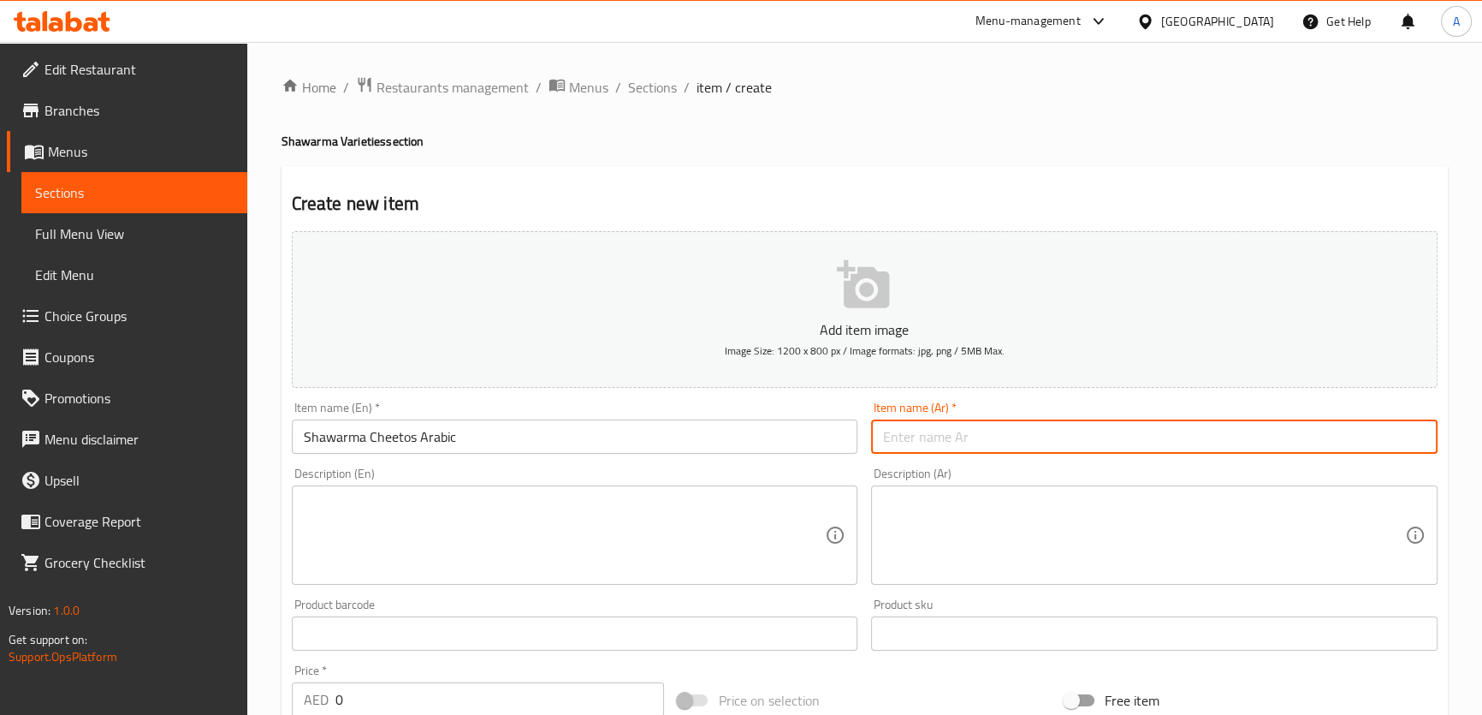
click at [934, 443] on input "text" at bounding box center [1154, 436] width 567 height 34
paste input "شاورما شيتوس عربي"
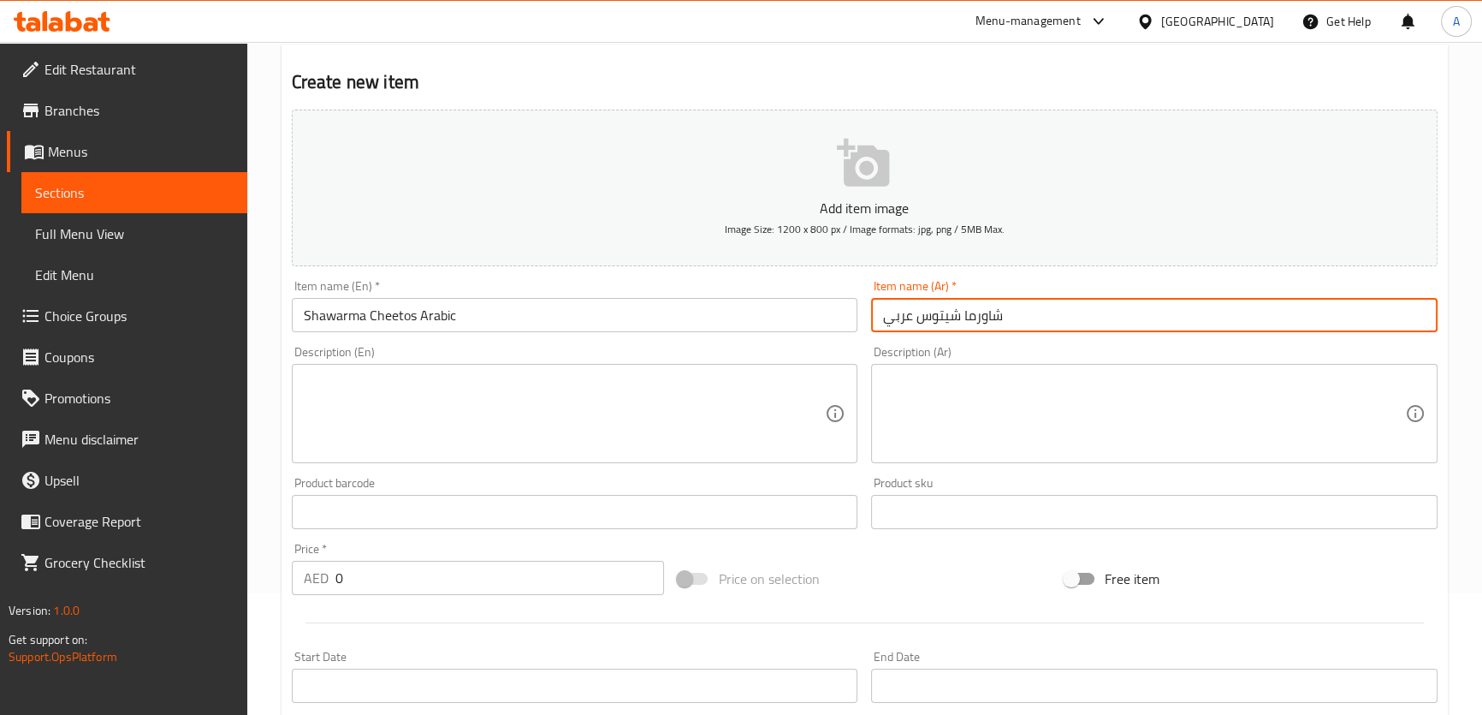
scroll to position [233, 0]
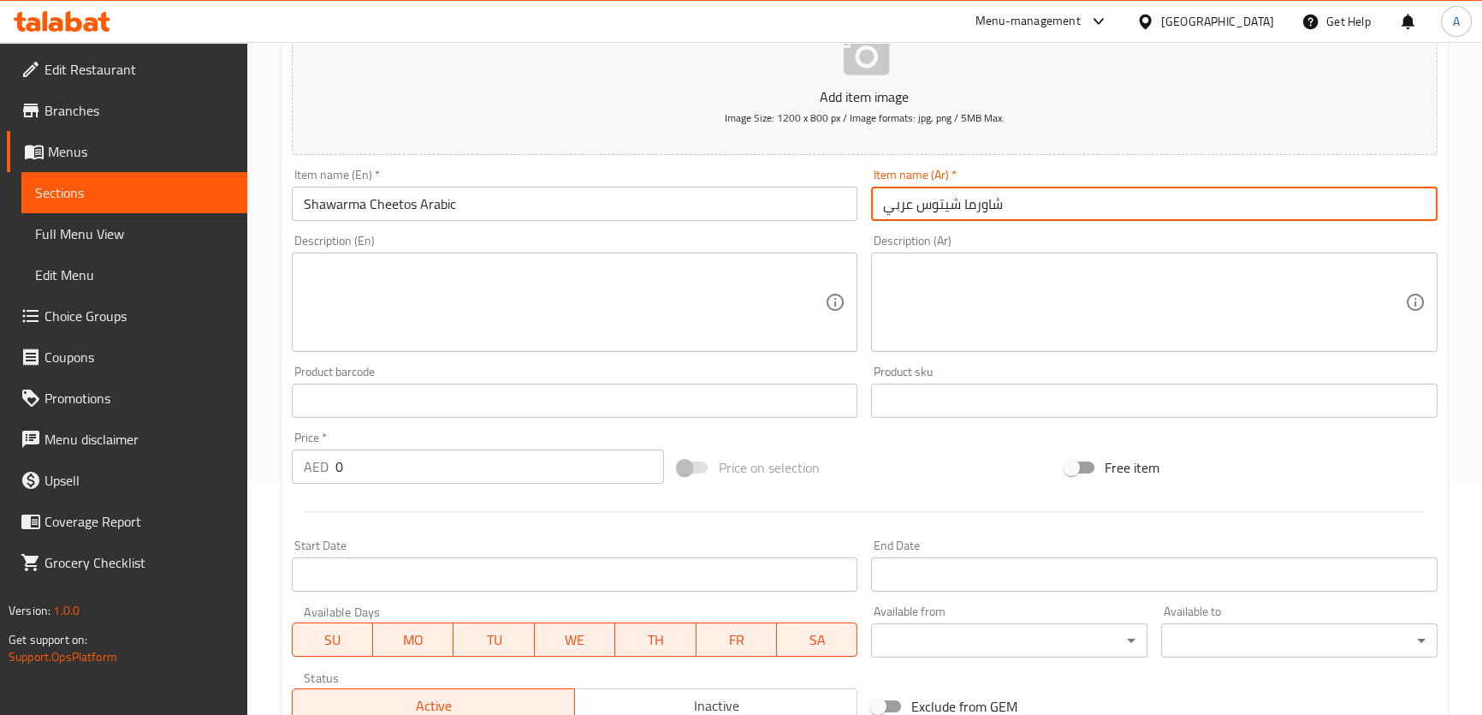
type input "شاورما شيتوس عربي"
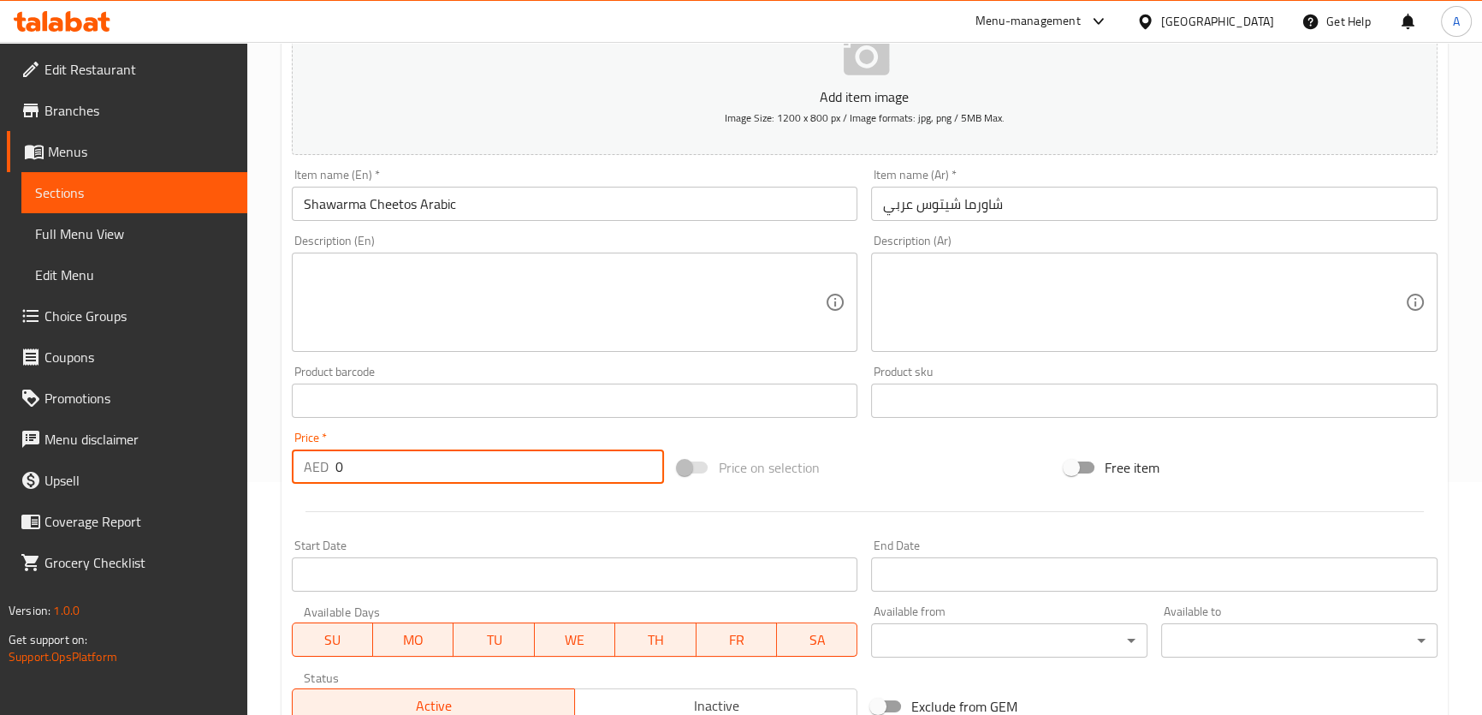
drag, startPoint x: 408, startPoint y: 469, endPoint x: 192, endPoint y: 419, distance: 222.3
click at [266, 466] on div "Home / Restaurants management / Menus / Sections / item / create Shawarma Varie…" at bounding box center [864, 392] width 1235 height 1167
type input "18"
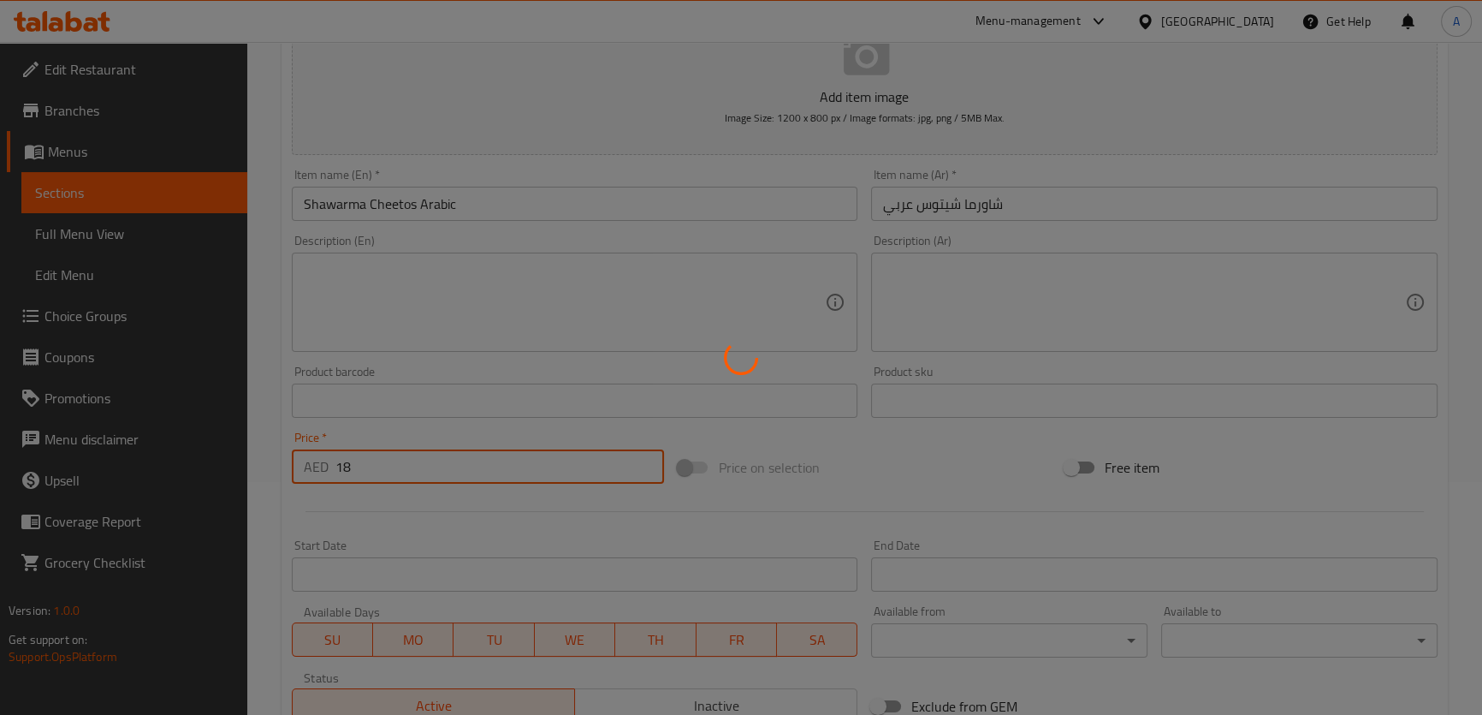
type input "0"
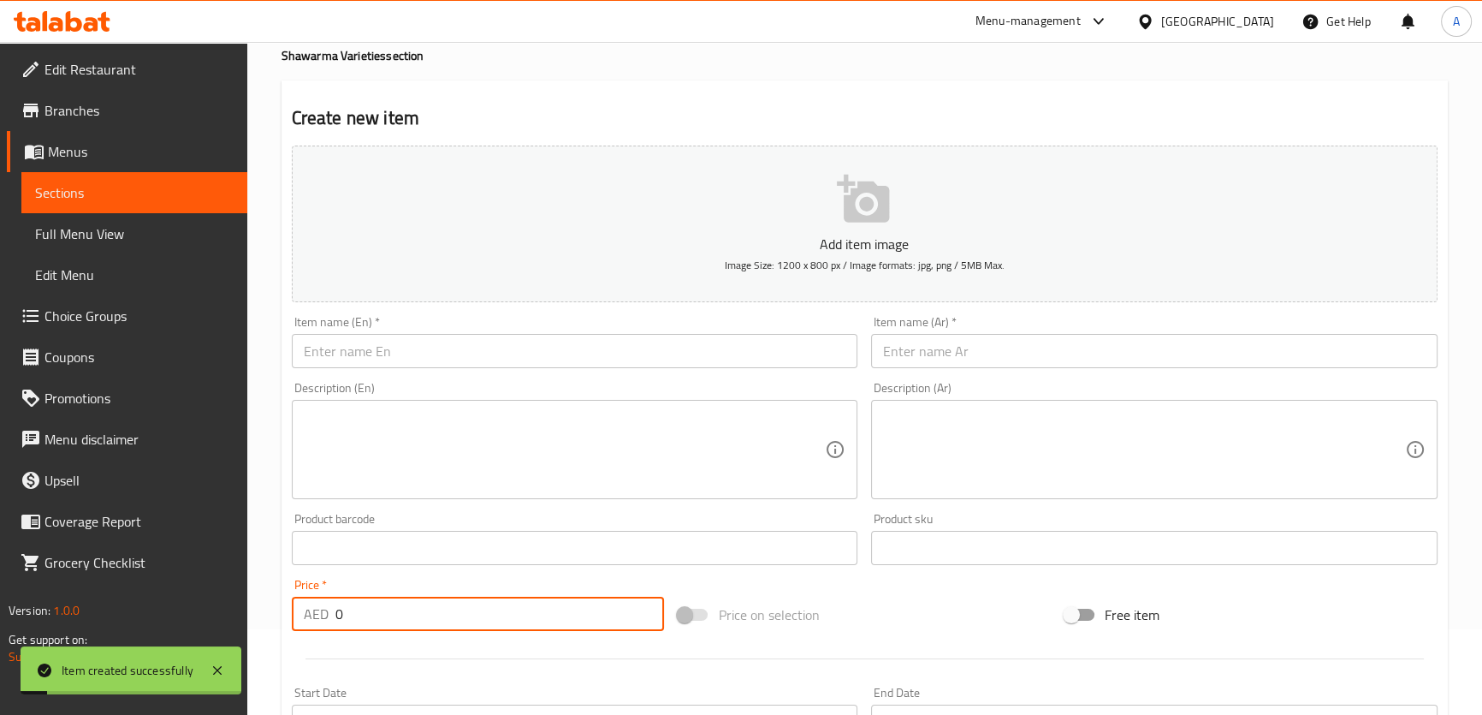
scroll to position [0, 0]
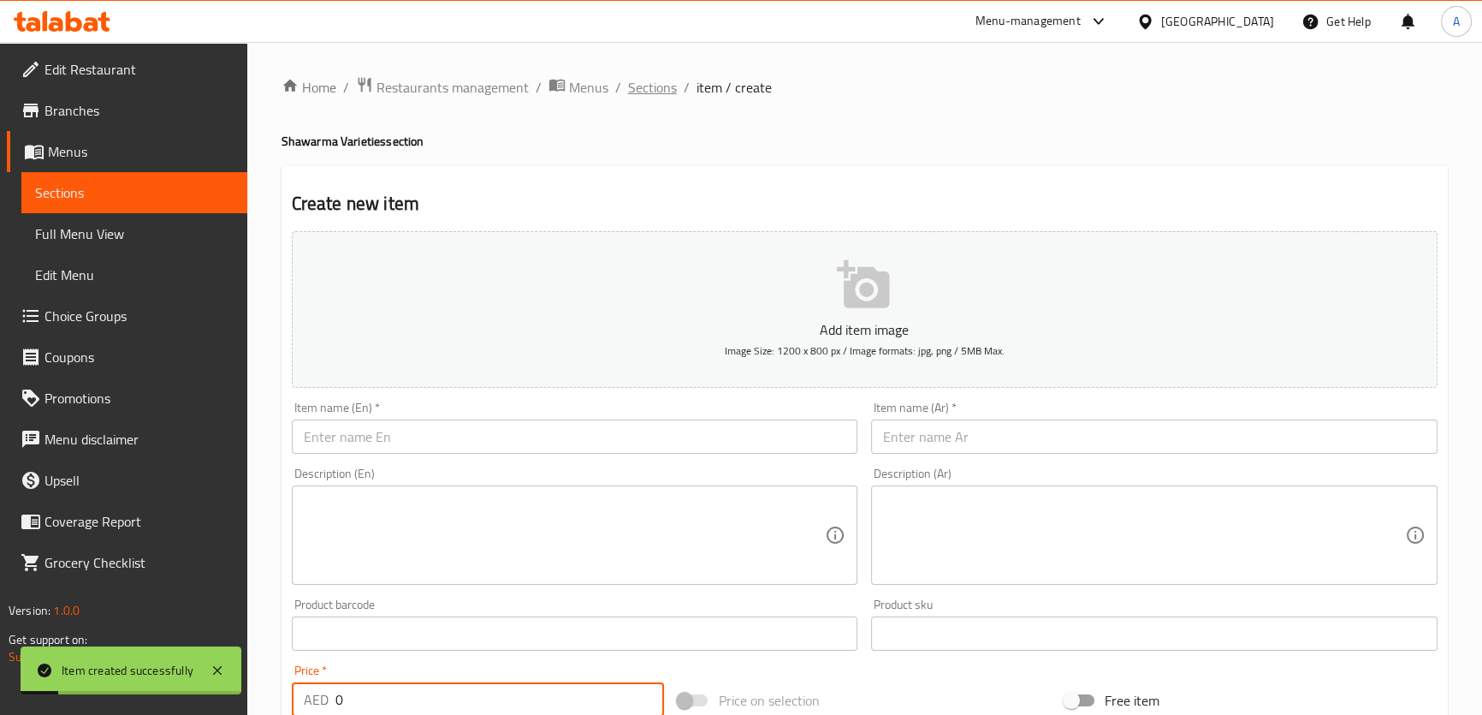
click at [640, 93] on span "Sections" at bounding box center [652, 87] width 49 height 21
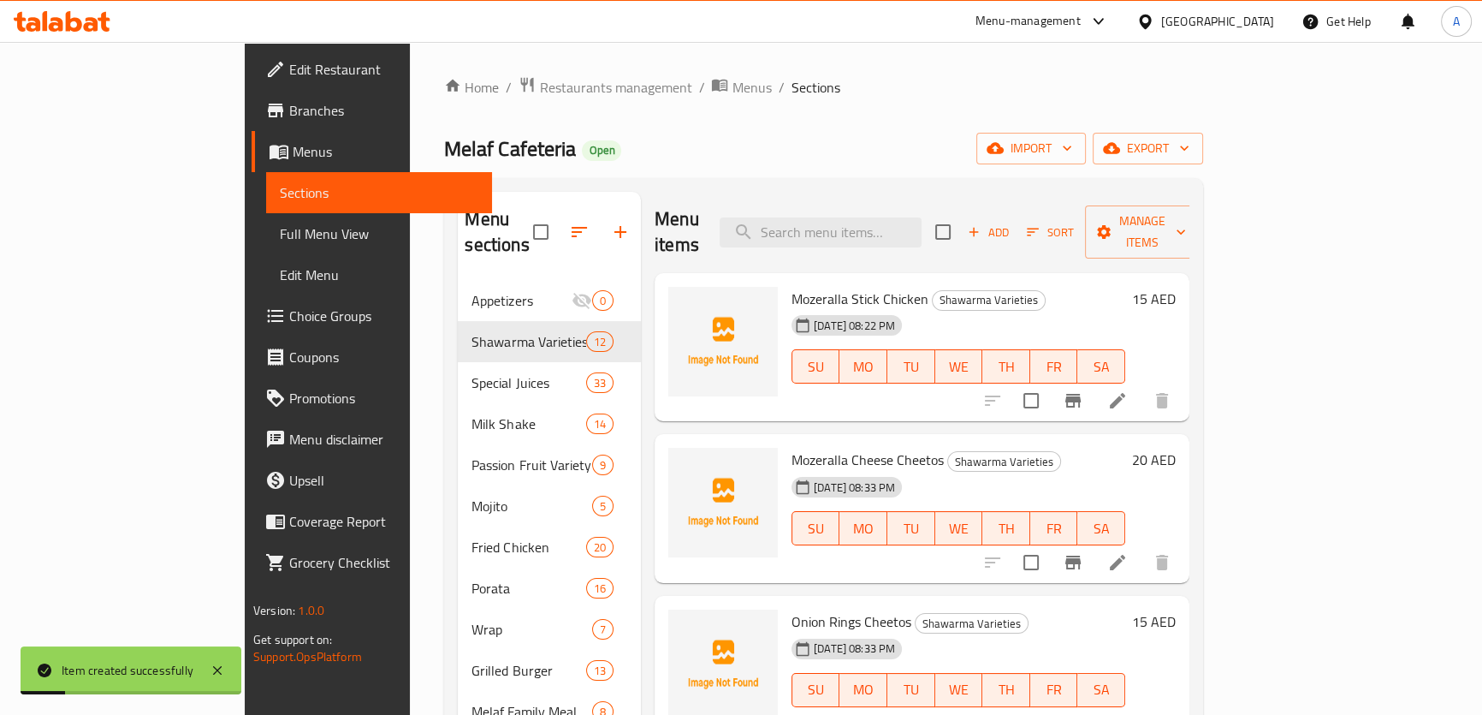
click at [858, 120] on div "Home / Restaurants management / Menus / Sections Melaf Cafeteria Open import ex…" at bounding box center [823, 578] width 758 height 1005
click at [908, 219] on input "search" at bounding box center [821, 232] width 202 height 30
paste input "Shawarma Mozeralla Arabic"
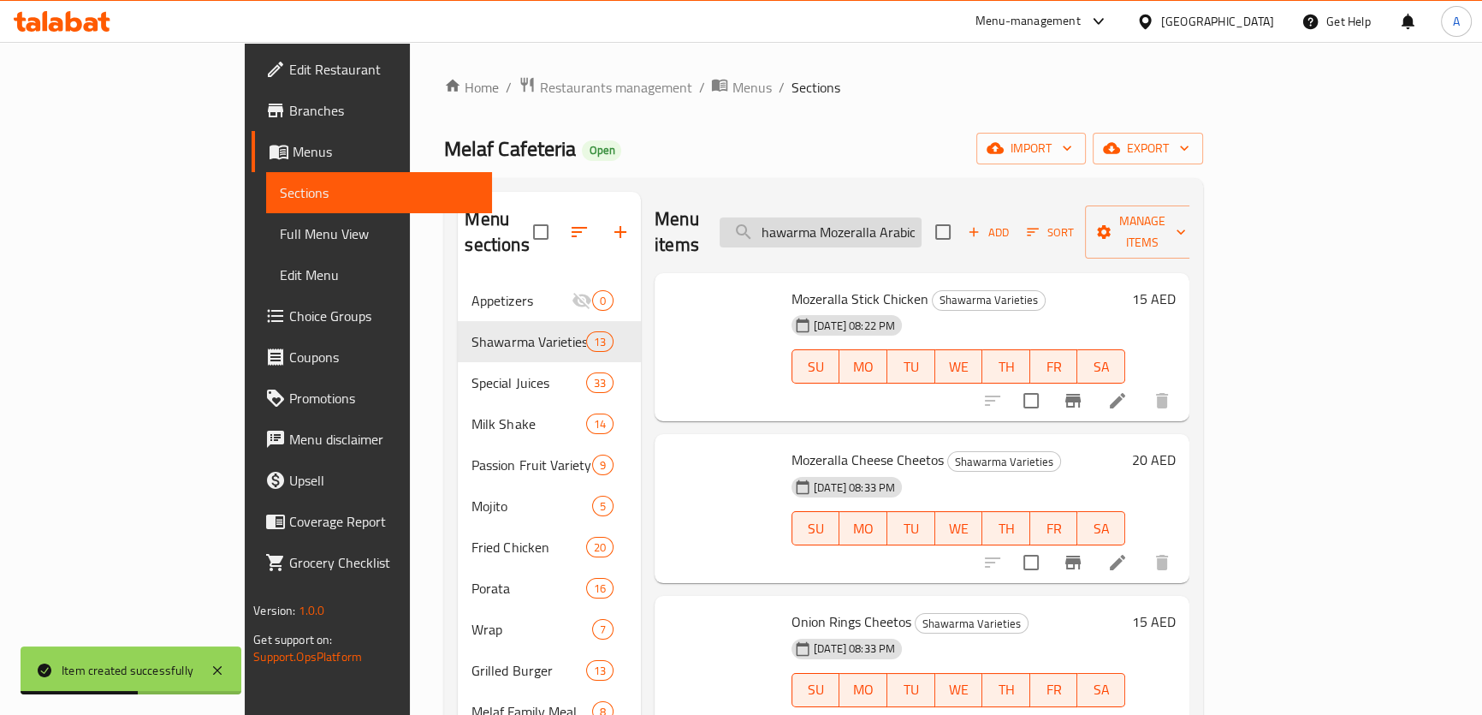
click at [922, 217] on input "Shawarma Mozeralla Arabic" at bounding box center [821, 232] width 202 height 30
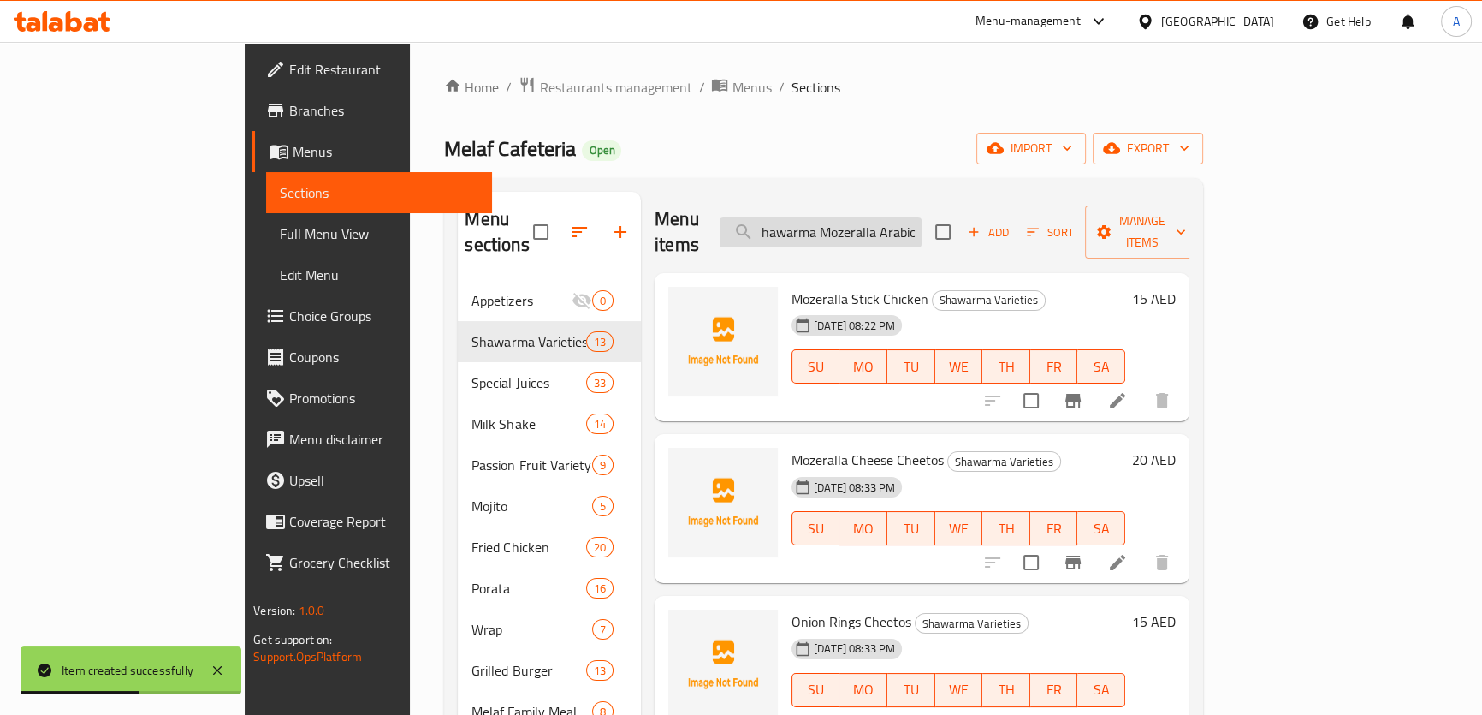
click at [922, 217] on input "Shawarma Mozeralla Arabic" at bounding box center [821, 232] width 202 height 30
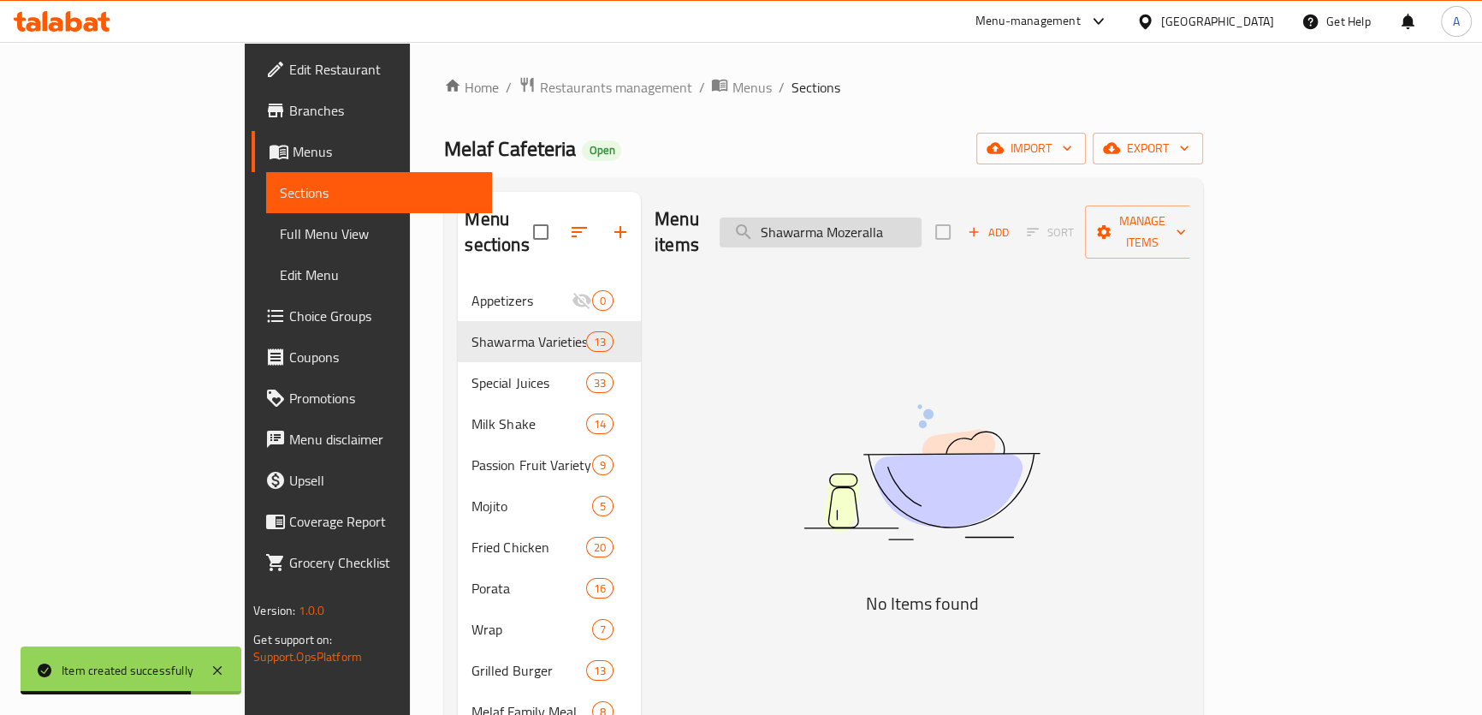
click at [906, 223] on input "Shawarma Mozeralla" at bounding box center [821, 232] width 202 height 30
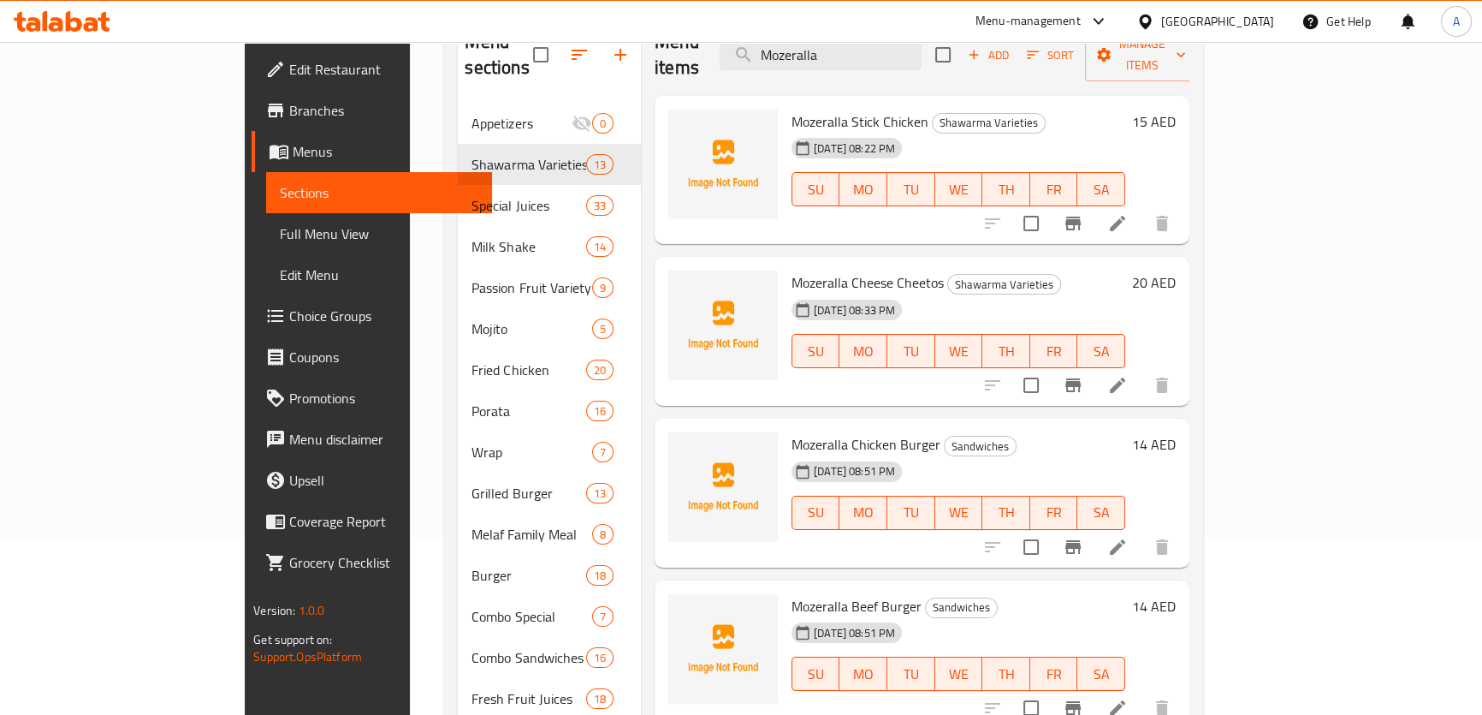
scroll to position [62, 0]
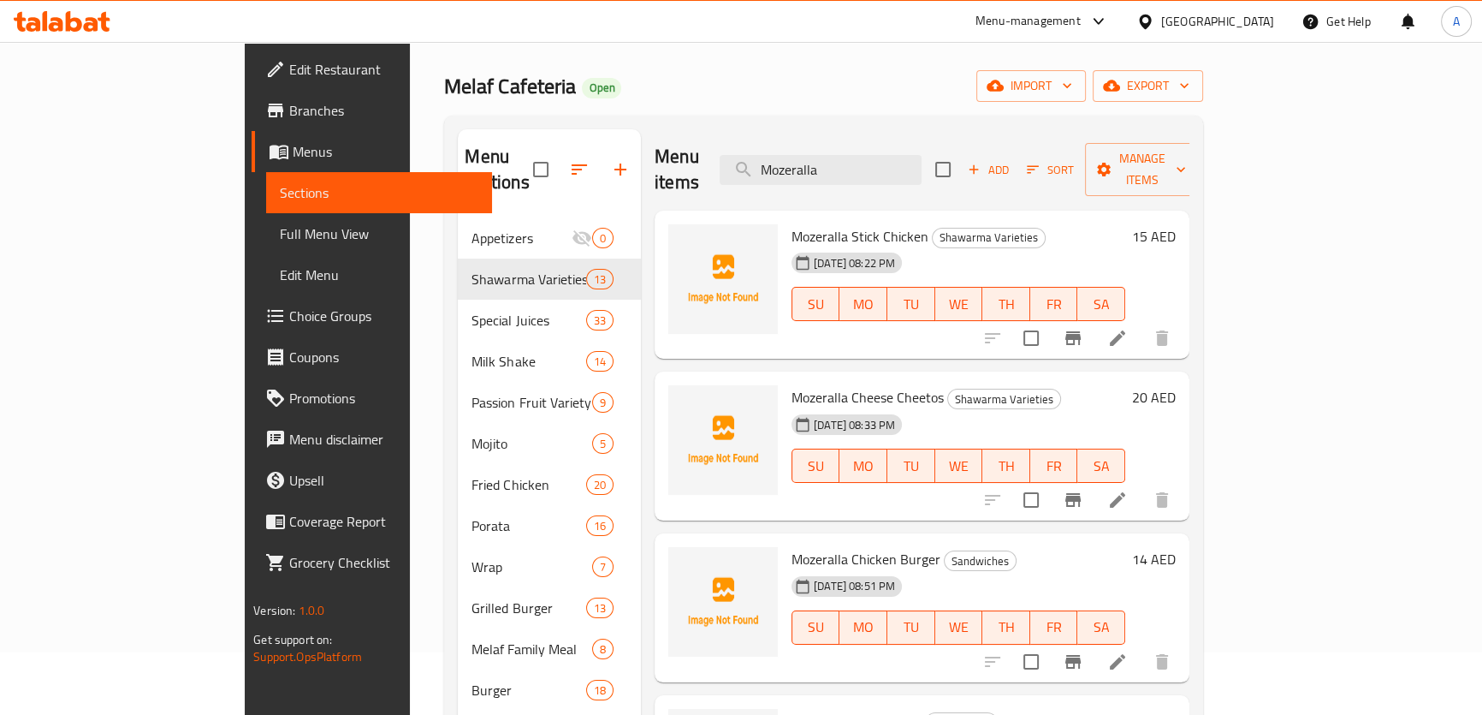
type input "Mozeralla"
click at [982, 162] on icon "button" at bounding box center [973, 169] width 15 height 15
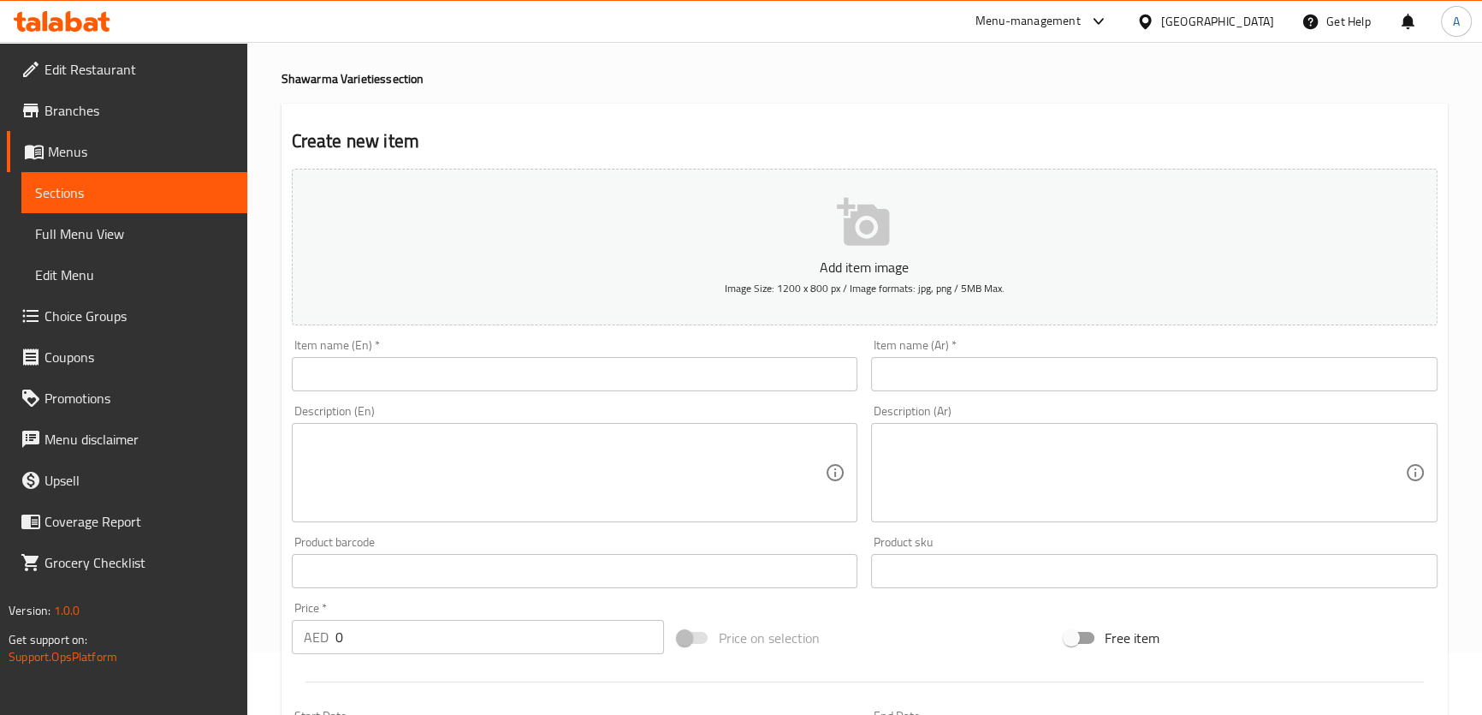
click at [683, 367] on input "text" at bounding box center [575, 374] width 567 height 34
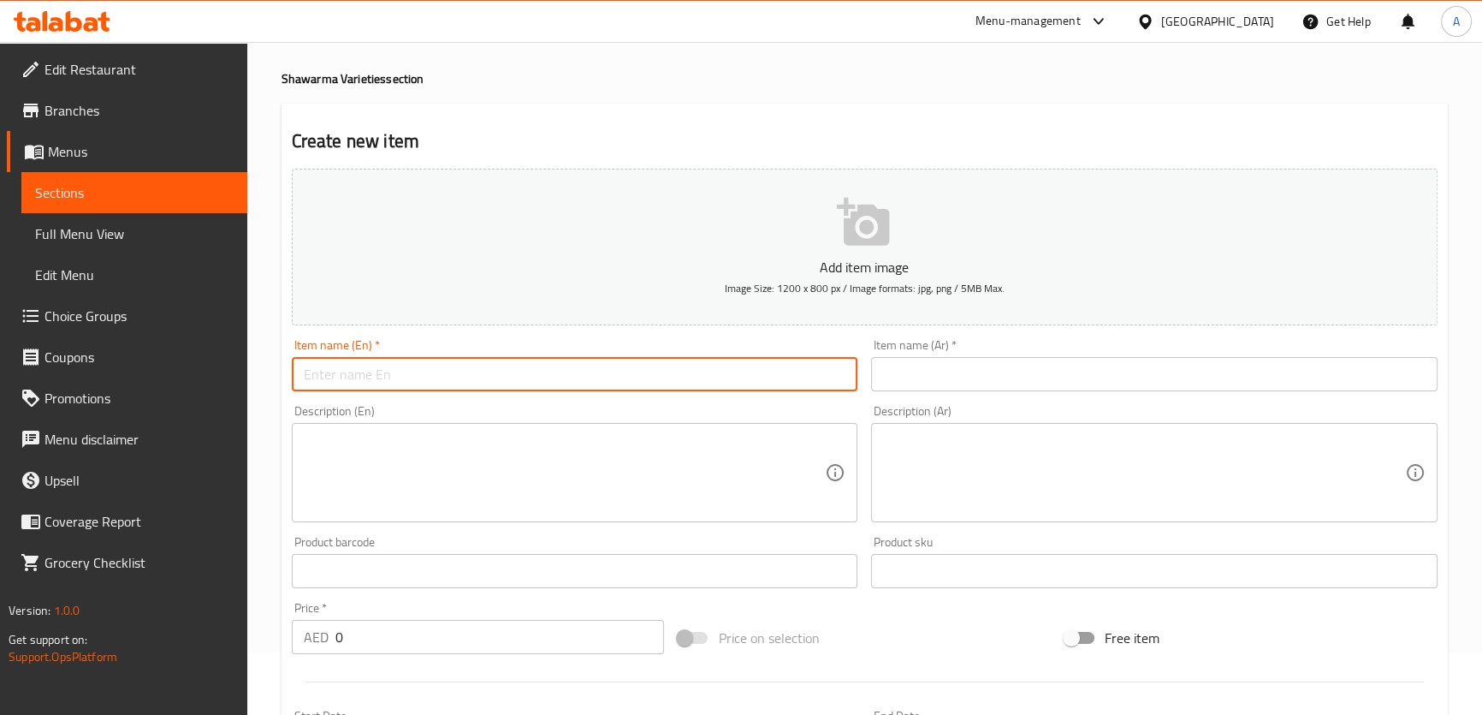
paste input "Shawarma Mozeralla Arabic"
type input "Shawarma Mozeralla Arabic"
click at [879, 371] on input "text" at bounding box center [1154, 374] width 567 height 34
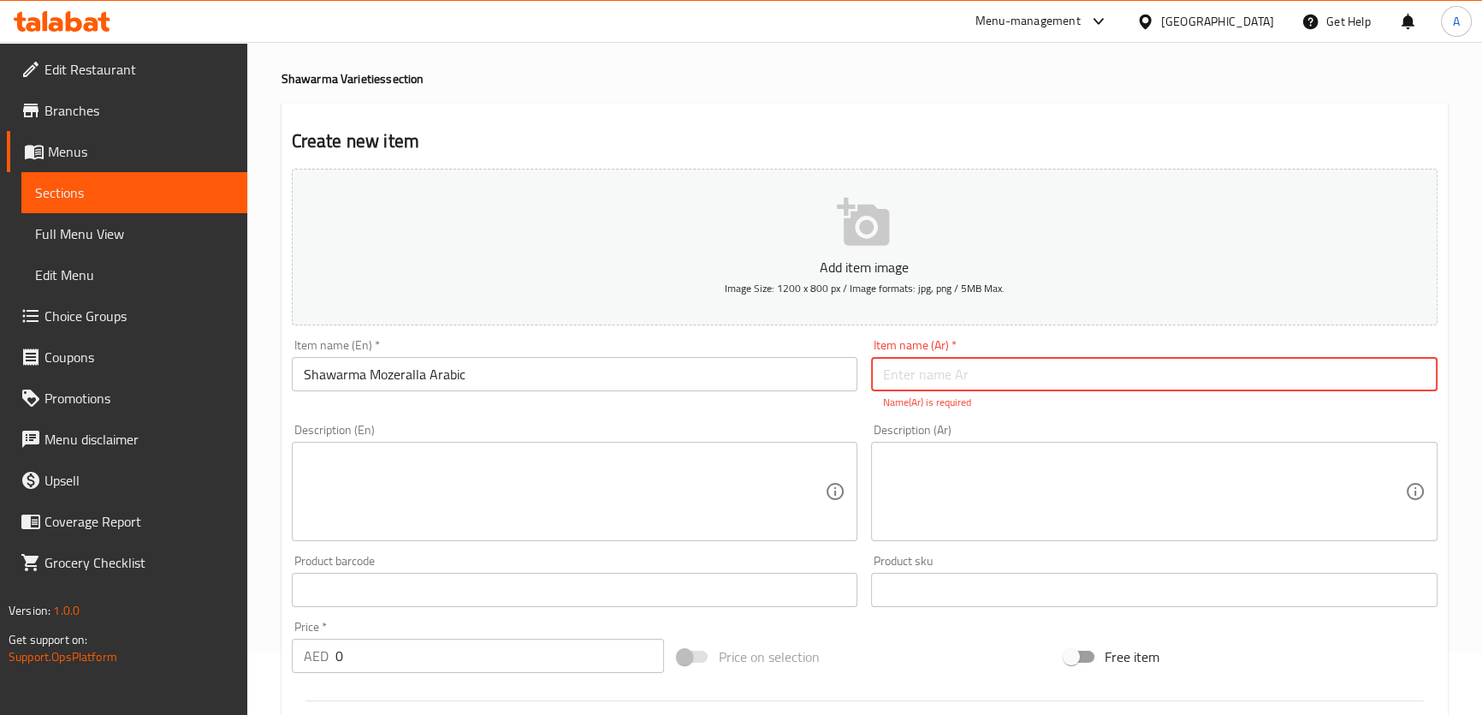
paste input "شاورما موزريلا عربي"
click at [982, 366] on input "text" at bounding box center [1154, 374] width 567 height 34
type input "شاورما موزريلا عربي"
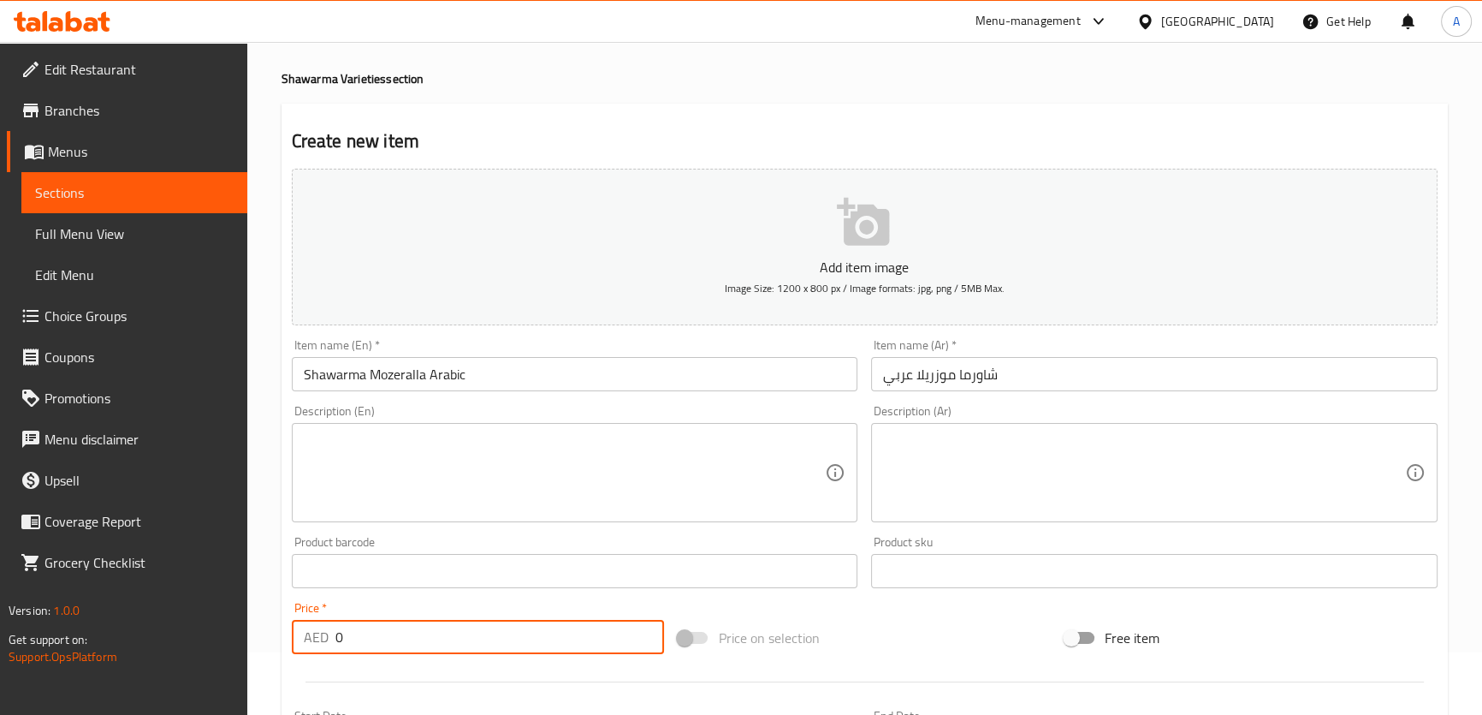
click at [415, 639] on input "0" at bounding box center [499, 637] width 329 height 34
click at [414, 644] on input "0" at bounding box center [499, 637] width 329 height 34
paste input "18"
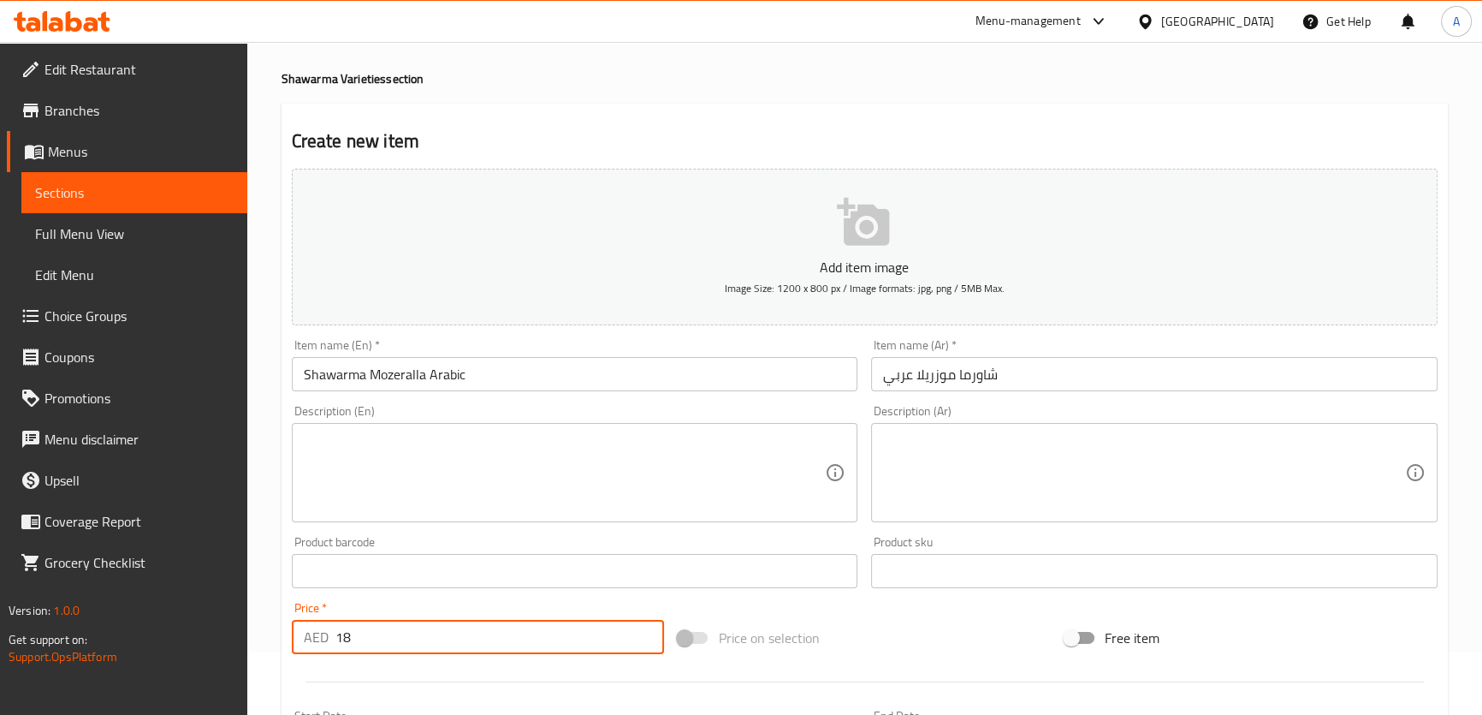
type input "18"
click at [458, 597] on div "Price   * AED 18 Price *" at bounding box center [478, 628] width 387 height 66
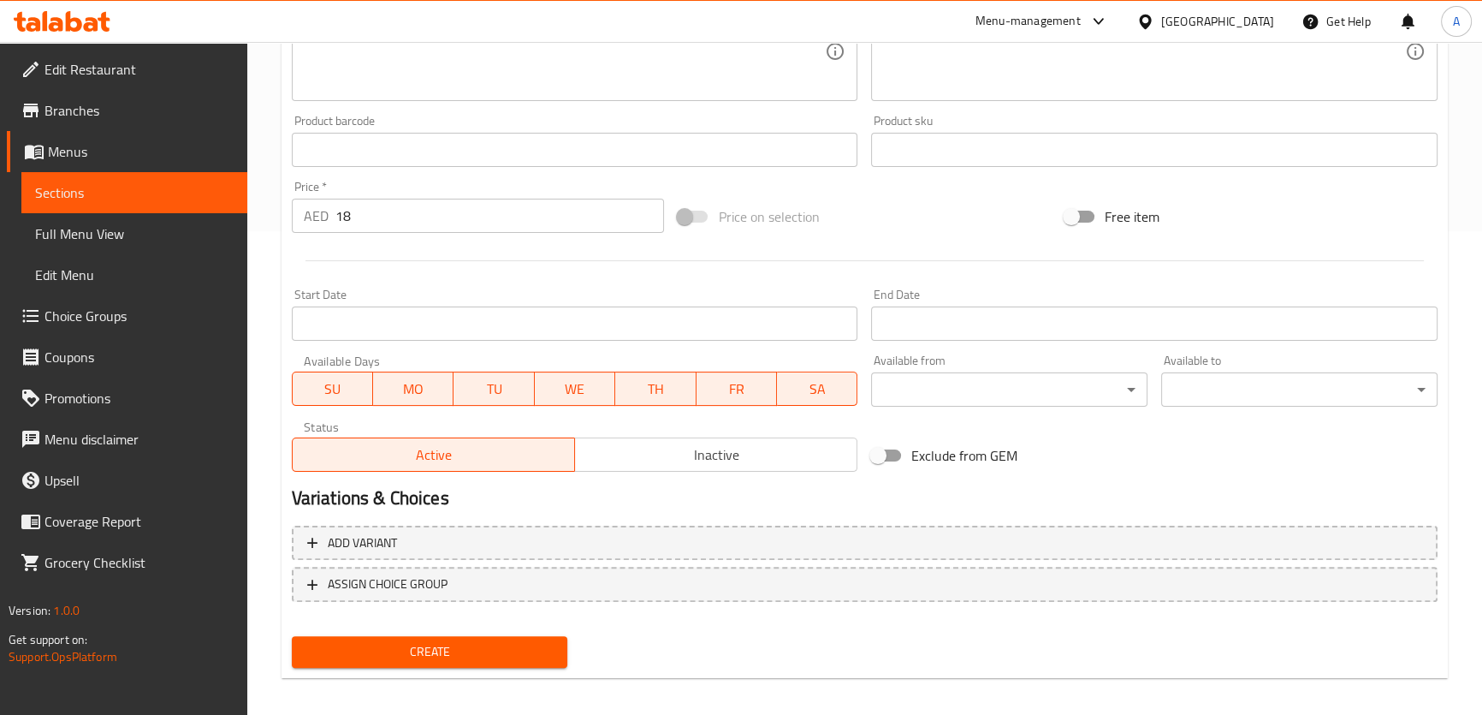
scroll to position [493, 0]
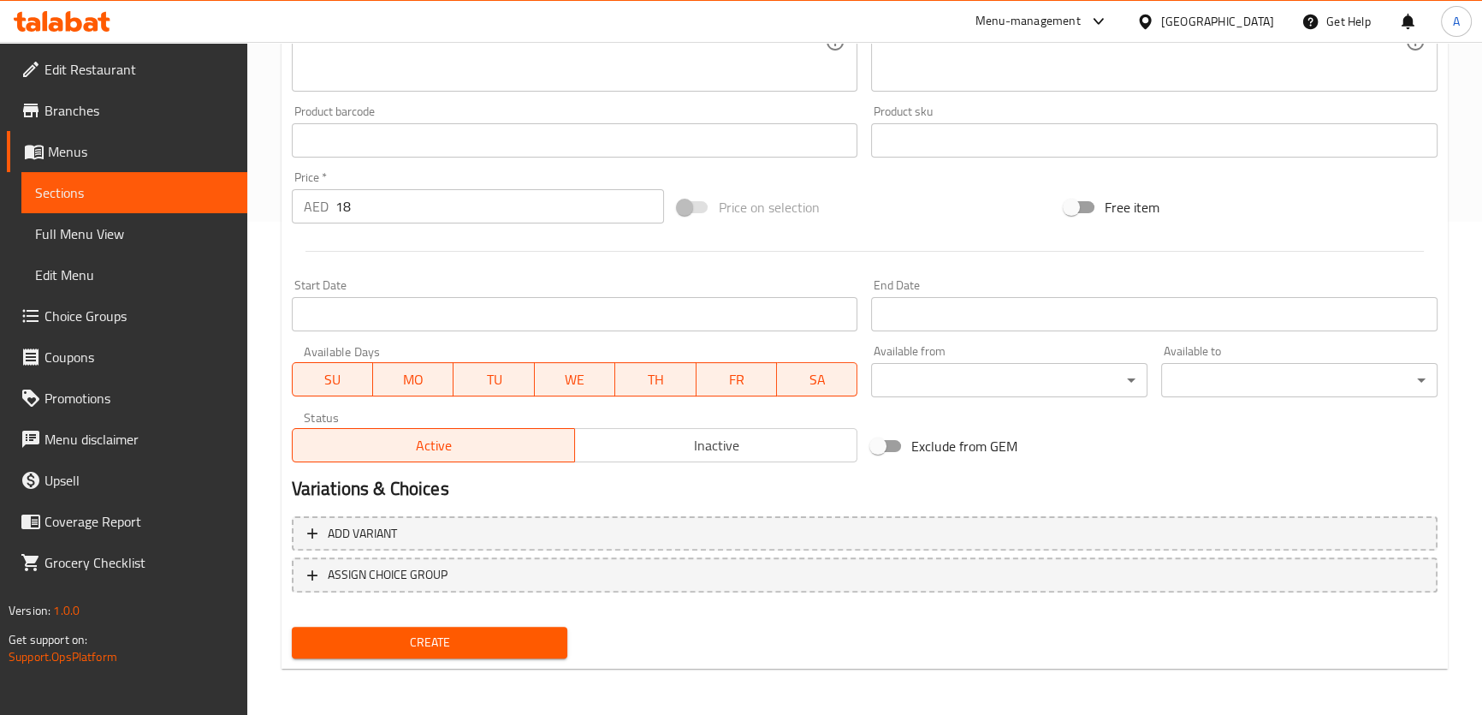
click at [474, 644] on span "Create" at bounding box center [430, 642] width 249 height 21
type input "0"
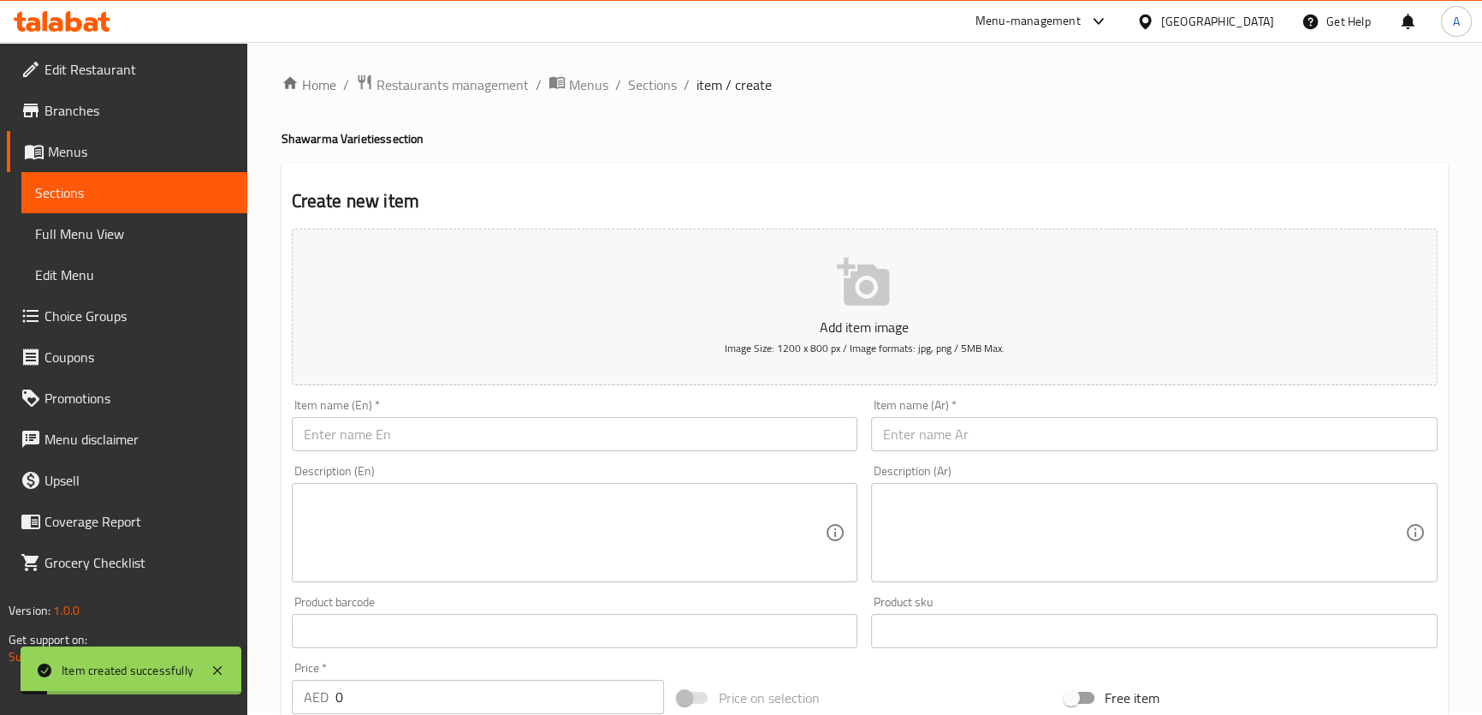
scroll to position [0, 0]
click at [630, 92] on span "Sections" at bounding box center [652, 87] width 49 height 21
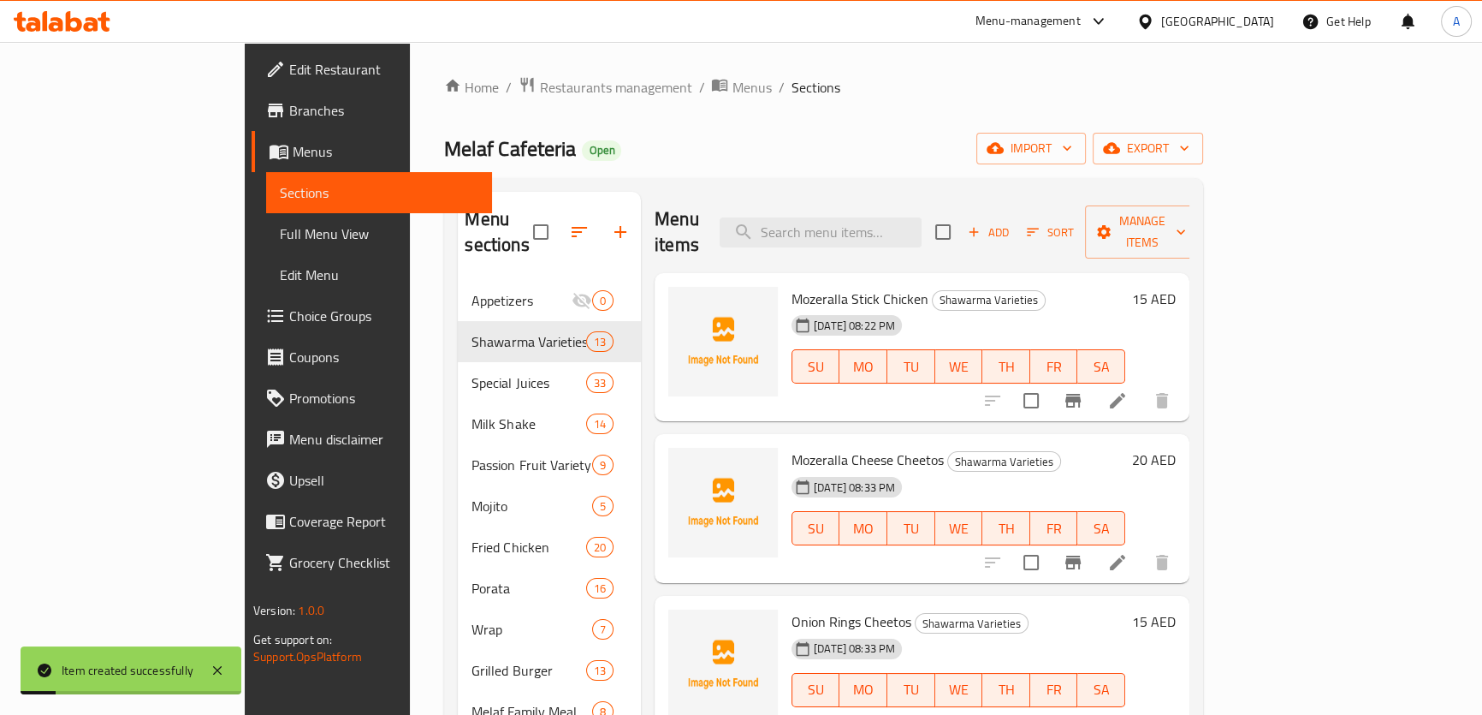
click at [856, 118] on div "Home / Restaurants management / Menus / Sections Melaf Cafeteria Open import ex…" at bounding box center [823, 578] width 758 height 1005
click at [915, 221] on input "search" at bounding box center [821, 232] width 202 height 30
paste input "Shawarma DJ"
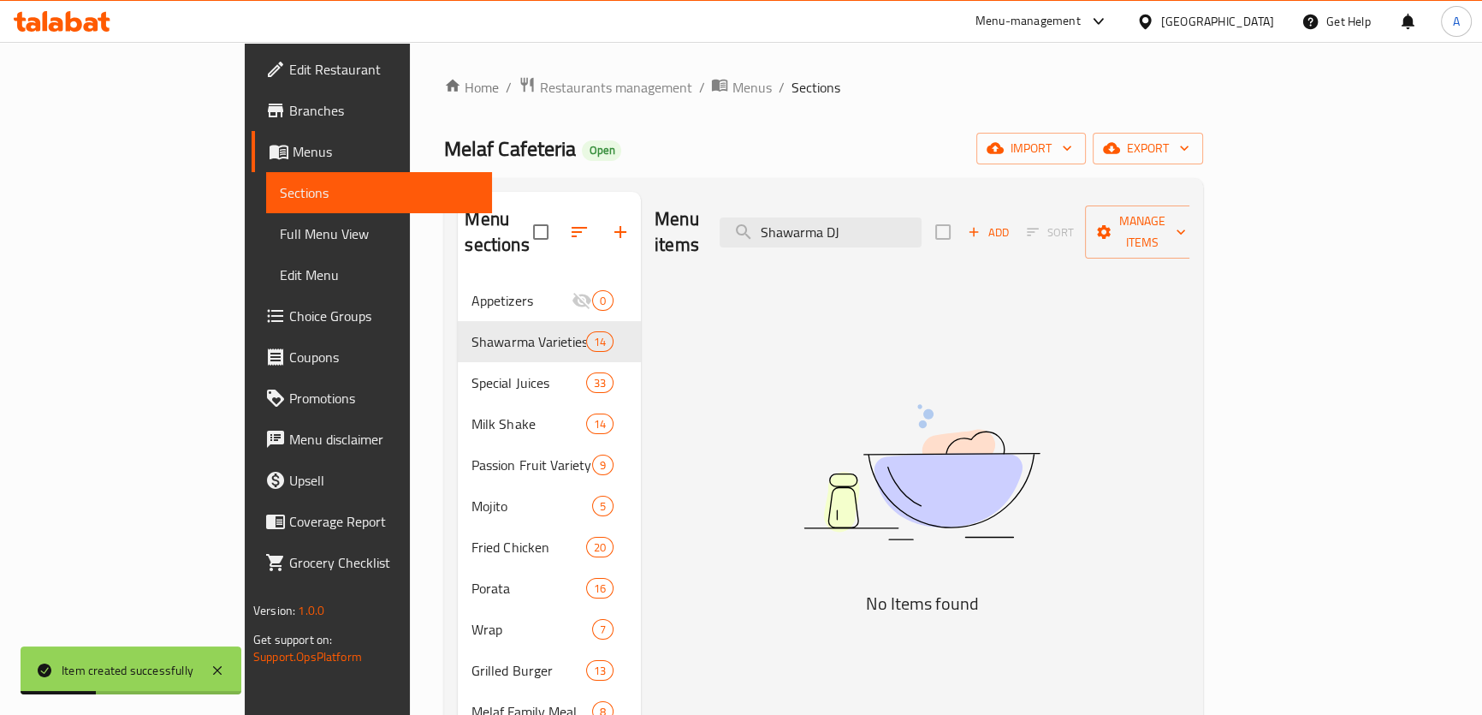
drag, startPoint x: 914, startPoint y: 219, endPoint x: 594, endPoint y: 223, distance: 320.1
click at [655, 228] on div "Menu items Shawarma DJ Add Sort Manage items" at bounding box center [922, 232] width 535 height 81
type input "DJ"
click at [1012, 223] on span "Add" at bounding box center [988, 233] width 46 height 20
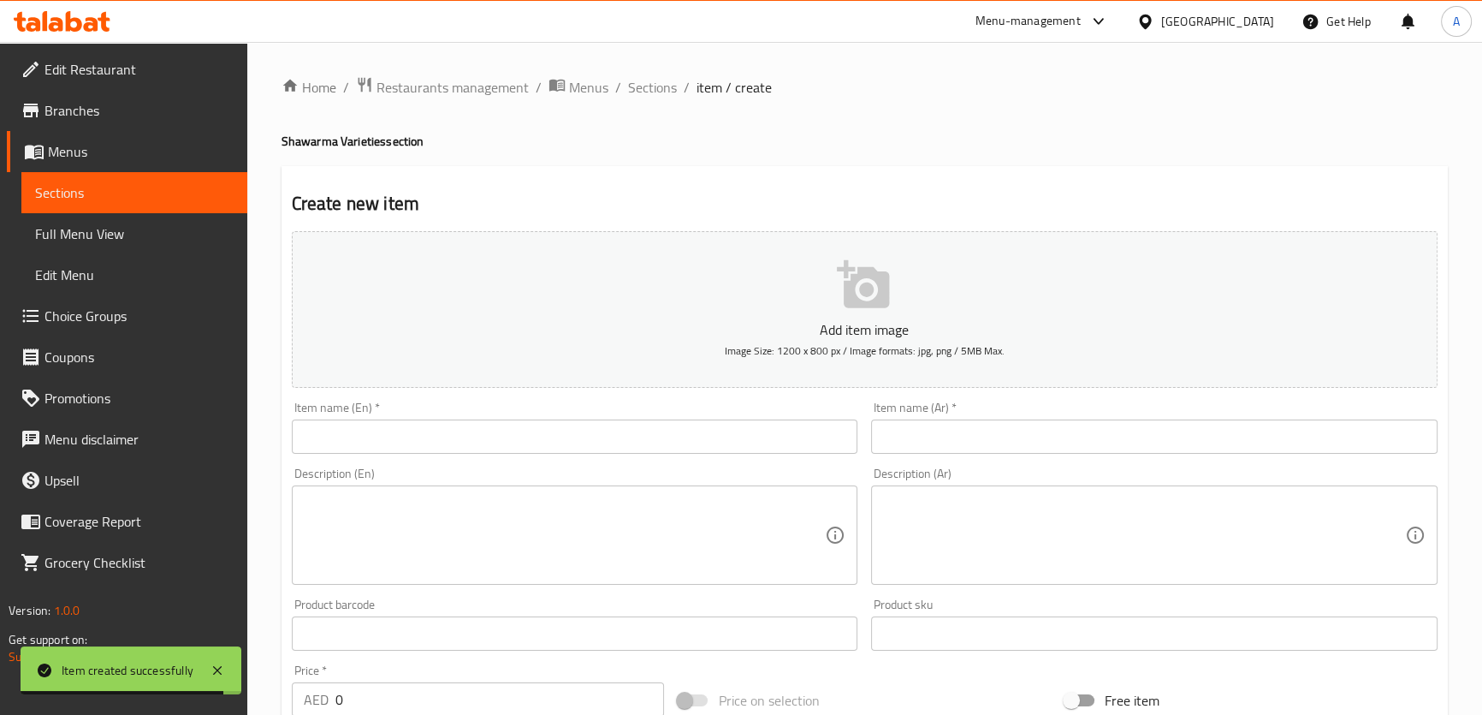
click at [781, 433] on input "text" at bounding box center [575, 436] width 567 height 34
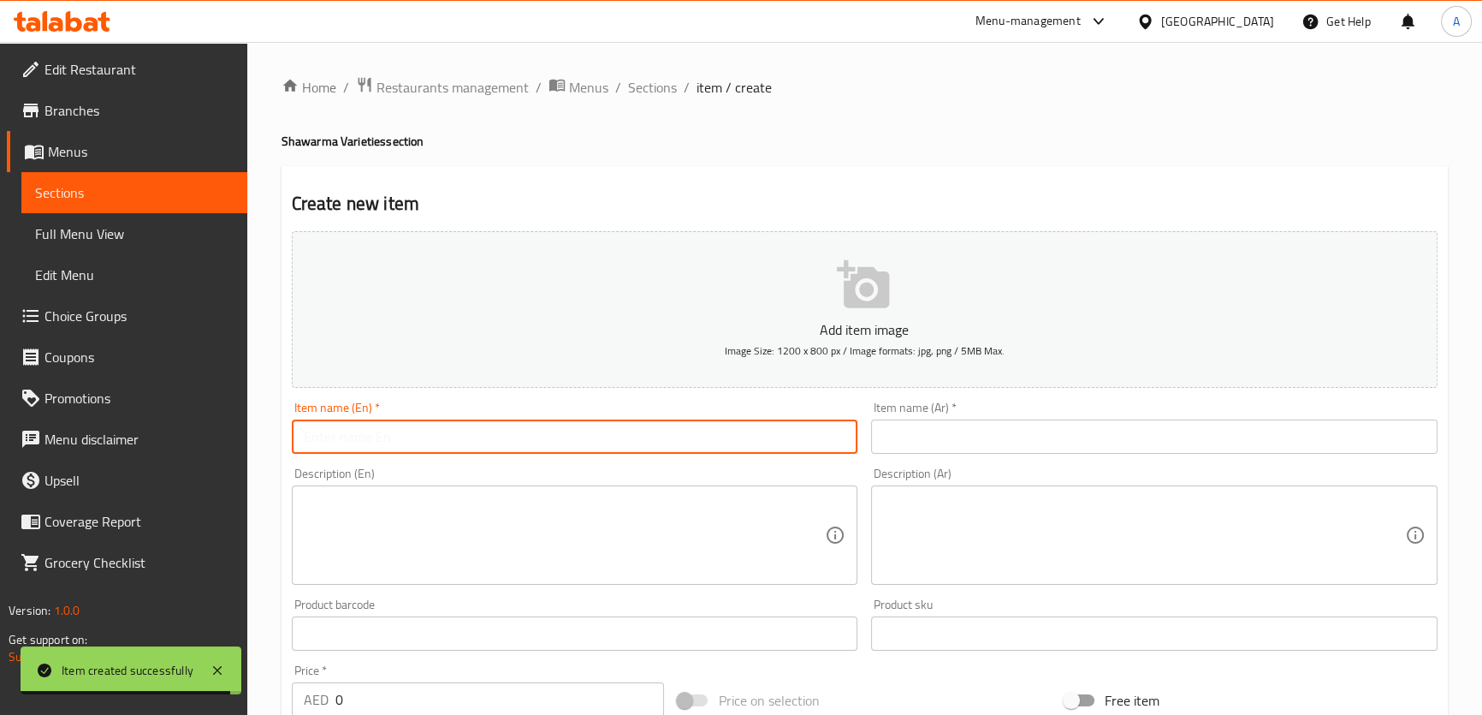
paste input "Shawarma DJ"
type input "Shawarma DJ"
click at [941, 427] on input "text" at bounding box center [1154, 436] width 567 height 34
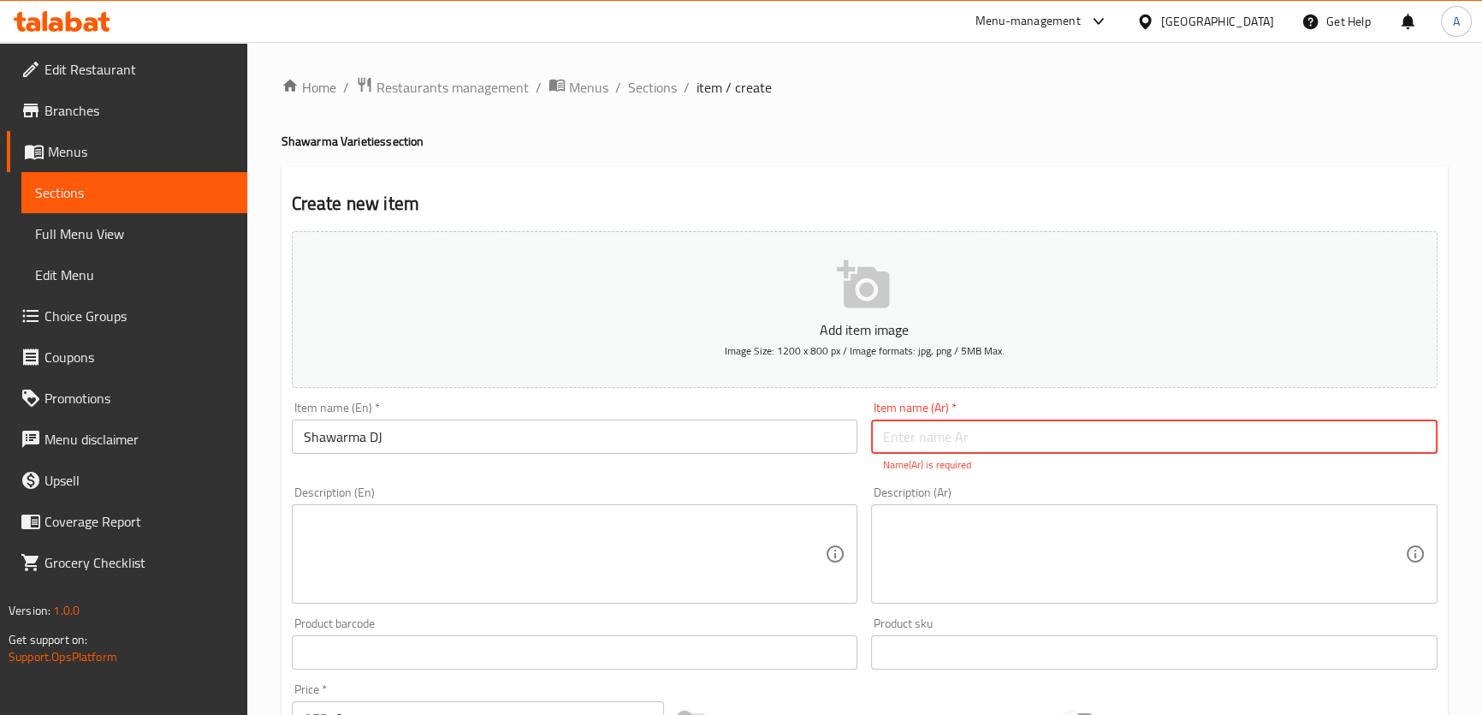
paste input "ي دي ش"
type input "ي دي ش"
drag, startPoint x: 953, startPoint y: 445, endPoint x: 691, endPoint y: 438, distance: 262.8
click at [691, 438] on div "Add item image Image Size: 1200 x 800 px / Image formats: jpg, png / 5MB Max. I…" at bounding box center [865, 602] width 1160 height 757
type input "شاورما دي جي"
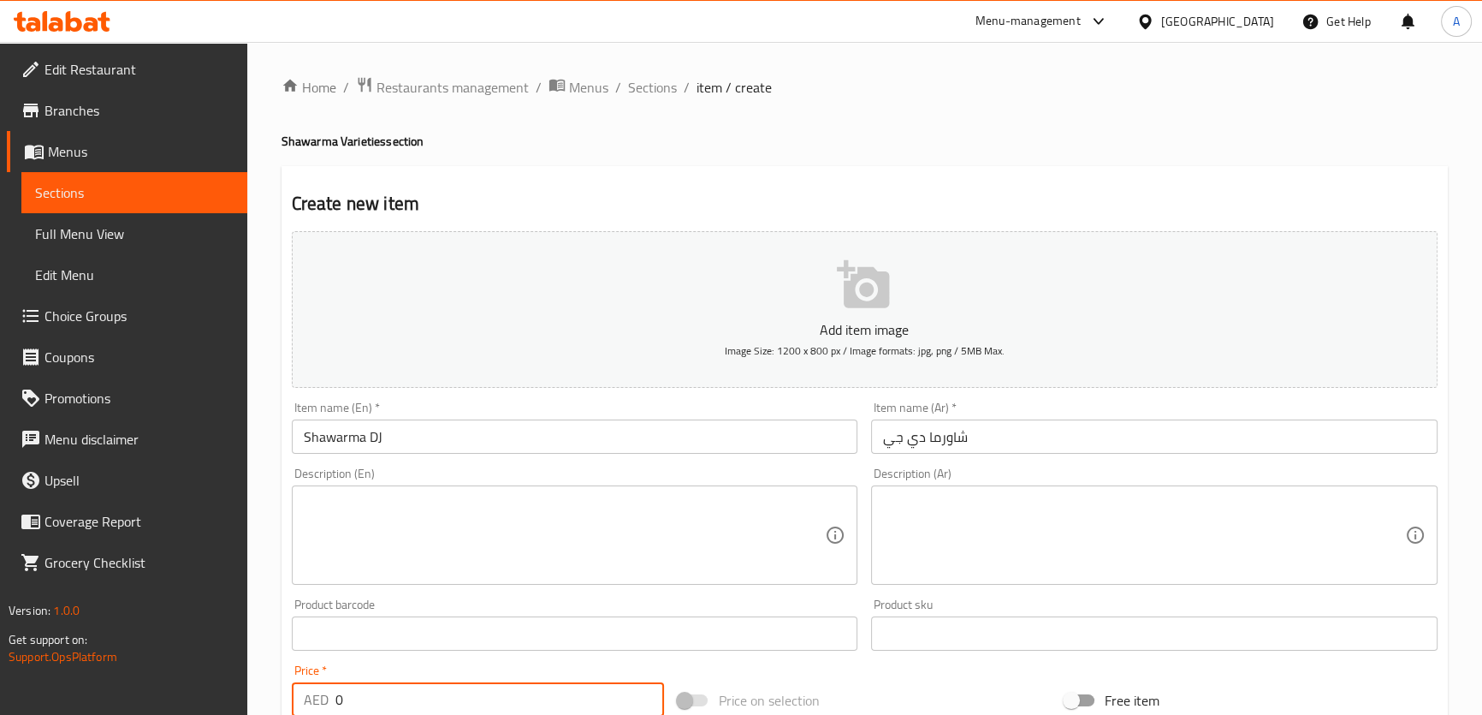
drag, startPoint x: 406, startPoint y: 696, endPoint x: 313, endPoint y: 688, distance: 92.8
click at [313, 689] on div "AED 0 Price *" at bounding box center [478, 699] width 373 height 34
paste input "2"
type input "20"
click at [488, 644] on input "text" at bounding box center [575, 633] width 567 height 34
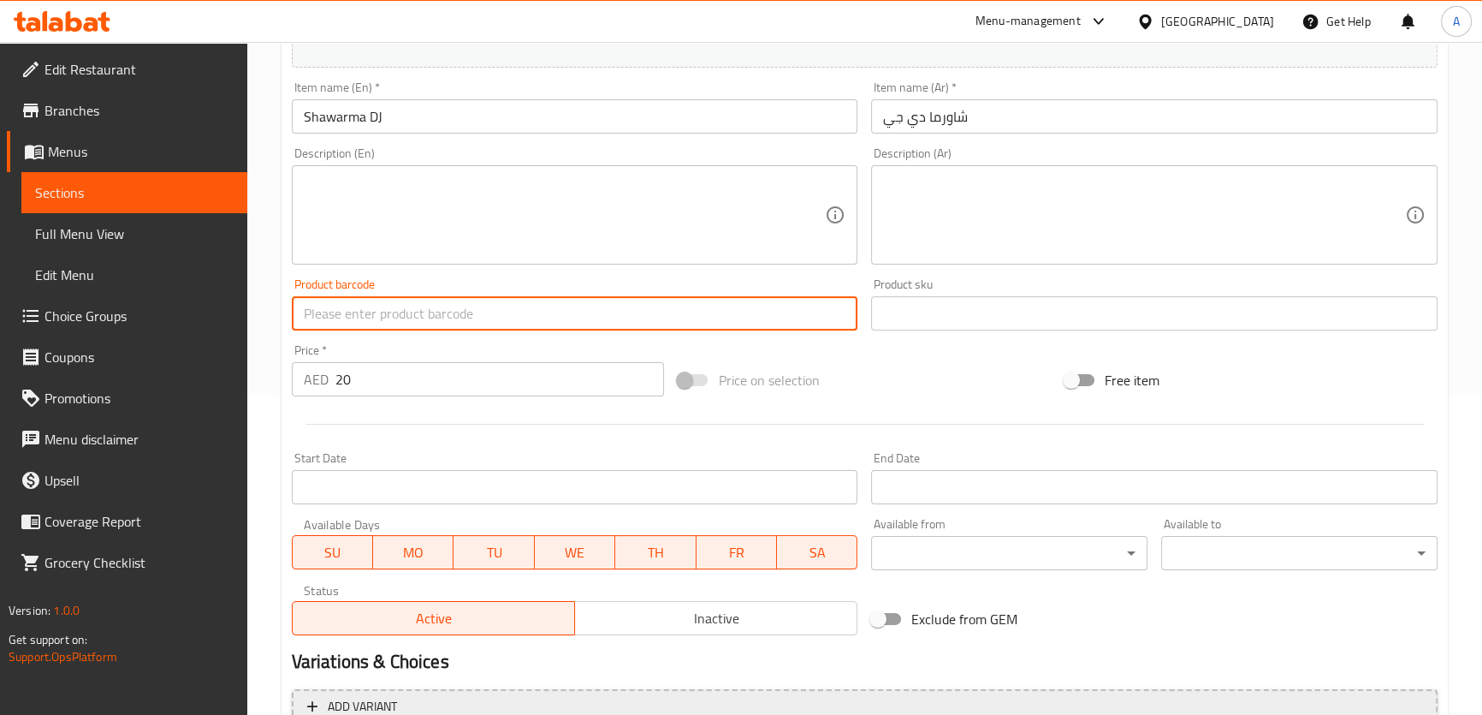
scroll to position [389, 0]
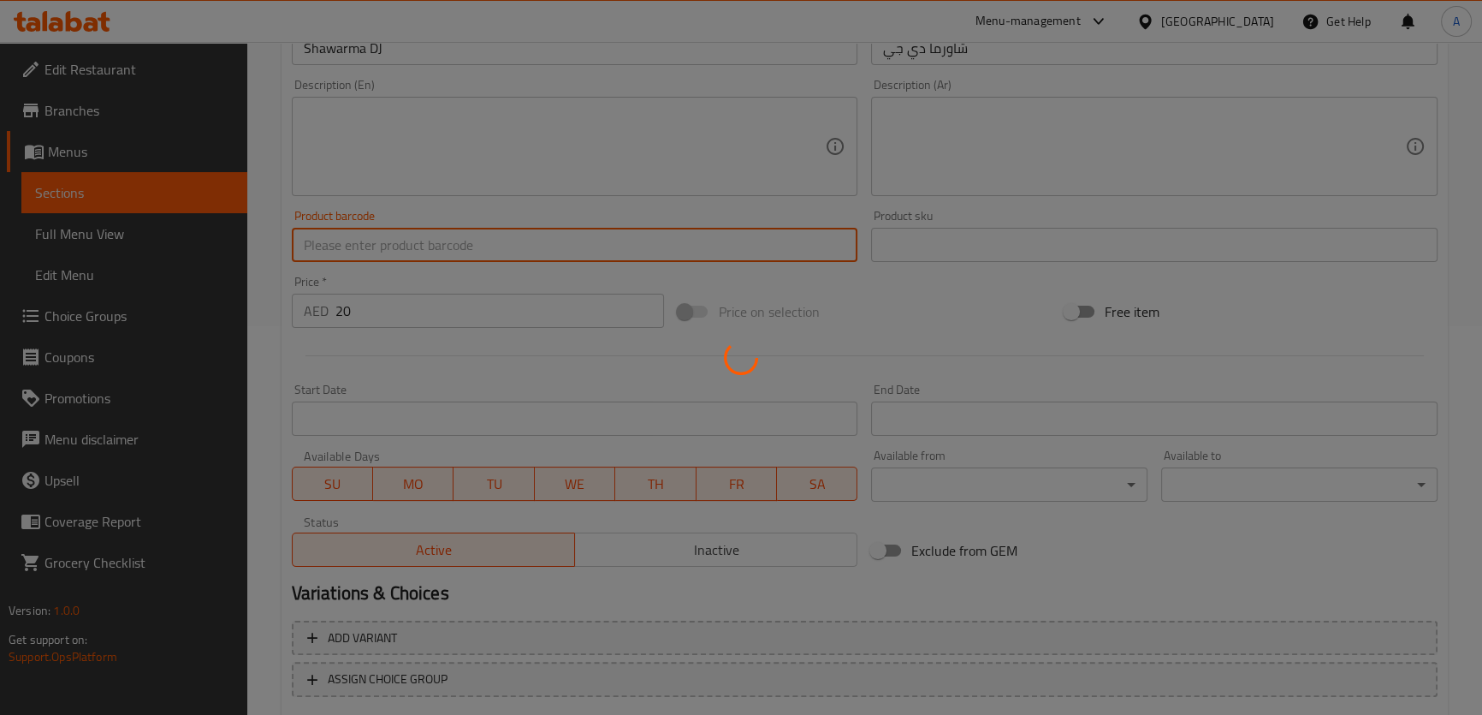
scroll to position [282, 0]
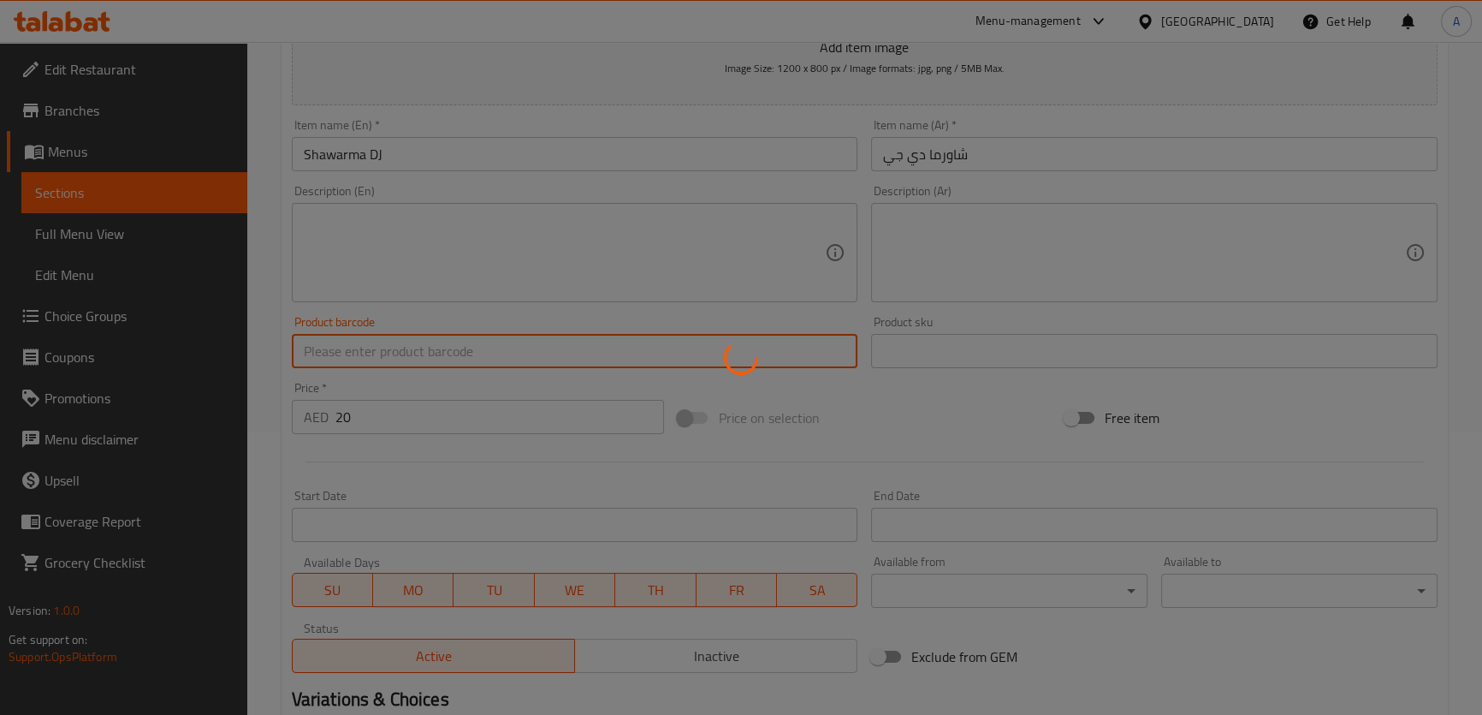
type input "0"
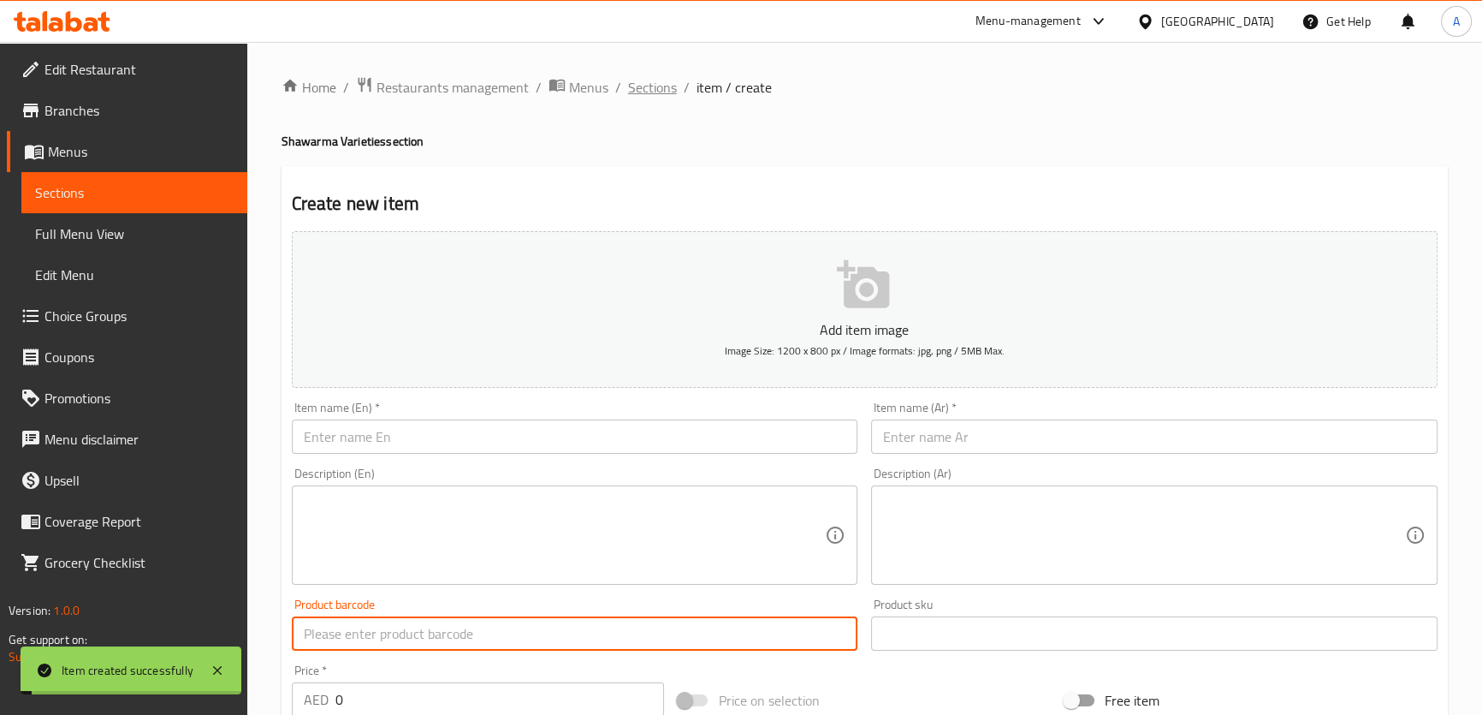
click at [671, 84] on span "Sections" at bounding box center [652, 87] width 49 height 21
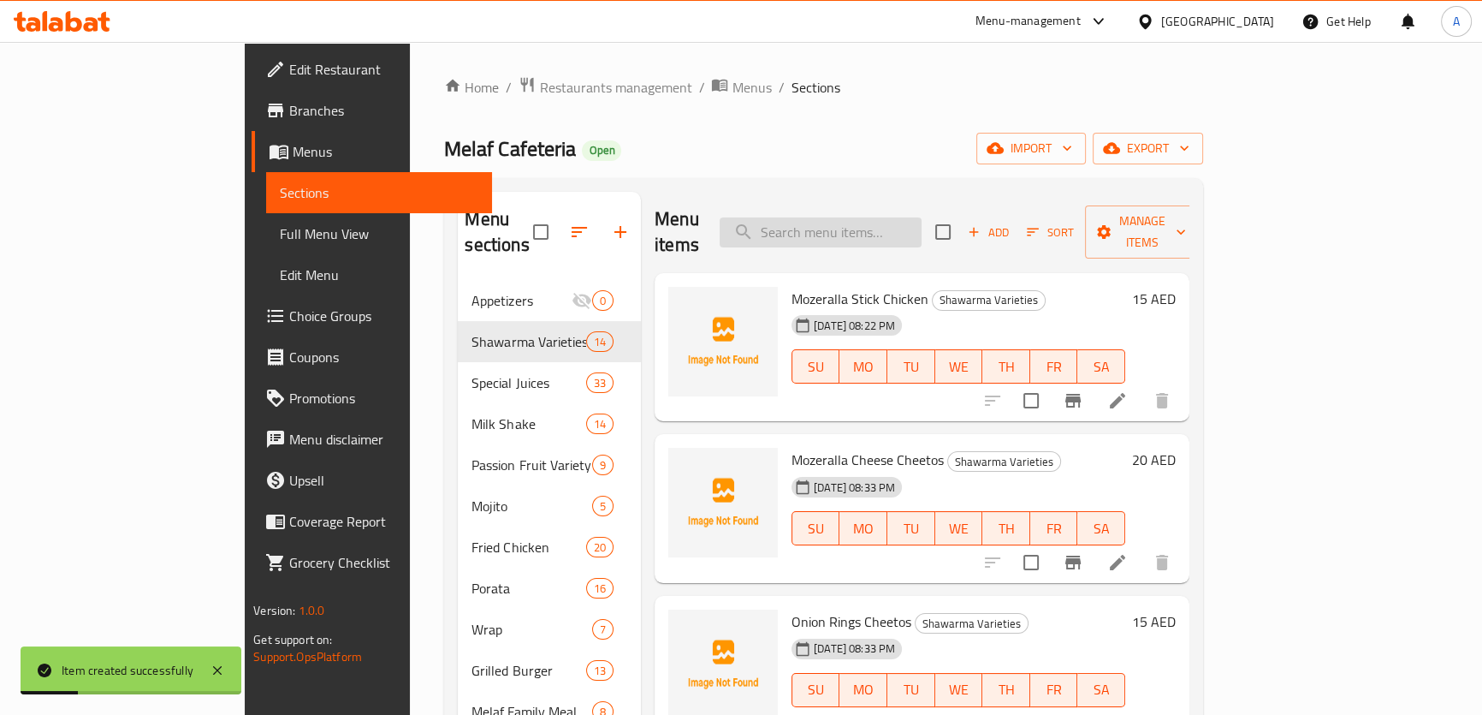
click at [922, 231] on input "search" at bounding box center [821, 232] width 202 height 30
paste input "Shawarma Dynaite"
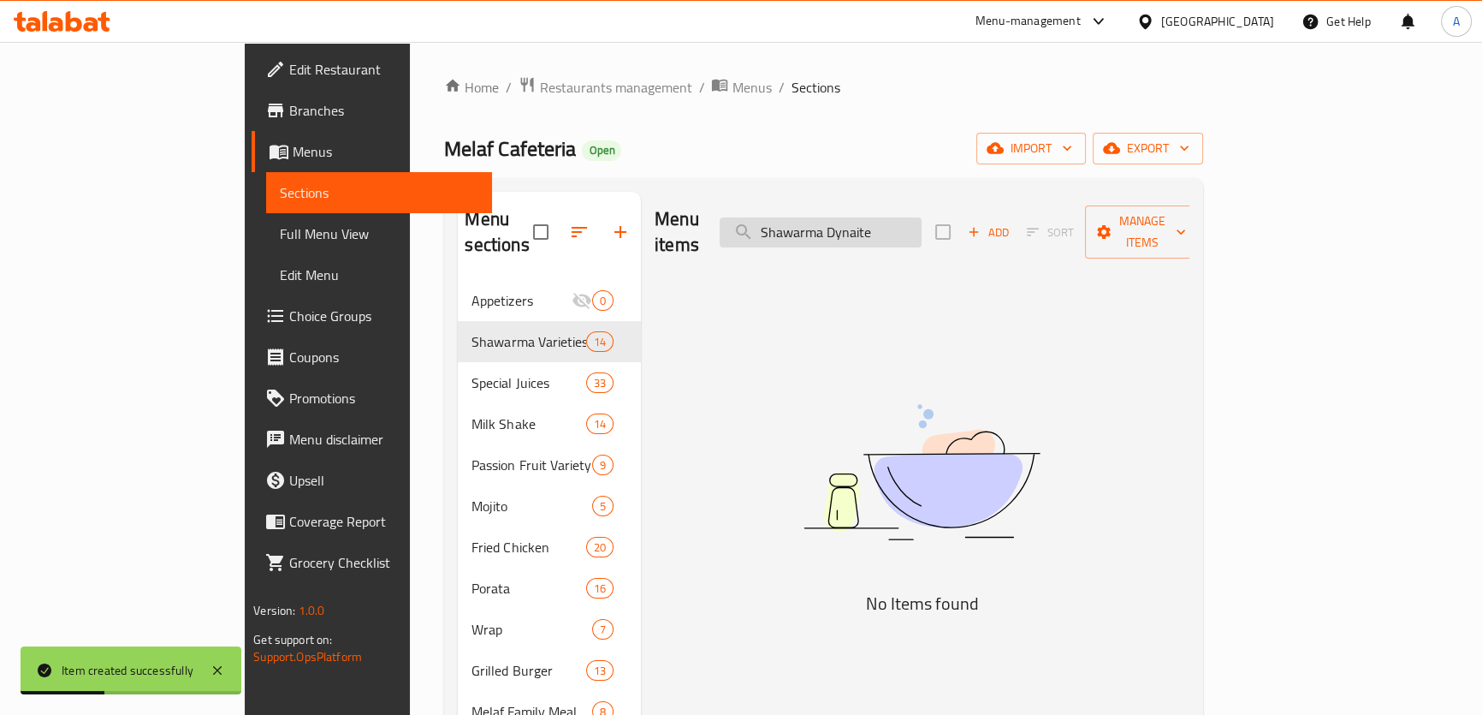
click at [867, 224] on input "Shawarma Dynaite" at bounding box center [821, 232] width 202 height 30
type input "Dynaite"
click at [1012, 228] on span "Add" at bounding box center [988, 233] width 46 height 20
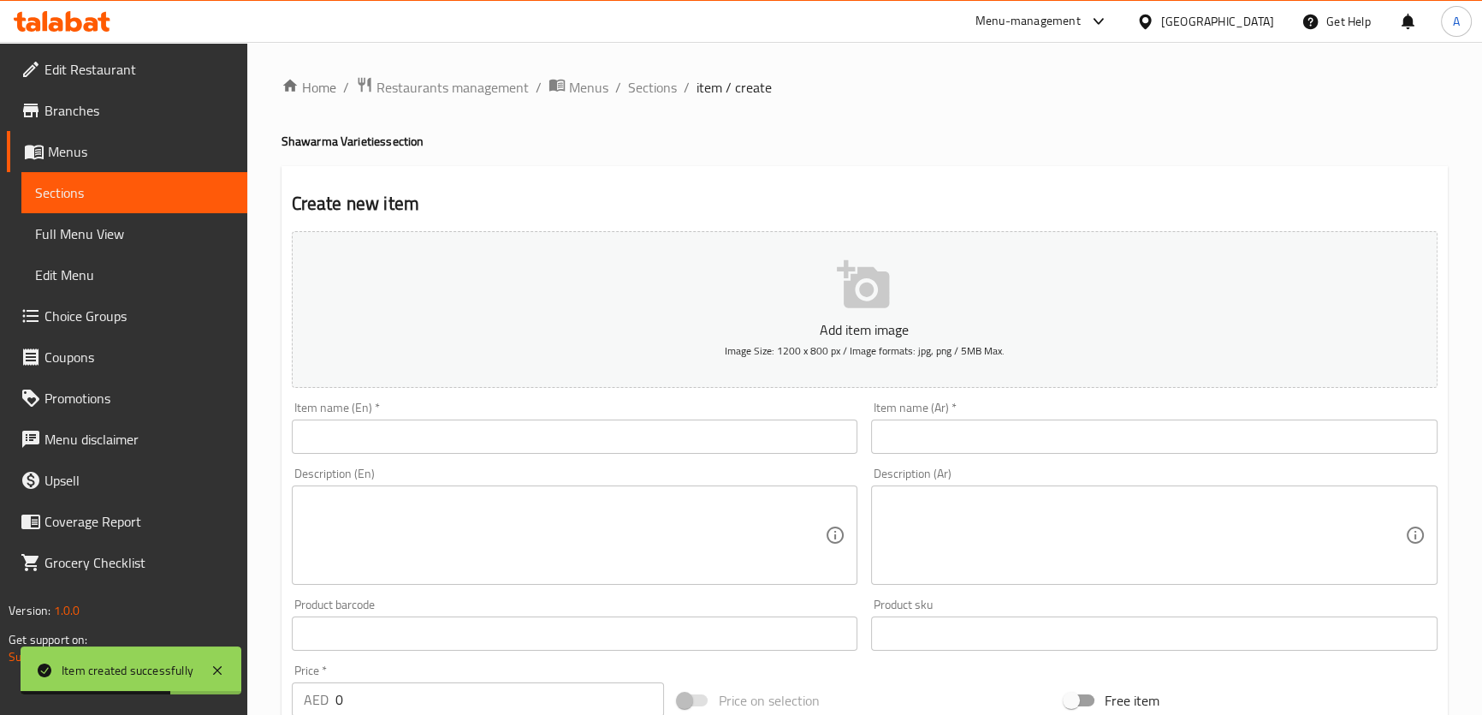
click at [727, 428] on input "text" at bounding box center [575, 436] width 567 height 34
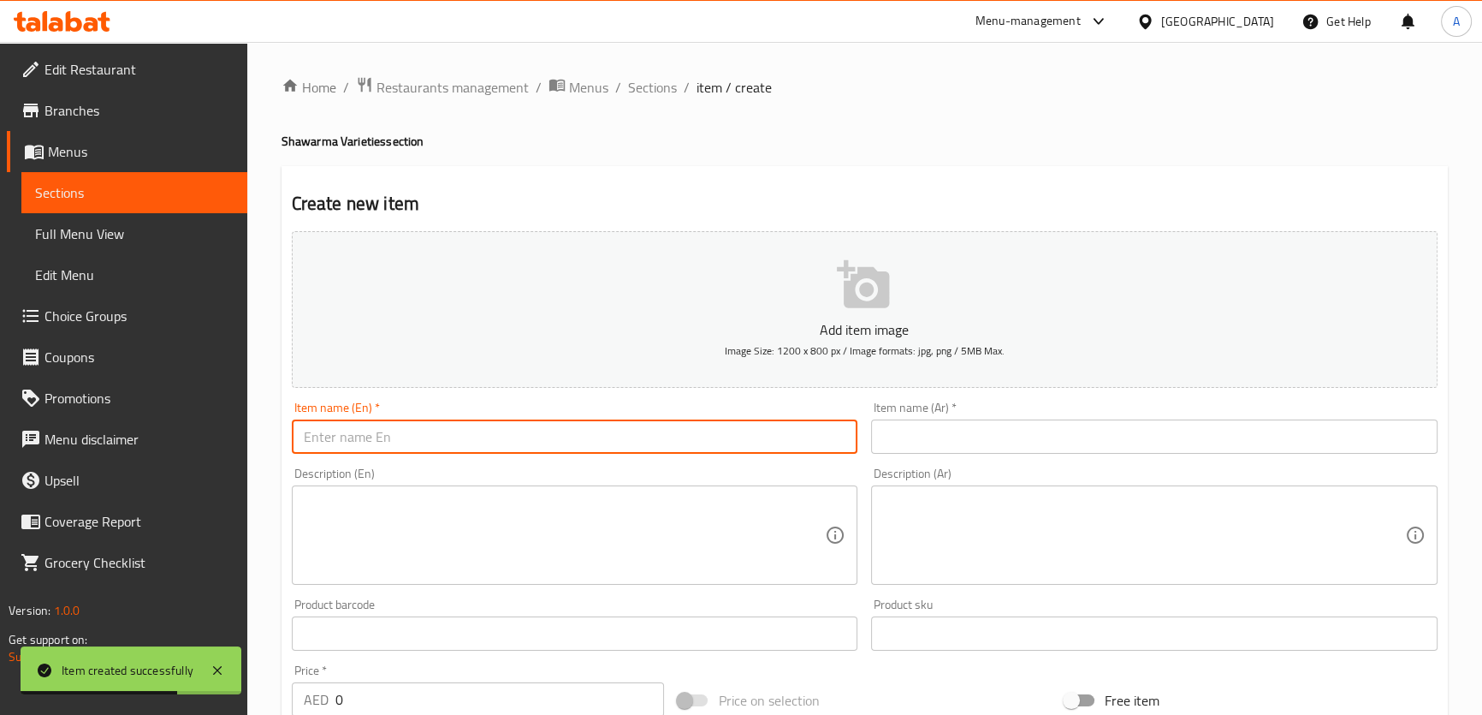
paste input "Shawarma Dynaite"
type input "Shawarma Dynaite"
click at [899, 442] on input "text" at bounding box center [1154, 436] width 567 height 34
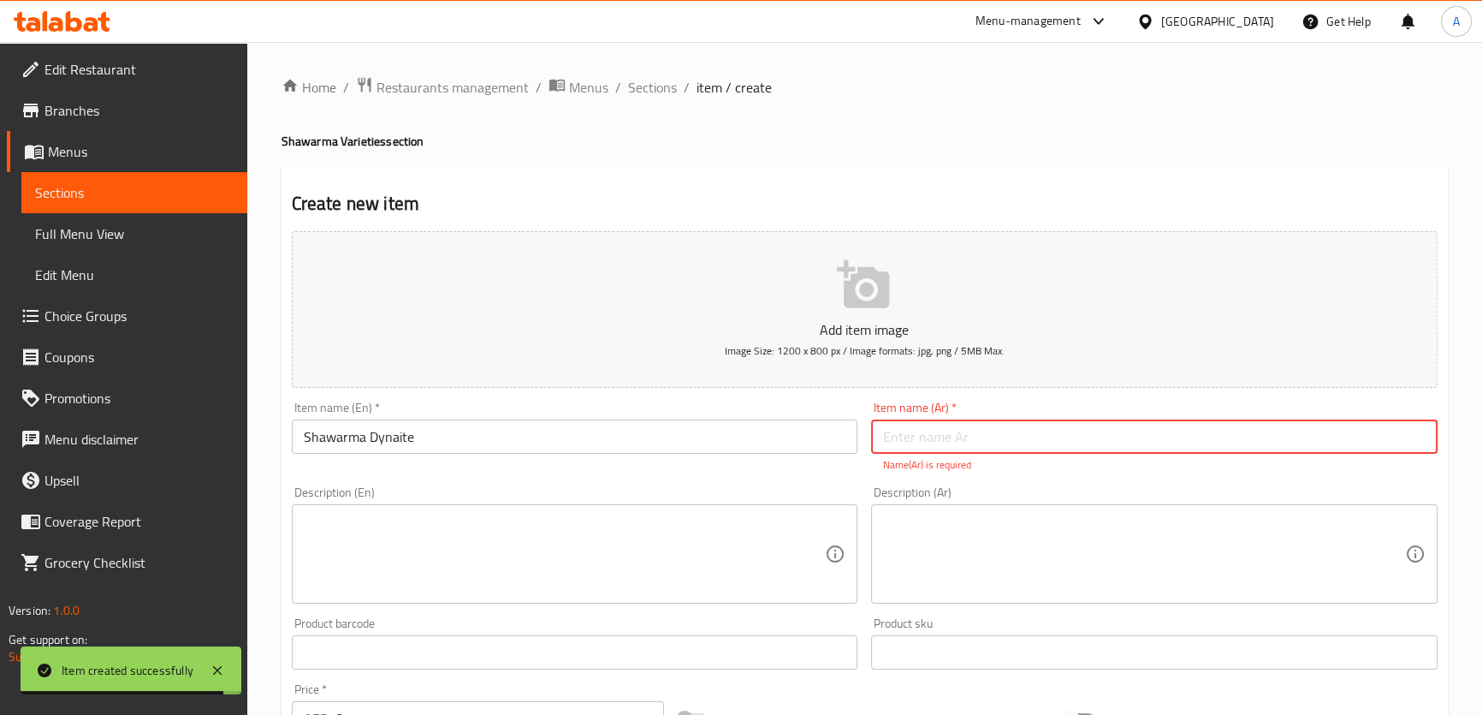
click at [925, 434] on input "text" at bounding box center [1154, 436] width 567 height 34
paste input "شاورما ديناميت"
type input "شاورما ديناميت"
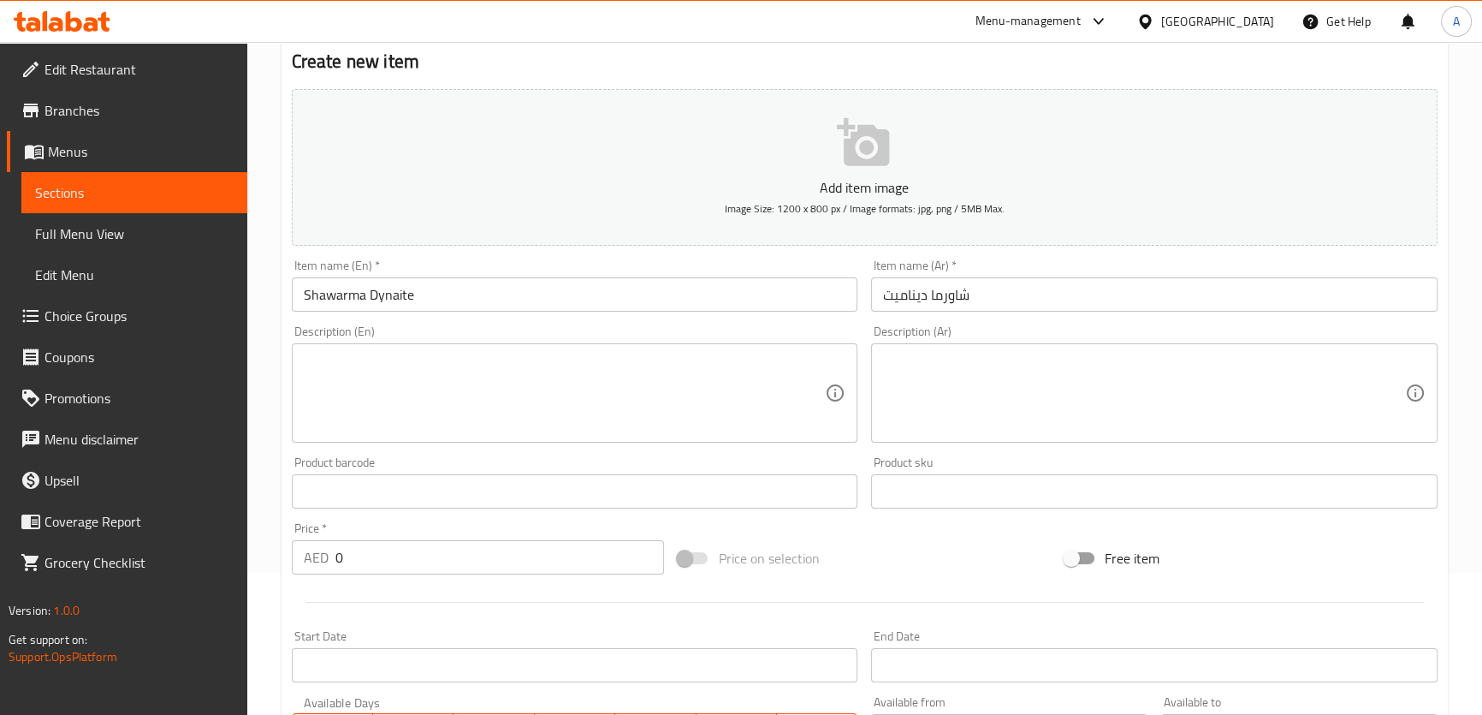
scroll to position [389, 0]
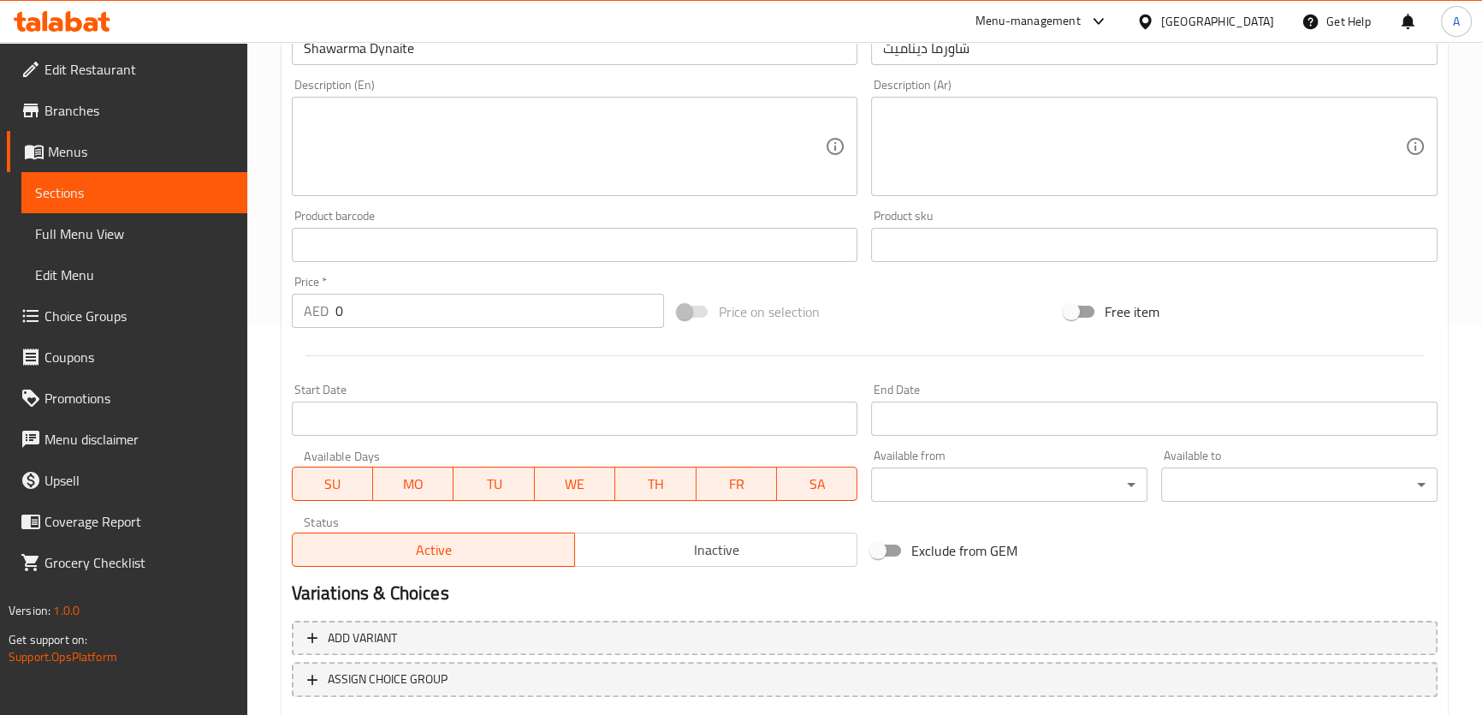
click at [419, 307] on input "0" at bounding box center [499, 311] width 329 height 34
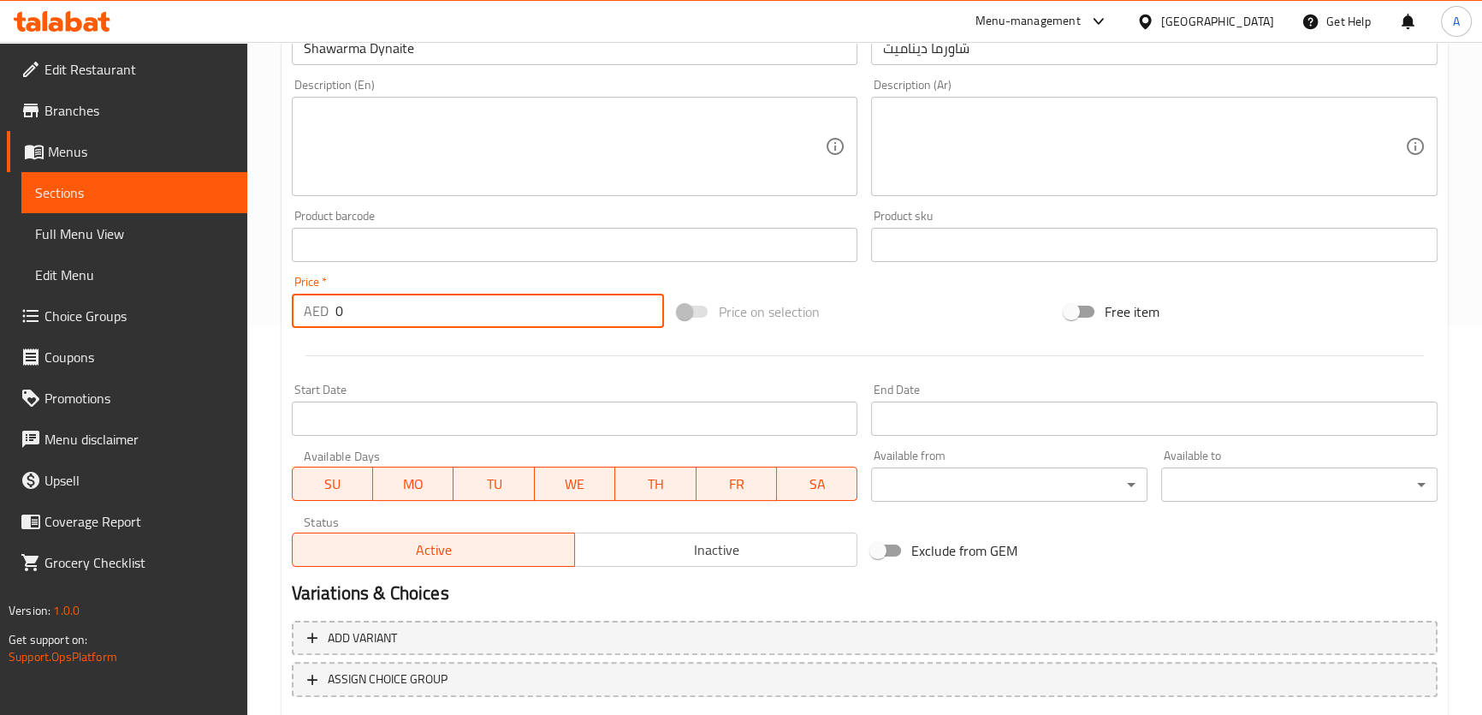
click at [419, 307] on input "0" at bounding box center [499, 311] width 329 height 34
paste input "22"
click at [419, 307] on input "0" at bounding box center [499, 311] width 329 height 34
type input "22"
click at [424, 331] on div "Price   * AED 22 Price *" at bounding box center [478, 302] width 387 height 66
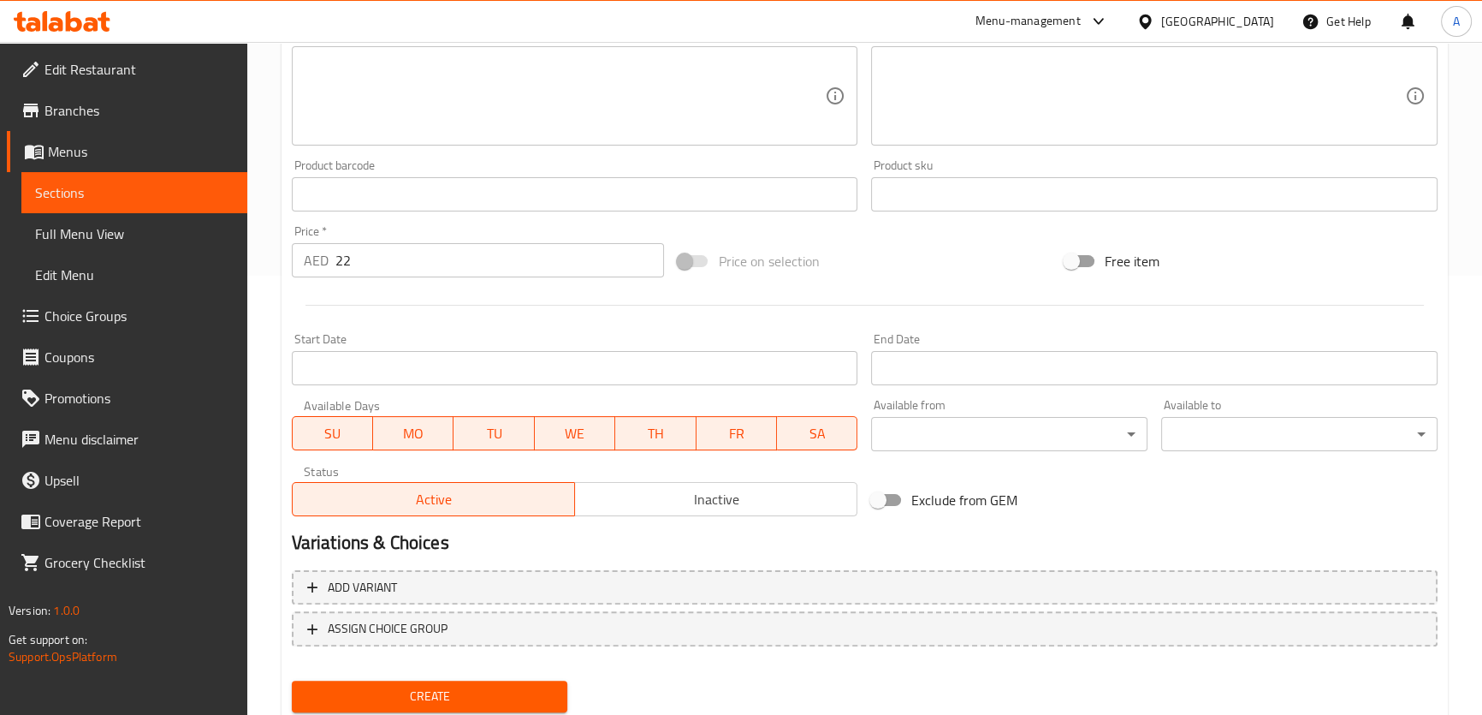
scroll to position [493, 0]
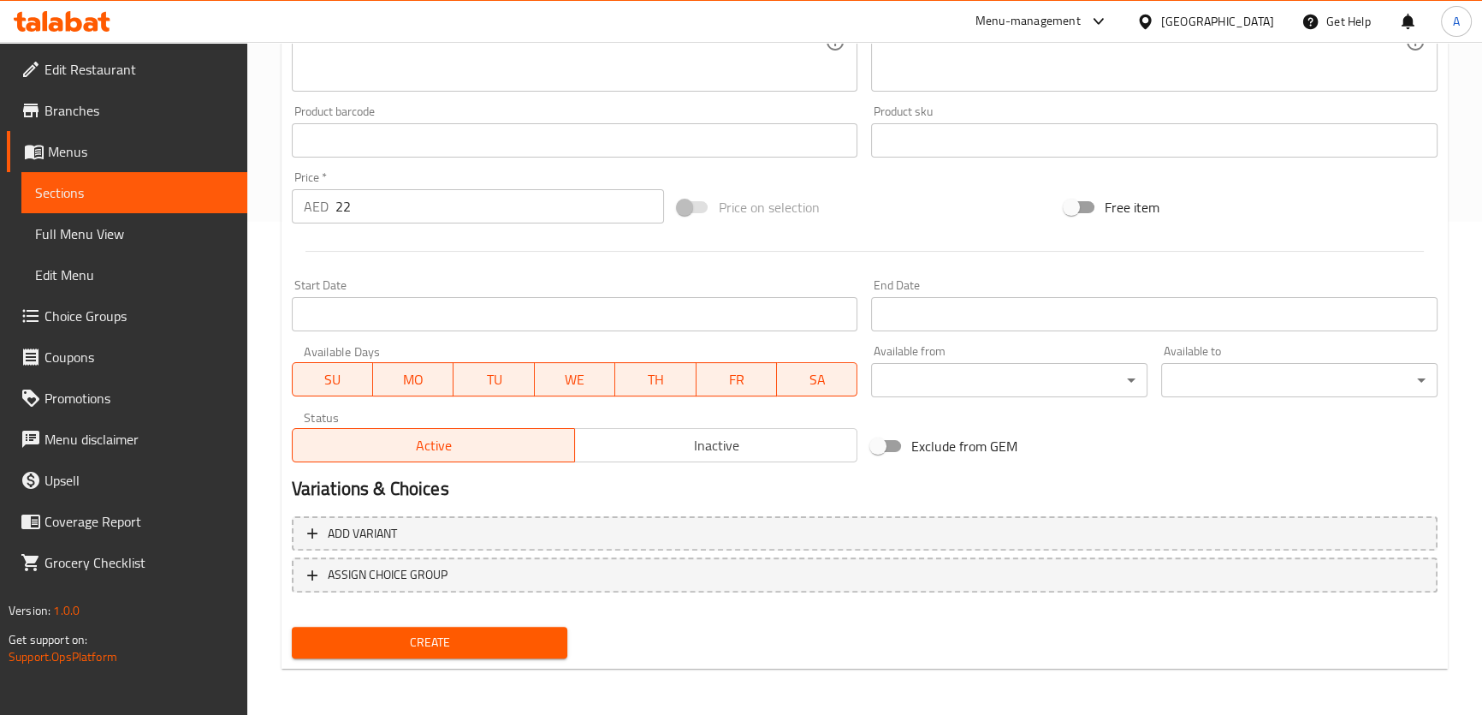
click at [505, 649] on span "Create" at bounding box center [430, 642] width 249 height 21
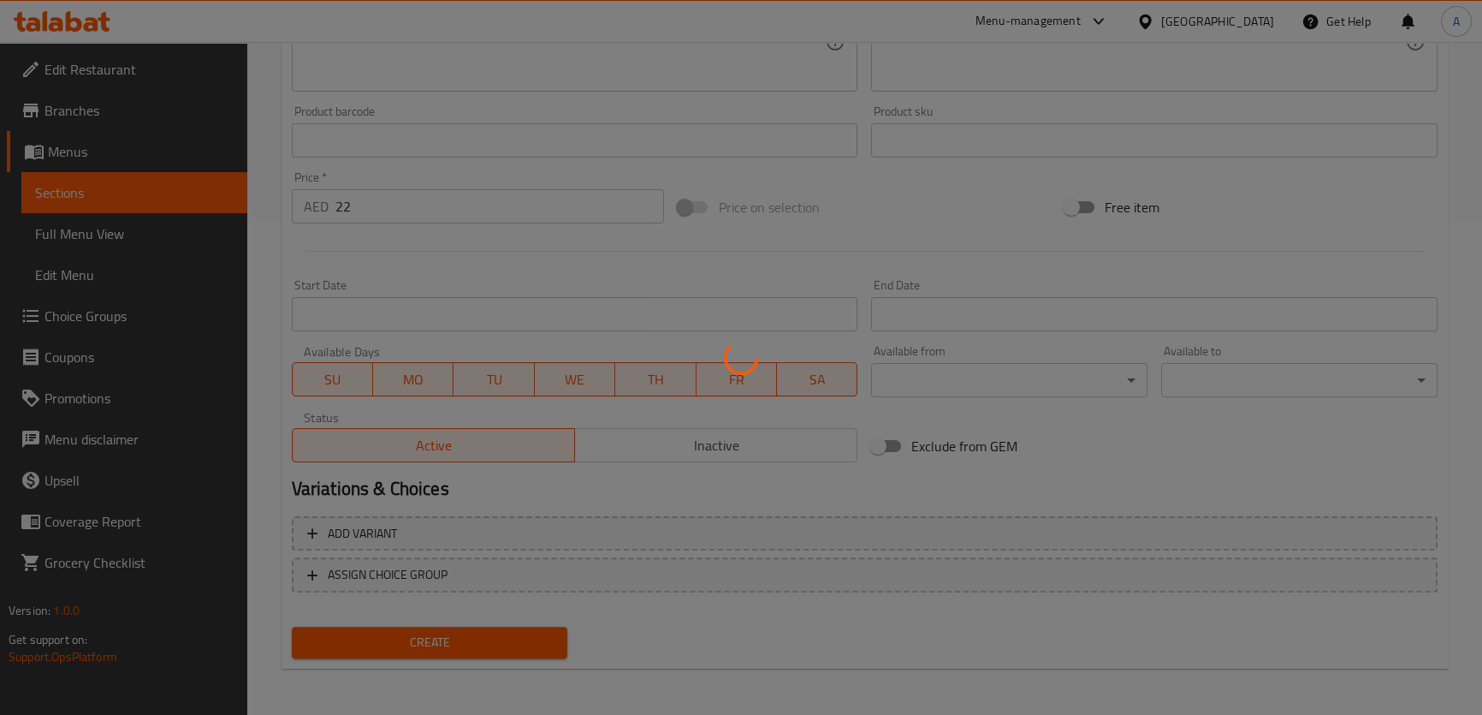
type input "0"
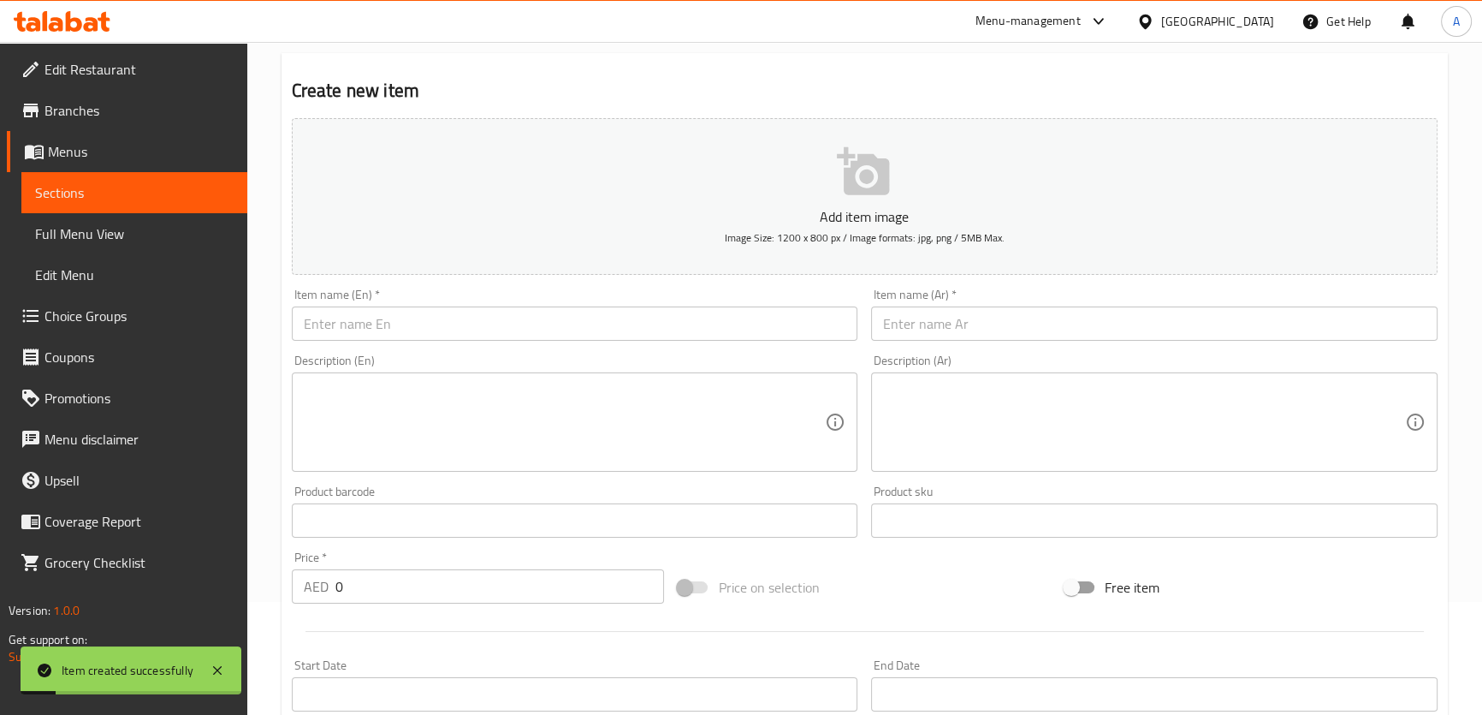
scroll to position [104, 0]
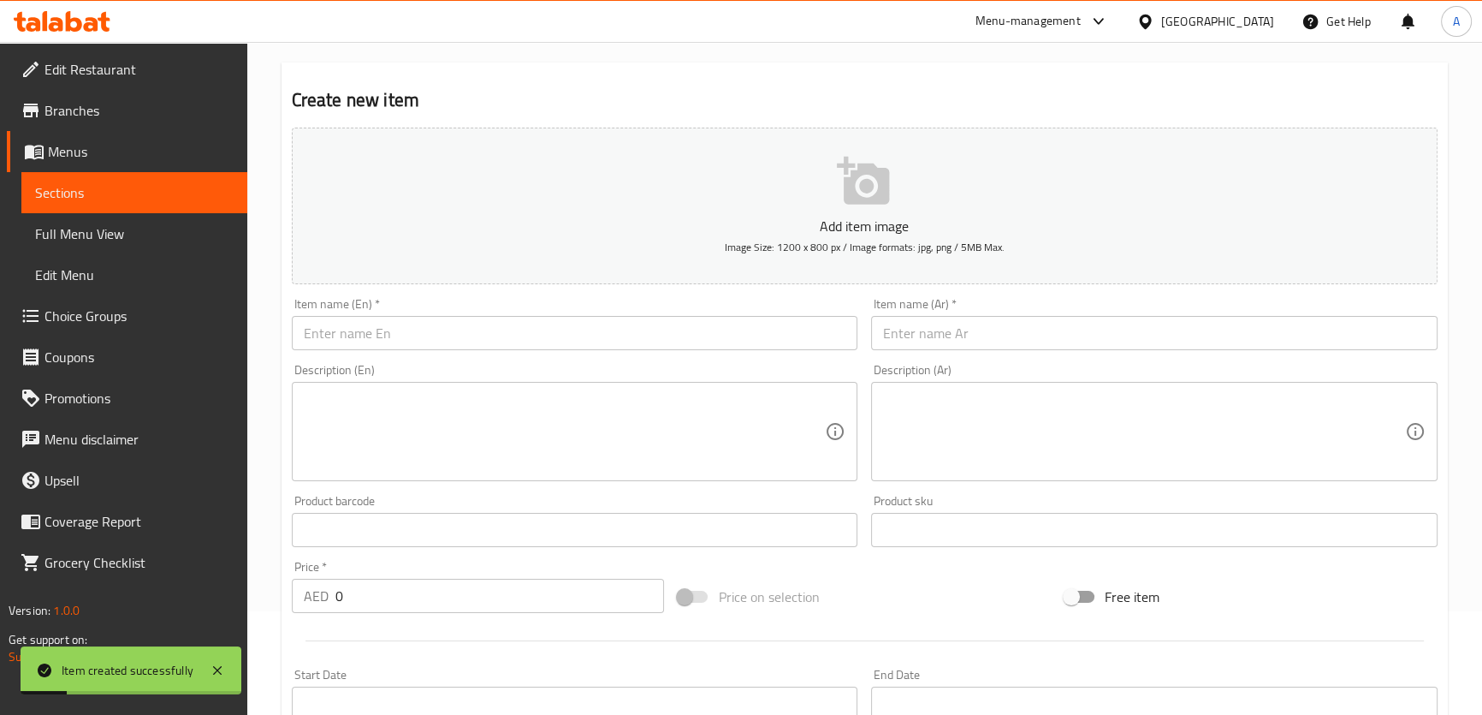
drag, startPoint x: 676, startPoint y: 332, endPoint x: 717, endPoint y: 334, distance: 41.1
click at [676, 332] on input "text" at bounding box center [575, 333] width 567 height 34
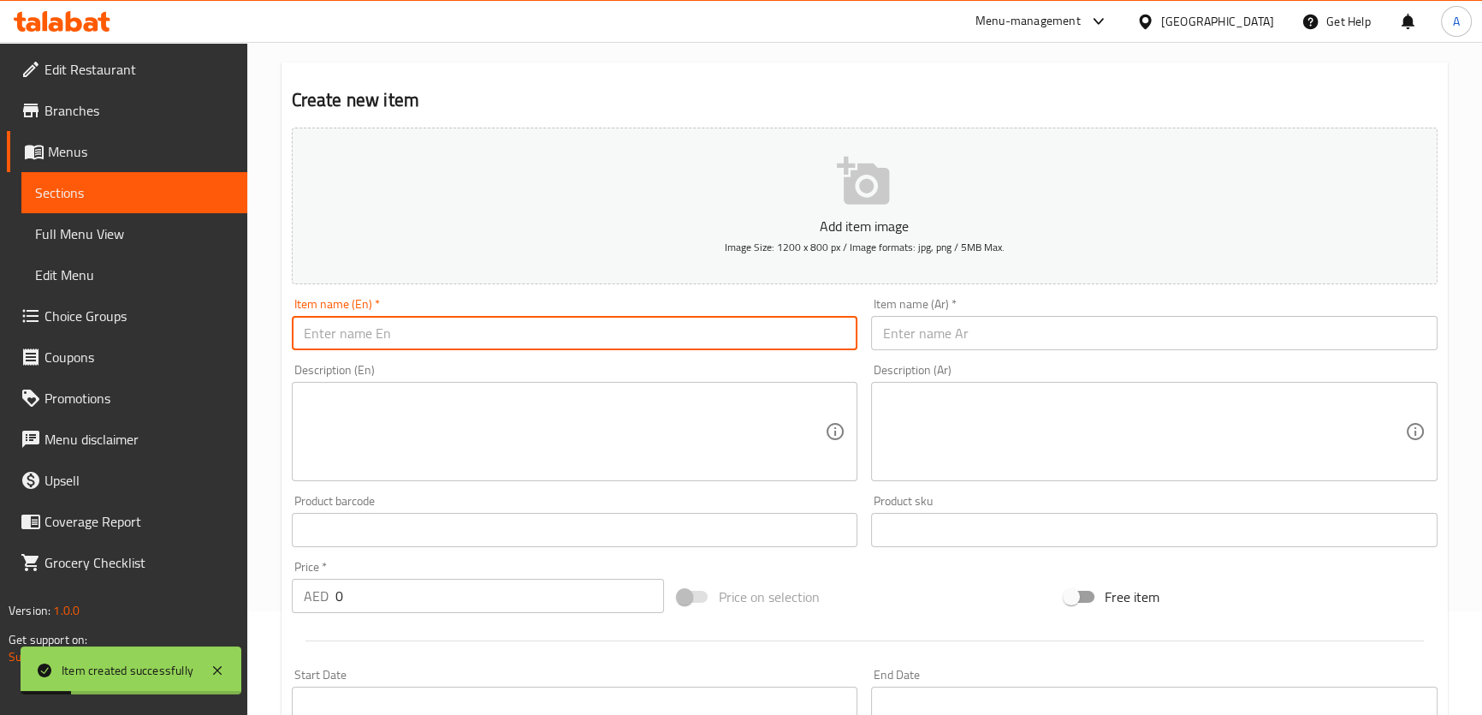
paste input "Shawarma Cheetos Plate"
type input "Shawarma Cheetos Plate"
click at [1038, 321] on input "text" at bounding box center [1154, 333] width 567 height 34
paste input "صحن [PERSON_NAME]"
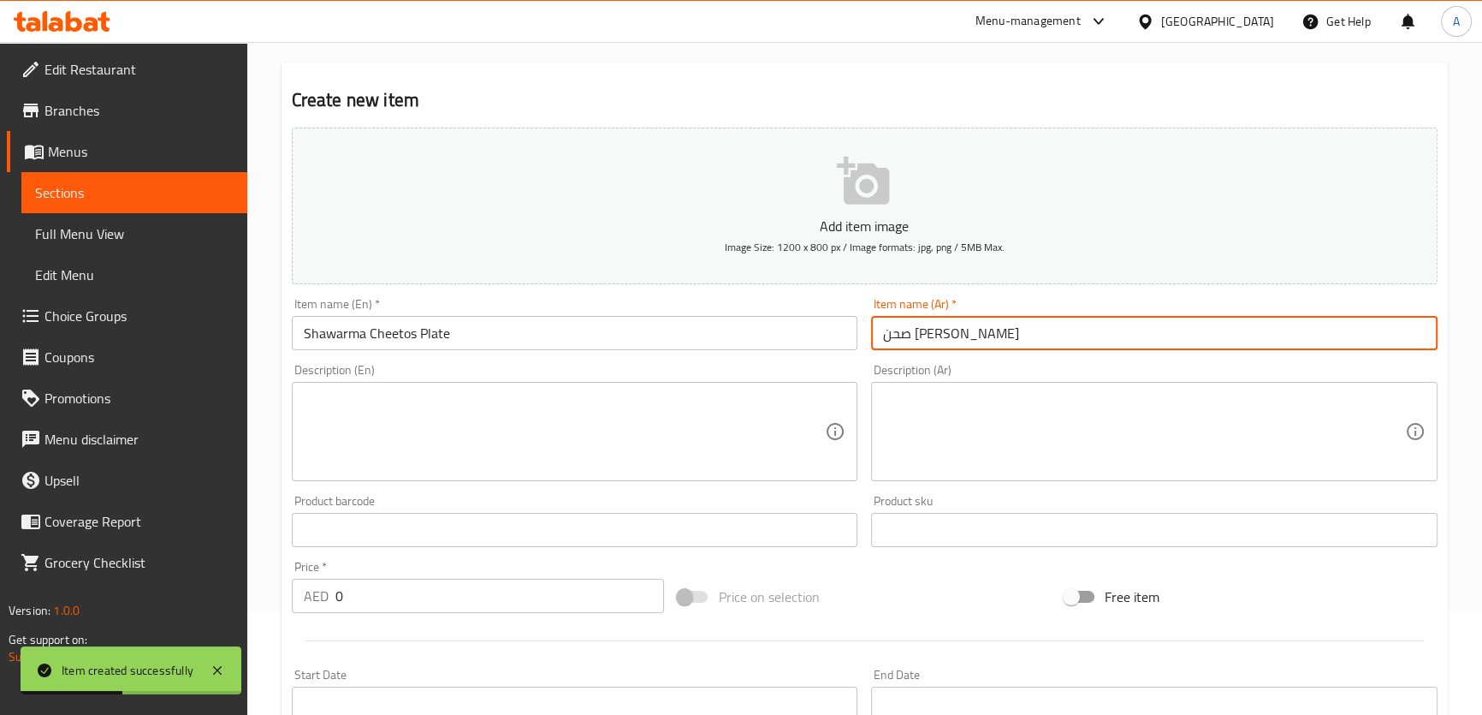
type input "صحن [PERSON_NAME]"
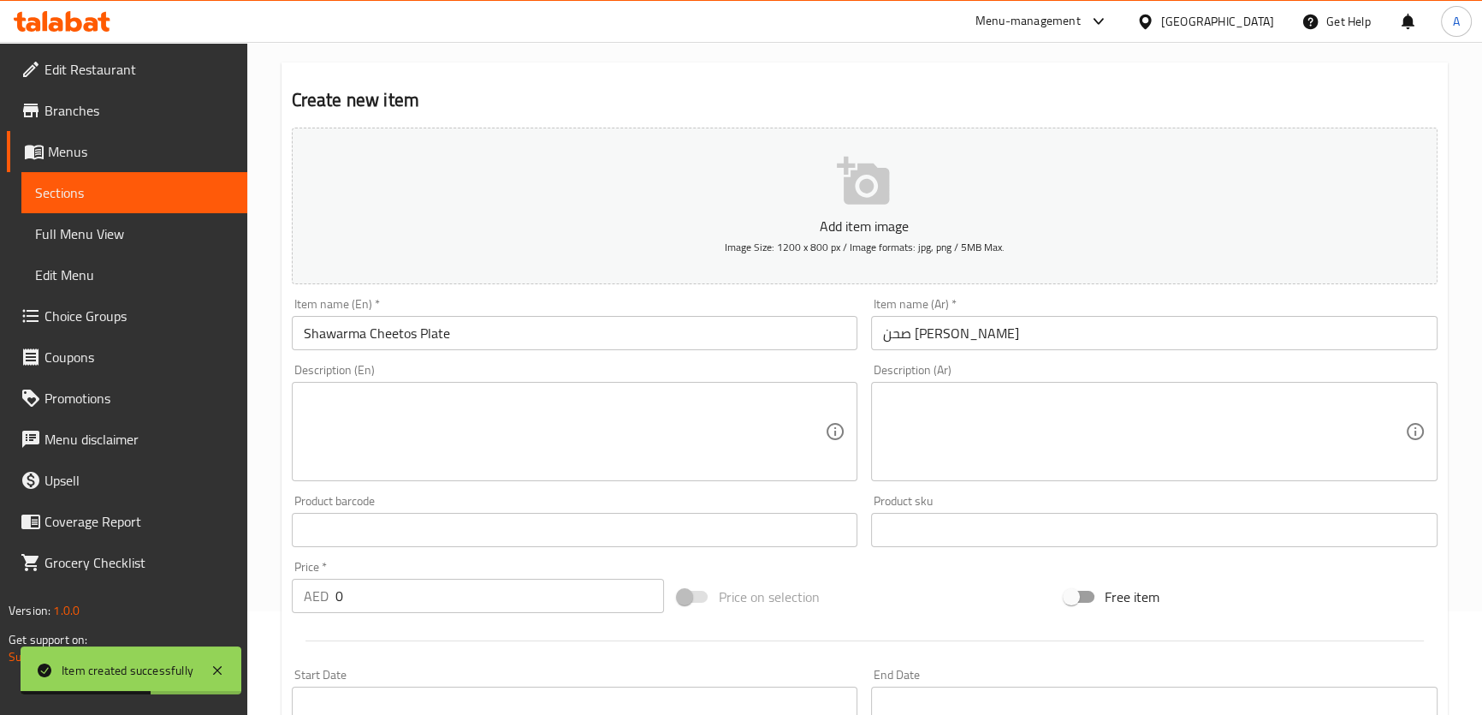
click at [512, 617] on div "Price   * AED 0 Price *" at bounding box center [478, 587] width 387 height 66
click at [513, 602] on input "0" at bounding box center [499, 596] width 329 height 34
paste input "22"
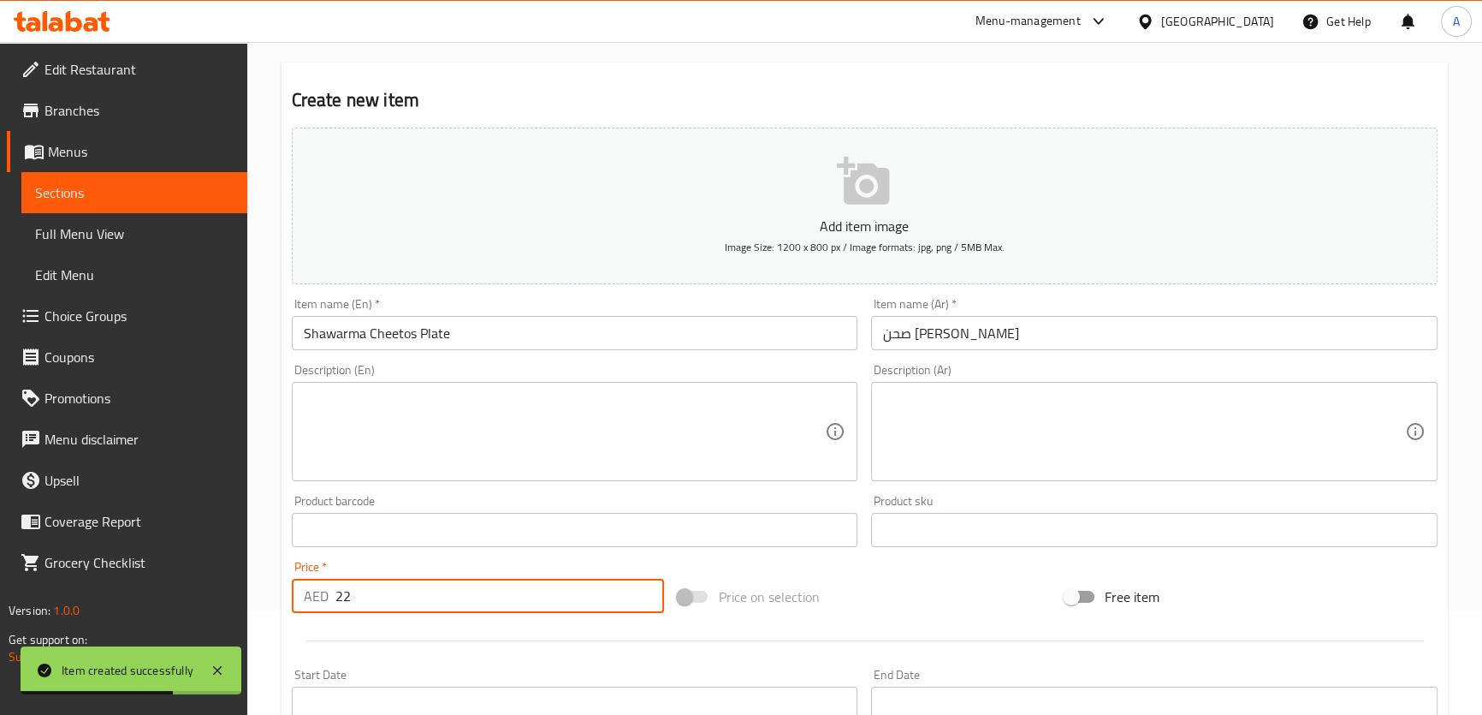
type input "22"
click at [522, 633] on div at bounding box center [865, 641] width 1160 height 42
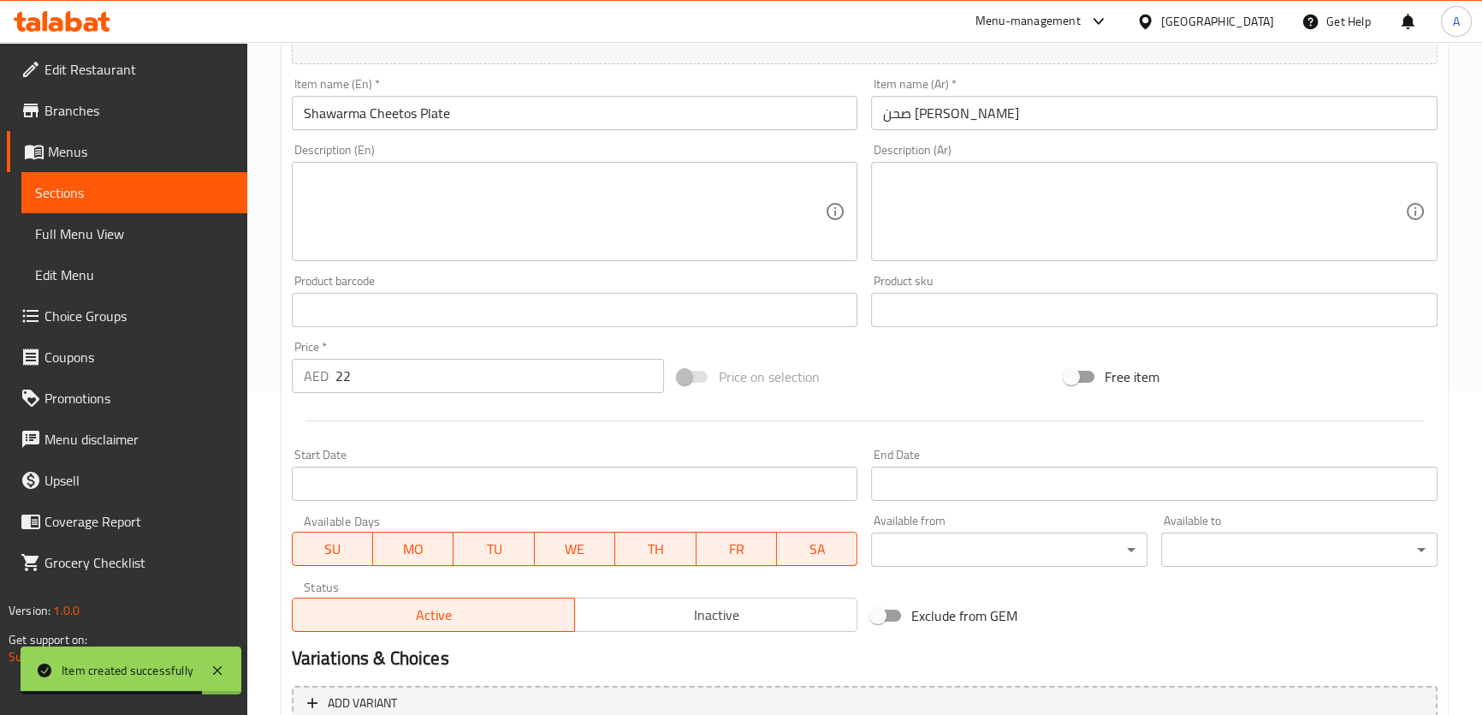
scroll to position [493, 0]
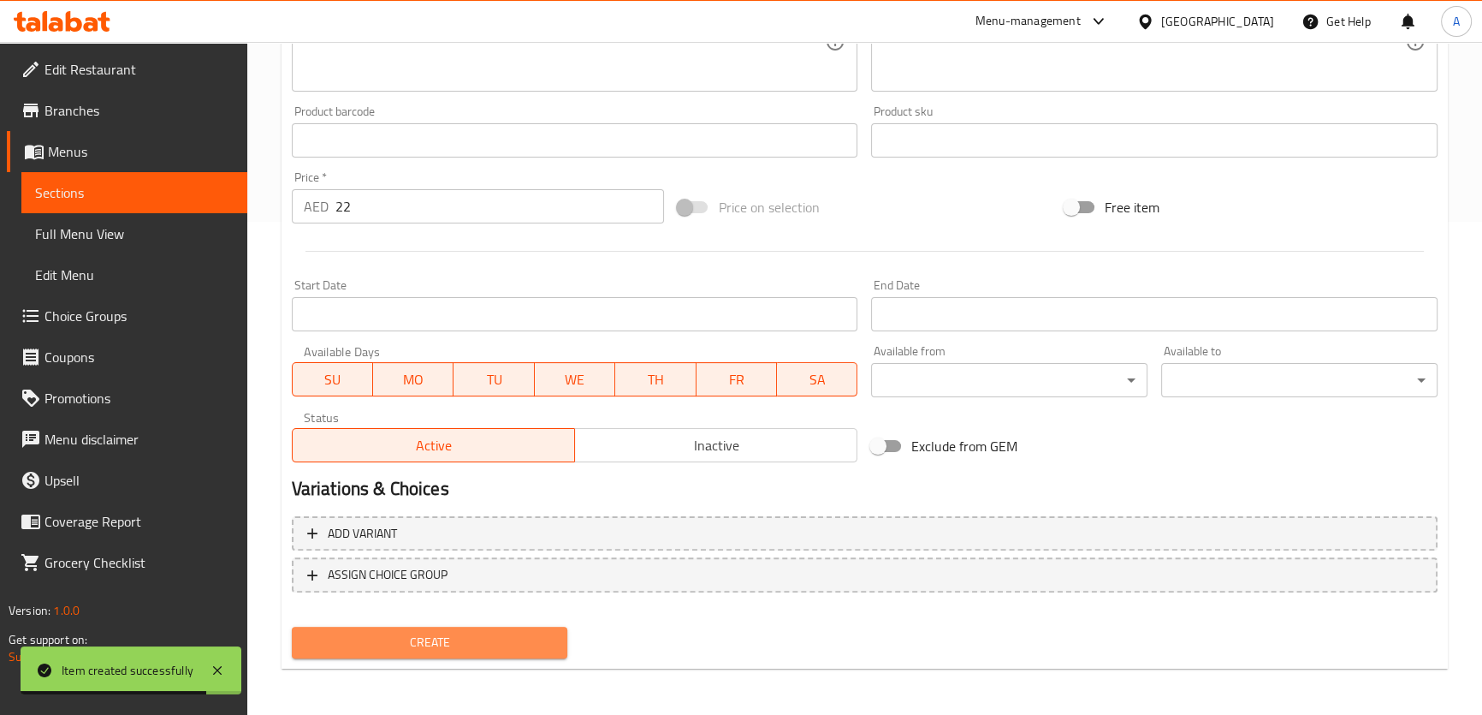
click at [472, 639] on span "Create" at bounding box center [430, 642] width 249 height 21
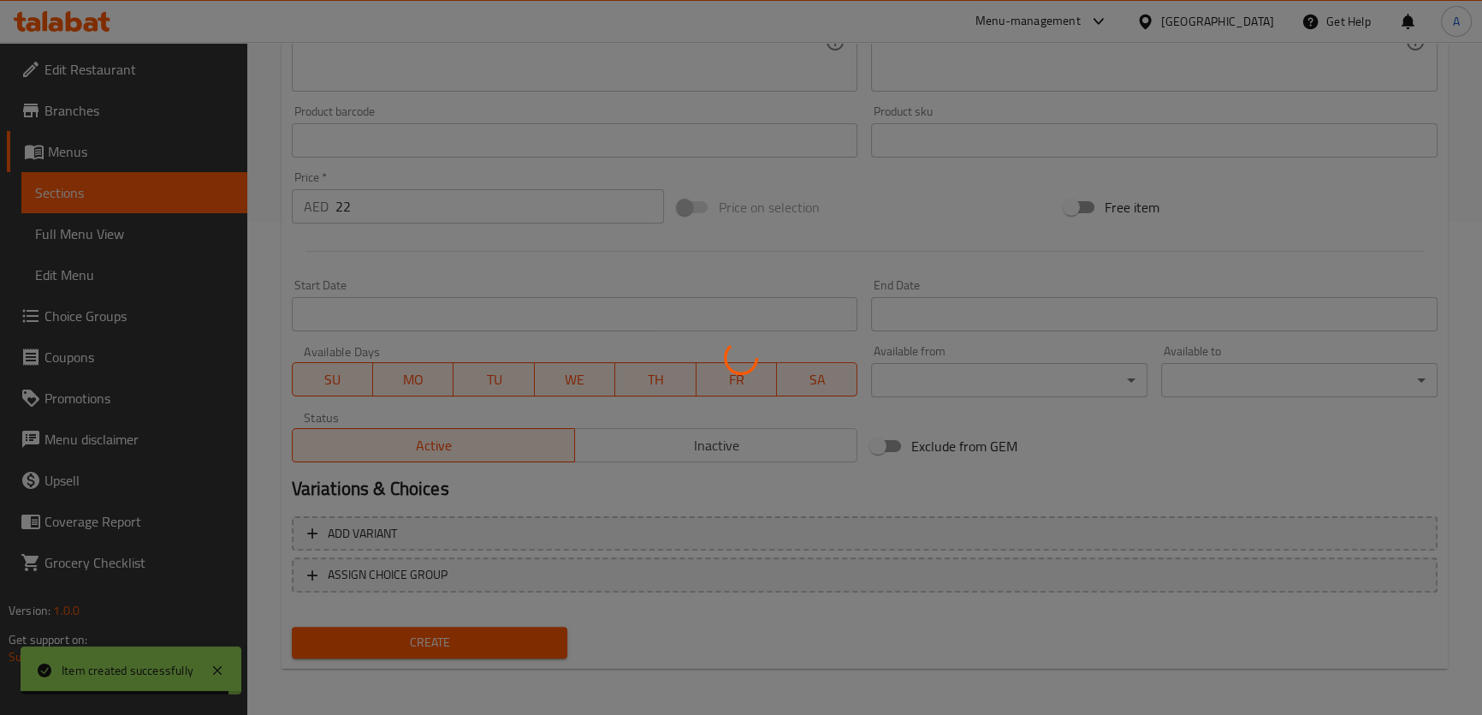
type input "0"
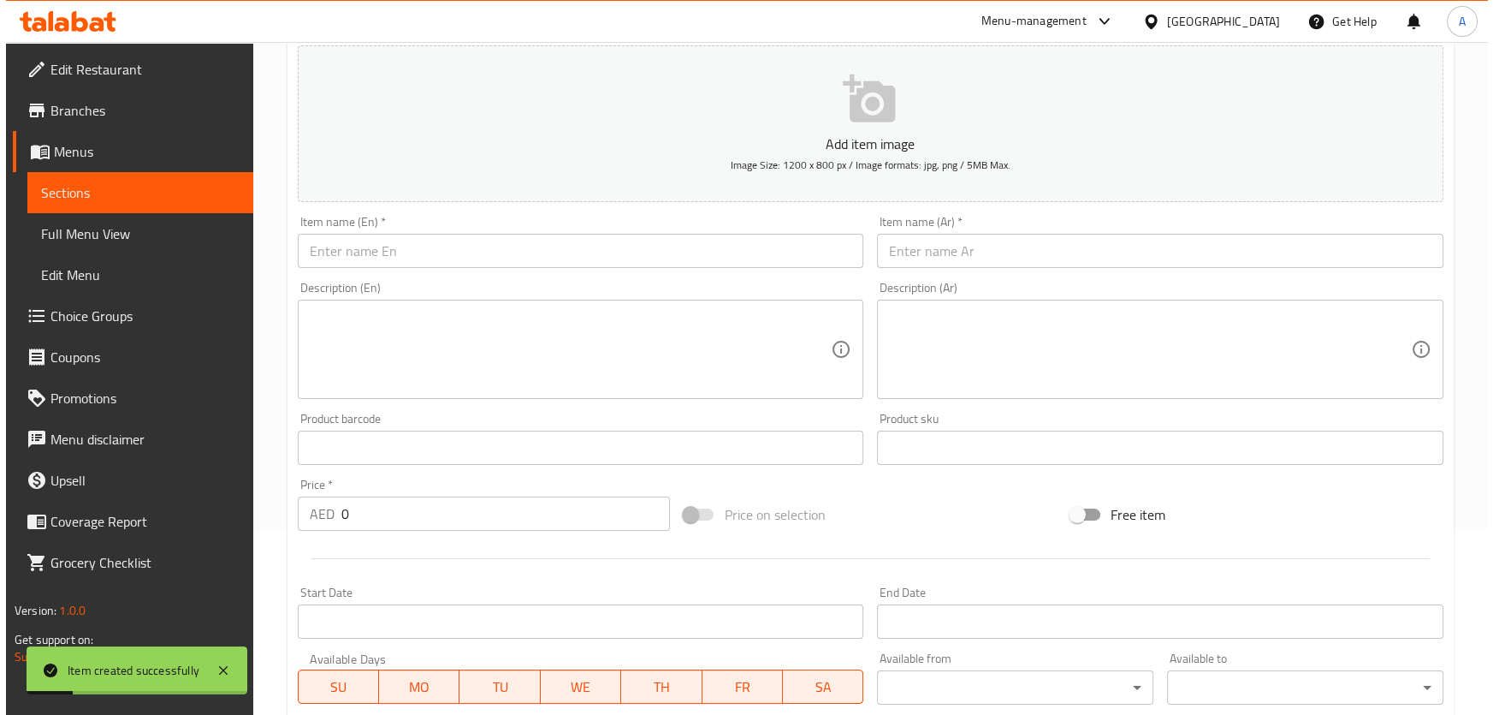
scroll to position [26, 0]
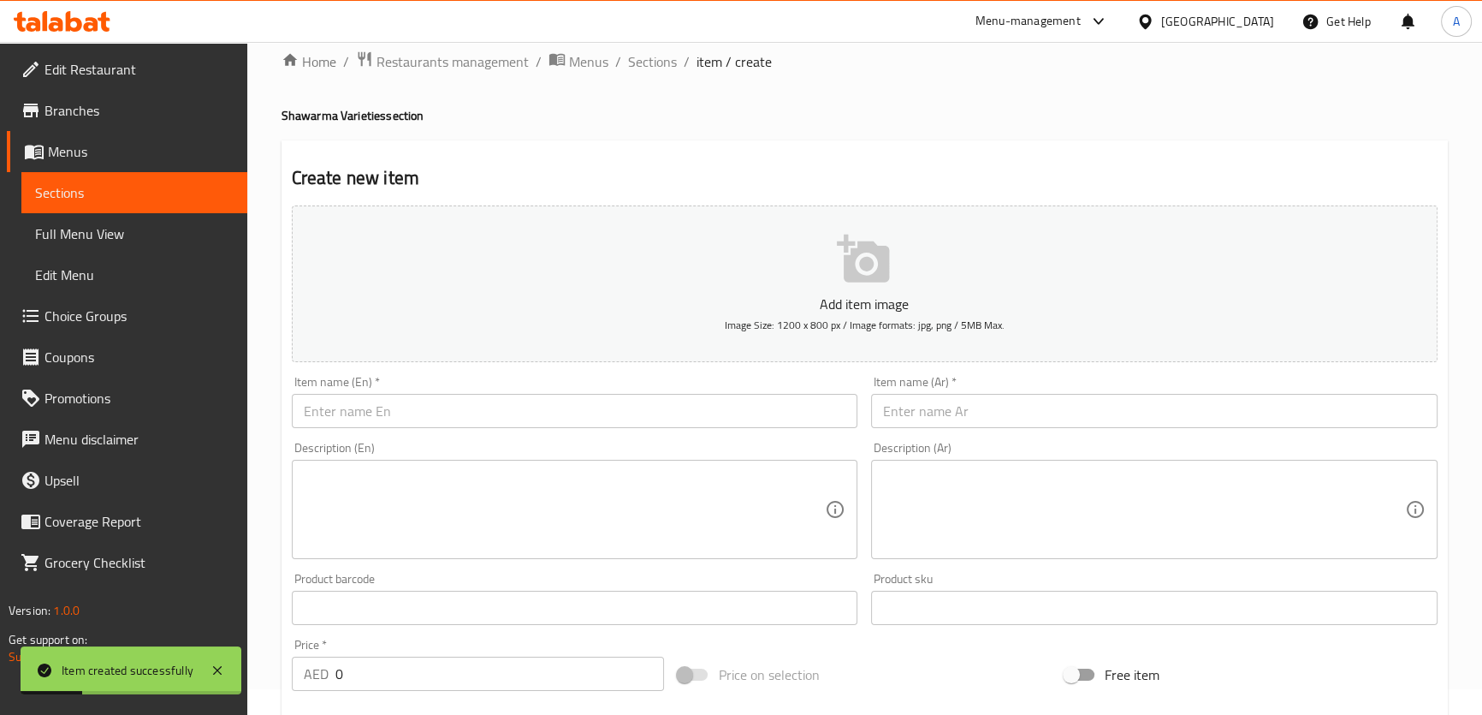
click at [621, 60] on ol "Home / Restaurants management / Menus / Sections / item / create" at bounding box center [865, 61] width 1167 height 22
click at [645, 58] on span "Sections" at bounding box center [652, 61] width 49 height 21
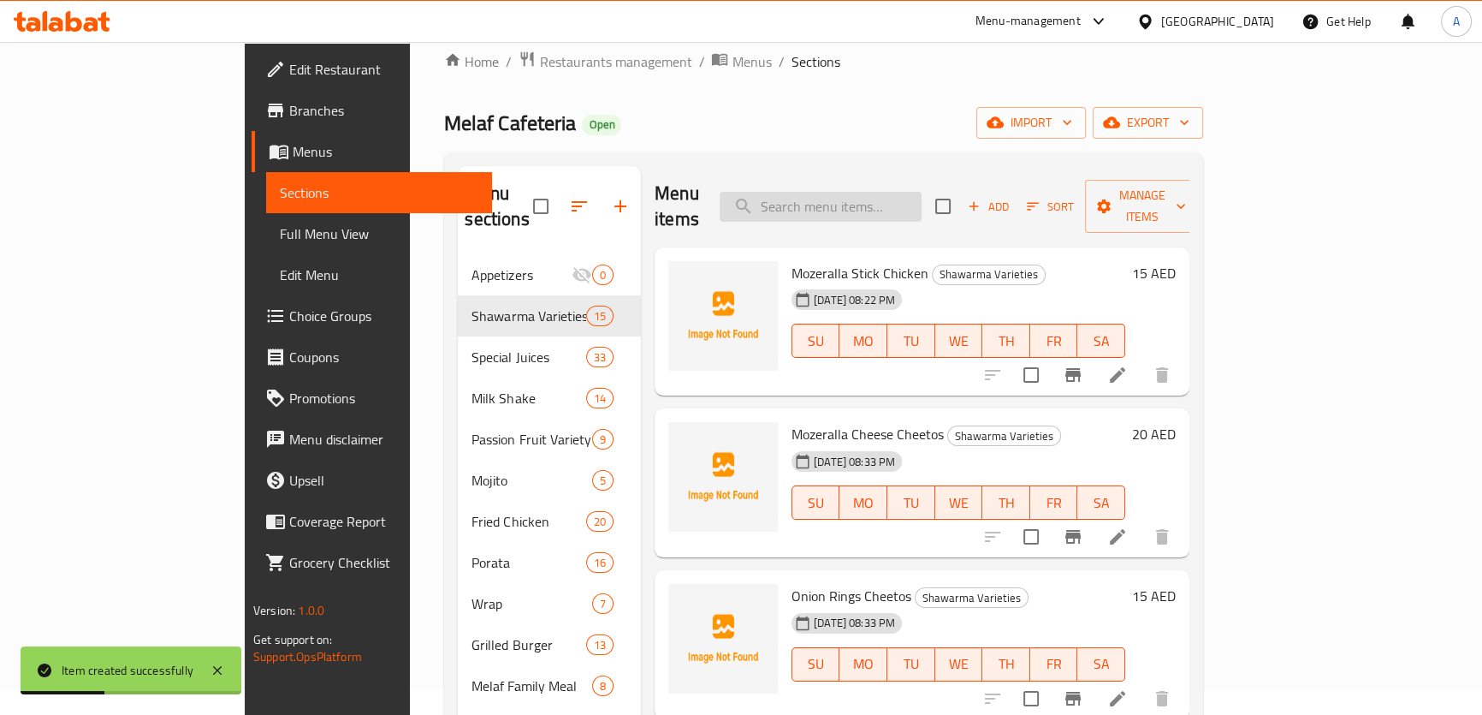
click at [900, 205] on input "search" at bounding box center [821, 207] width 202 height 30
paste input "Mozeralla Stick Chicken"
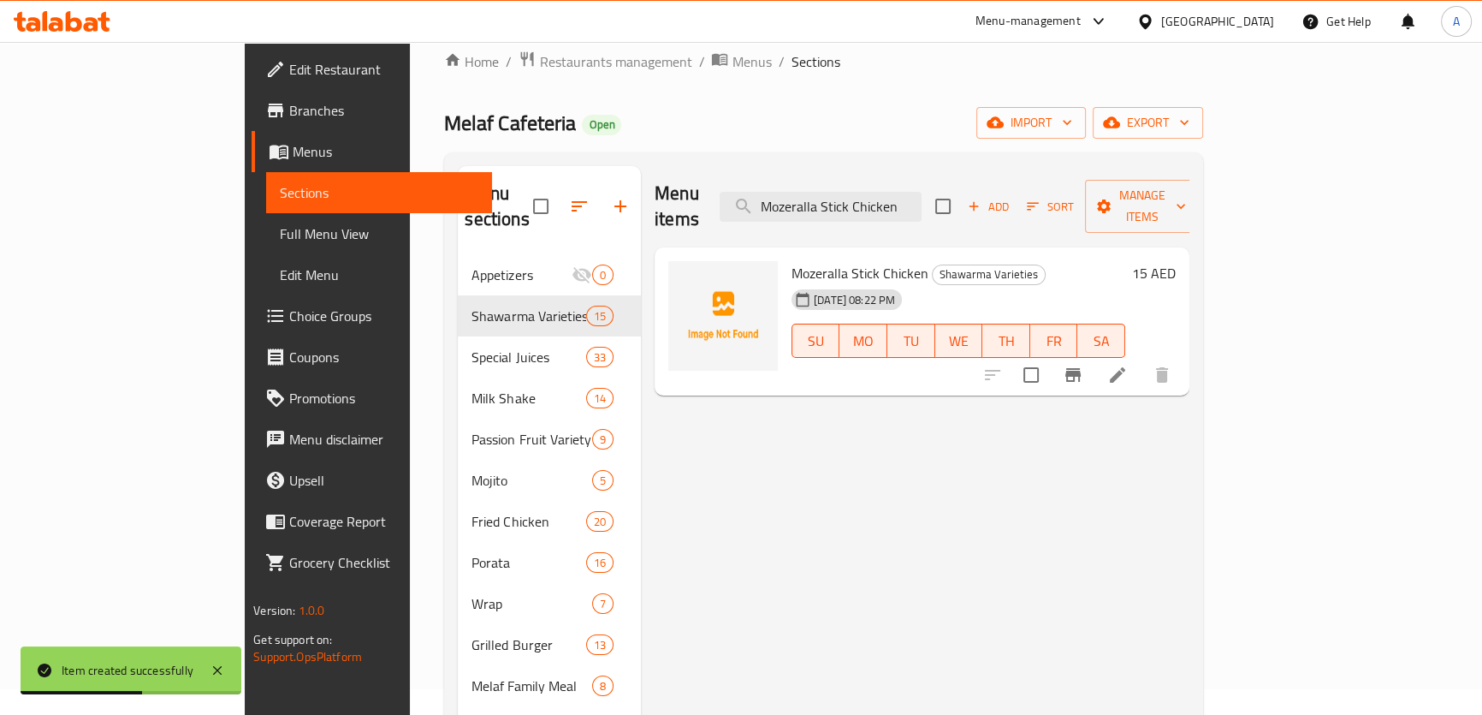
type input "Mozeralla Stick Chicken"
click at [812, 260] on span "Mozeralla Stick Chicken" at bounding box center [860, 273] width 137 height 26
click at [1083, 365] on icon "Branch-specific-item" at bounding box center [1073, 375] width 21 height 21
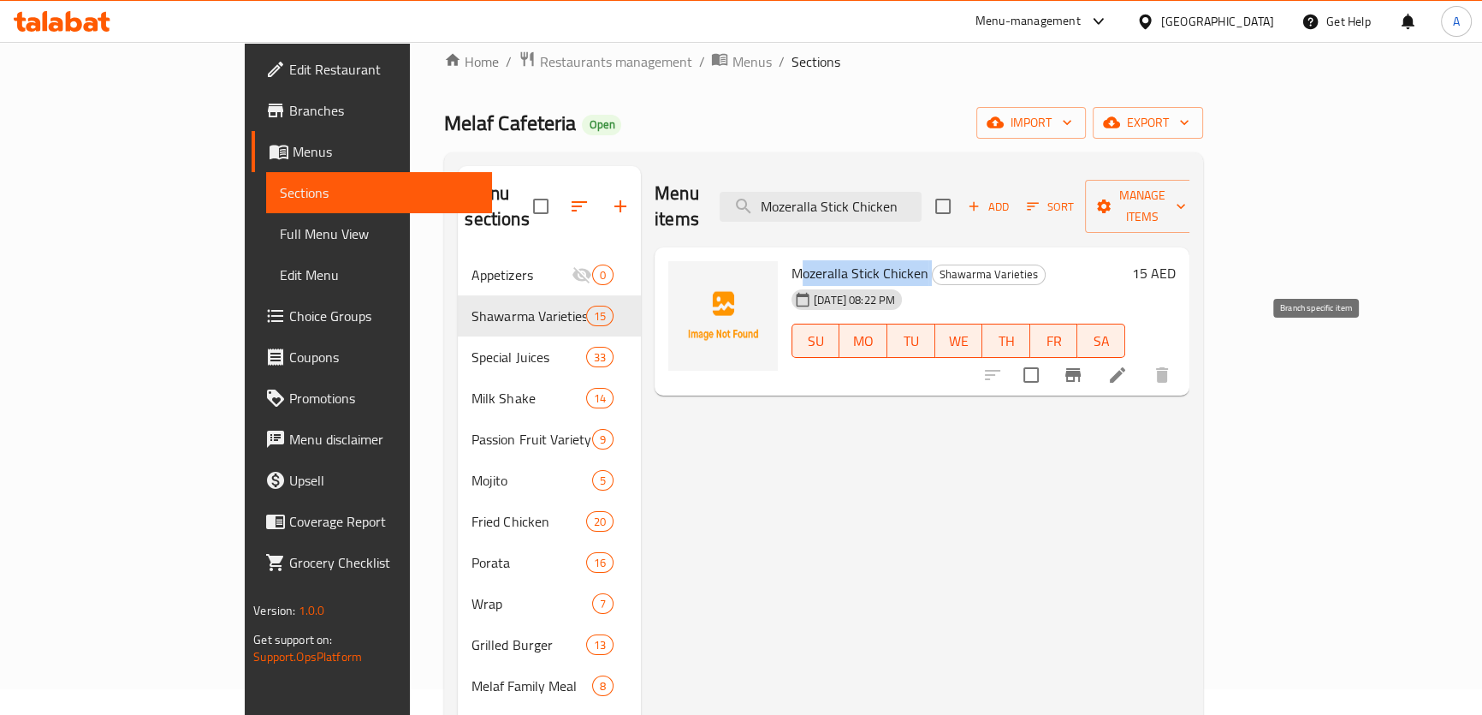
click at [1083, 365] on icon "Branch-specific-item" at bounding box center [1073, 375] width 21 height 21
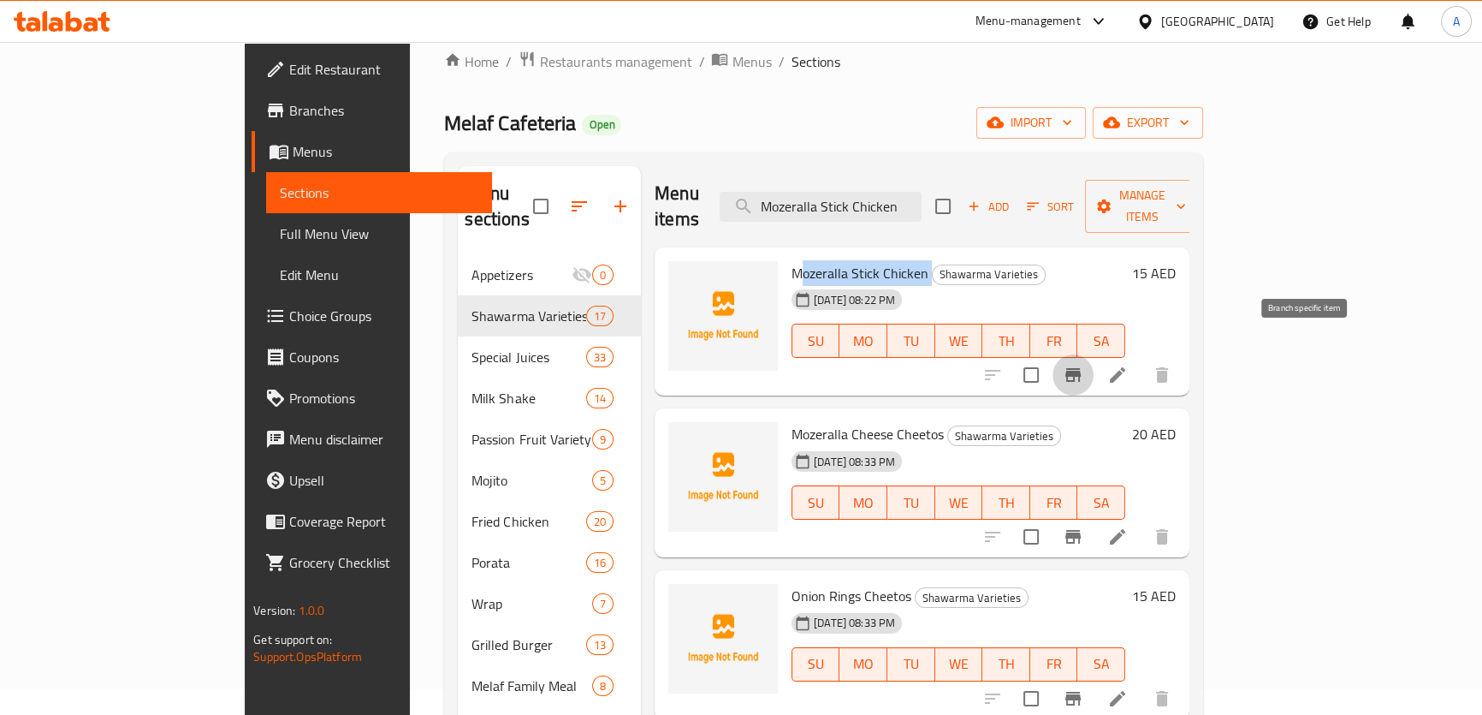
click at [1083, 365] on icon "Branch-specific-item" at bounding box center [1073, 375] width 21 height 21
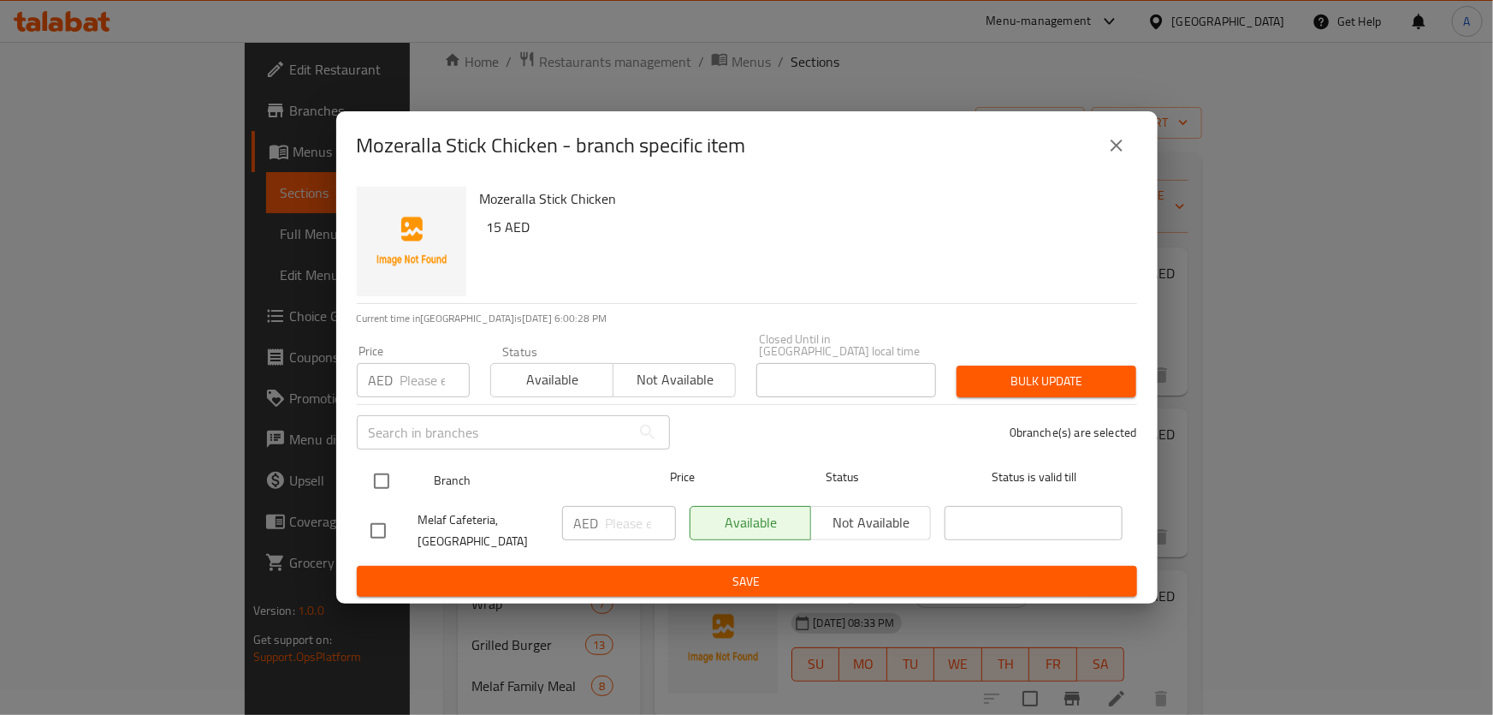
click at [374, 483] on input "checkbox" at bounding box center [382, 481] width 36 height 36
checkbox input "true"
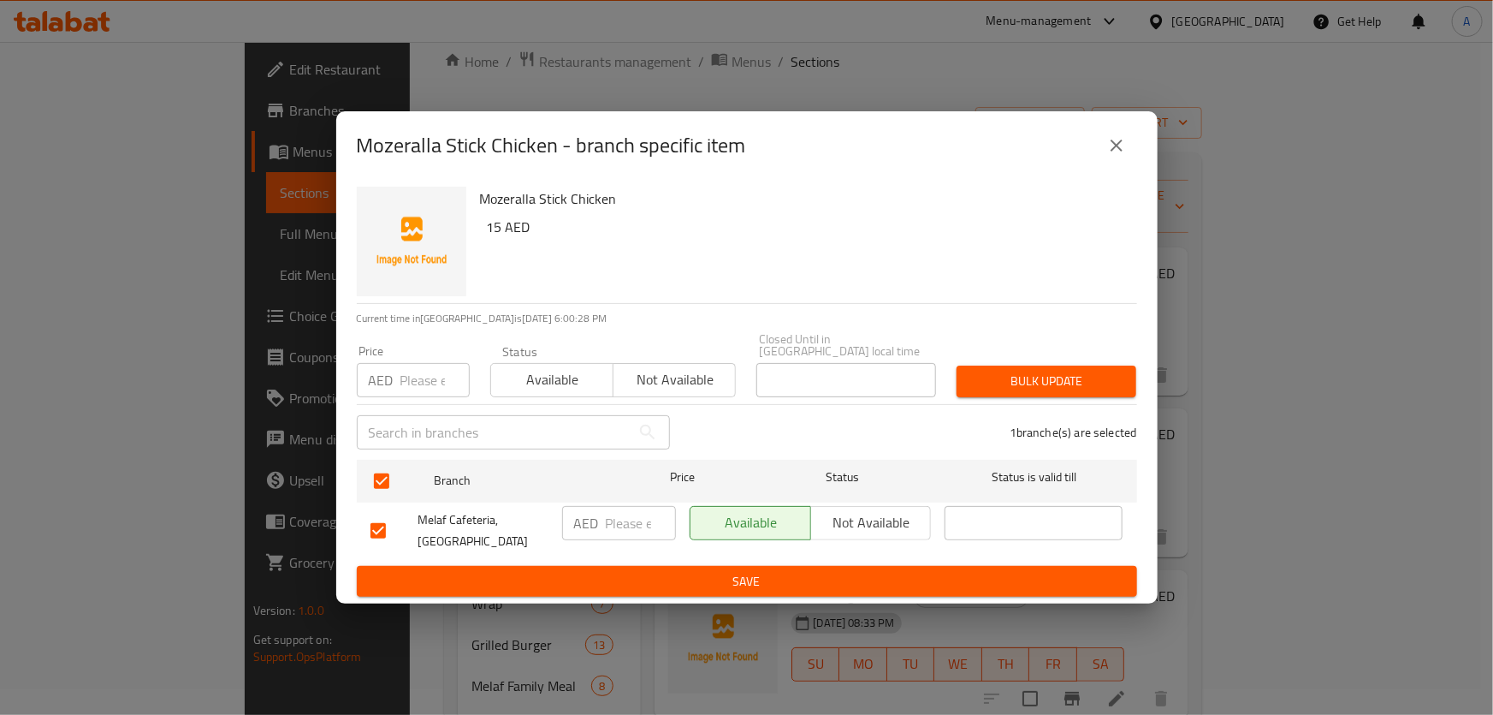
click at [428, 369] on input "number" at bounding box center [435, 380] width 69 height 34
type input "15"
click at [1063, 363] on div "Bulk update" at bounding box center [1047, 381] width 200 height 52
click at [1064, 365] on button "Bulk update" at bounding box center [1047, 381] width 180 height 32
